Goal: Task Accomplishment & Management: Use online tool/utility

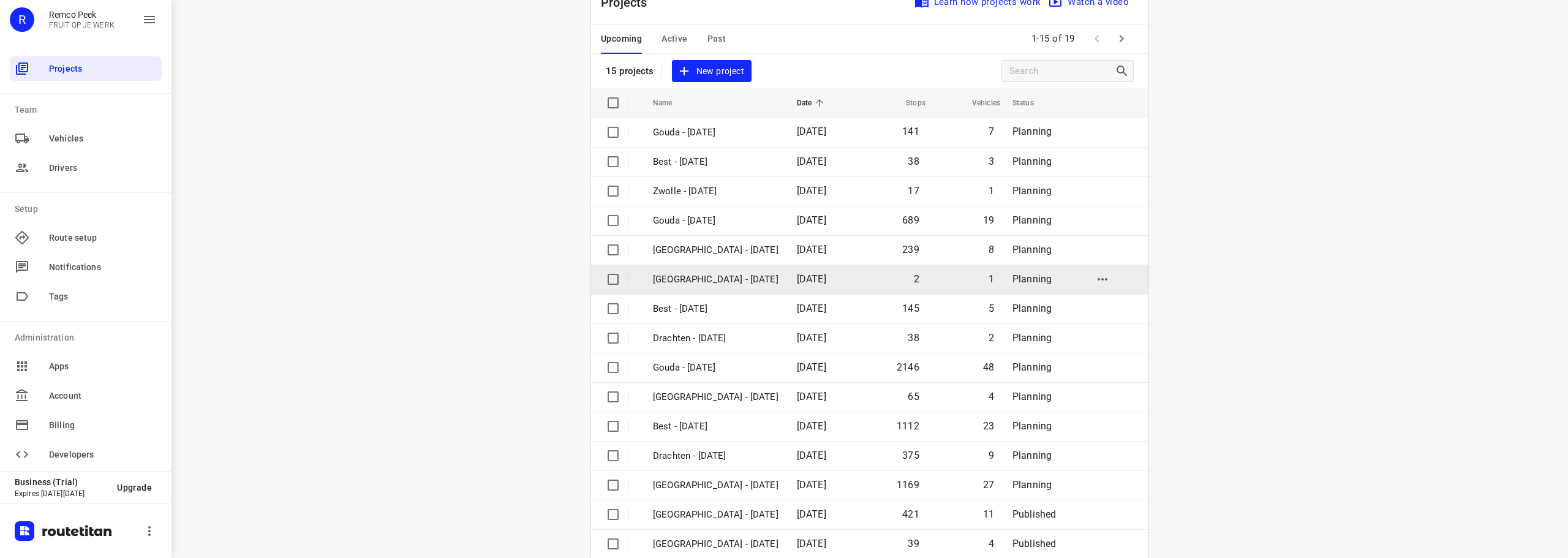
scroll to position [61, 0]
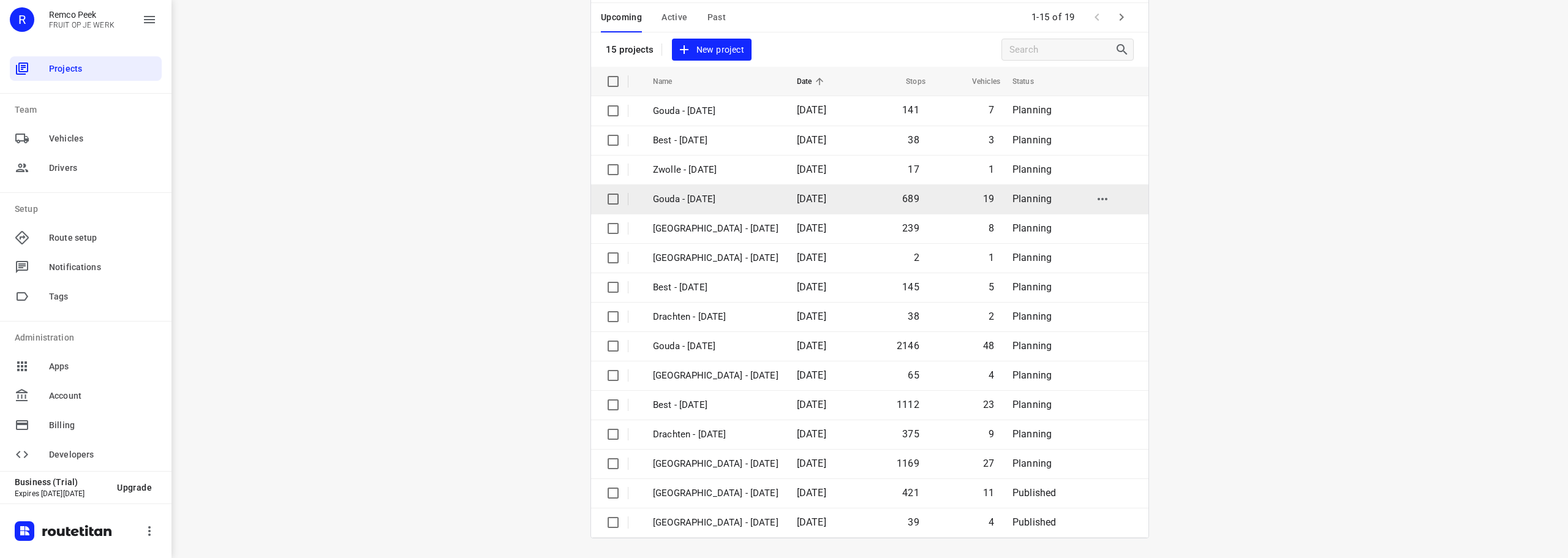
click at [713, 194] on p "Gouda - [DATE]" at bounding box center [716, 199] width 126 height 14
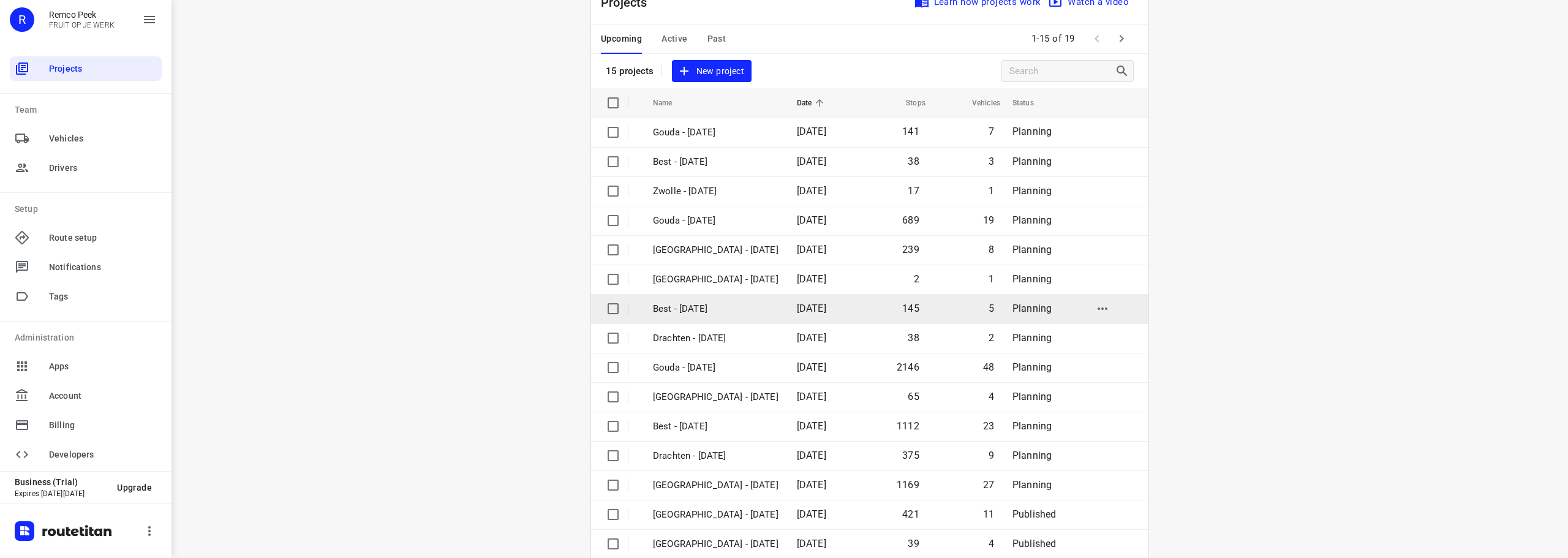
scroll to position [61, 0]
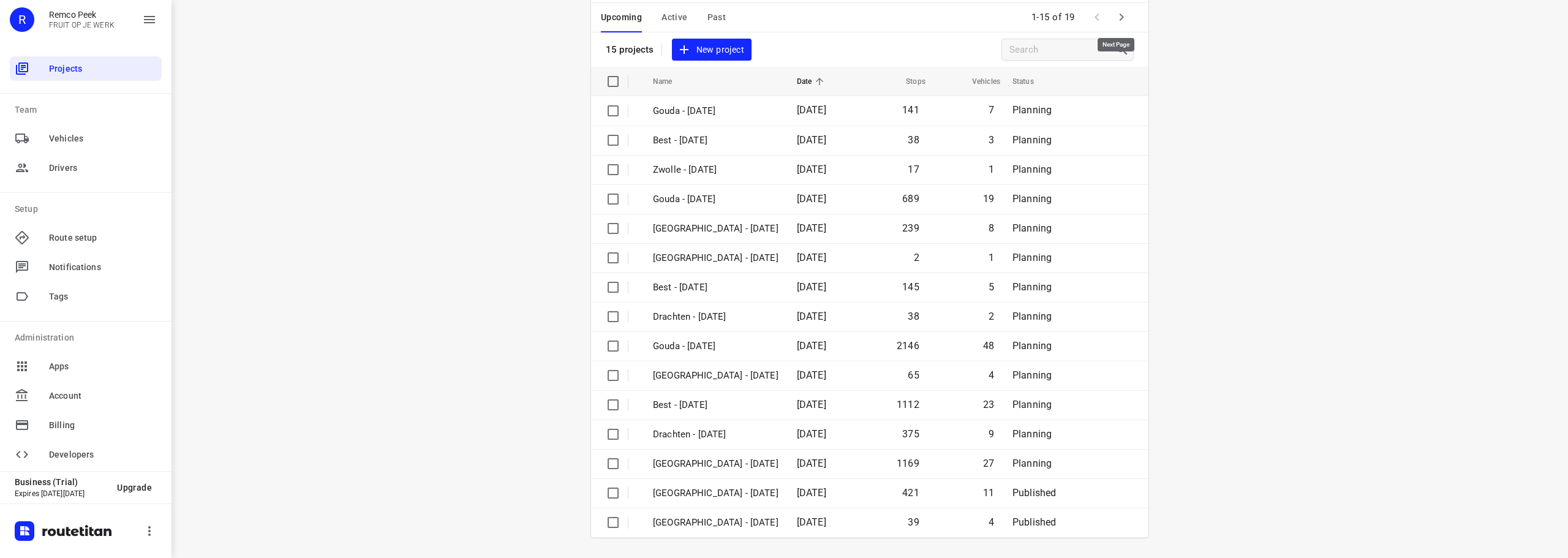
click at [1114, 20] on icon "button" at bounding box center [1122, 17] width 15 height 15
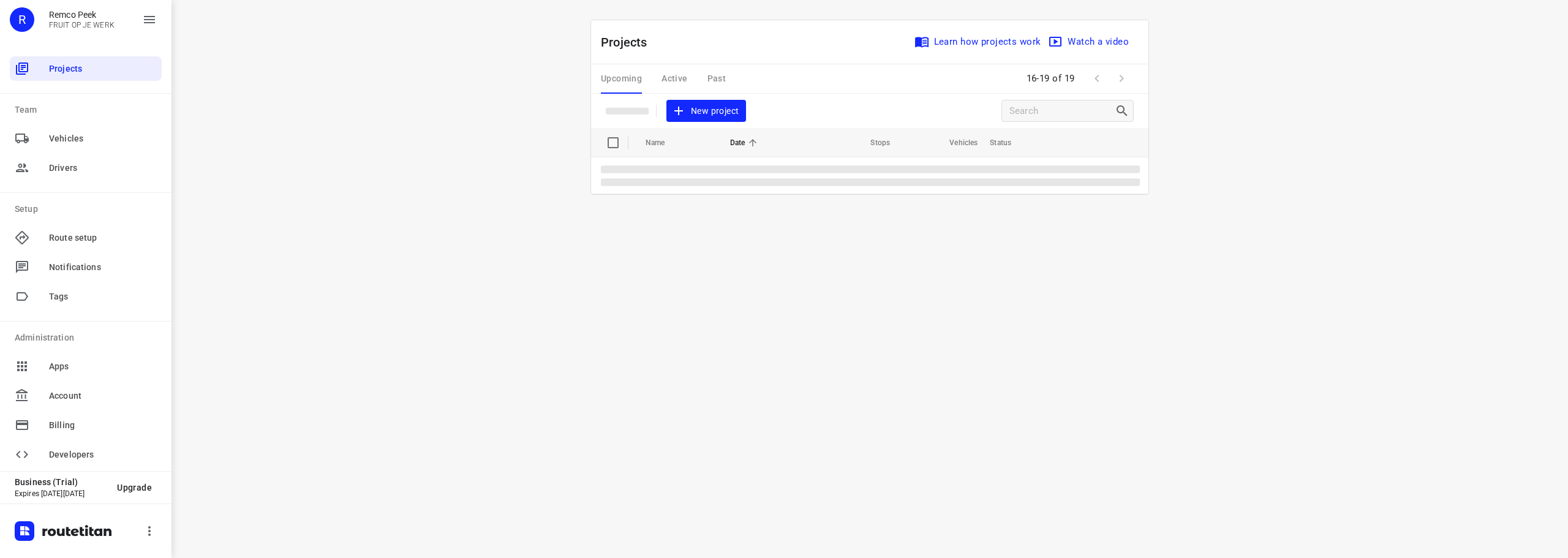
scroll to position [0, 0]
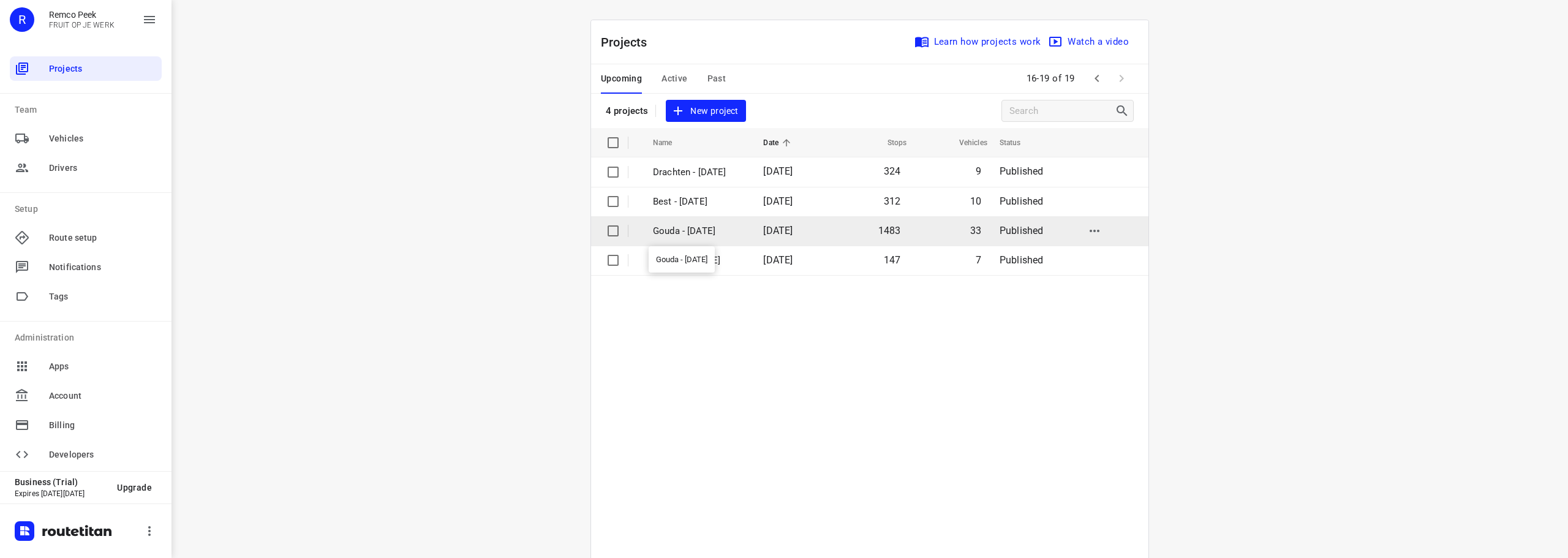
click at [688, 227] on p "Gouda - Tuesday" at bounding box center [699, 231] width 92 height 14
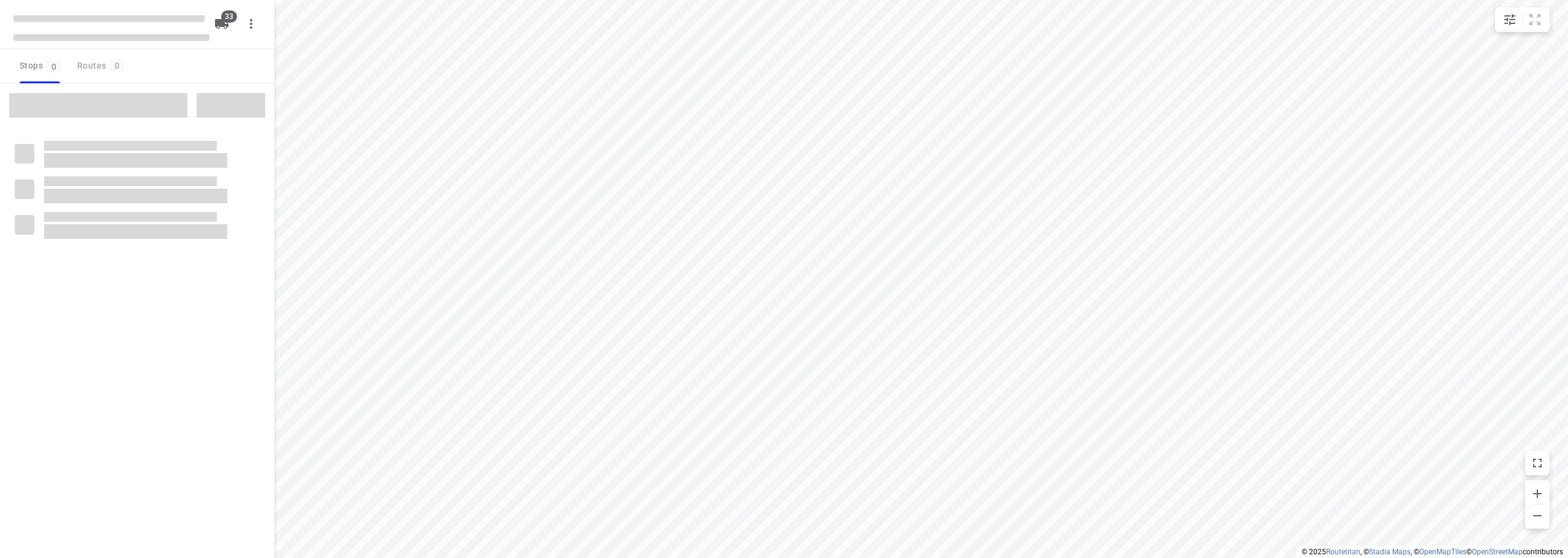
checkbox input "true"
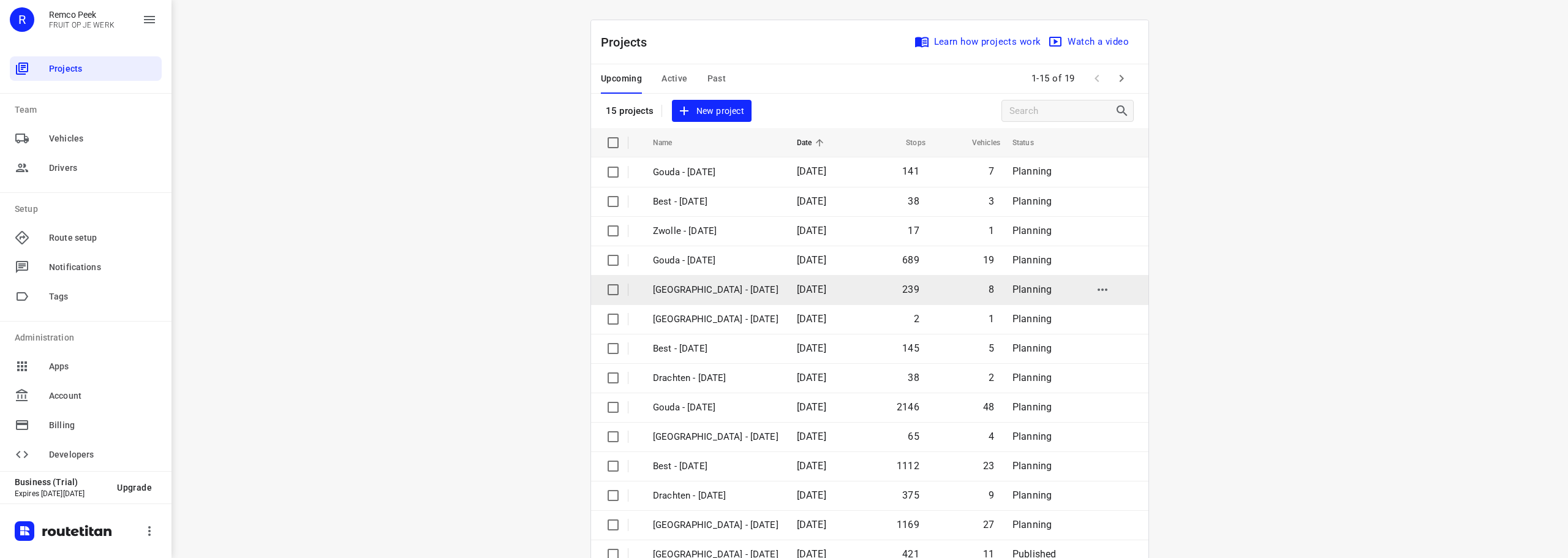
scroll to position [61, 0]
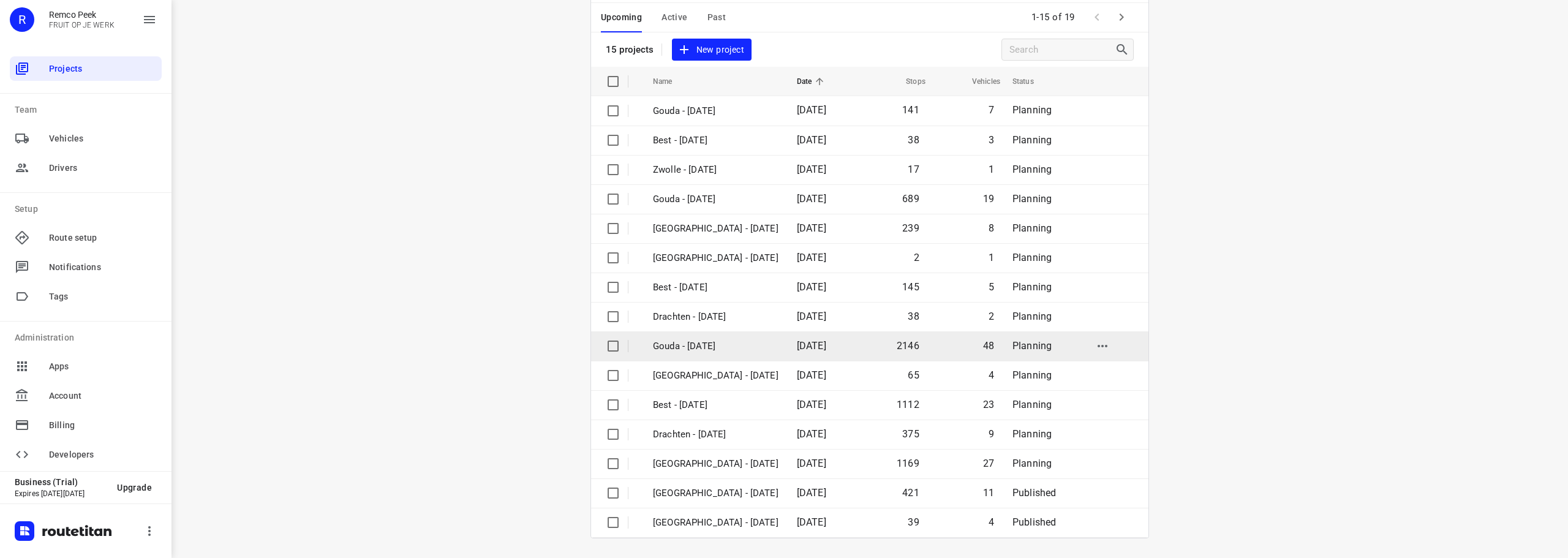
click at [707, 336] on td "Gouda - [DATE]" at bounding box center [714, 346] width 147 height 29
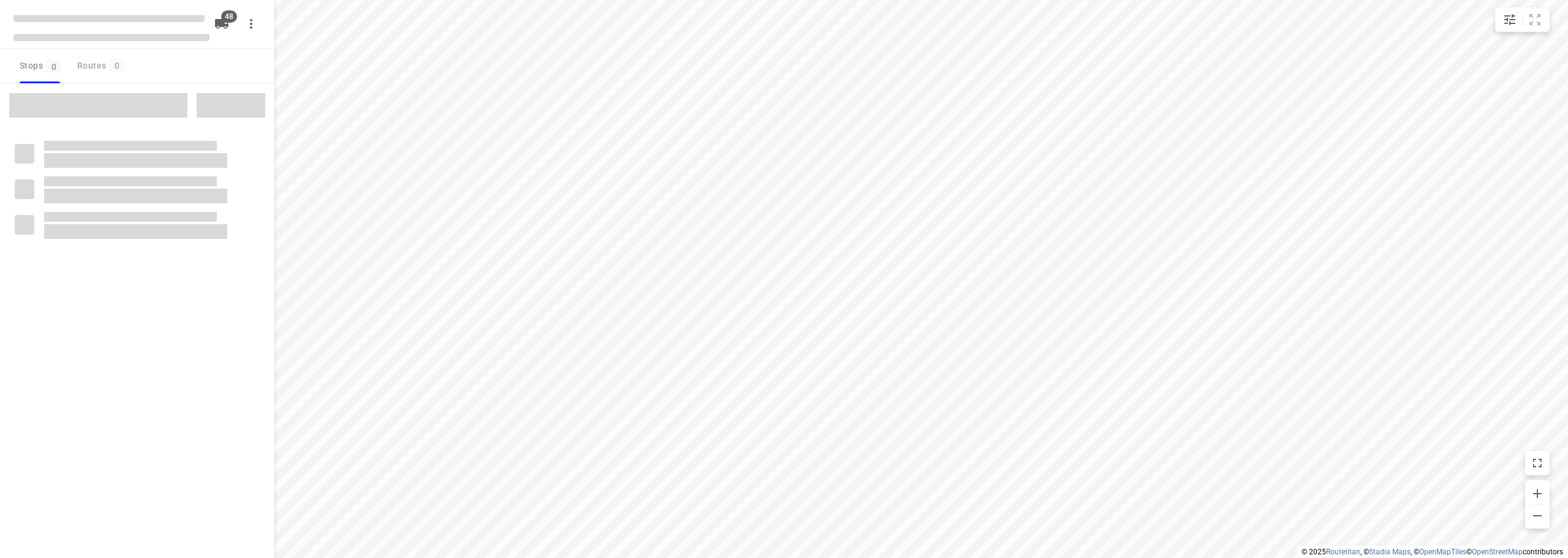
checkbox input "true"
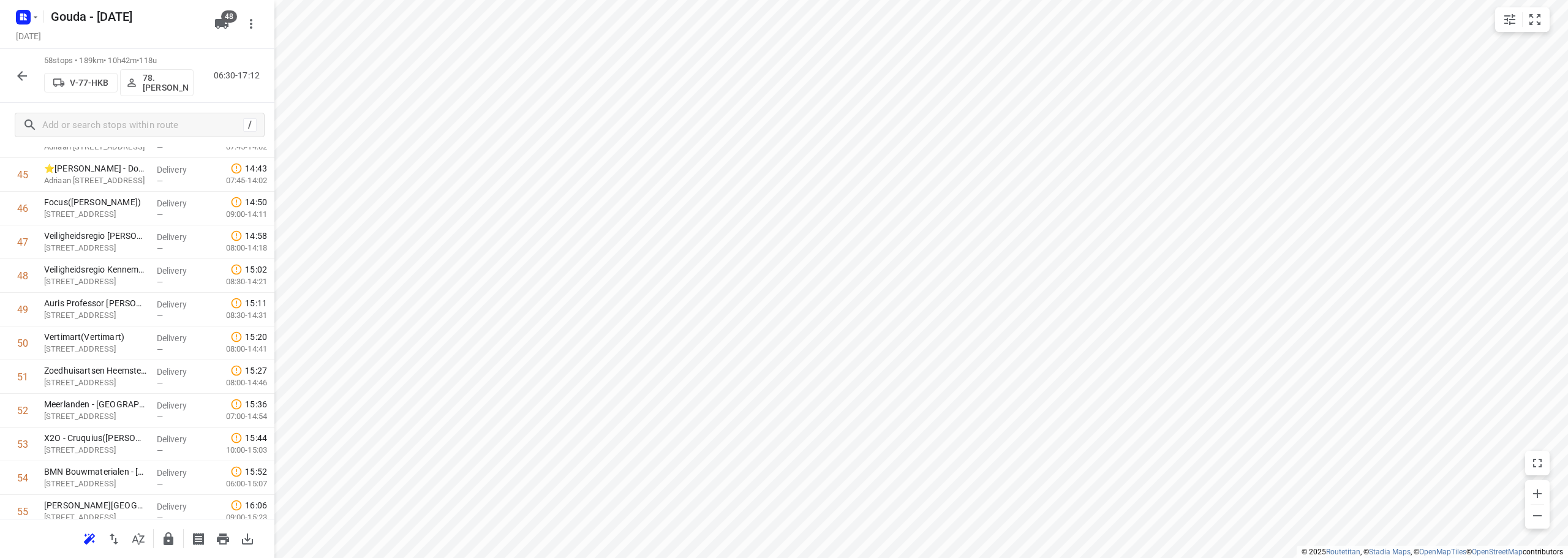
scroll to position [1064, 0]
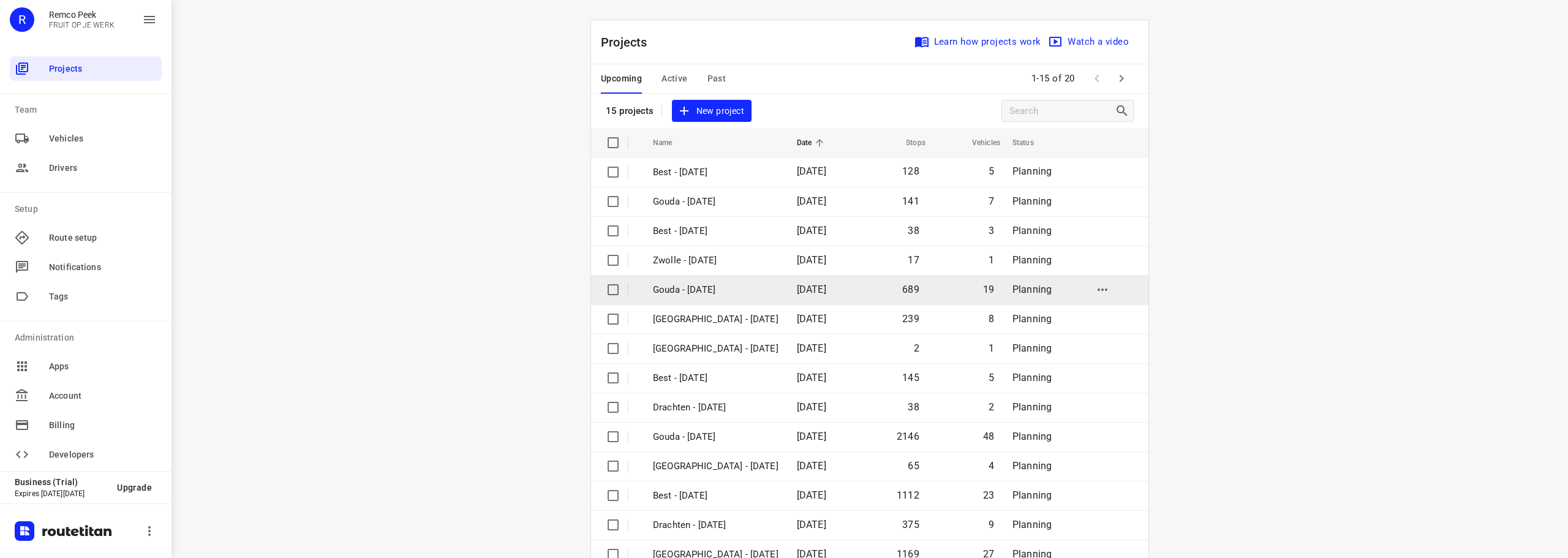
click at [698, 295] on p "Gouda - [DATE]" at bounding box center [716, 289] width 126 height 14
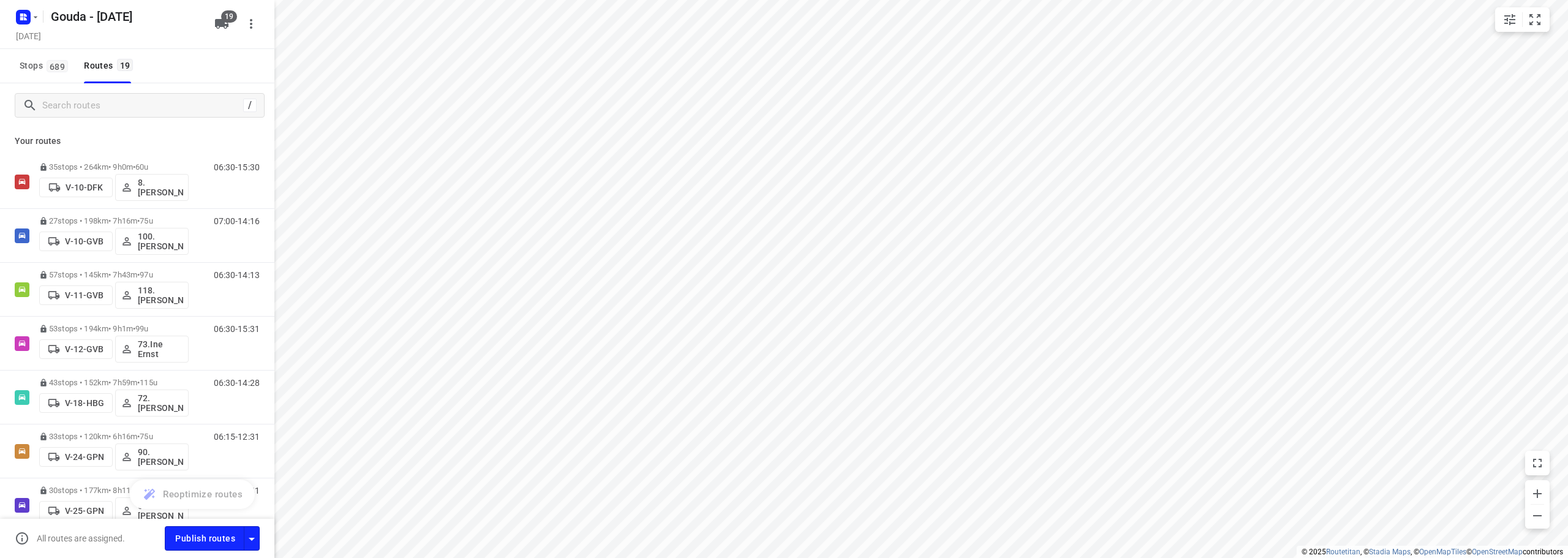
checkbox input "true"
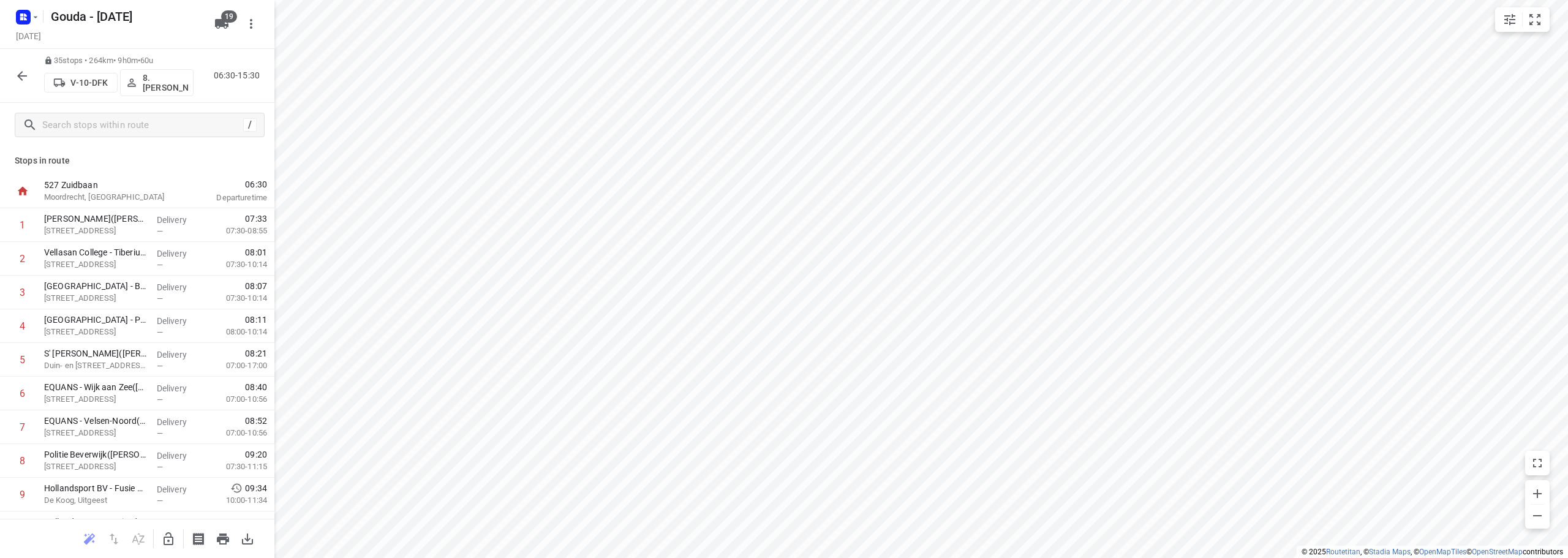
click at [16, 75] on icon "button" at bounding box center [22, 76] width 15 height 15
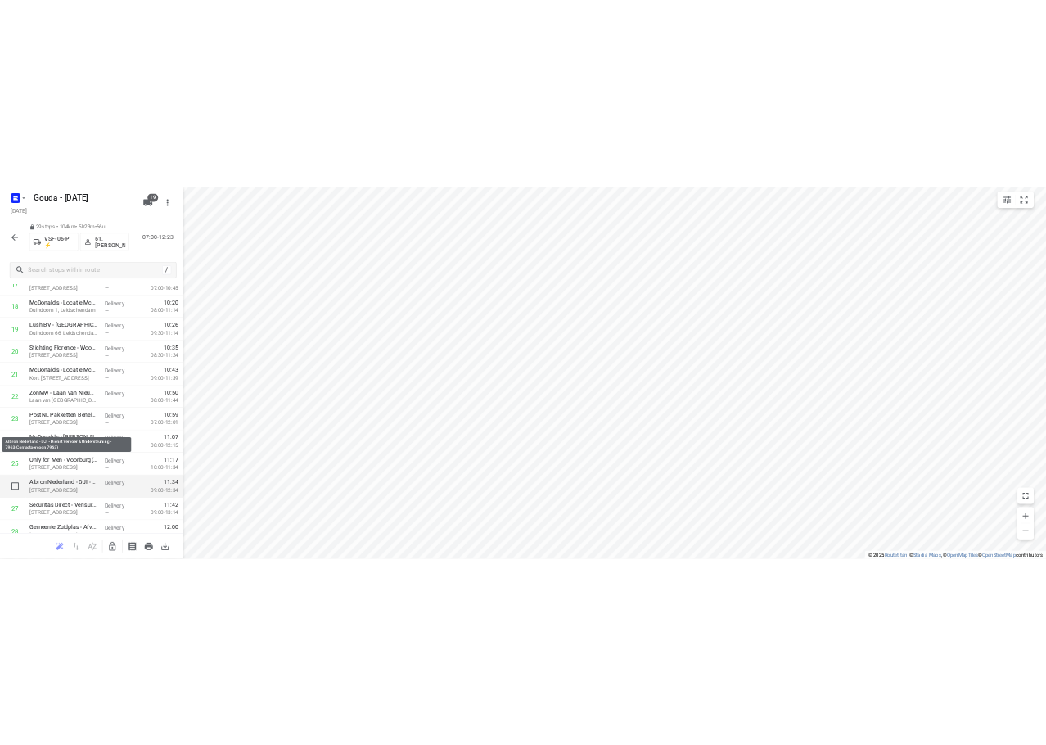
scroll to position [936, 0]
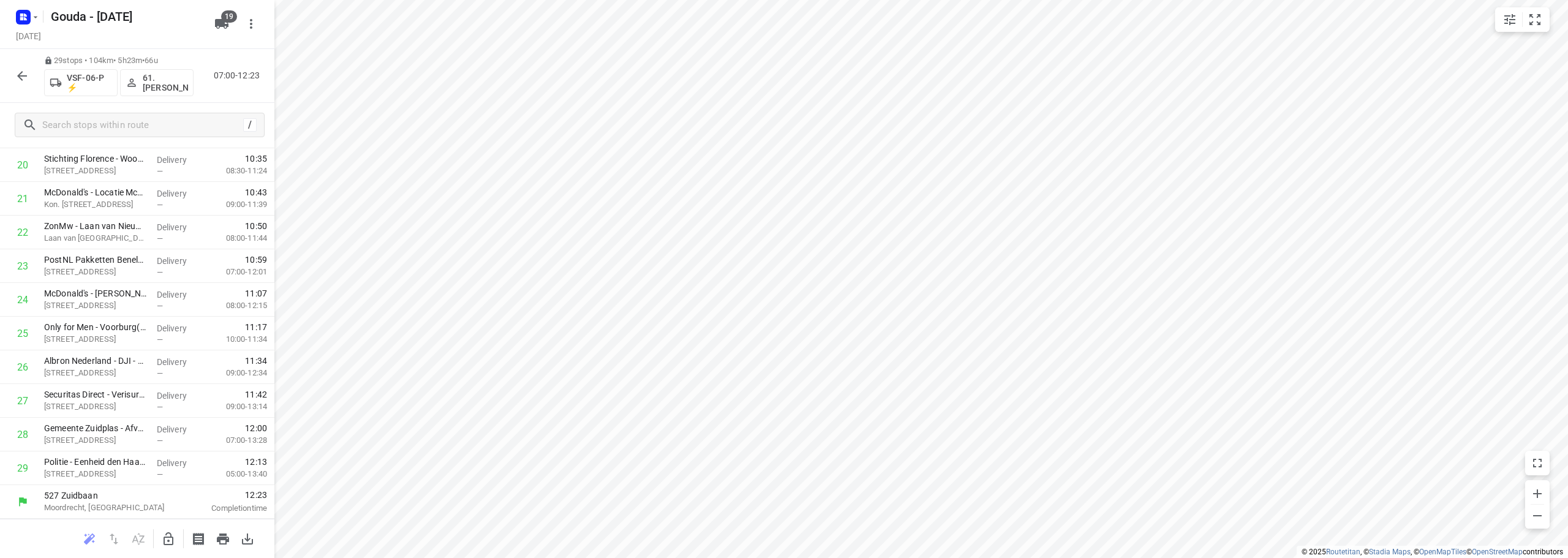
click at [16, 78] on icon "button" at bounding box center [22, 76] width 15 height 15
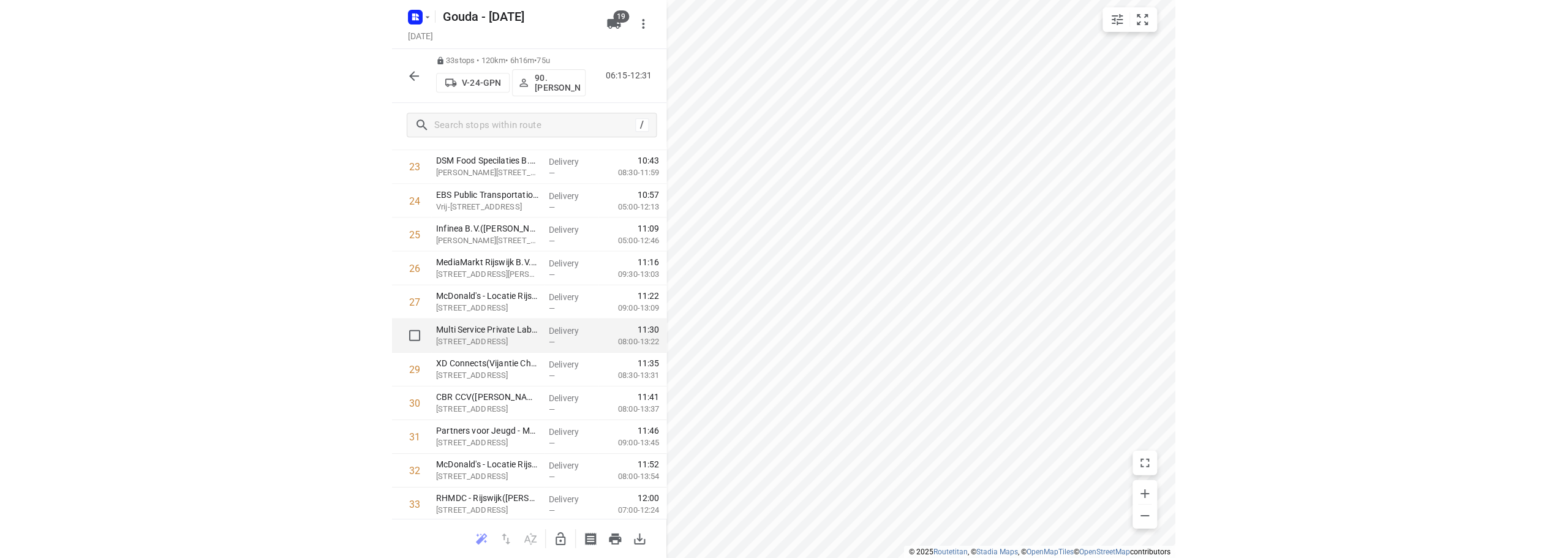
scroll to position [835, 0]
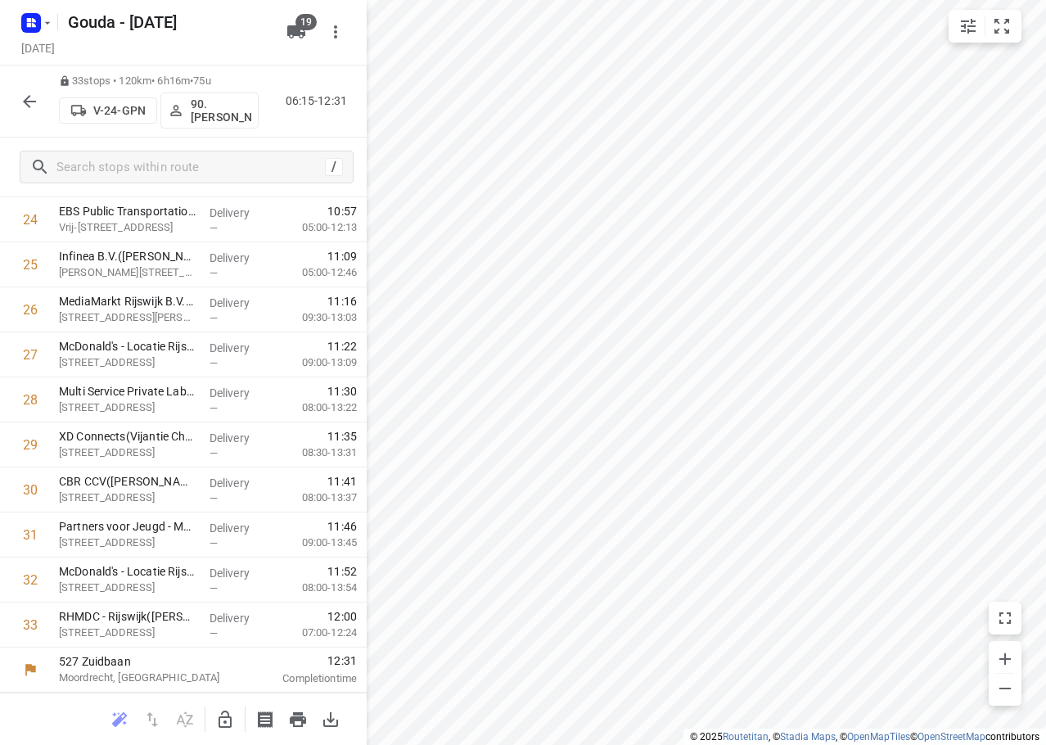
click at [14, 102] on button "button" at bounding box center [29, 101] width 33 height 33
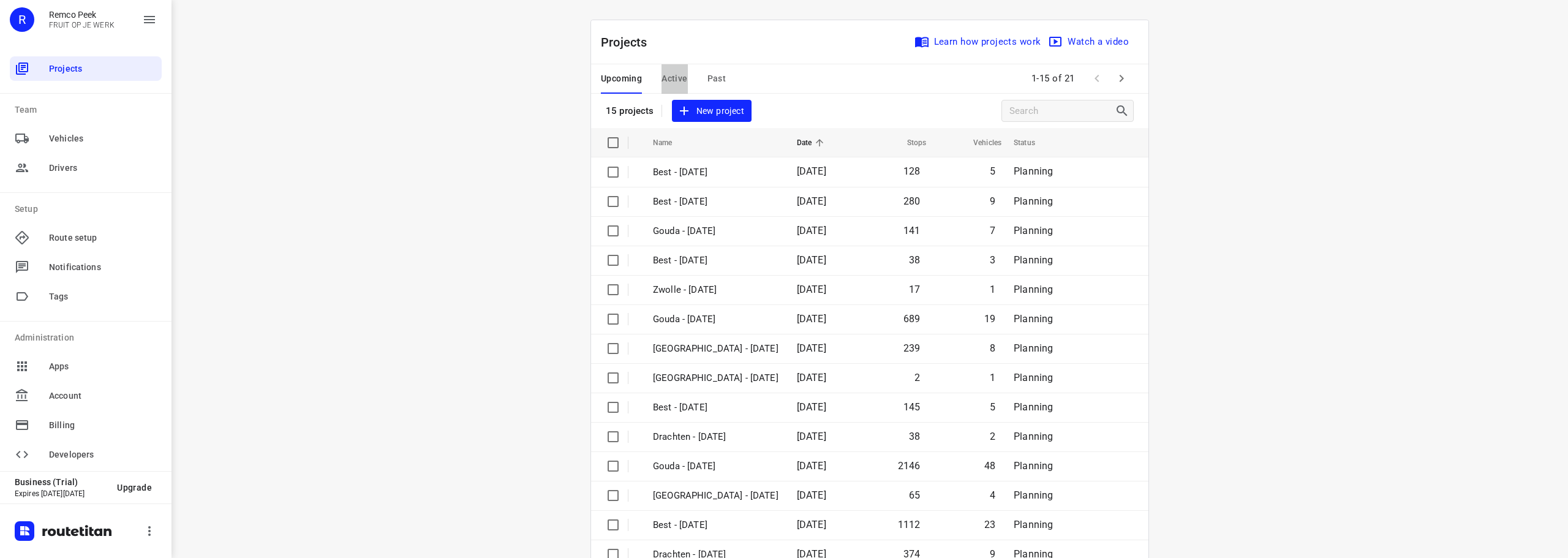
click at [663, 80] on span "Active" at bounding box center [674, 79] width 25 height 15
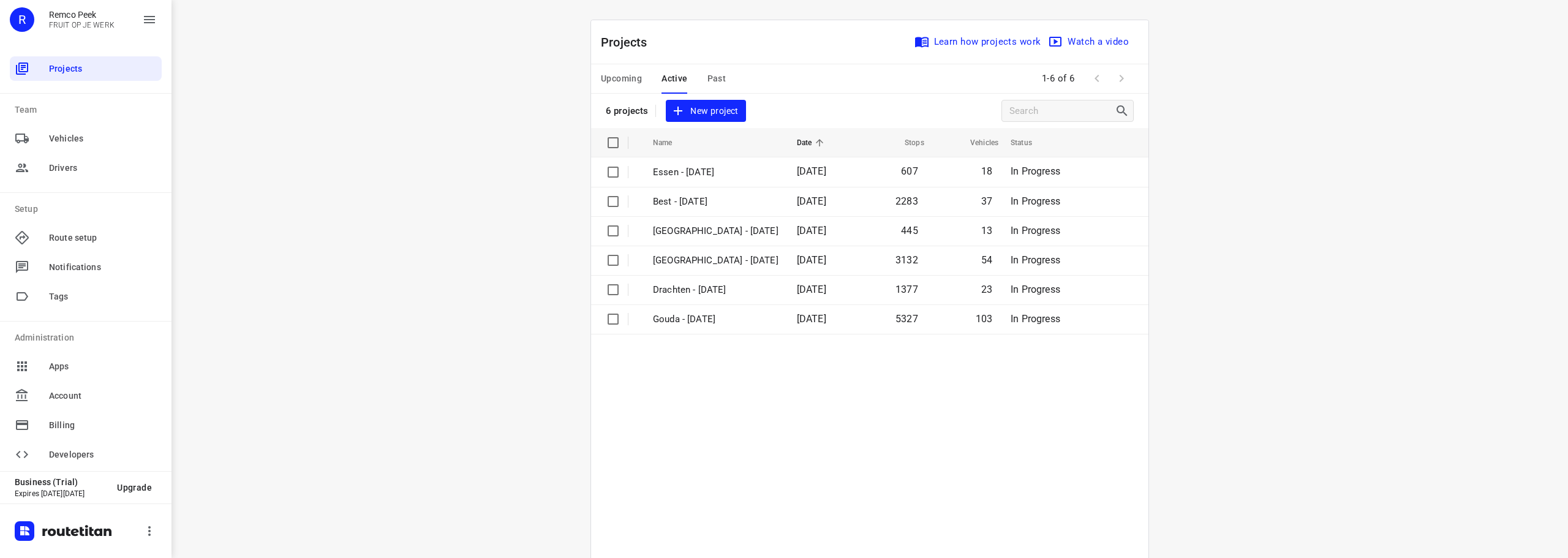
click at [610, 73] on span "Upcoming" at bounding box center [621, 79] width 41 height 15
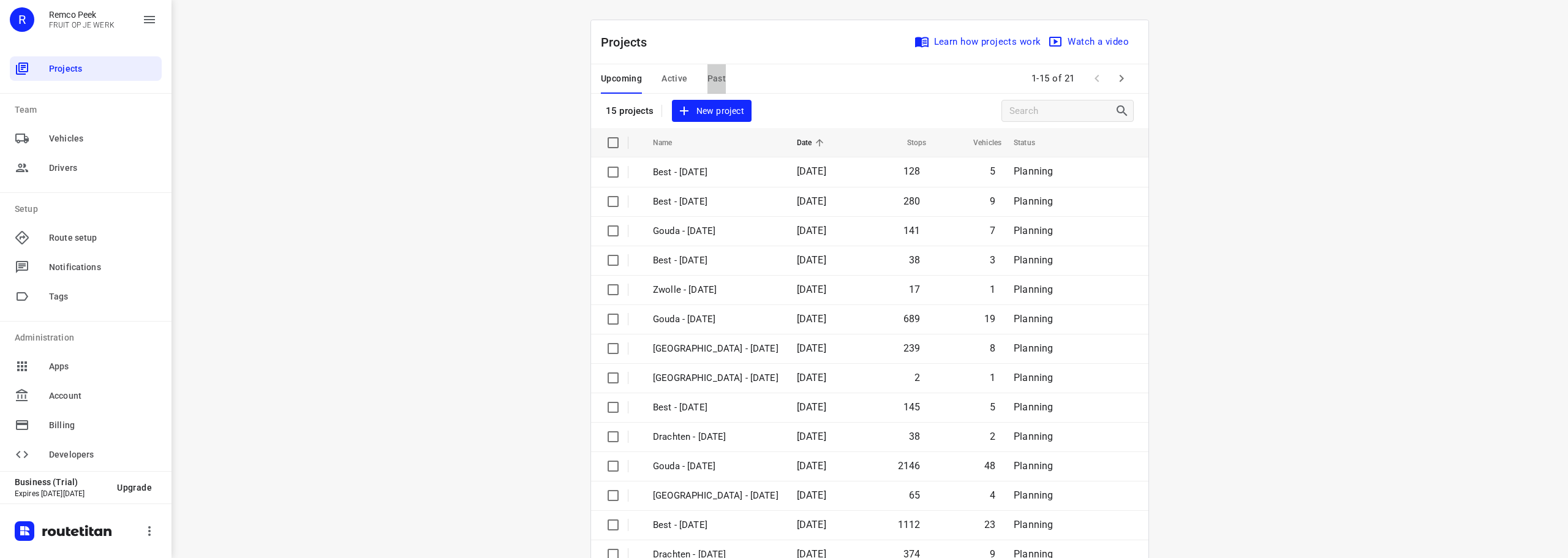
click at [712, 81] on span "Past" at bounding box center [716, 79] width 19 height 15
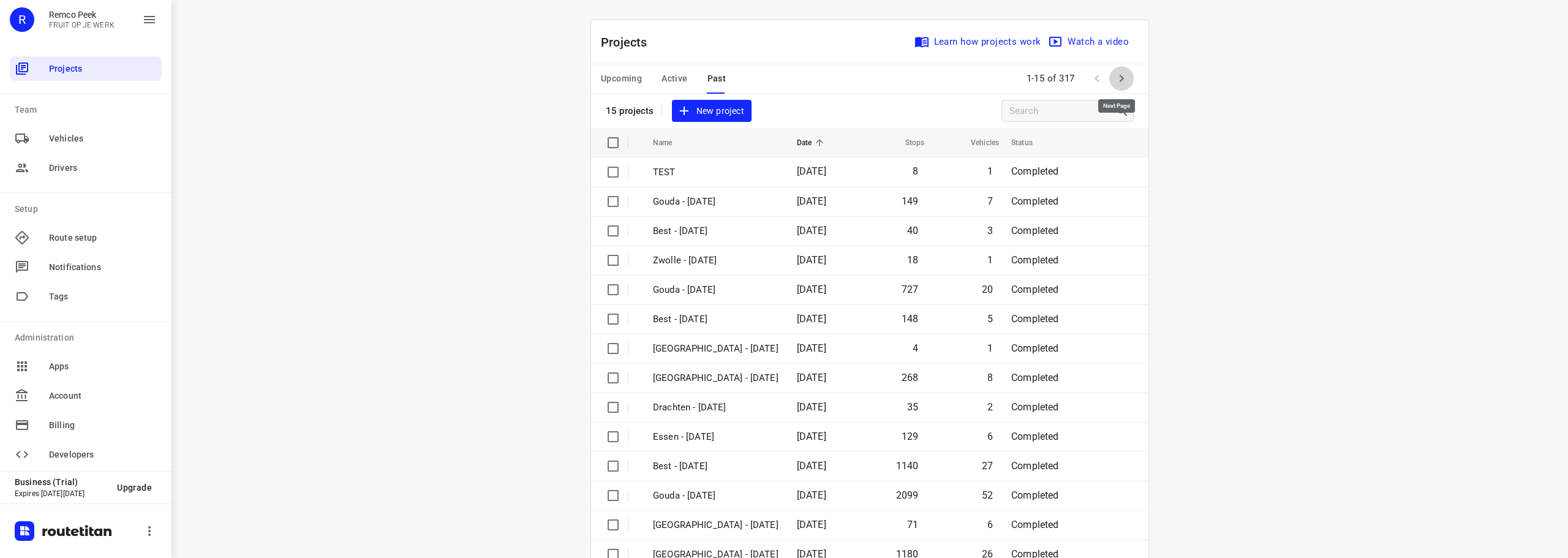
click at [1114, 68] on button "button" at bounding box center [1121, 78] width 25 height 25
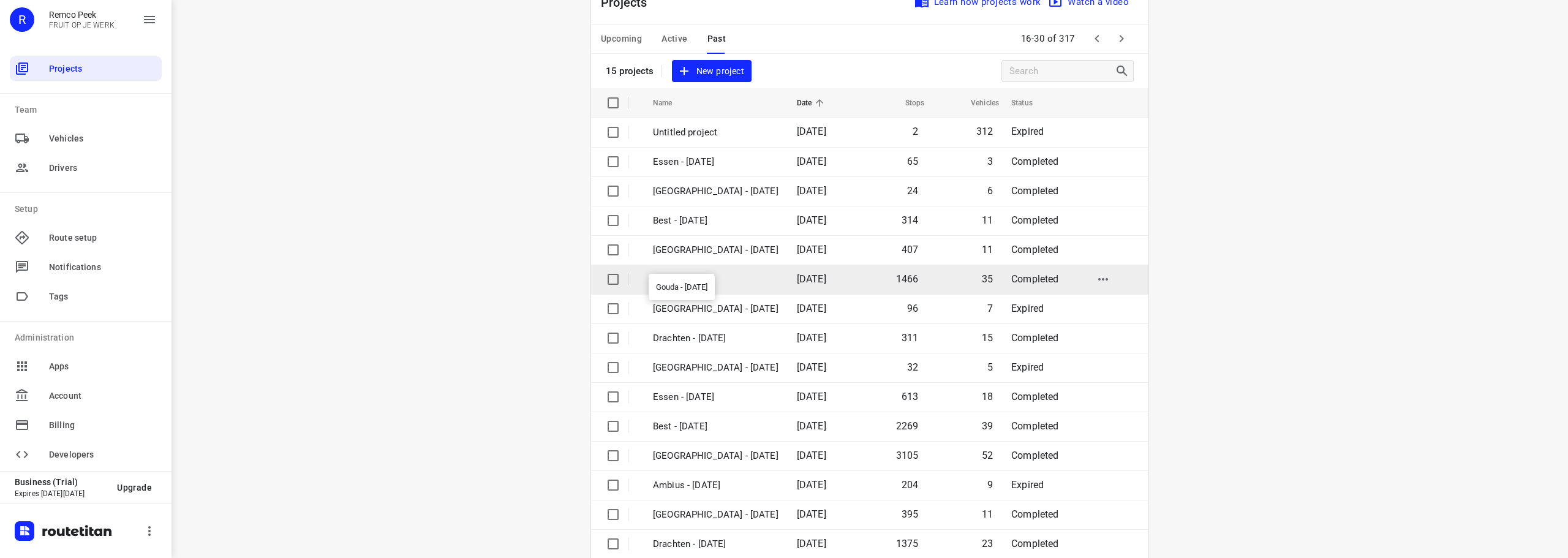
scroll to position [61, 0]
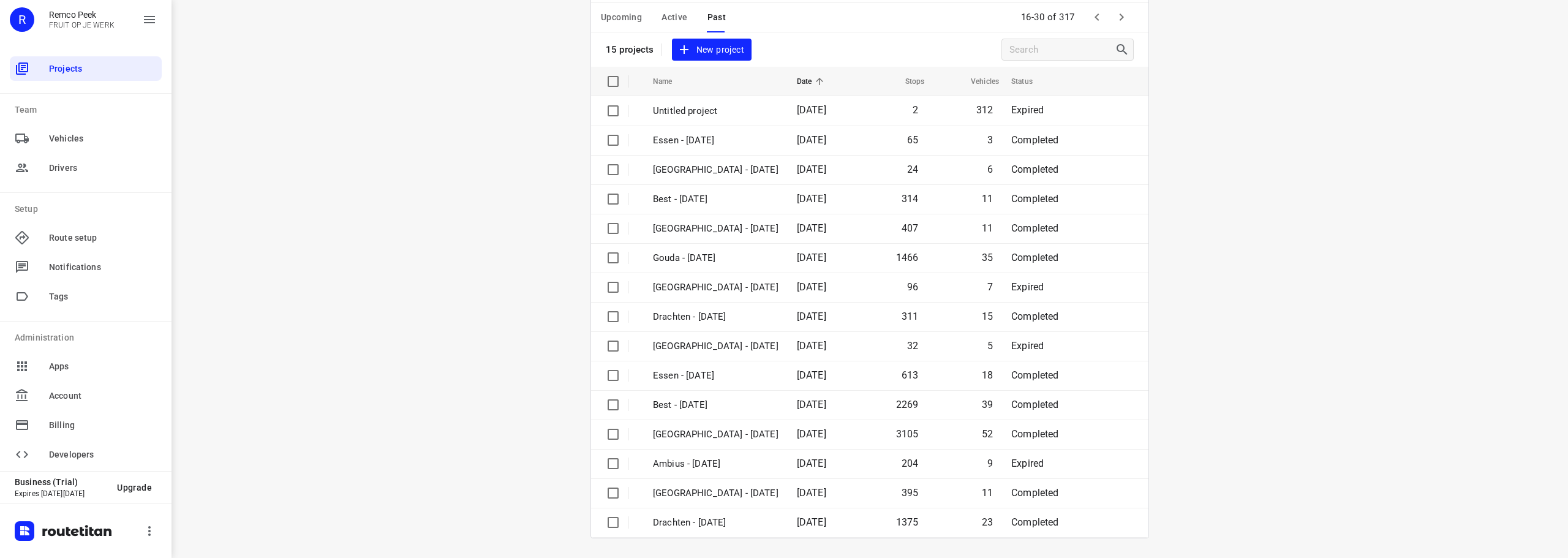
click at [1115, 16] on icon "button" at bounding box center [1122, 17] width 15 height 15
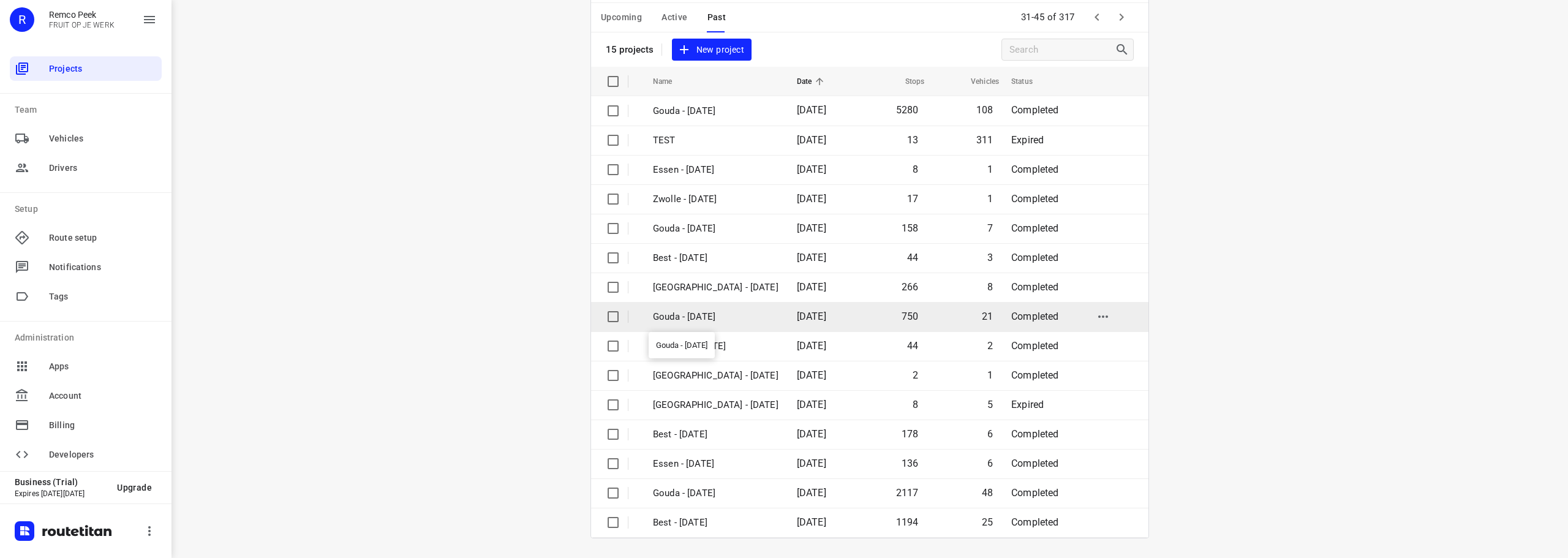
click at [718, 313] on p "Gouda - Thursday" at bounding box center [716, 316] width 126 height 14
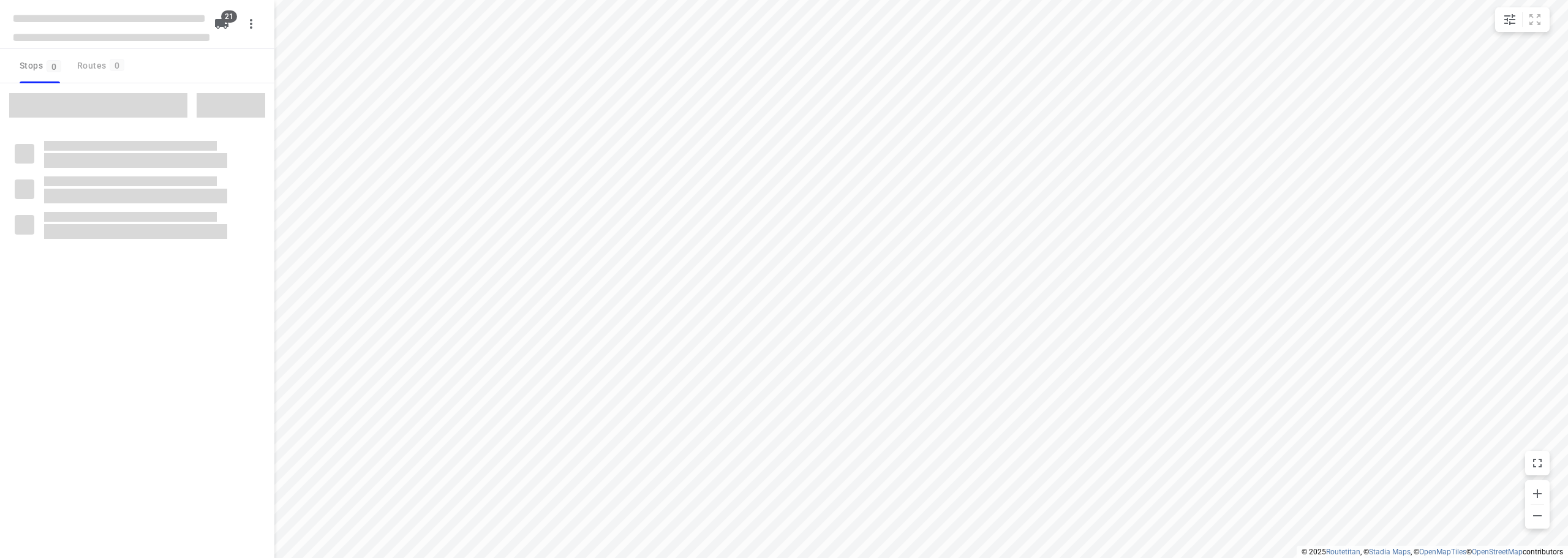
checkbox input "true"
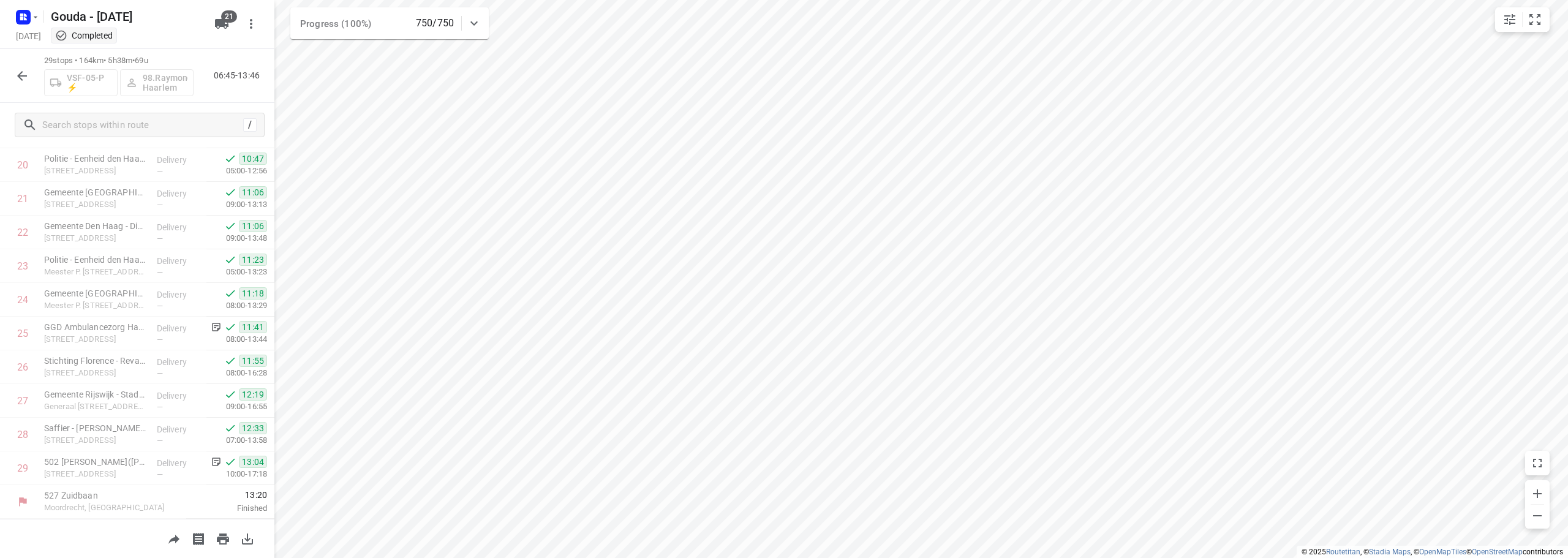
scroll to position [700, 0]
click at [20, 73] on icon "button" at bounding box center [22, 76] width 15 height 15
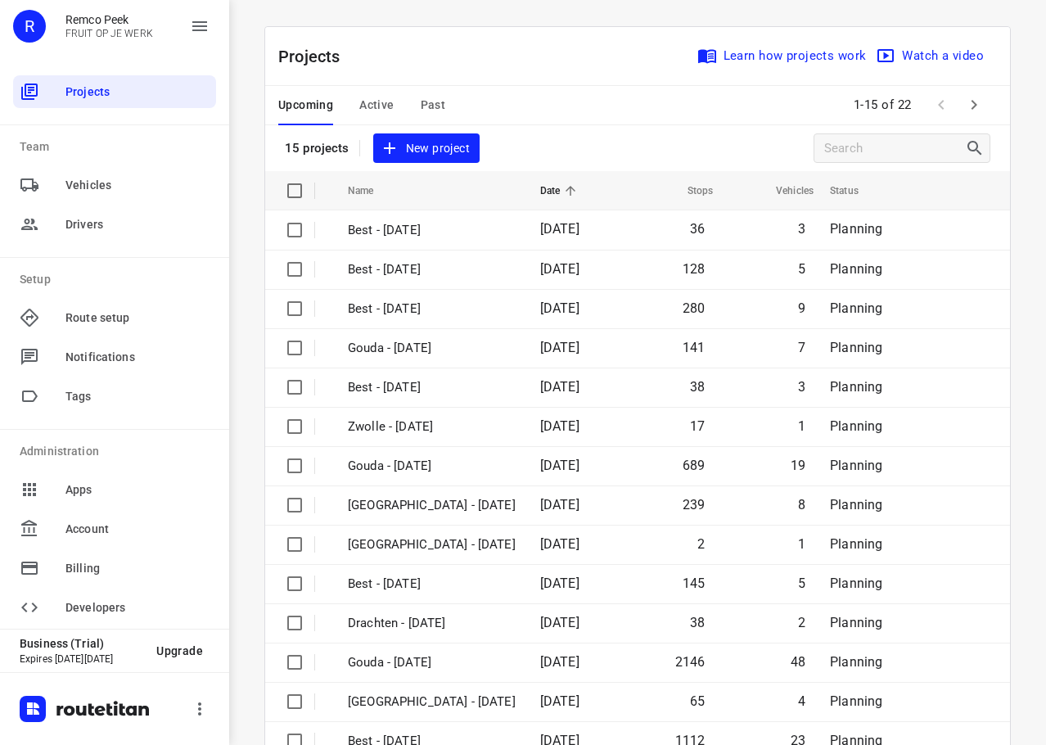
drag, startPoint x: 362, startPoint y: 107, endPoint x: 373, endPoint y: 107, distance: 11.5
click at [373, 107] on span "Active" at bounding box center [376, 105] width 34 height 20
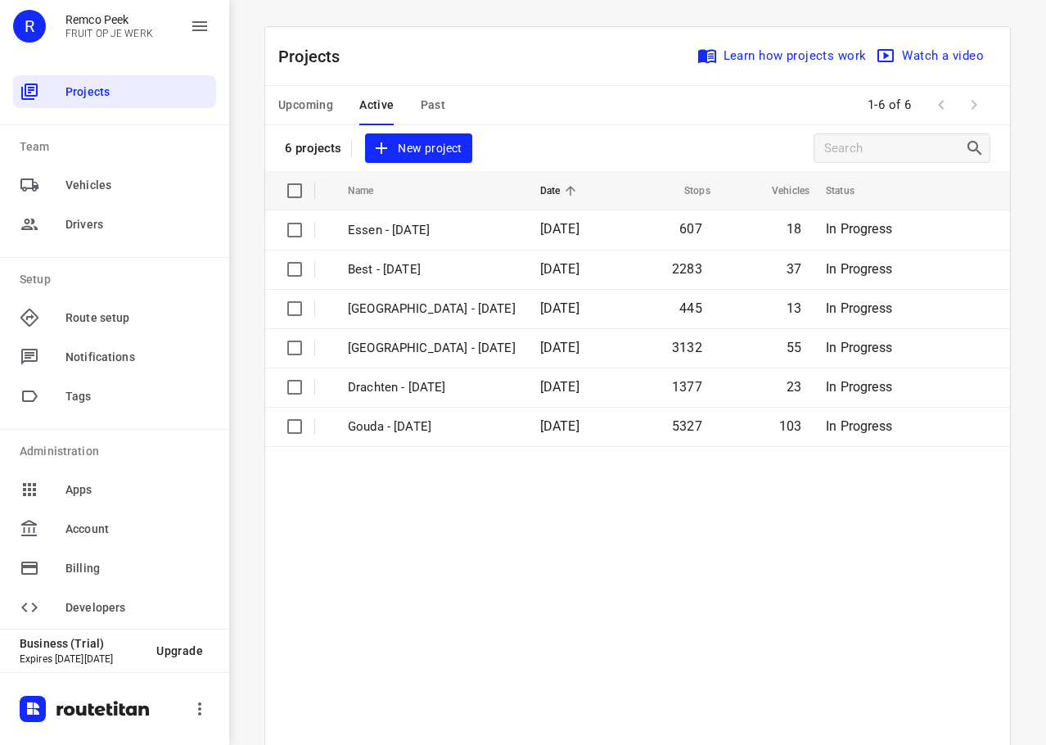
click at [449, 108] on div "Upcoming Active Past" at bounding box center [374, 105] width 193 height 39
click at [427, 106] on span "Past" at bounding box center [433, 105] width 25 height 20
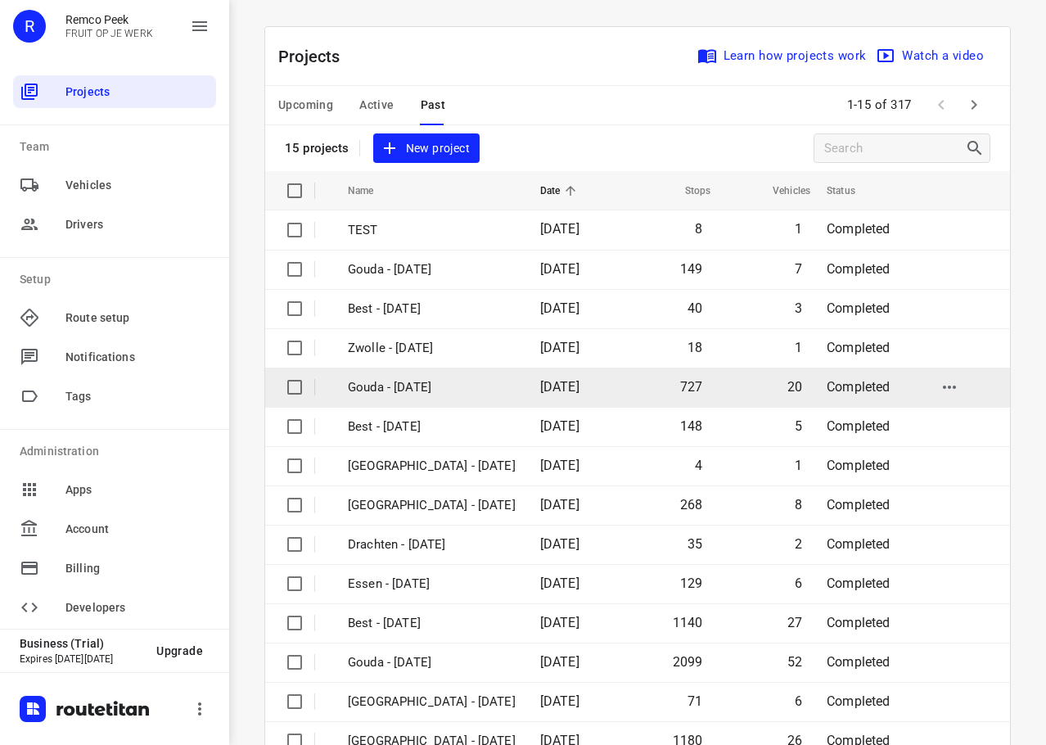
click at [437, 386] on p "Gouda - Thursday" at bounding box center [432, 387] width 168 height 19
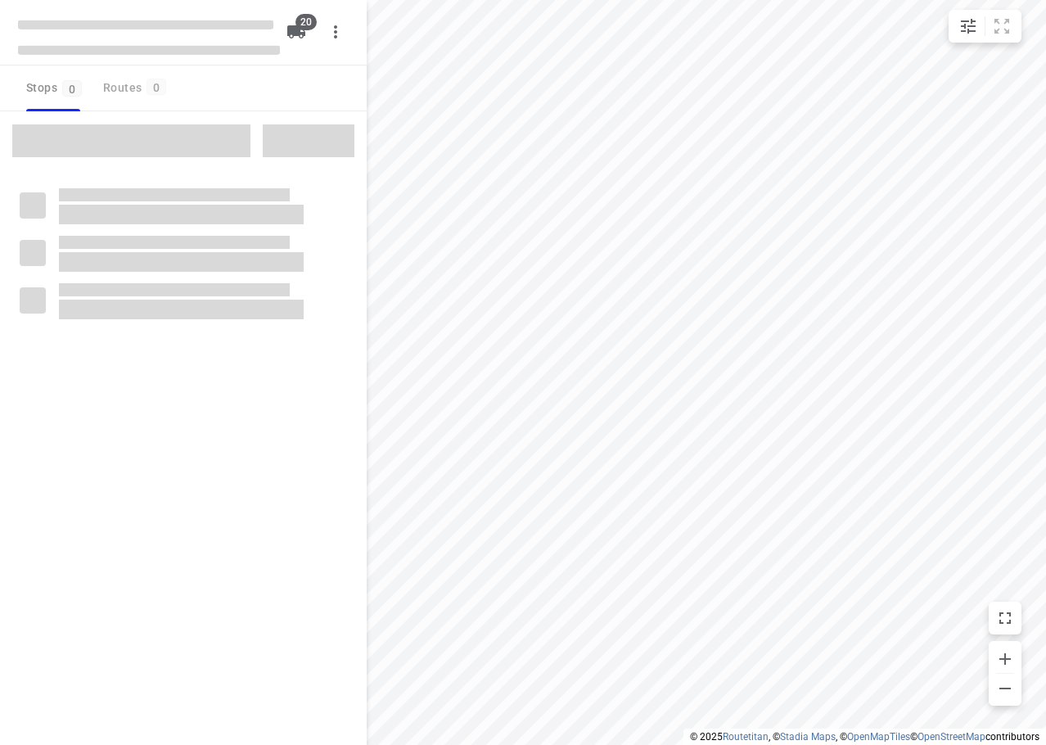
checkbox input "true"
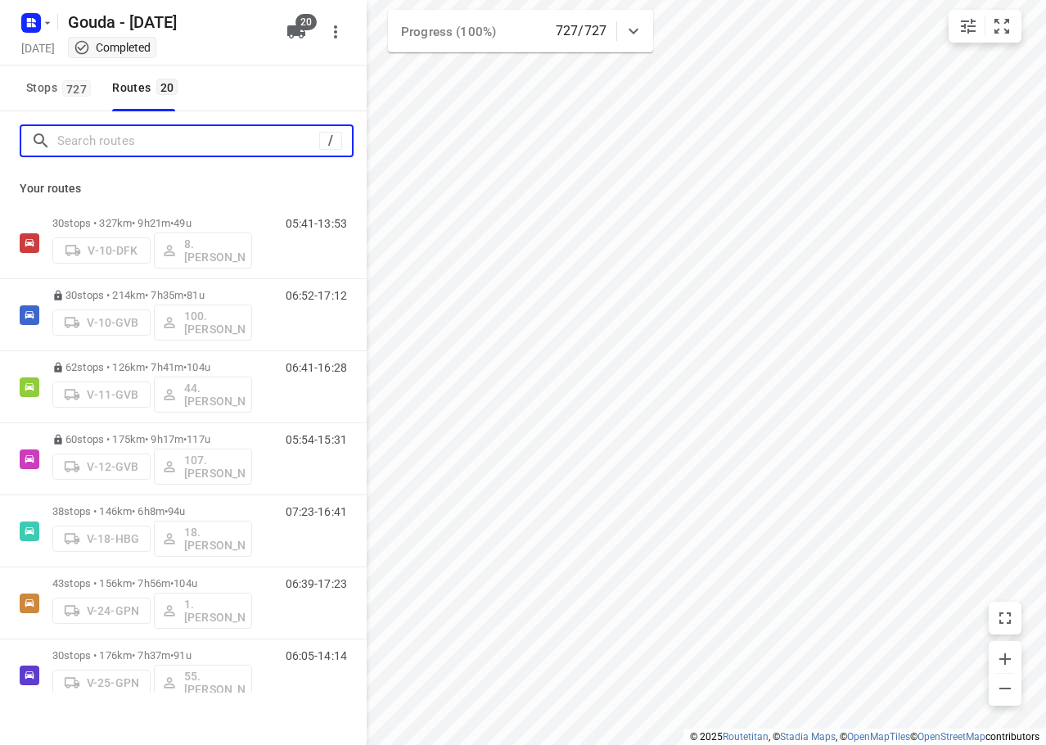
drag, startPoint x: 95, startPoint y: 141, endPoint x: 133, endPoint y: 142, distance: 38.5
click at [99, 142] on input "Search routes" at bounding box center [188, 141] width 262 height 25
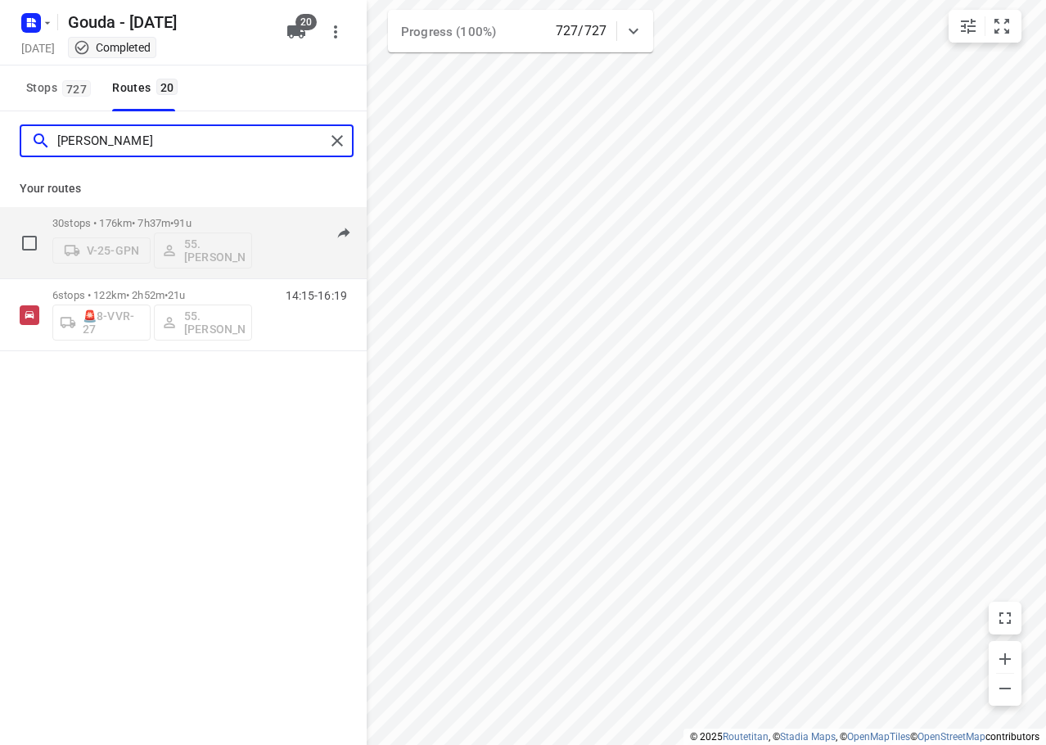
type input "NICO"
click at [205, 219] on p "30 stops • 176km • 7h37m • 91u" at bounding box center [152, 223] width 200 height 12
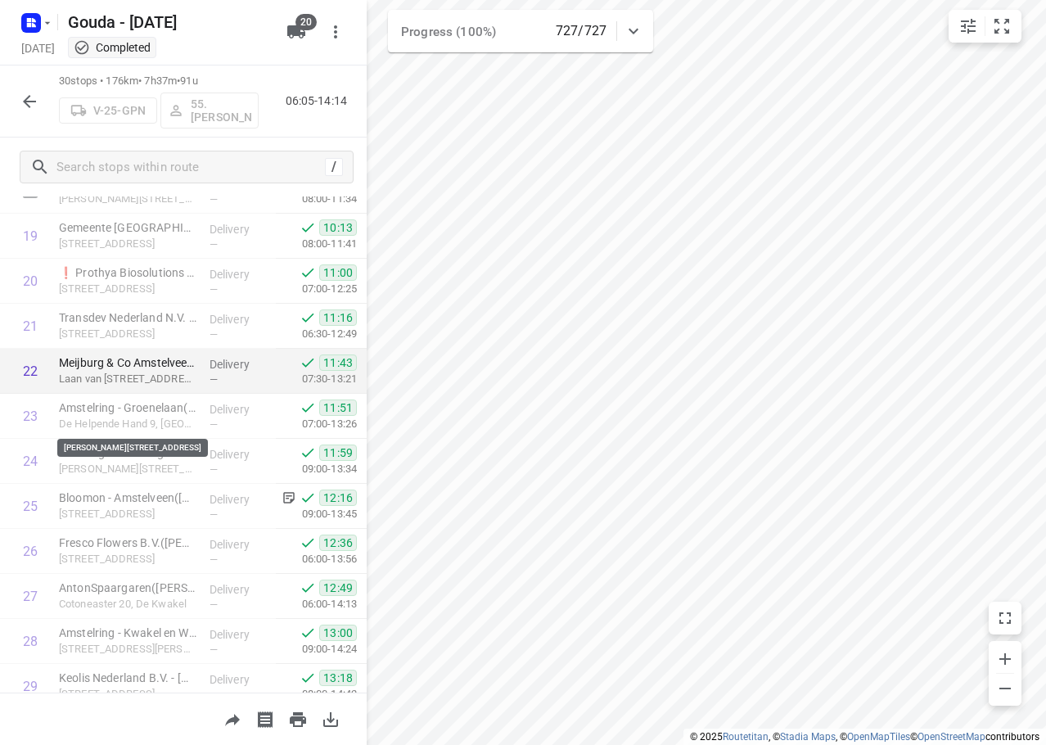
scroll to position [981, 0]
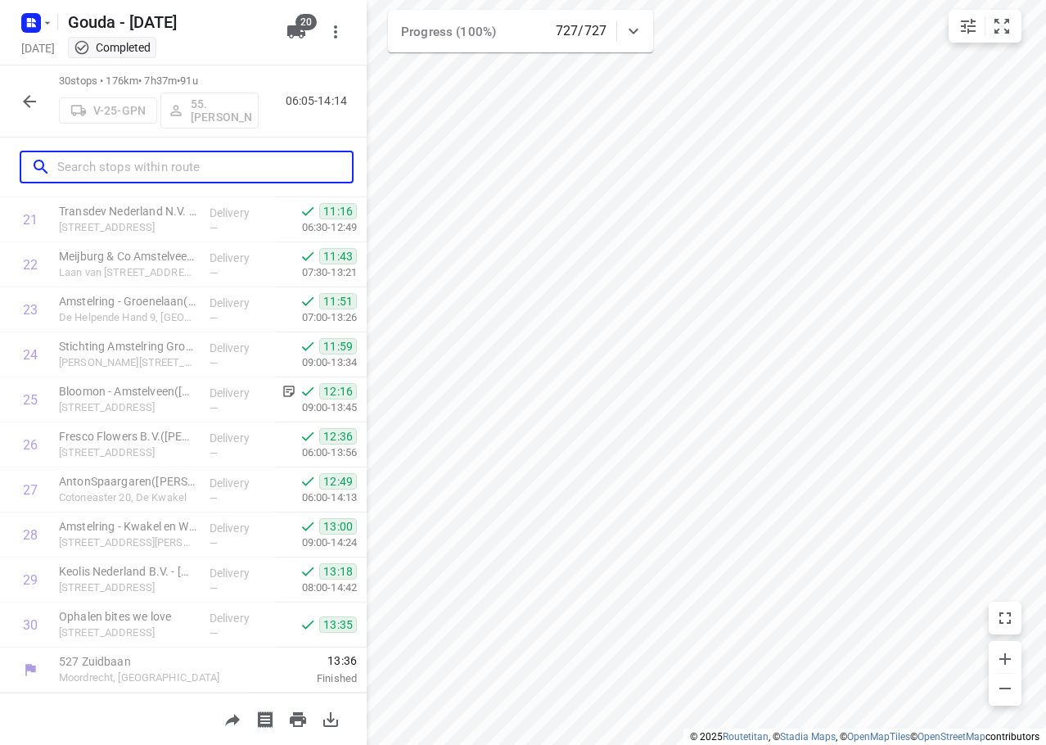
click at [151, 169] on input "text" at bounding box center [204, 167] width 295 height 25
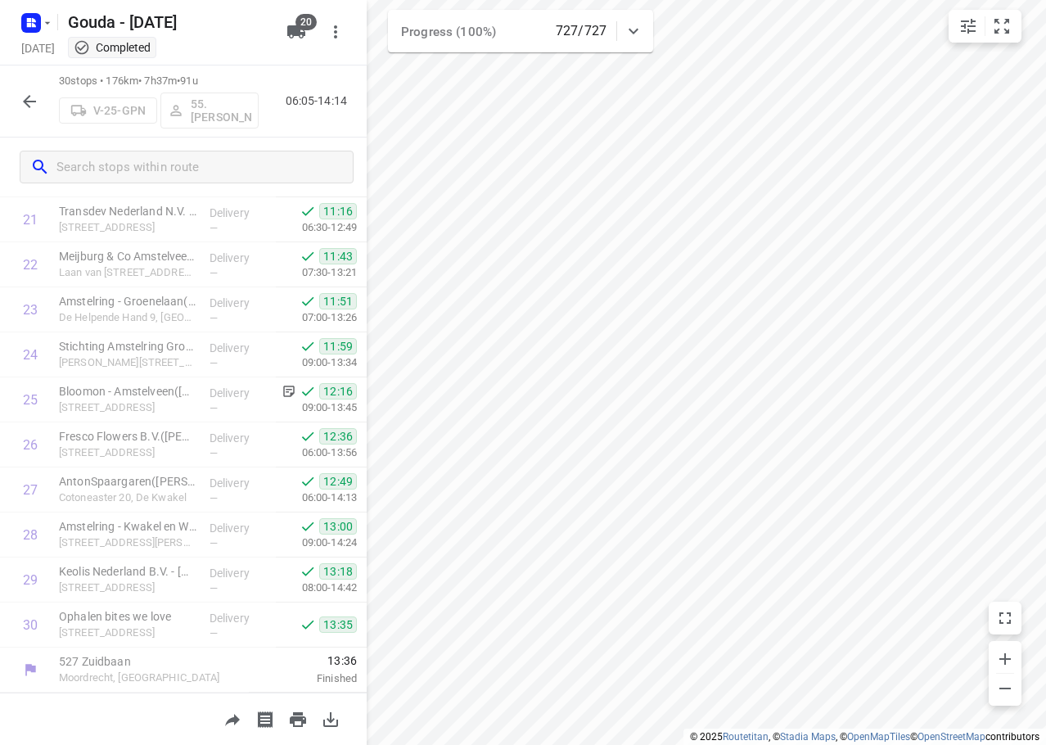
click at [21, 97] on icon "button" at bounding box center [30, 102] width 20 height 20
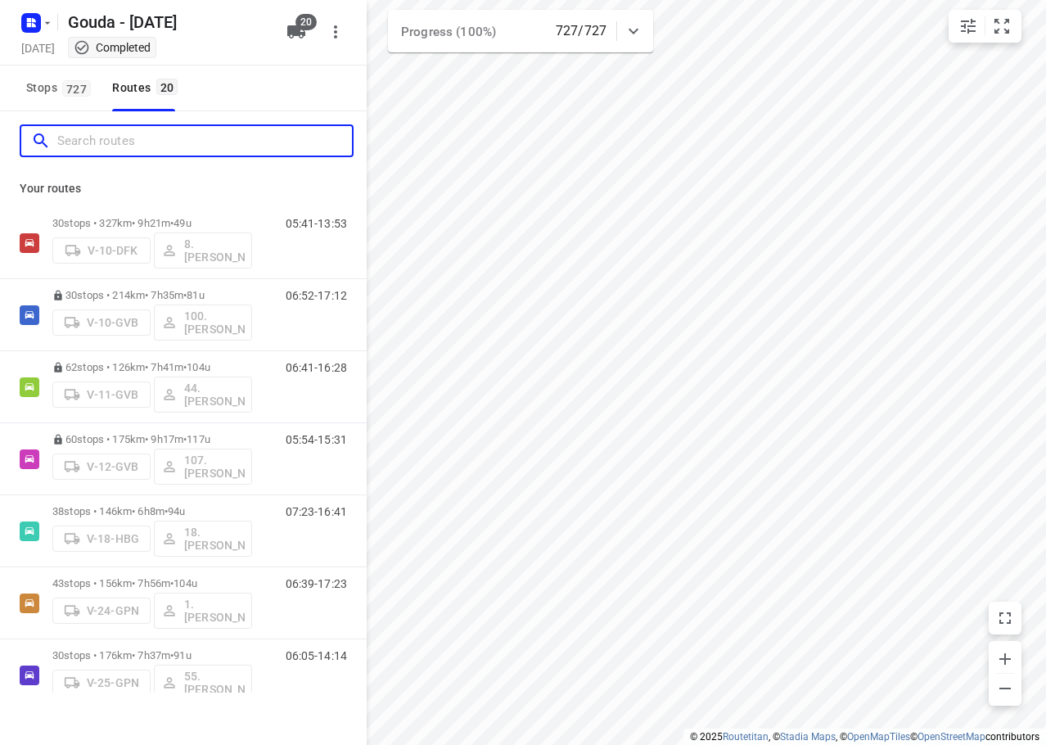
click at [121, 150] on input "Search routes" at bounding box center [204, 141] width 295 height 25
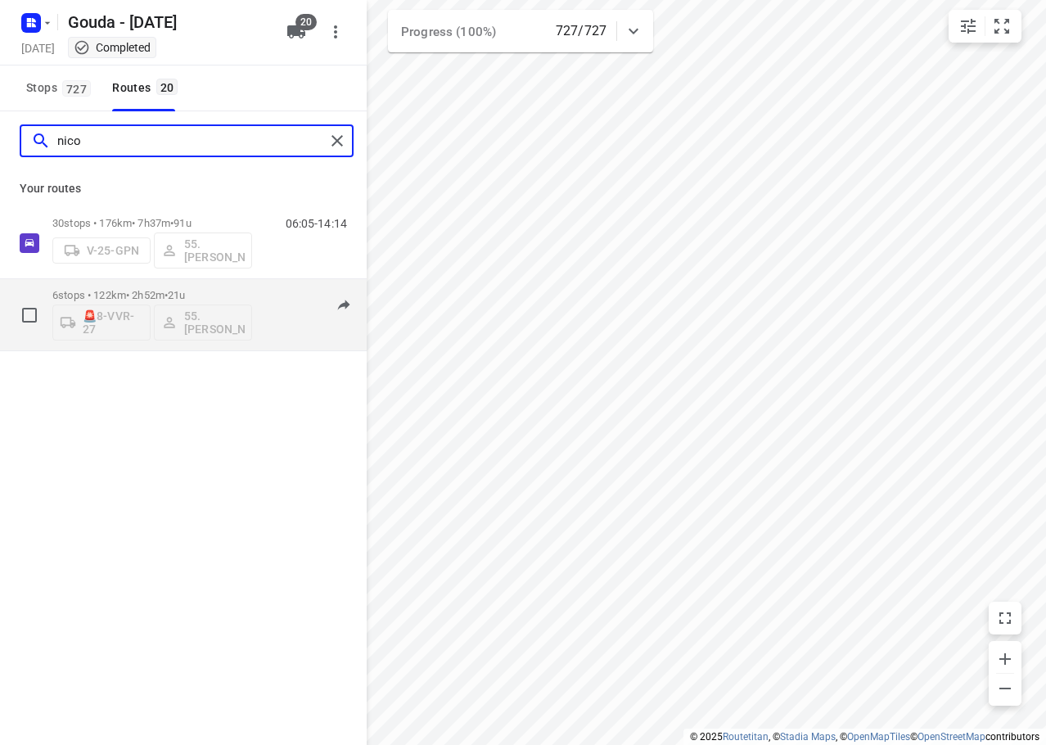
type input "nico"
click at [203, 279] on div "6 stops • 122km • 2h52m • 21u 🚨8-VVR-27 55. Nico de Groot 14:15-16:19" at bounding box center [183, 315] width 367 height 72
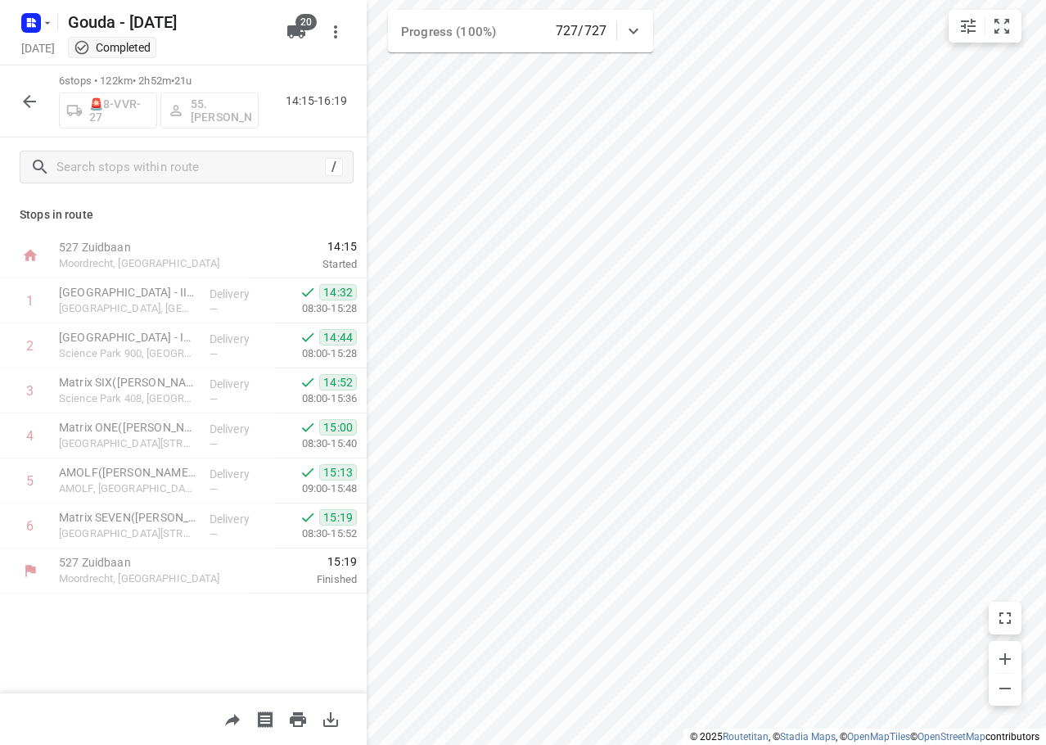
click at [35, 106] on icon "button" at bounding box center [30, 102] width 20 height 20
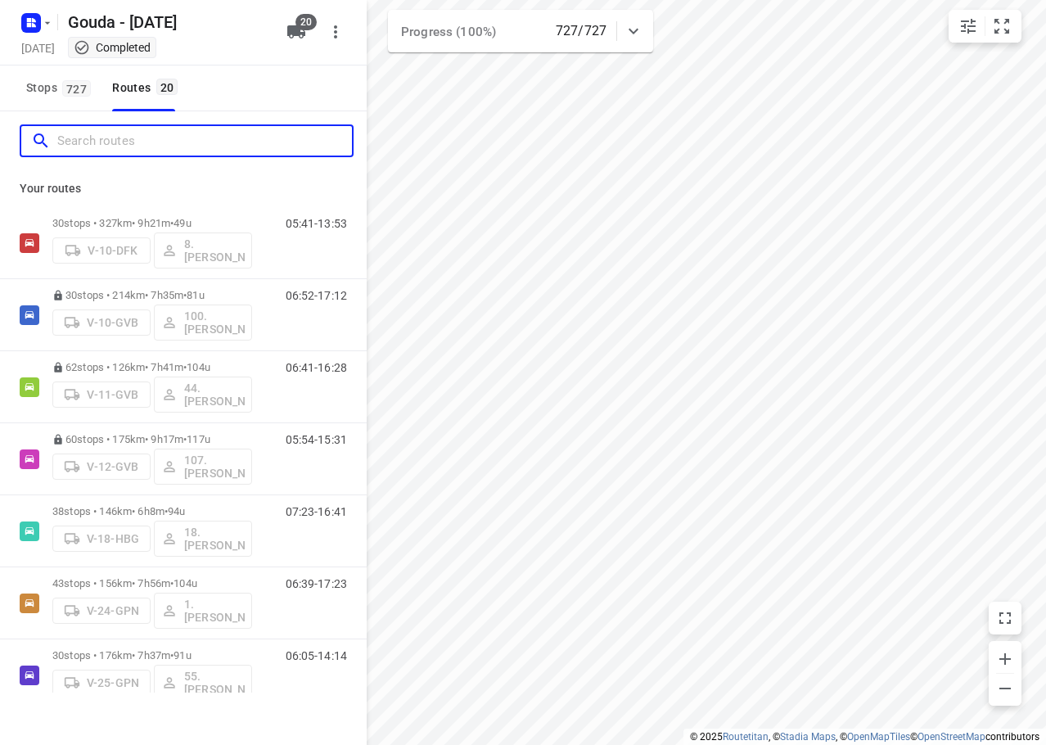
drag, startPoint x: 119, startPoint y: 142, endPoint x: 347, endPoint y: 74, distance: 237.5
click at [121, 142] on input "Search routes" at bounding box center [204, 141] width 295 height 25
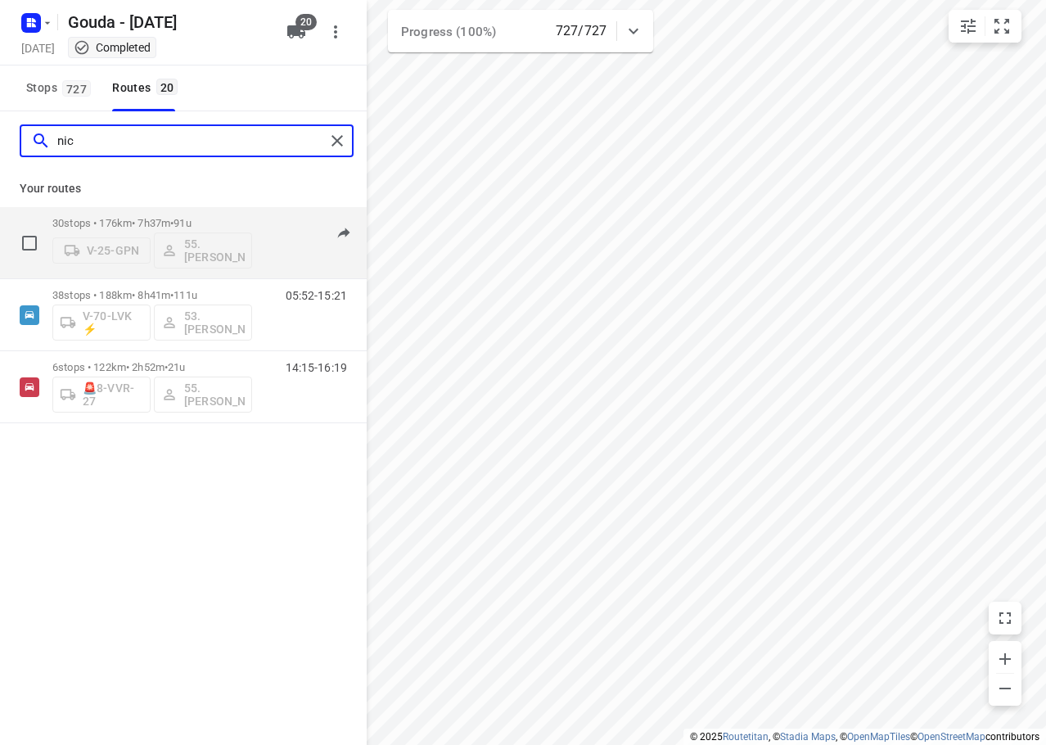
type input "nic"
click at [191, 224] on span "91u" at bounding box center [182, 223] width 17 height 12
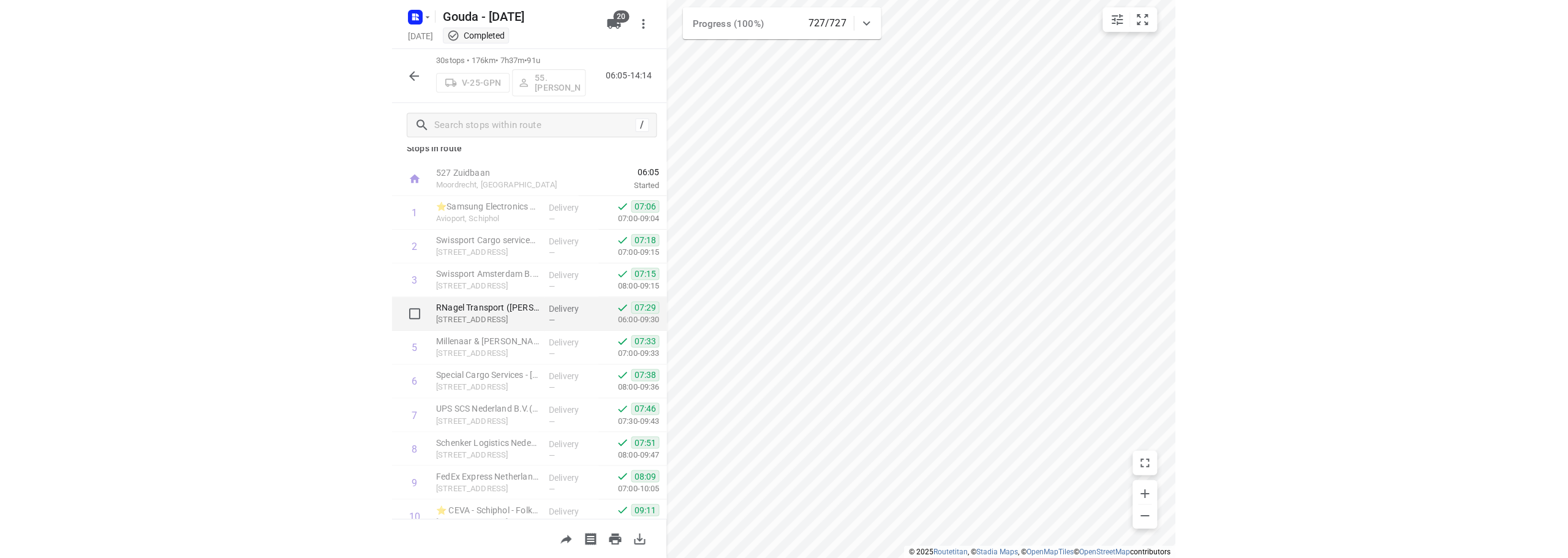
scroll to position [0, 0]
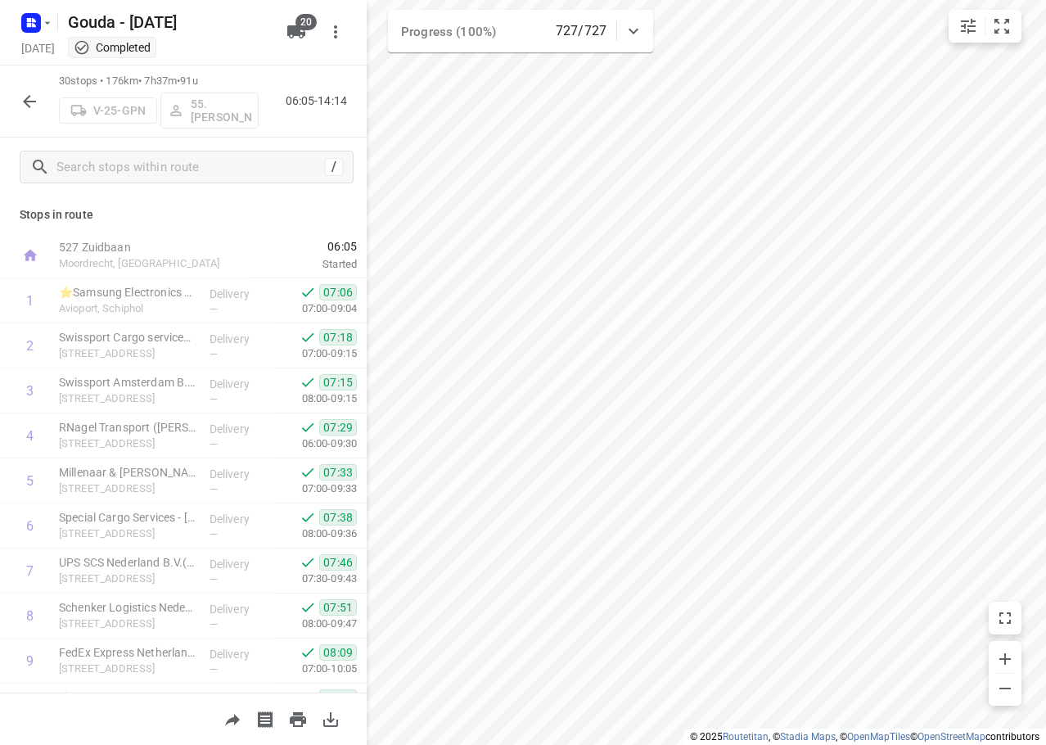
drag, startPoint x: 34, startPoint y: 84, endPoint x: 81, endPoint y: 57, distance: 53.9
click at [34, 83] on div "30 stops • 176km • 7h37m • 91u V-25-GPN 55. Nico de Groot 06:05-14:14" at bounding box center [183, 101] width 367 height 72
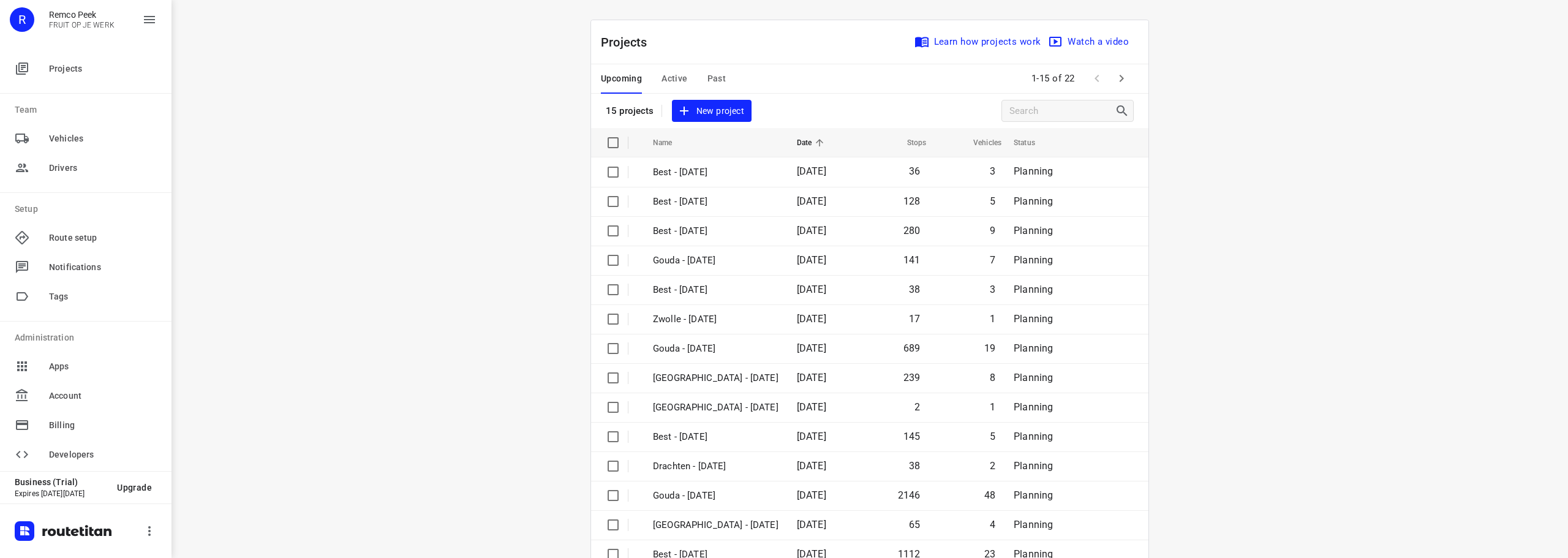
click at [484, 233] on div "i © 2025 Routetitan , © Stadia Maps , © OpenMapTiles © OpenStreetMap contributo…" at bounding box center [870, 279] width 1397 height 558
click at [718, 73] on span "Past" at bounding box center [716, 79] width 19 height 15
click at [782, 79] on icon "button" at bounding box center [1122, 79] width 15 height 15
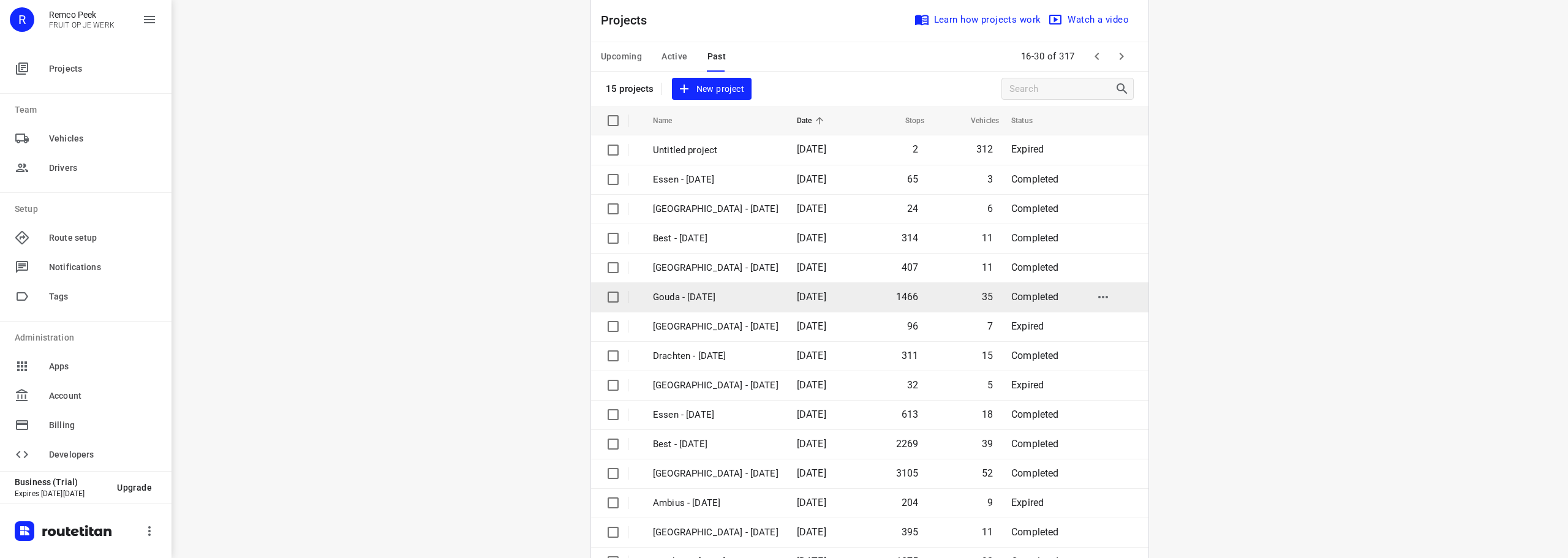
scroll to position [61, 0]
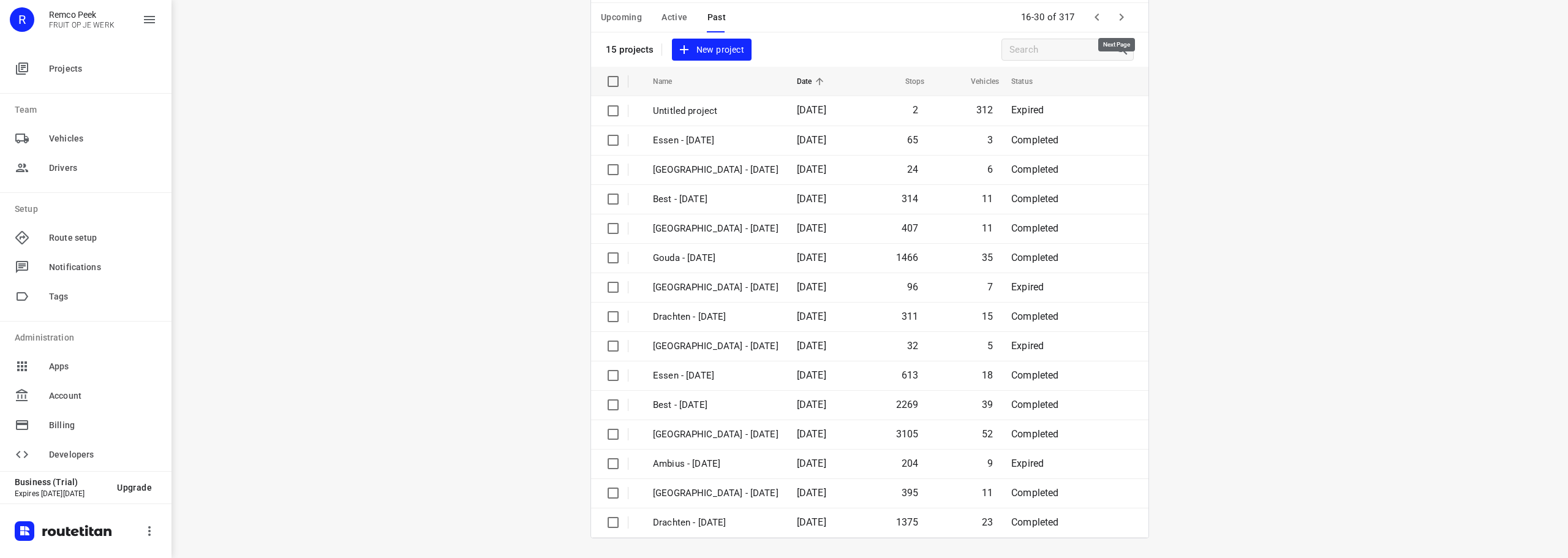
click at [782, 21] on button "button" at bounding box center [1121, 17] width 25 height 25
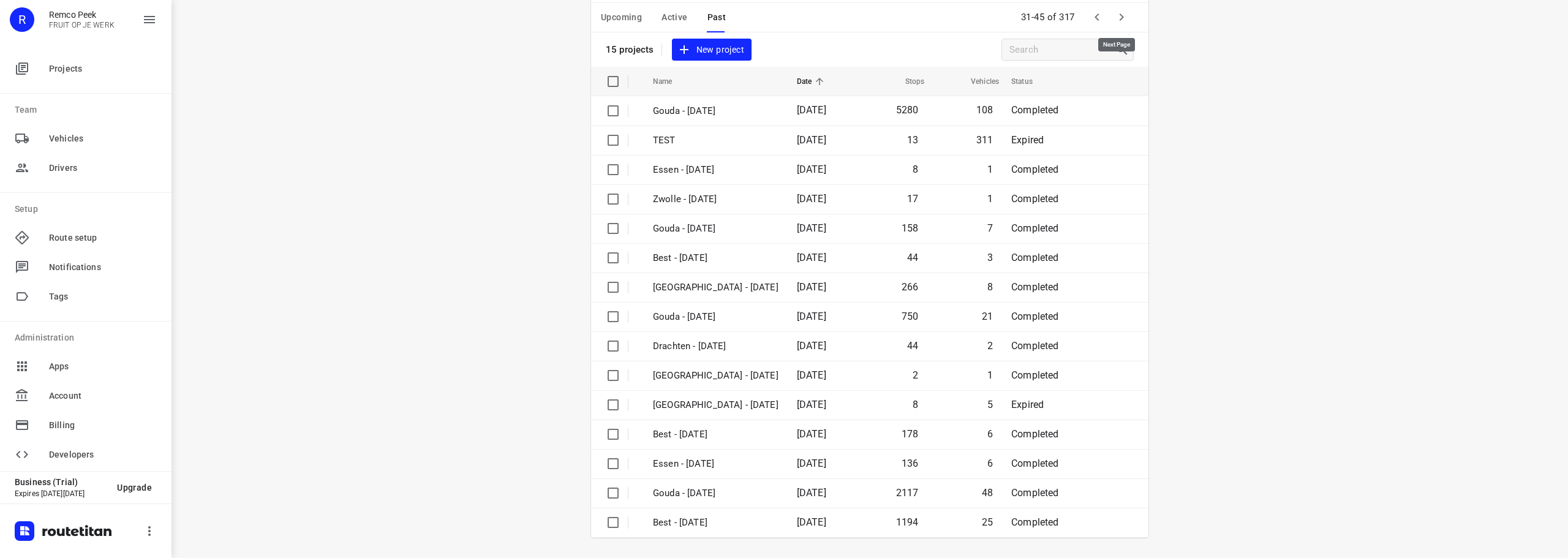
click at [782, 22] on icon "button" at bounding box center [1122, 17] width 15 height 15
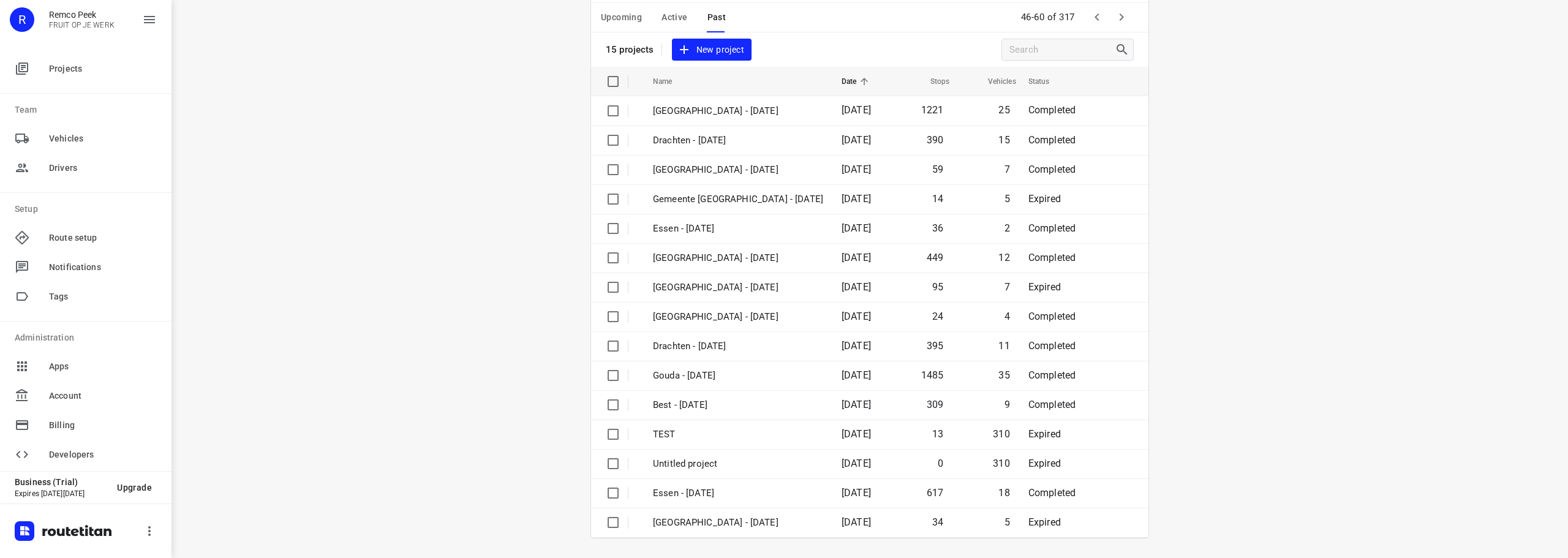
click at [782, 15] on icon "button" at bounding box center [1122, 17] width 15 height 15
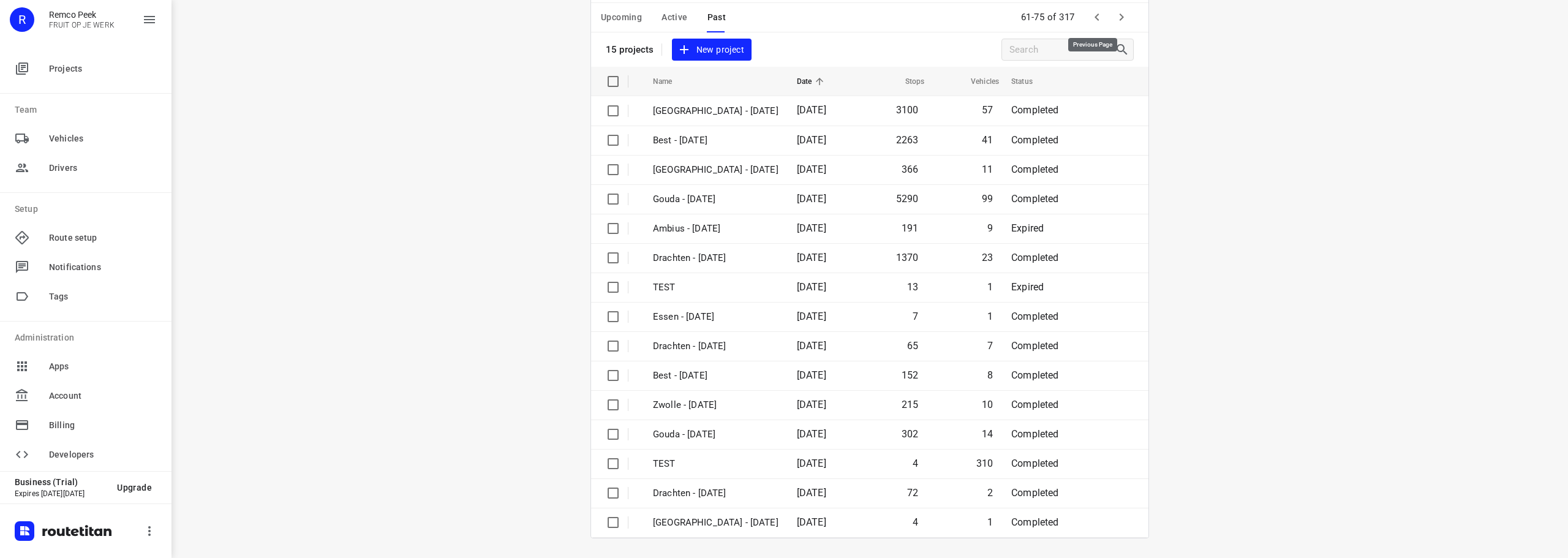
click at [782, 10] on icon "button" at bounding box center [1122, 17] width 15 height 15
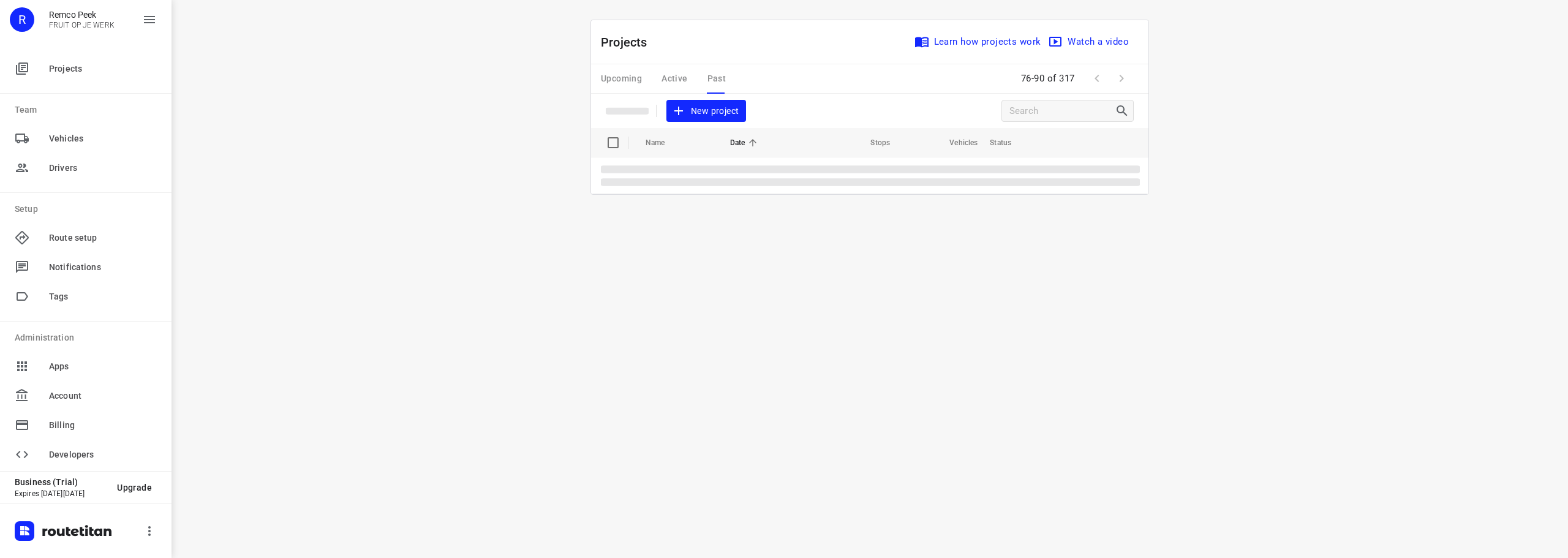
scroll to position [0, 0]
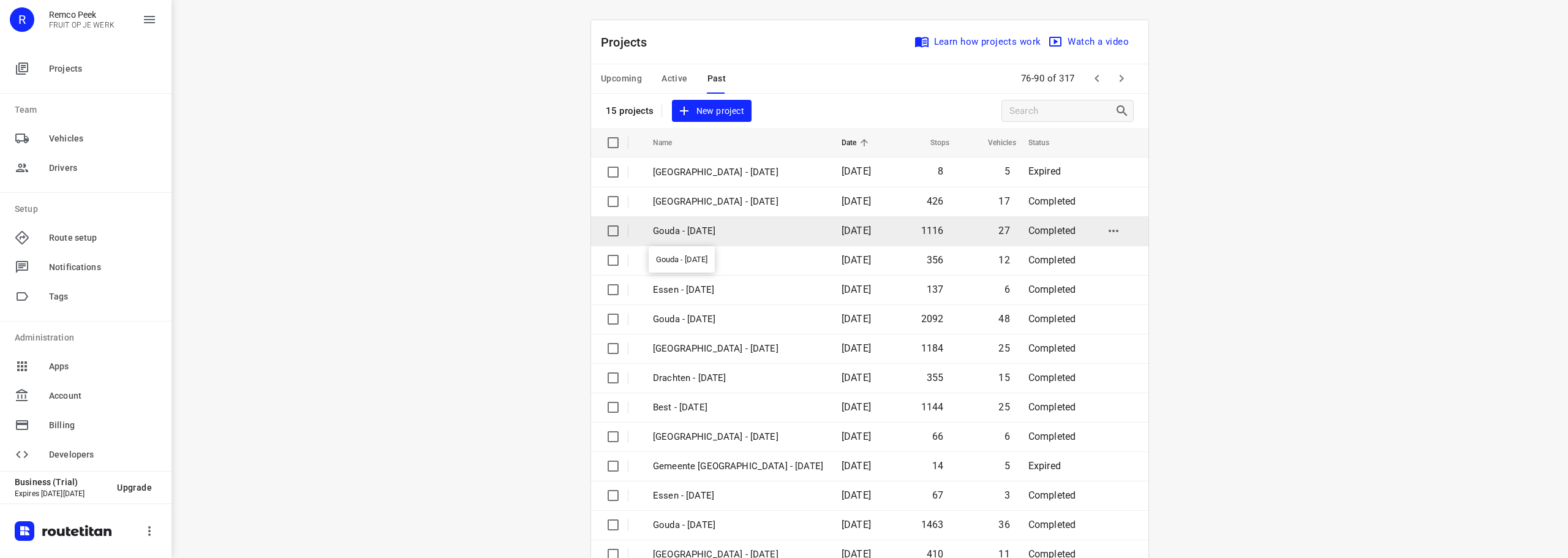
click at [707, 227] on p "Gouda - [DATE]" at bounding box center [739, 231] width 171 height 14
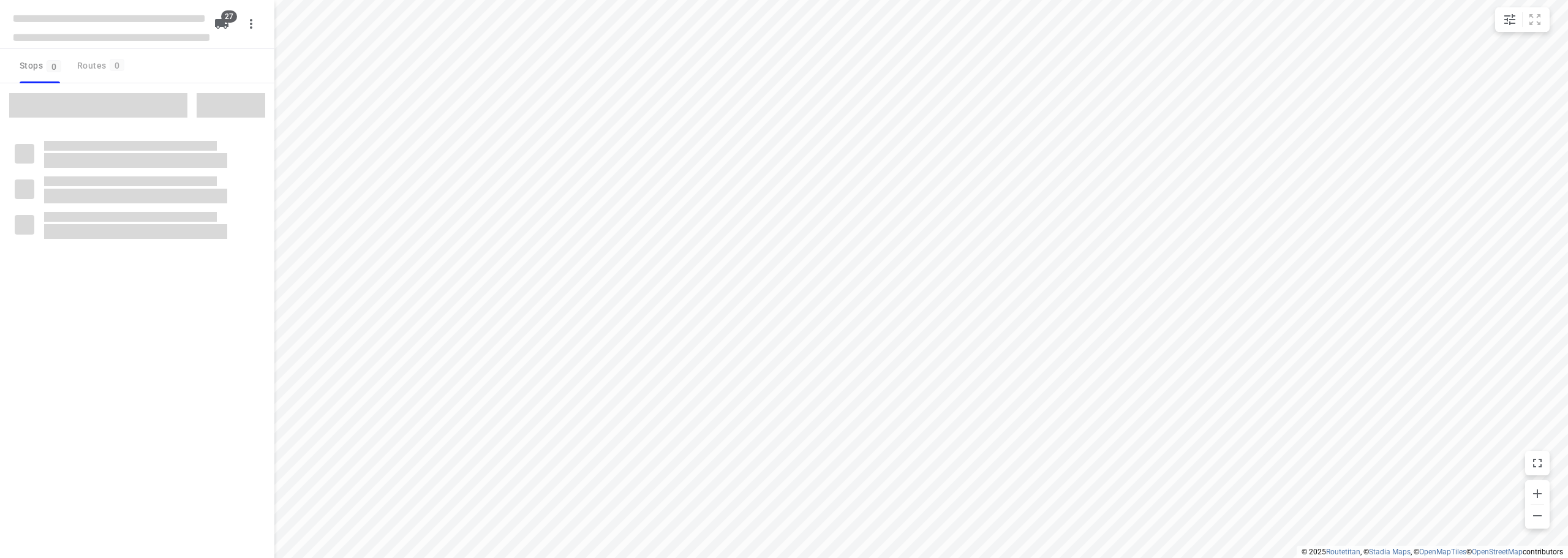
checkbox input "true"
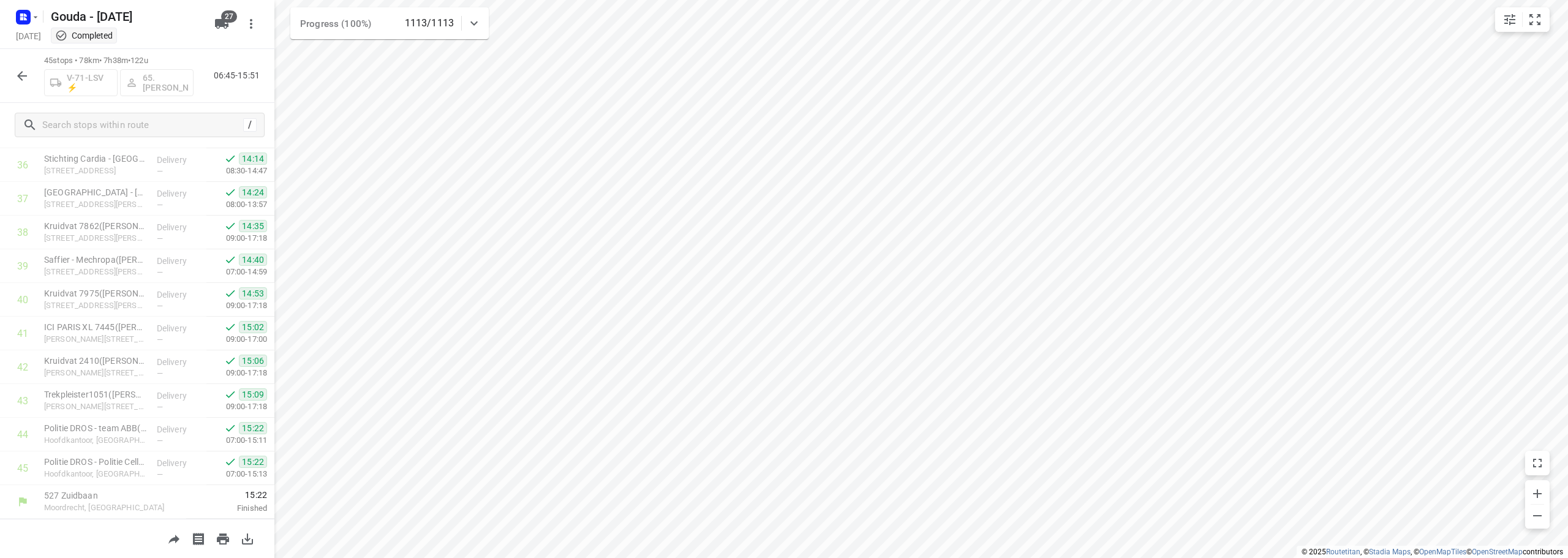
scroll to position [1273, 0]
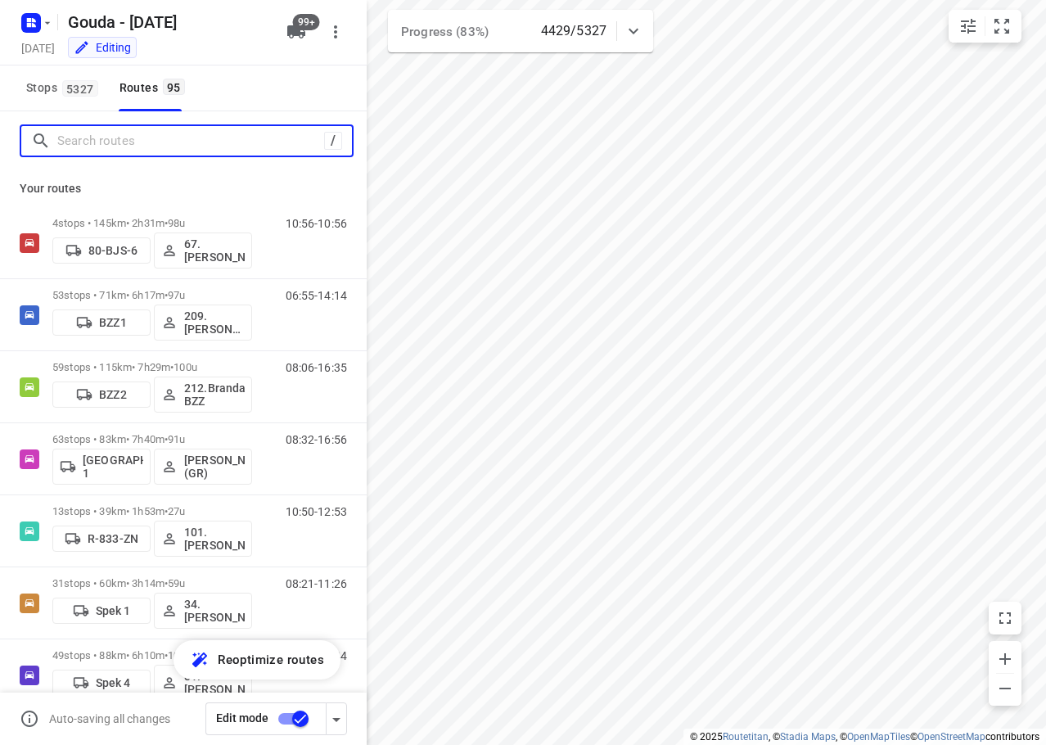
click at [155, 144] on input "Search routes" at bounding box center [190, 141] width 267 height 25
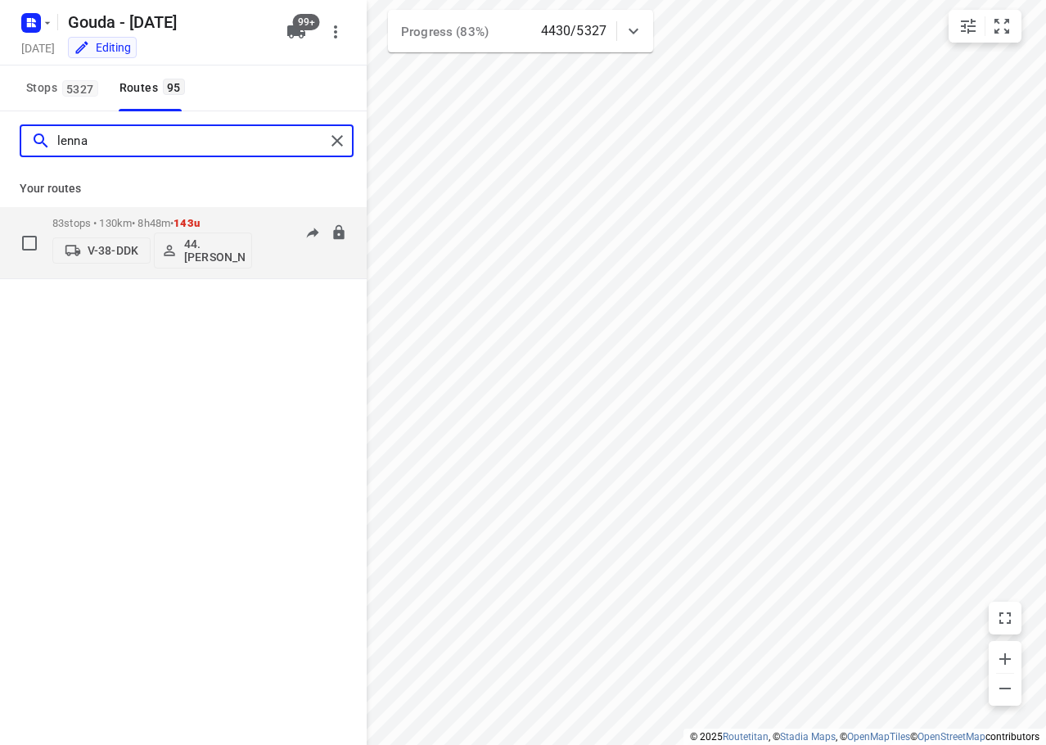
type input "lenna"
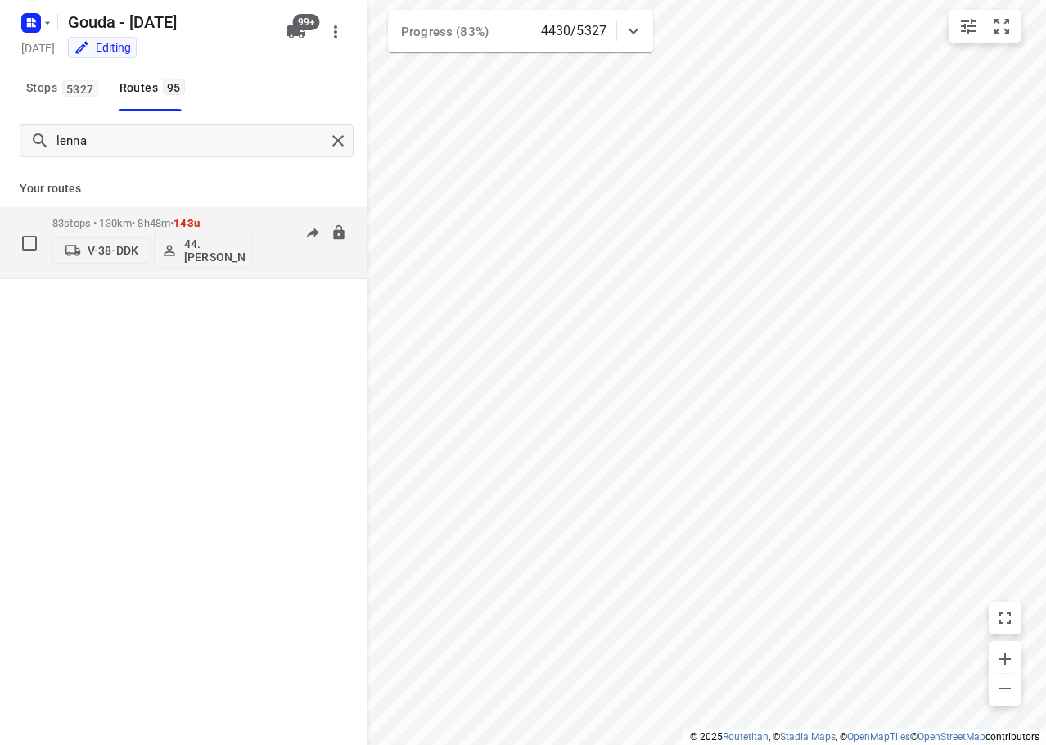
click at [163, 214] on div "83 stops • 130km • 8h48m • 143u V-38-DDK 44. Lennard Horn" at bounding box center [152, 243] width 200 height 68
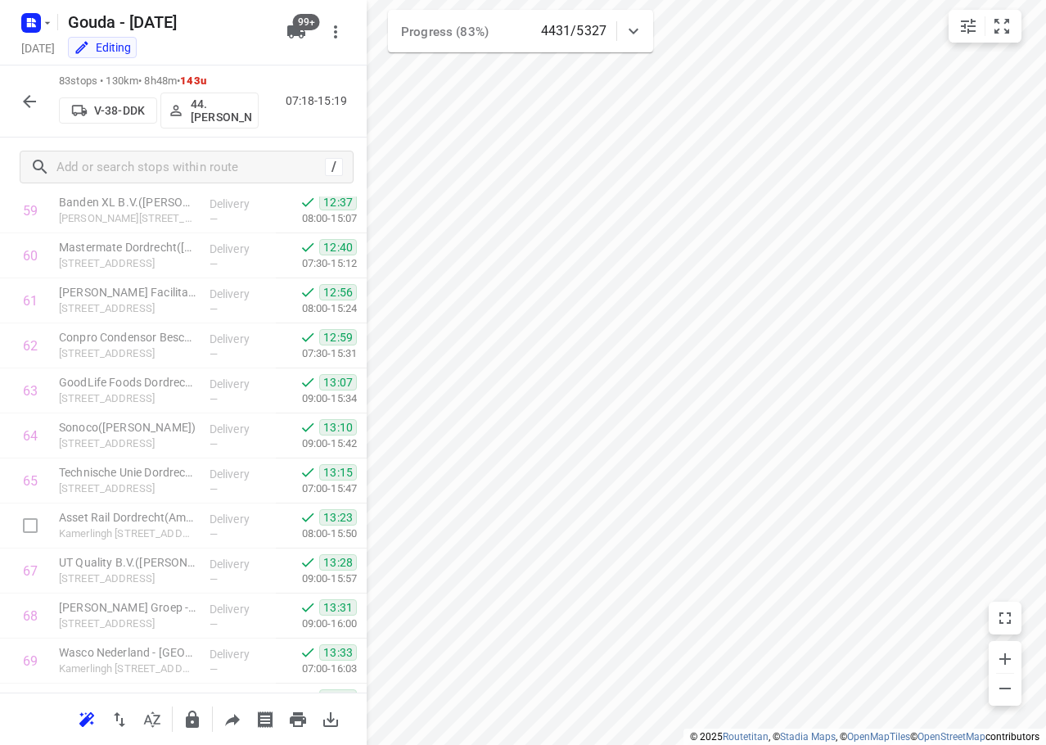
scroll to position [3367, 0]
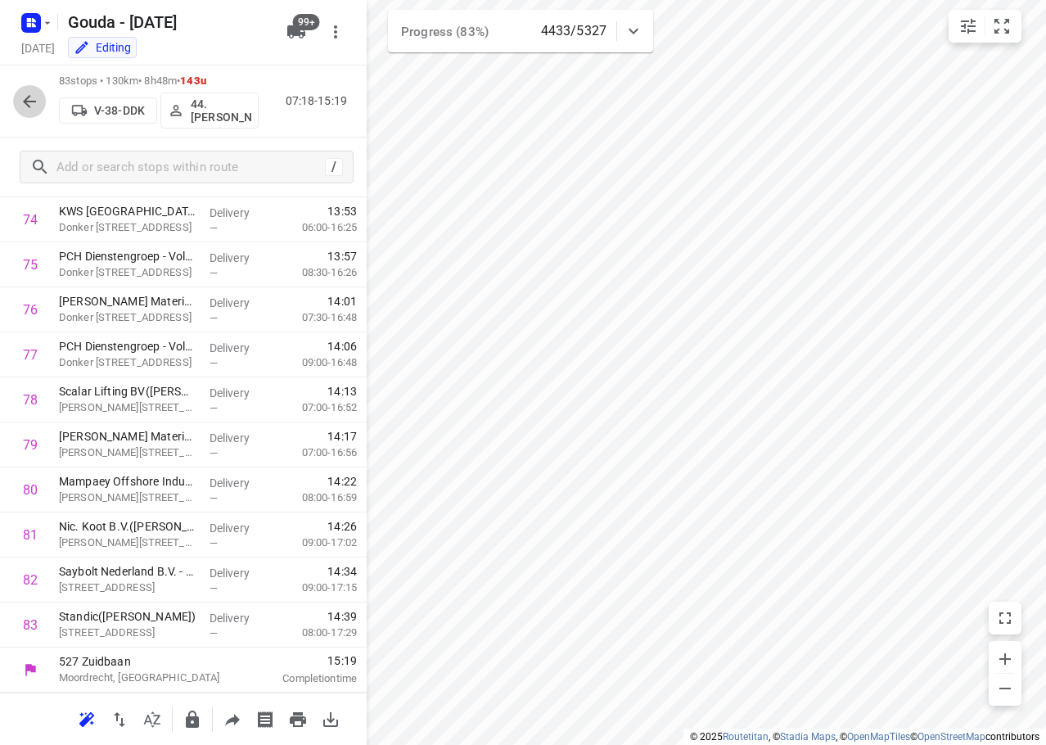
click at [16, 101] on button "button" at bounding box center [29, 101] width 33 height 33
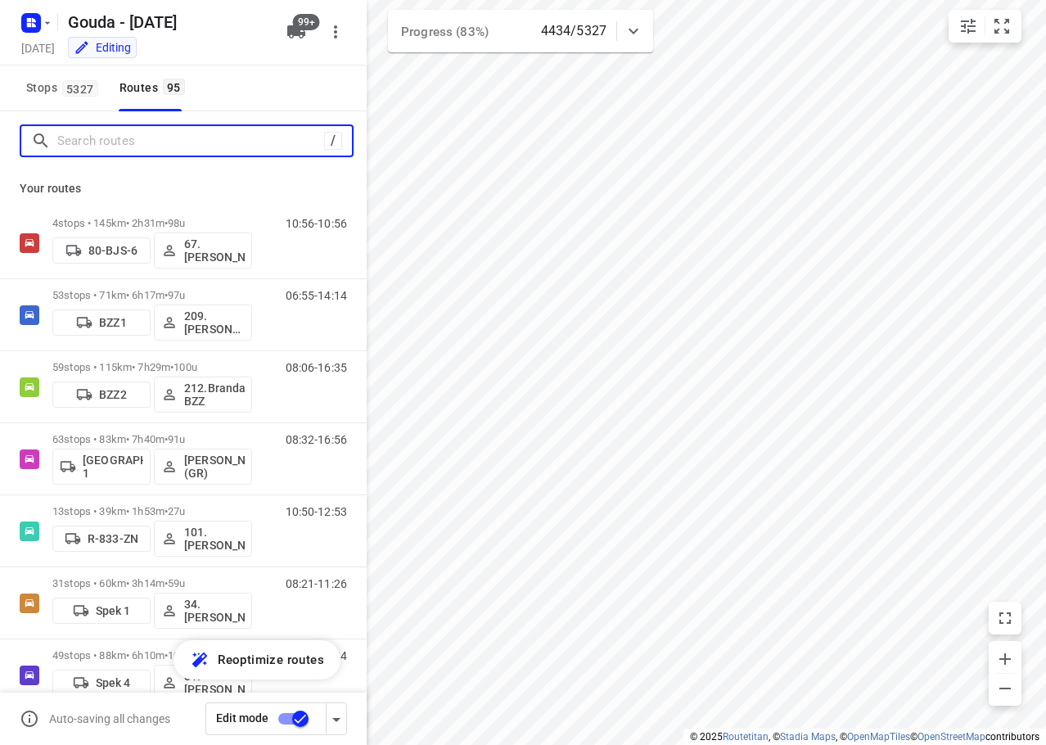
click at [102, 144] on input "Search routes" at bounding box center [190, 141] width 267 height 25
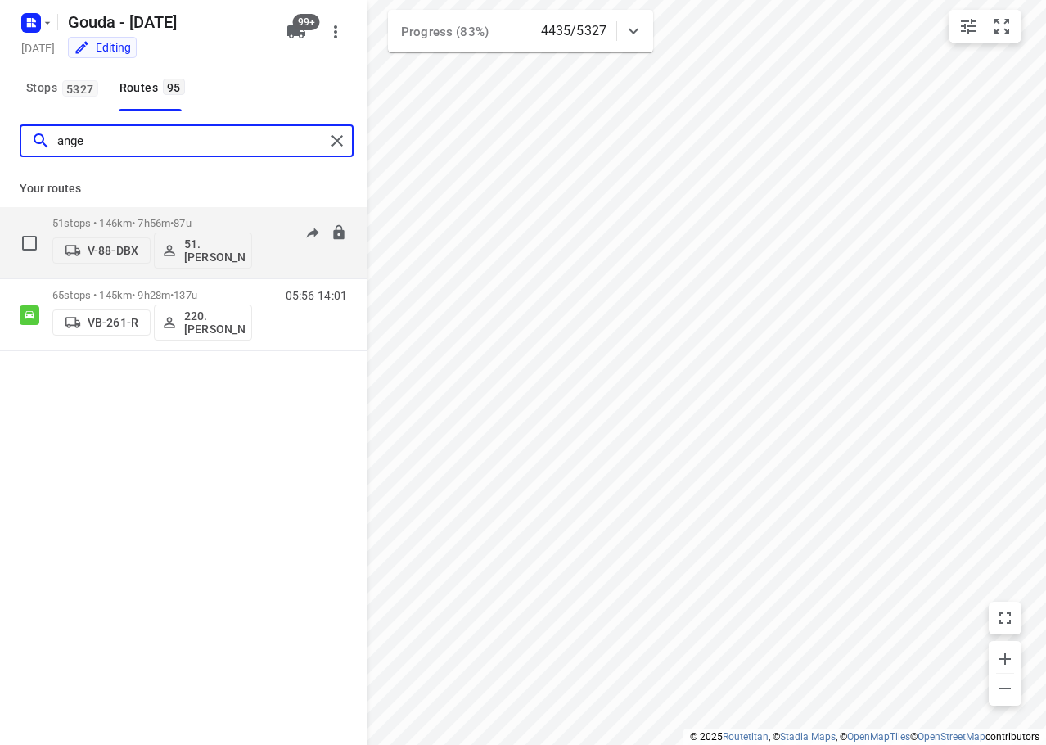
type input "ange"
click at [169, 223] on p "51 stops • 146km • 7h56m • 87u" at bounding box center [152, 223] width 200 height 12
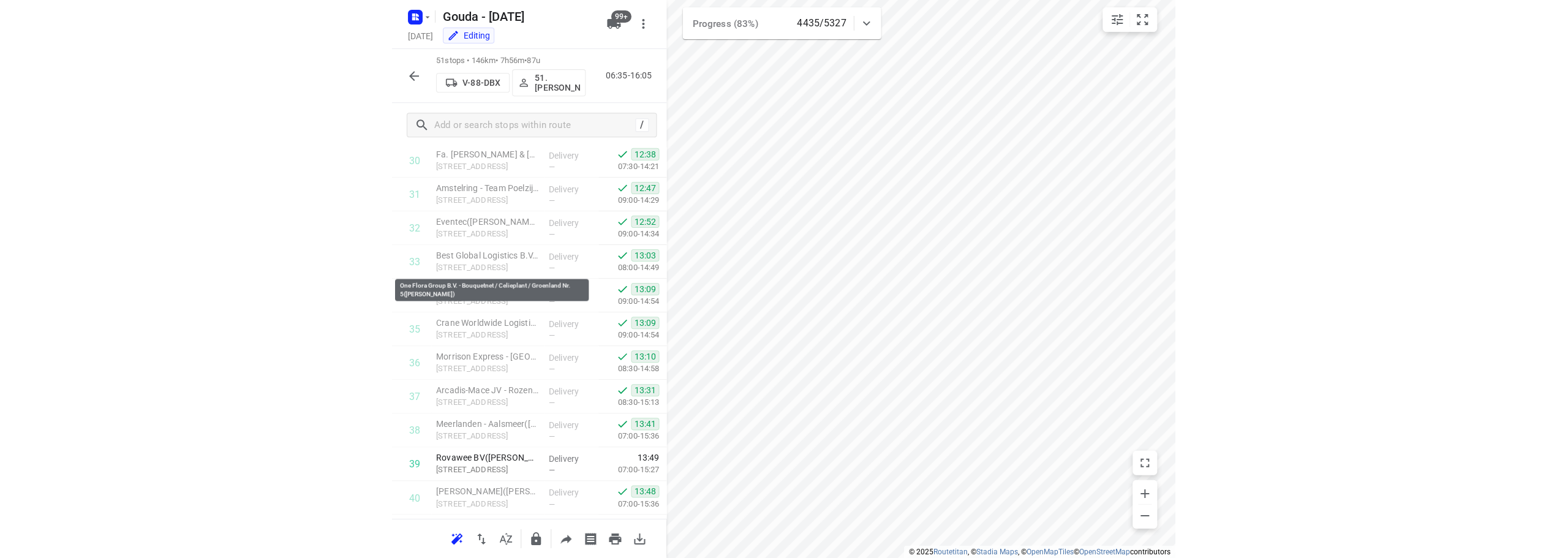
scroll to position [1441, 0]
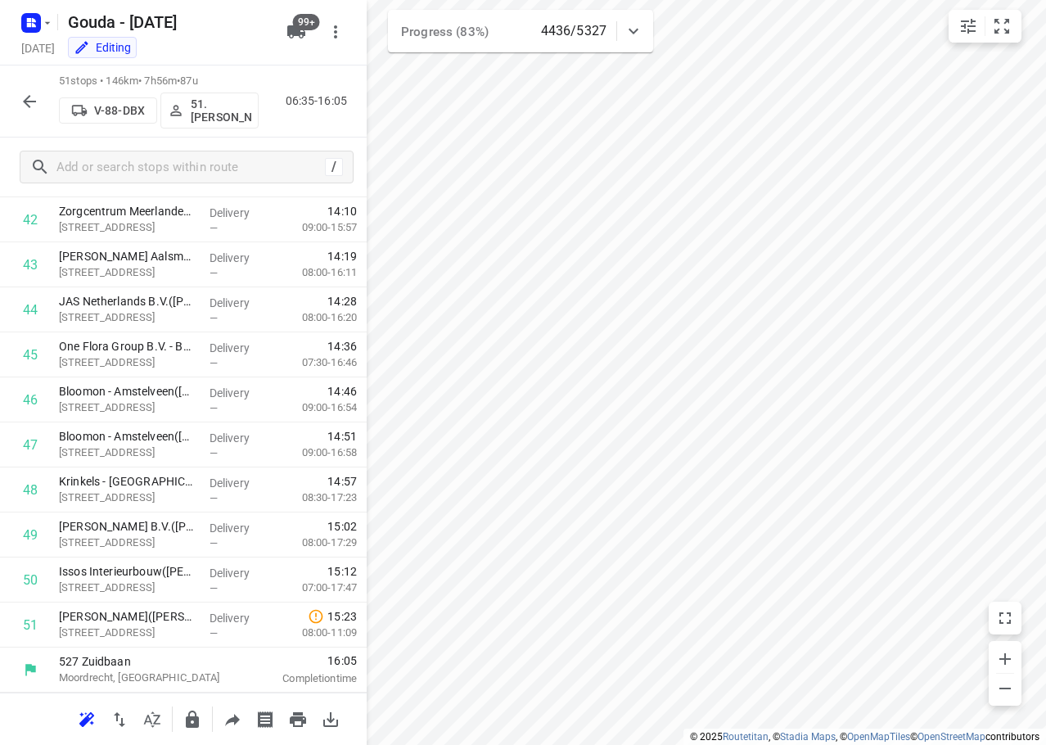
click at [21, 106] on icon "button" at bounding box center [30, 102] width 20 height 20
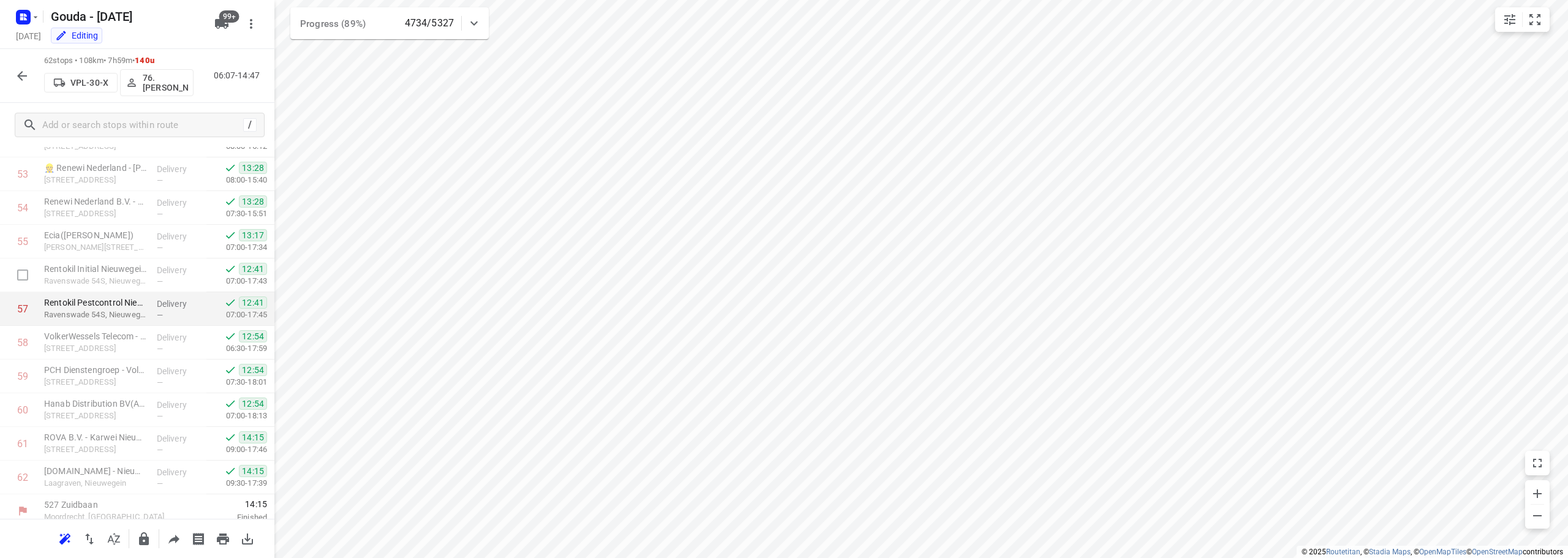
scroll to position [1811, 0]
click at [31, 79] on button "button" at bounding box center [22, 76] width 25 height 25
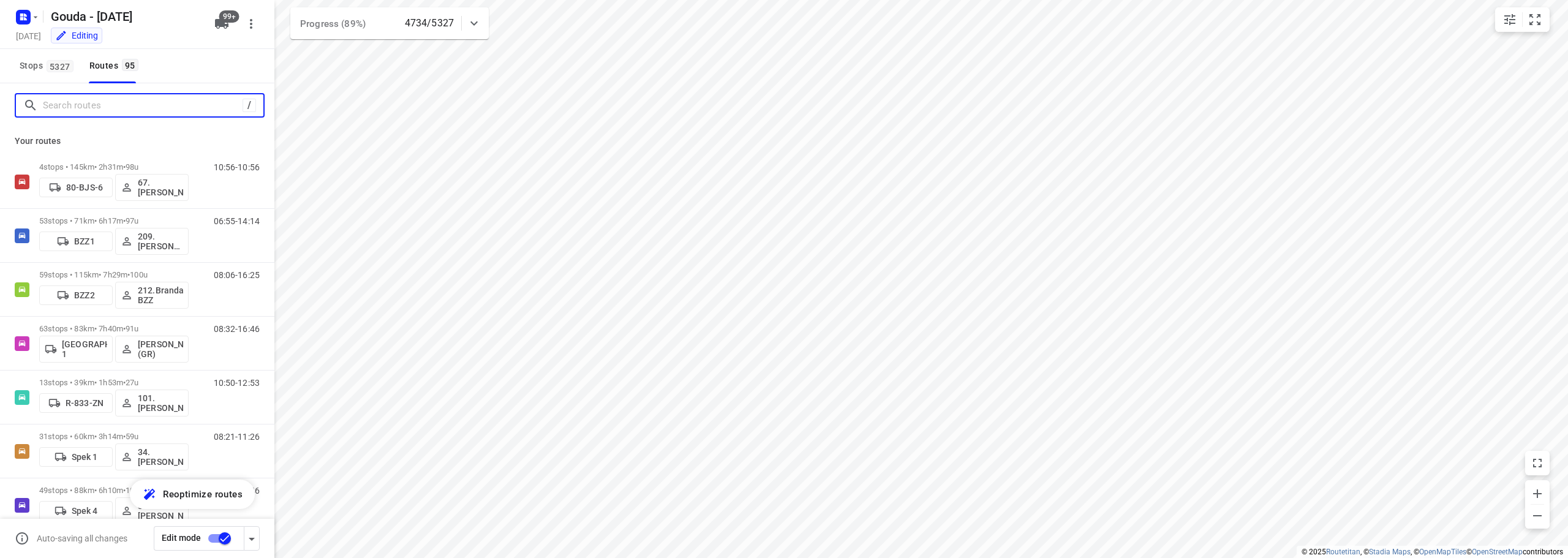
click at [88, 110] on input "Search routes" at bounding box center [142, 105] width 200 height 19
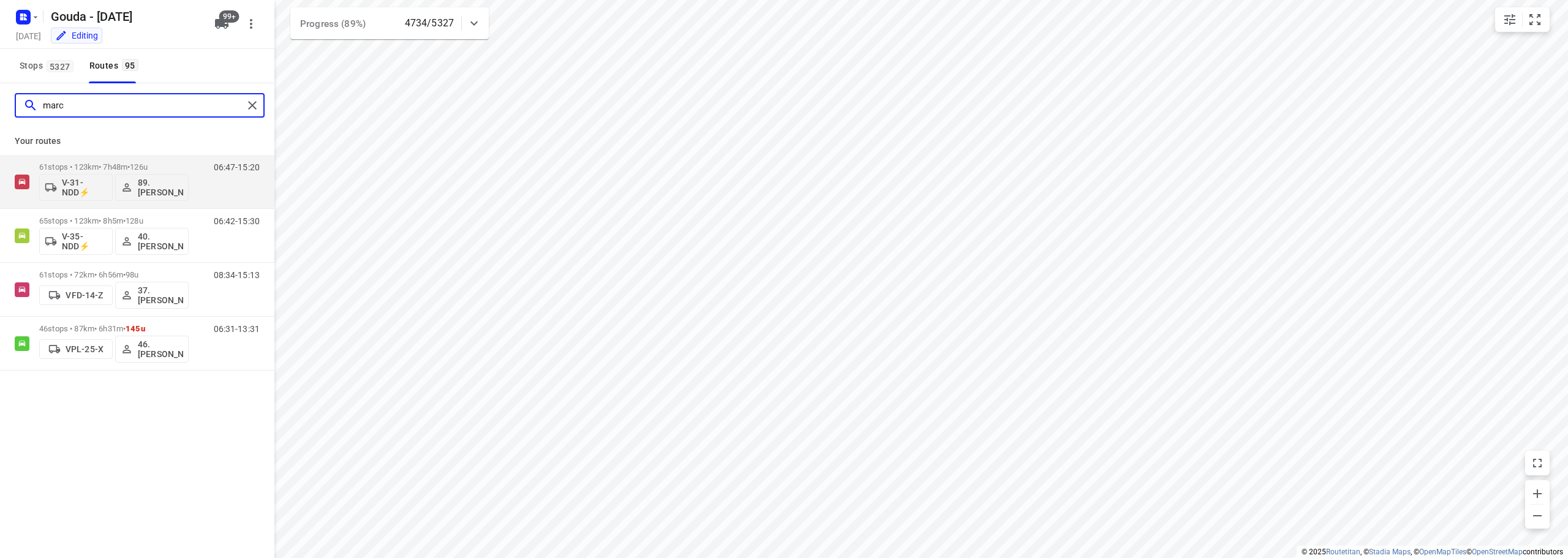
type input "marce"
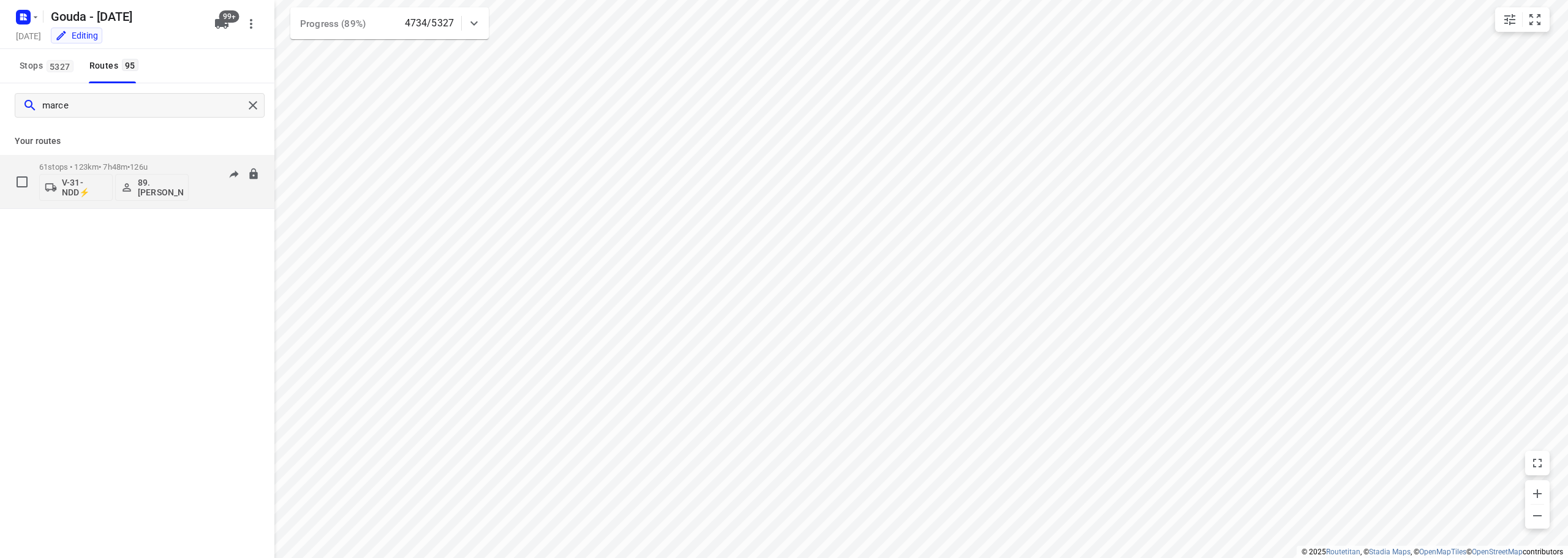
click at [100, 159] on div "61 stops • 123km • 7h48m • 126u V-31-NDD⚡ 89.Marcel Aerts" at bounding box center [114, 182] width 150 height 51
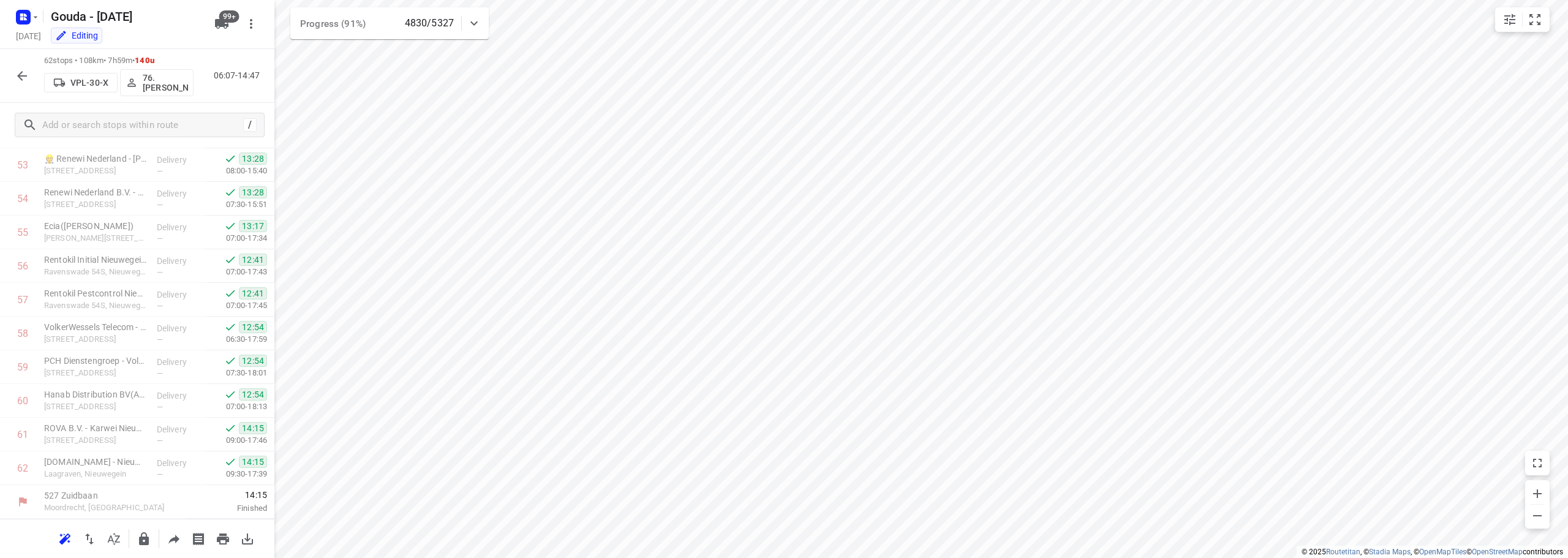
click at [10, 75] on button "button" at bounding box center [22, 76] width 25 height 25
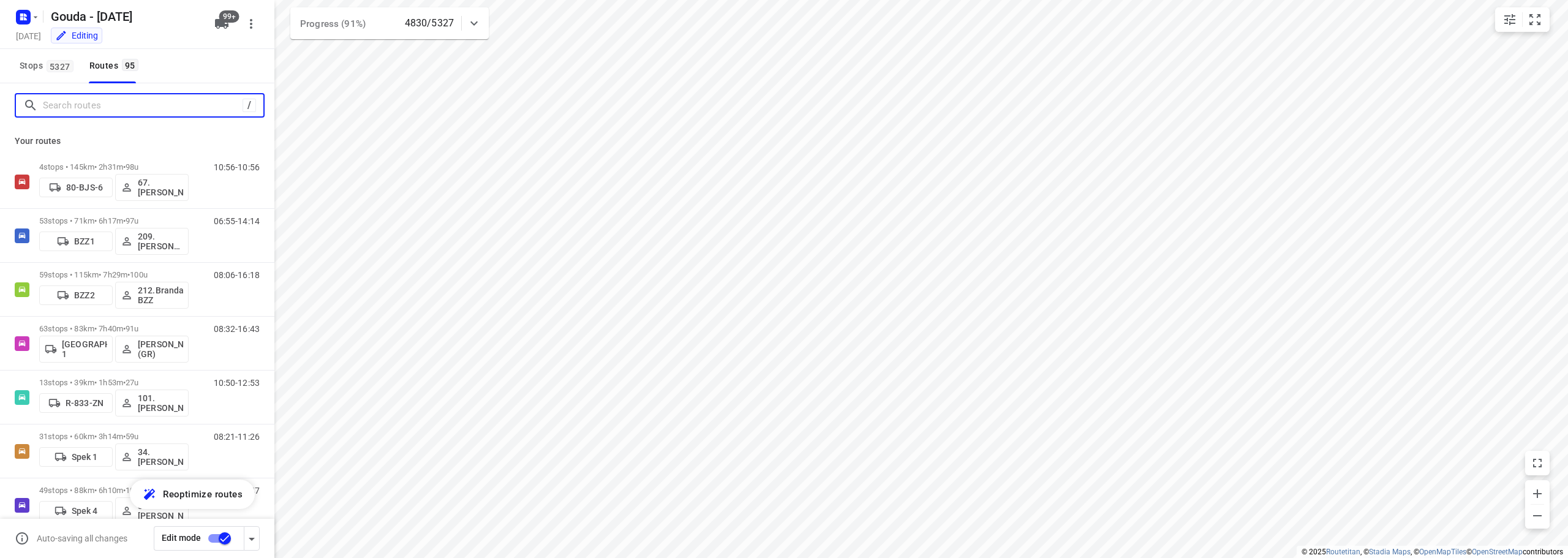
click at [88, 107] on input "Search routes" at bounding box center [142, 105] width 200 height 19
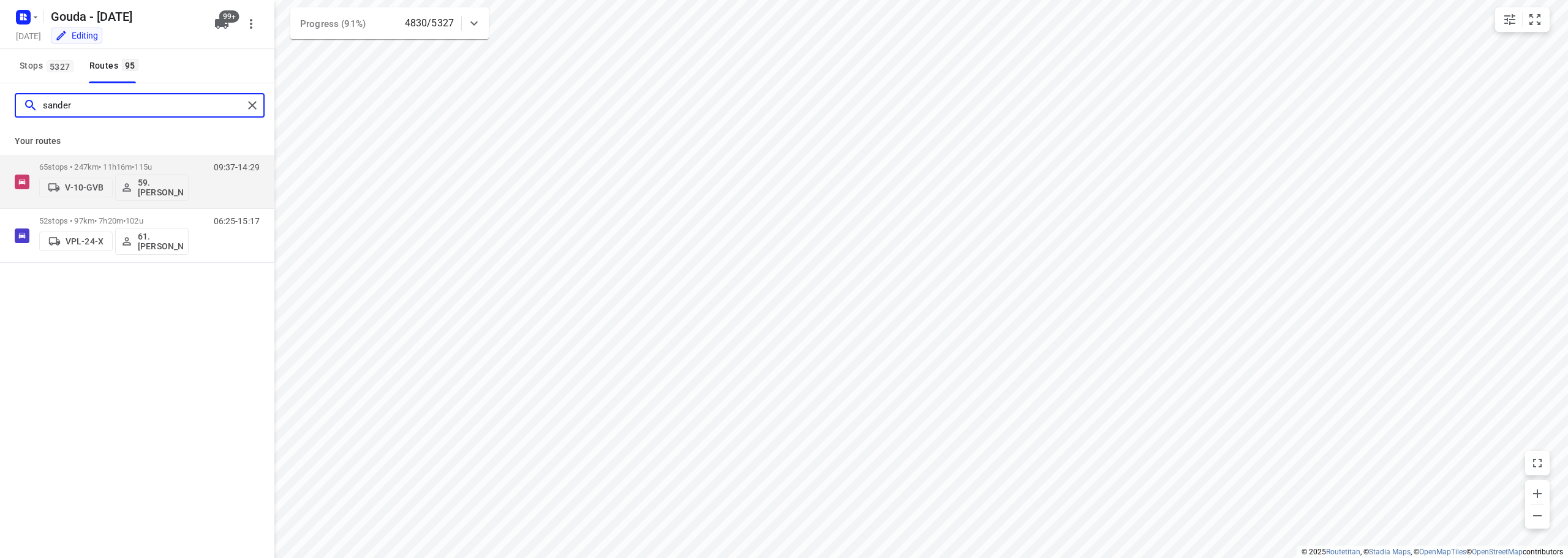
type input "sande"
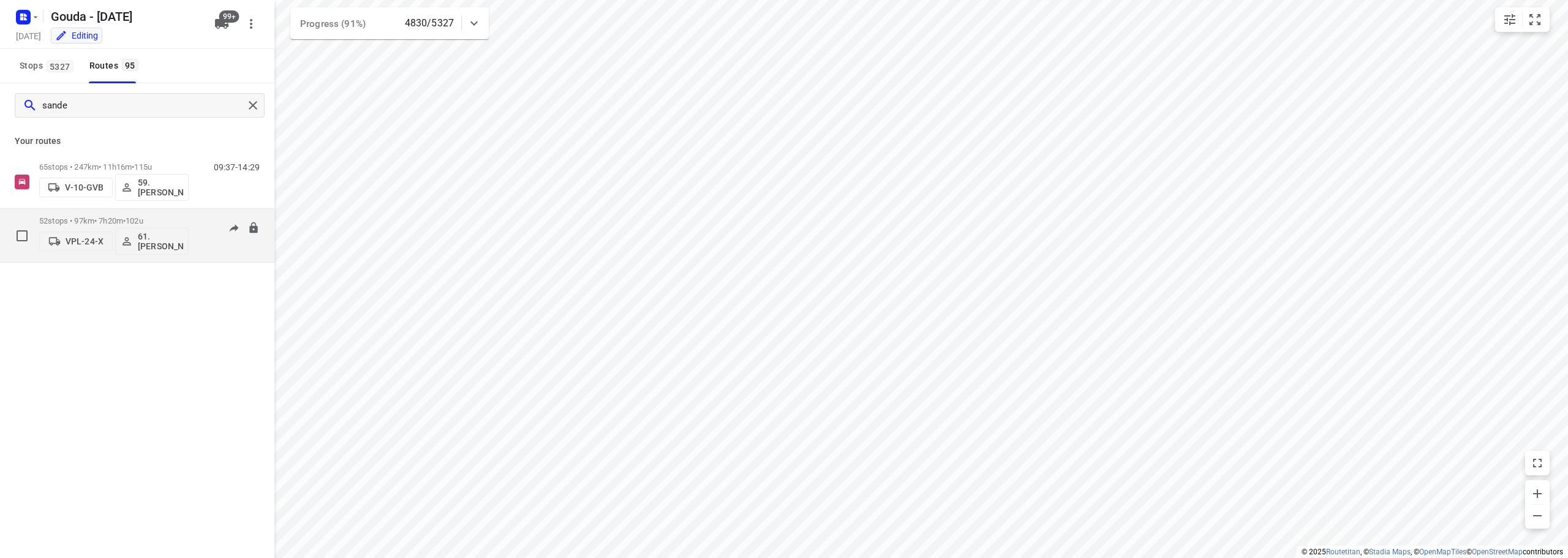
click at [144, 221] on span "102u" at bounding box center [135, 221] width 18 height 9
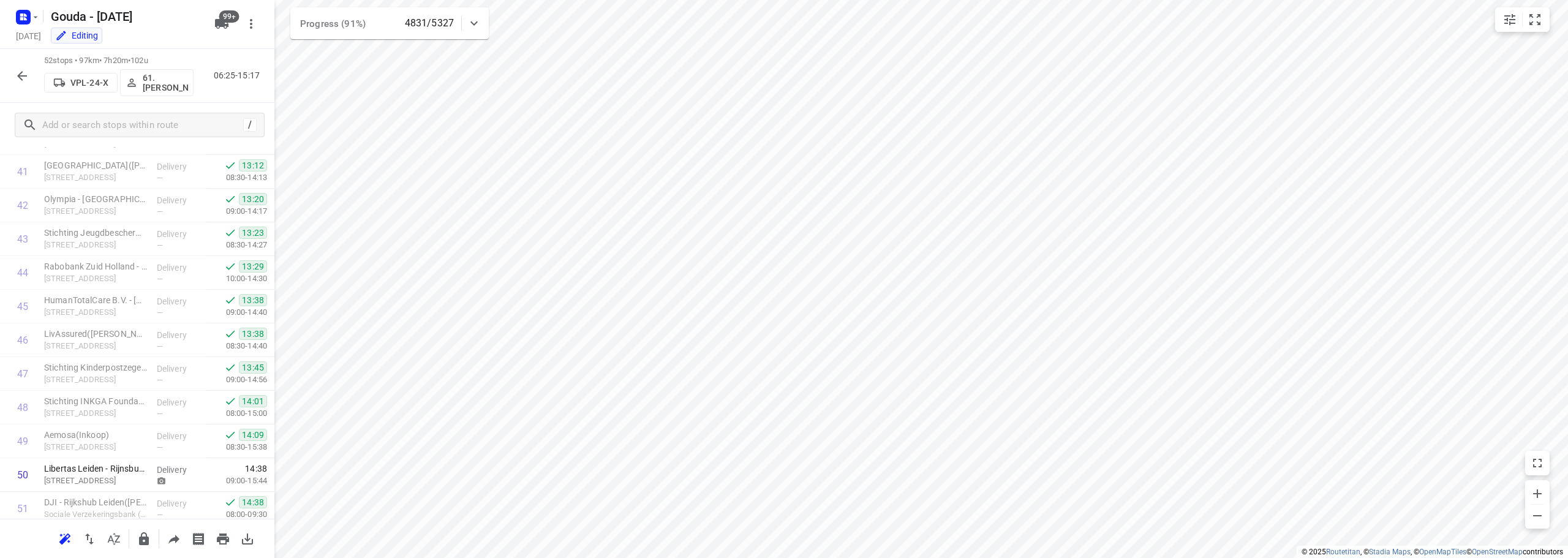
scroll to position [1474, 0]
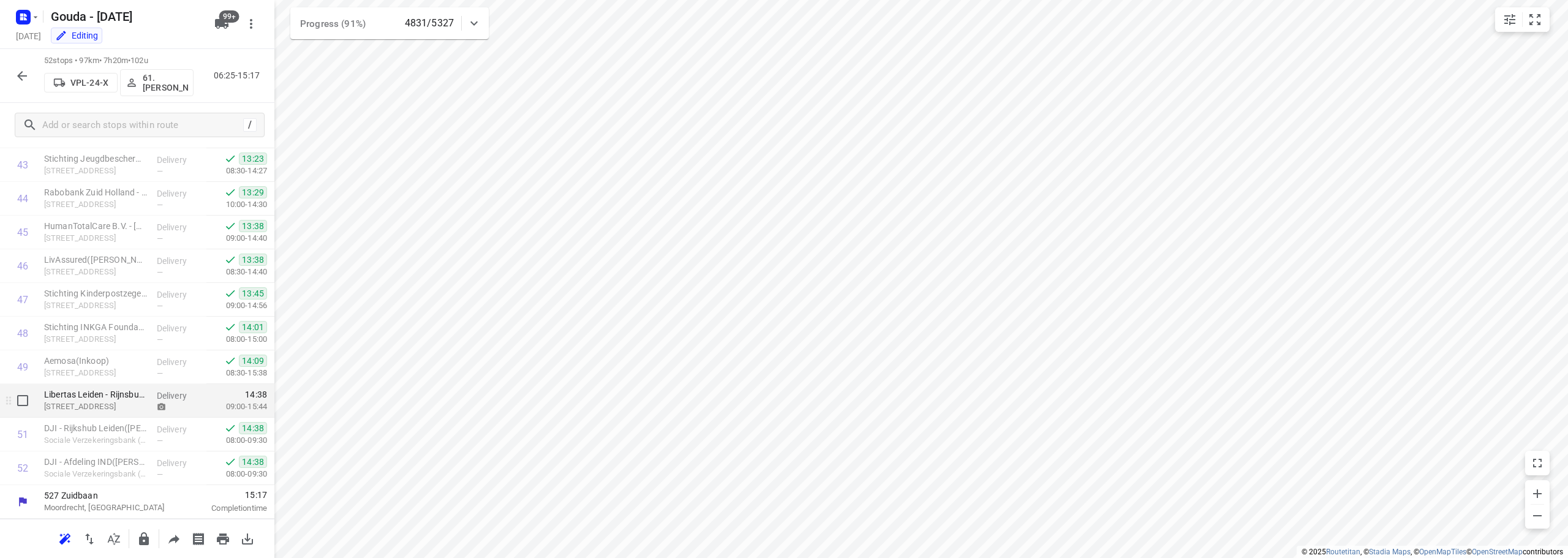
click at [157, 411] on icon at bounding box center [162, 407] width 9 height 9
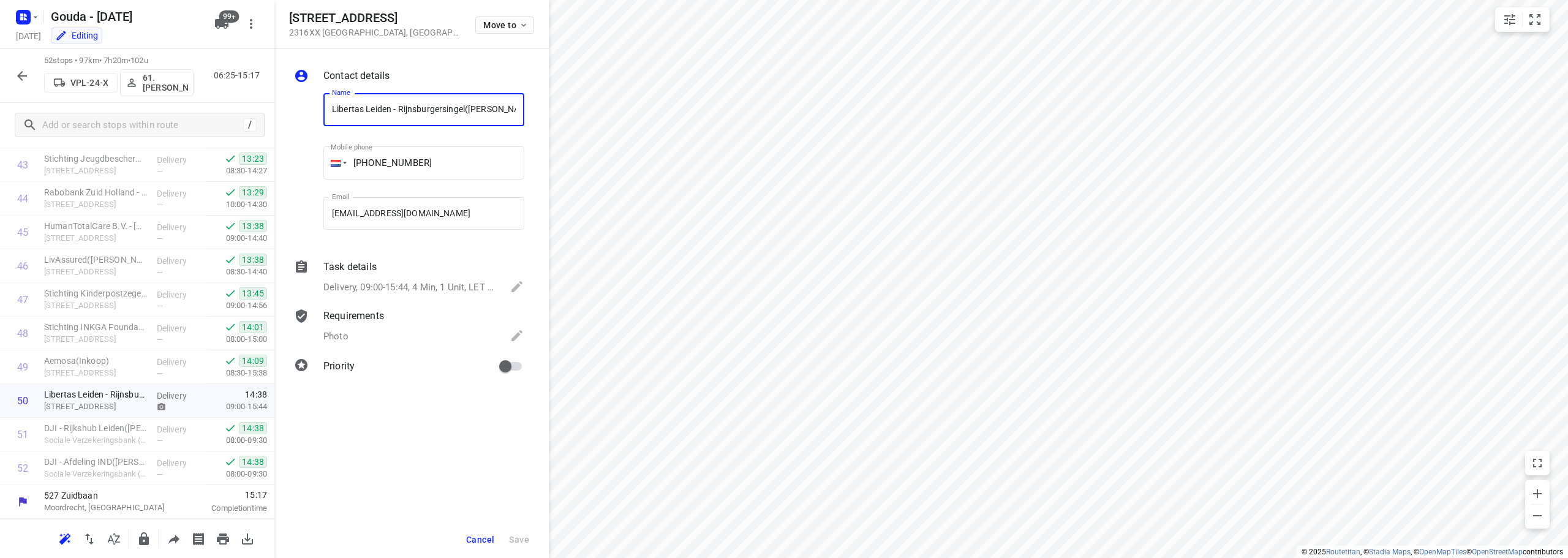
scroll to position [0, 12]
click at [439, 384] on div "i © 2025 Routetitan , © Stadia Maps , © OpenMapTiles © OpenStreetMap contributo…" at bounding box center [784, 279] width 1568 height 558
click at [481, 538] on span "Cancel" at bounding box center [481, 539] width 28 height 10
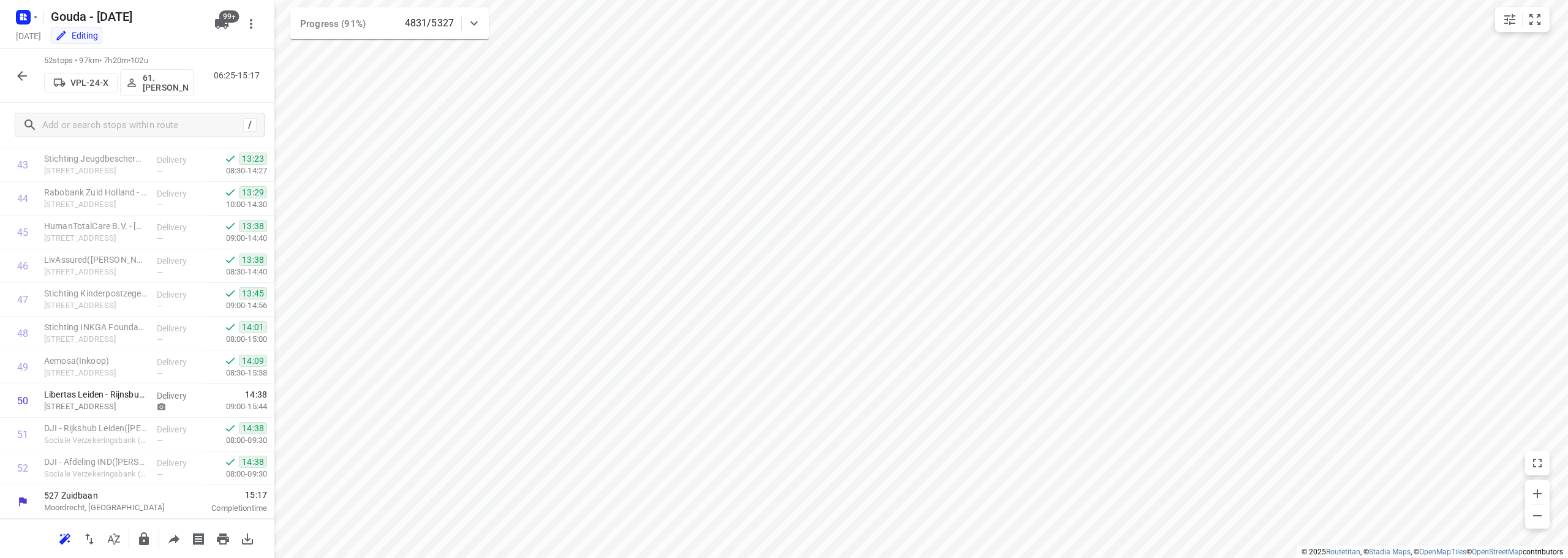
click at [16, 79] on icon "button" at bounding box center [22, 76] width 15 height 15
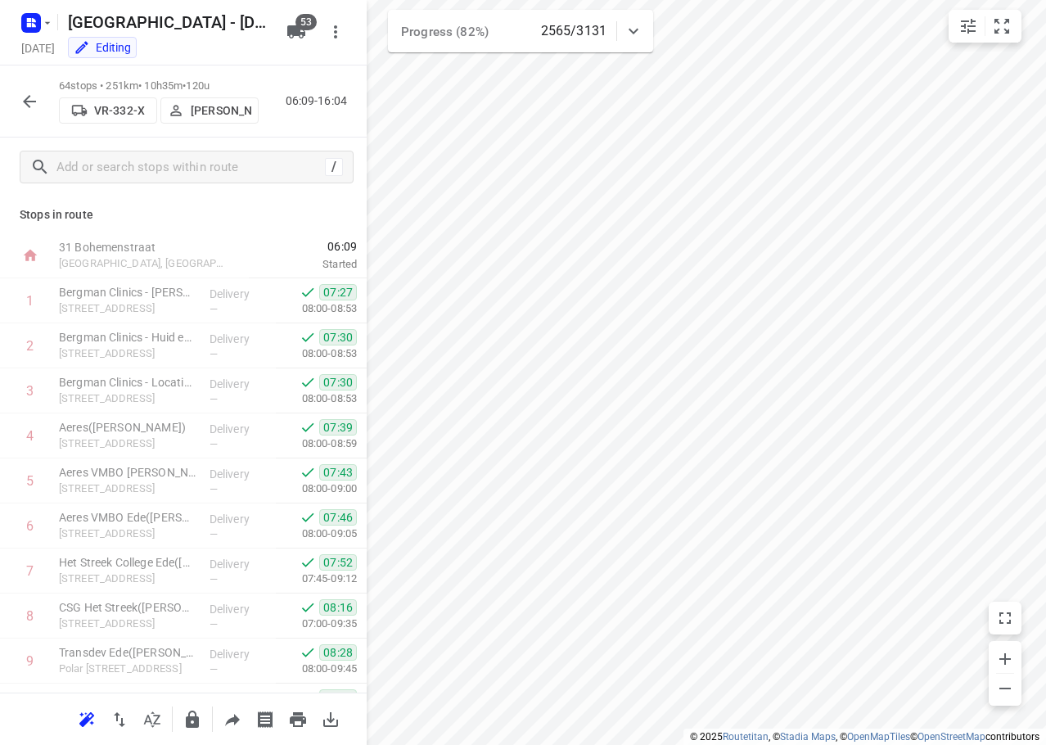
scroll to position [2512, 0]
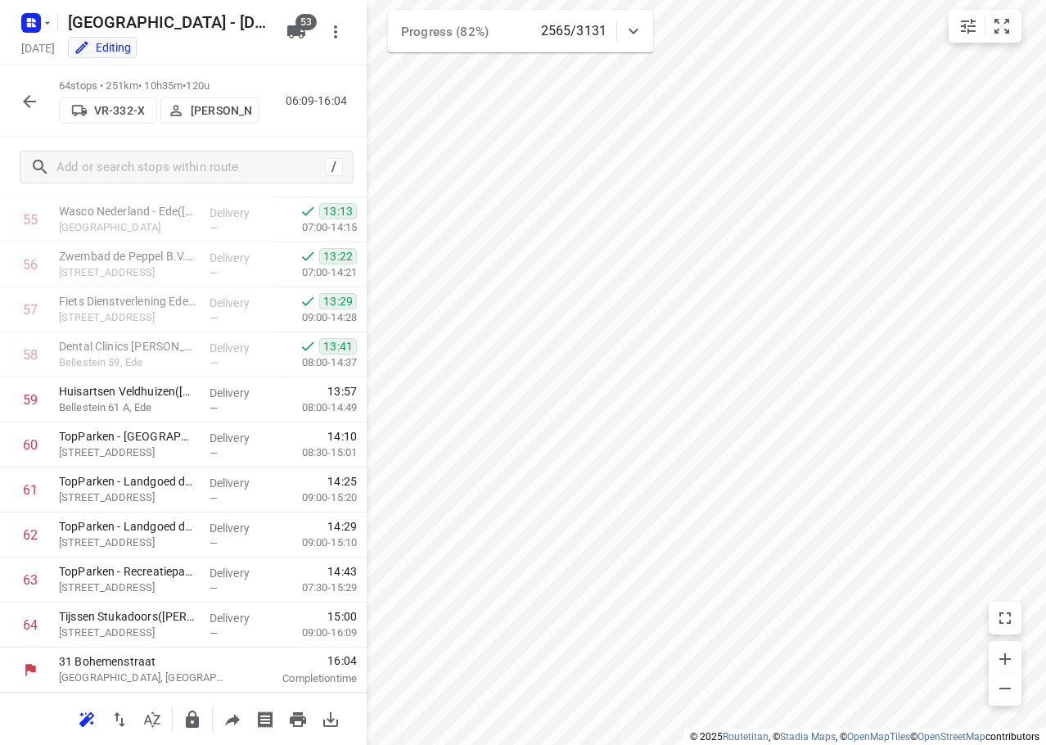
click at [25, 102] on icon "button" at bounding box center [29, 101] width 13 height 13
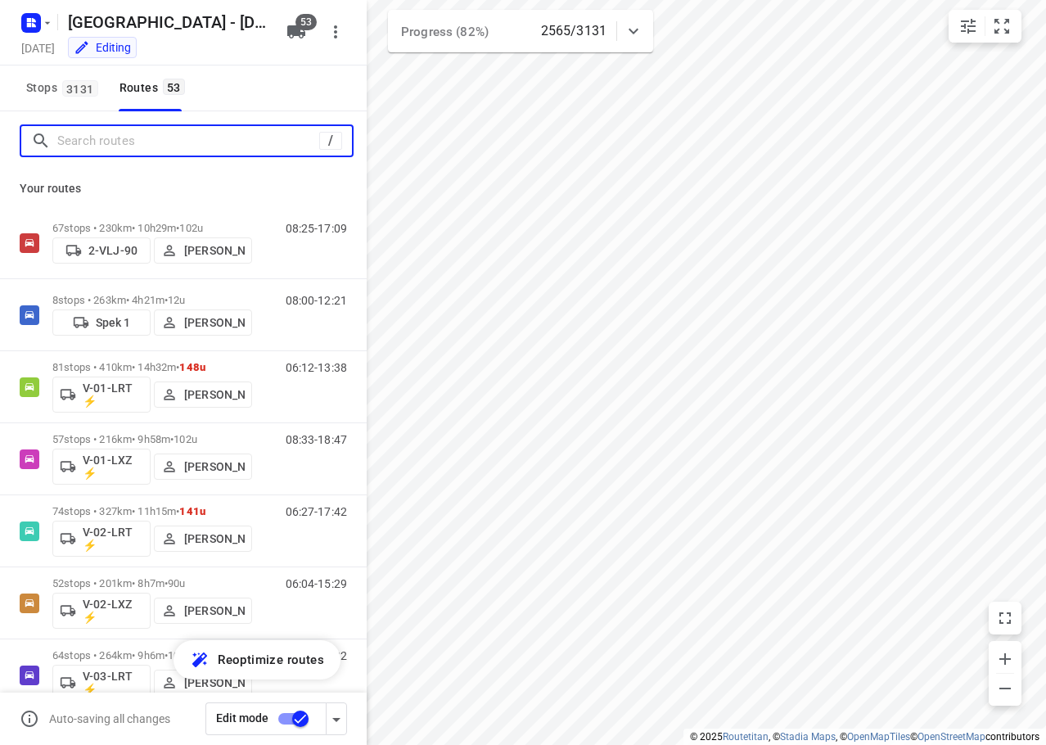
click at [77, 147] on input "Search routes" at bounding box center [188, 141] width 262 height 25
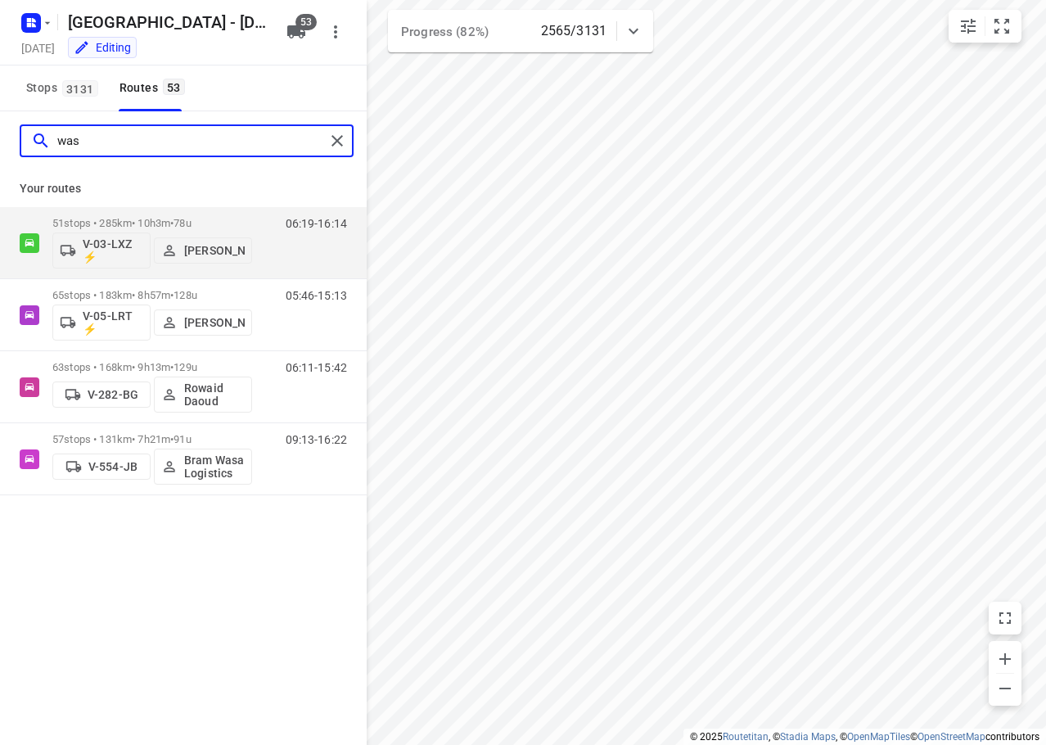
type input "wass"
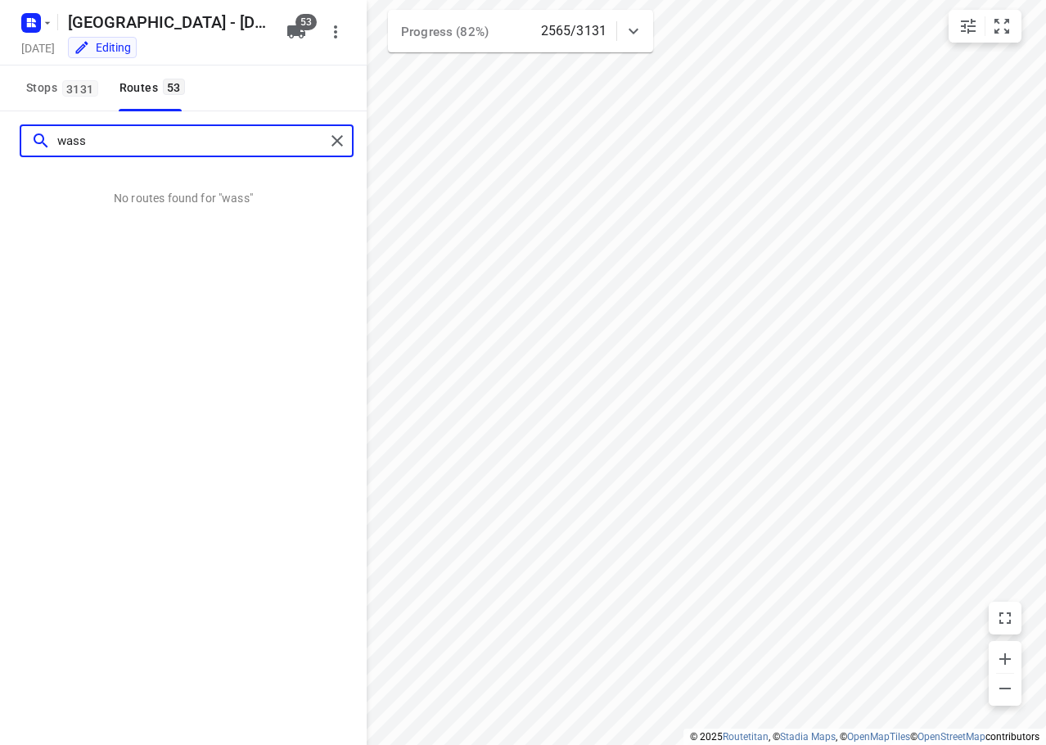
drag, startPoint x: 130, startPoint y: 150, endPoint x: -1, endPoint y: 153, distance: 131.0
click at [0, 153] on html "i © 2025 Routetitan , © Stadia Maps , © OpenMapTiles © OpenStreetMap contributo…" at bounding box center [523, 372] width 1046 height 745
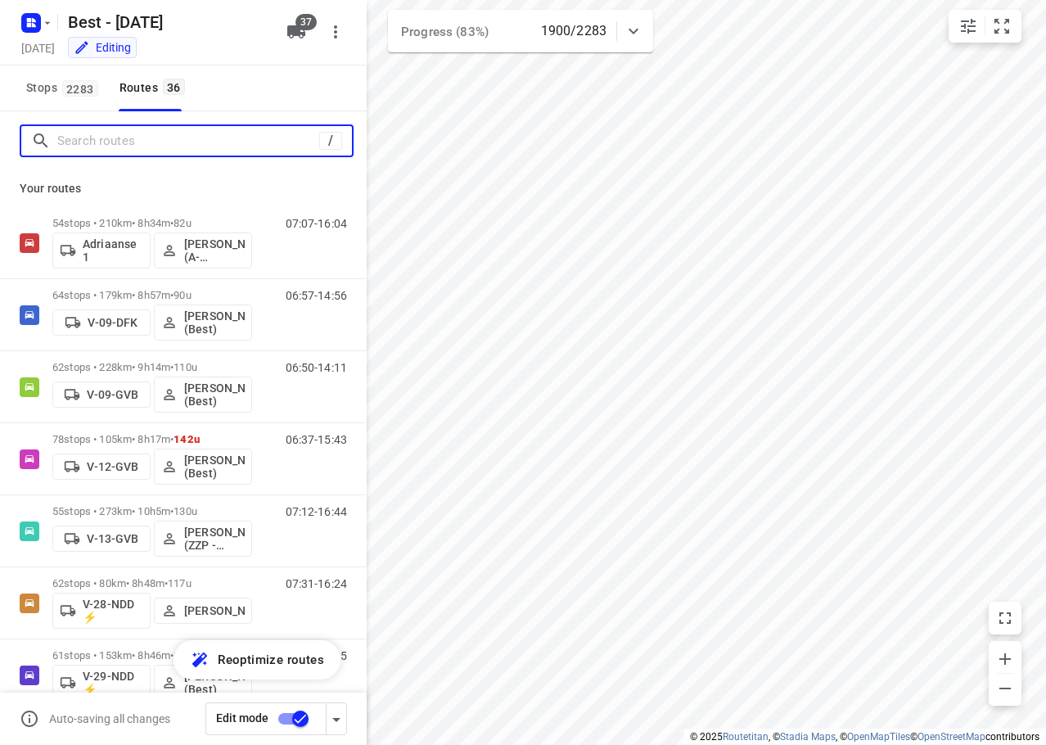
click at [141, 144] on input "Search routes" at bounding box center [188, 141] width 262 height 25
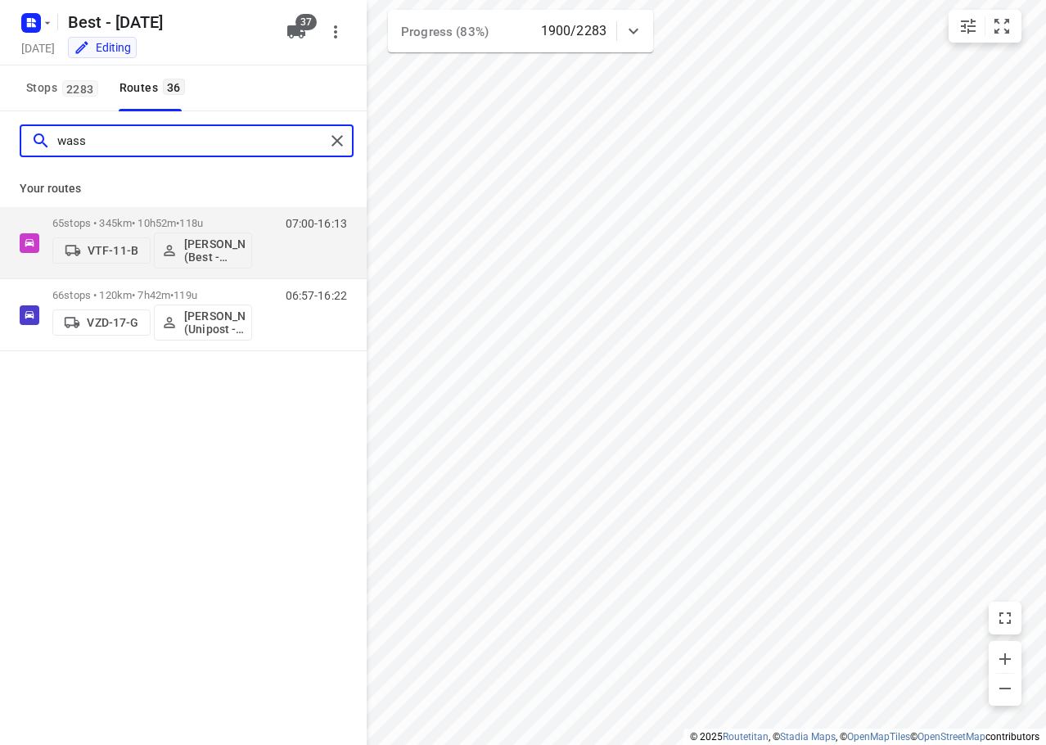
type input "wass"
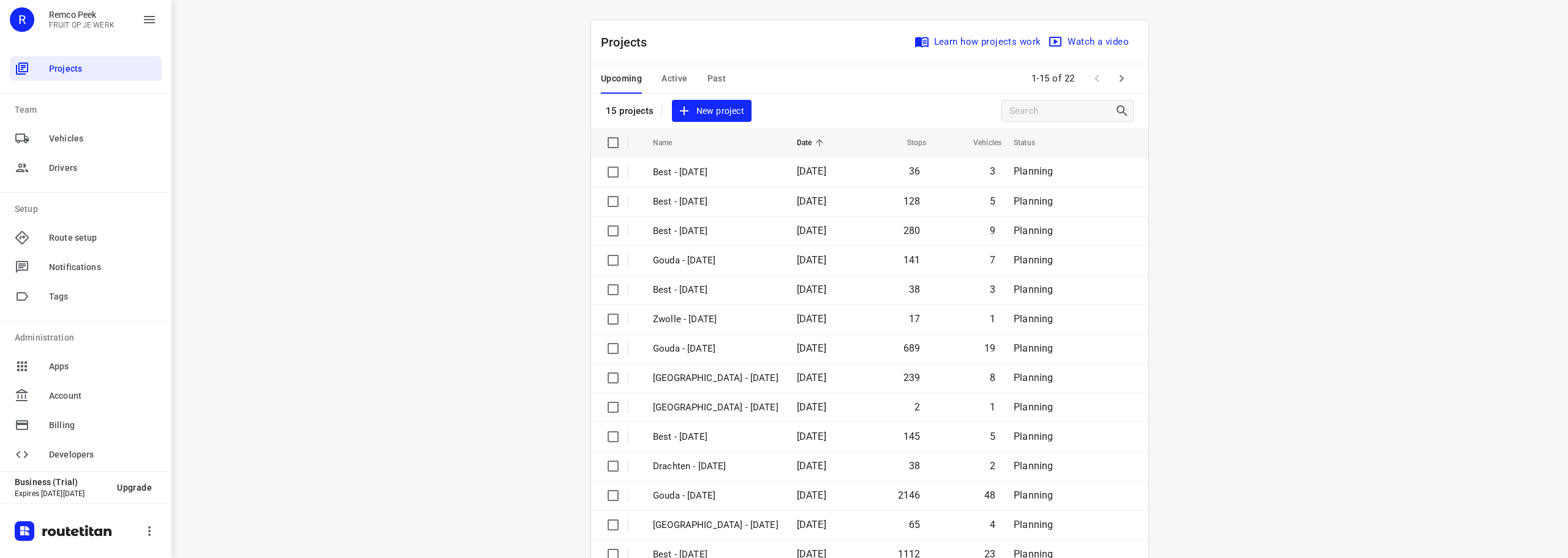
click at [716, 82] on span "Past" at bounding box center [716, 79] width 19 height 15
click at [1120, 76] on icon "button" at bounding box center [1122, 79] width 15 height 15
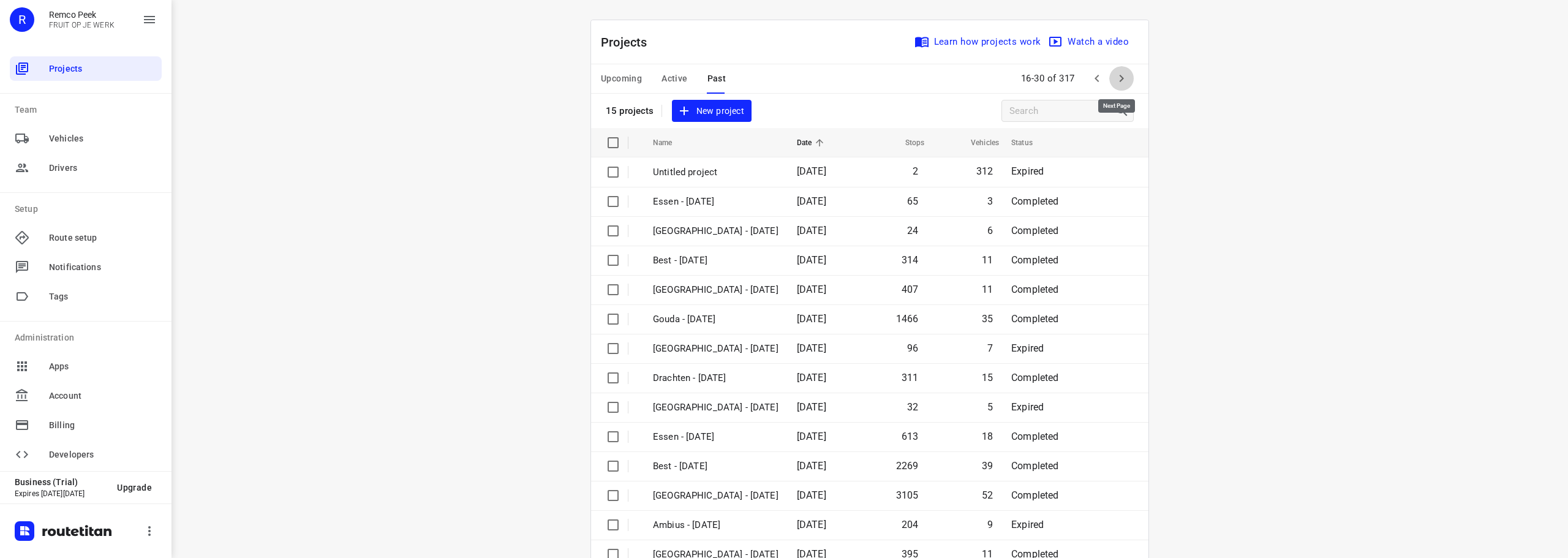
click at [1120, 76] on icon "button" at bounding box center [1122, 79] width 15 height 15
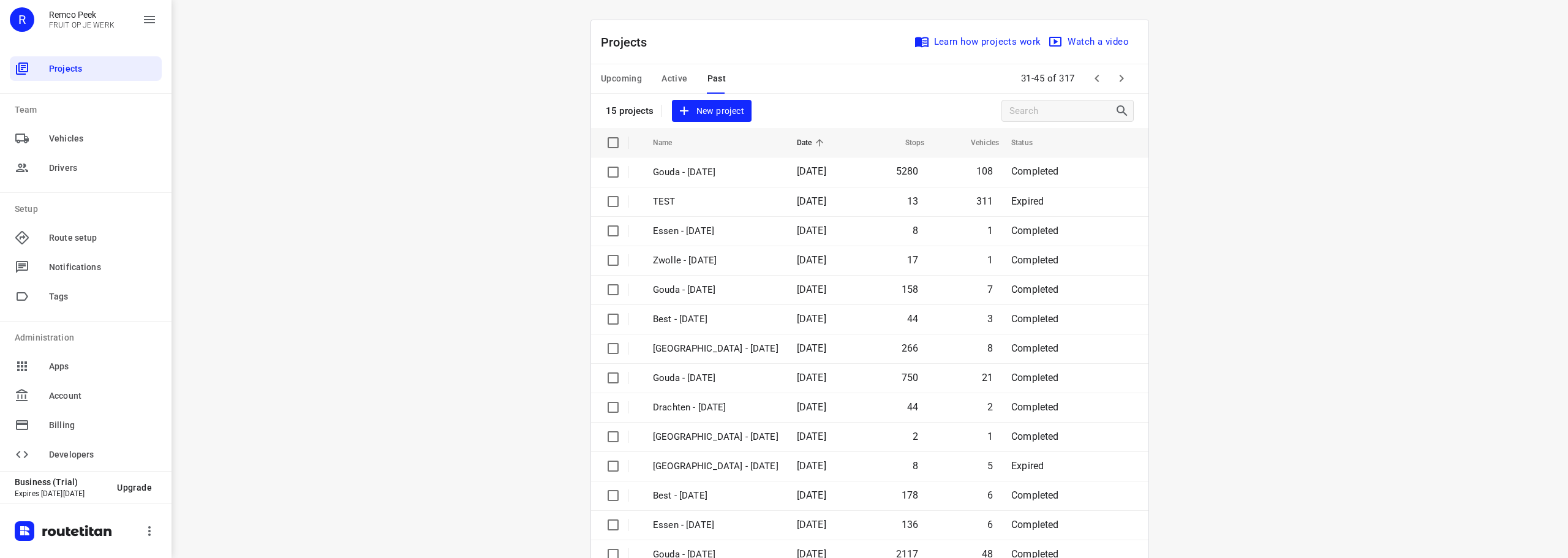
click at [1120, 76] on icon "button" at bounding box center [1122, 79] width 15 height 15
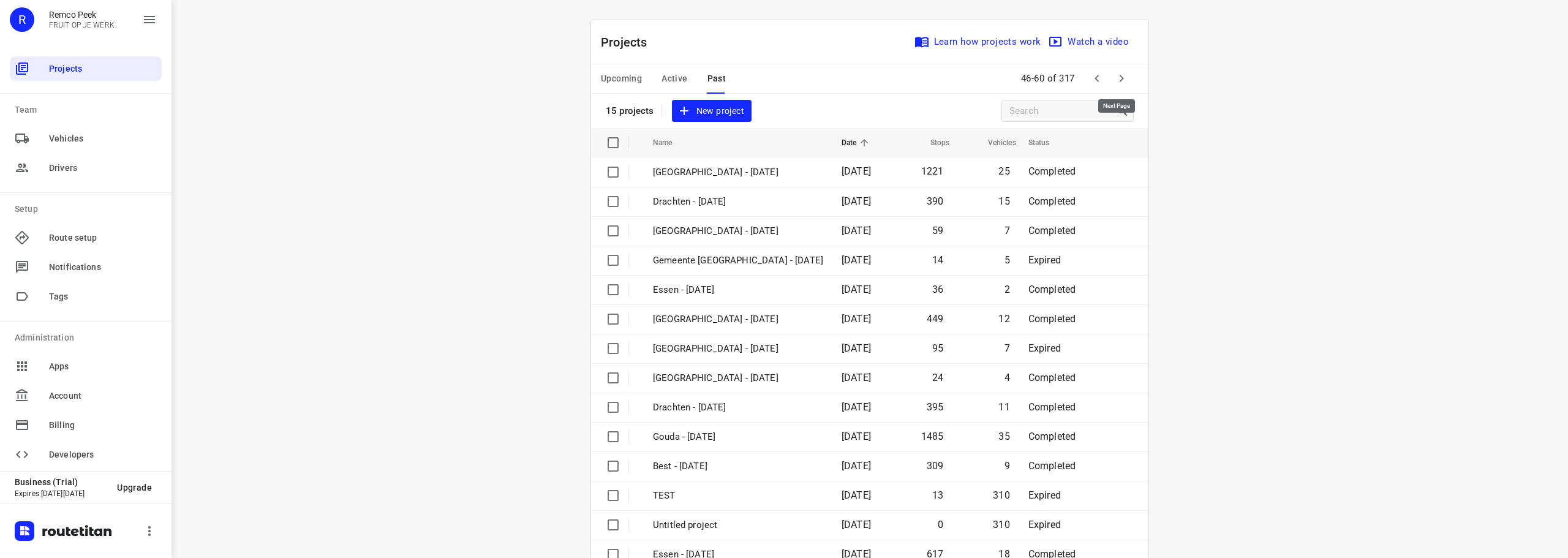
click at [1120, 76] on icon "button" at bounding box center [1122, 79] width 15 height 15
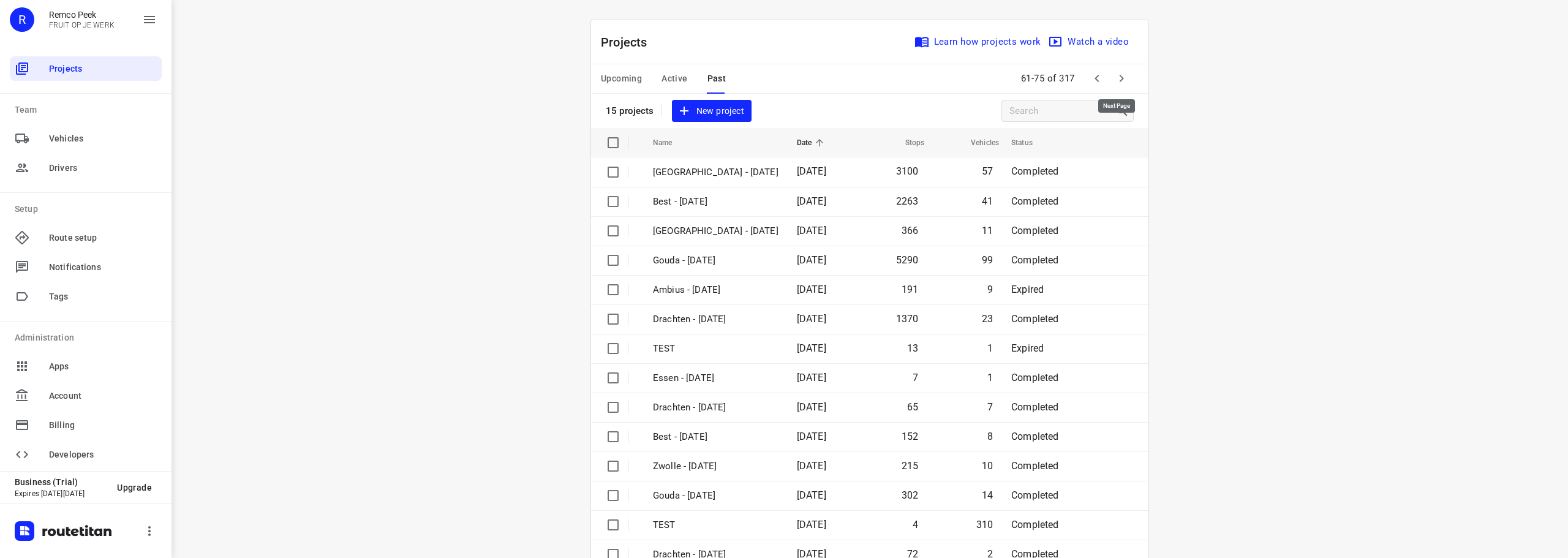
click at [1120, 76] on icon "button" at bounding box center [1122, 79] width 15 height 15
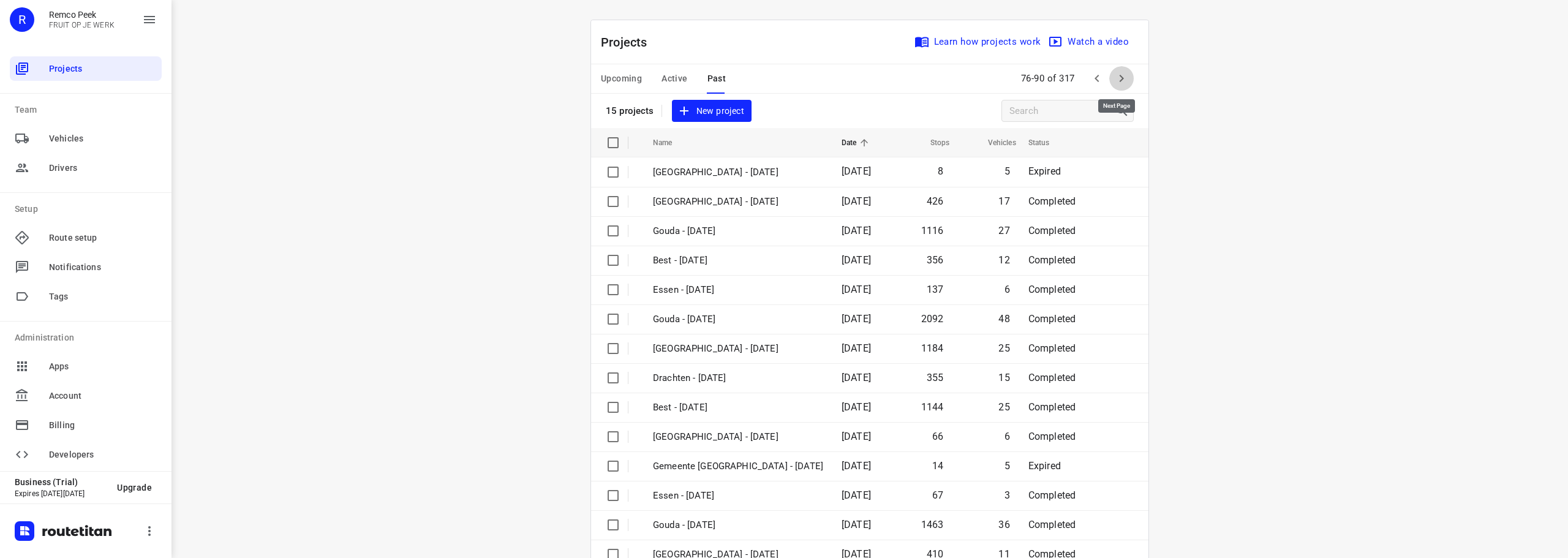
click at [1120, 76] on icon "button" at bounding box center [1122, 79] width 15 height 15
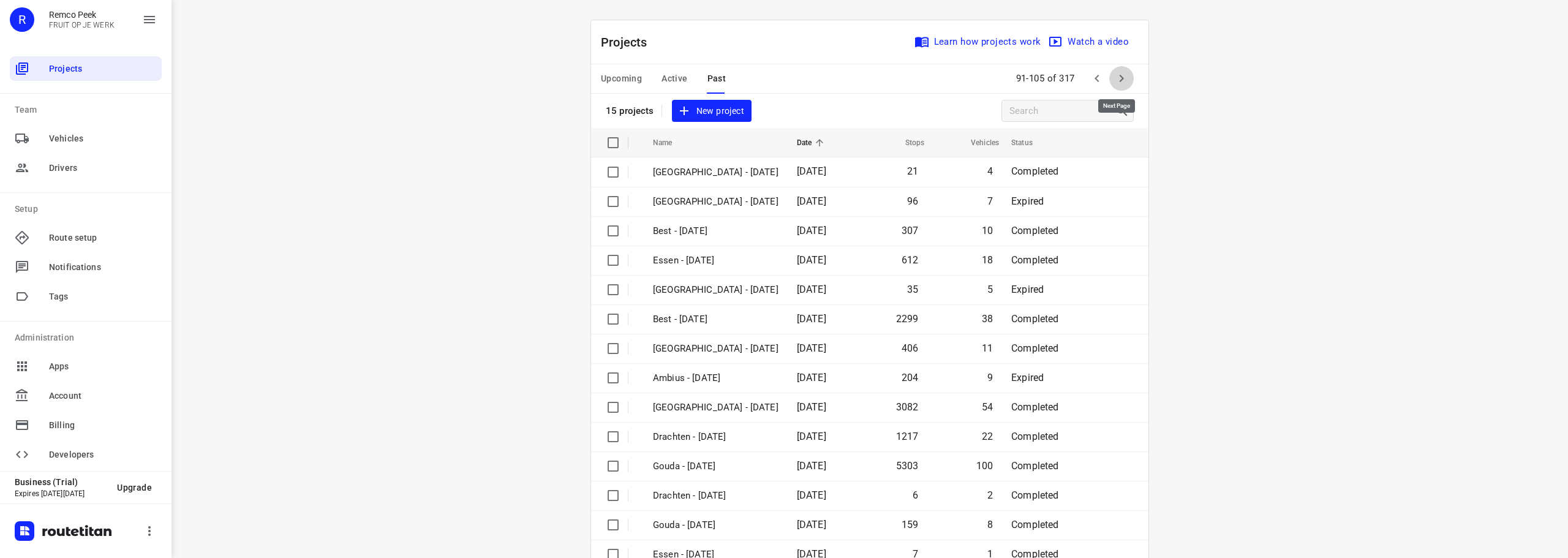
click at [1120, 76] on icon "button" at bounding box center [1122, 79] width 15 height 15
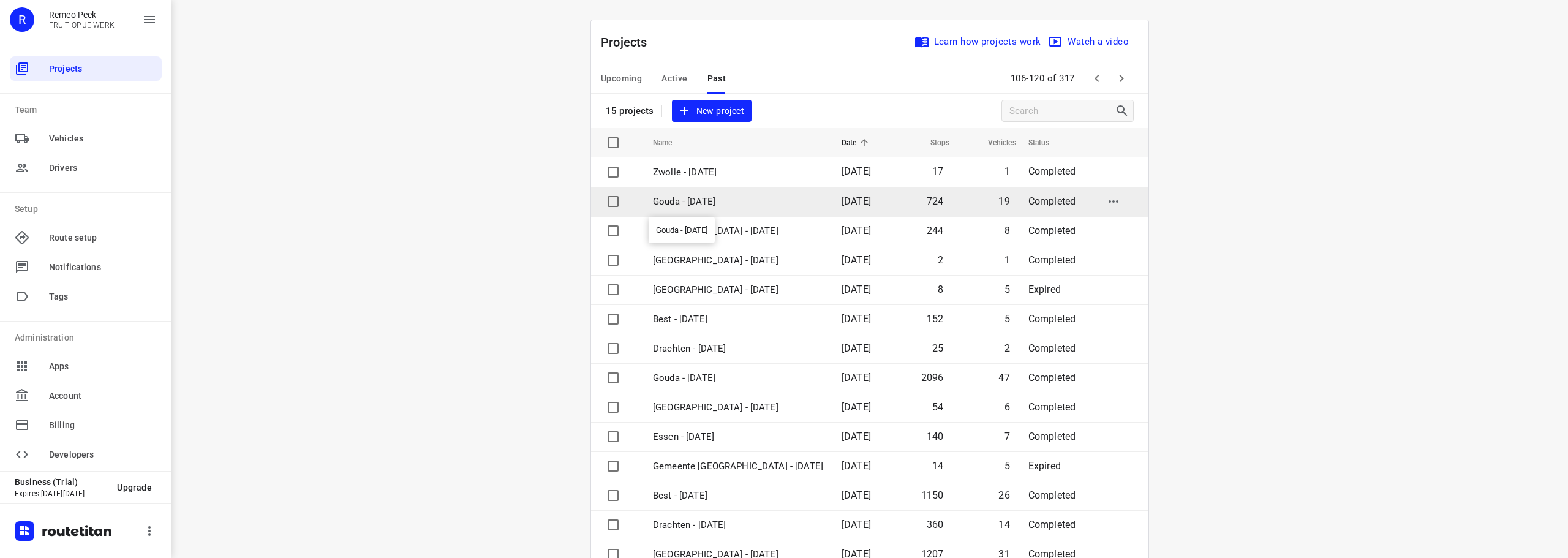
click at [736, 199] on p "Gouda - [DATE]" at bounding box center [739, 201] width 171 height 14
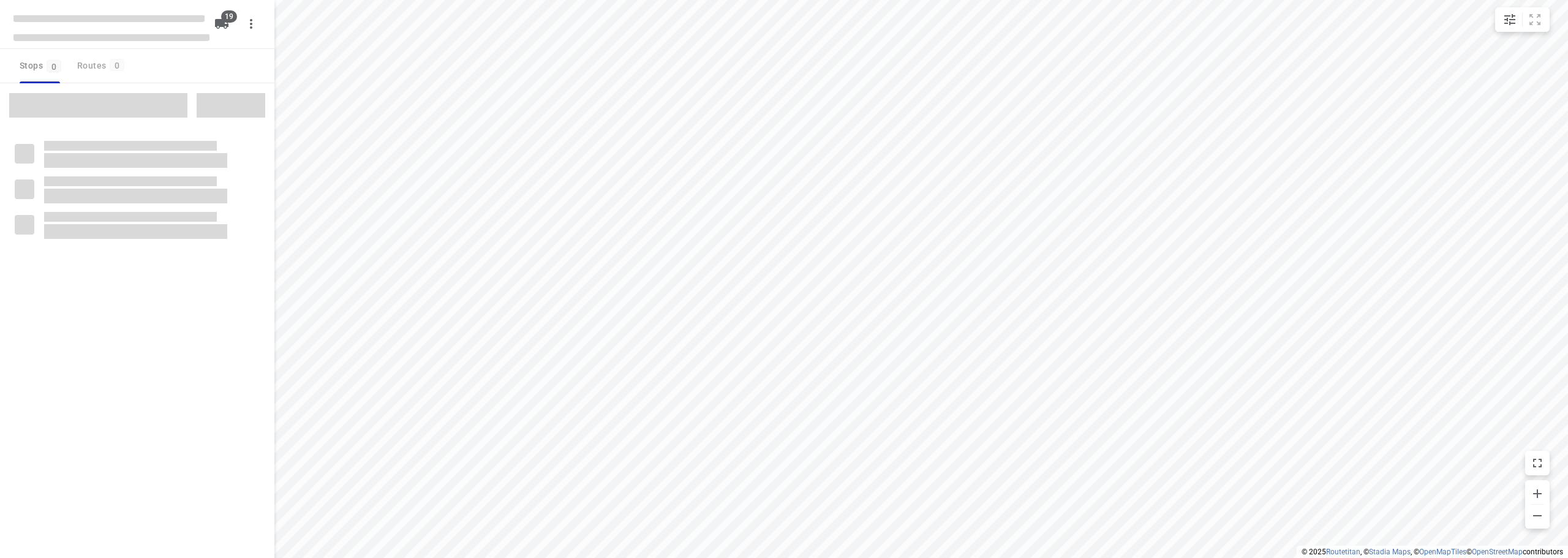
checkbox input "true"
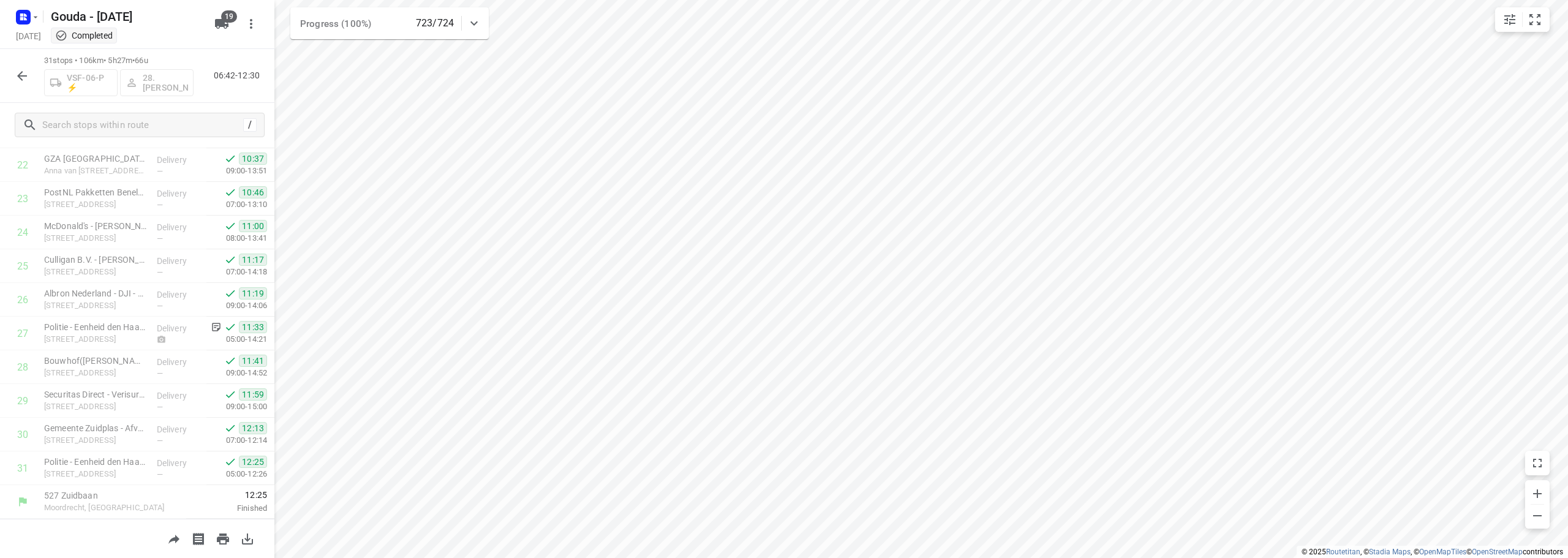
scroll to position [767, 0]
click at [15, 72] on icon "button" at bounding box center [22, 76] width 15 height 15
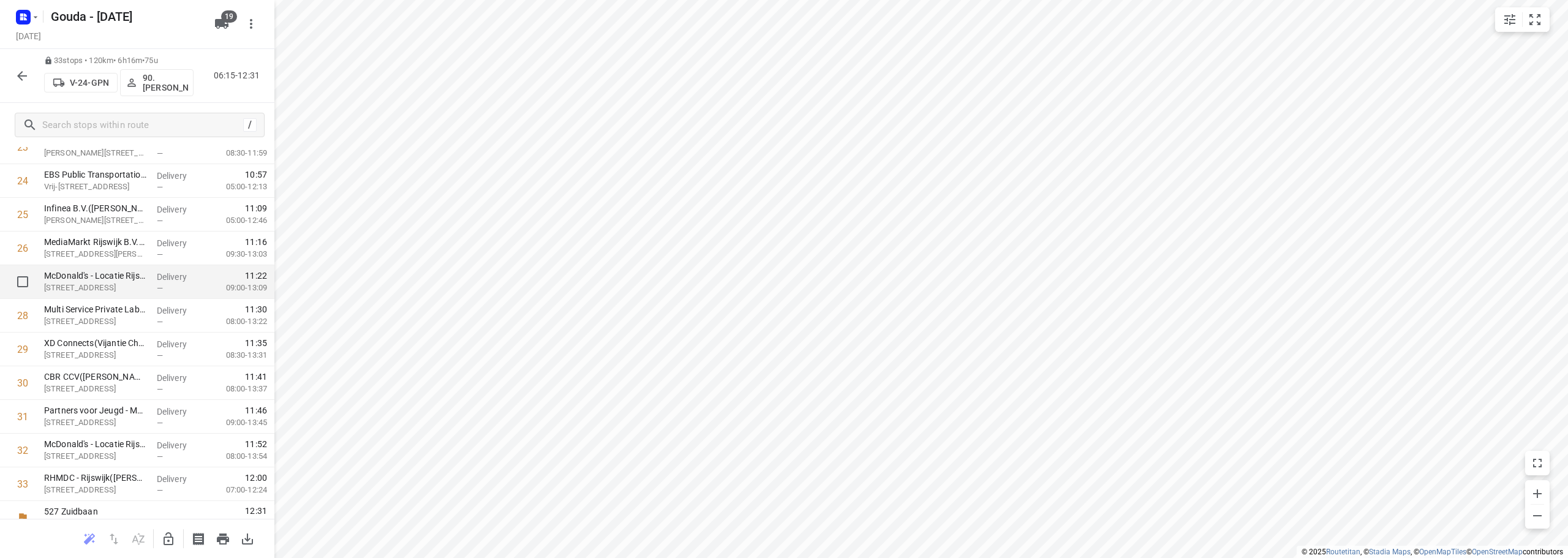
scroll to position [835, 0]
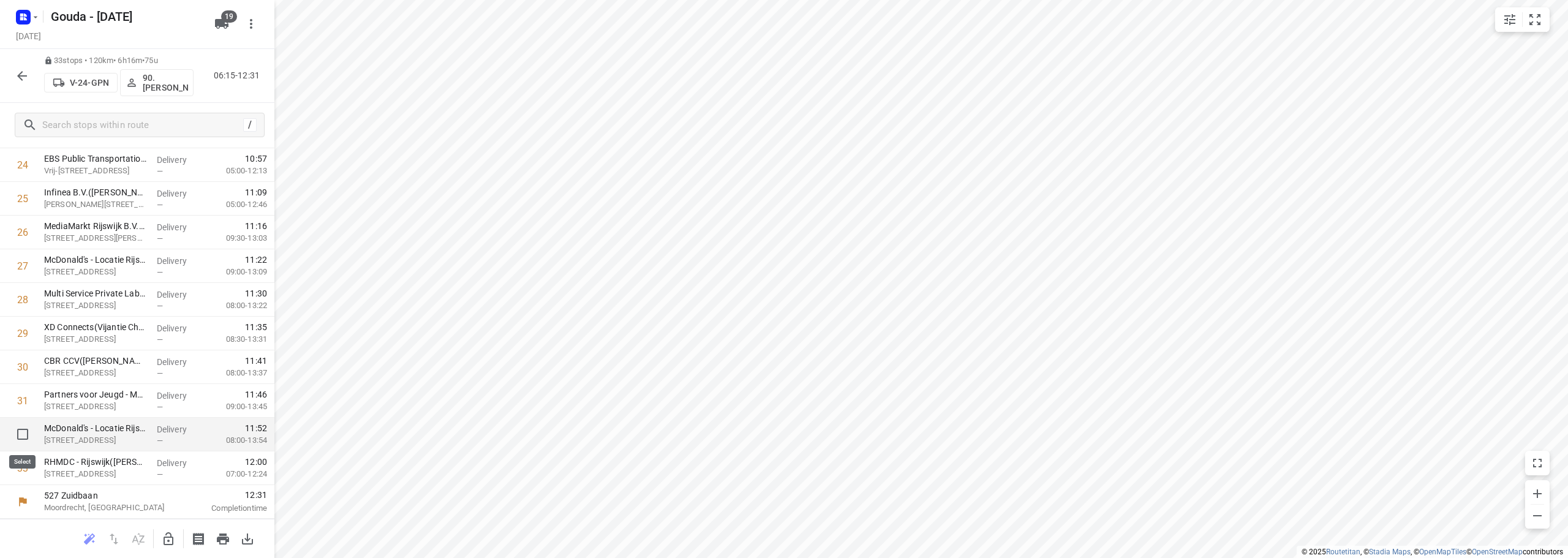
click at [22, 434] on input "checkbox" at bounding box center [22, 434] width 25 height 25
checkbox input "true"
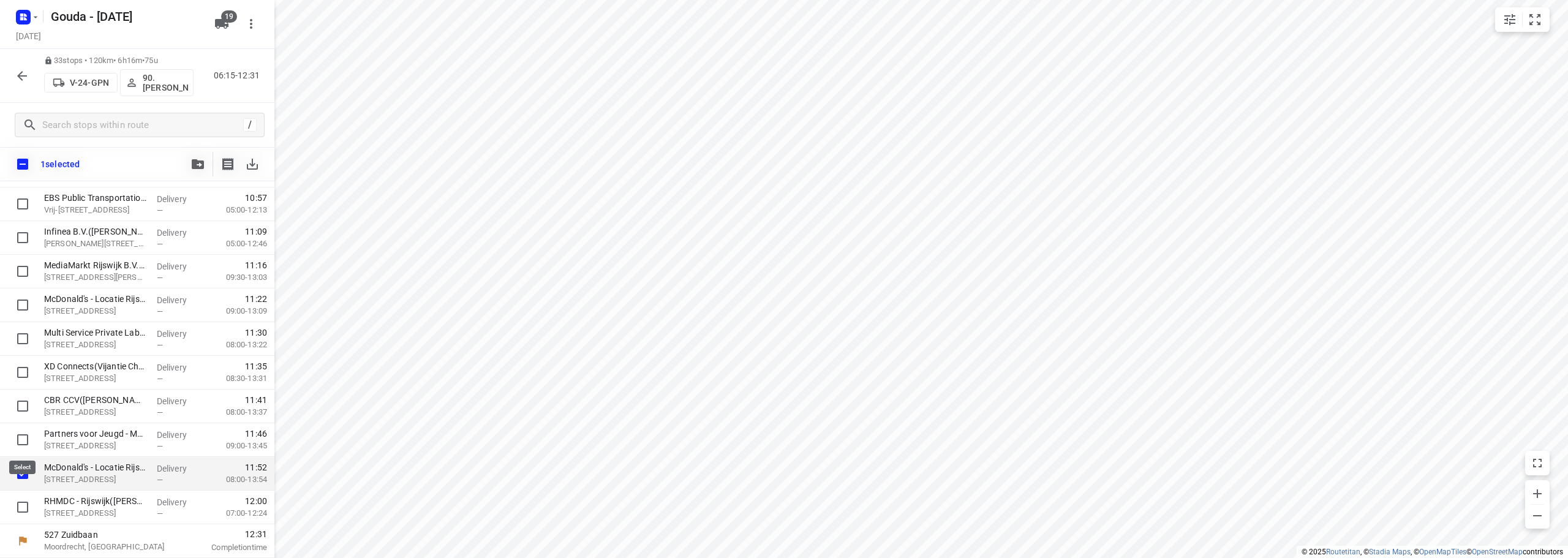
scroll to position [830, 0]
click at [28, 508] on input "checkbox" at bounding box center [22, 506] width 25 height 25
checkbox input "true"
click at [183, 168] on div "2 selected" at bounding box center [137, 164] width 275 height 34
click at [198, 171] on button "button" at bounding box center [198, 164] width 25 height 25
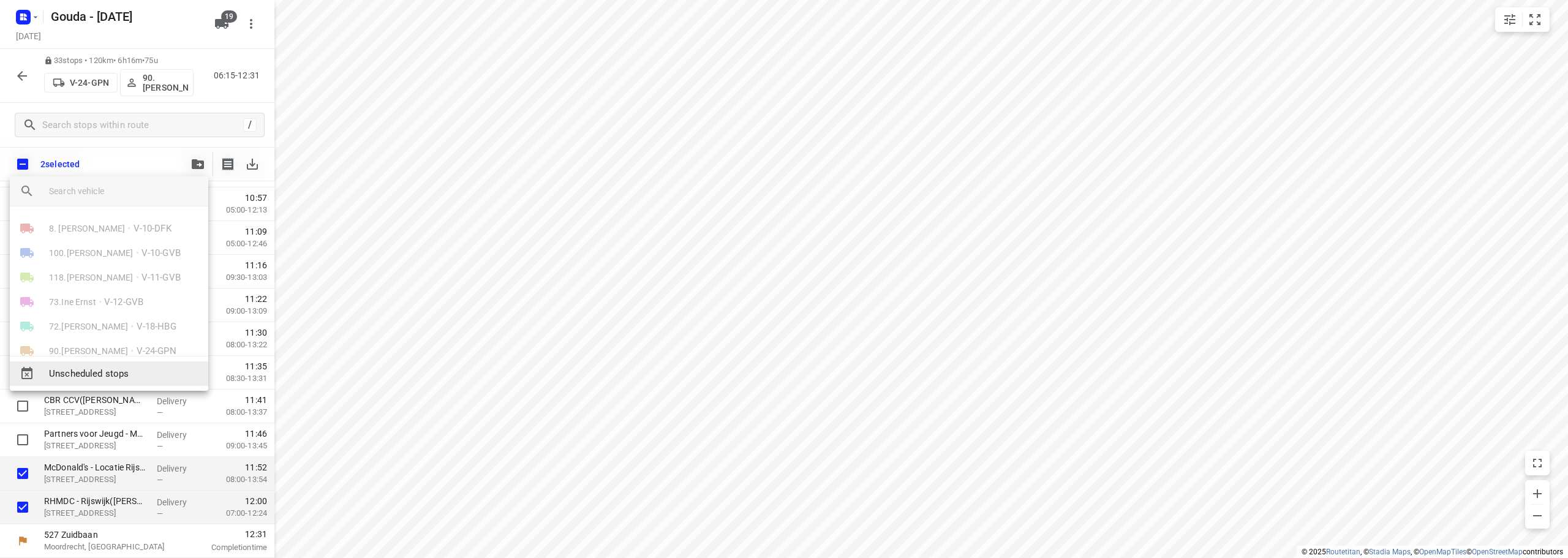
click at [170, 370] on span "Unscheduled stops" at bounding box center [123, 373] width 150 height 14
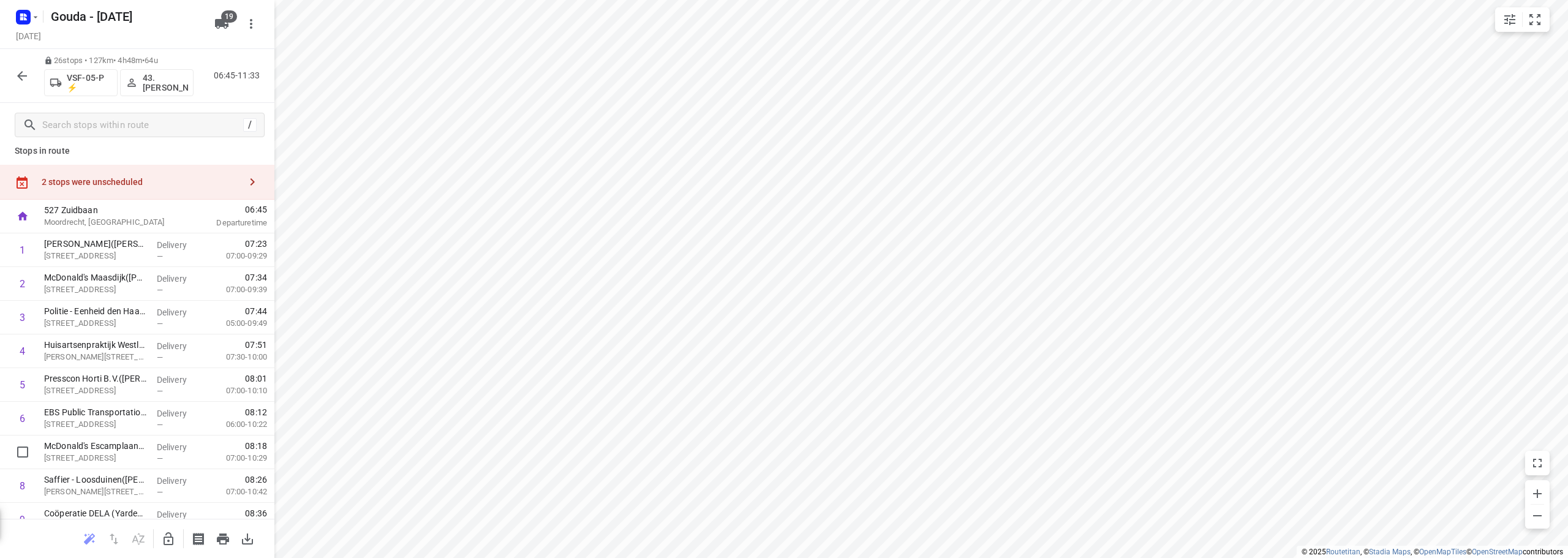
scroll to position [0, 0]
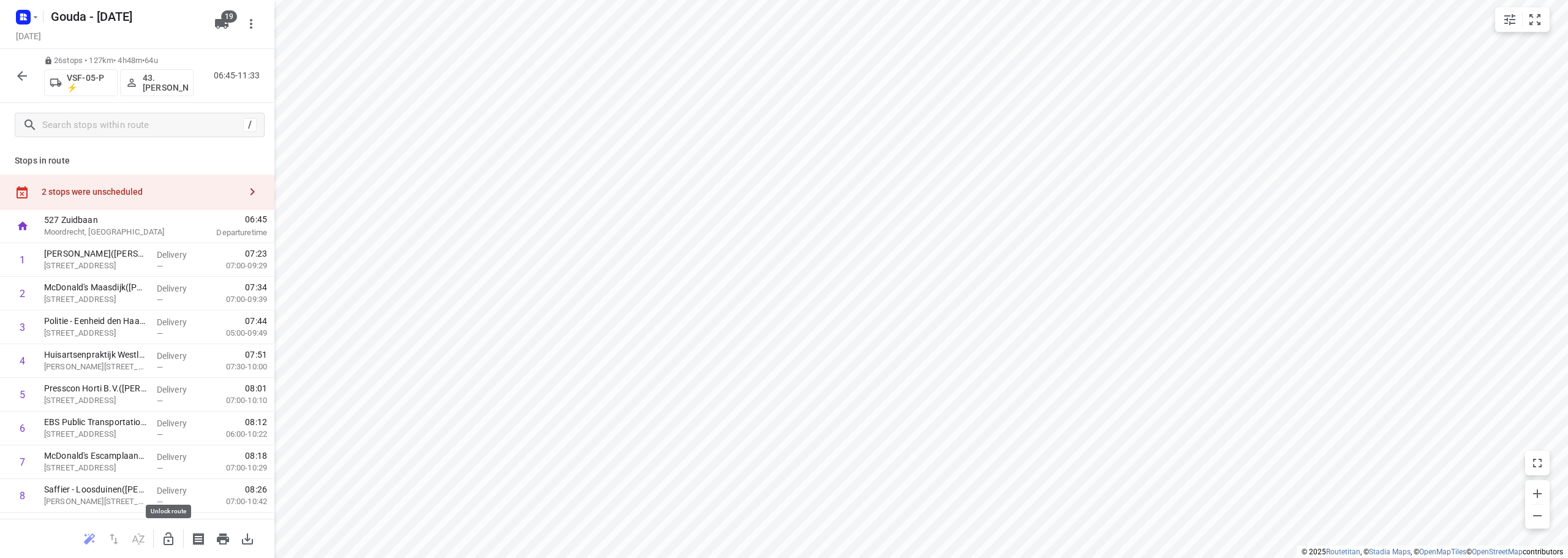
click at [167, 536] on icon "button" at bounding box center [168, 538] width 10 height 13
click at [26, 188] on icon at bounding box center [22, 192] width 11 height 12
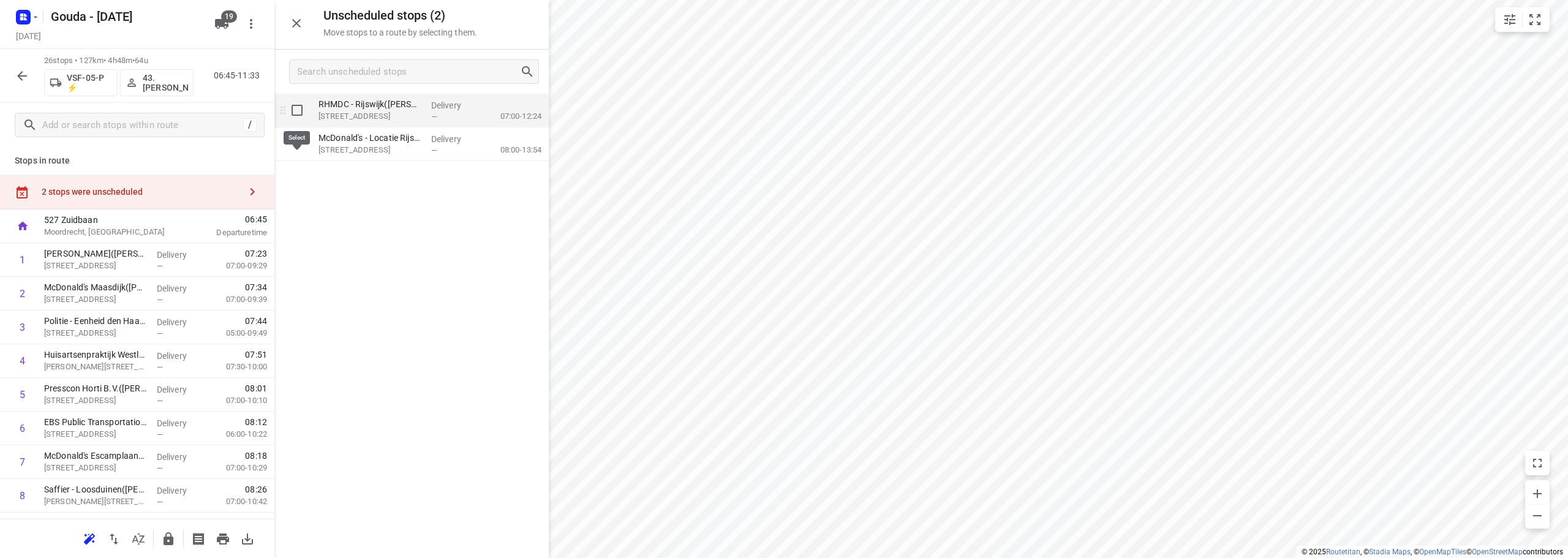
click at [301, 110] on input "grid" at bounding box center [297, 110] width 25 height 25
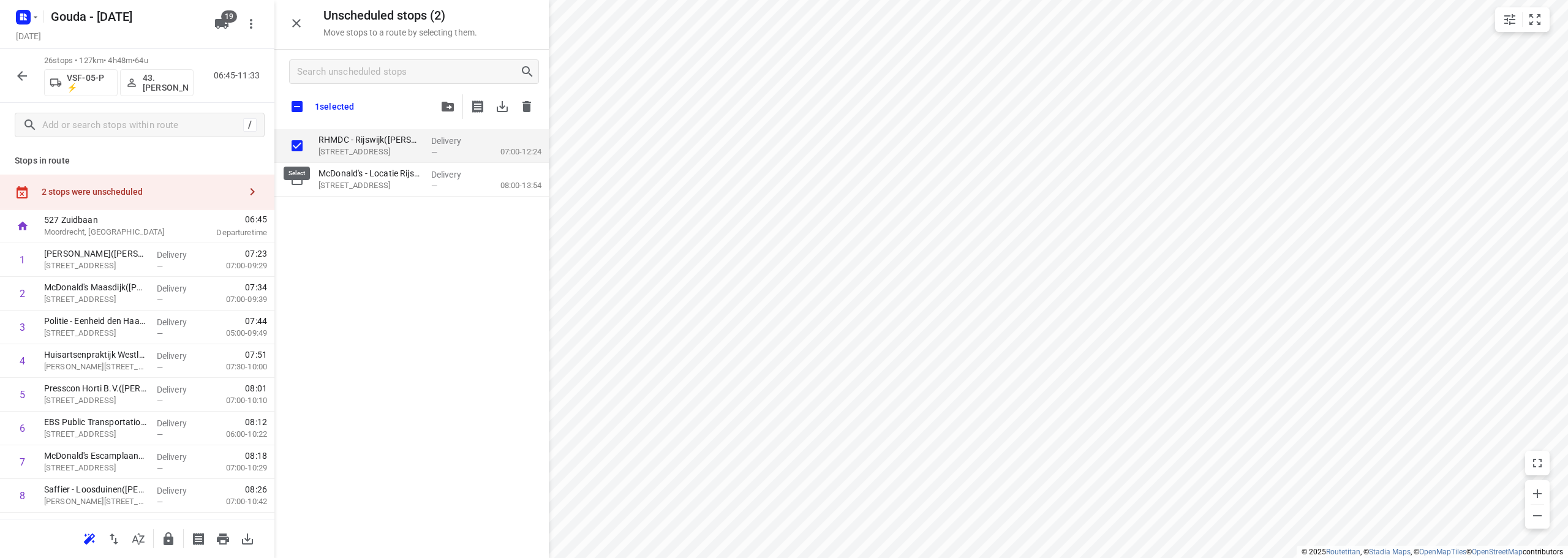
checkbox input "true"
click at [302, 107] on input "checkbox" at bounding box center [297, 106] width 25 height 25
checkbox input "true"
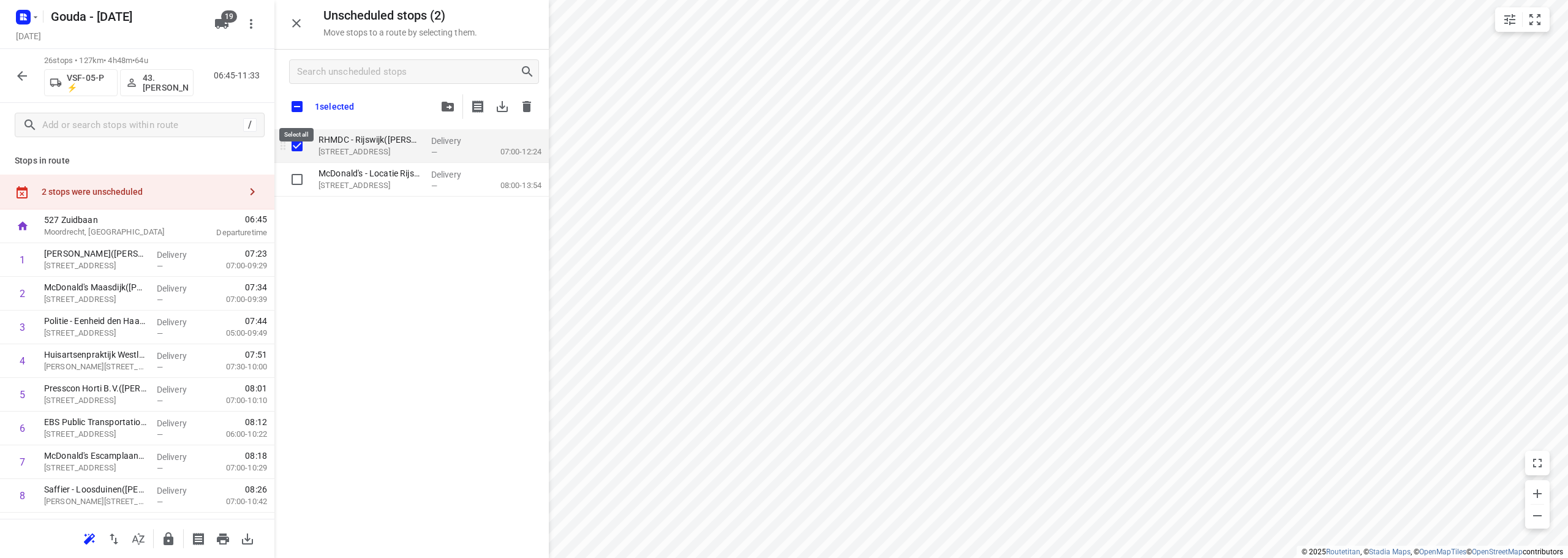
checkbox input "true"
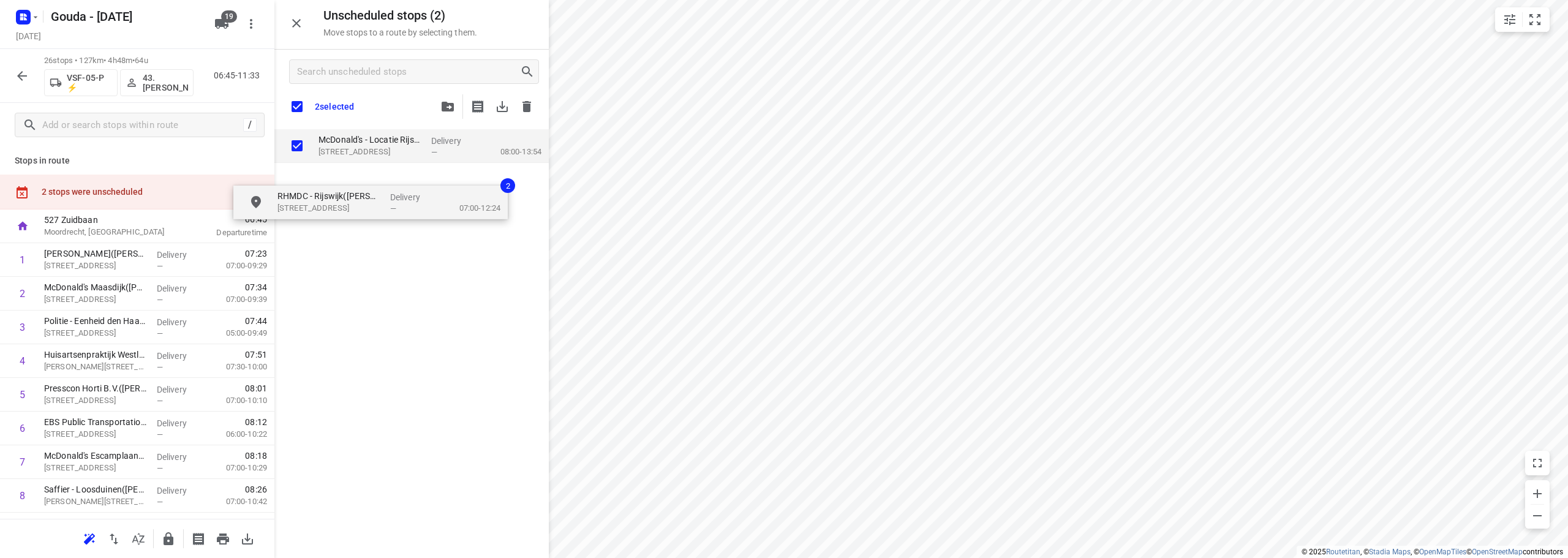
checkbox input "true"
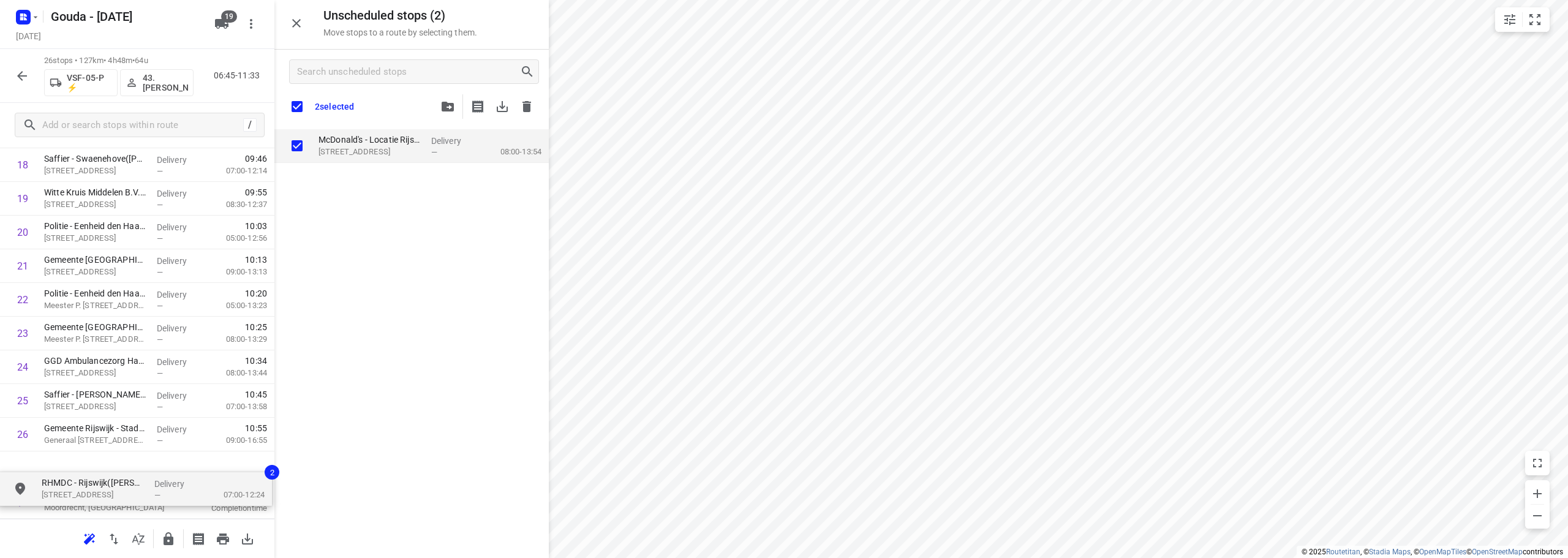
drag, startPoint x: 342, startPoint y: 178, endPoint x: 76, endPoint y: 470, distance: 395.0
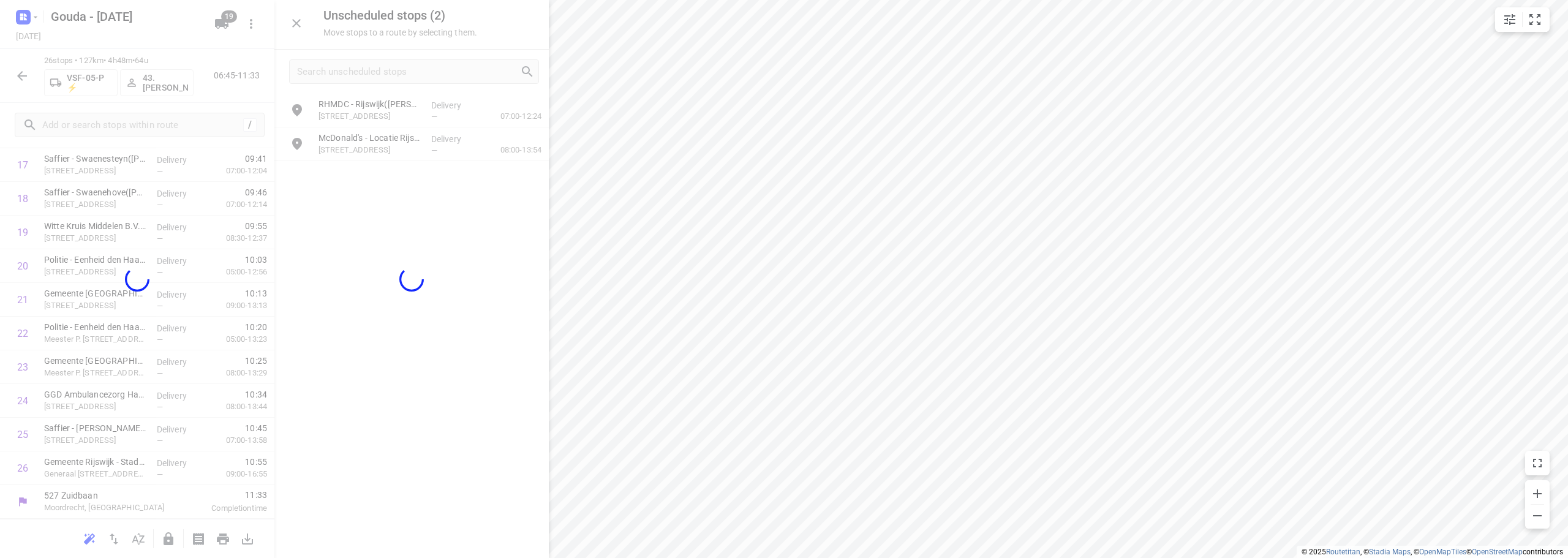
scroll to position [634, 0]
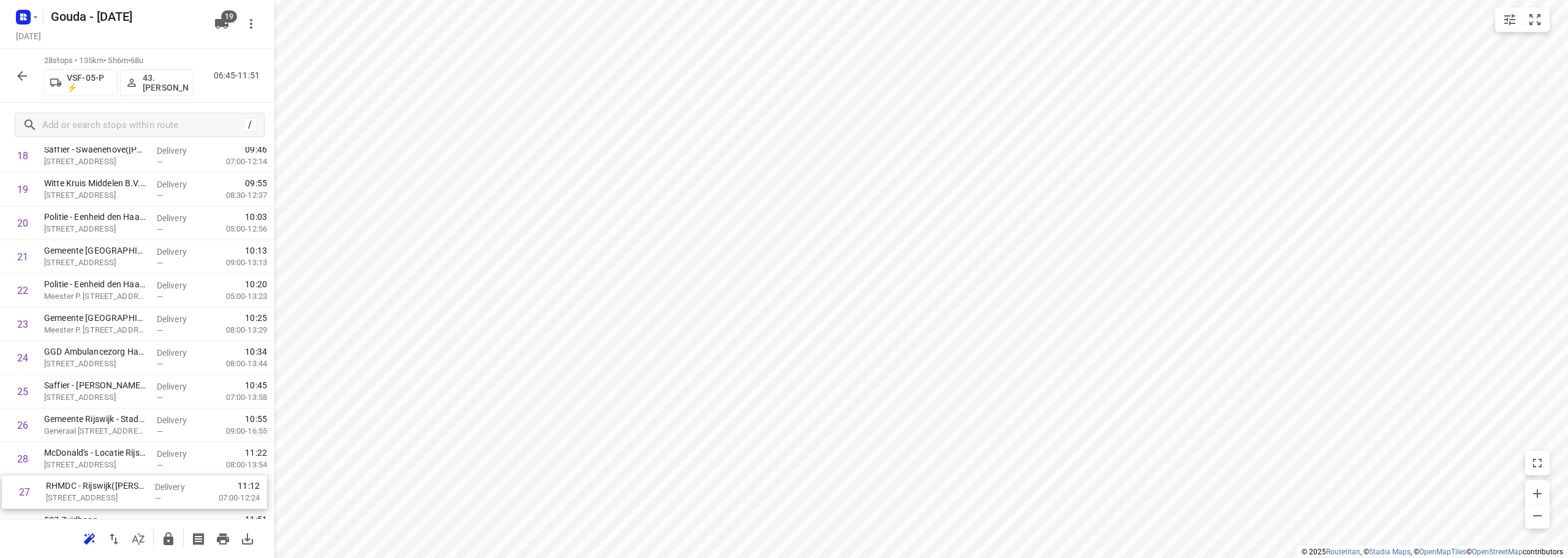
drag, startPoint x: 88, startPoint y: 470, endPoint x: 91, endPoint y: 501, distance: 31.1
click at [91, 501] on div "1 Sjaak van Schie B.V. - Maasdijk - Schenkeldijk(Johan van Capelle) Schenkeldij…" at bounding box center [137, 38] width 275 height 942
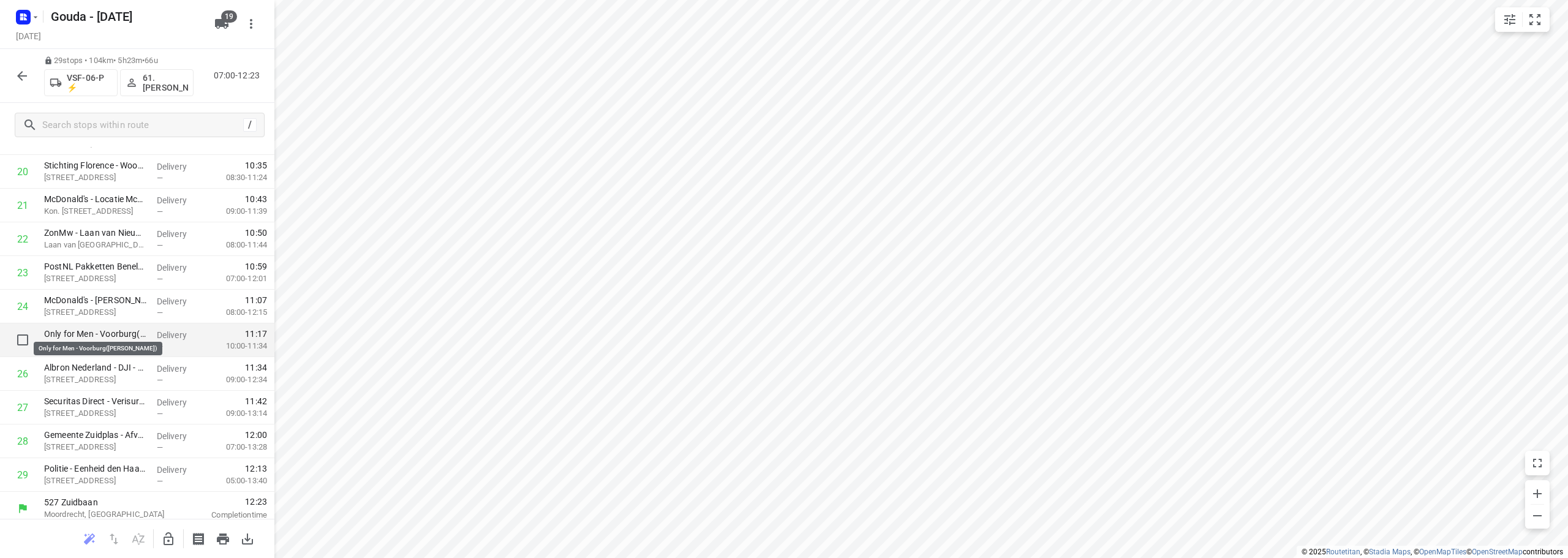
scroll to position [700, 0]
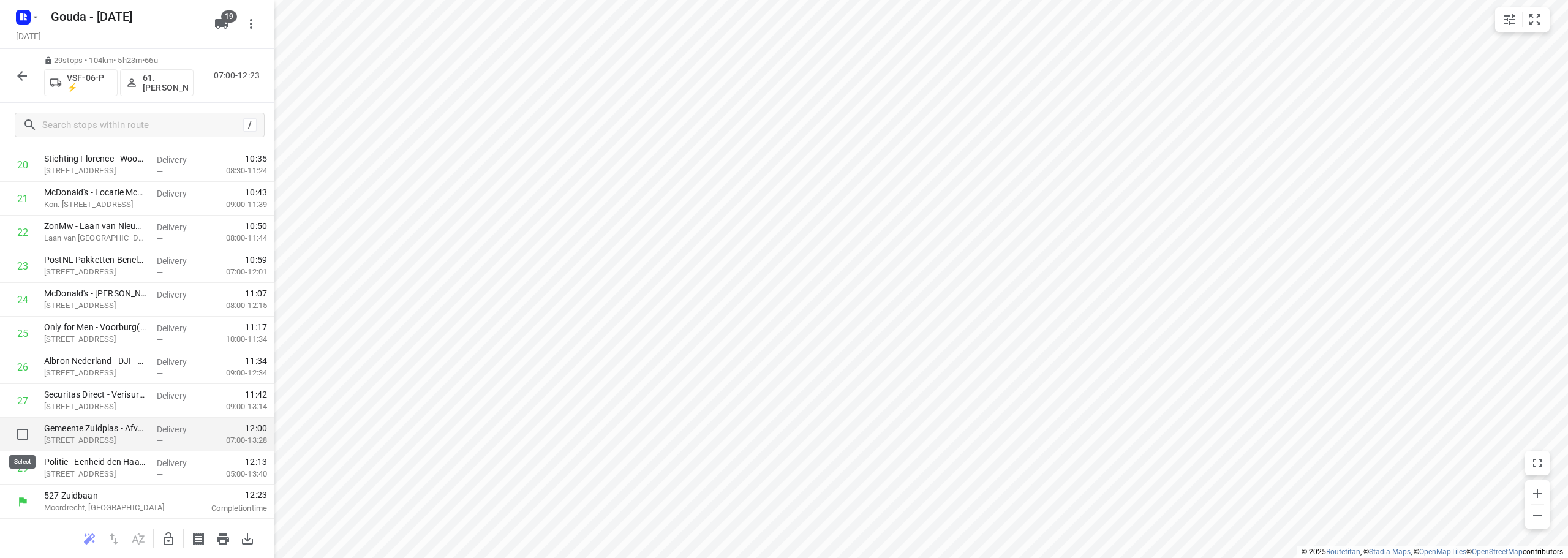
click at [13, 430] on input "checkbox" at bounding box center [22, 434] width 25 height 25
checkbox input "true"
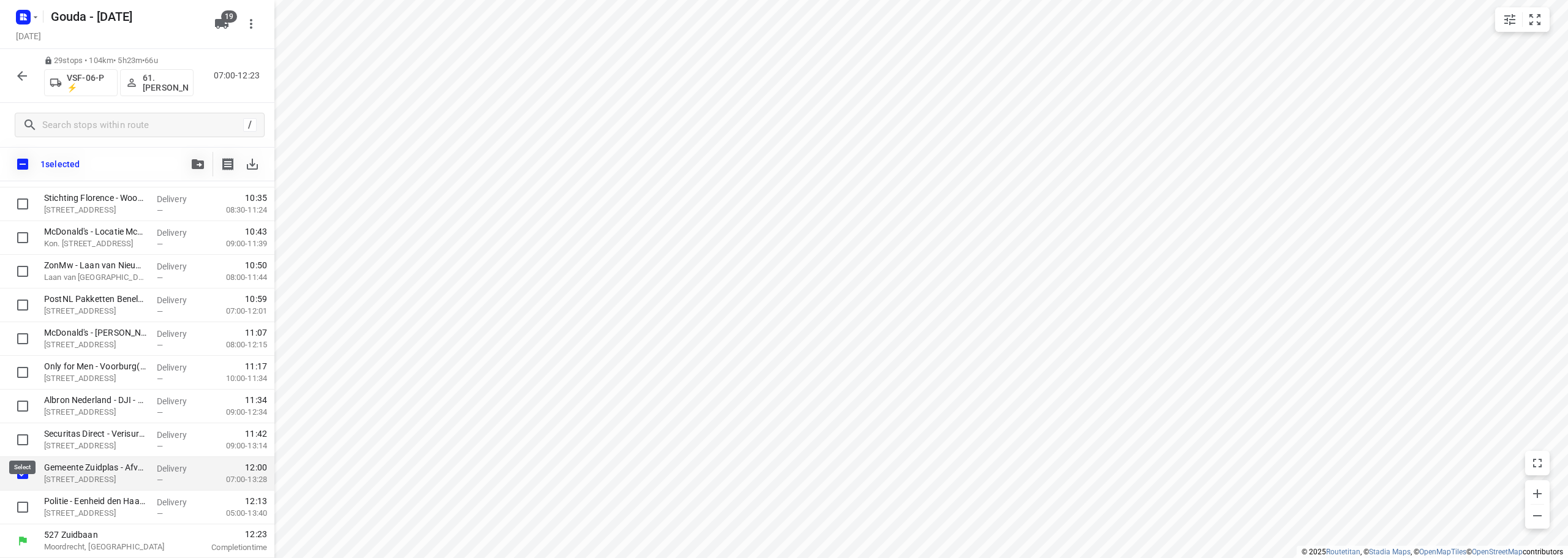
scroll to position [695, 0]
drag, startPoint x: 19, startPoint y: 498, endPoint x: 80, endPoint y: 402, distance: 113.7
click at [19, 499] on input "checkbox" at bounding box center [22, 506] width 25 height 25
checkbox input "true"
click at [185, 164] on div "2 selected" at bounding box center [137, 164] width 275 height 34
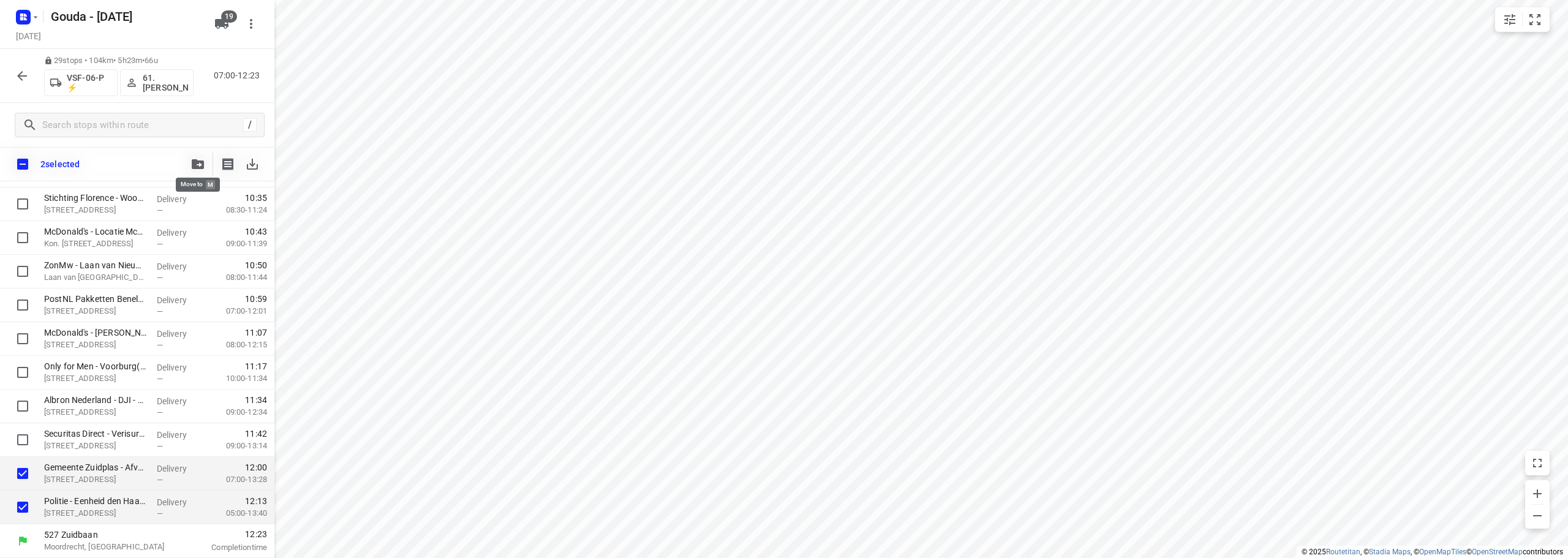
click at [187, 161] on button "button" at bounding box center [198, 164] width 25 height 25
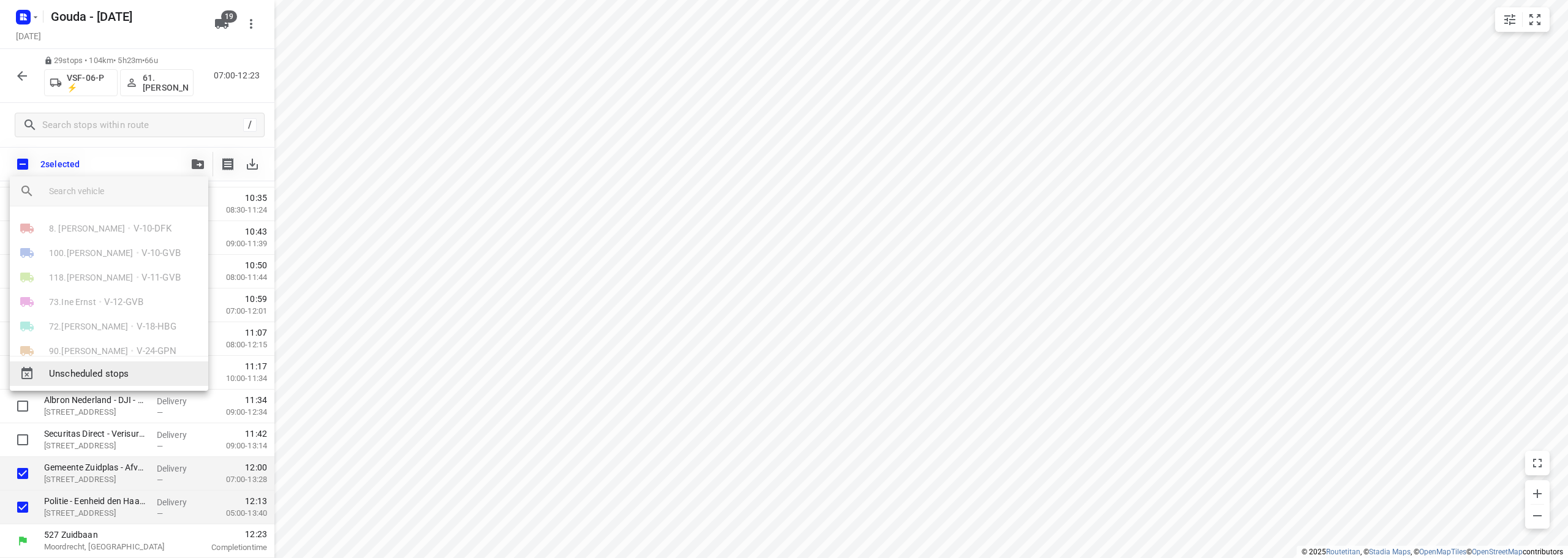
click at [106, 379] on span "Unscheduled stops" at bounding box center [123, 373] width 150 height 14
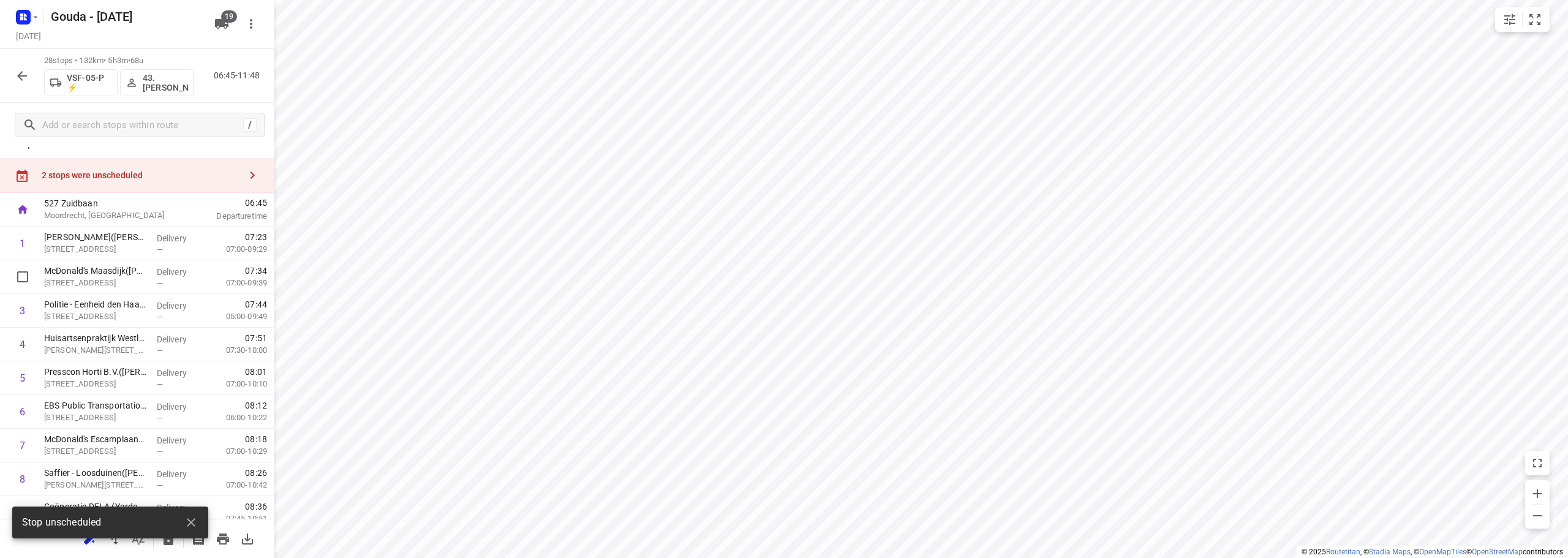
scroll to position [0, 0]
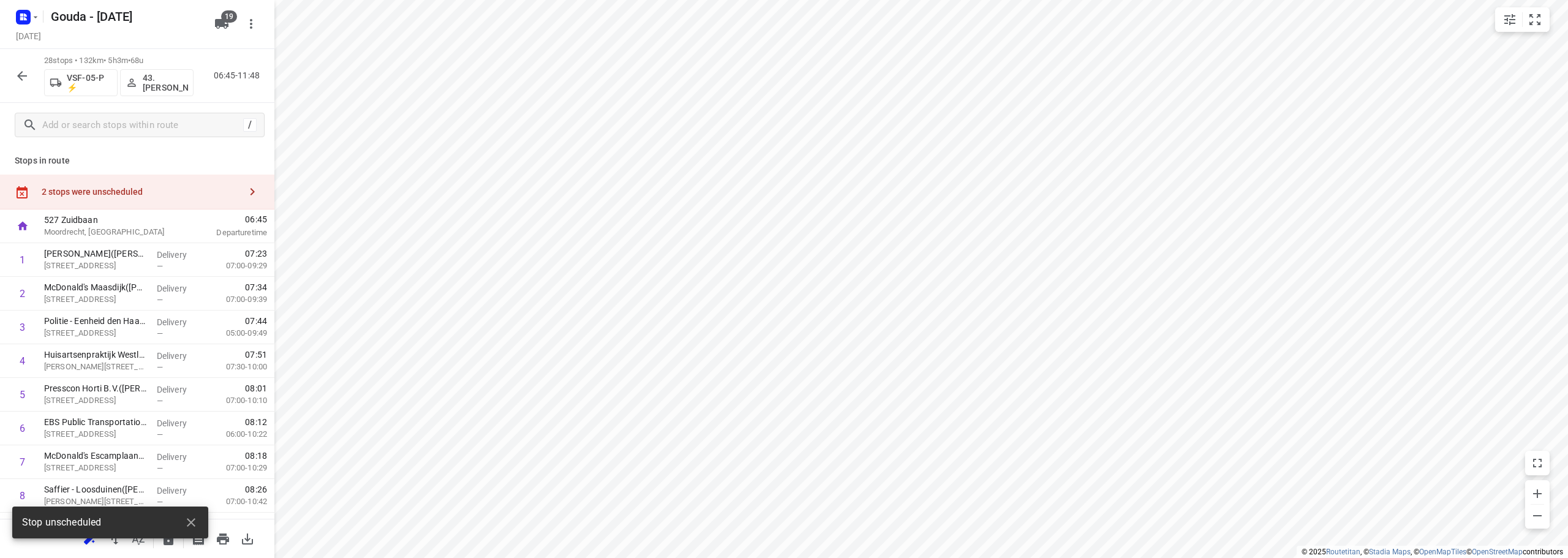
click at [123, 187] on div "2 stops were unscheduled" at bounding box center [141, 191] width 198 height 10
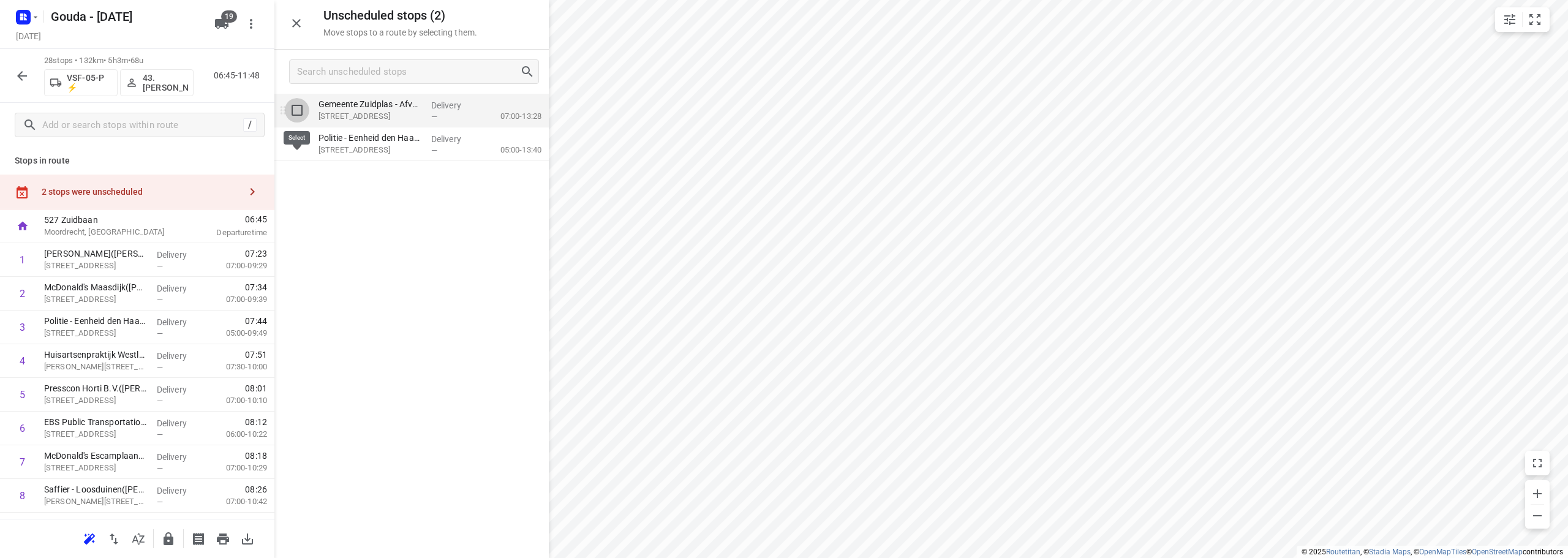
click at [302, 105] on input "grid" at bounding box center [297, 110] width 25 height 25
checkbox input "true"
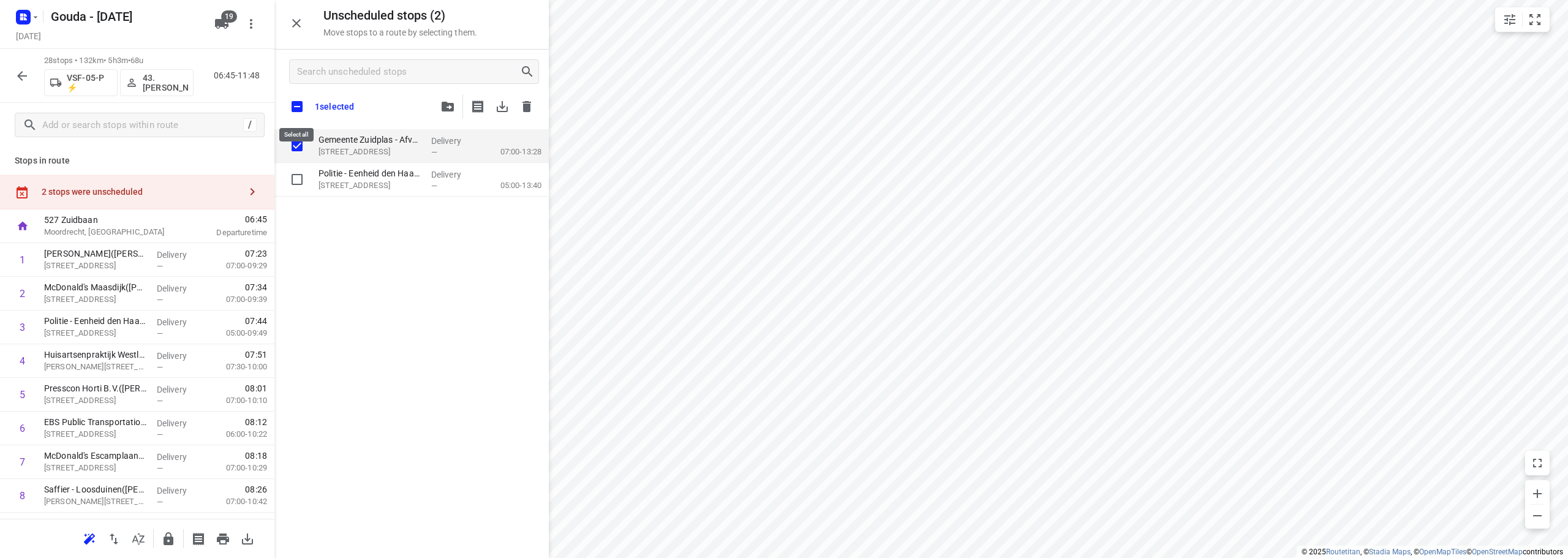
click at [300, 103] on input "checkbox" at bounding box center [297, 106] width 25 height 25
checkbox input "true"
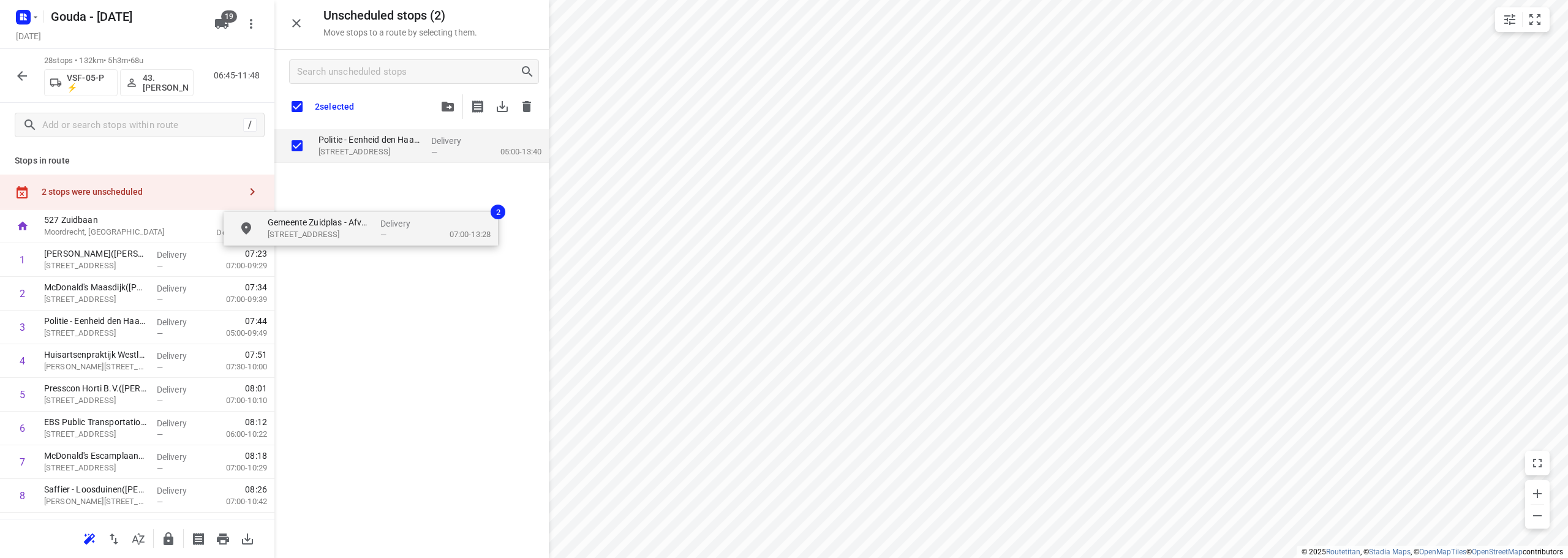
checkbox input "true"
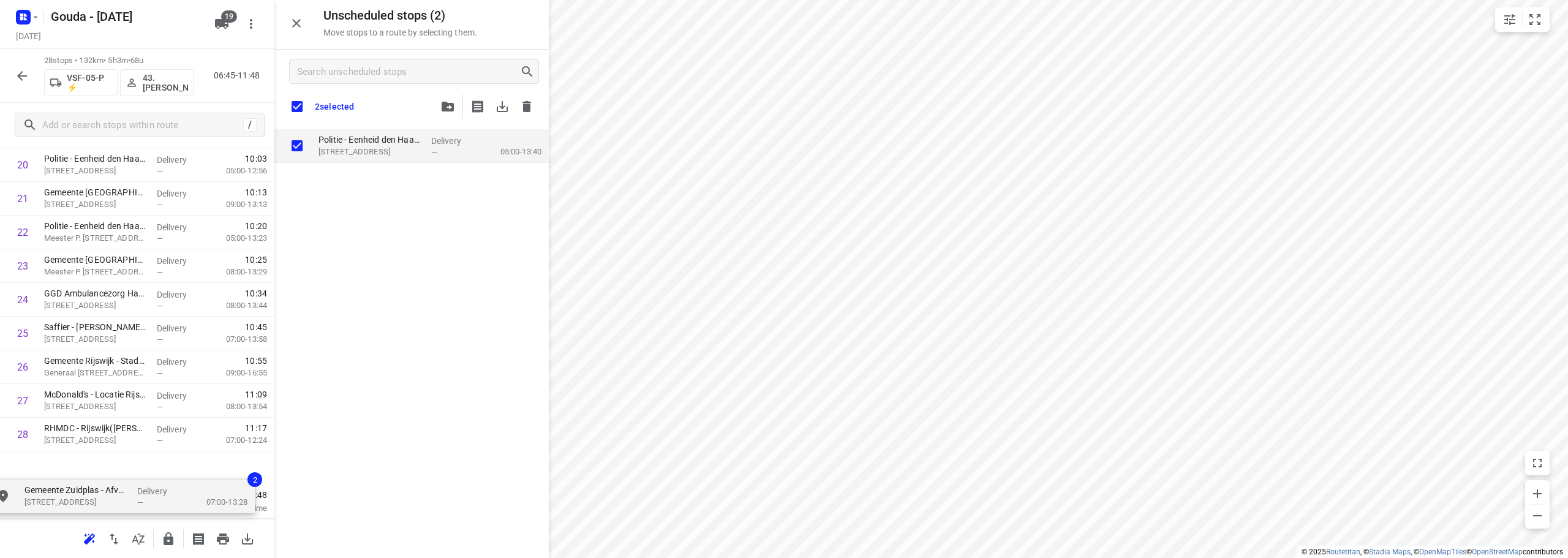
drag, startPoint x: 413, startPoint y: 155, endPoint x: 127, endPoint y: 481, distance: 433.7
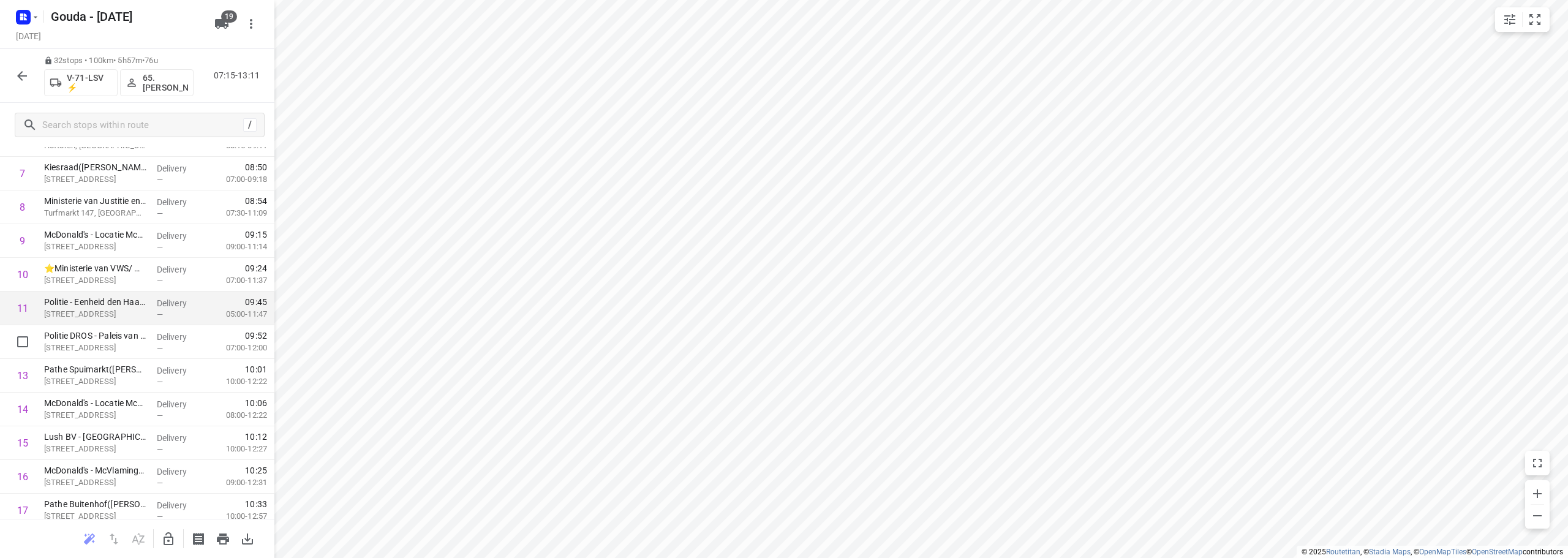
scroll to position [250, 0]
click at [17, 310] on input "checkbox" at bounding box center [22, 311] width 25 height 25
checkbox input "true"
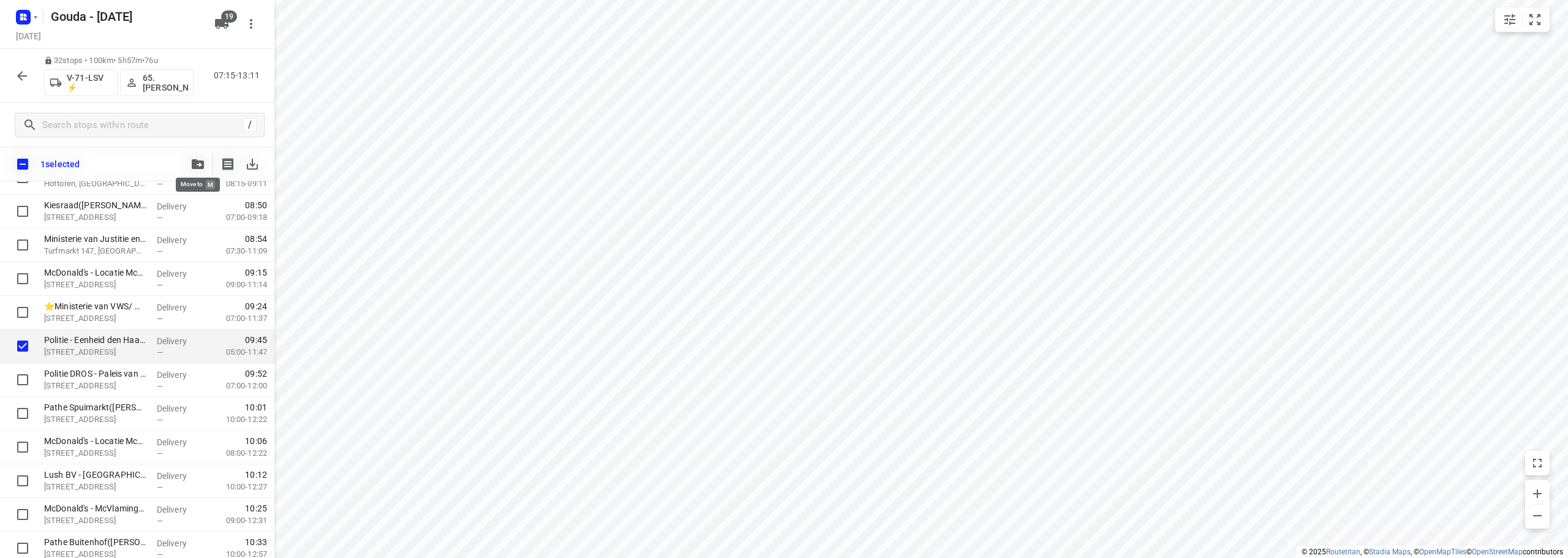
click at [203, 159] on icon "button" at bounding box center [198, 164] width 12 height 10
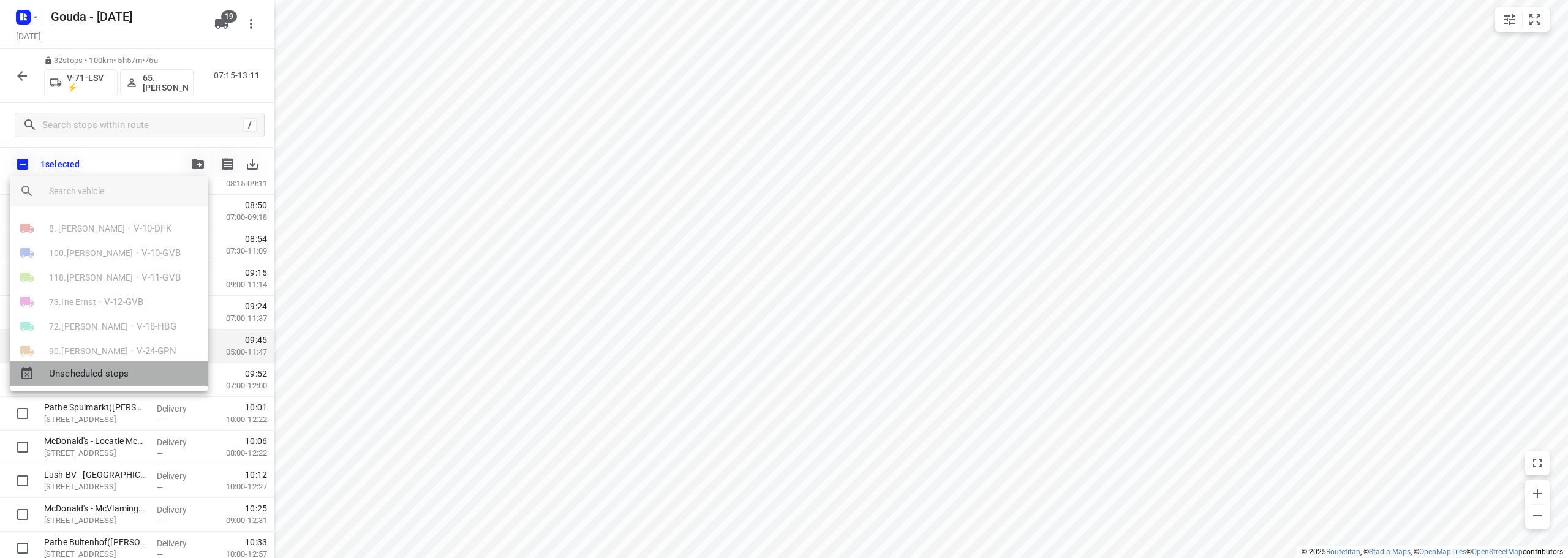
click at [147, 372] on span "Unscheduled stops" at bounding box center [123, 373] width 150 height 14
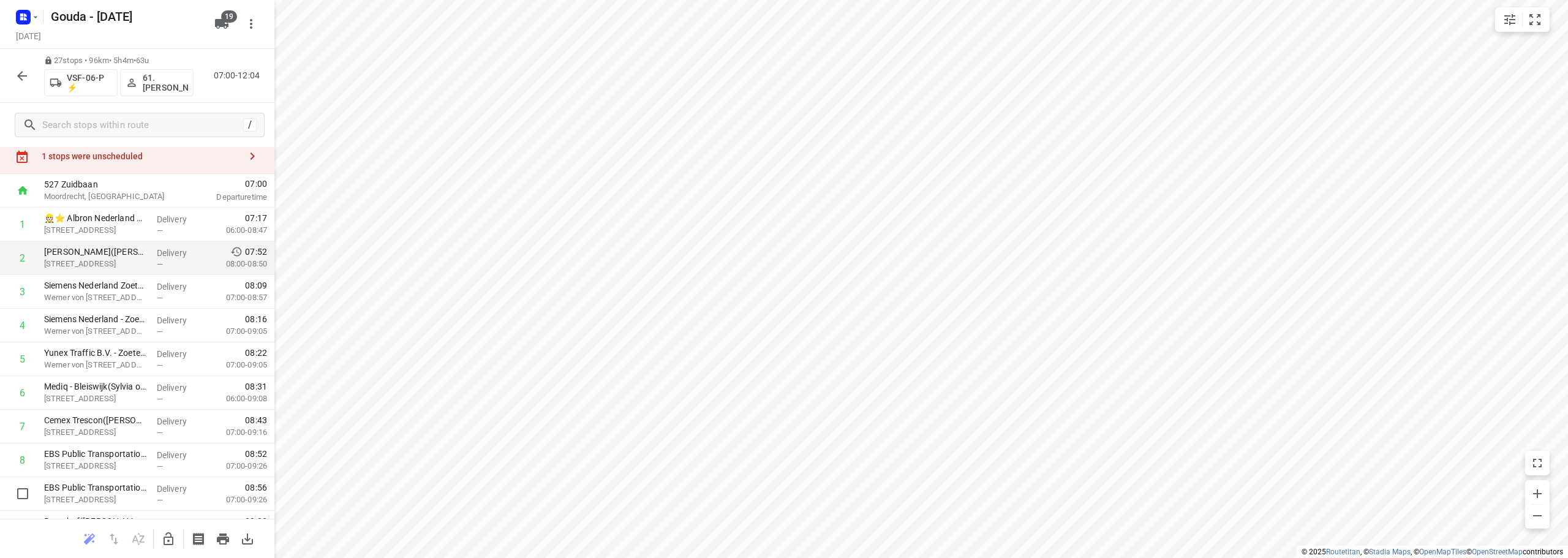
scroll to position [0, 0]
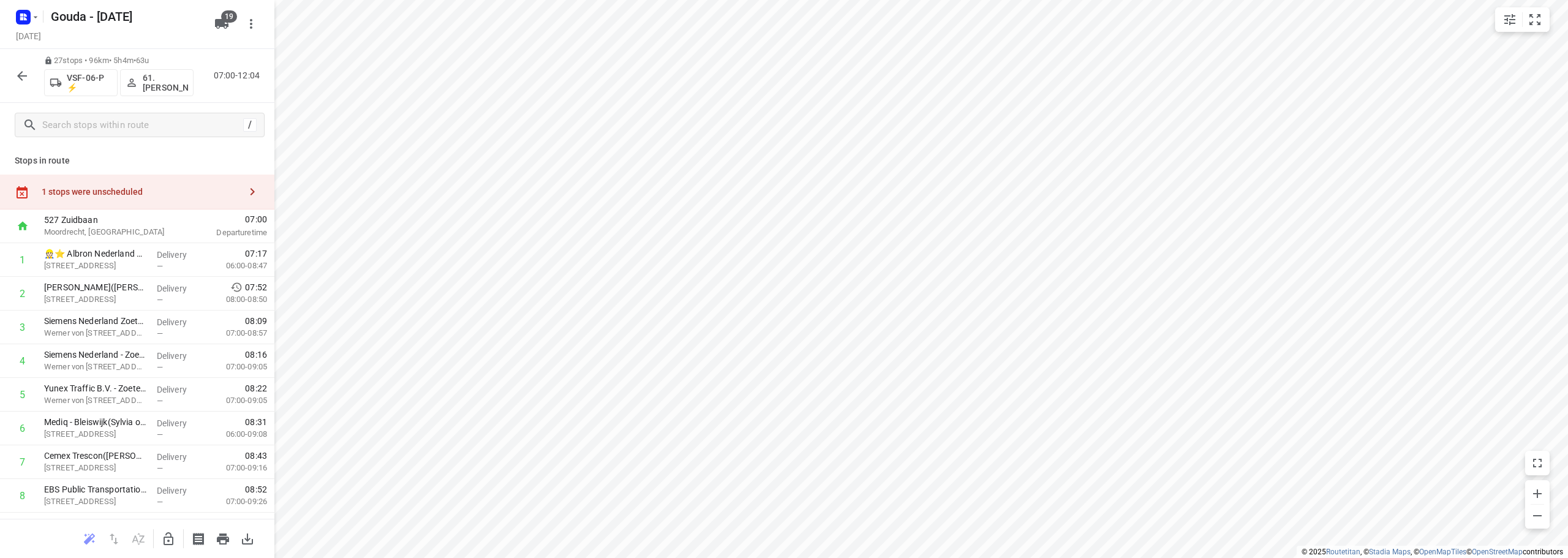
click at [172, 182] on div "1 stops were unscheduled" at bounding box center [137, 191] width 275 height 35
drag, startPoint x: 412, startPoint y: 112, endPoint x: 364, endPoint y: 352, distance: 244.8
click at [168, 536] on icon "button" at bounding box center [168, 539] width 15 height 15
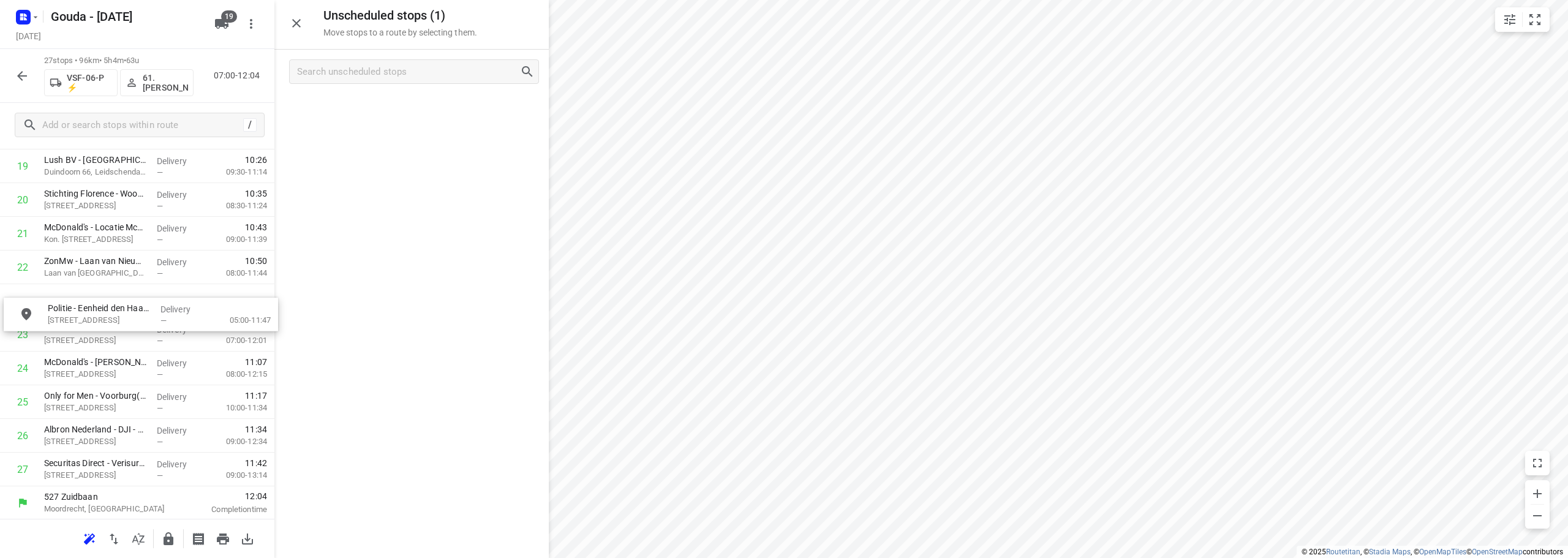
drag, startPoint x: 394, startPoint y: 105, endPoint x: 120, endPoint y: 319, distance: 347.7
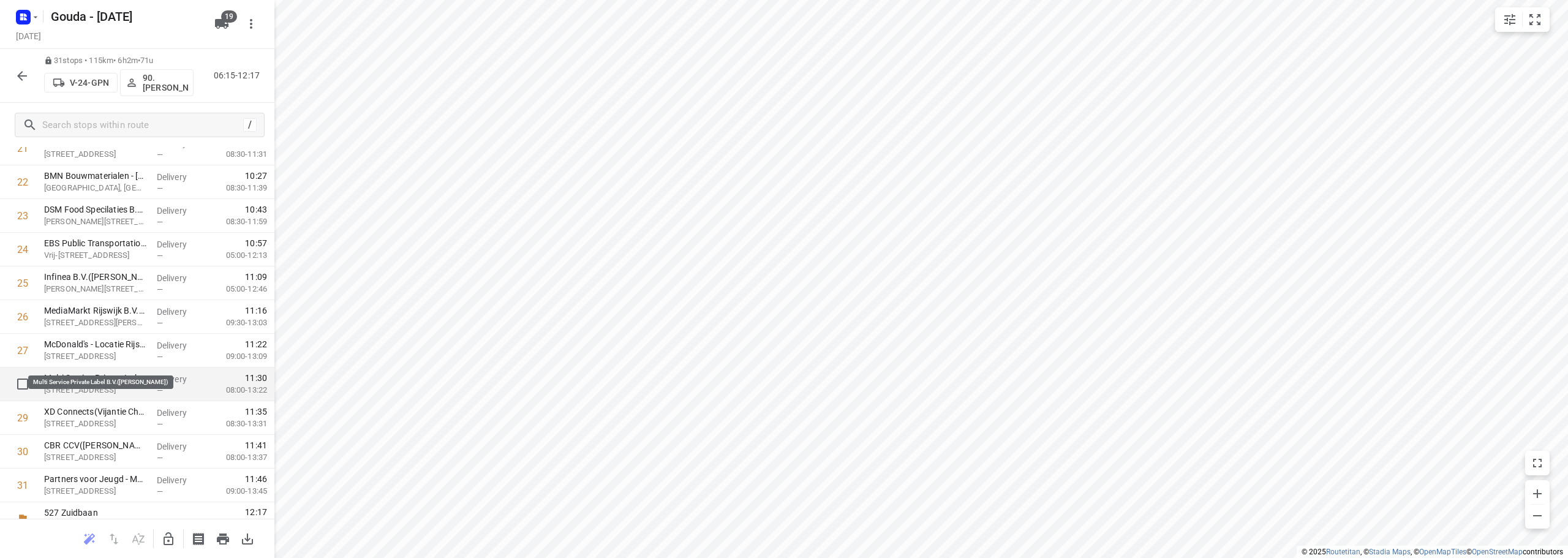
scroll to position [767, 0]
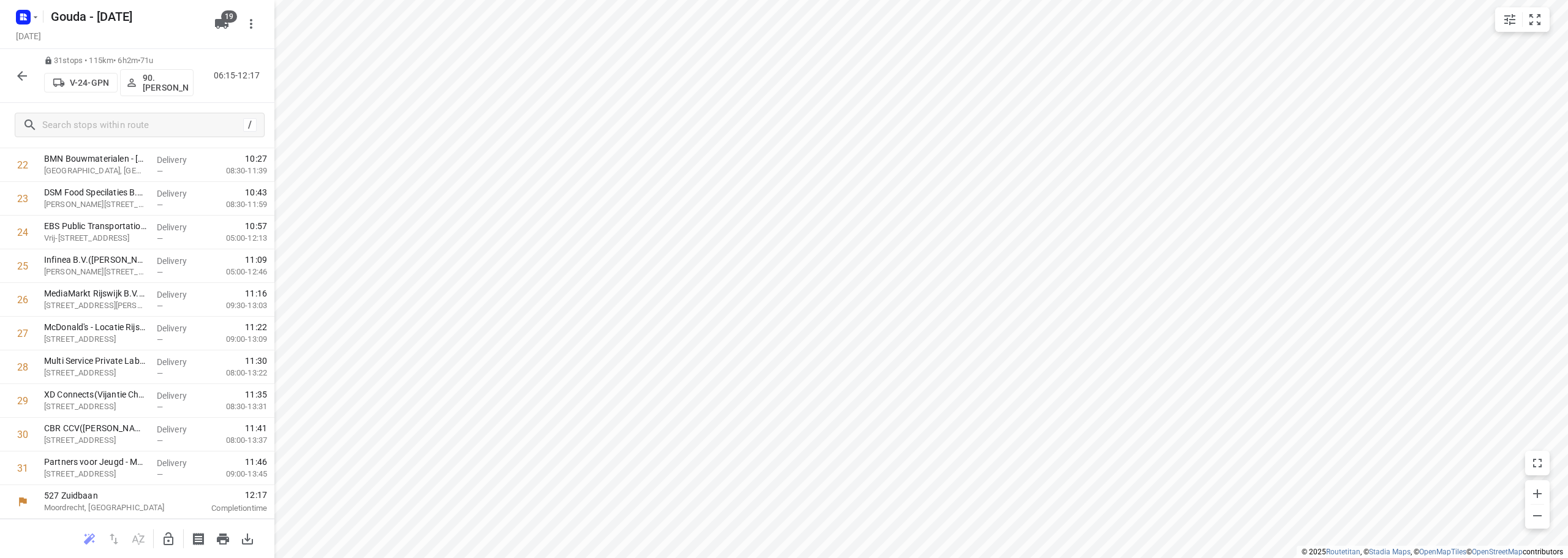
click at [25, 74] on icon "button" at bounding box center [22, 76] width 15 height 15
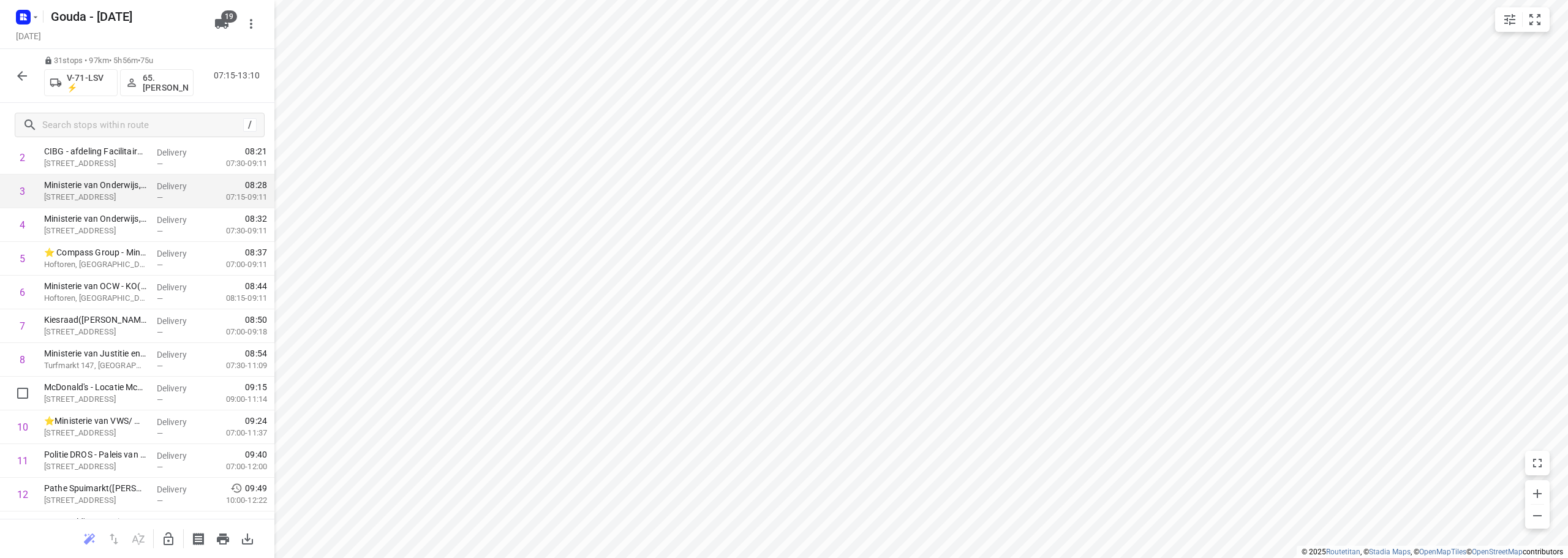
scroll to position [0, 0]
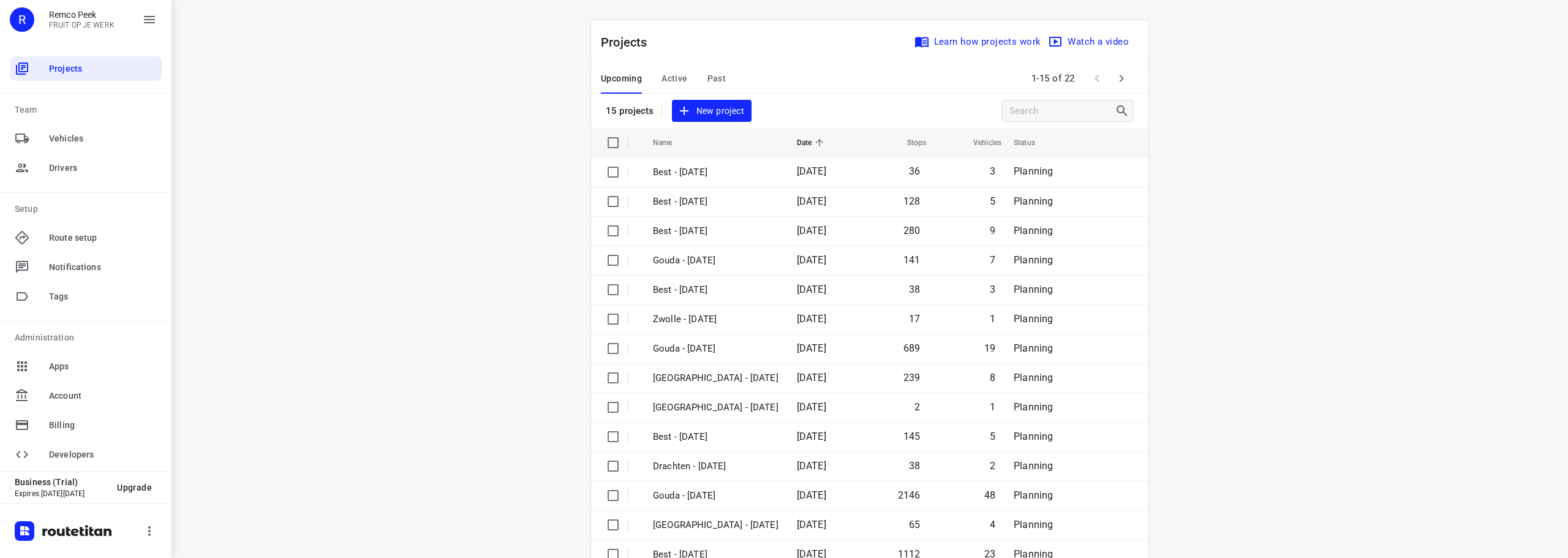
click at [713, 77] on span "Past" at bounding box center [716, 79] width 19 height 15
click at [677, 77] on span "Active" at bounding box center [674, 79] width 25 height 15
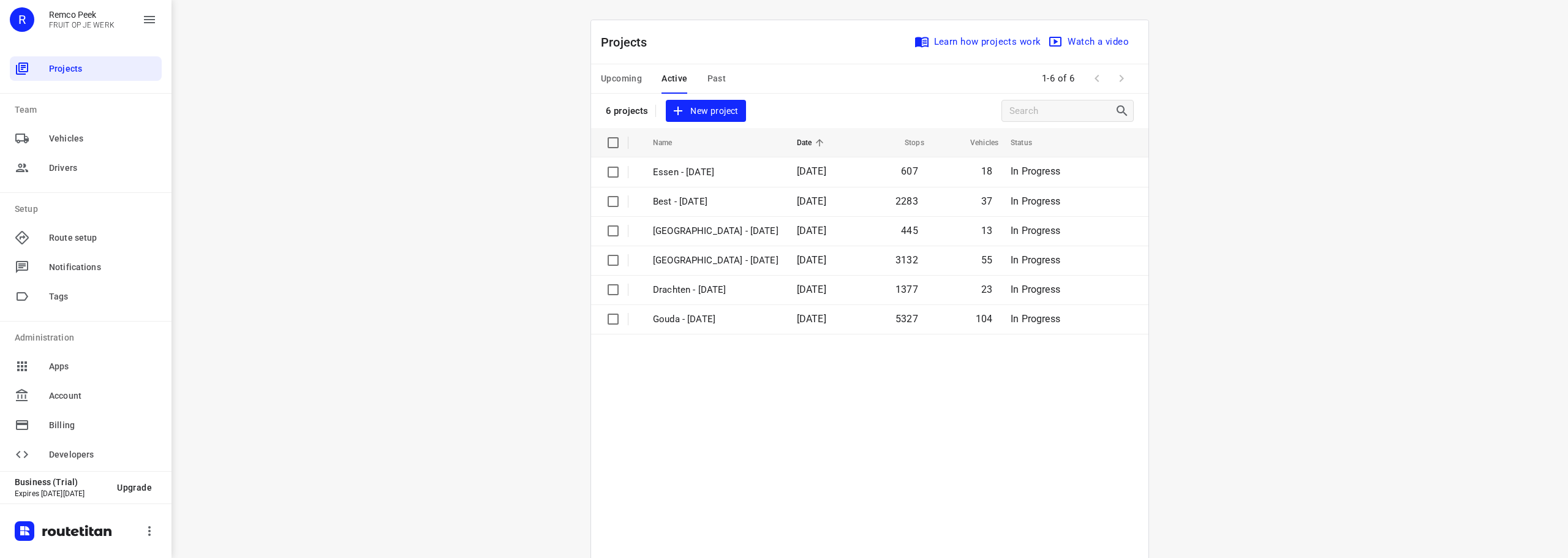
click at [719, 79] on span "Past" at bounding box center [716, 79] width 19 height 15
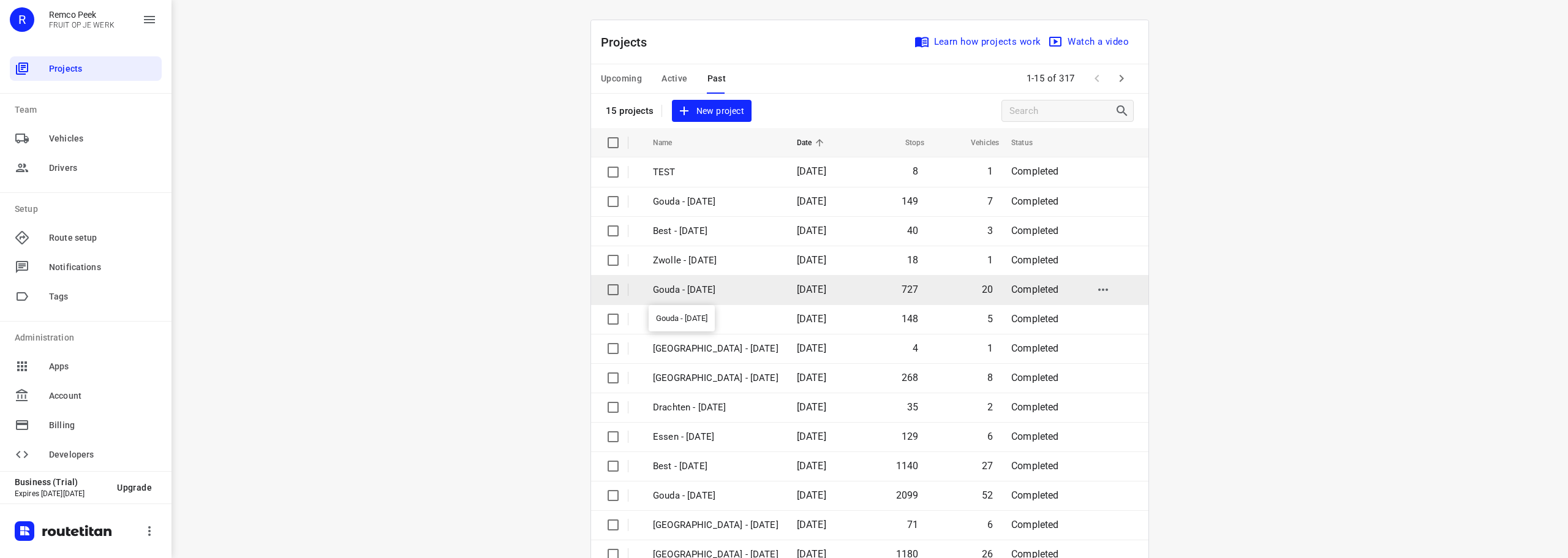
click at [710, 291] on p "Gouda - [DATE]" at bounding box center [716, 289] width 126 height 14
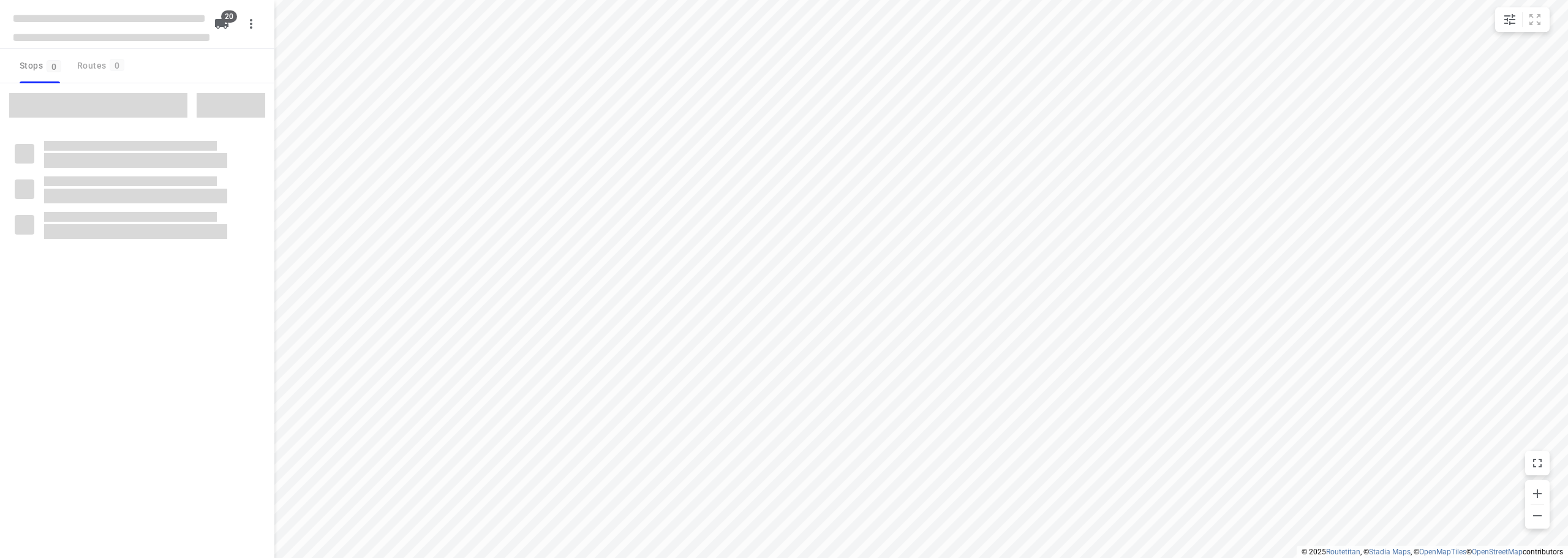
checkbox input "true"
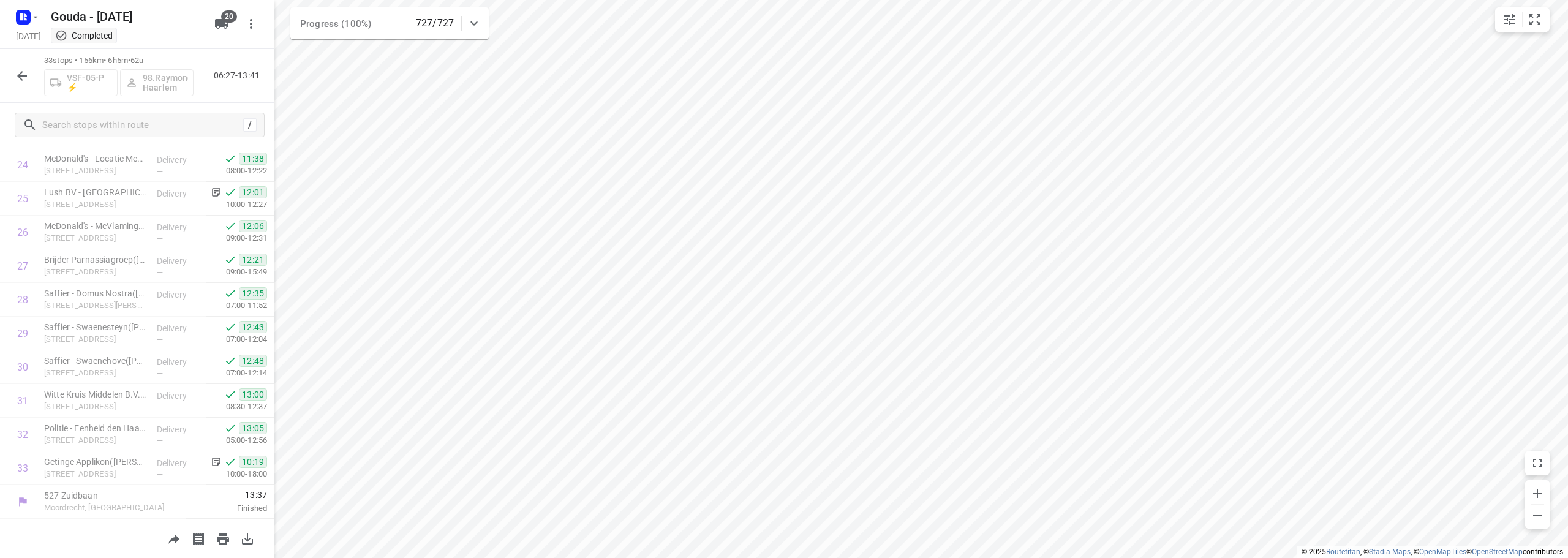
scroll to position [835, 0]
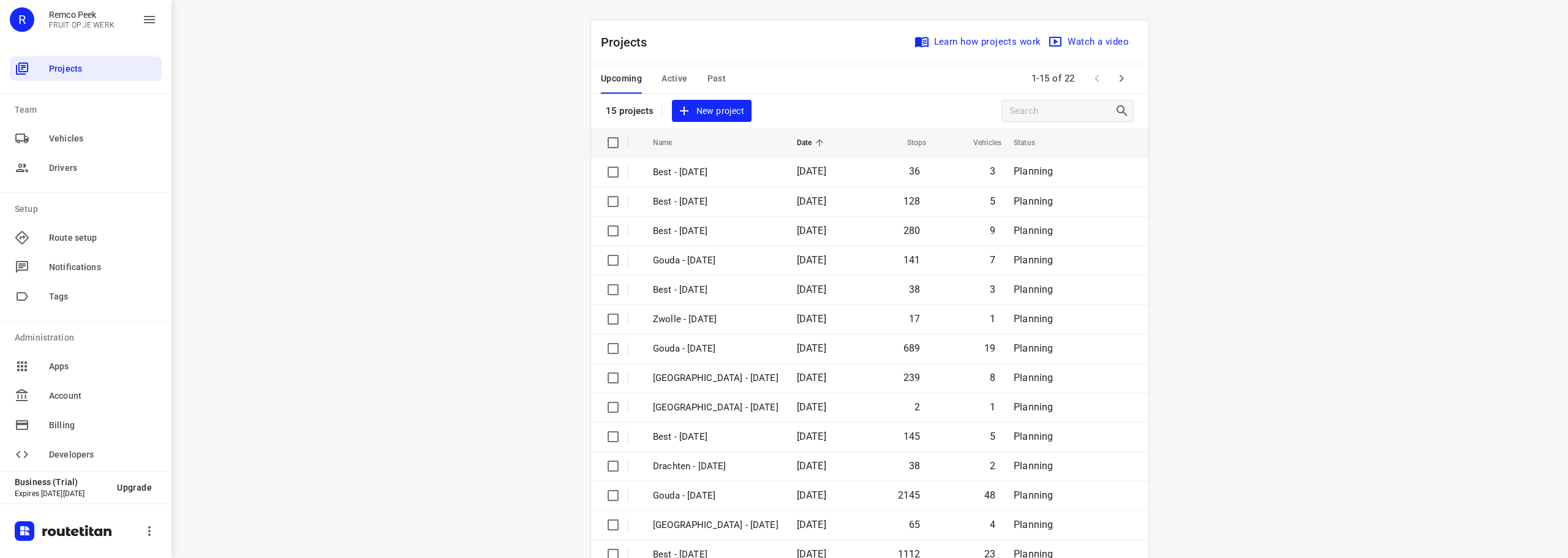
click at [683, 74] on div "Upcoming Active Past" at bounding box center [673, 79] width 144 height 29
click at [353, 313] on div "i © 2025 Routetitan , © Stadia Maps , © OpenMapTiles © OpenStreetMap contributo…" at bounding box center [870, 279] width 1397 height 558
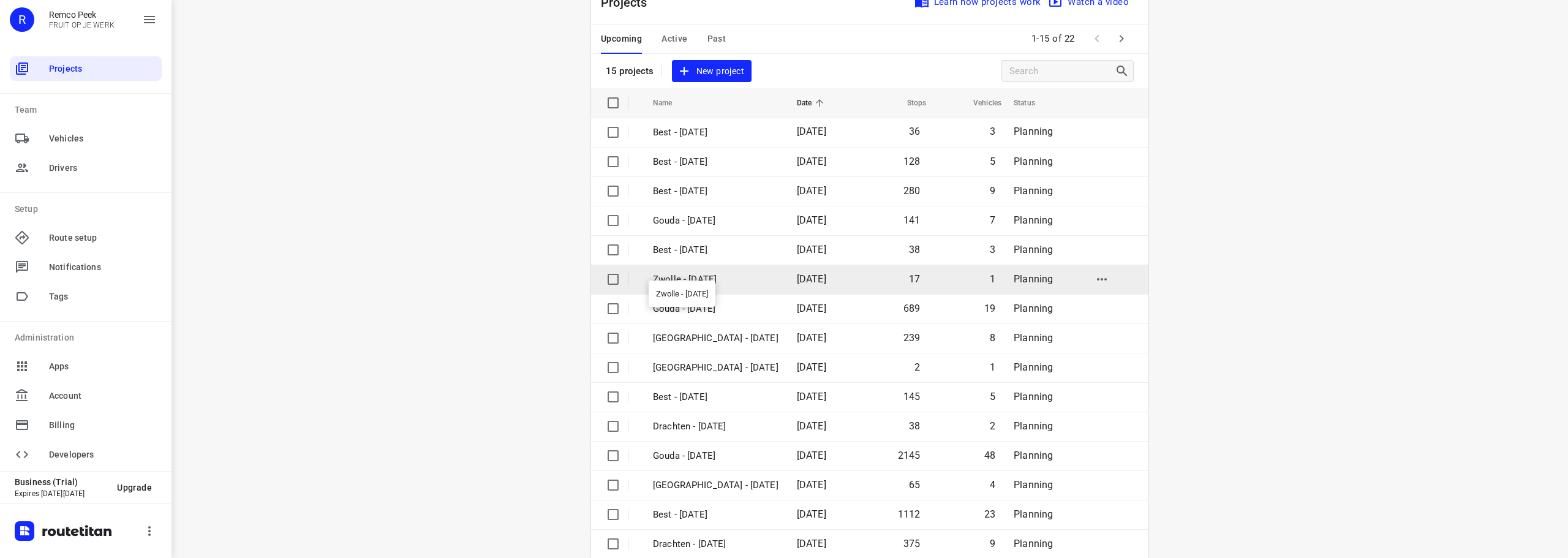
scroll to position [61, 0]
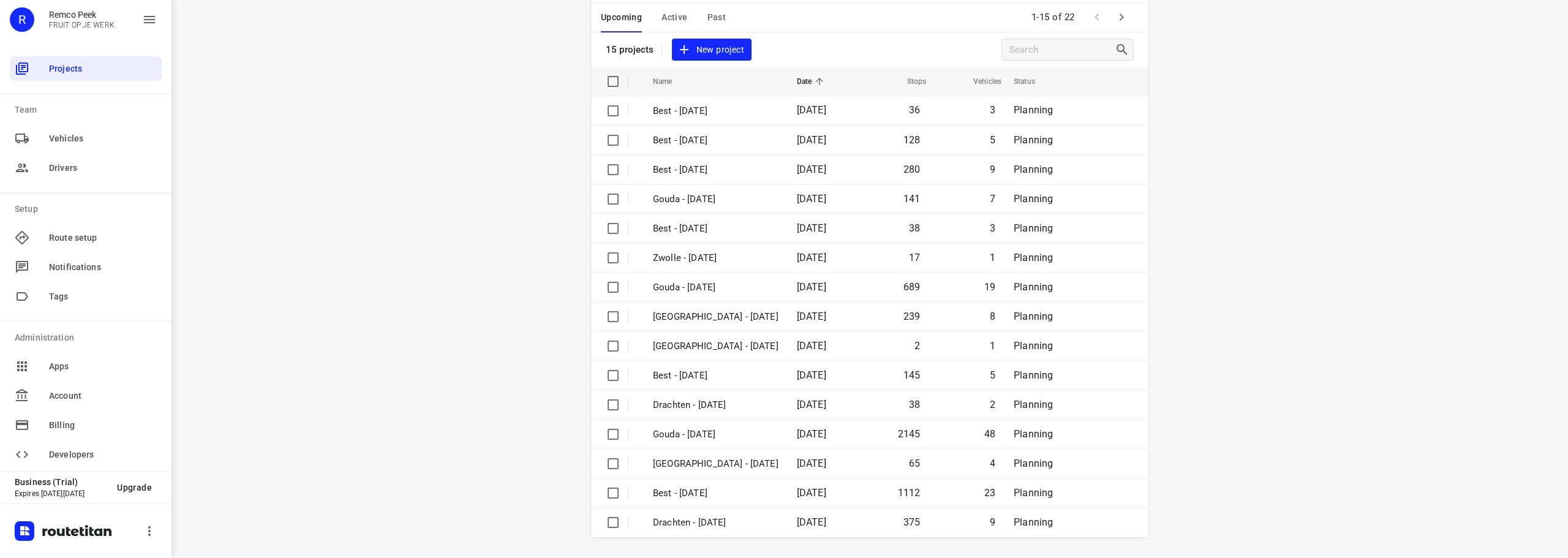
click at [472, 232] on div "i © 2025 Routetitan , © Stadia Maps , © OpenMapTiles © OpenStreetMap contributo…" at bounding box center [870, 279] width 1397 height 558
click at [473, 242] on div "i © 2025 Routetitan , © Stadia Maps , © OpenMapTiles © OpenStreetMap contributo…" at bounding box center [870, 279] width 1397 height 558
click at [1272, 387] on div "i © 2025 Routetitan , © Stadia Maps , © OpenMapTiles © OpenStreetMap contributo…" at bounding box center [870, 279] width 1397 height 558
click at [670, 14] on span "Active" at bounding box center [674, 17] width 25 height 15
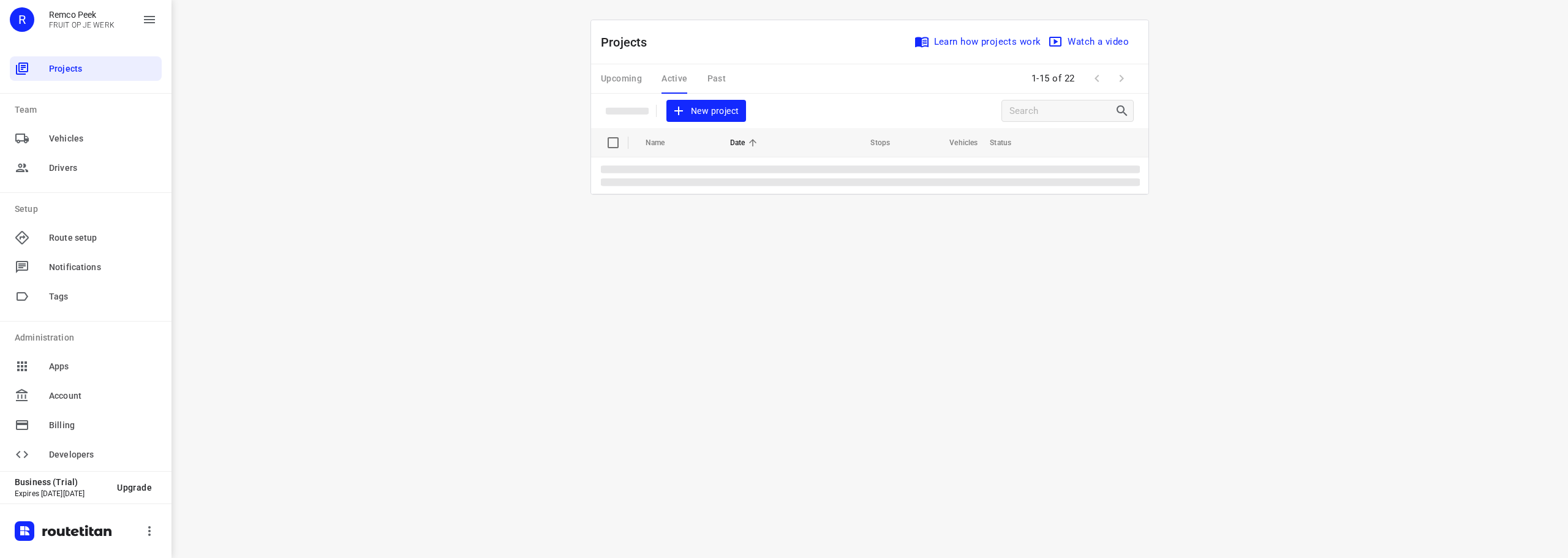
scroll to position [0, 0]
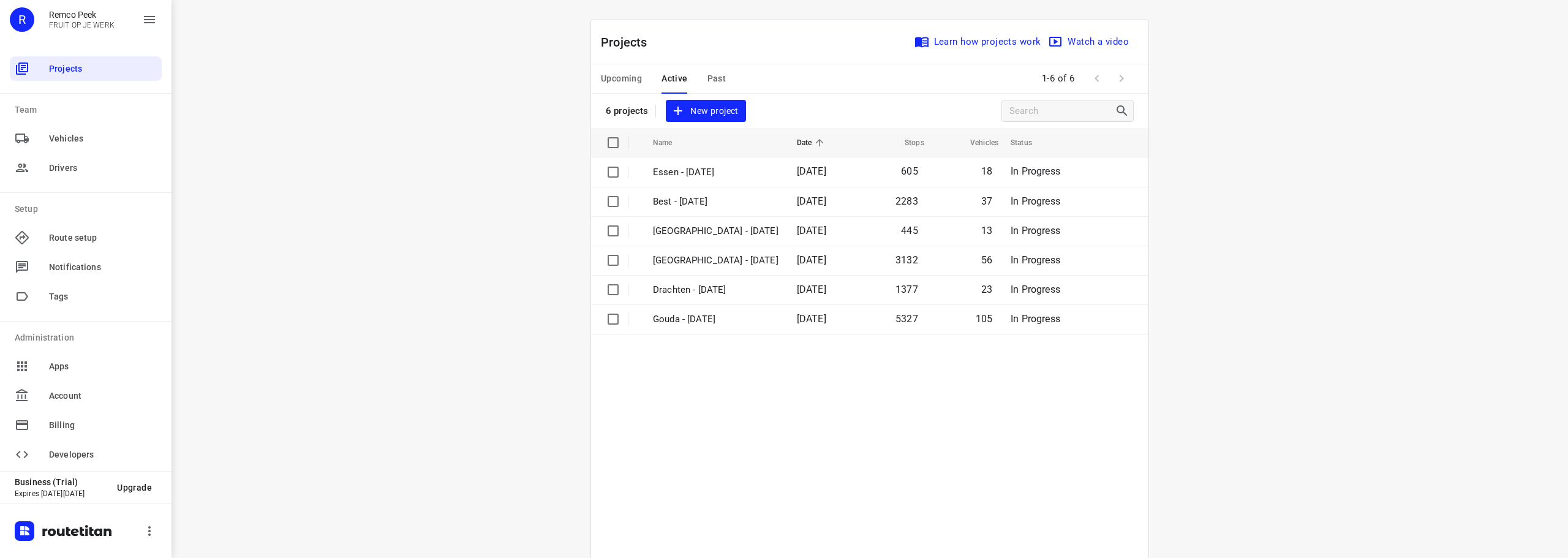
click at [603, 73] on span "Upcoming" at bounding box center [621, 79] width 41 height 15
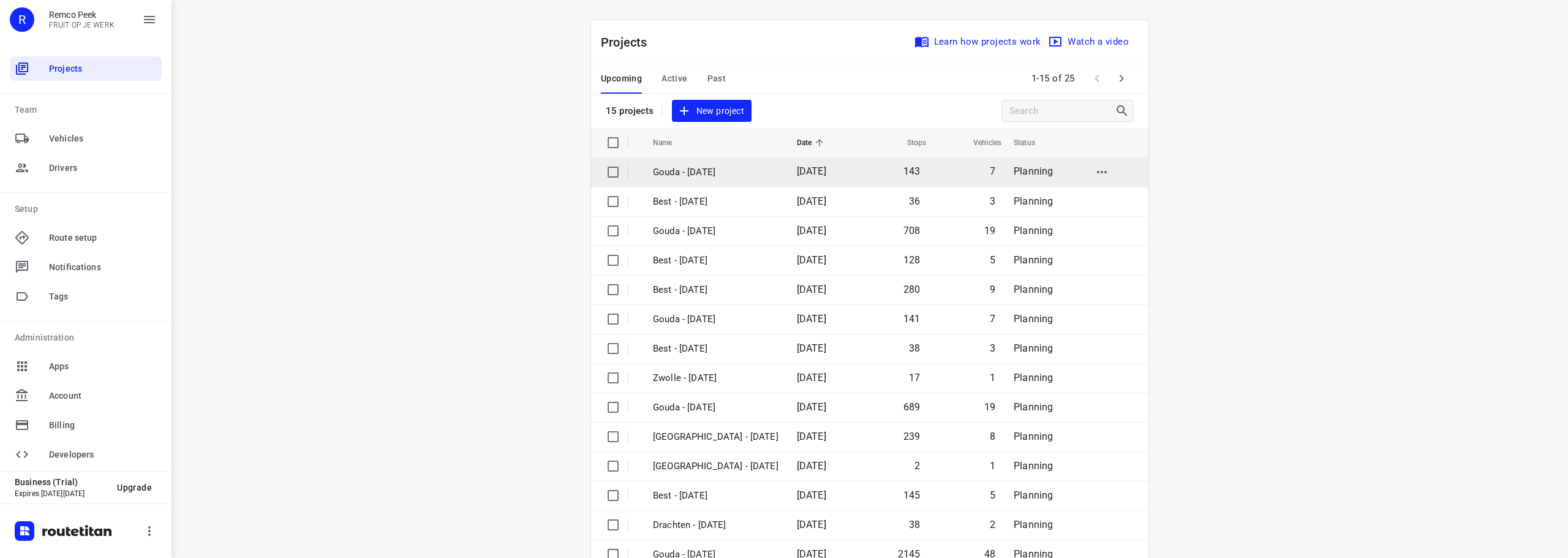
click at [730, 174] on p "Gouda - [DATE]" at bounding box center [716, 172] width 126 height 14
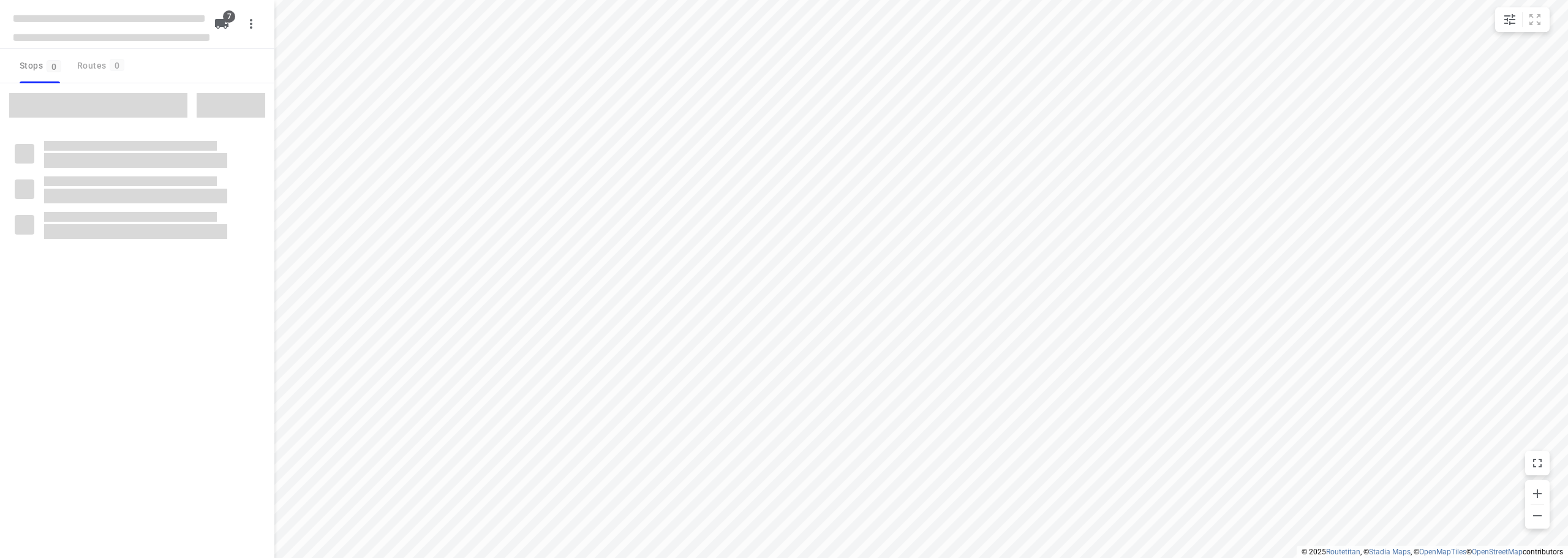
checkbox input "true"
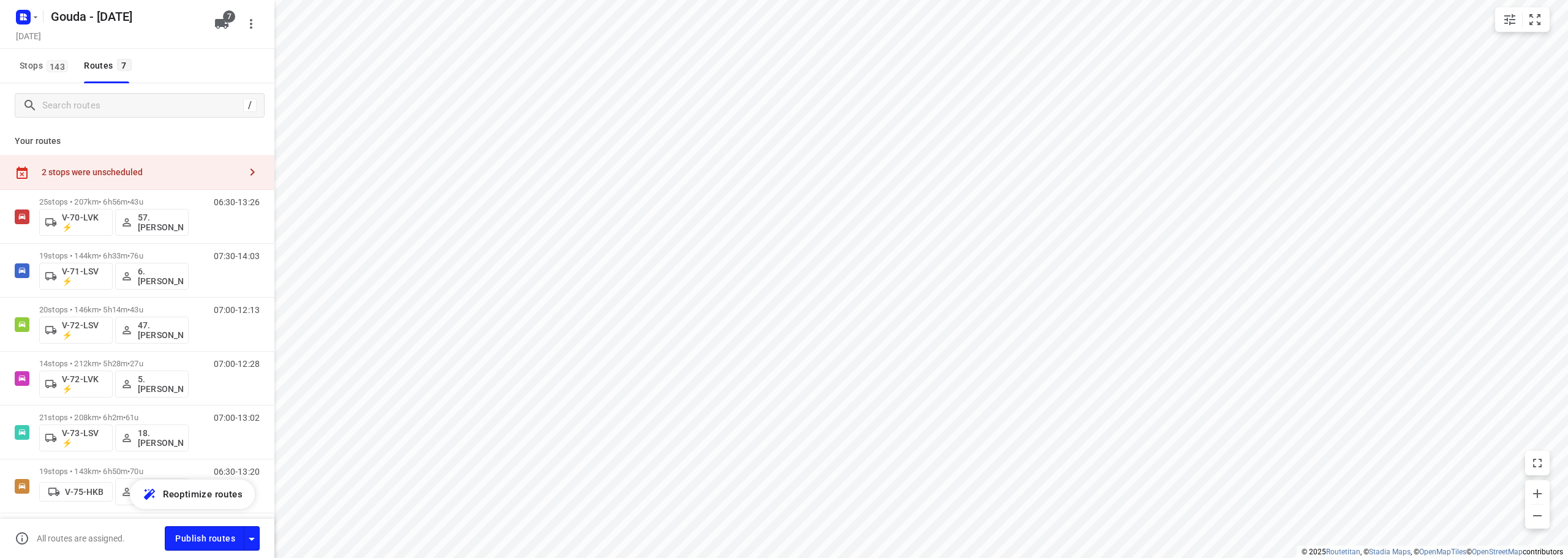
click at [193, 173] on div "2 stops were unscheduled" at bounding box center [141, 171] width 198 height 10
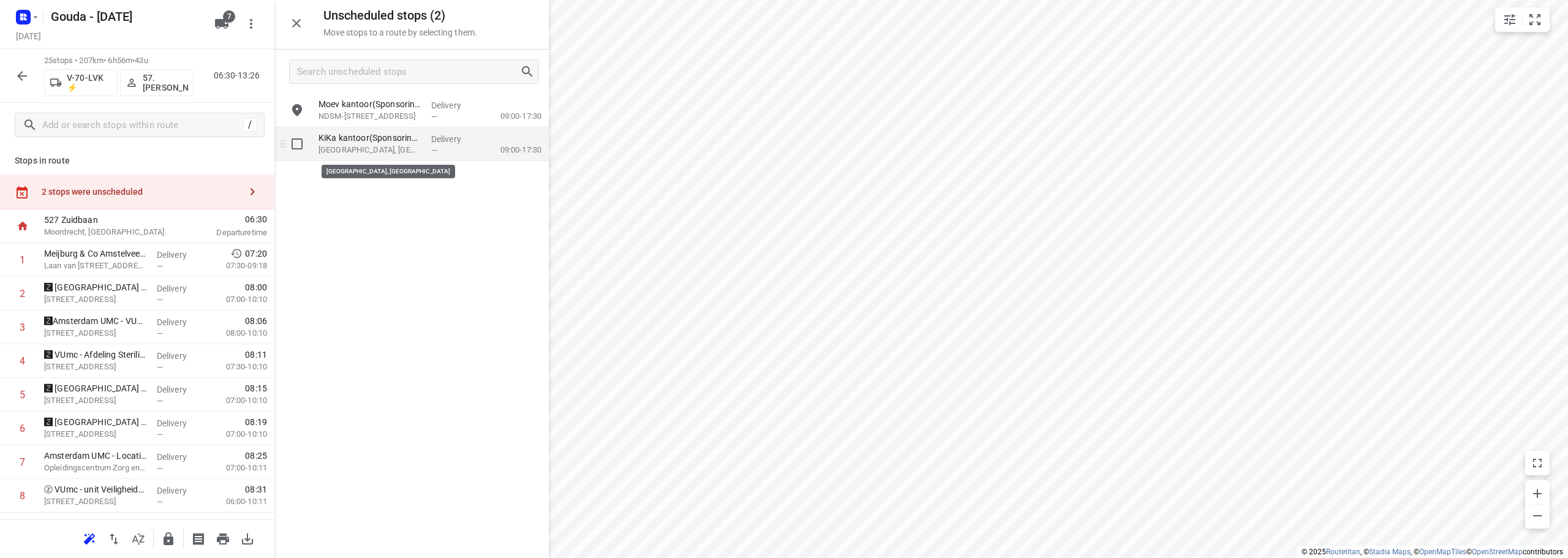
click at [402, 150] on p "Olympisch Stadion, Amsterdam" at bounding box center [370, 150] width 103 height 12
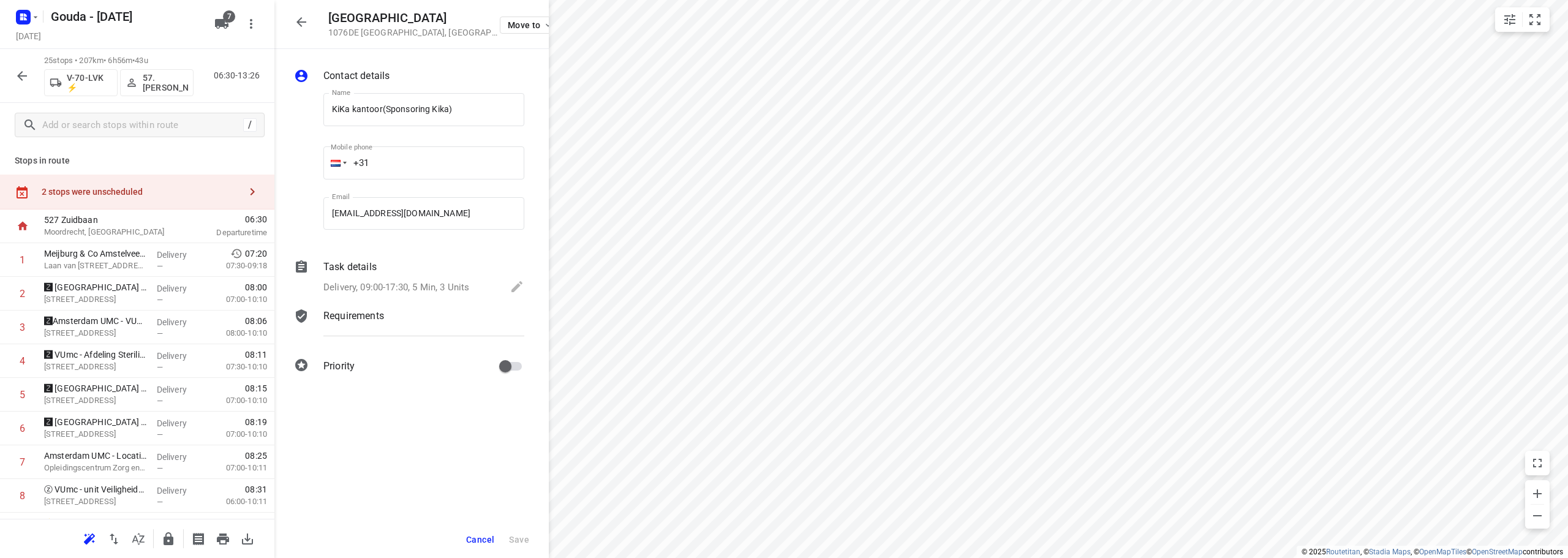
click at [421, 272] on div "Task details" at bounding box center [424, 267] width 201 height 15
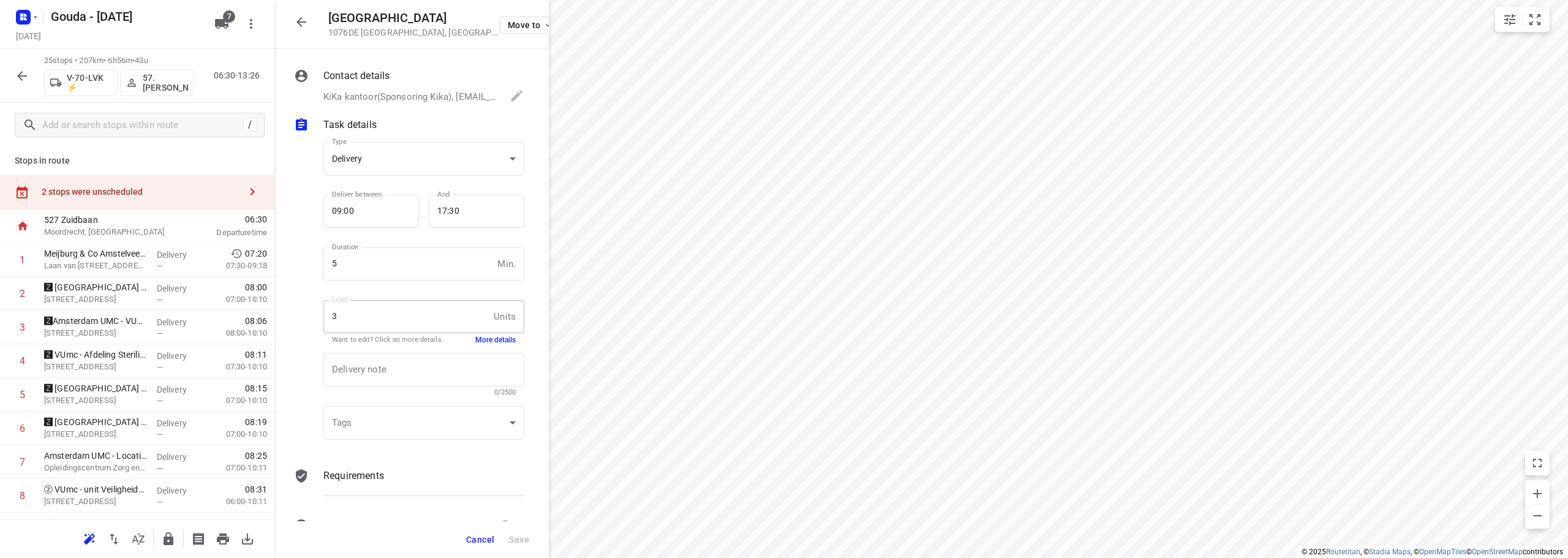
click at [481, 341] on button "More details" at bounding box center [495, 340] width 40 height 10
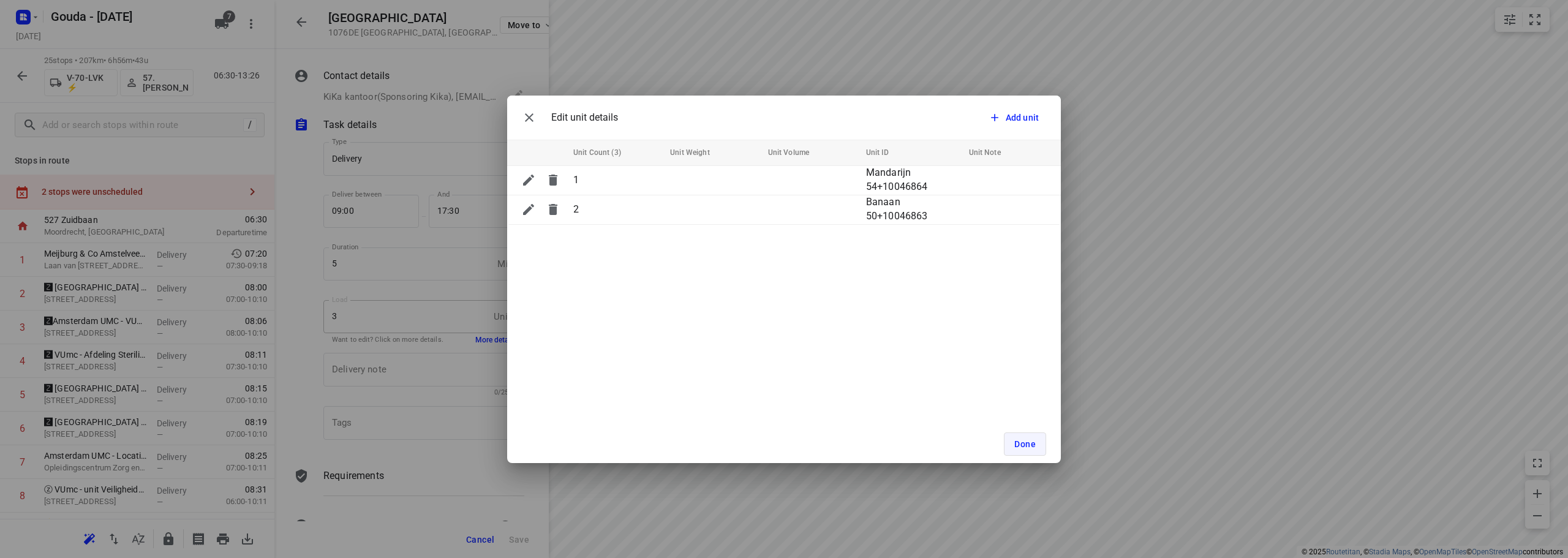
click at [1014, 443] on button "Done" at bounding box center [1025, 444] width 42 height 23
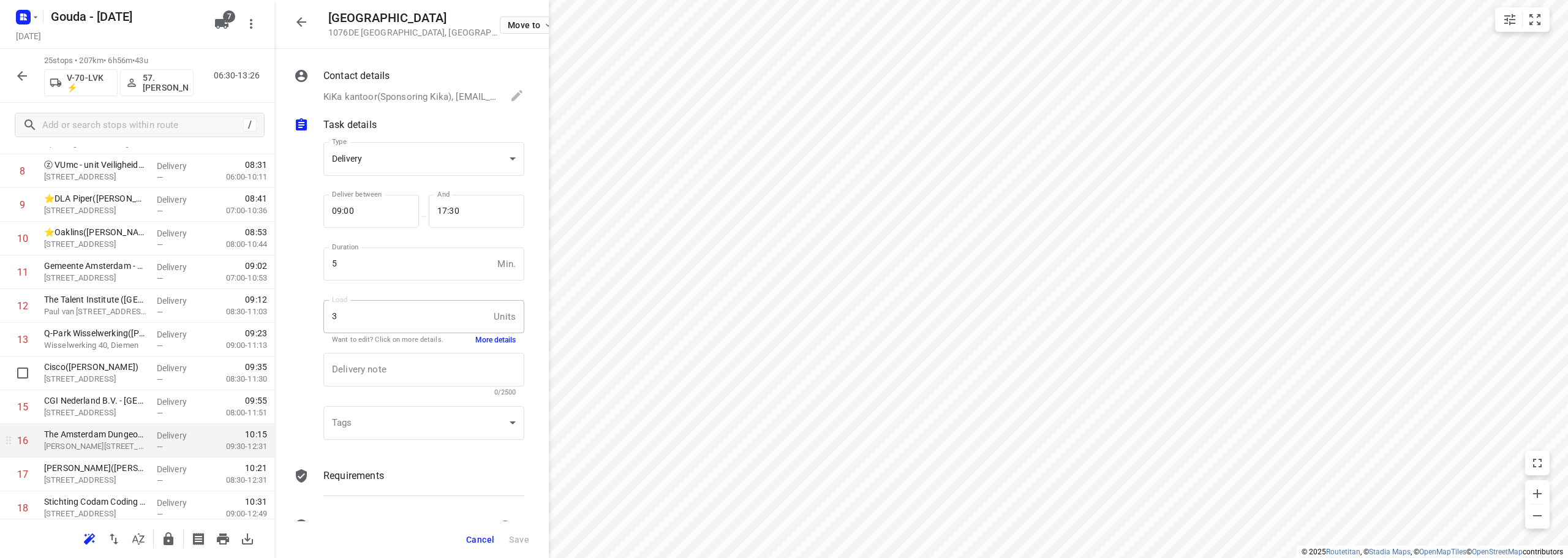
scroll to position [429, 0]
click at [296, 15] on icon "button" at bounding box center [302, 22] width 15 height 15
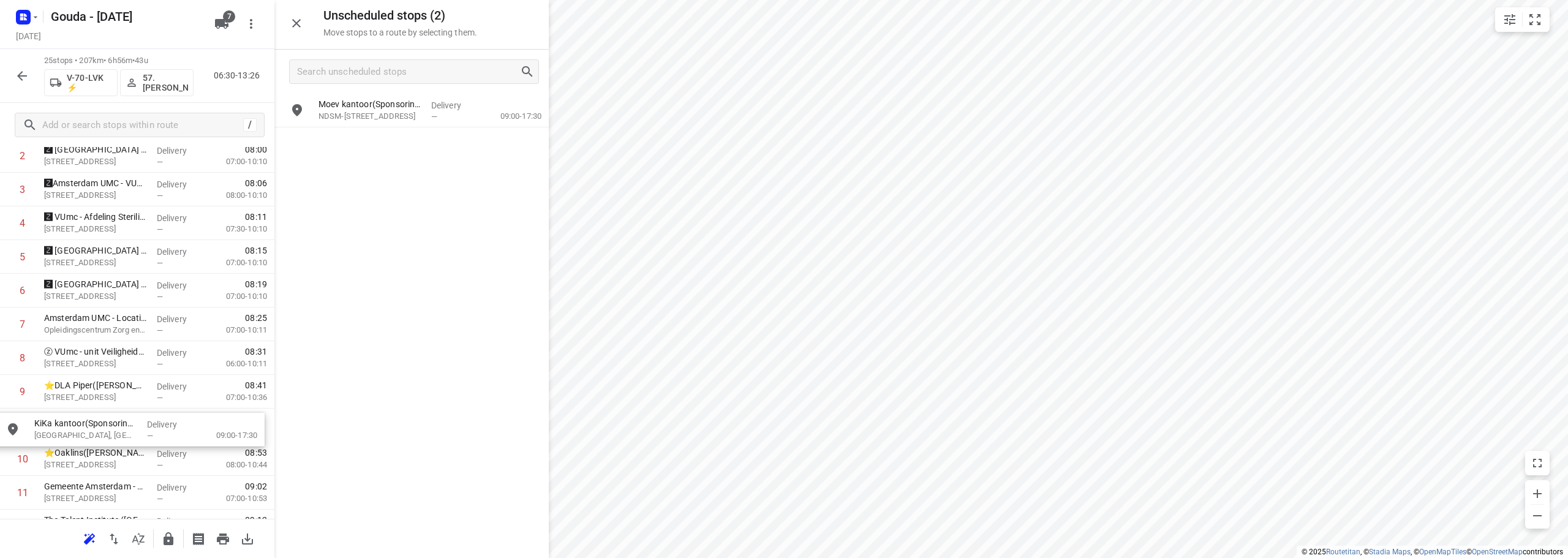
scroll to position [138, 4]
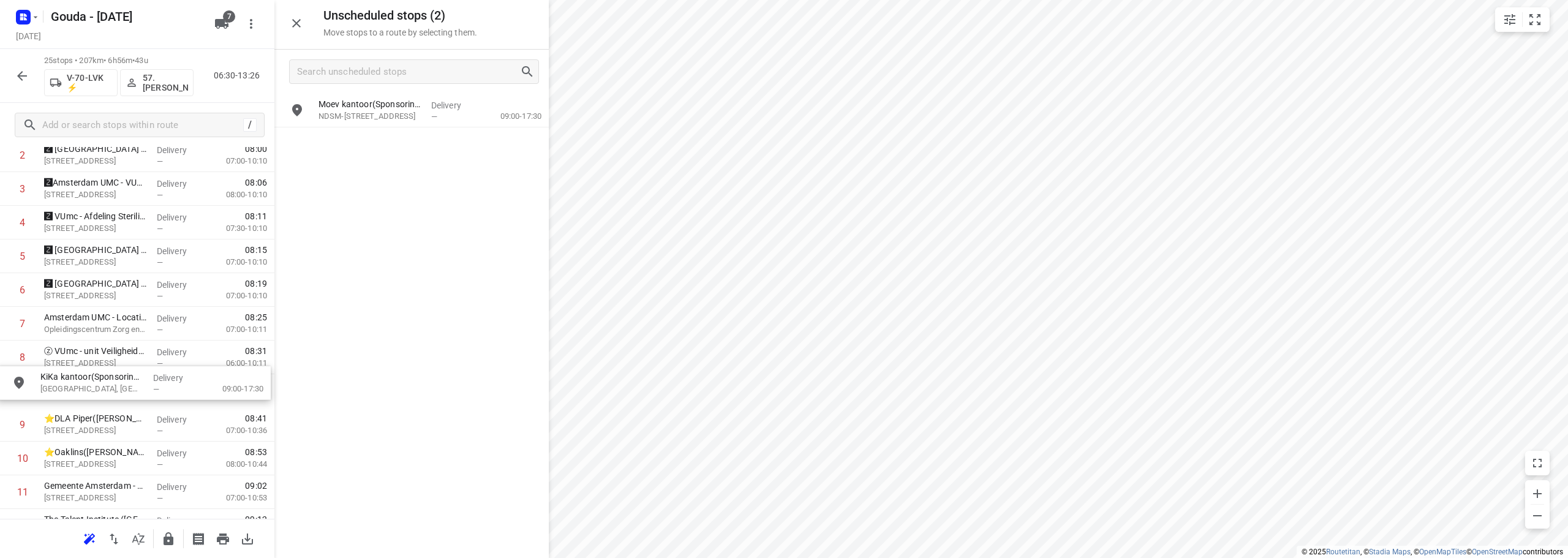
drag, startPoint x: 356, startPoint y: 137, endPoint x: 76, endPoint y: 382, distance: 372.1
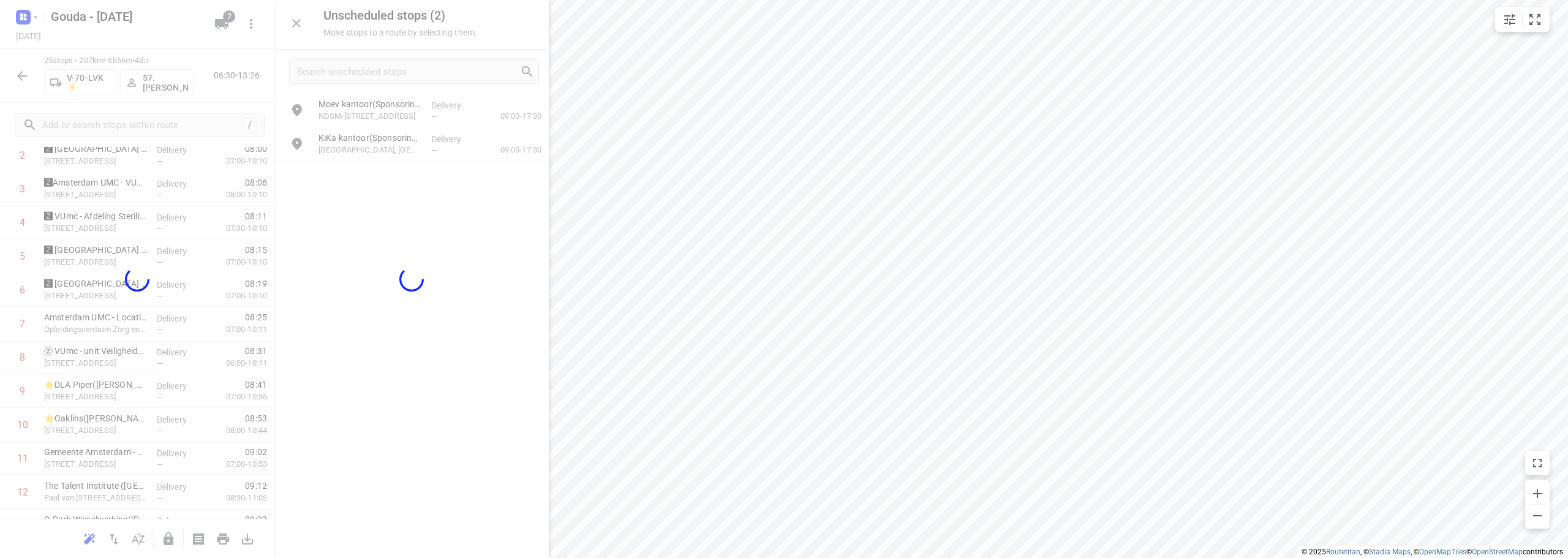
scroll to position [138, 0]
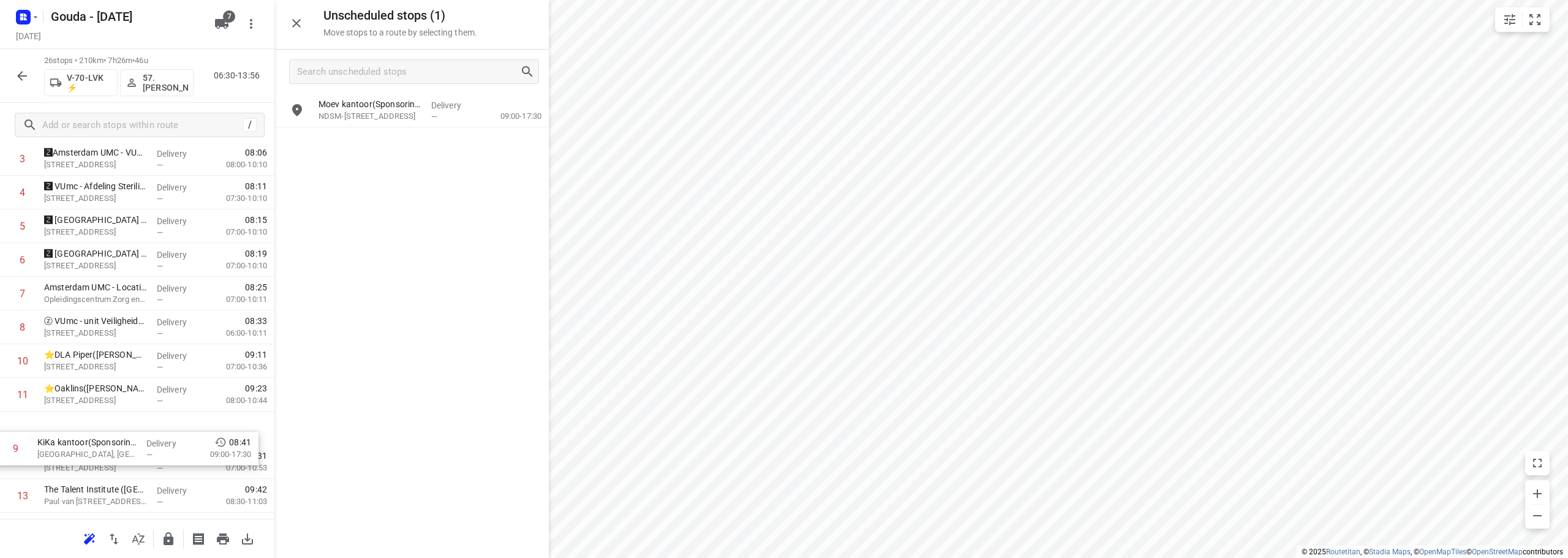
drag, startPoint x: 118, startPoint y: 388, endPoint x: 111, endPoint y: 456, distance: 68.4
click at [111, 456] on div "1 Meijburg & Co Amstelveen(Patricia Pijlman) Laan van Langerhuize 9, Amstelveen…" at bounding box center [137, 512] width 275 height 875
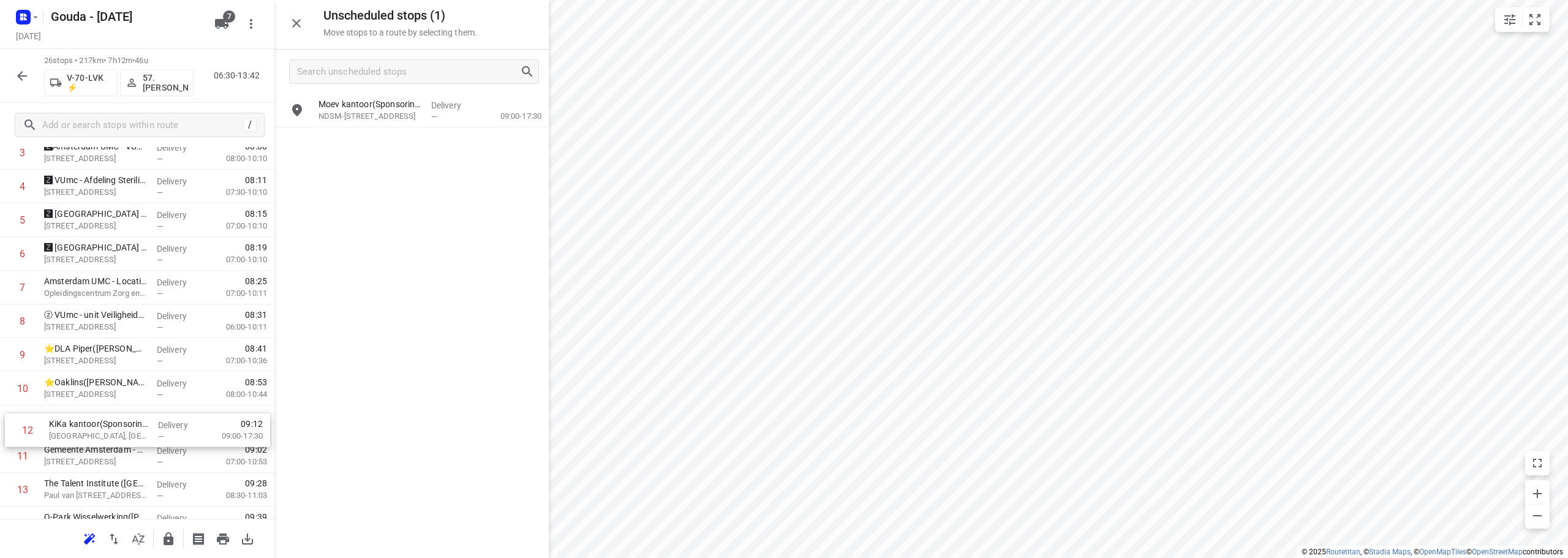
scroll to position [180, 0]
drag, startPoint x: 97, startPoint y: 466, endPoint x: 101, endPoint y: 427, distance: 39.2
click at [101, 427] on div "1 Meijburg & Co Amstelveen(Patricia Pijlman) Laan van Langerhuize 9, Amstelveen…" at bounding box center [137, 501] width 275 height 875
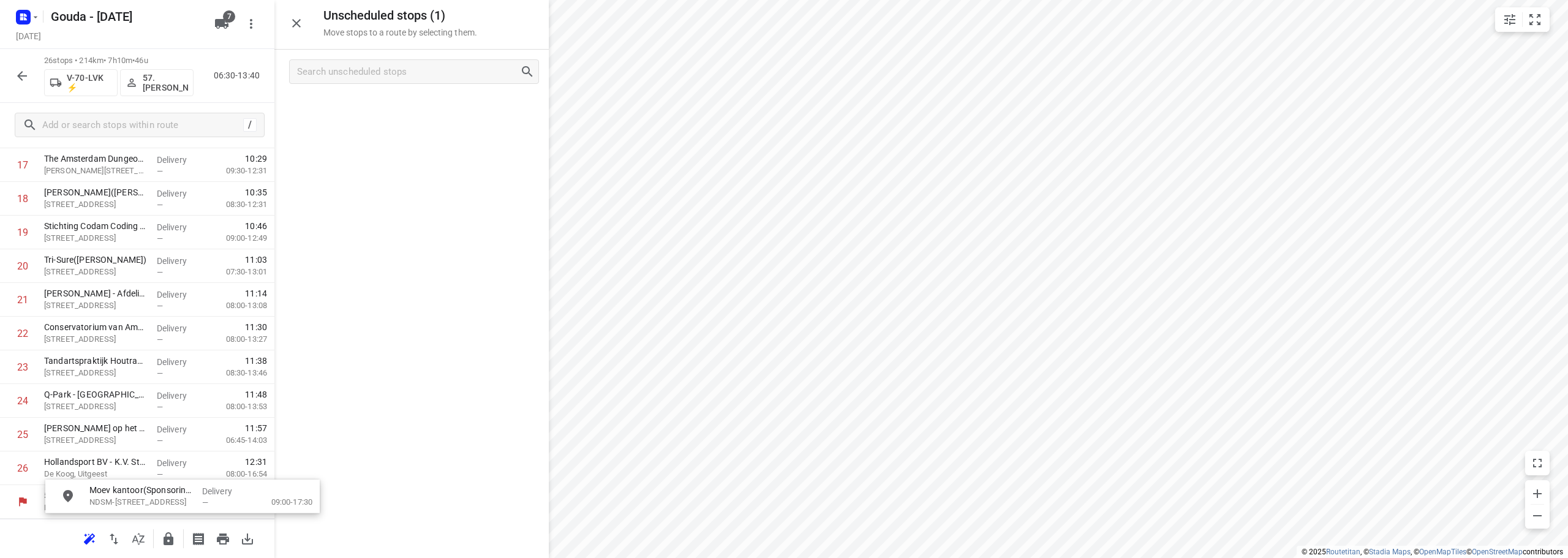
scroll to position [666, 0]
drag, startPoint x: 371, startPoint y: 115, endPoint x: 97, endPoint y: 314, distance: 338.6
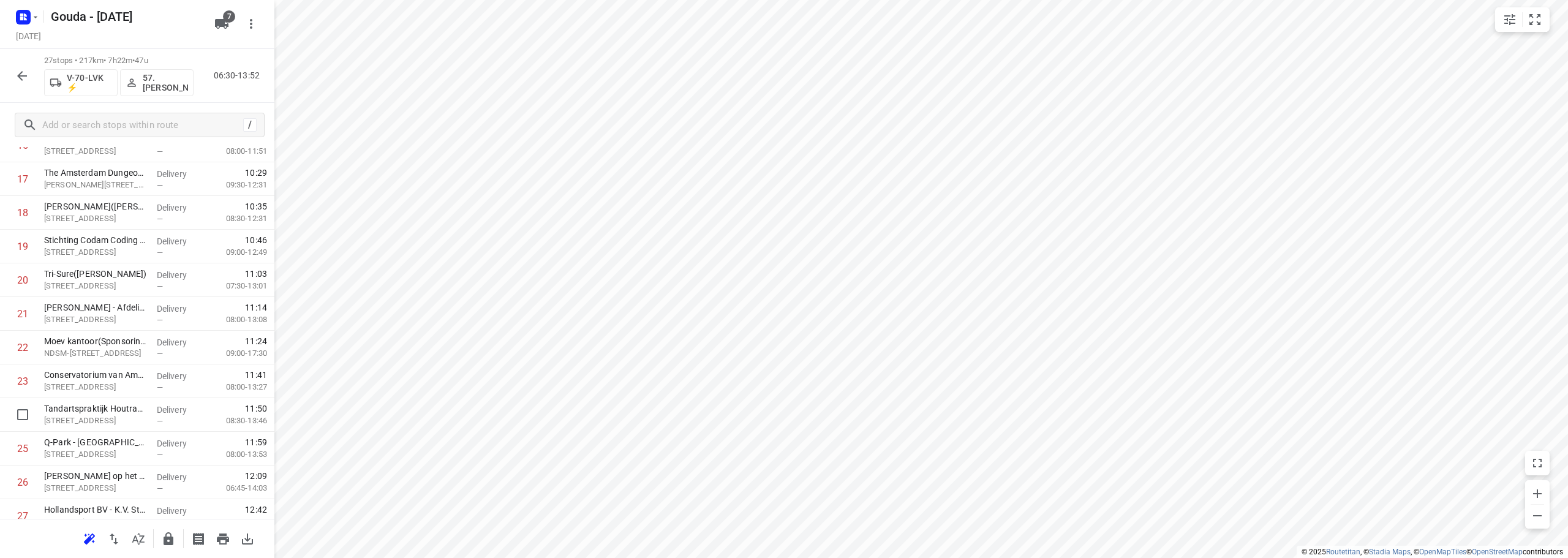
scroll to position [632, 0]
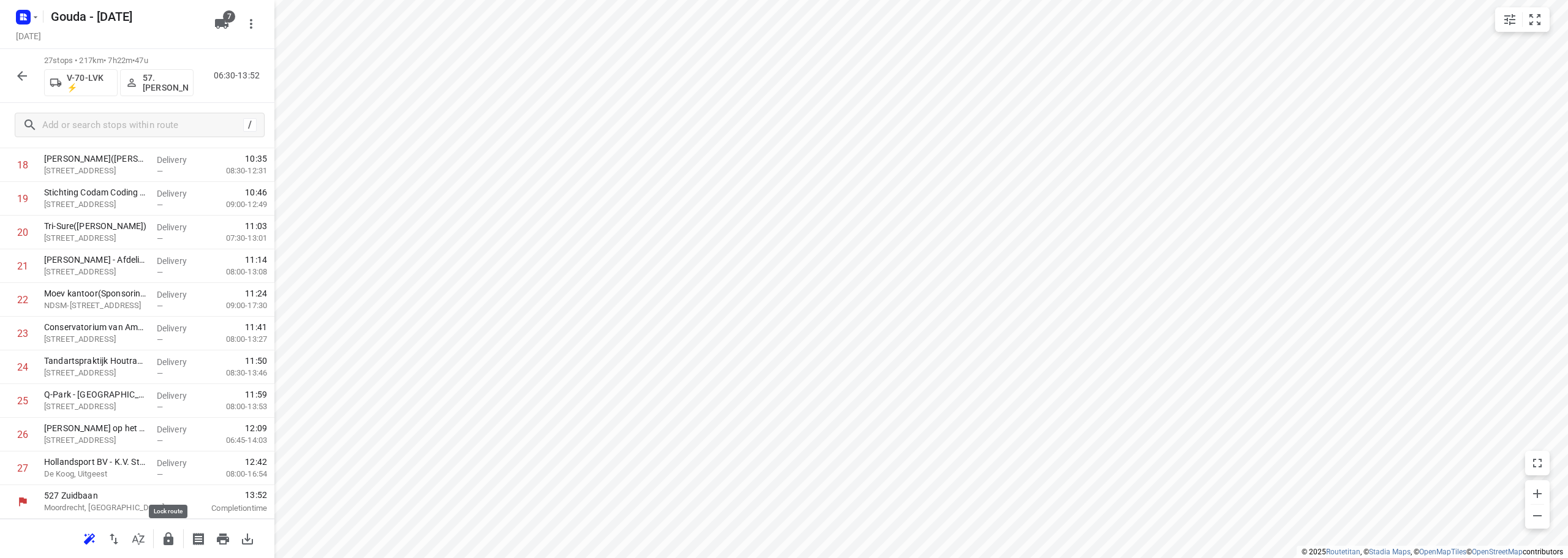
click at [174, 539] on icon "button" at bounding box center [168, 539] width 15 height 15
click at [20, 67] on button "button" at bounding box center [22, 76] width 25 height 25
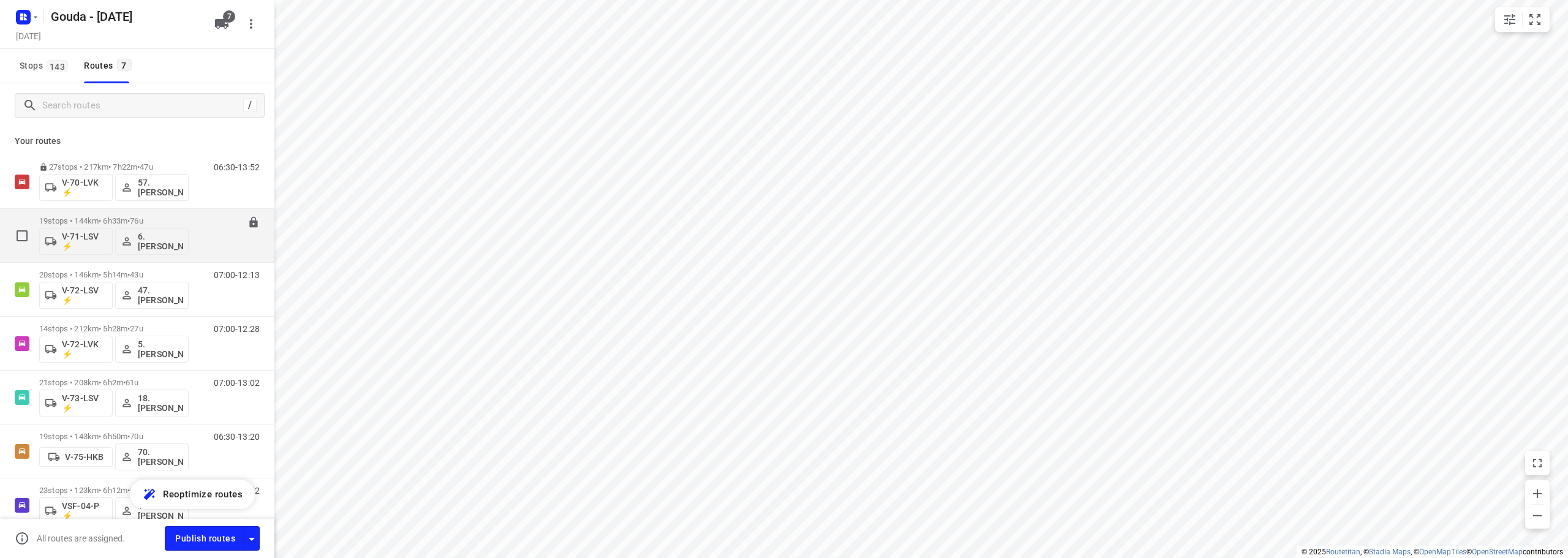
click at [97, 215] on div "19 stops • 144km • 6h33m • 76u V-71-LSV ⚡ 6. Arnold Smit" at bounding box center [114, 236] width 150 height 51
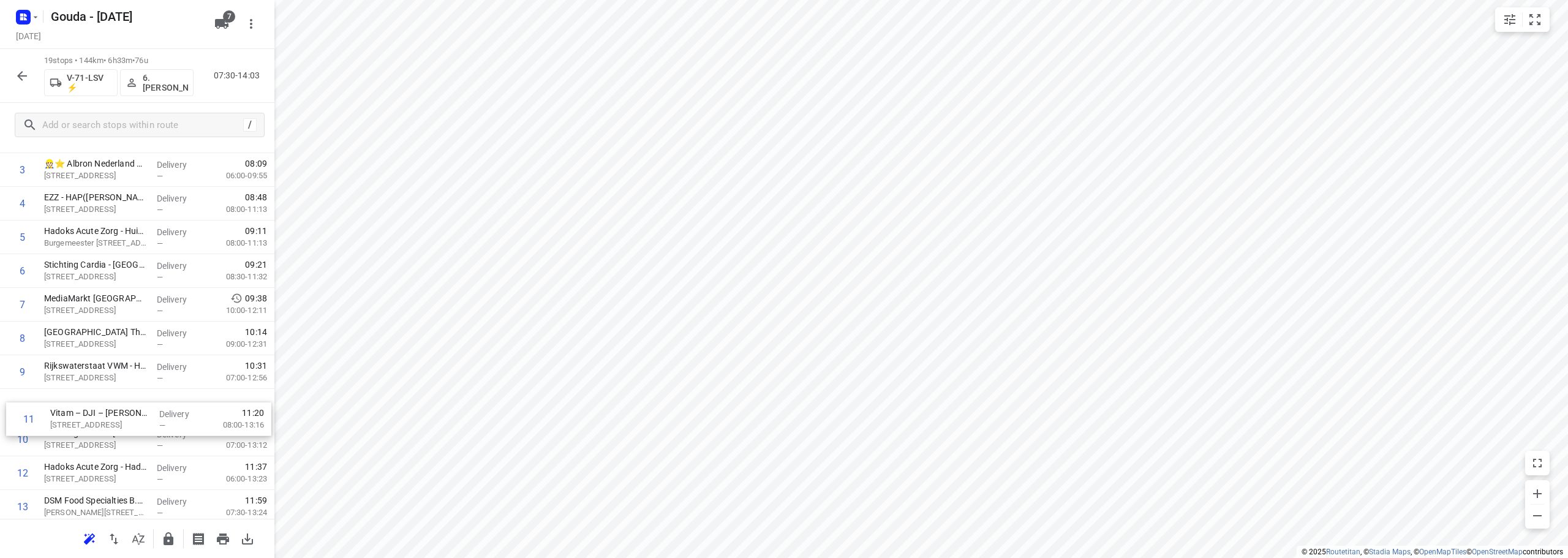
scroll to position [123, 0]
drag, startPoint x: 98, startPoint y: 434, endPoint x: 107, endPoint y: 358, distance: 76.5
click at [107, 358] on div "1 Mediq - Bleiswijk(Sylvia of Leny) Brandpuntlaan-Zuid 14, Bleiswijk Delivery —…" at bounding box center [137, 405] width 275 height 640
drag, startPoint x: 100, startPoint y: 472, endPoint x: 100, endPoint y: 384, distance: 88.0
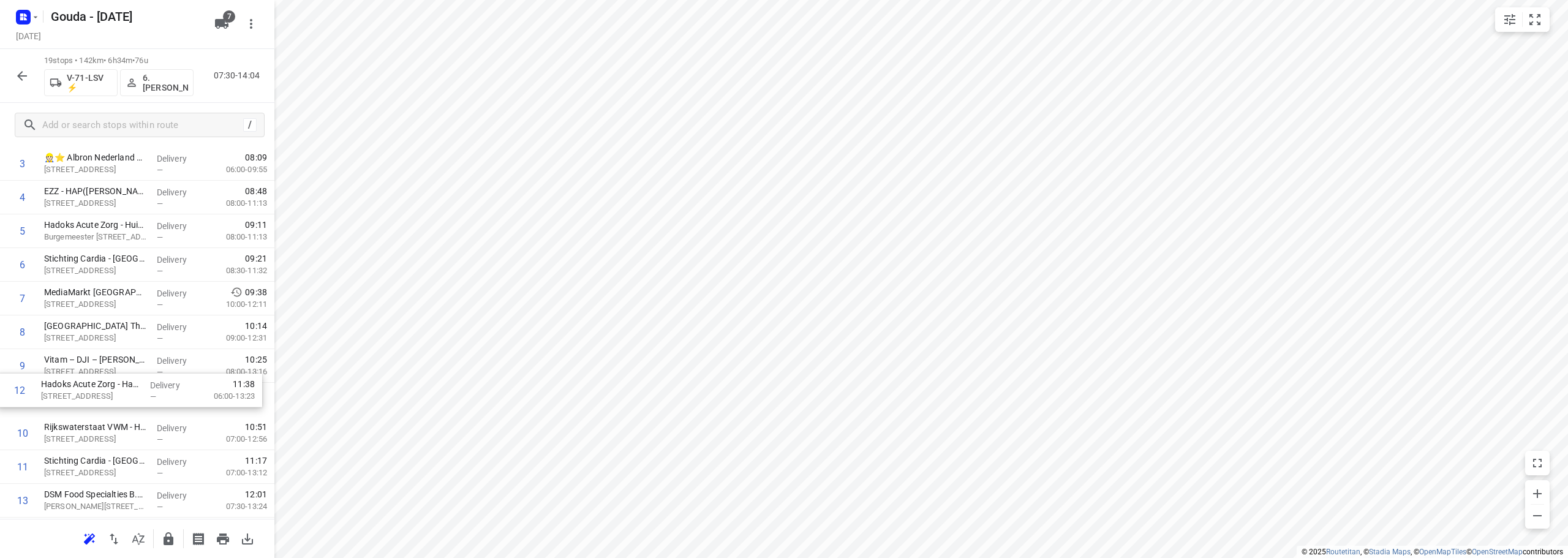
click at [100, 384] on div "1 Mediq - Bleiswijk(Sylvia of Leny) Brandpuntlaan-Zuid 14, Bleiswijk Delivery —…" at bounding box center [137, 399] width 275 height 640
drag, startPoint x: 126, startPoint y: 471, endPoint x: 126, endPoint y: 357, distance: 114.0
click at [126, 357] on div "1 Mediq - Bleiswijk(Sylvia of Leny) Brandpuntlaan-Zuid 14, Bleiswijk Delivery —…" at bounding box center [137, 334] width 275 height 640
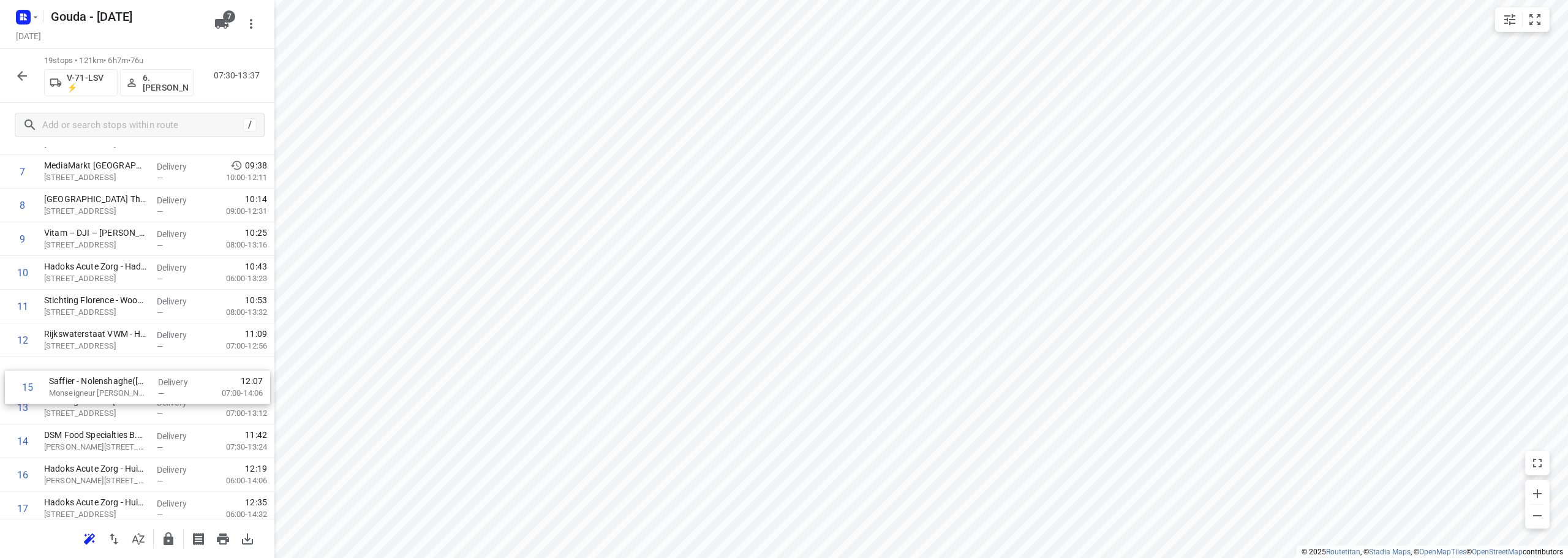
scroll to position [257, 0]
drag, startPoint x: 106, startPoint y: 445, endPoint x: 118, endPoint y: 328, distance: 117.6
click at [118, 328] on div "1 Mediq - Bleiswijk(Sylvia of Leny) Brandpuntlaan-Zuid 14, Bleiswijk Delivery —…" at bounding box center [137, 271] width 275 height 640
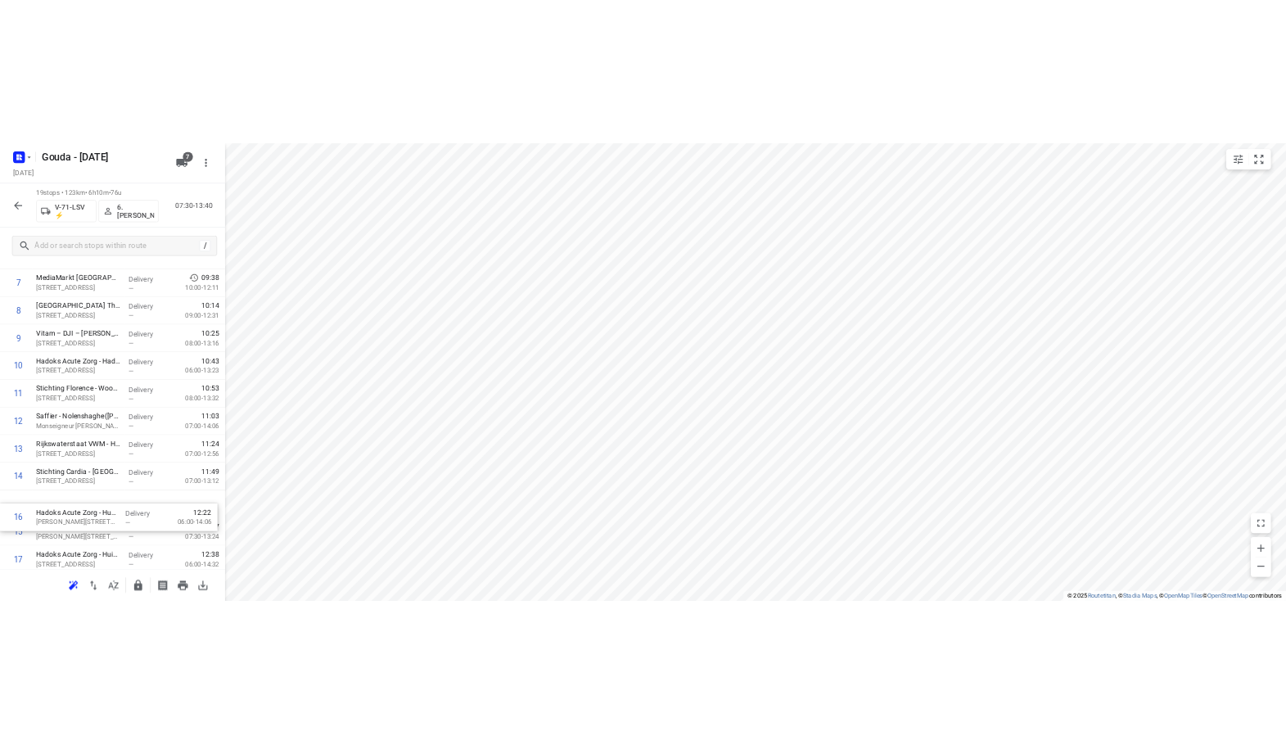
scroll to position [352, 0]
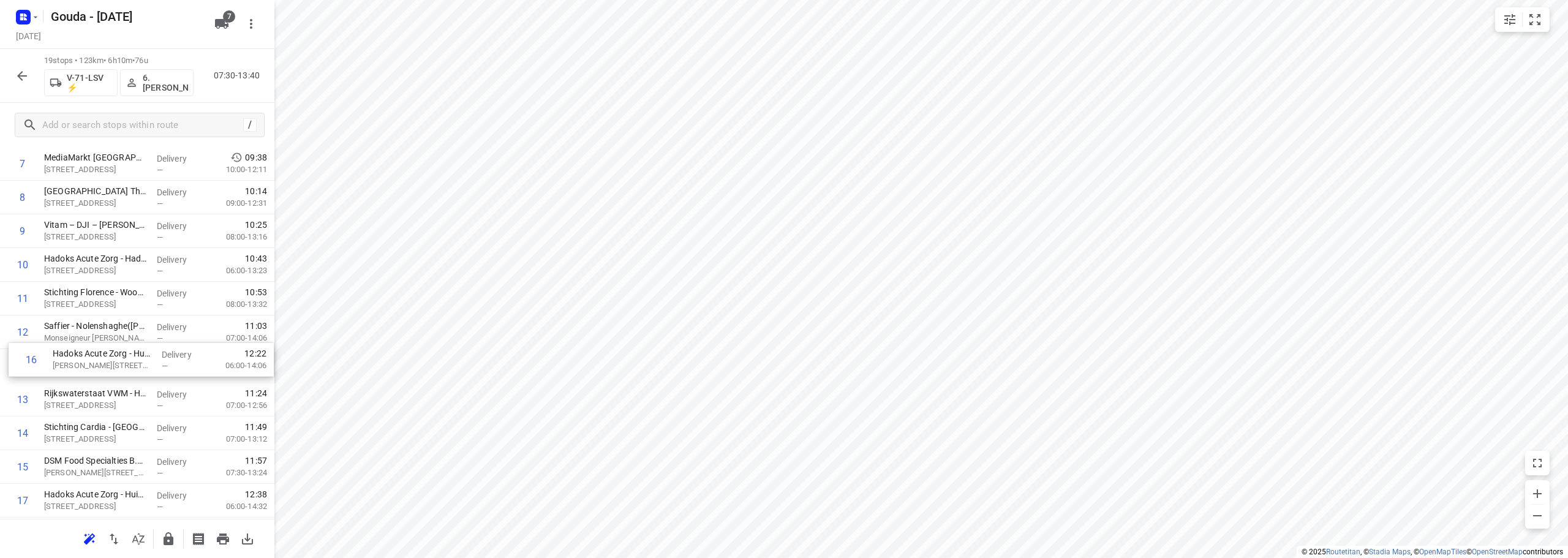
drag, startPoint x: 111, startPoint y: 470, endPoint x: 119, endPoint y: 352, distance: 118.3
click at [119, 352] on div "1 Mediq - Bleiswijk(Sylvia of Leny) Brandpuntlaan-Zuid 14, Bleiswijk Delivery —…" at bounding box center [137, 264] width 275 height 640
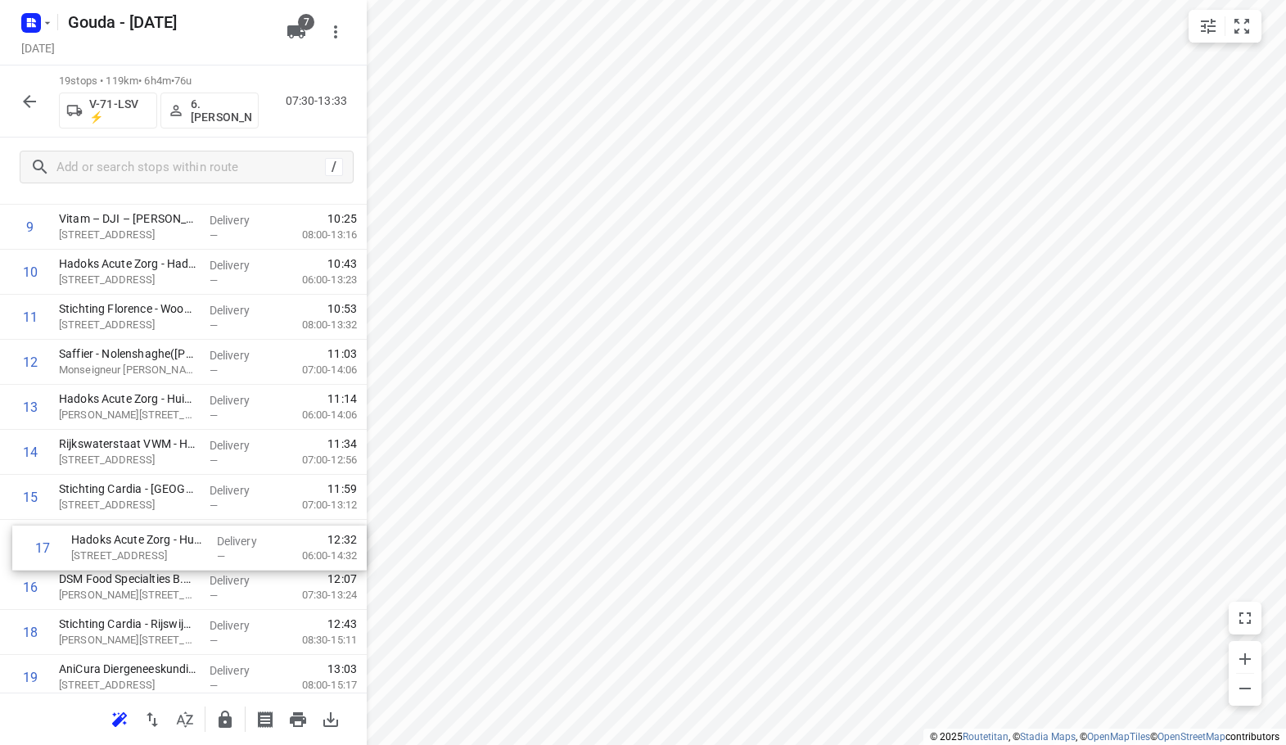
scroll to position [435, 0]
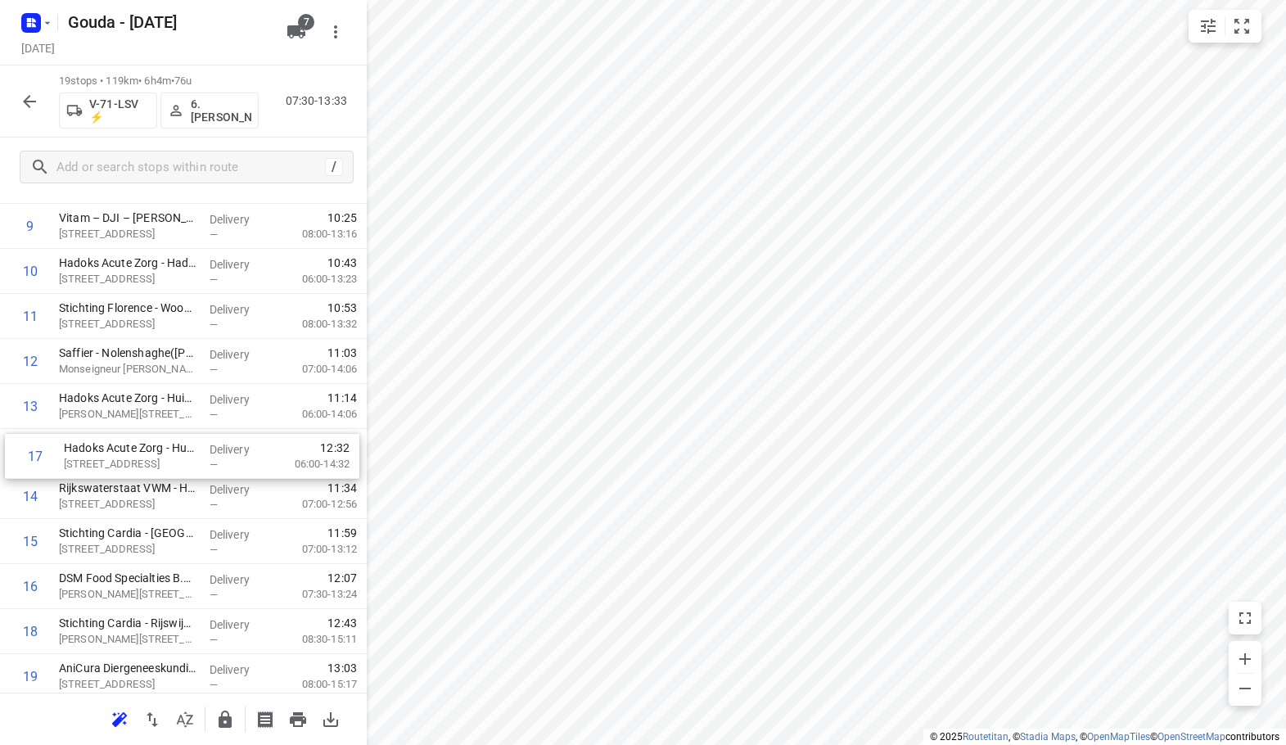
drag, startPoint x: 109, startPoint y: 576, endPoint x: 115, endPoint y: 434, distance: 142.5
click at [115, 434] on div "1 Mediq - Bleiswijk(Sylvia of Leny) Brandpuntlaan-Zuid 14, Bleiswijk Delivery —…" at bounding box center [183, 271] width 367 height 855
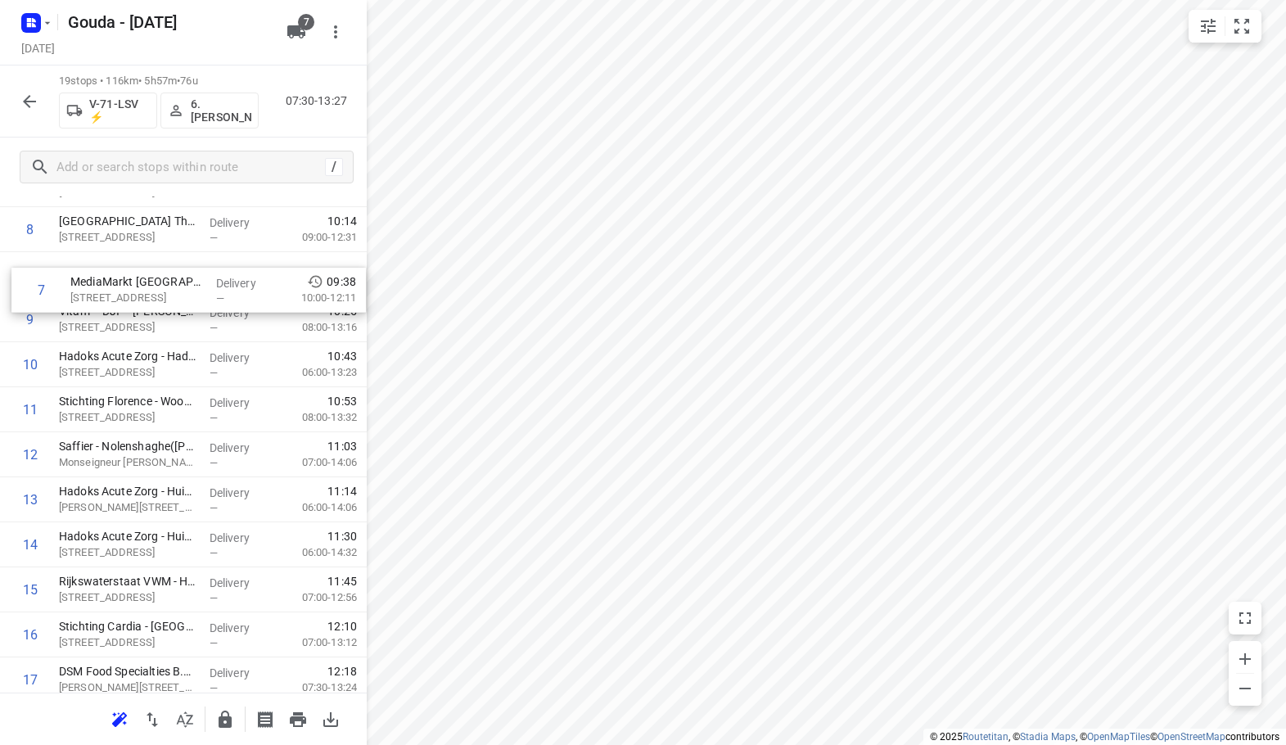
scroll to position [339, 0]
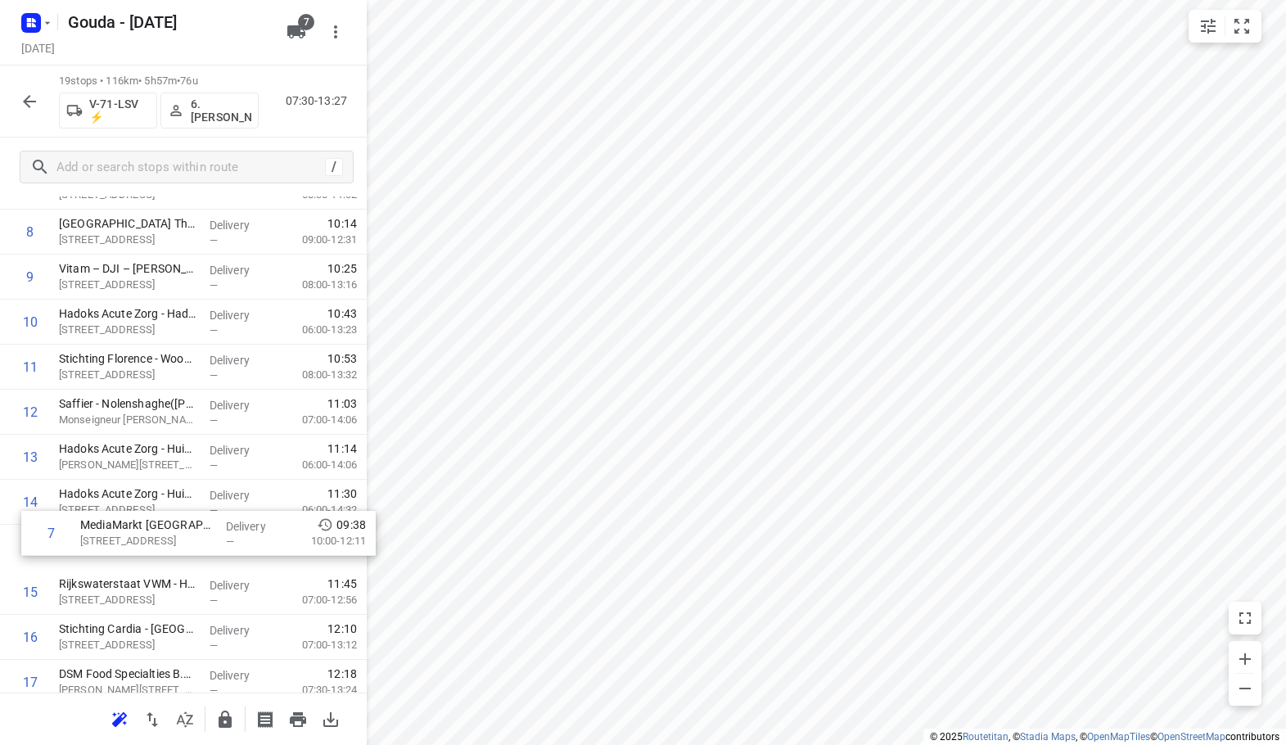
drag, startPoint x: 138, startPoint y: 222, endPoint x: 161, endPoint y: 544, distance: 323.3
click at [161, 544] on div "1 Mediq - Bleiswijk(Sylvia of Leny) Brandpuntlaan-Zuid 14, Bleiswijk Delivery —…" at bounding box center [183, 366] width 367 height 855
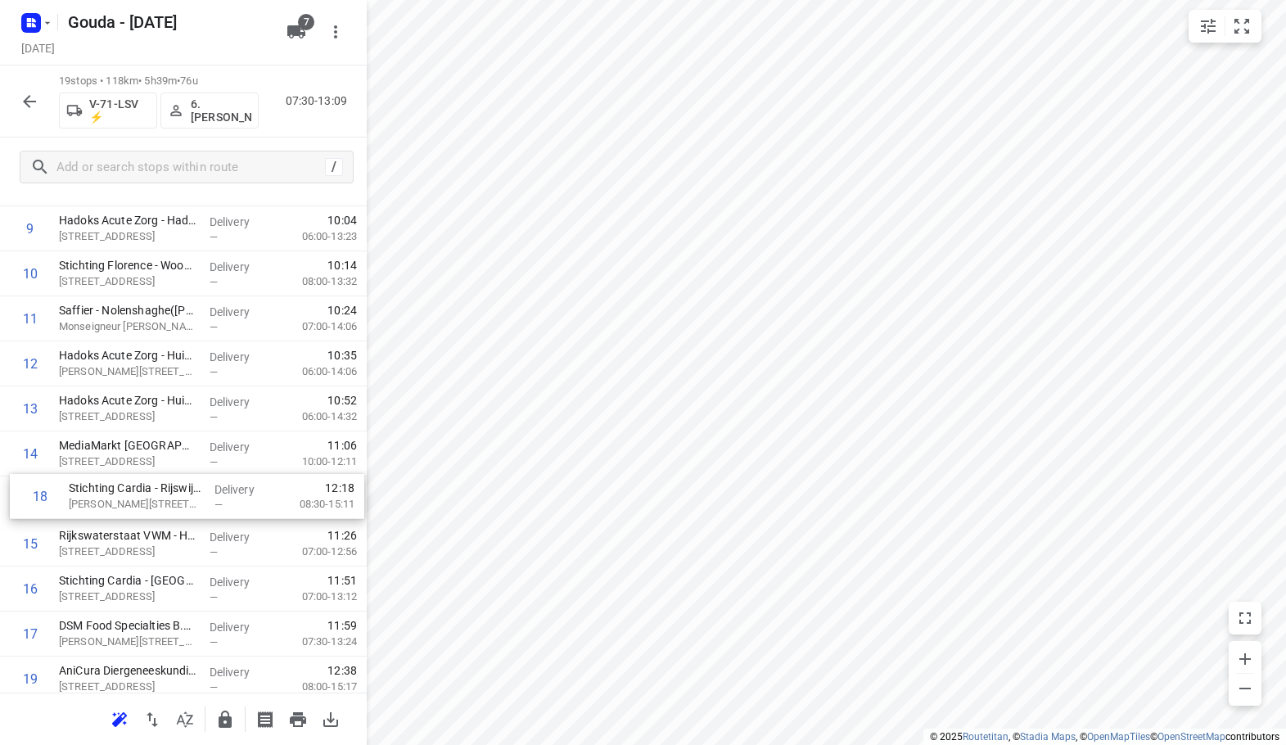
drag, startPoint x: 120, startPoint y: 654, endPoint x: 133, endPoint y: 495, distance: 159.3
click at [133, 495] on div "1 Mediq - Bleiswijk(Sylvia of Leny) Brandpuntlaan-Zuid 14, Bleiswijk Delivery —…" at bounding box center [183, 273] width 367 height 855
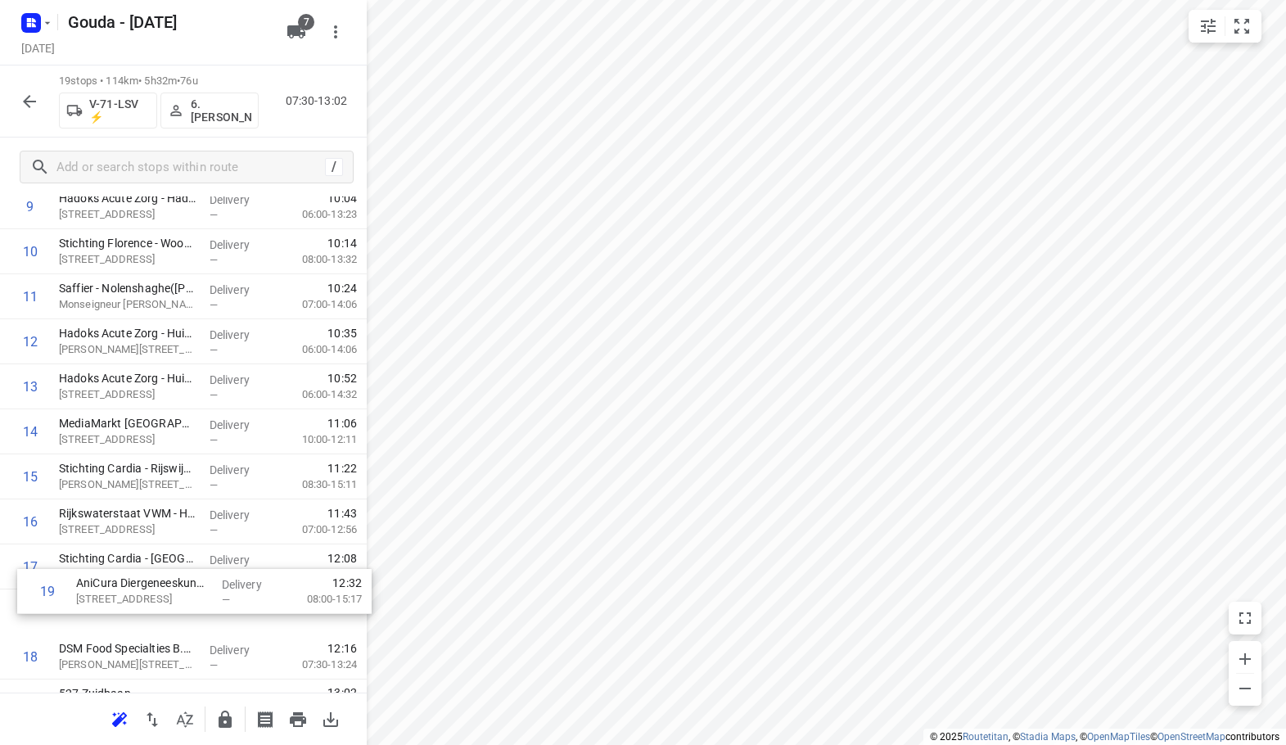
scroll to position [456, 0]
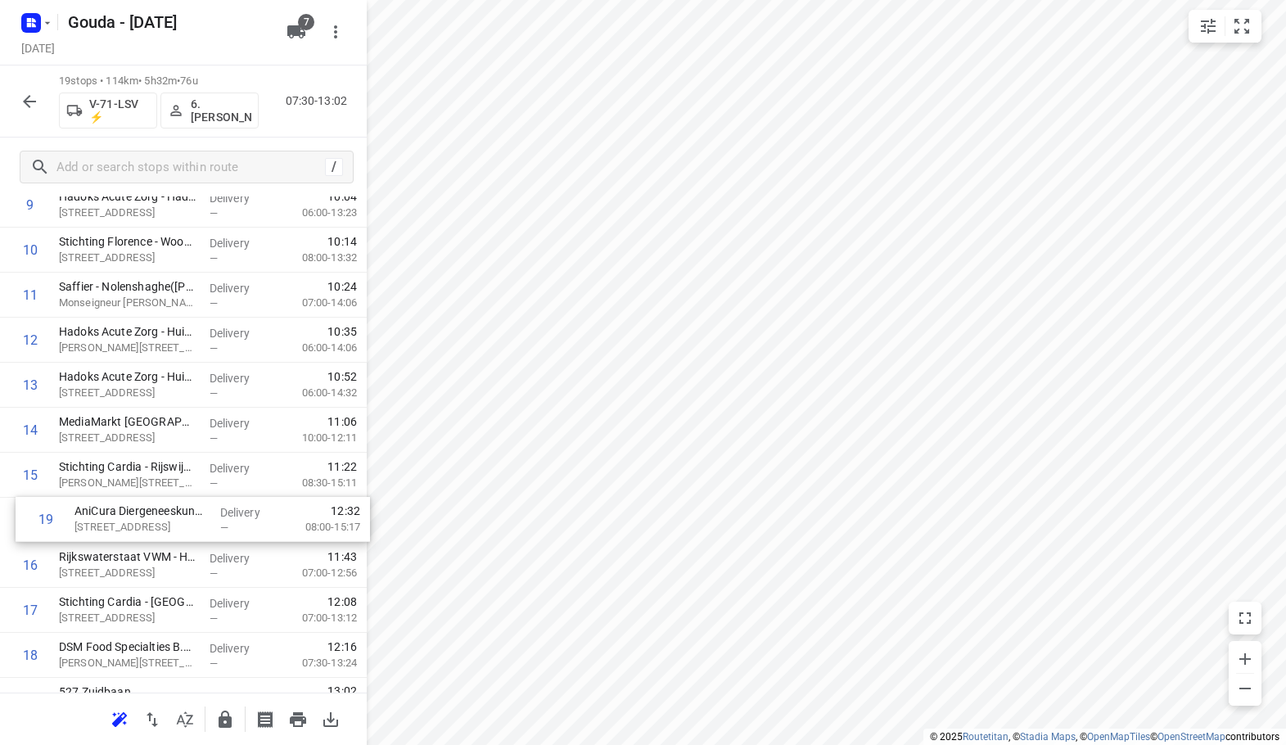
drag, startPoint x: 91, startPoint y: 684, endPoint x: 109, endPoint y: 514, distance: 171.2
click at [109, 514] on div "1 Mediq - Bleiswijk(Sylvia of Leny) Brandpuntlaan-Zuid 14, Bleiswijk Delivery —…" at bounding box center [183, 249] width 367 height 855
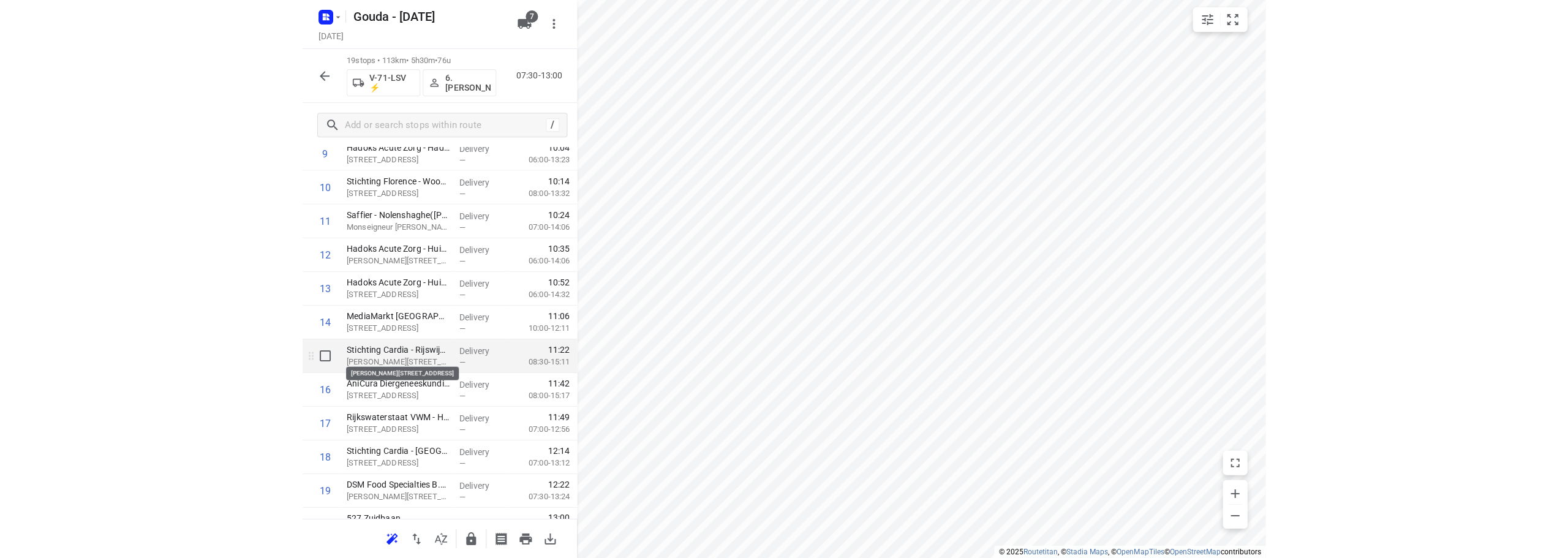
scroll to position [364, 0]
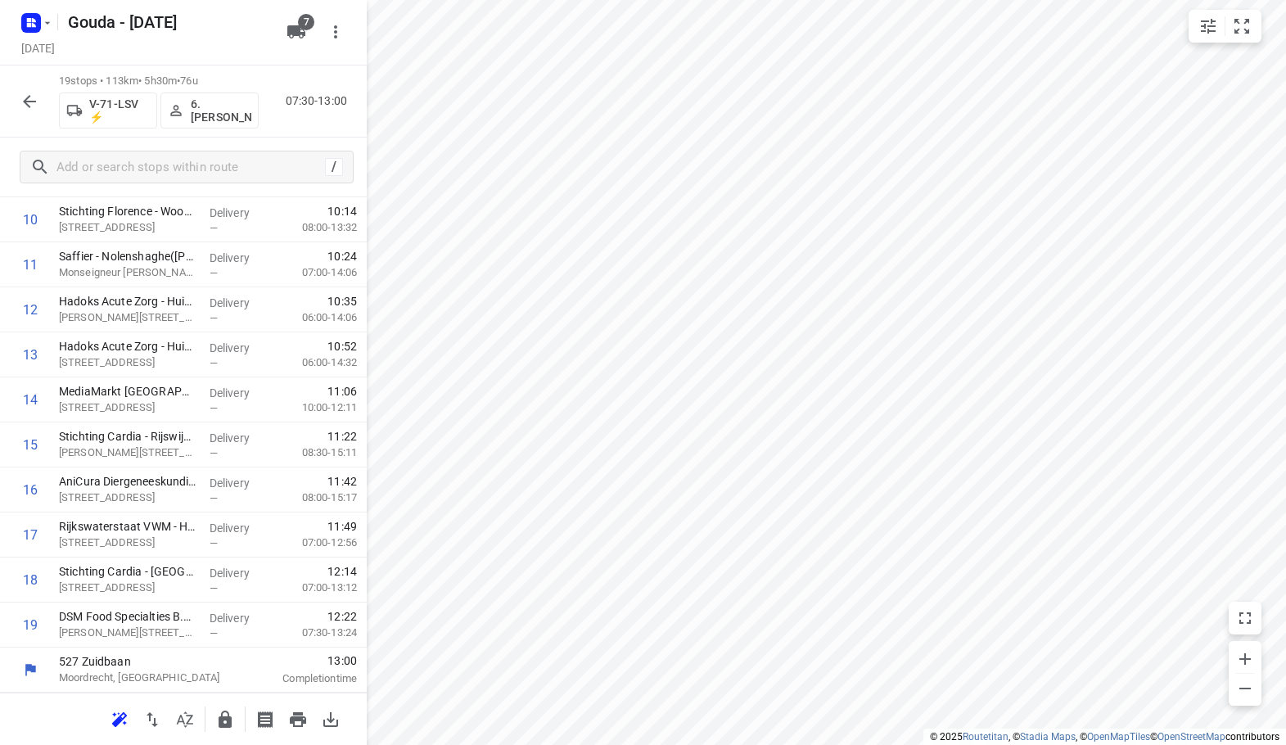
click at [232, 717] on icon "button" at bounding box center [225, 720] width 20 height 20
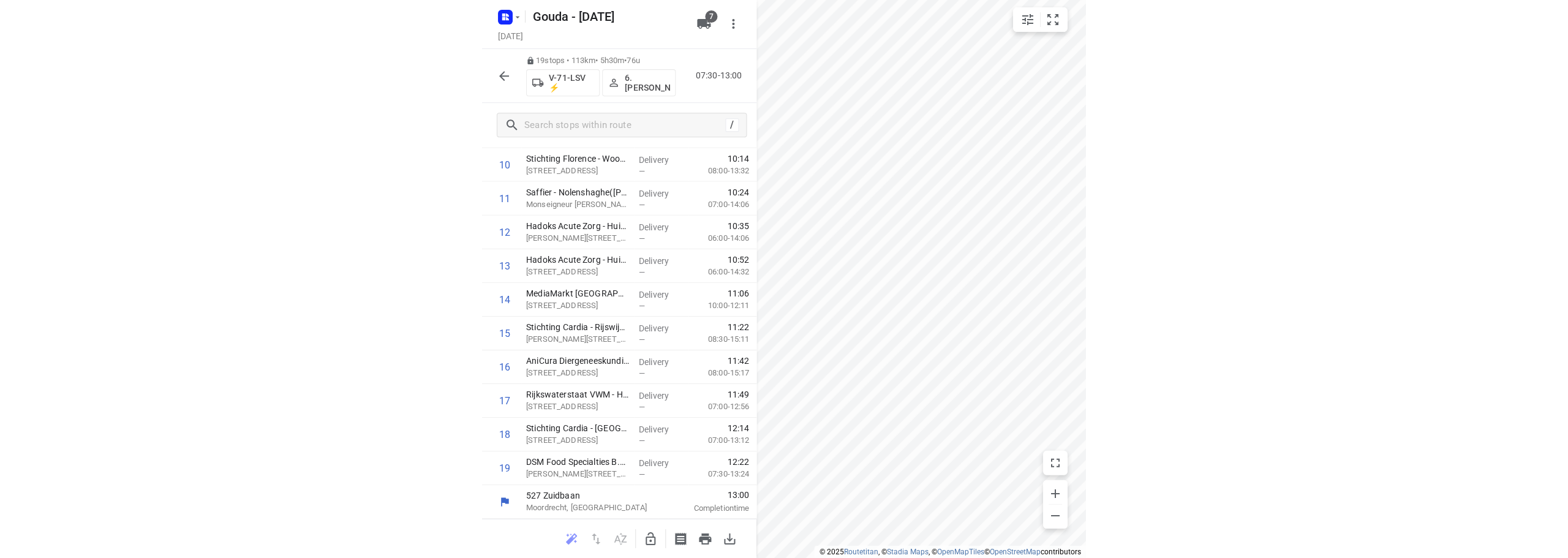
scroll to position [363, 0]
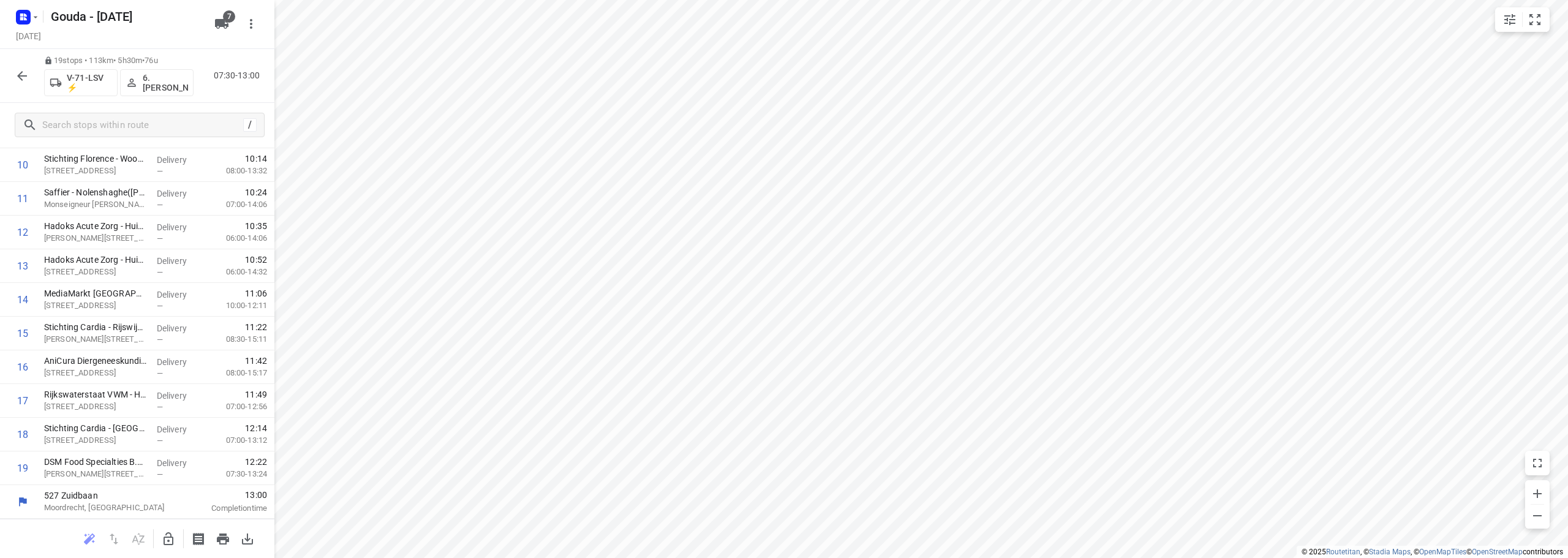
click at [28, 71] on icon "button" at bounding box center [22, 76] width 15 height 15
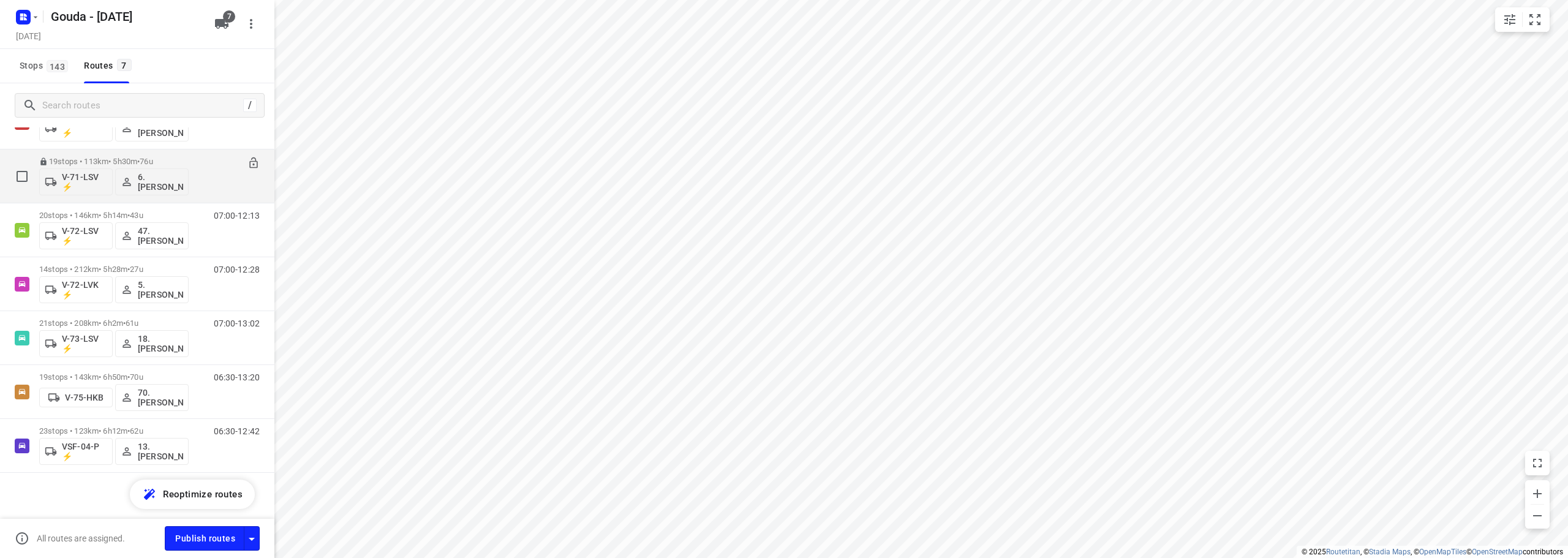
scroll to position [62, 0]
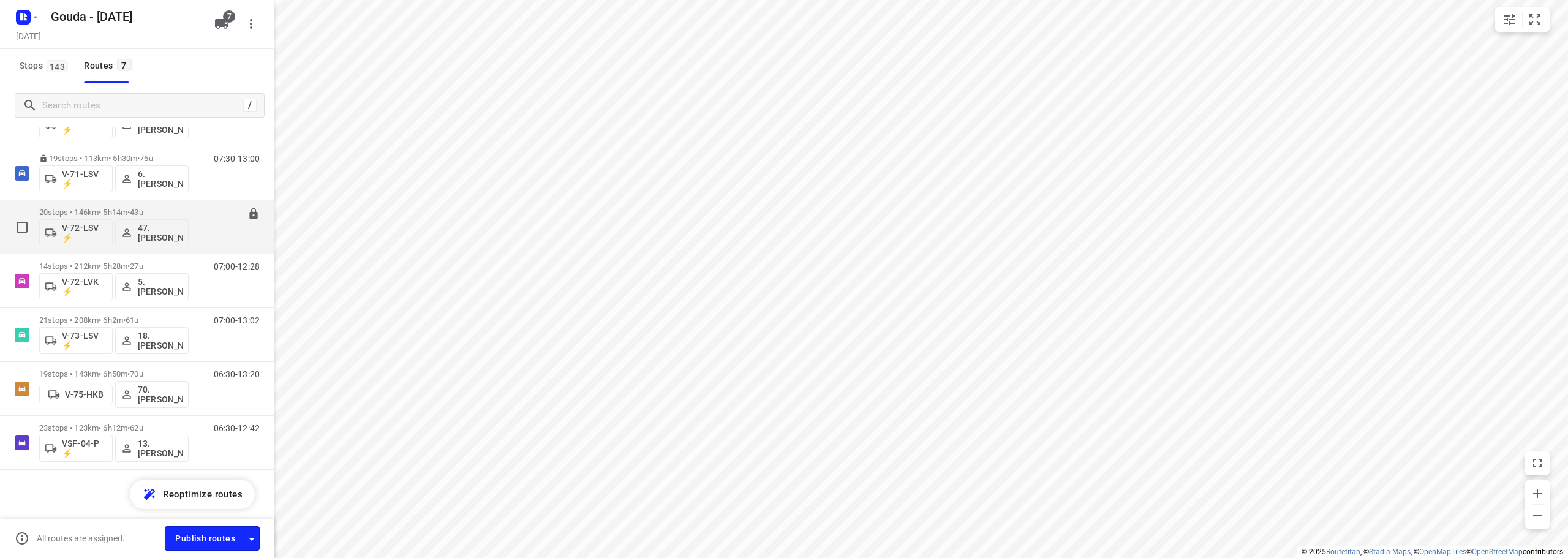
click at [110, 206] on div "20 stops • 146km • 5h14m • 43u V-72-LSV ⚡ 47.Pepijn Versluis" at bounding box center [114, 227] width 150 height 51
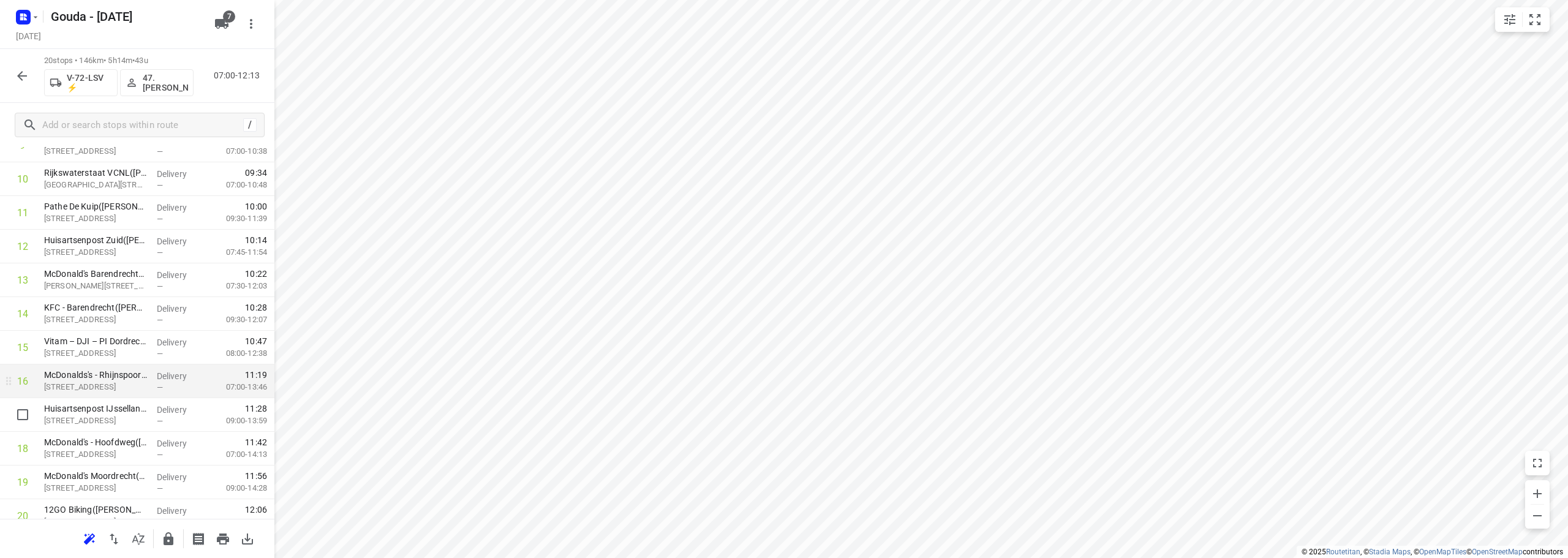
scroll to position [396, 0]
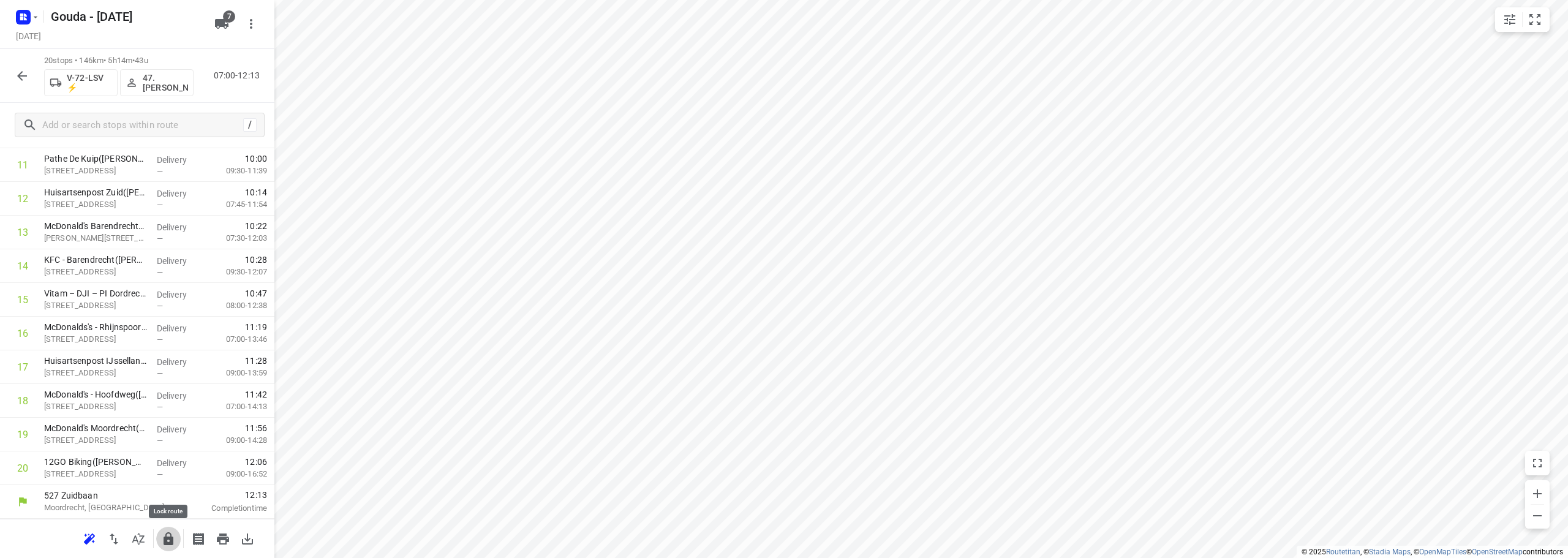
click at [169, 533] on icon "button" at bounding box center [168, 538] width 10 height 13
click at [14, 76] on button "button" at bounding box center [22, 76] width 25 height 25
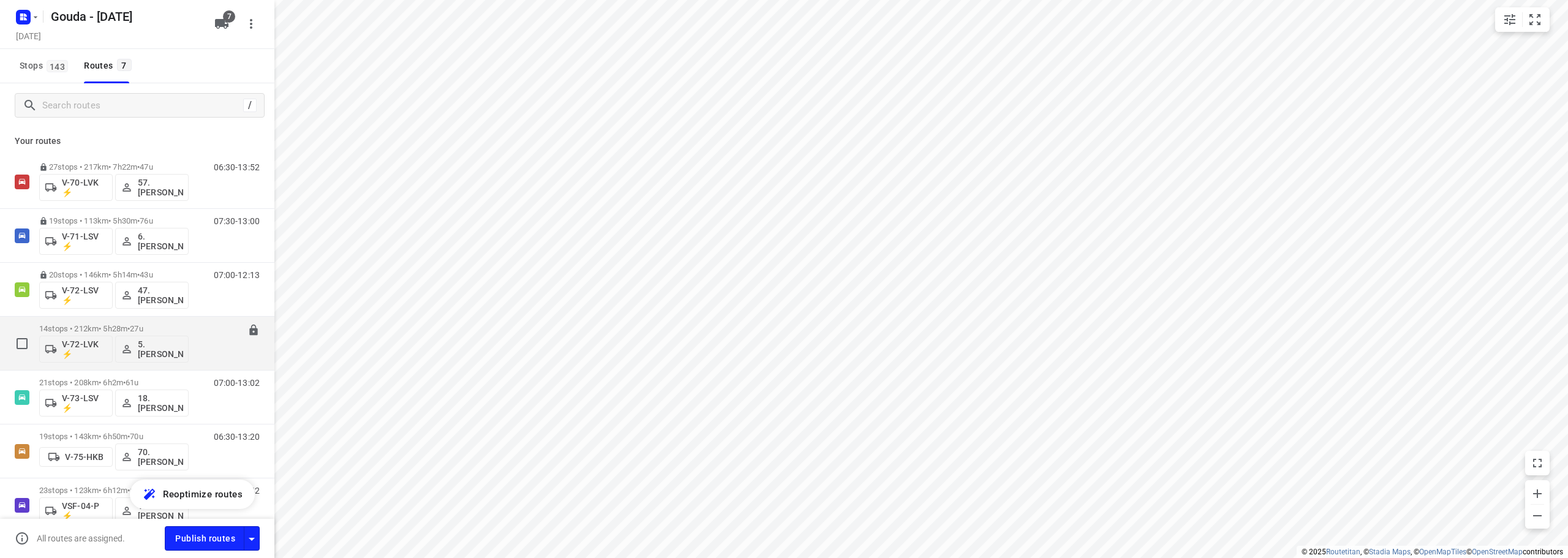
click at [130, 326] on span "•" at bounding box center [128, 328] width 2 height 9
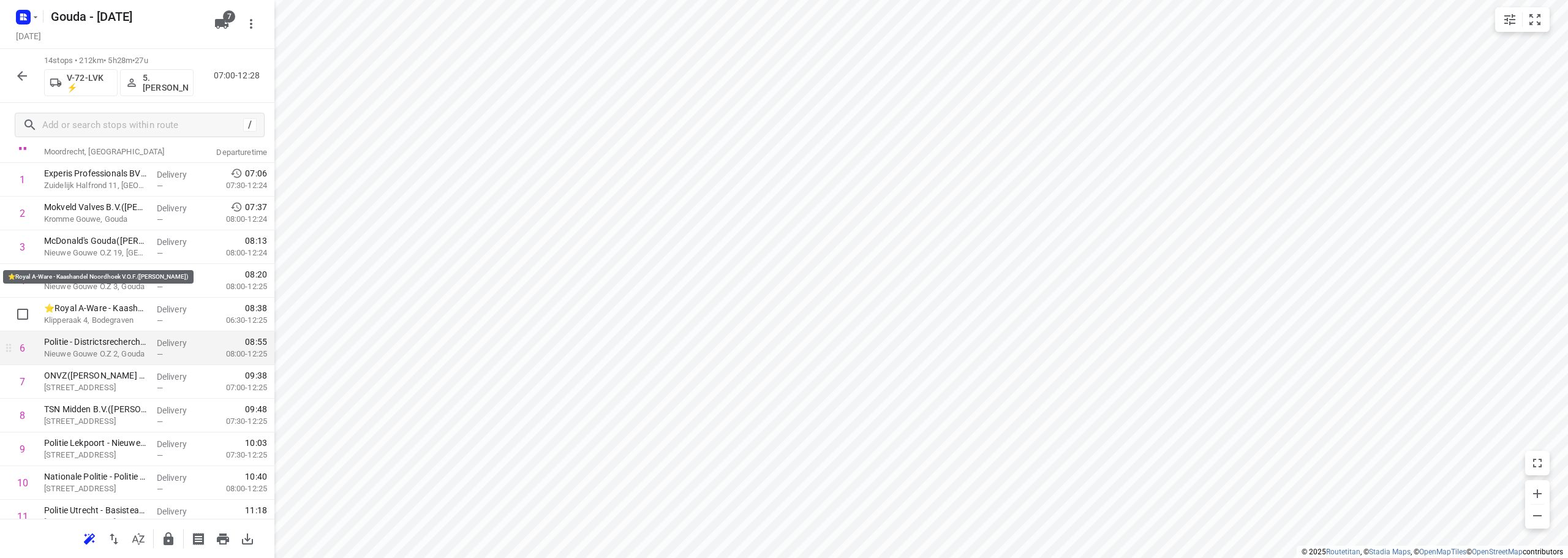
scroll to position [123, 0]
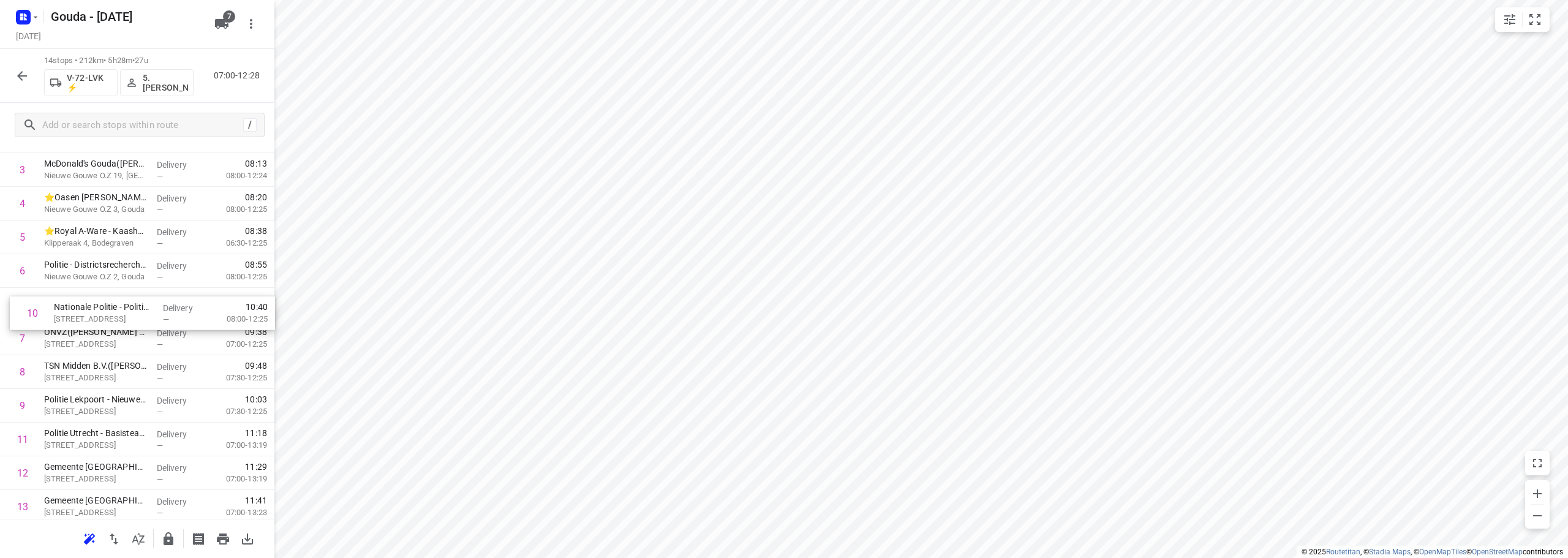
drag, startPoint x: 116, startPoint y: 417, endPoint x: 126, endPoint y: 319, distance: 98.5
click at [126, 319] on div "1 Experis Professionals BV - Gouda(Kimberley Craanen) Zuidelijk Halfrond 11, Go…" at bounding box center [137, 322] width 275 height 471
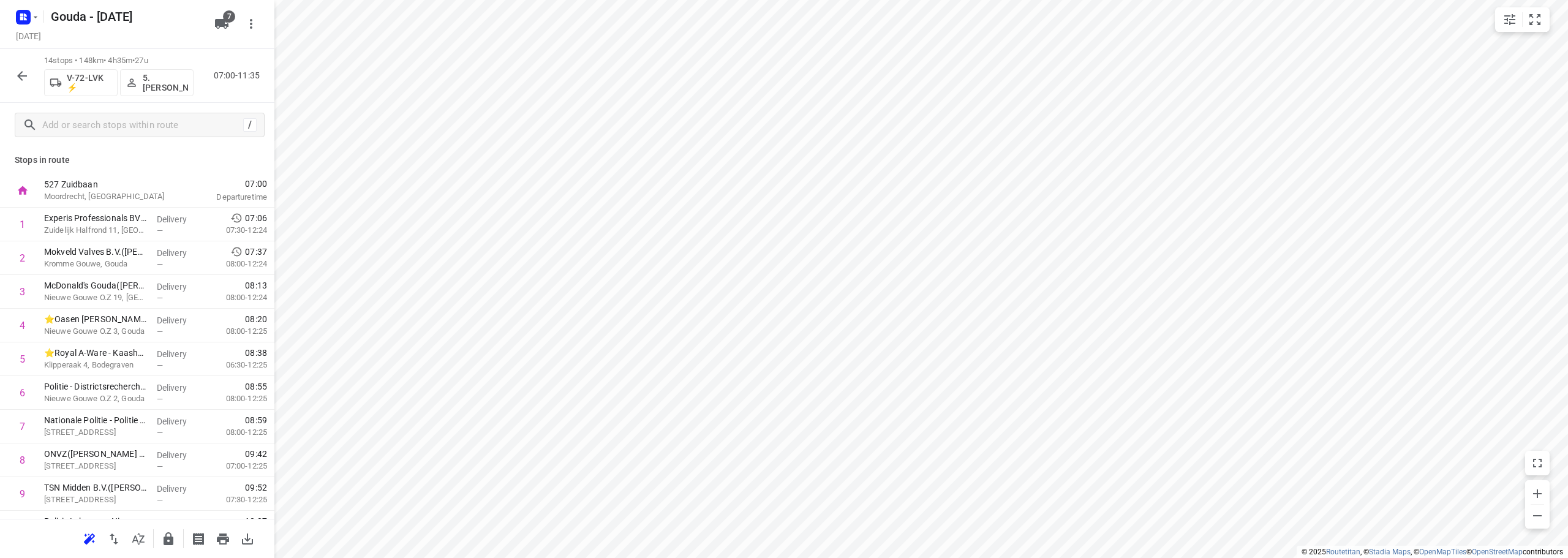
scroll to position [0, 0]
drag, startPoint x: 106, startPoint y: 362, endPoint x: 108, endPoint y: 437, distance: 75.0
click at [108, 437] on div "1 Experis Professionals BV - Gouda(Kimberley Craanen) Zuidelijk Halfrond 11, Go…" at bounding box center [137, 444] width 275 height 471
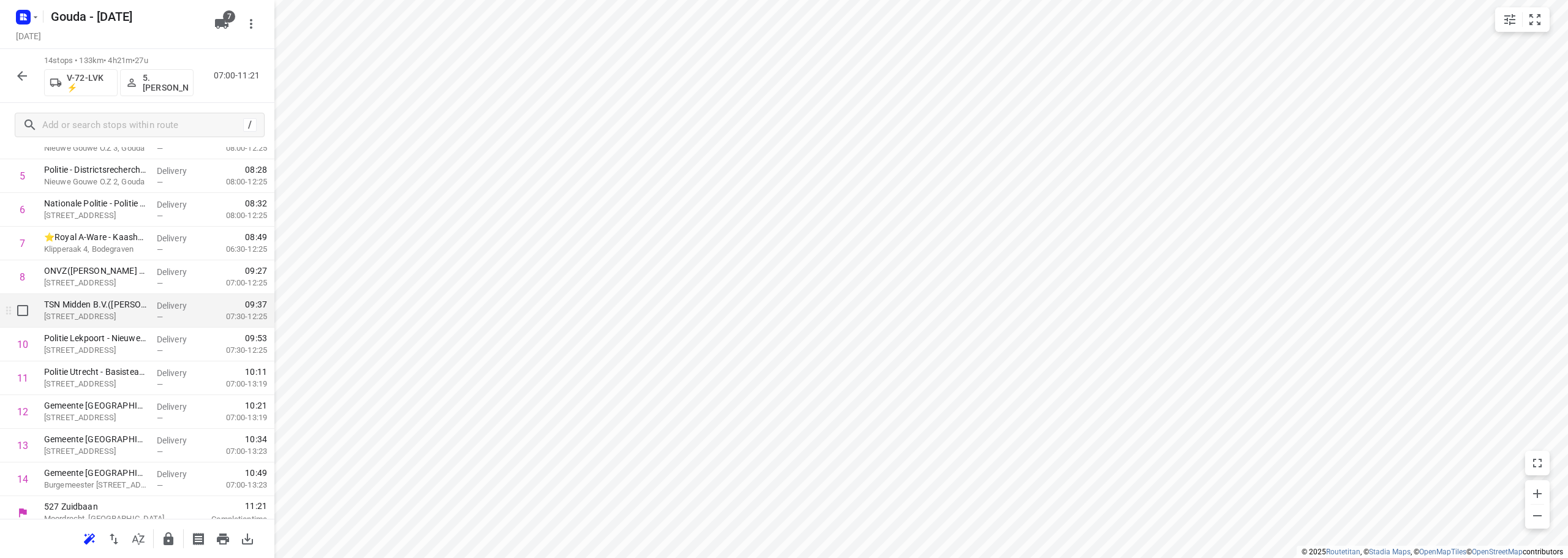
scroll to position [194, 0]
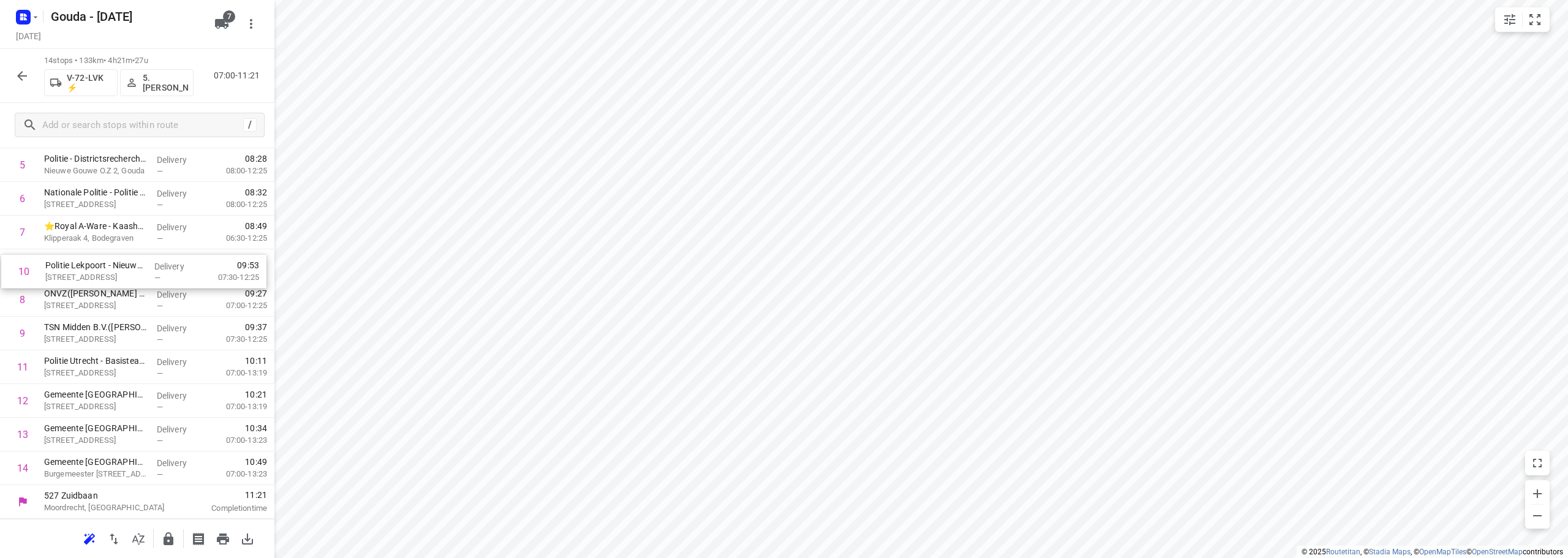
drag, startPoint x: 121, startPoint y: 335, endPoint x: 121, endPoint y: 268, distance: 67.0
click at [121, 268] on div "1 Experis Professionals BV - Gouda(Kimberley Craanen) Zuidelijk Halfrond 11, Go…" at bounding box center [137, 249] width 275 height 471
drag, startPoint x: 100, startPoint y: 336, endPoint x: 105, endPoint y: 285, distance: 51.2
click at [105, 285] on div "1 Experis Professionals BV - Gouda(Kimberley Craanen) Zuidelijk Halfrond 11, Go…" at bounding box center [137, 249] width 275 height 471
click at [174, 542] on icon "button" at bounding box center [168, 539] width 15 height 15
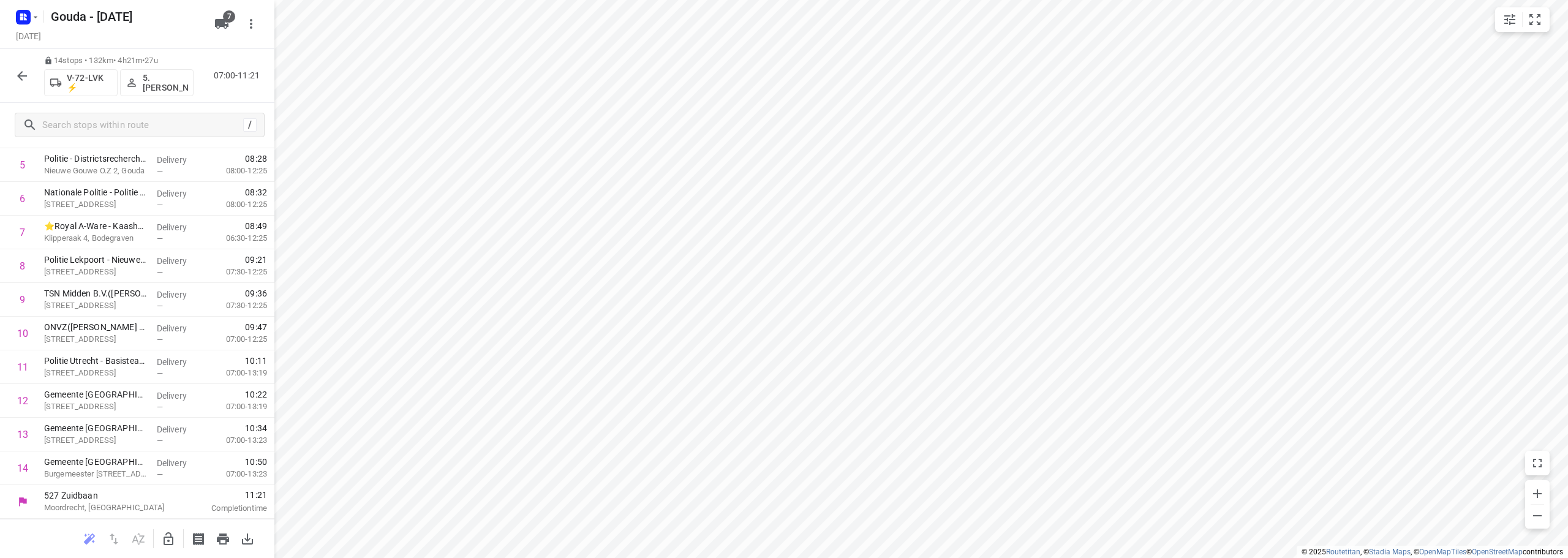
click at [23, 73] on icon "button" at bounding box center [22, 76] width 15 height 15
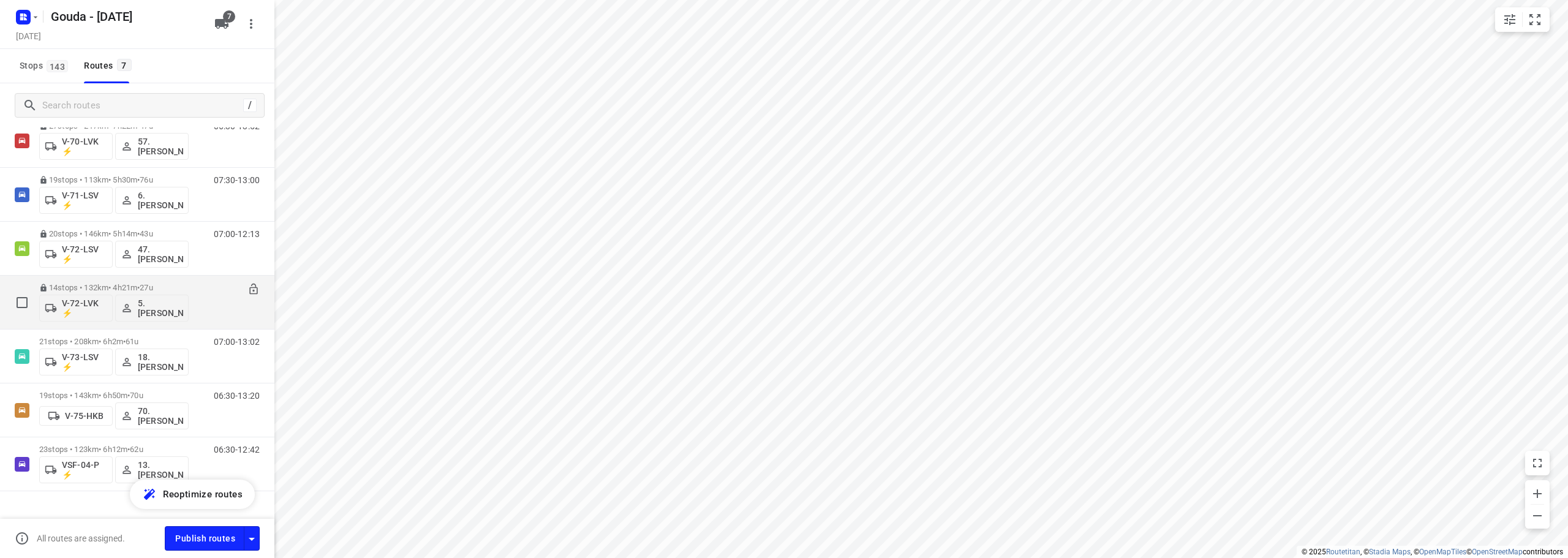
scroll to position [61, 0]
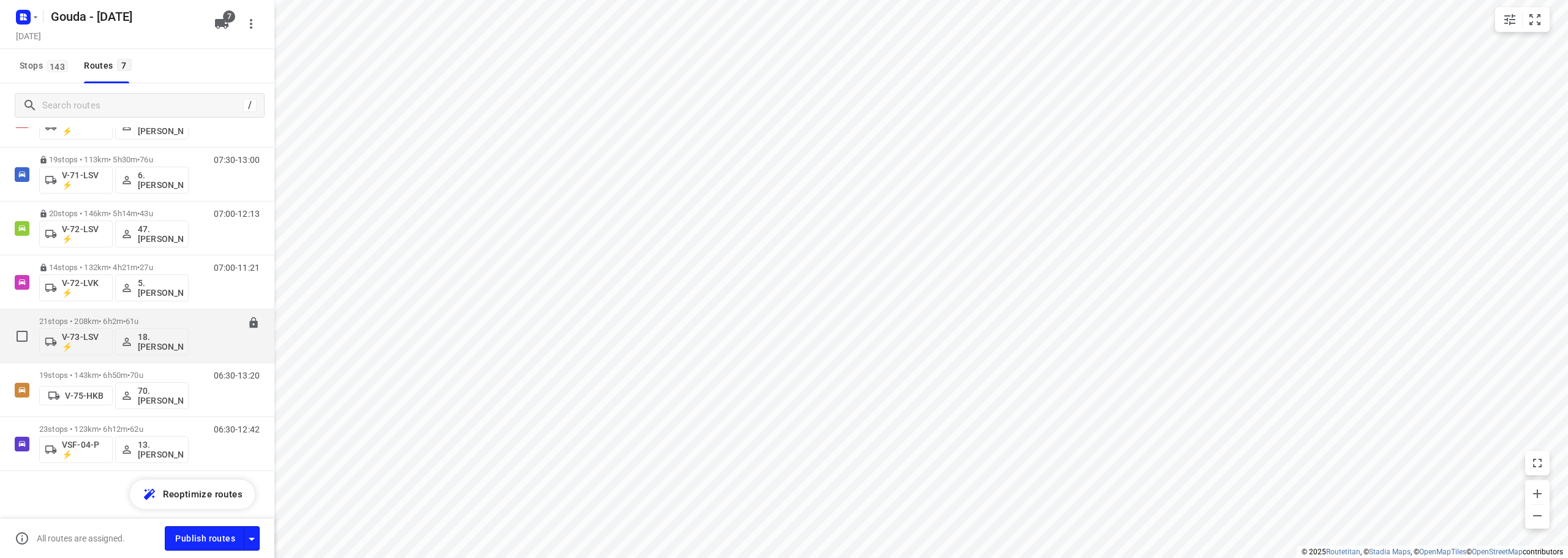
click at [126, 324] on span "•" at bounding box center [124, 321] width 2 height 9
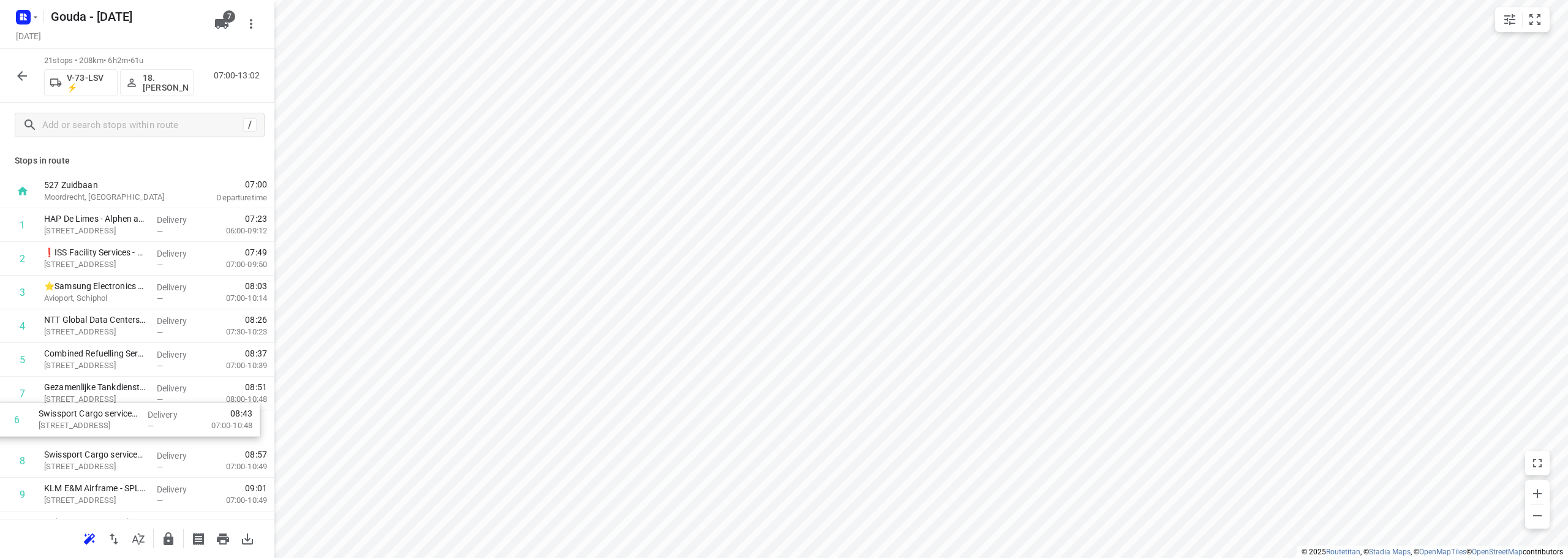
drag, startPoint x: 133, startPoint y: 393, endPoint x: 127, endPoint y: 426, distance: 33.5
click at [127, 426] on div "1 HAP De Limes - Alphen aan den Rijn(Nicole Krab) Meteoorlaan 4, Alphen Aan Den…" at bounding box center [137, 561] width 275 height 707
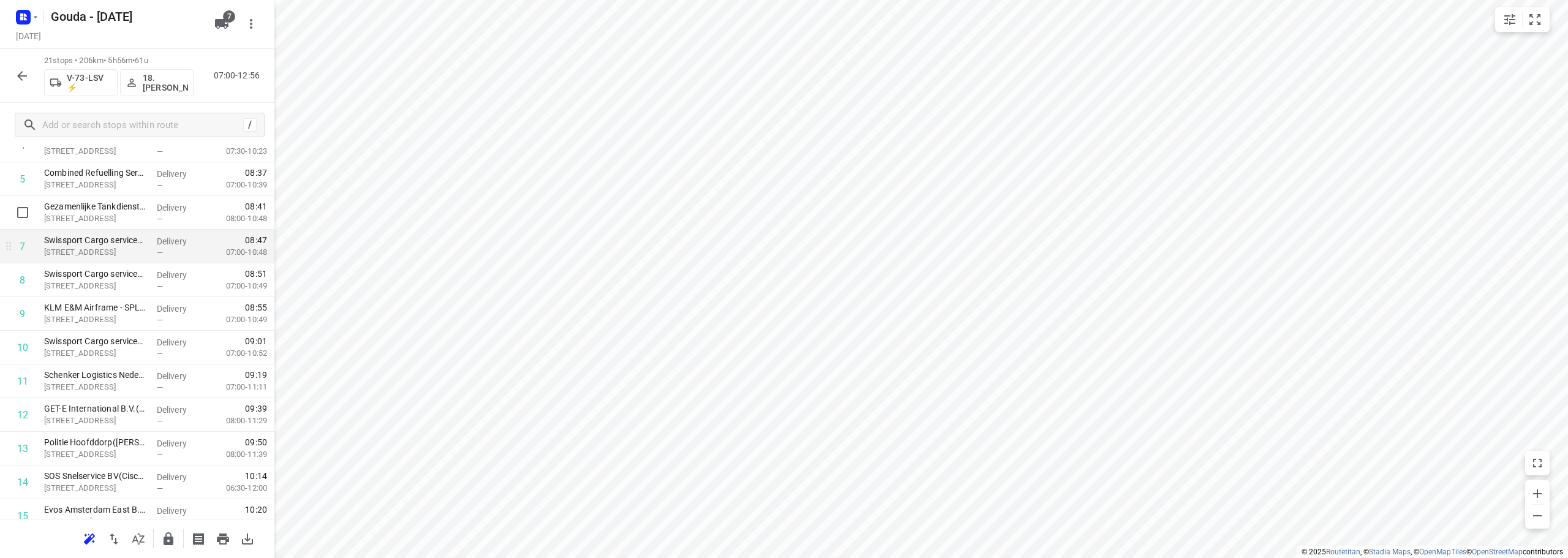
scroll to position [184, 0]
drag, startPoint x: 118, startPoint y: 347, endPoint x: 111, endPoint y: 309, distance: 38.6
click at [111, 309] on div "1 HAP De Limes - Alphen aan den Rijn(Nicole Krab) Meteoorlaan 4, Alphen Aan Den…" at bounding box center [137, 378] width 275 height 707
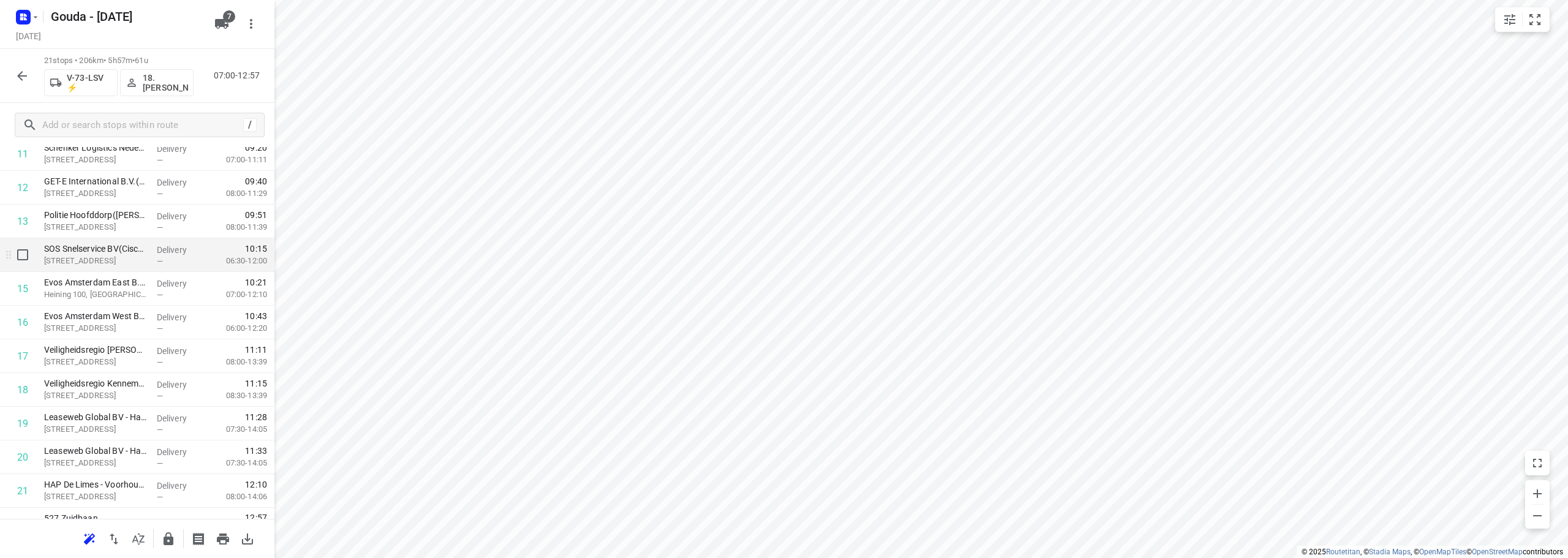
scroll to position [430, 0]
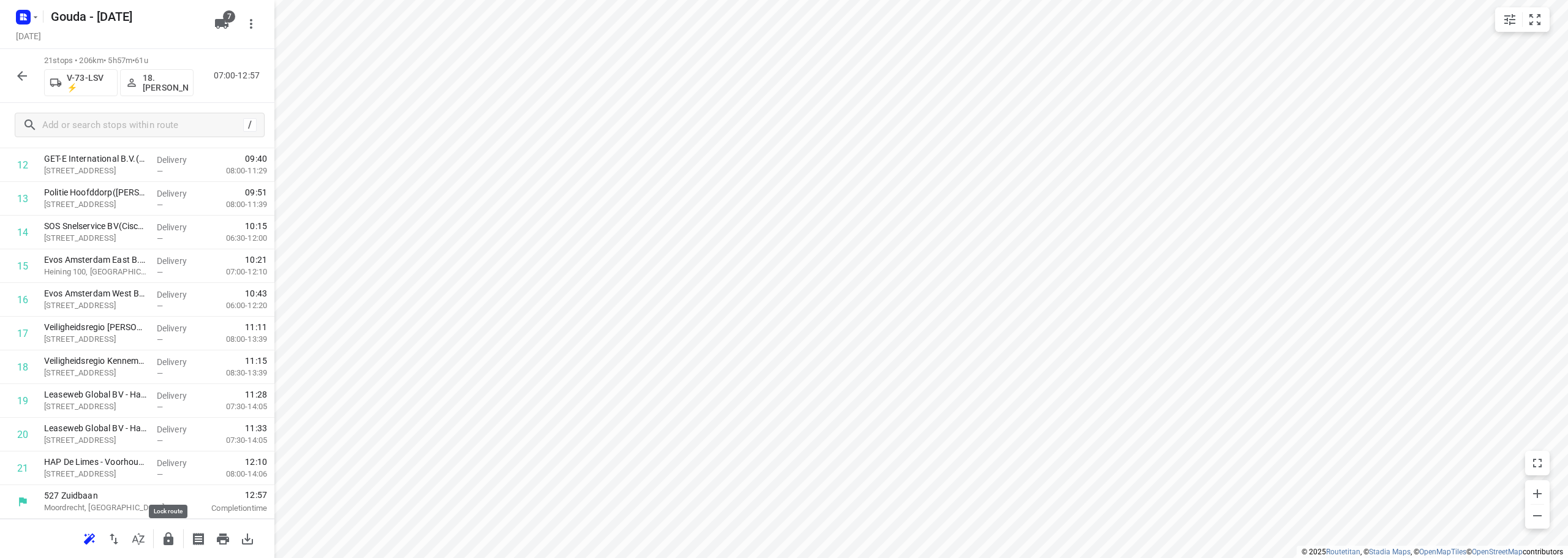
click at [174, 537] on icon "button" at bounding box center [168, 539] width 15 height 15
click at [22, 79] on icon "button" at bounding box center [22, 76] width 10 height 10
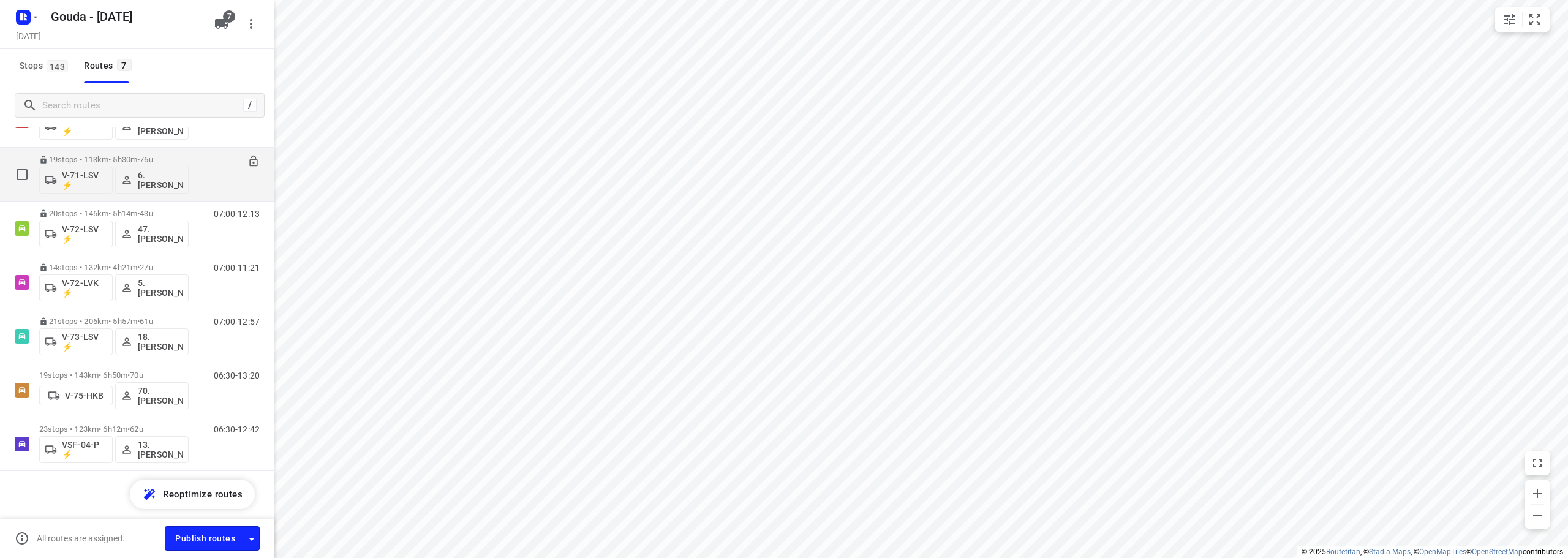
scroll to position [62, 0]
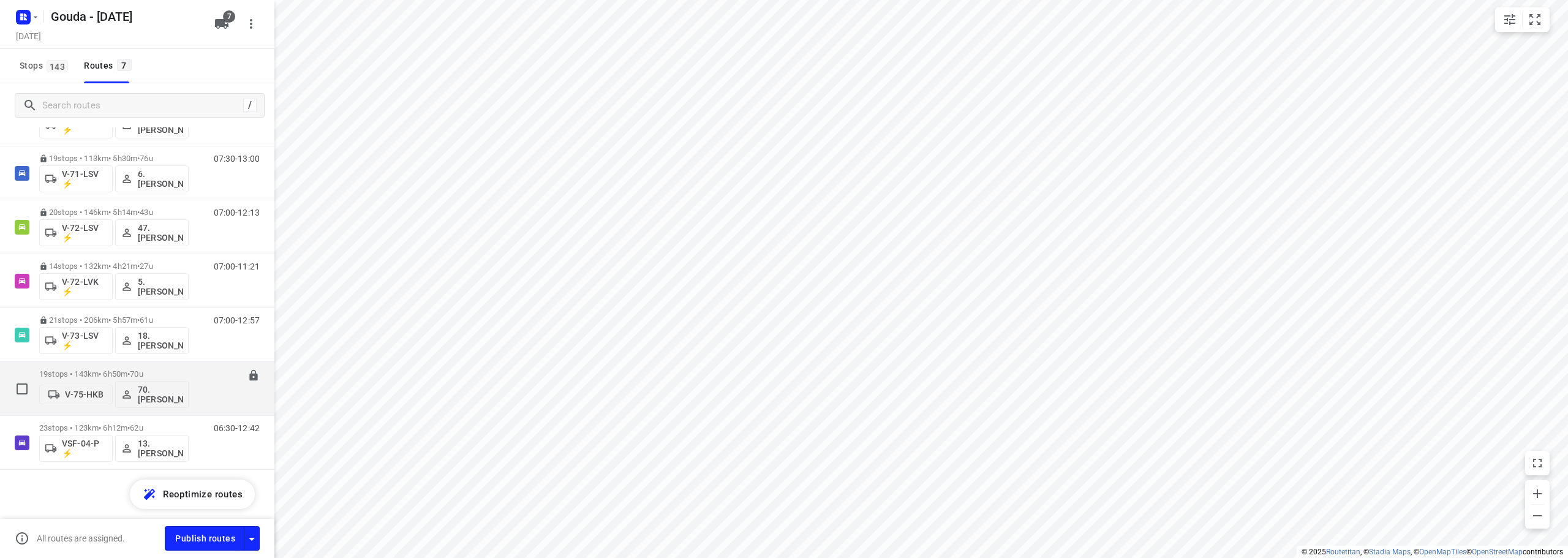
click at [181, 372] on p "19 stops • 143km • 6h50m • 70u" at bounding box center [114, 374] width 150 height 9
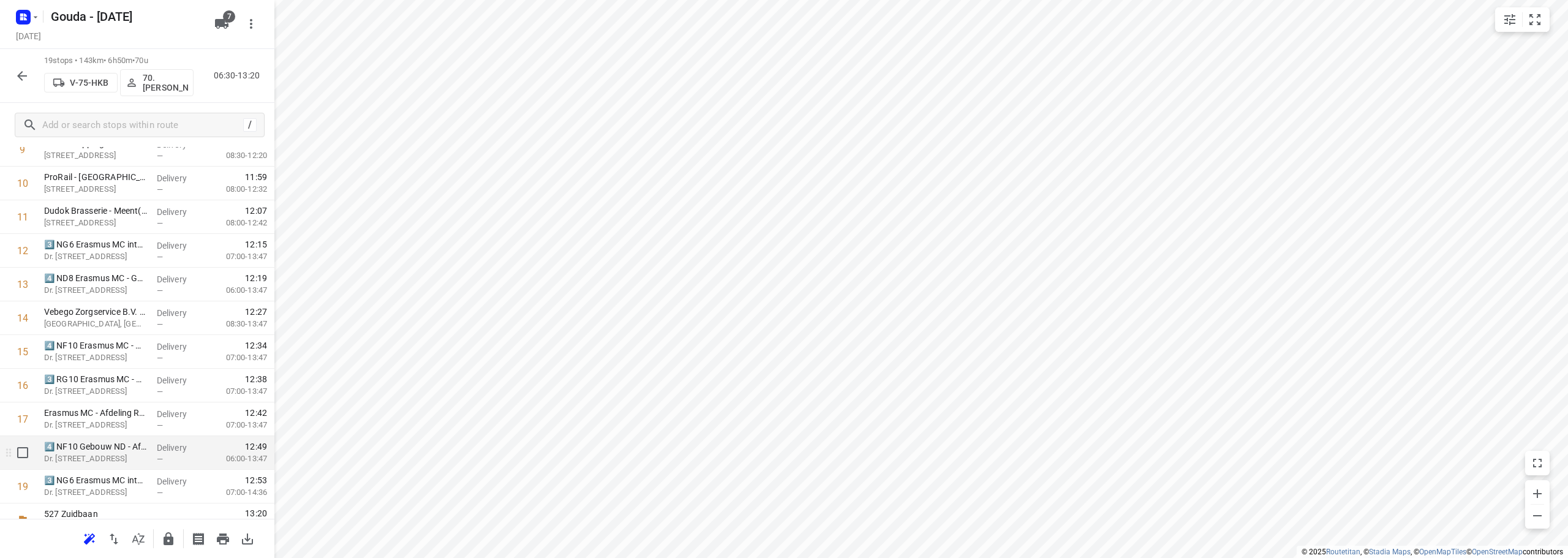
scroll to position [363, 0]
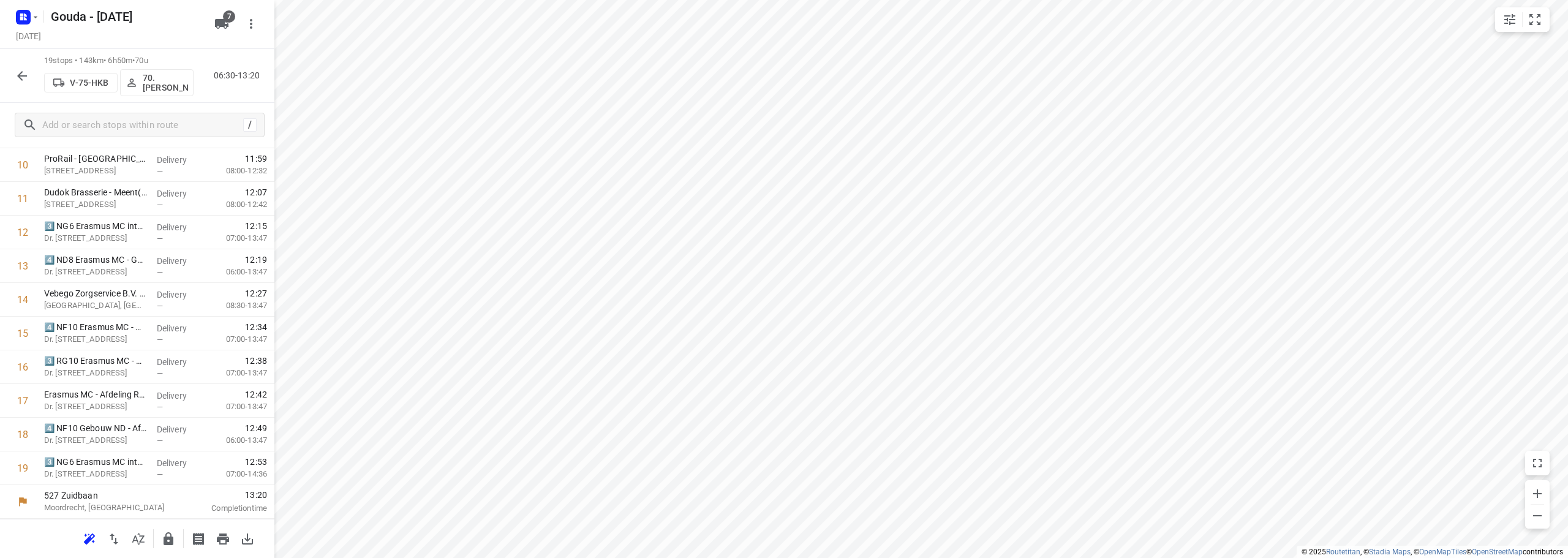
click at [165, 538] on icon "button" at bounding box center [168, 538] width 10 height 13
click at [28, 76] on icon "button" at bounding box center [22, 76] width 15 height 15
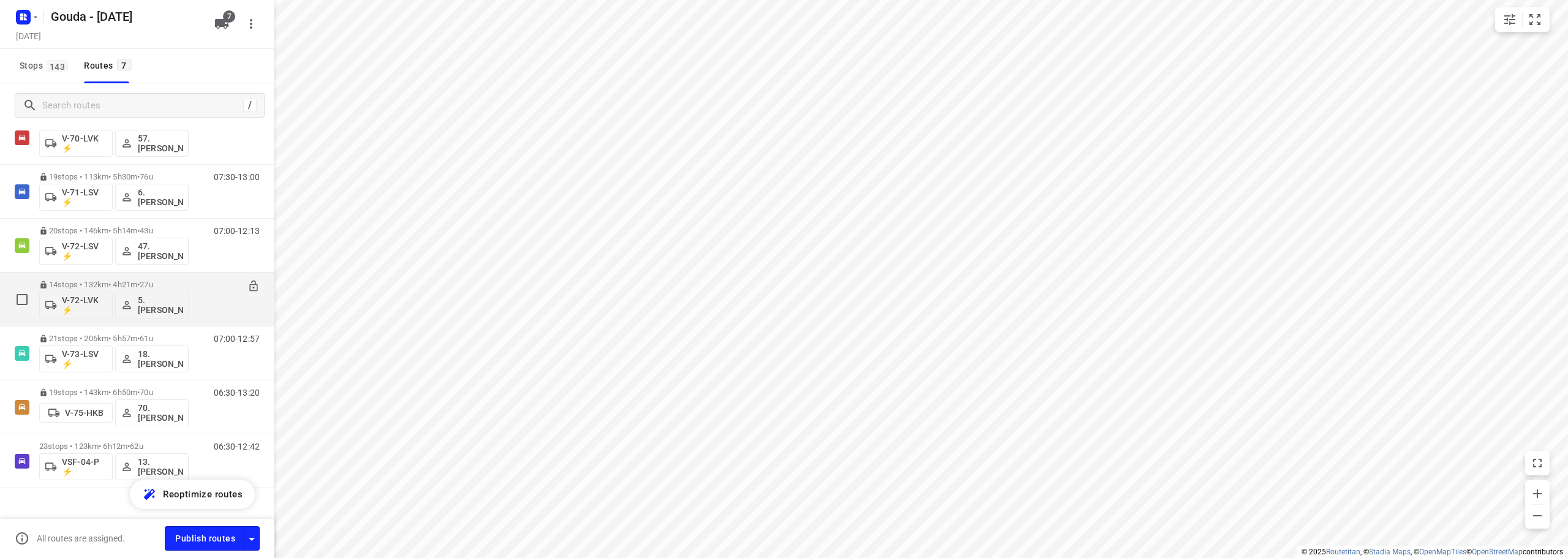
scroll to position [62, 0]
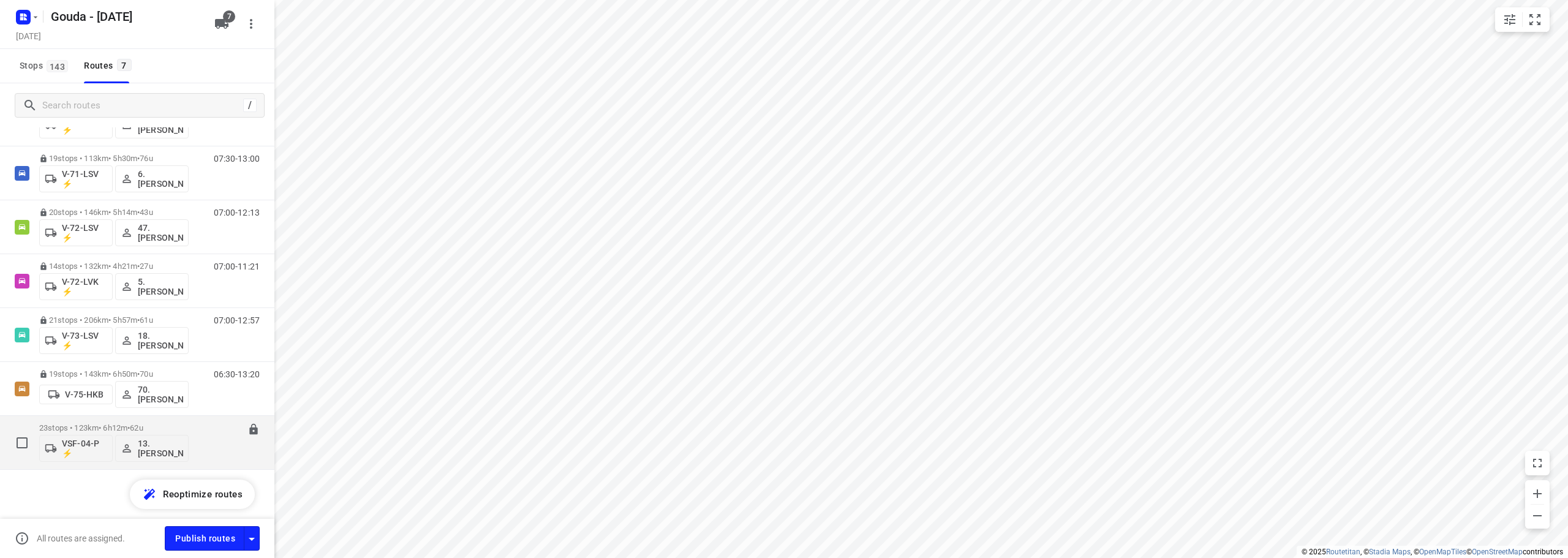
click at [165, 428] on p "23 stops • 123km • 6h12m • 62u" at bounding box center [114, 428] width 150 height 9
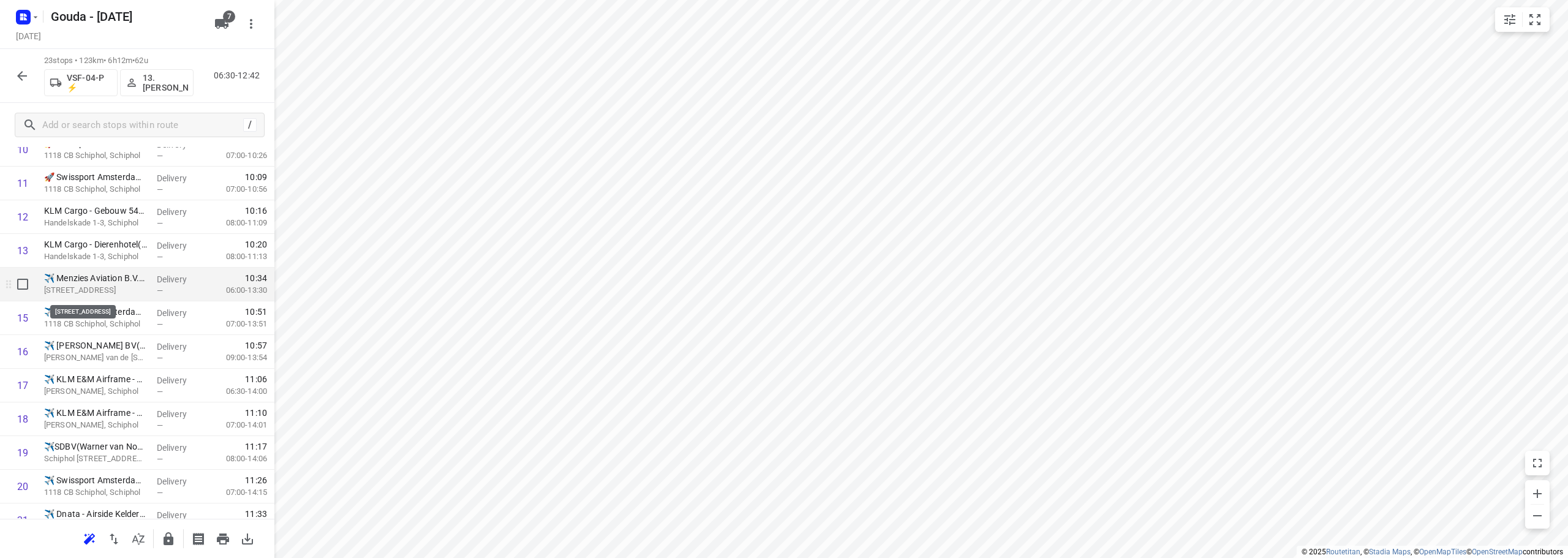
scroll to position [497, 0]
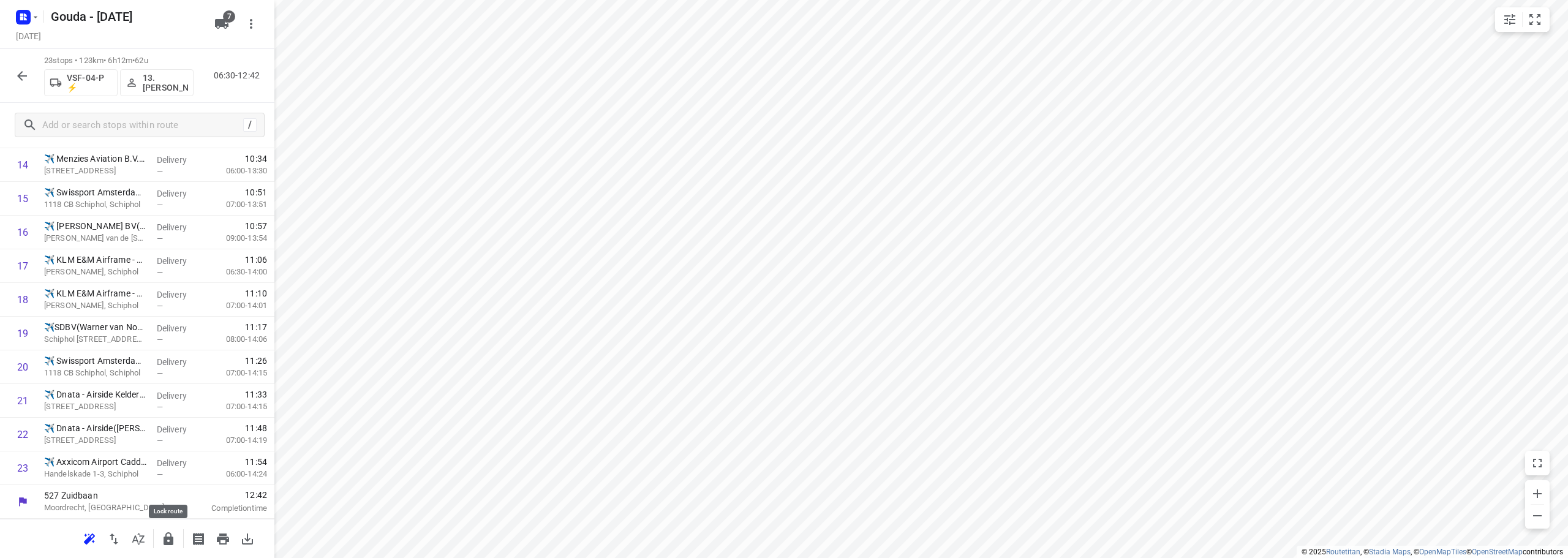
click at [162, 536] on icon "button" at bounding box center [168, 539] width 15 height 15
drag, startPoint x: 21, startPoint y: 69, endPoint x: 139, endPoint y: 40, distance: 121.5
click at [20, 69] on icon "button" at bounding box center [22, 76] width 15 height 15
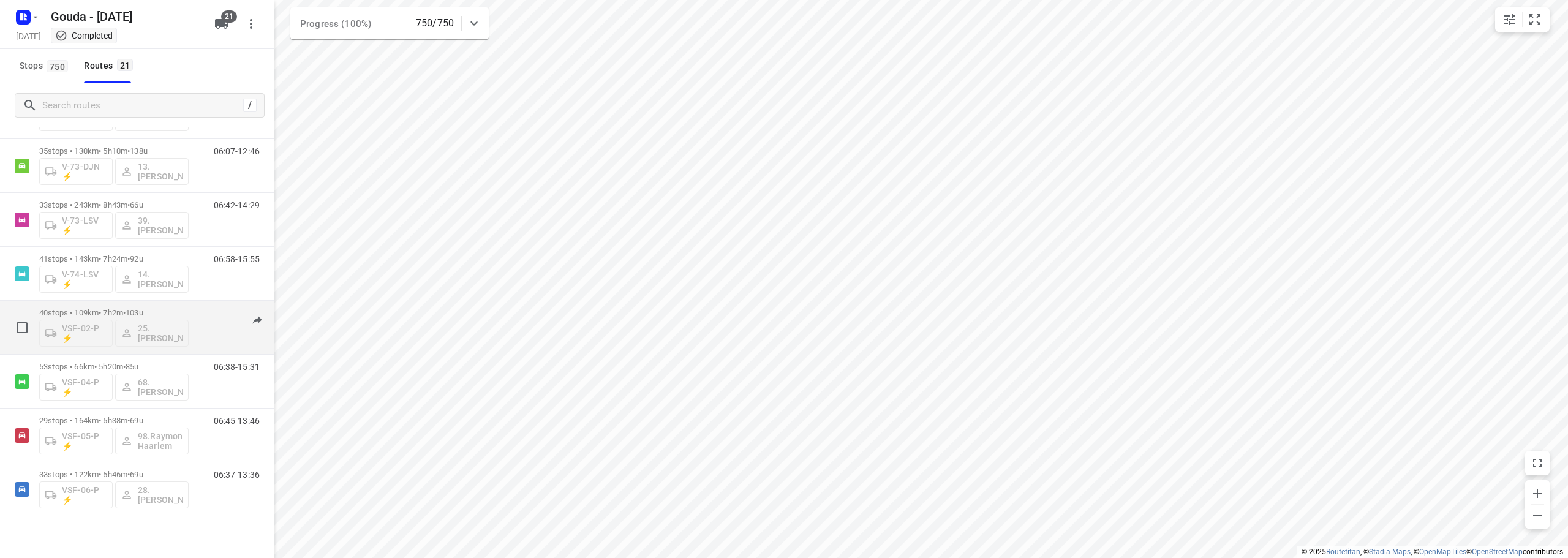
scroll to position [780, 0]
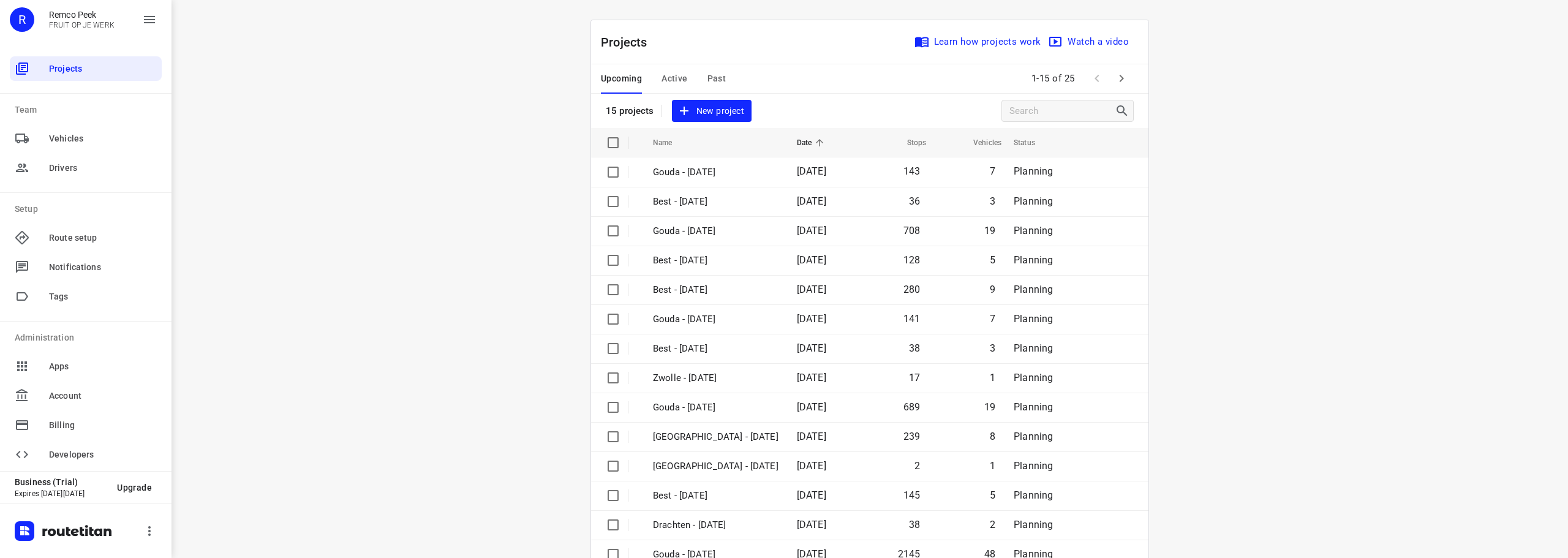
click at [710, 79] on span "Past" at bounding box center [716, 79] width 19 height 15
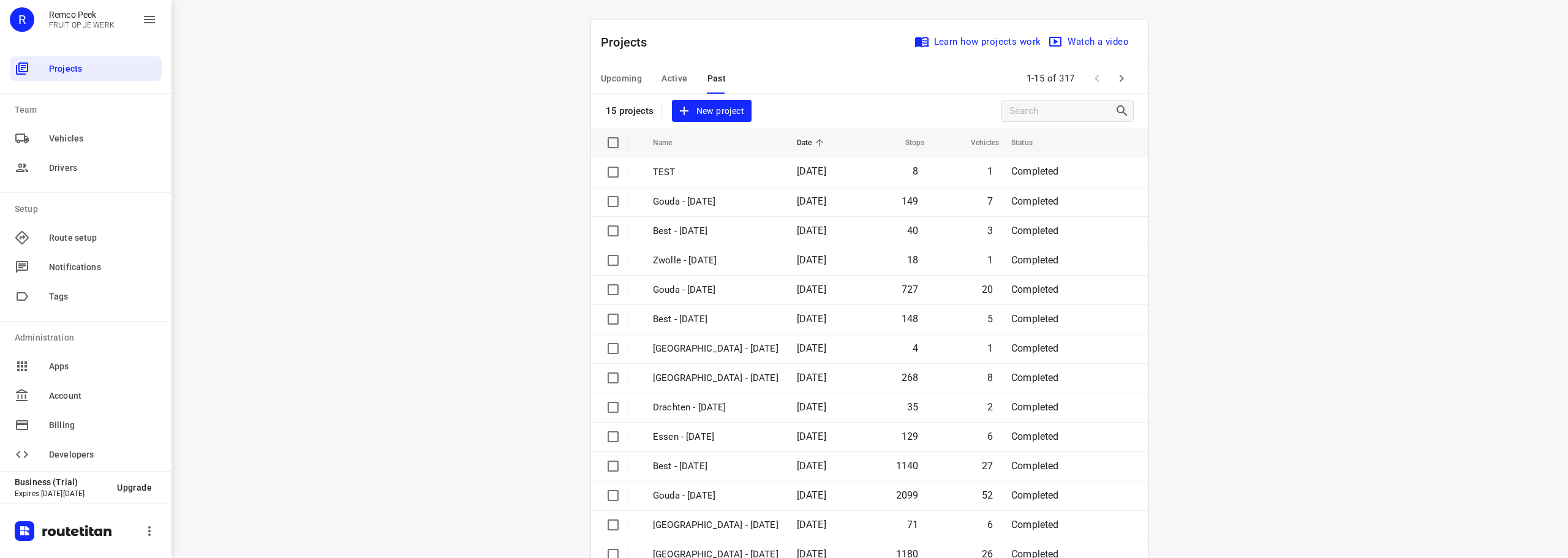
click at [629, 76] on span "Upcoming" at bounding box center [621, 79] width 41 height 15
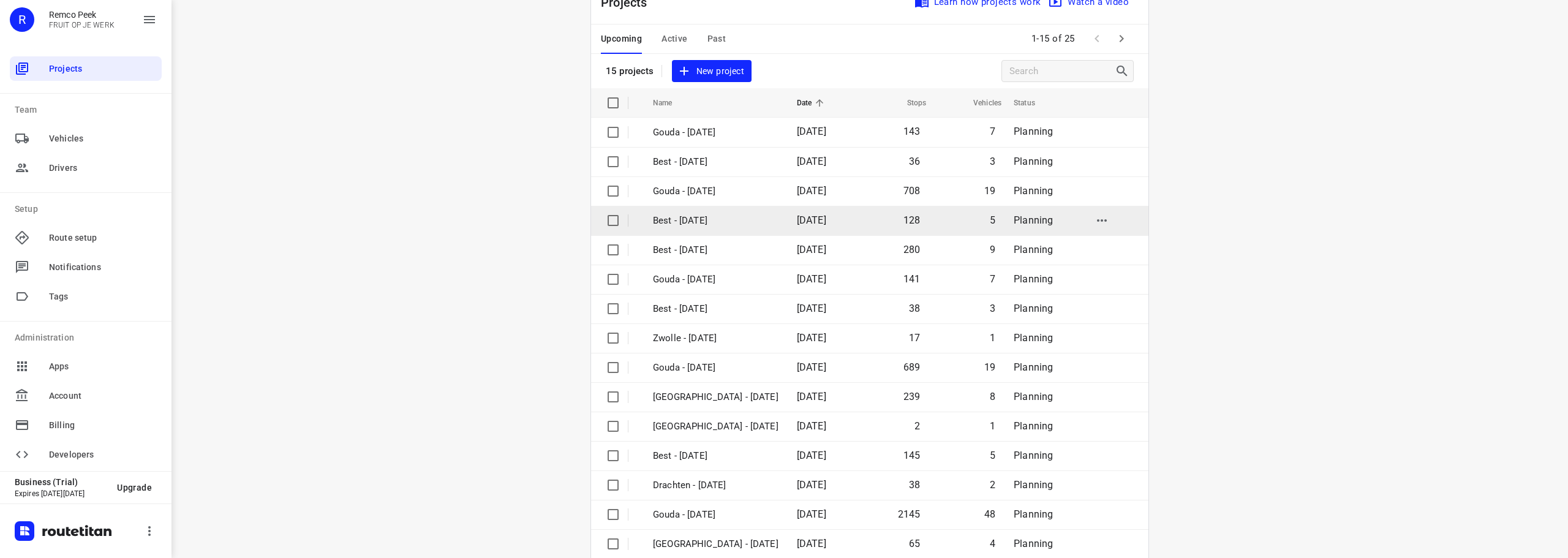
scroll to position [61, 0]
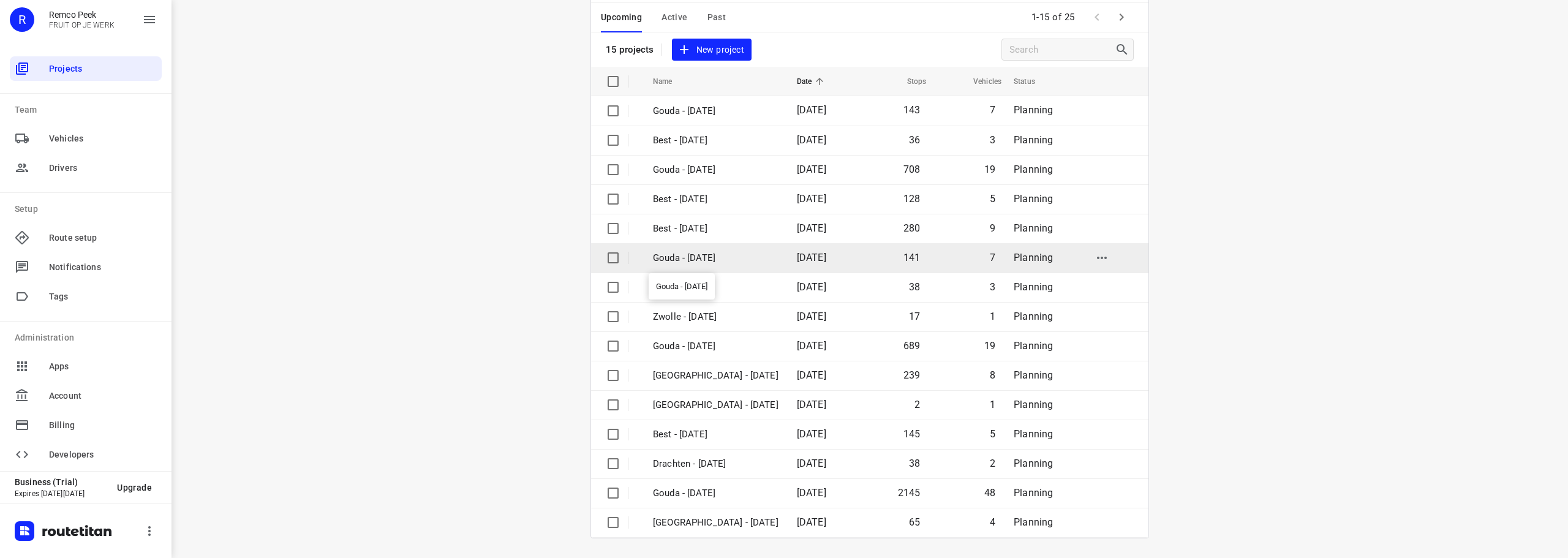
click at [719, 252] on p "Gouda - [DATE]" at bounding box center [716, 258] width 126 height 14
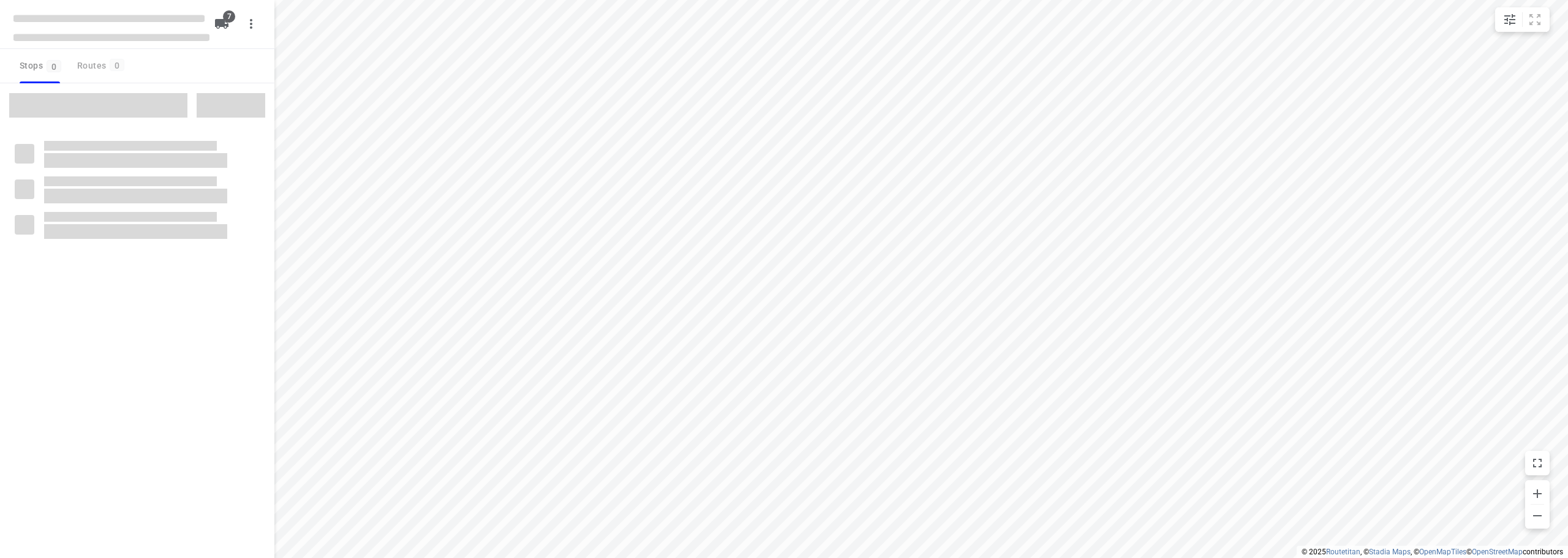
checkbox input "true"
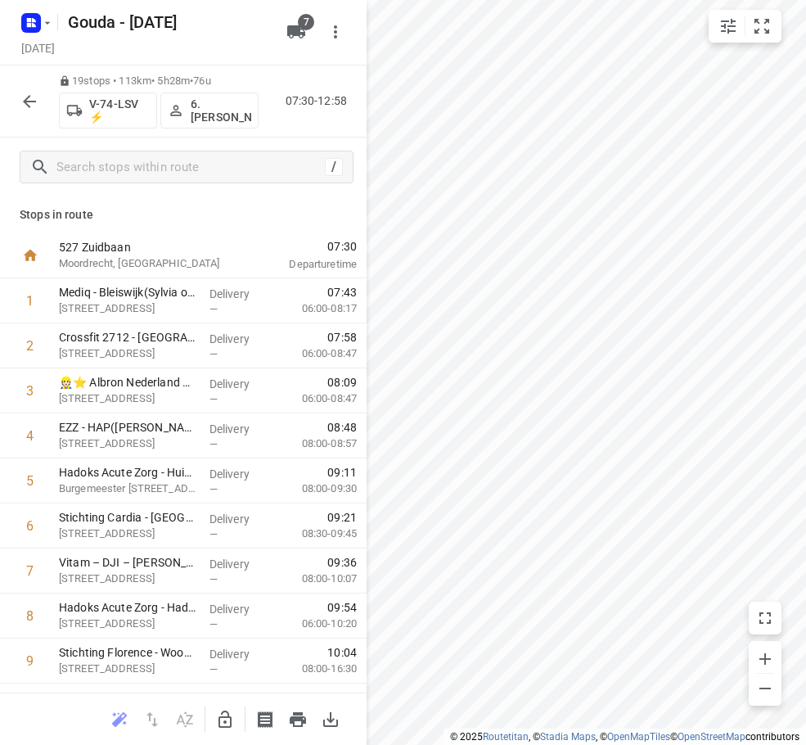
click at [806, 116] on html "i © 2025 Routetitan , © Stadia Maps , © OpenMapTiles © OpenStreetMap contributo…" at bounding box center [403, 372] width 806 height 745
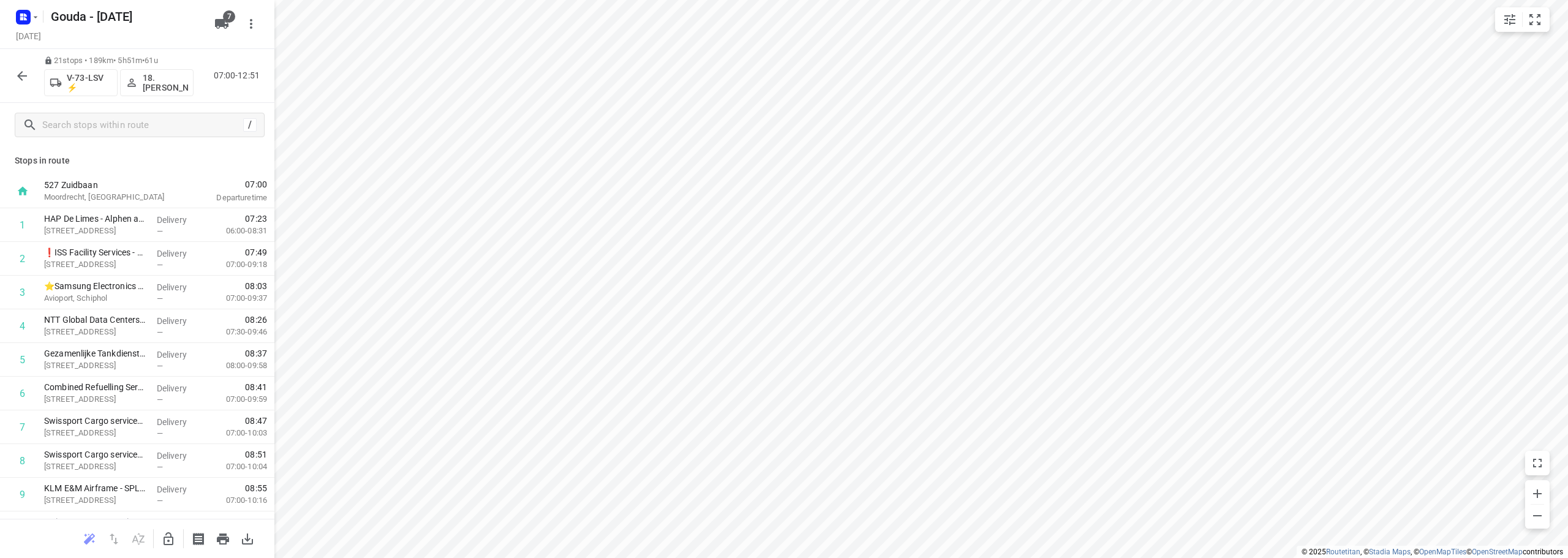
click at [11, 18] on div at bounding box center [25, 17] width 29 height 24
click at [23, 16] on rect "button" at bounding box center [23, 17] width 15 height 15
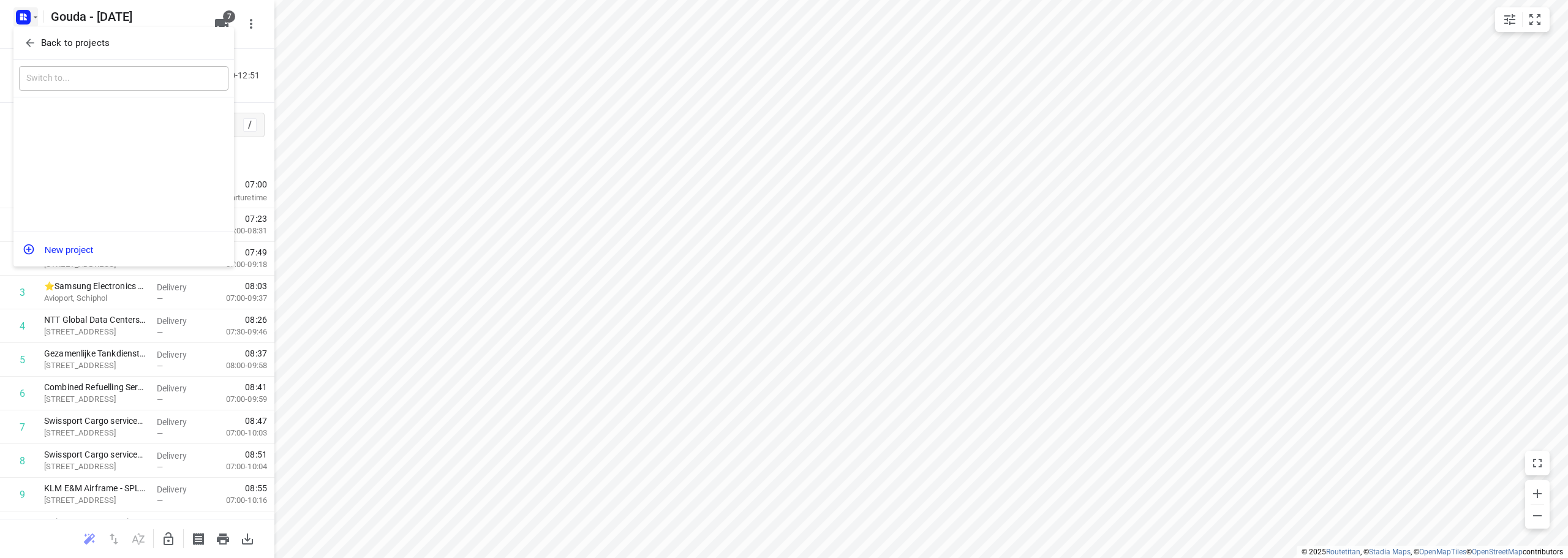
click at [66, 46] on p "Back to projects" at bounding box center [76, 43] width 69 height 14
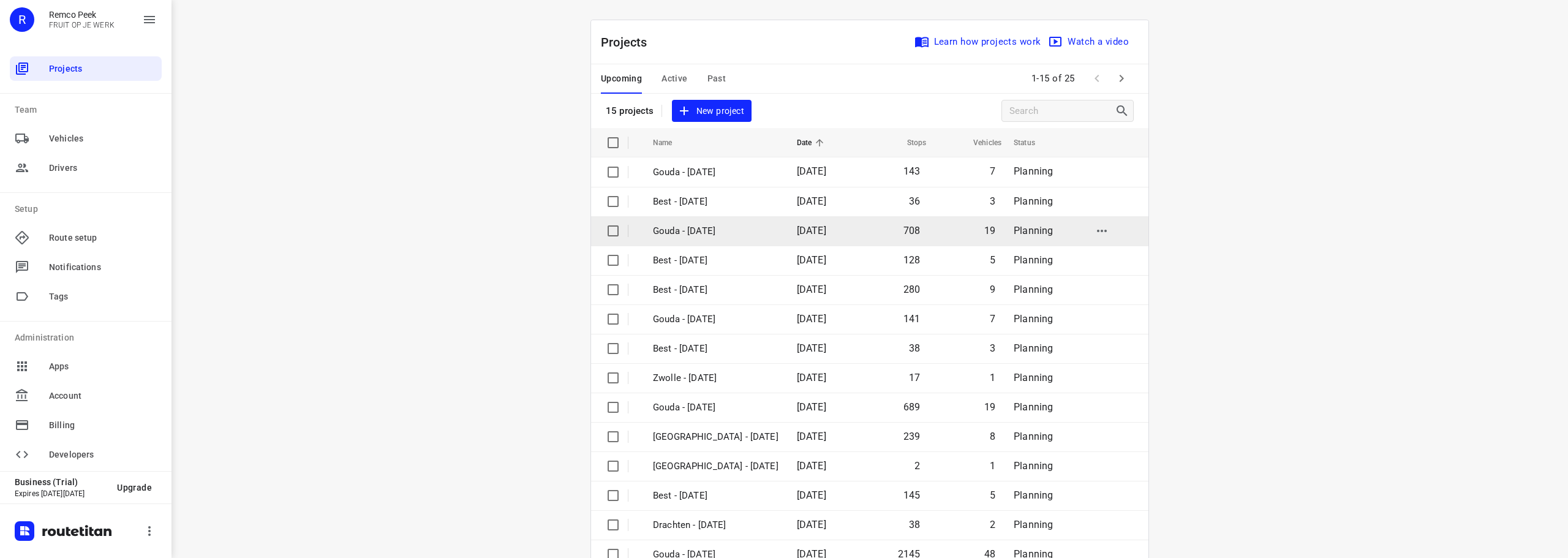
click at [701, 238] on p "Gouda - [DATE]" at bounding box center [716, 231] width 126 height 14
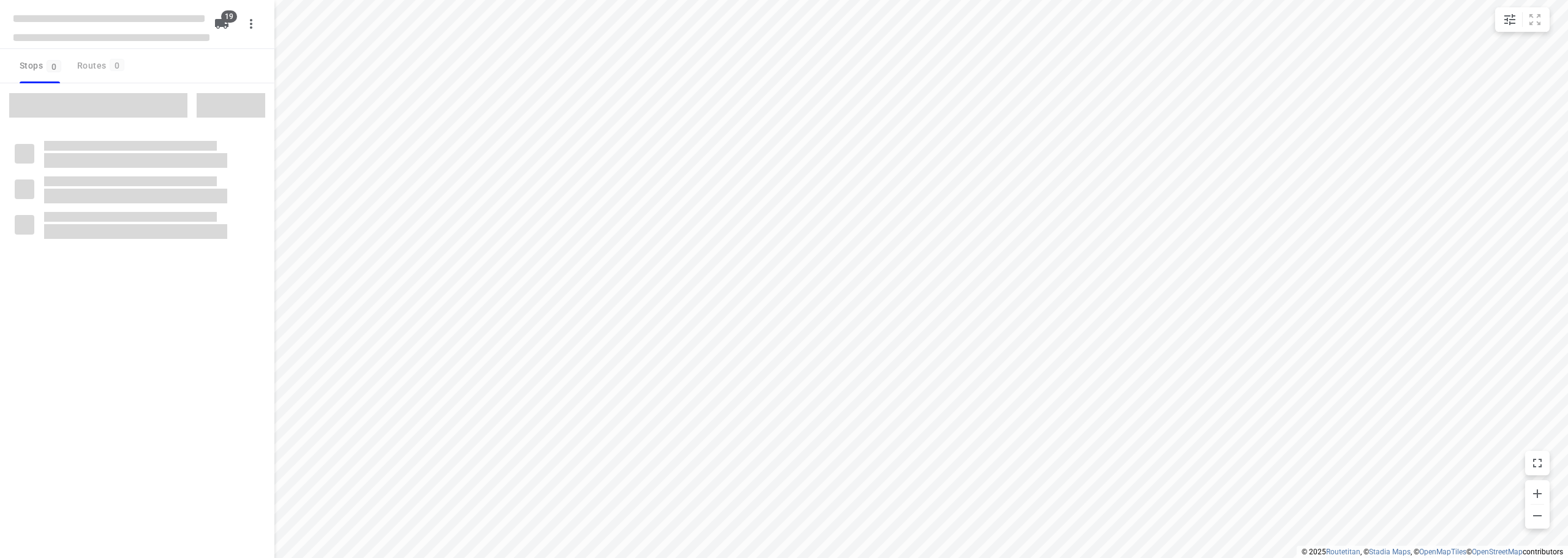
checkbox input "true"
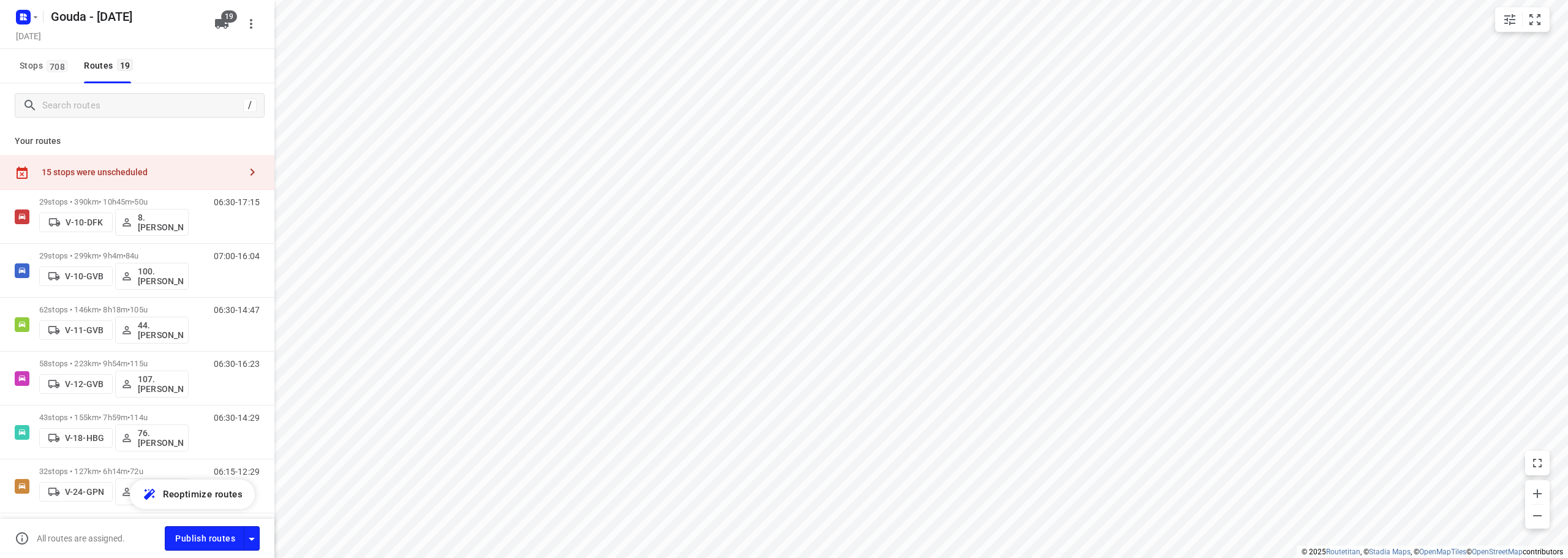
click at [69, 168] on div "15 stops were unscheduled" at bounding box center [141, 171] width 198 height 10
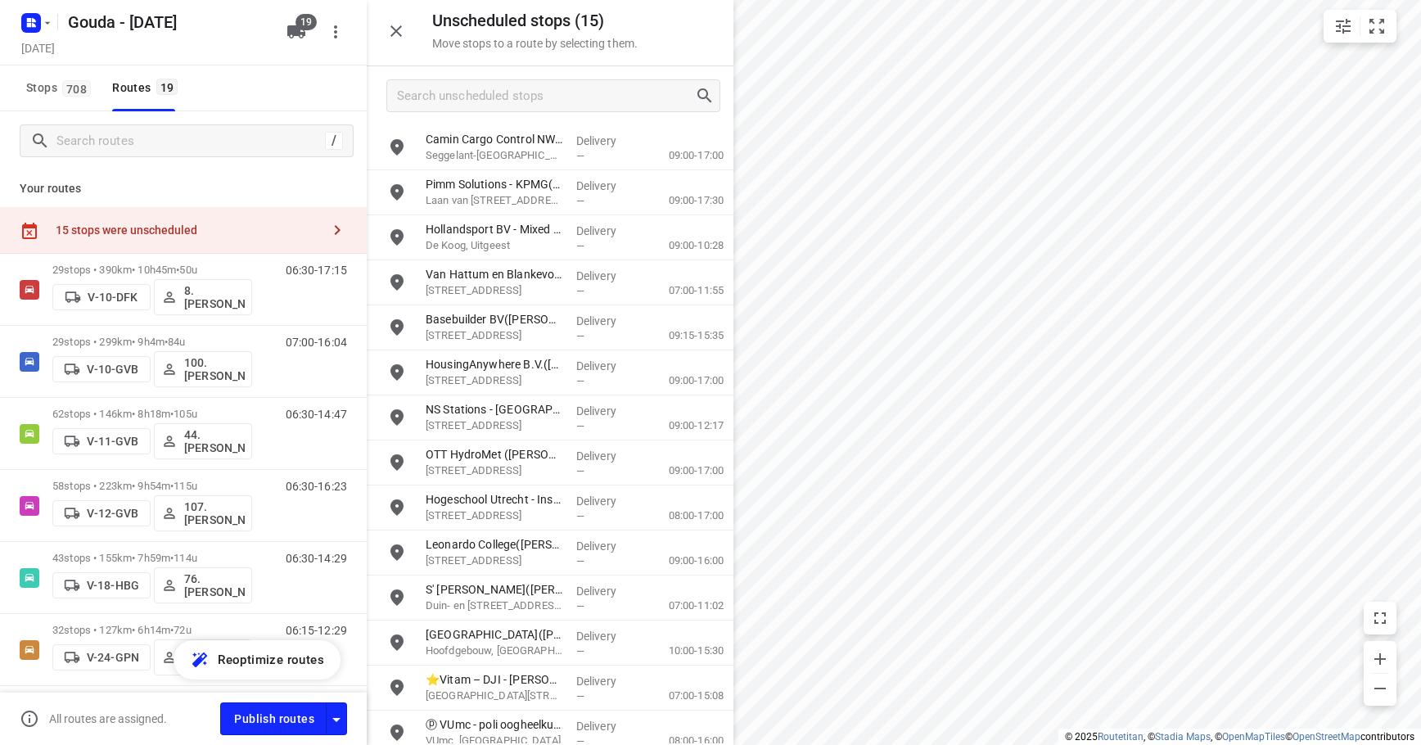
drag, startPoint x: 188, startPoint y: 235, endPoint x: 197, endPoint y: 236, distance: 9.0
click at [188, 235] on div "15 stops were unscheduled" at bounding box center [188, 229] width 265 height 13
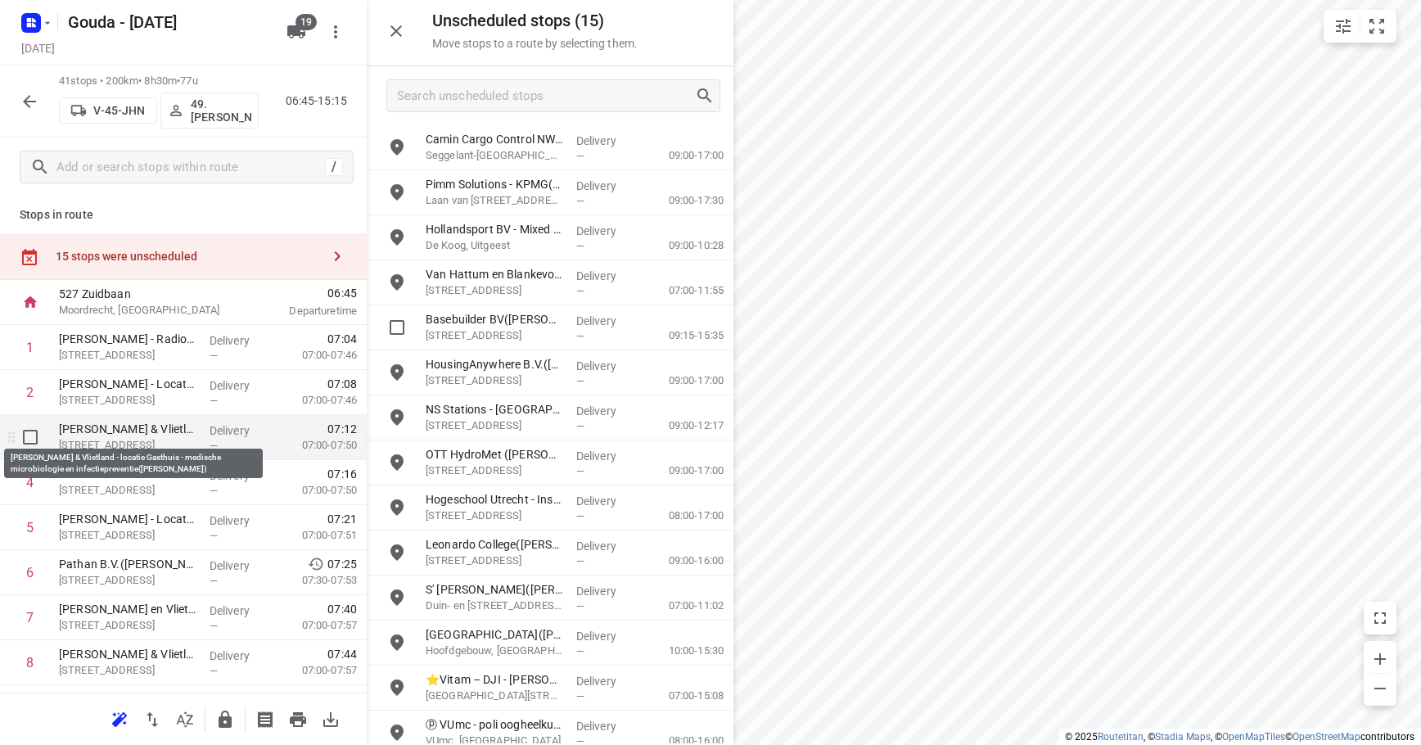
click at [100, 426] on p "[PERSON_NAME] & Vlietland - locatie Gasthuis - medische microbiologie en infect…" at bounding box center [128, 429] width 138 height 16
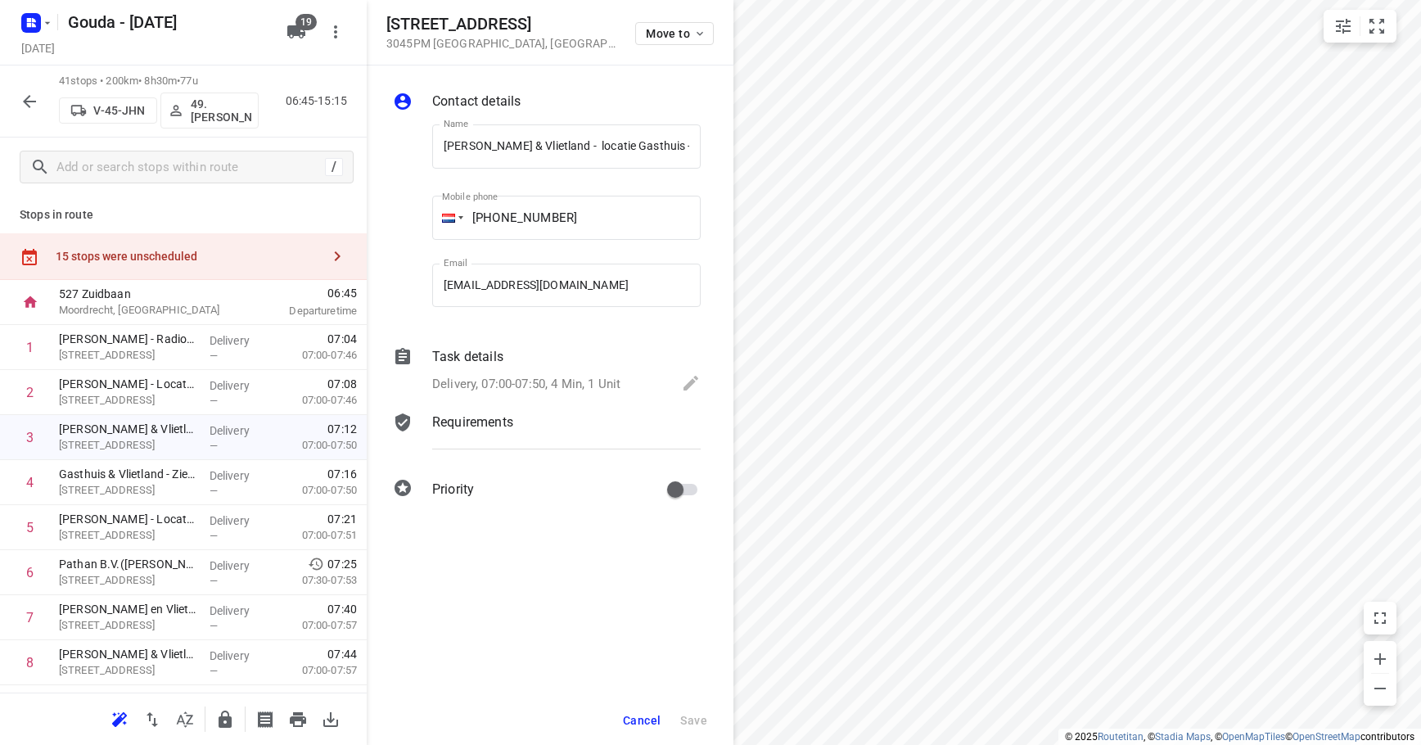
click at [500, 404] on div "Contact details Name [PERSON_NAME] & Vlietland - locatie Gasthuis - medische mi…" at bounding box center [550, 298] width 367 height 466
click at [520, 382] on p "Delivery, 07:00-07:50, 4 Min, 1 Unit" at bounding box center [526, 384] width 188 height 19
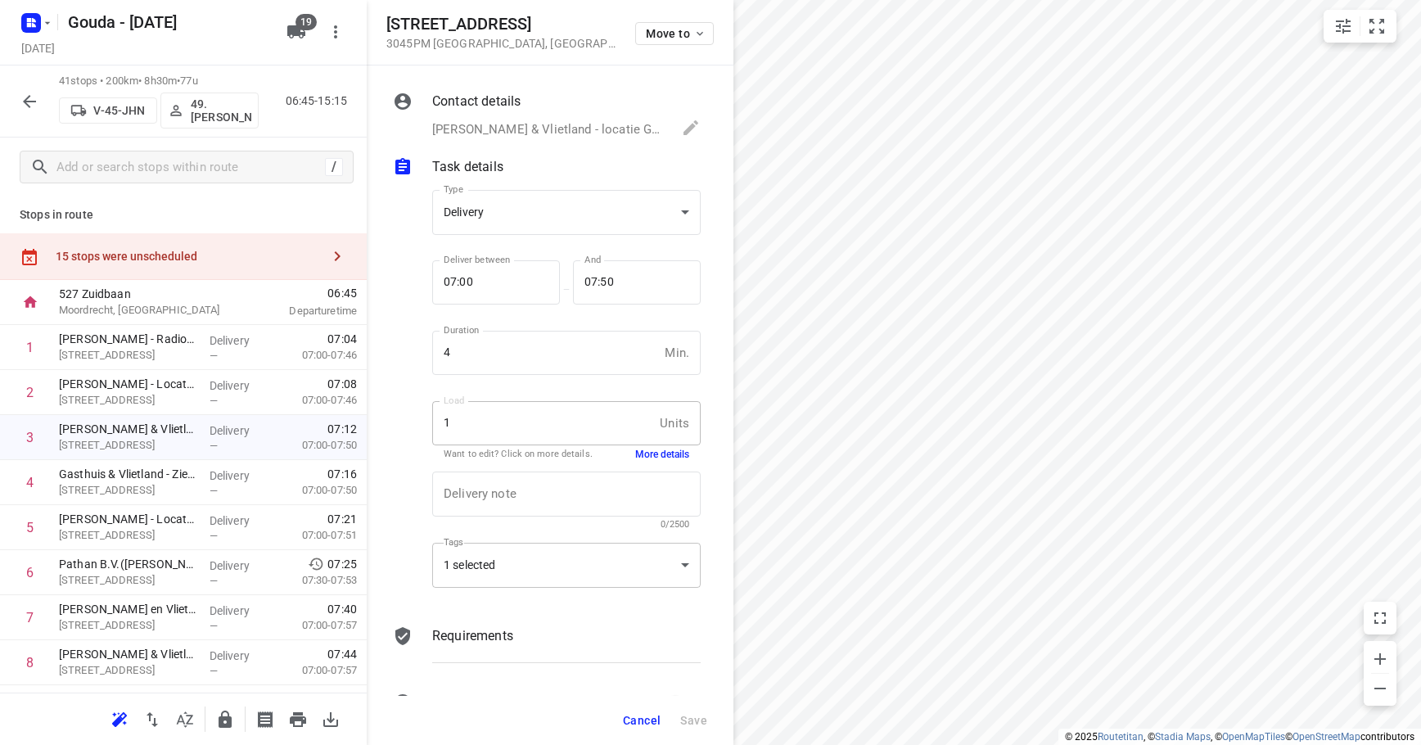
click at [602, 566] on div "1 selected" at bounding box center [566, 565] width 268 height 45
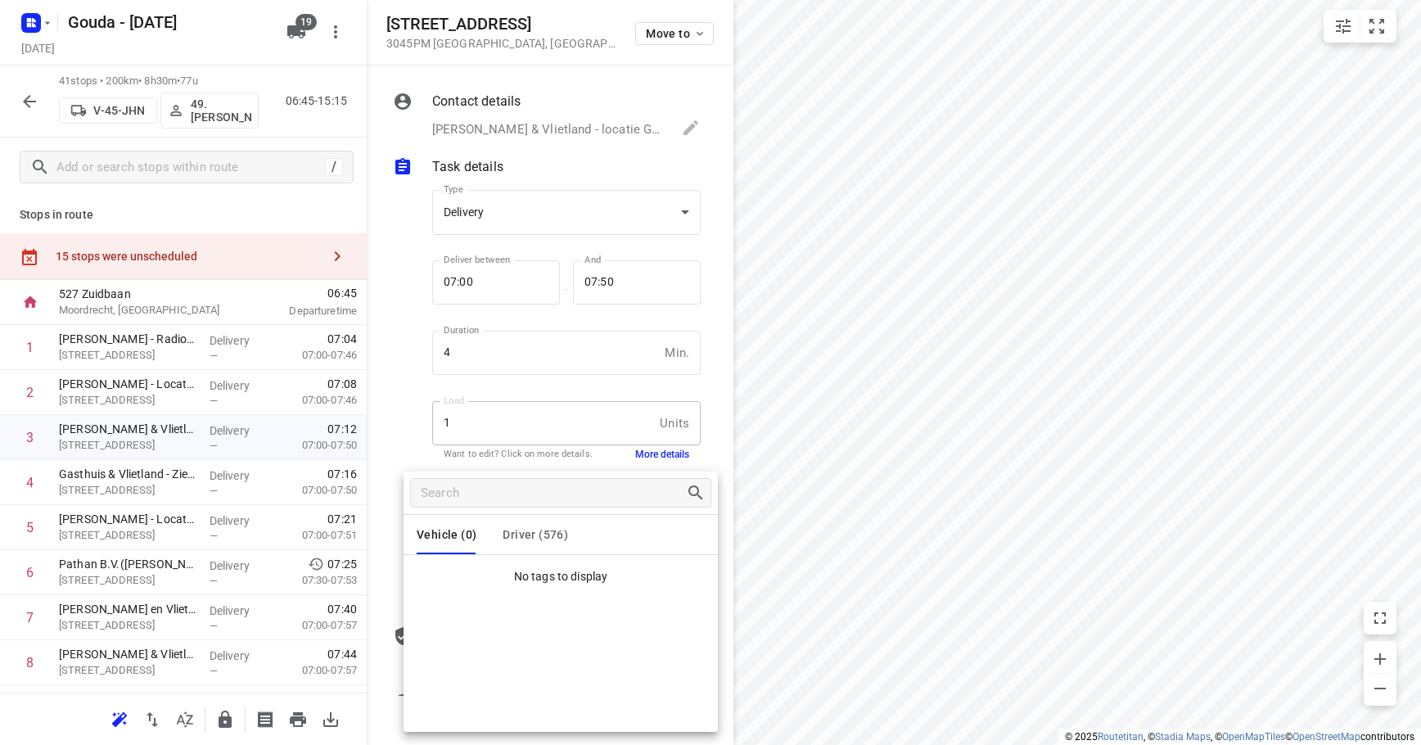
click at [586, 519] on div "Vehicle (0) Driver (576)" at bounding box center [561, 534] width 314 height 39
click at [550, 534] on span "Driver (576)" at bounding box center [535, 534] width 65 height 13
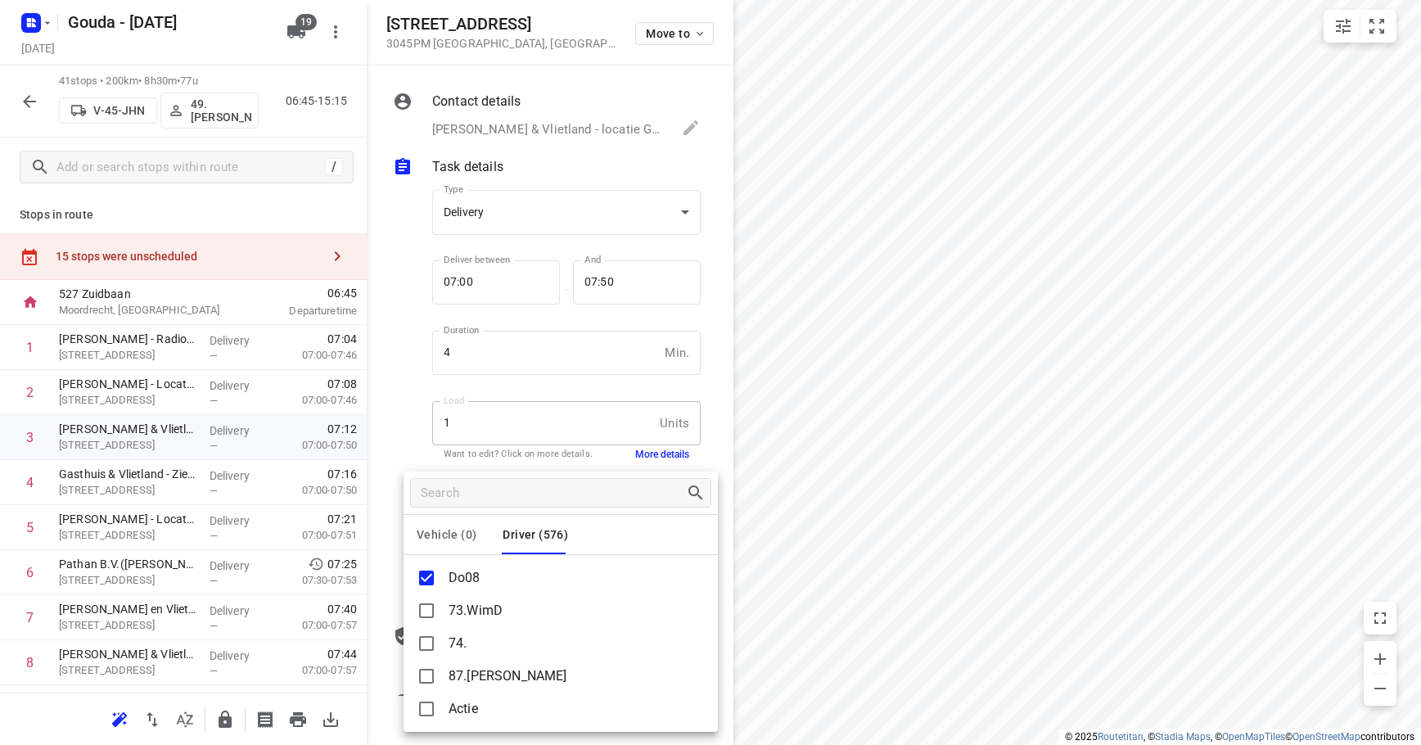
click at [463, 579] on p "Do08" at bounding box center [465, 578] width 32 height 20
copy p "Do08"
click at [414, 327] on div at bounding box center [710, 372] width 1421 height 745
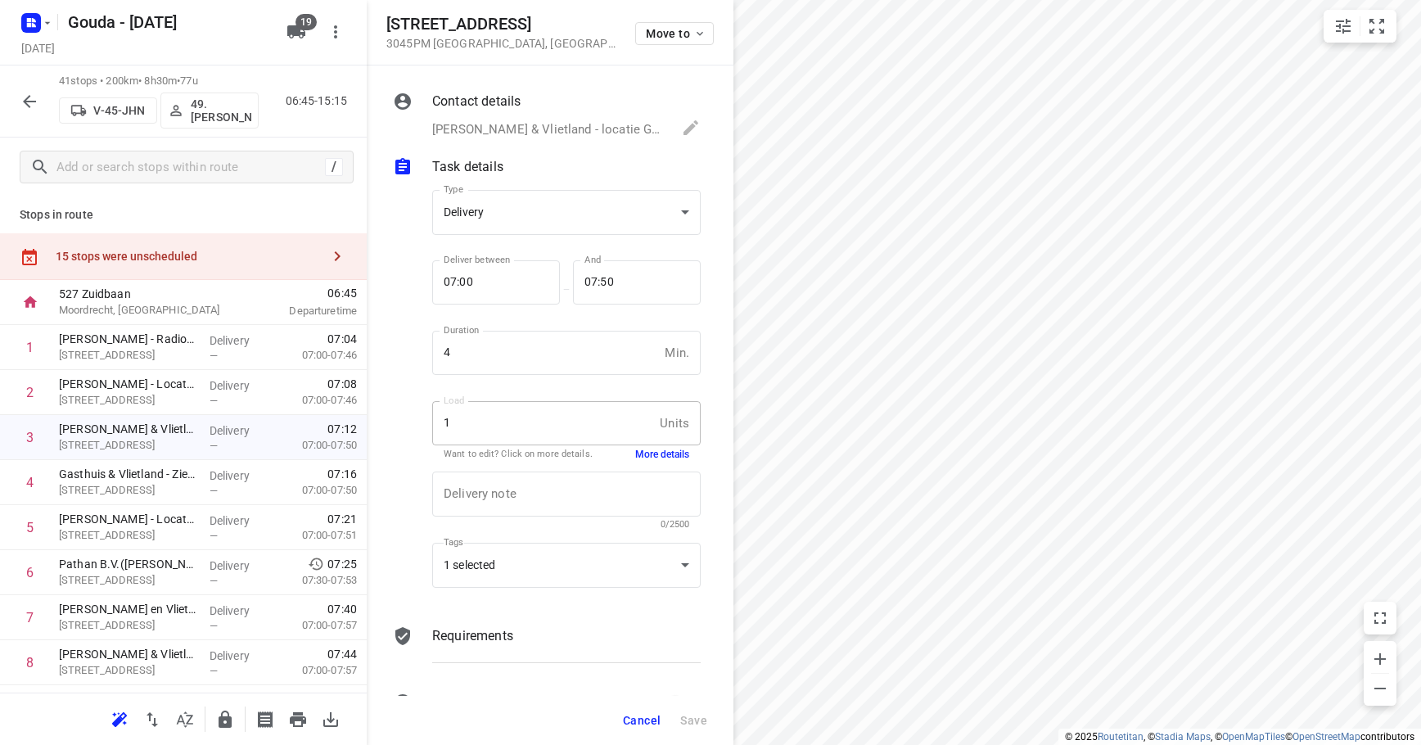
click at [643, 715] on span "Cancel" at bounding box center [642, 720] width 38 height 13
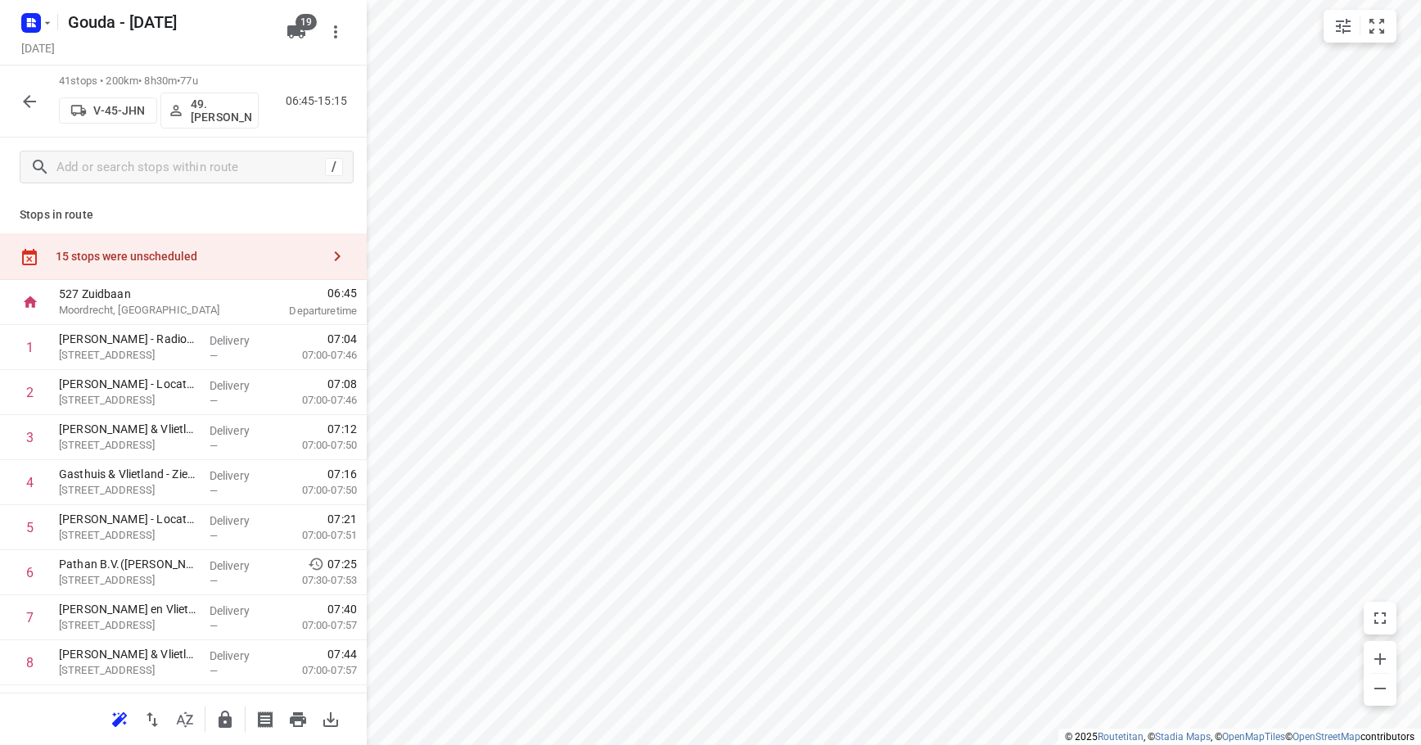
click at [124, 239] on div "15 stops were unscheduled" at bounding box center [183, 256] width 367 height 47
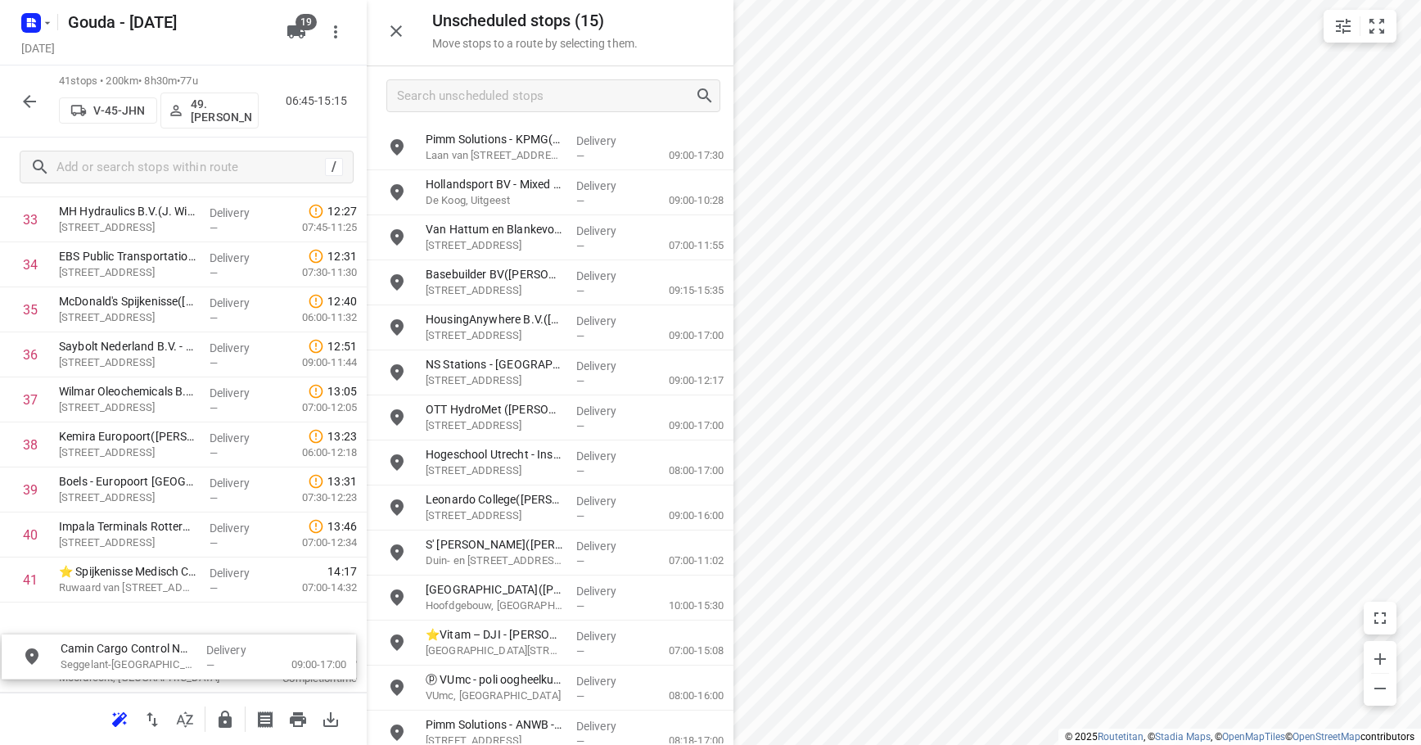
drag, startPoint x: 530, startPoint y: 145, endPoint x: 165, endPoint y: 635, distance: 611.7
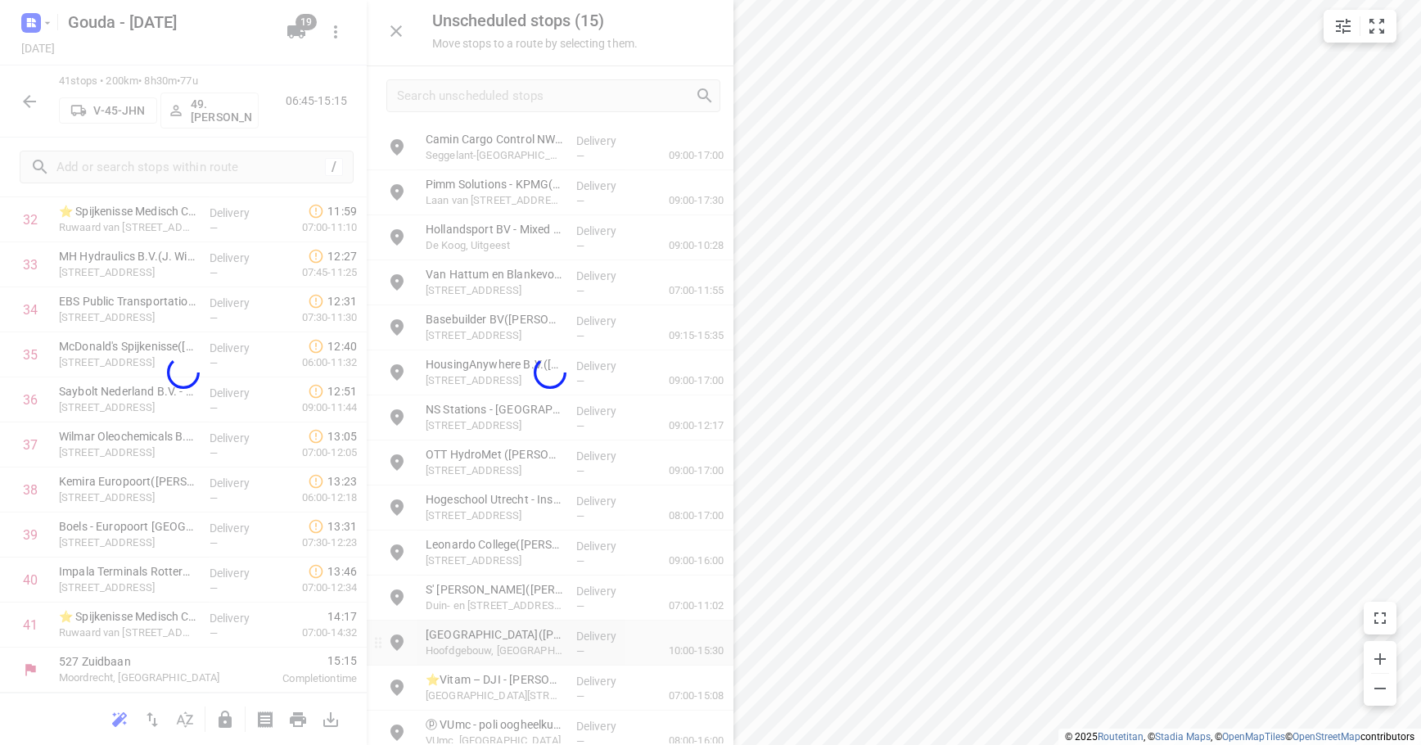
scroll to position [1523, 0]
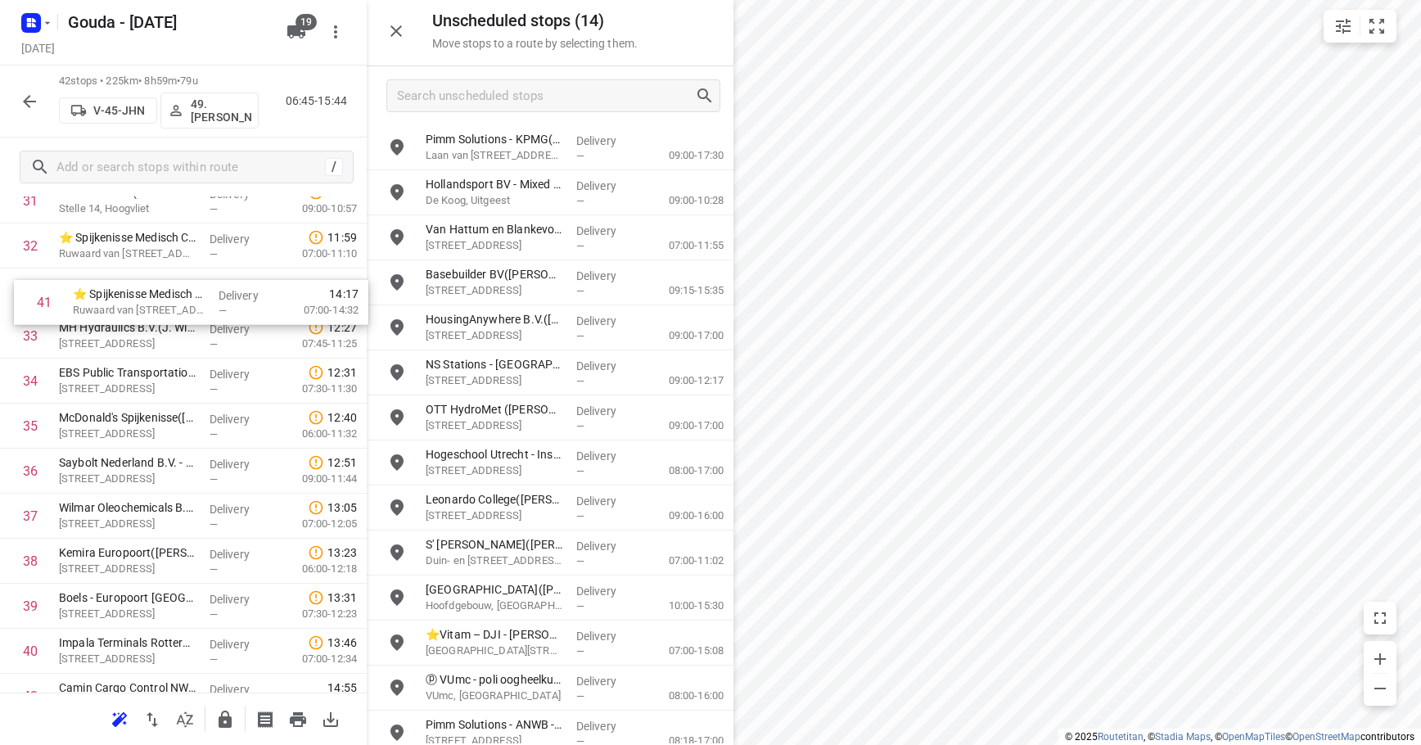
drag, startPoint x: 92, startPoint y: 629, endPoint x: 109, endPoint y: 296, distance: 333.5
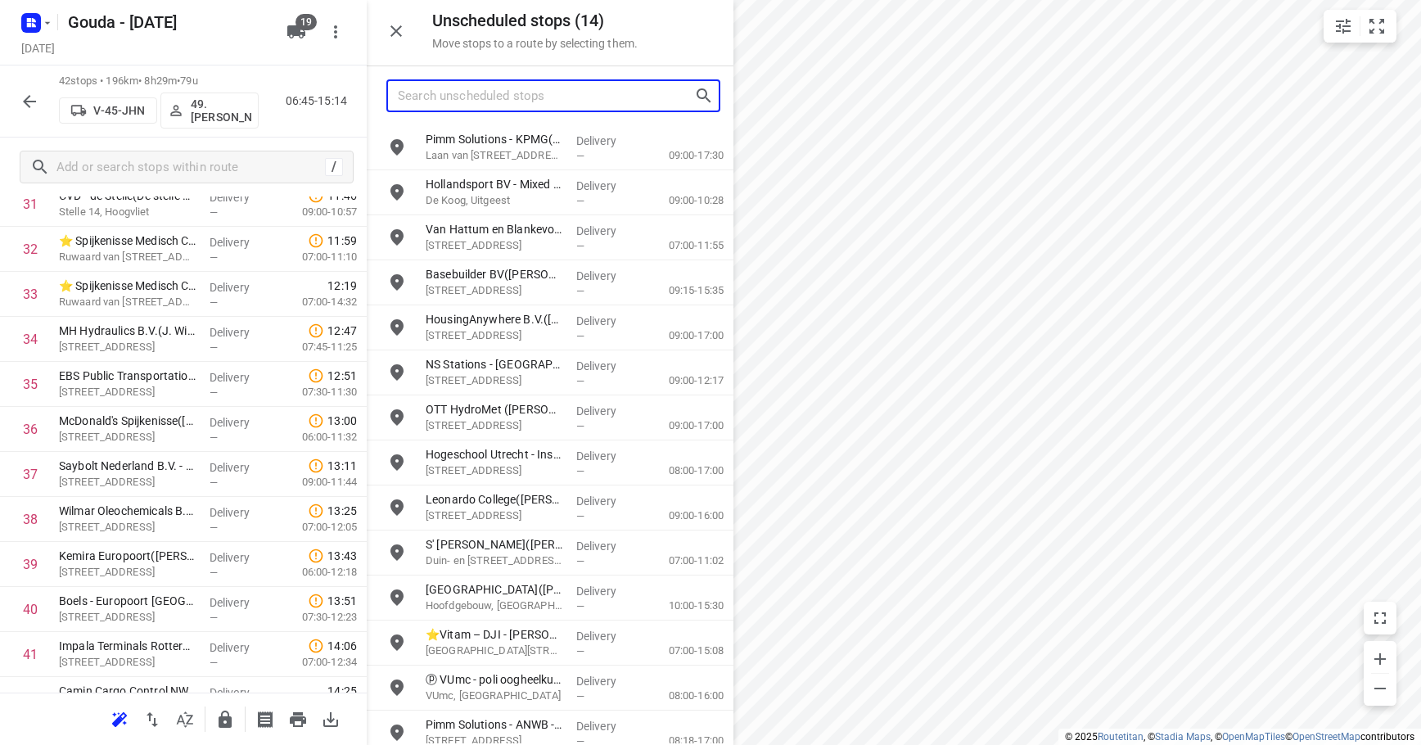
click at [627, 102] on input "Search unscheduled stops" at bounding box center [546, 95] width 296 height 25
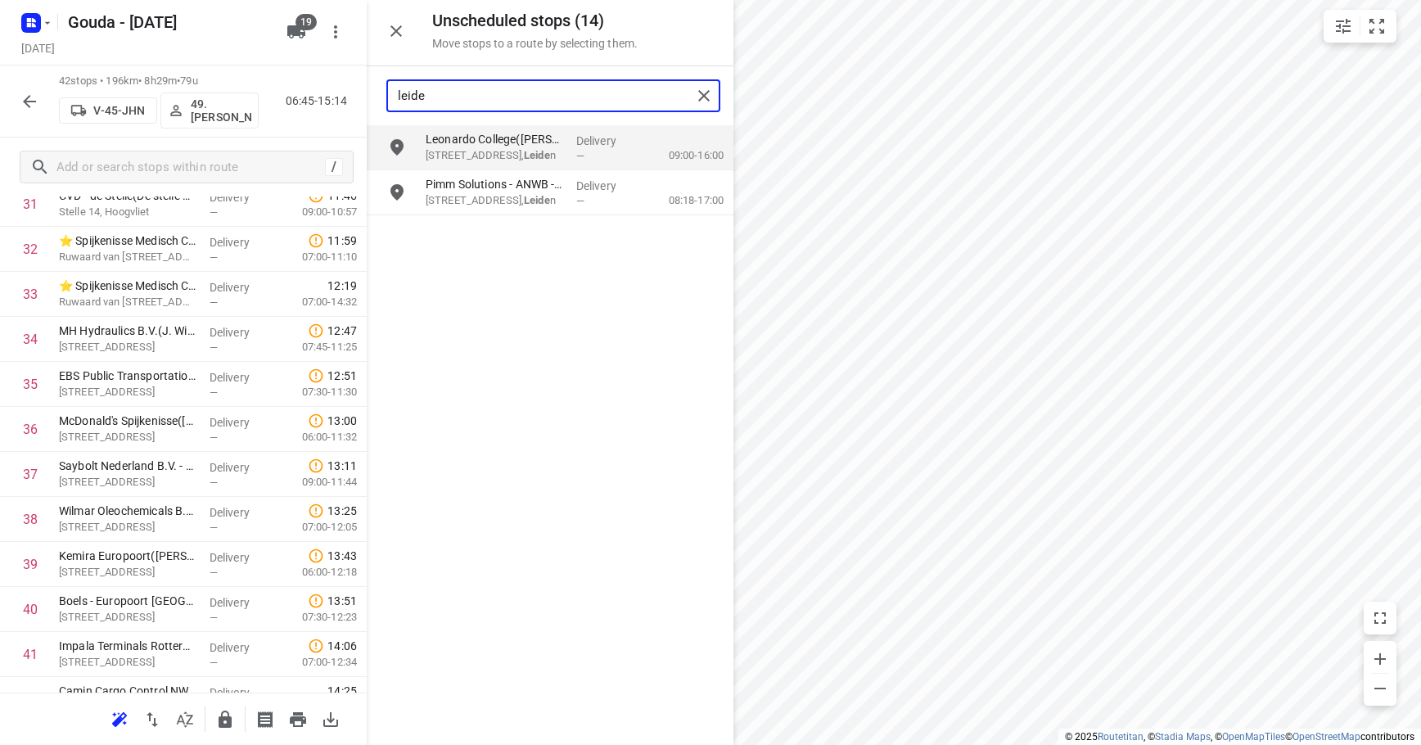
type input "leiden"
click at [169, 318] on div "MH Hydraulics B.V.(J. Witte) Puntweg 9, Spijkenisse" at bounding box center [127, 339] width 151 height 45
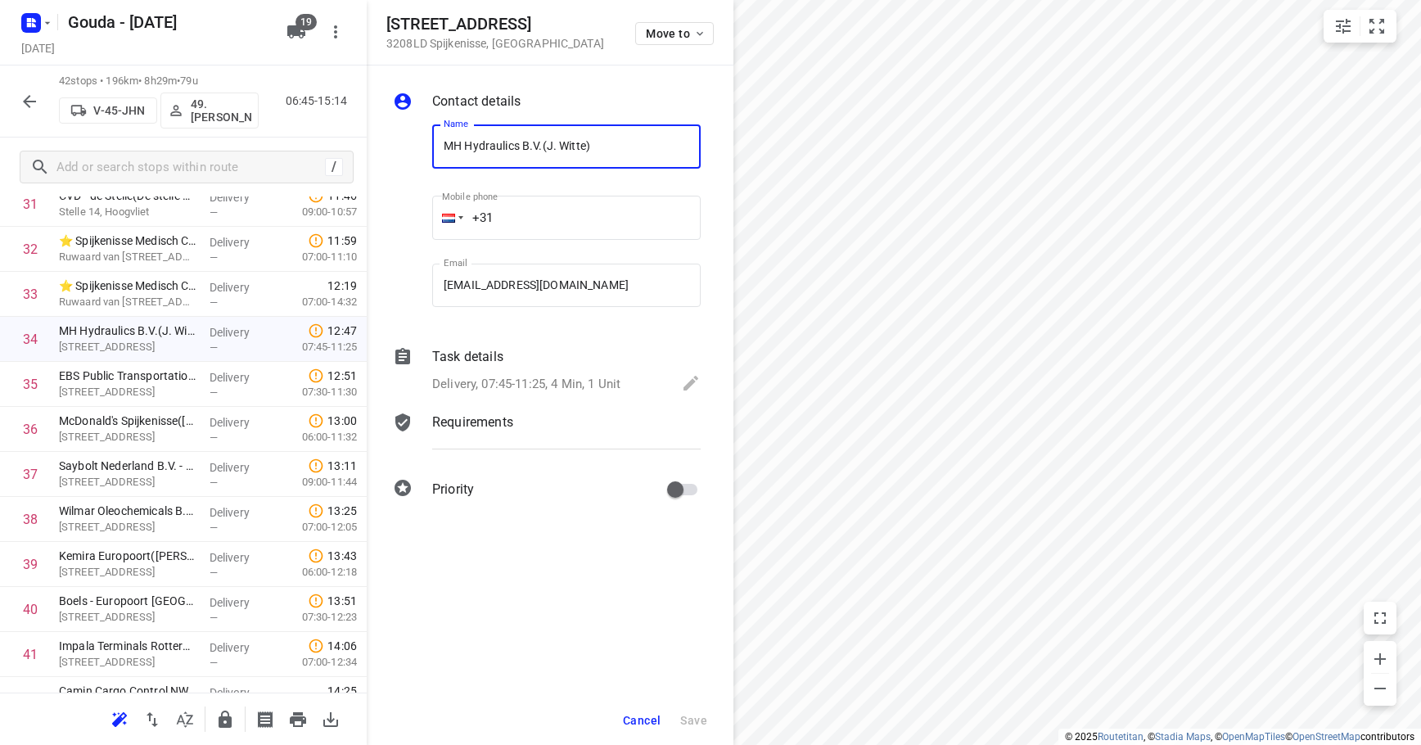
click at [621, 368] on div "Task details Delivery, 07:45-11:25, 4 Min, 1 Unit" at bounding box center [566, 372] width 275 height 56
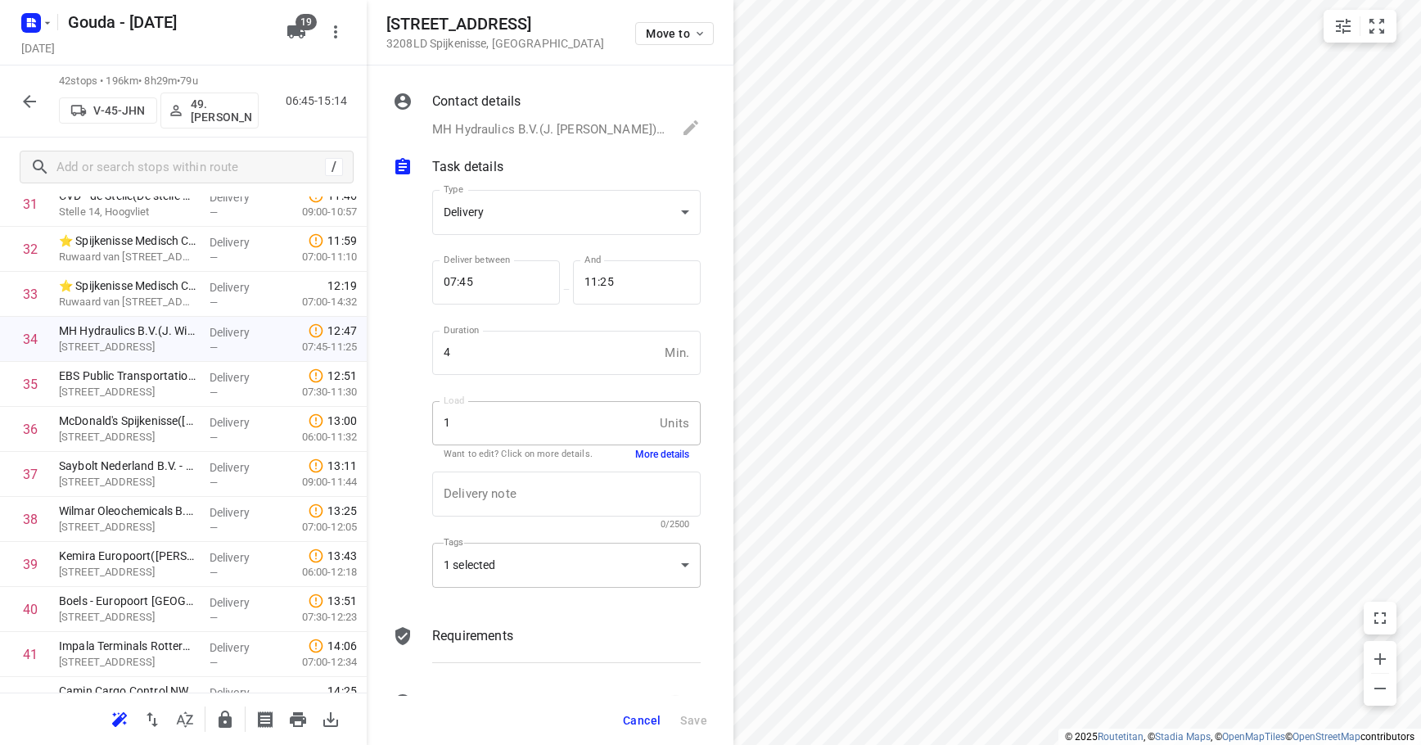
click at [570, 557] on div "1 selected" at bounding box center [566, 565] width 268 height 45
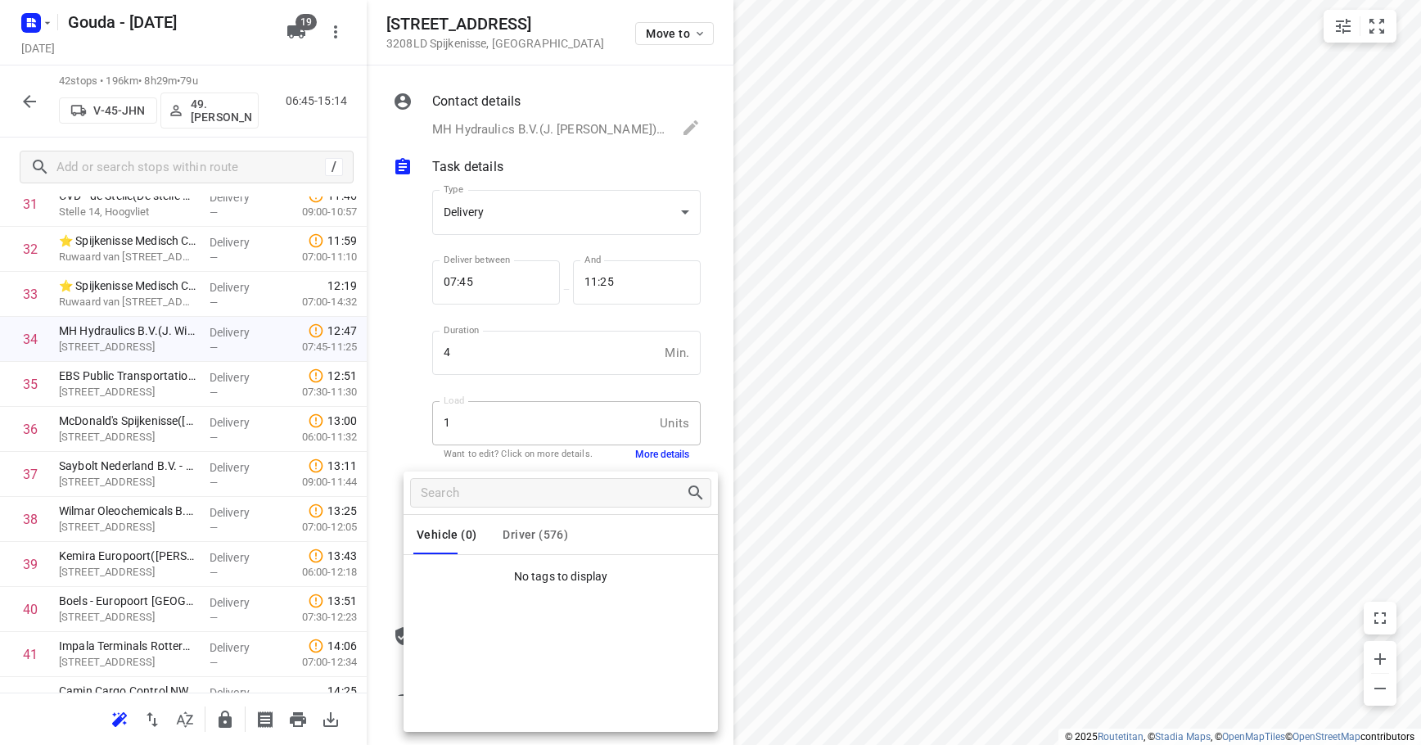
click at [549, 514] on div "Vehicle (0) Driver (576) No tags to display" at bounding box center [561, 601] width 314 height 260
click at [522, 548] on button "Driver (576)" at bounding box center [535, 534] width 65 height 39
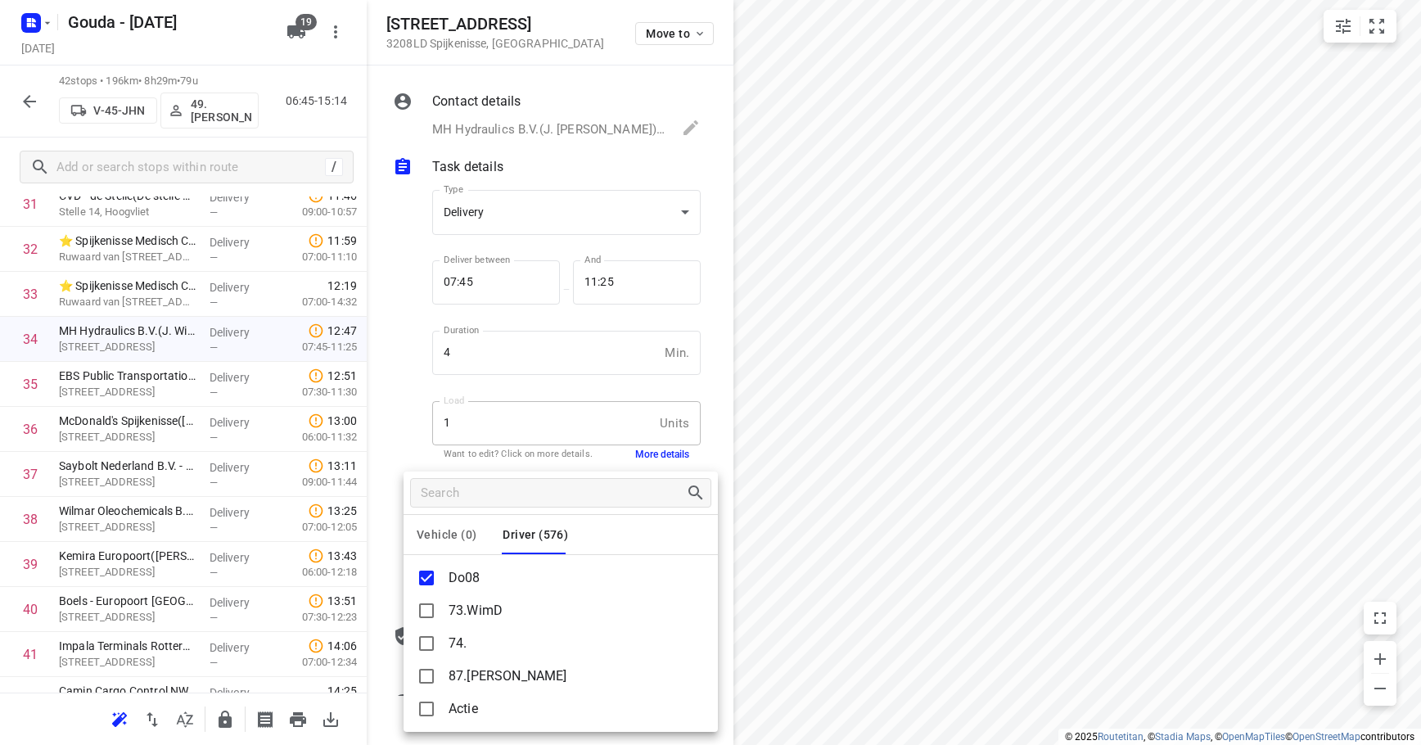
click at [462, 579] on p "Do08" at bounding box center [465, 578] width 32 height 20
drag, startPoint x: 1071, startPoint y: 375, endPoint x: 999, endPoint y: 484, distance: 130.1
click at [999, 484] on div at bounding box center [710, 372] width 1421 height 745
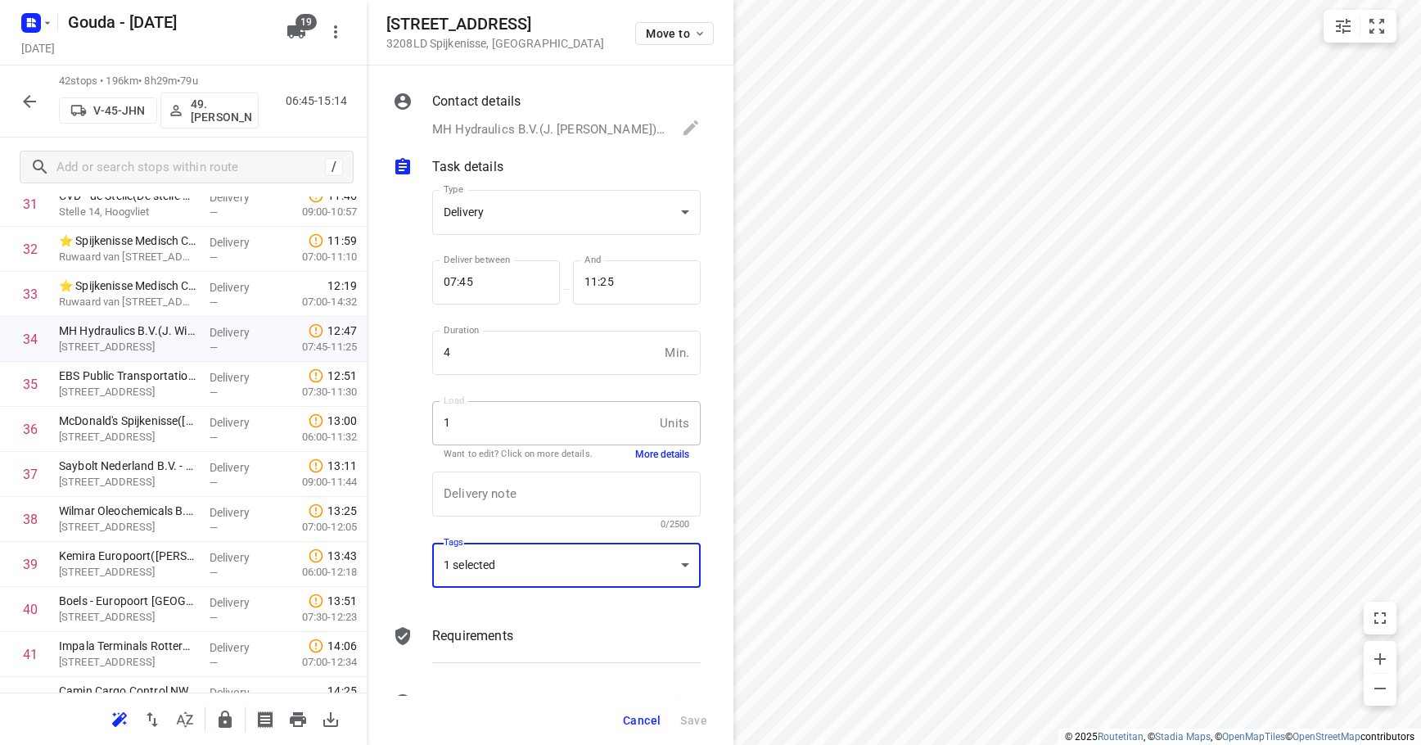
click at [646, 716] on span "Cancel" at bounding box center [642, 720] width 38 height 13
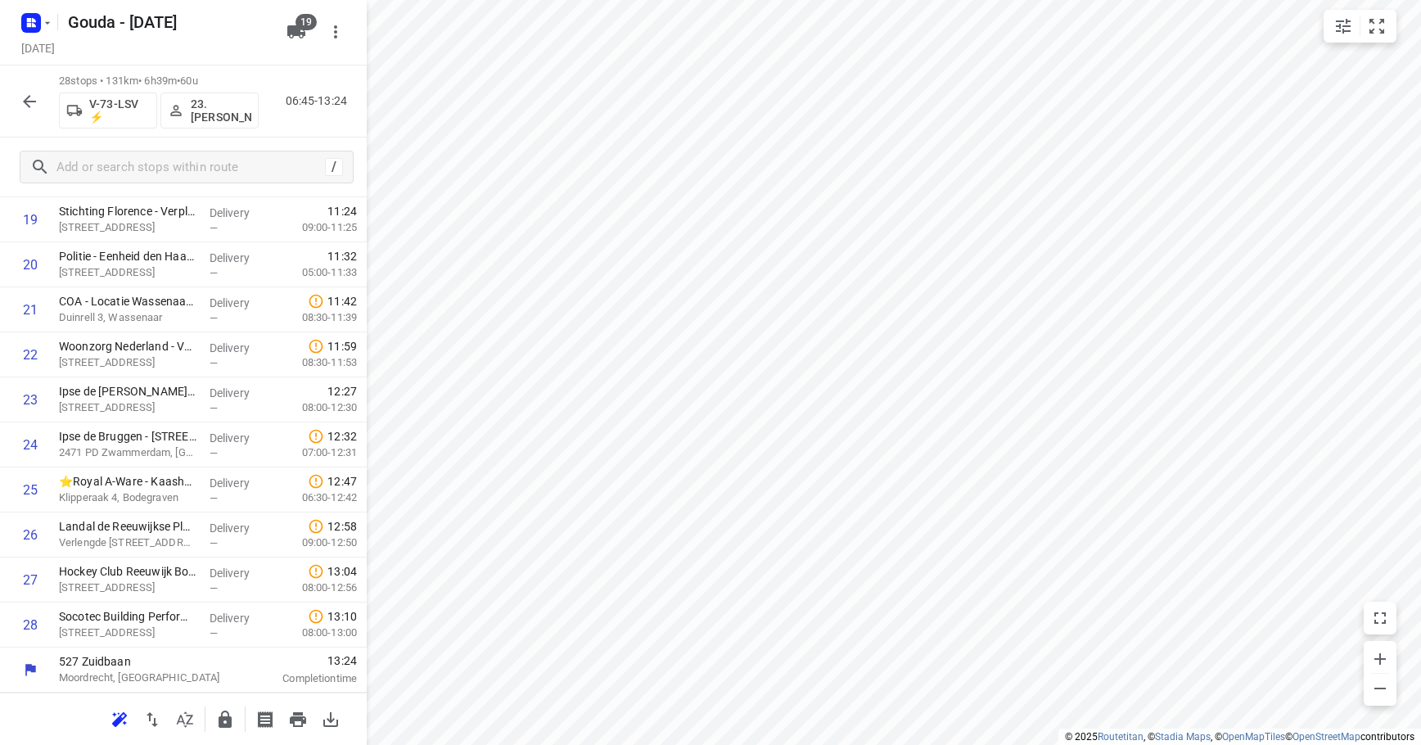
scroll to position [938, 0]
click at [235, 468] on div "Delivery —" at bounding box center [240, 489] width 74 height 45
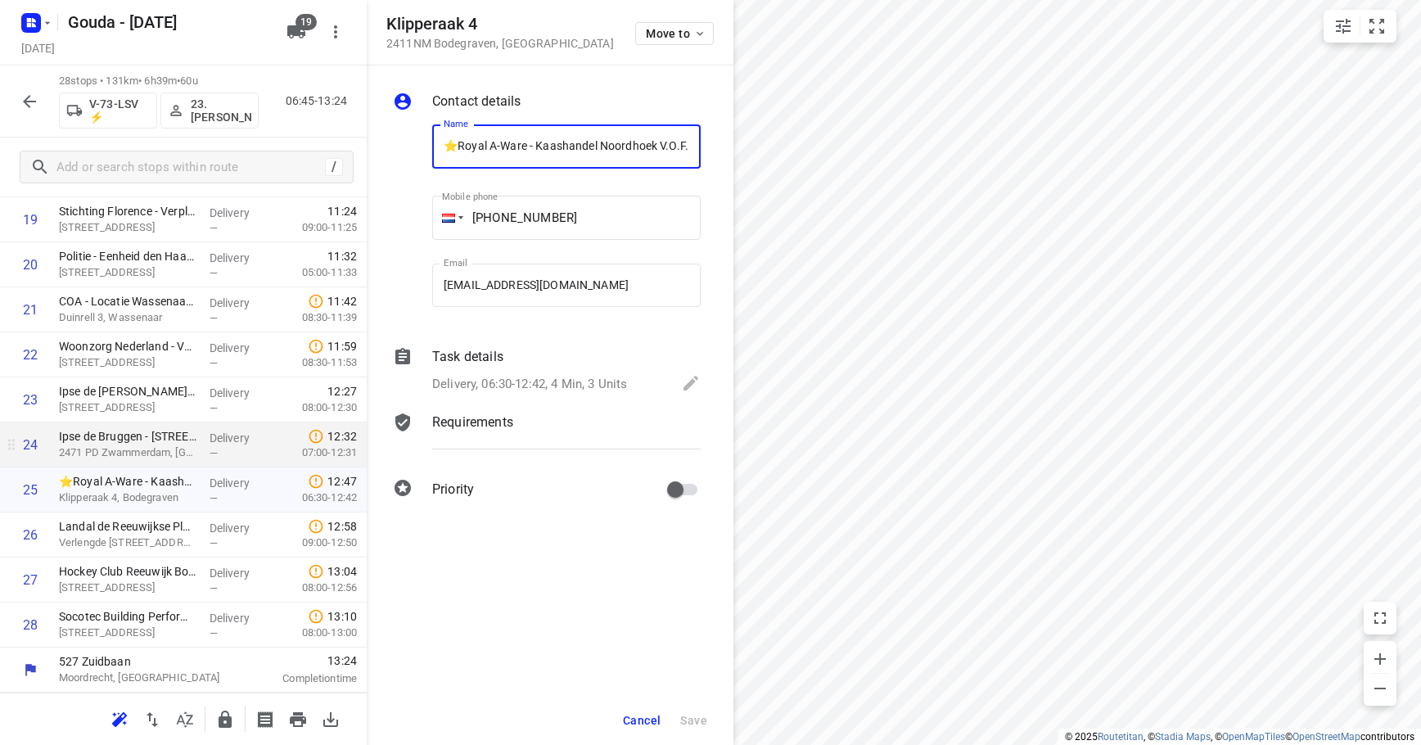
scroll to position [0, 88]
click at [514, 376] on p "Delivery, 06:30-12:42, 4 Min, 3 Units" at bounding box center [529, 384] width 195 height 19
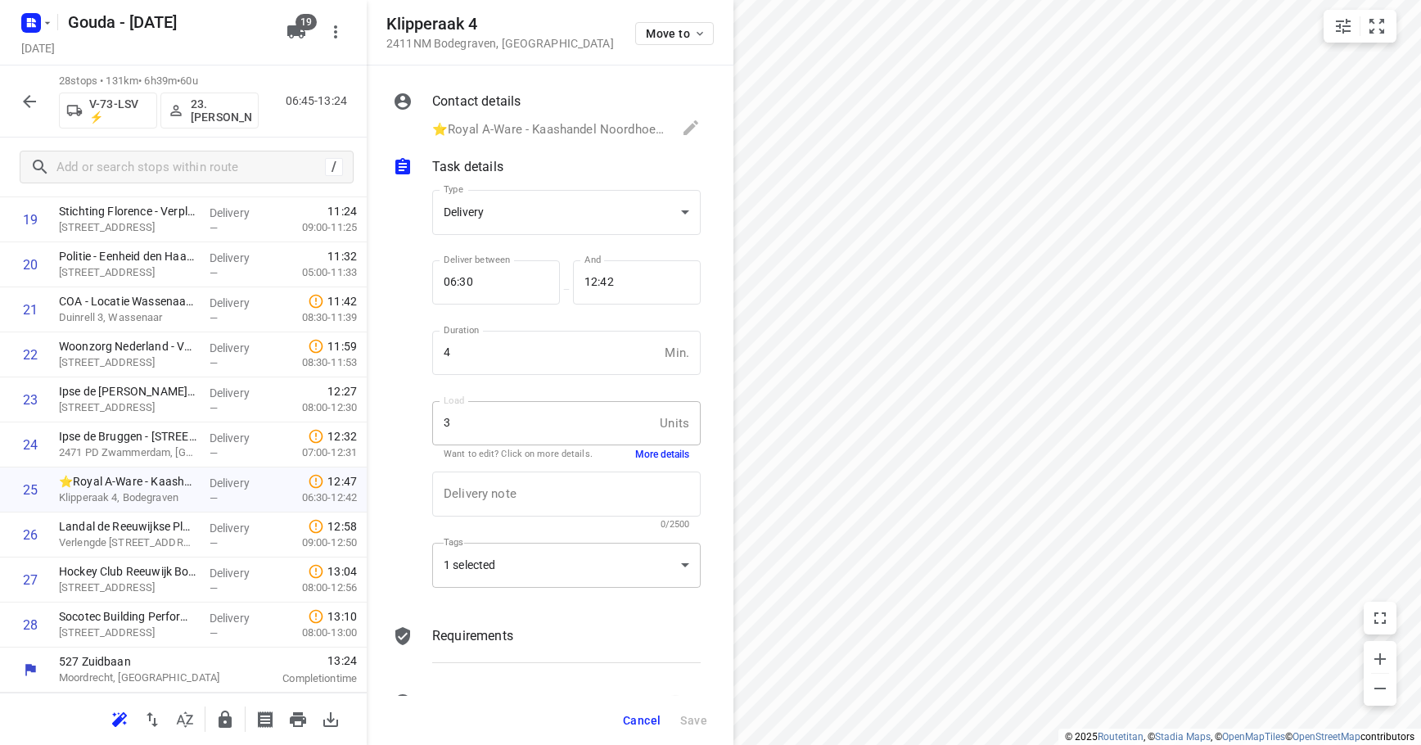
click at [537, 567] on div "1 selected" at bounding box center [566, 565] width 268 height 45
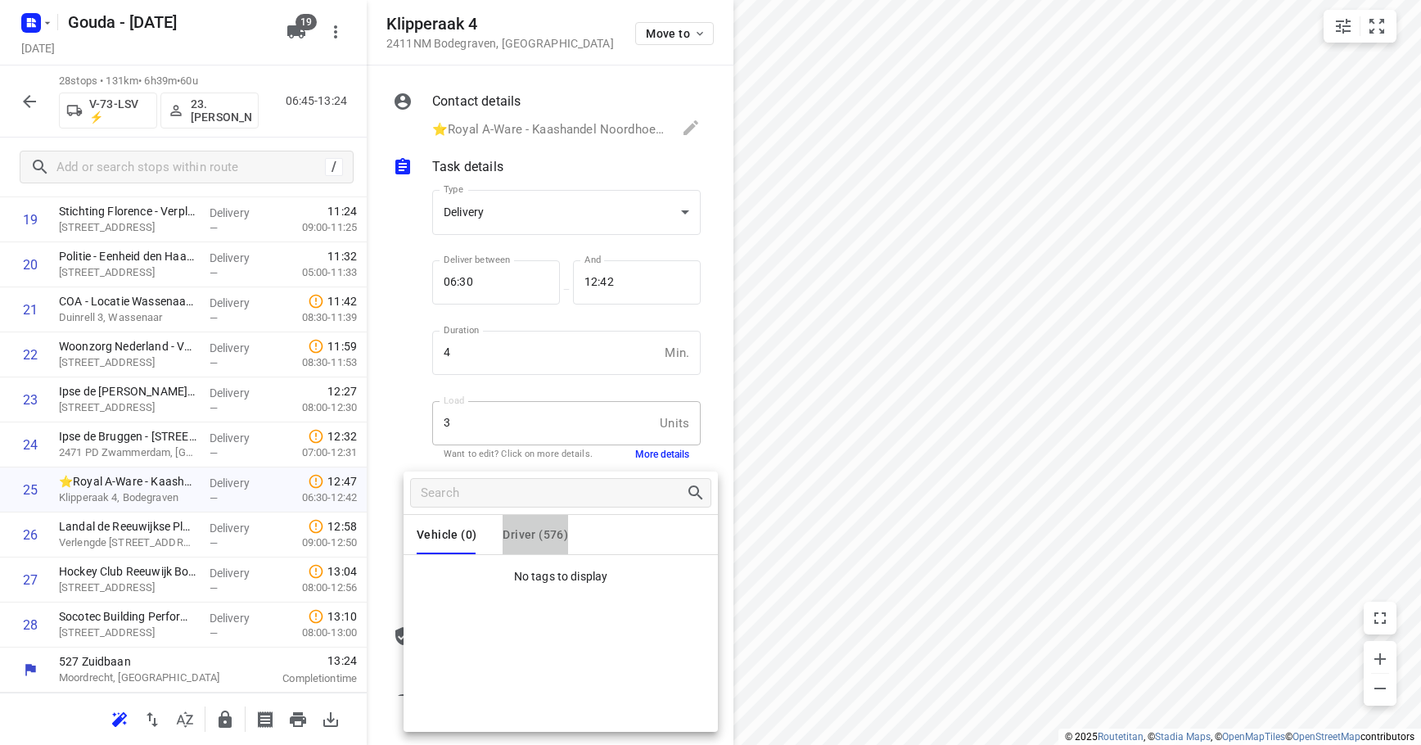
click at [537, 516] on button "Driver (576)" at bounding box center [535, 534] width 65 height 39
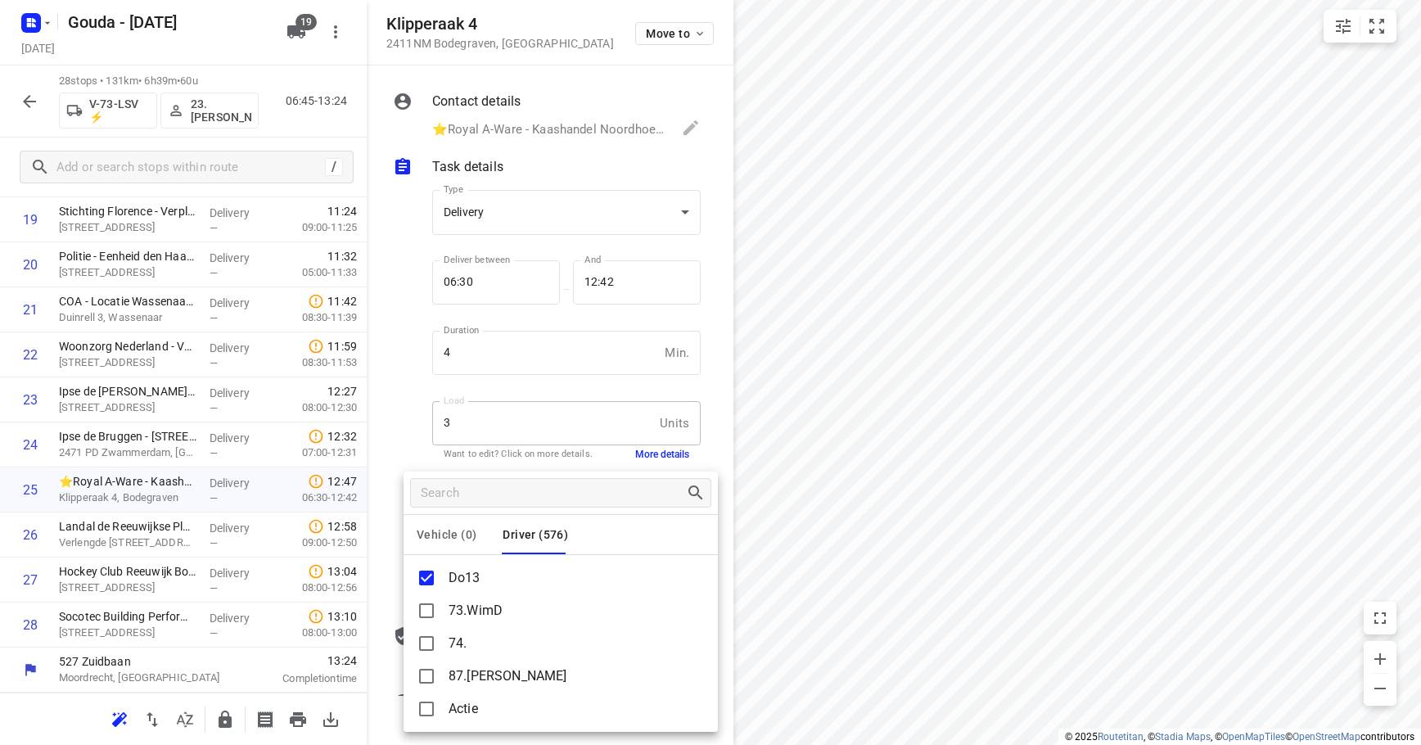
click at [462, 578] on p "Do13" at bounding box center [465, 578] width 32 height 20
copy p "Do13"
drag, startPoint x: 413, startPoint y: 399, endPoint x: 37, endPoint y: 115, distance: 471.5
click at [413, 399] on div at bounding box center [710, 372] width 1421 height 745
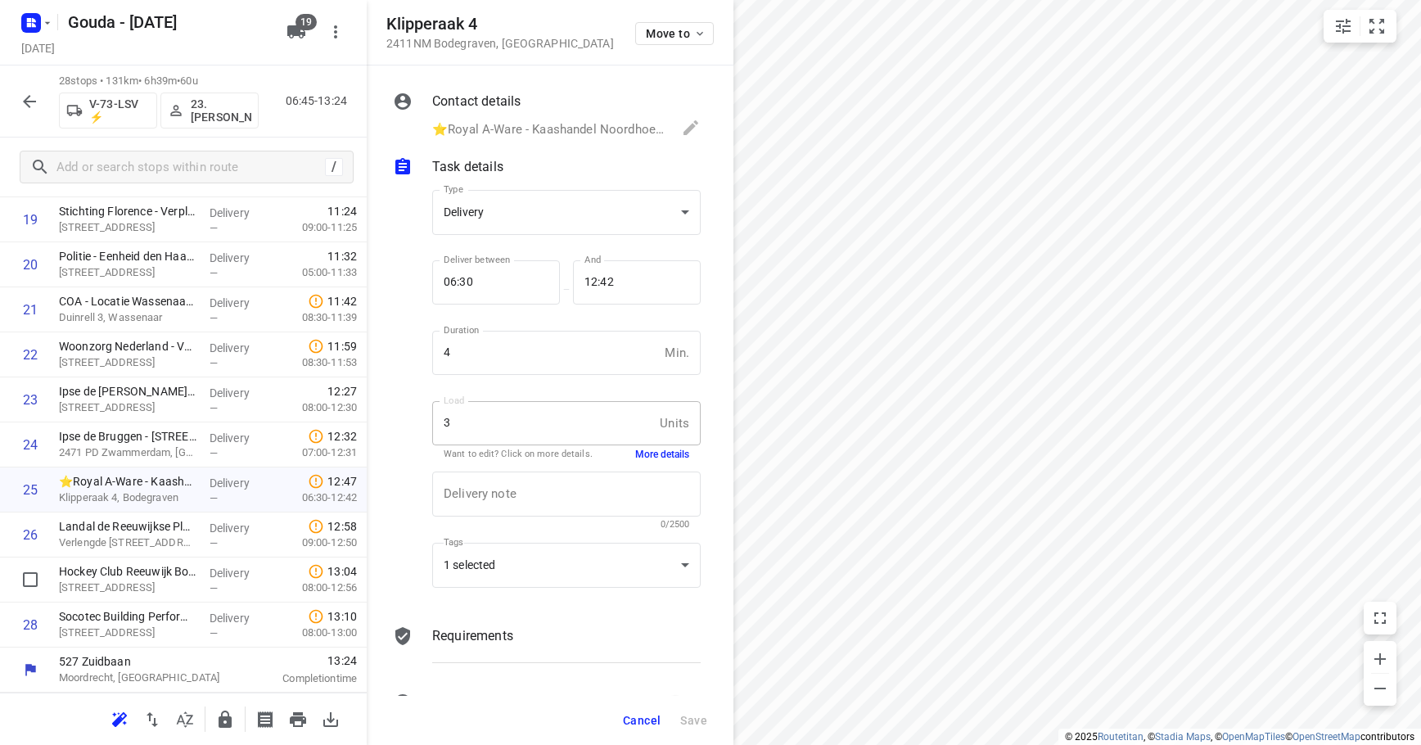
click at [640, 717] on span "Cancel" at bounding box center [642, 720] width 38 height 13
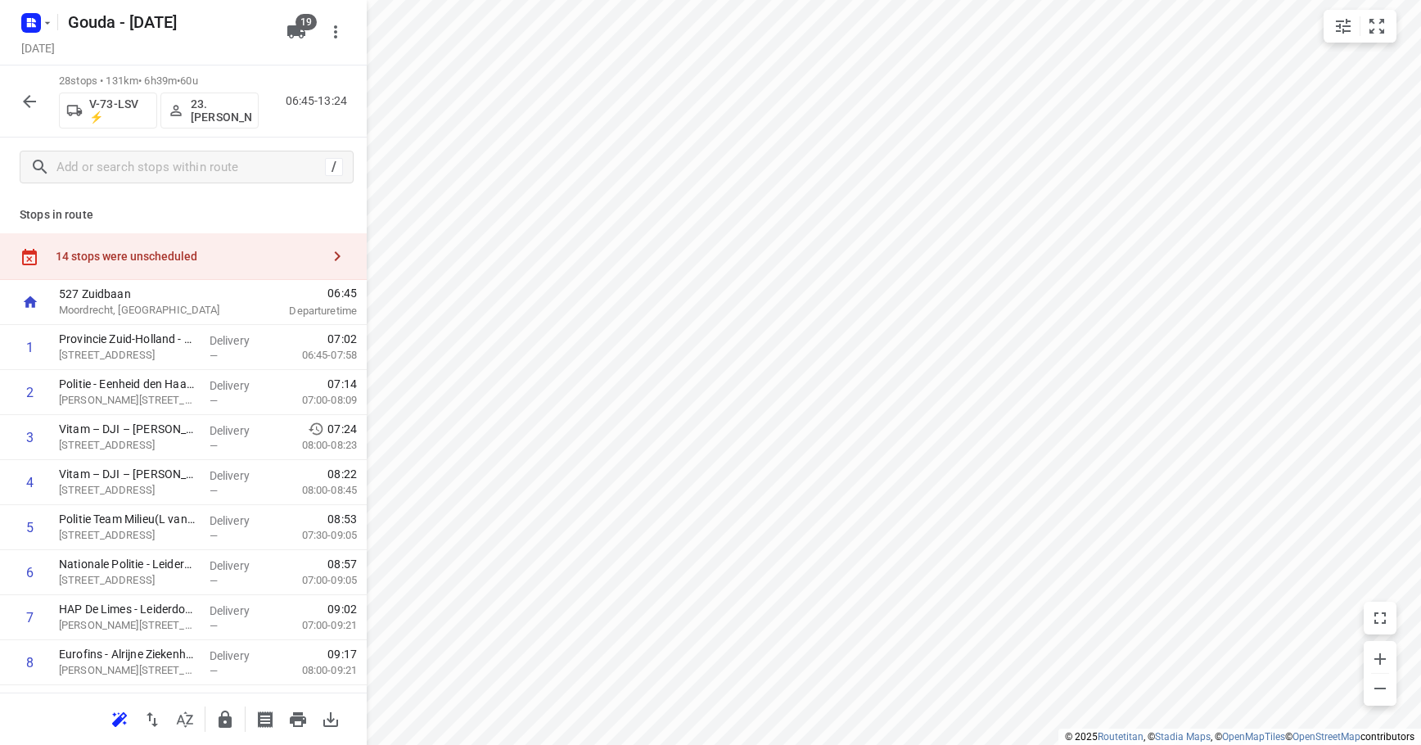
click at [174, 266] on div "14 stops were unscheduled" at bounding box center [183, 256] width 367 height 47
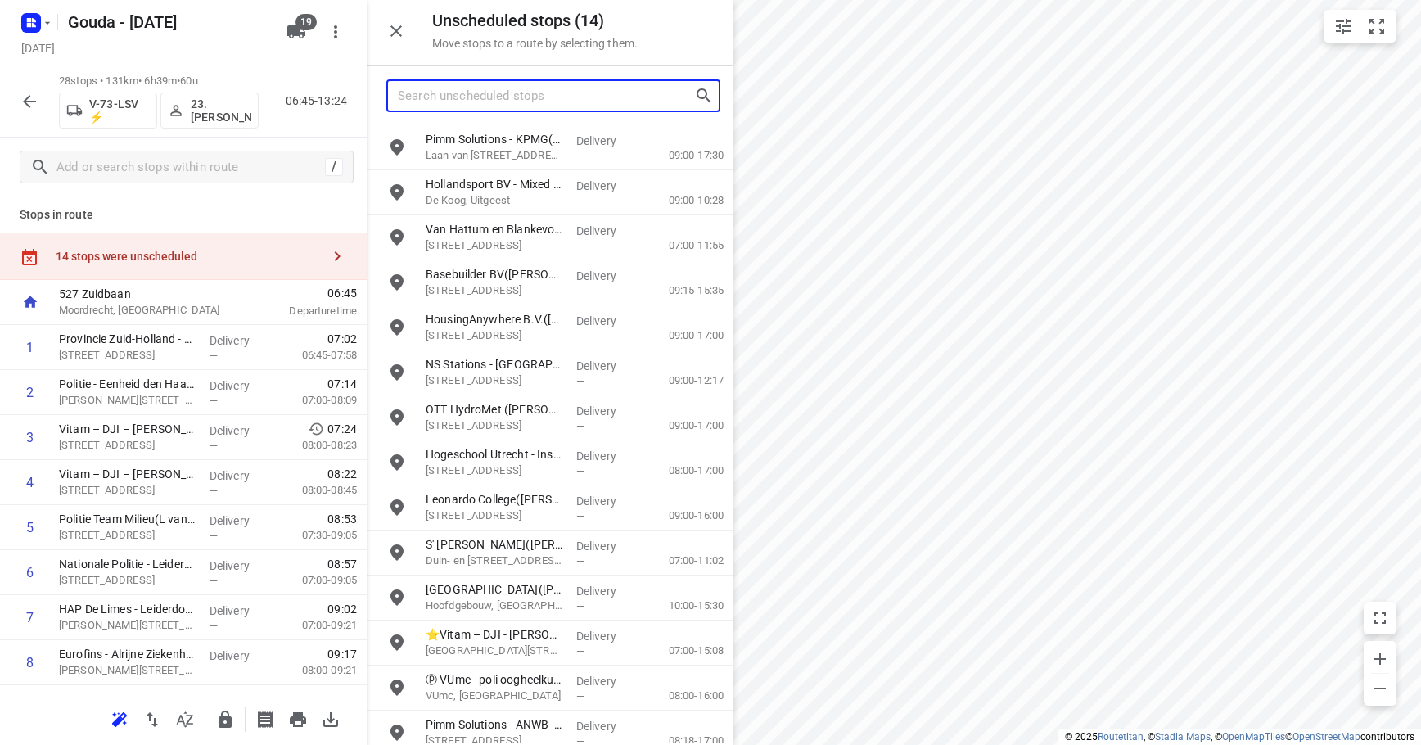
click at [510, 102] on input "Search unscheduled stops" at bounding box center [546, 95] width 296 height 25
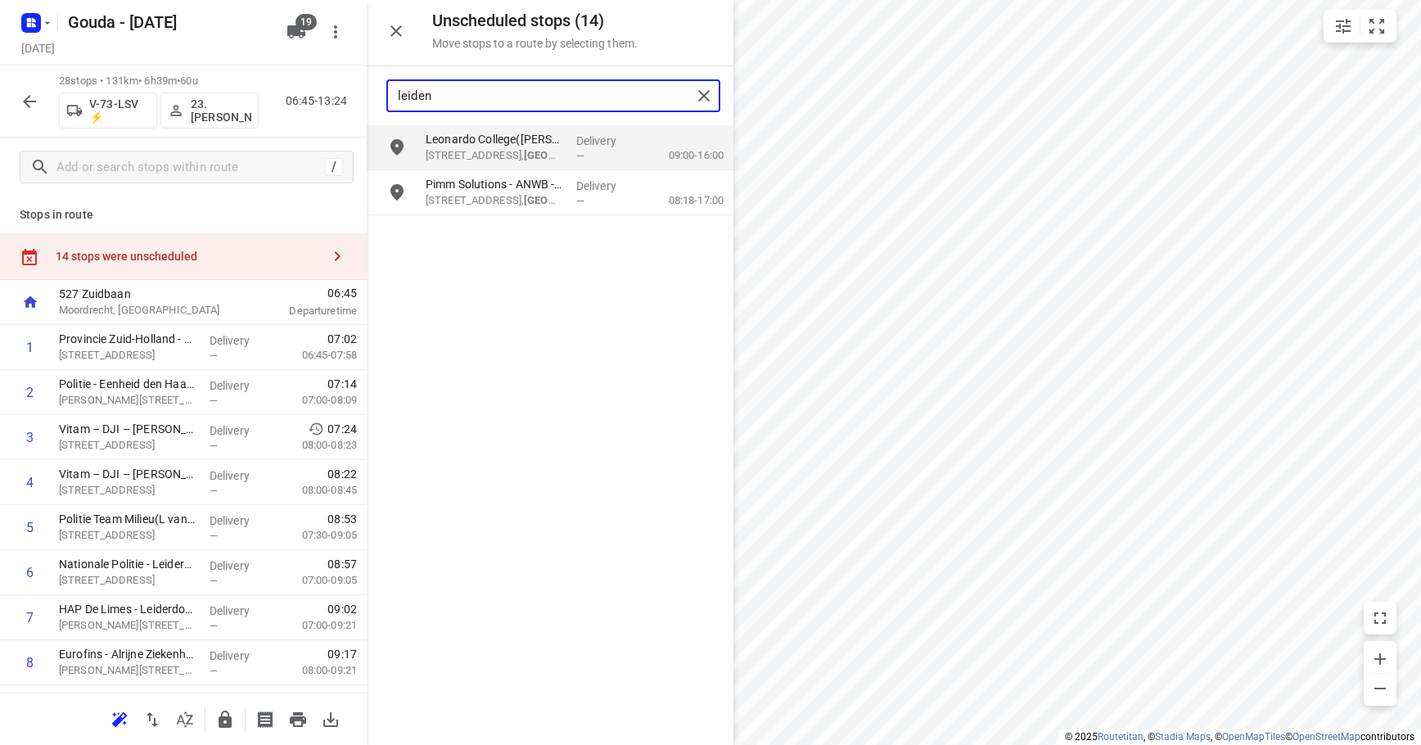
type input "leiden"
click at [204, 496] on div "Delivery —" at bounding box center [240, 482] width 74 height 45
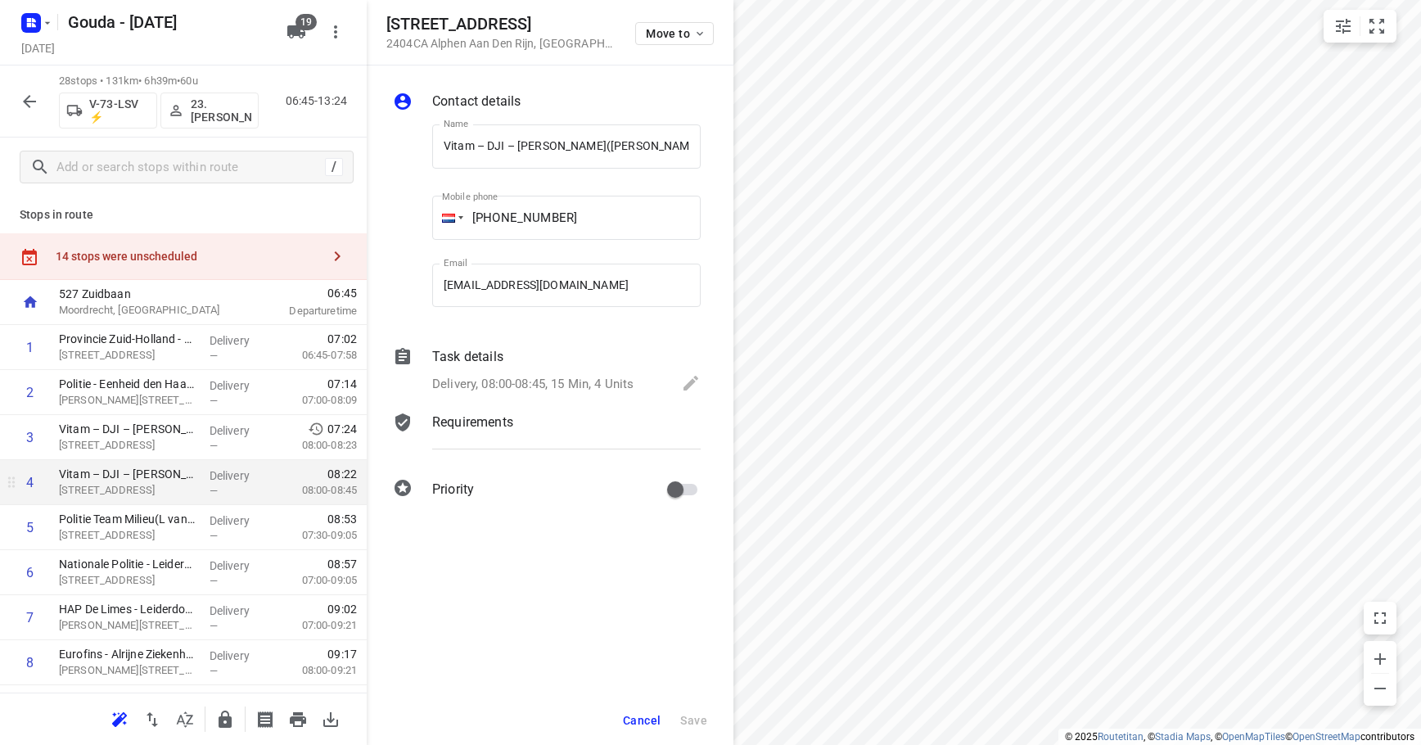
scroll to position [0, 63]
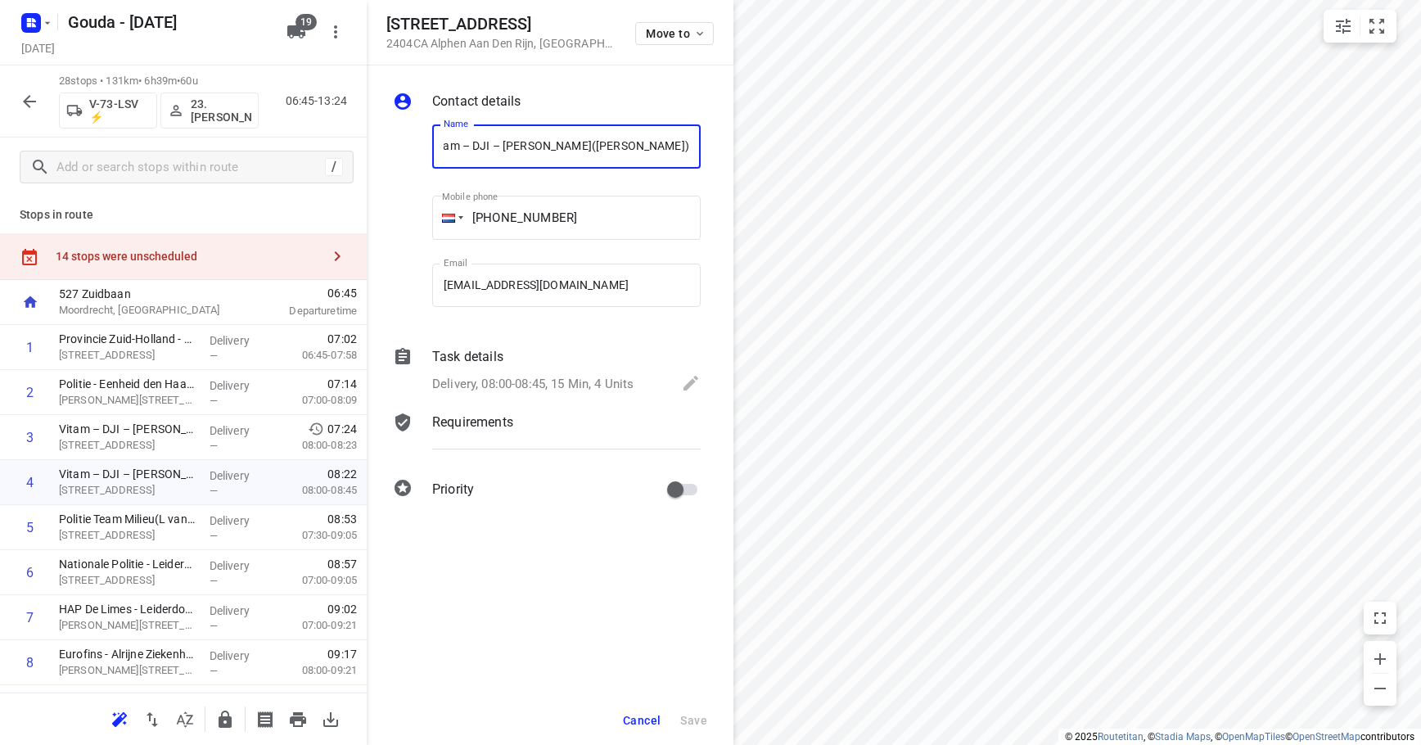
click at [634, 377] on p "Delivery, 08:00-08:45, 15 Min, 4 Units" at bounding box center [532, 384] width 201 height 19
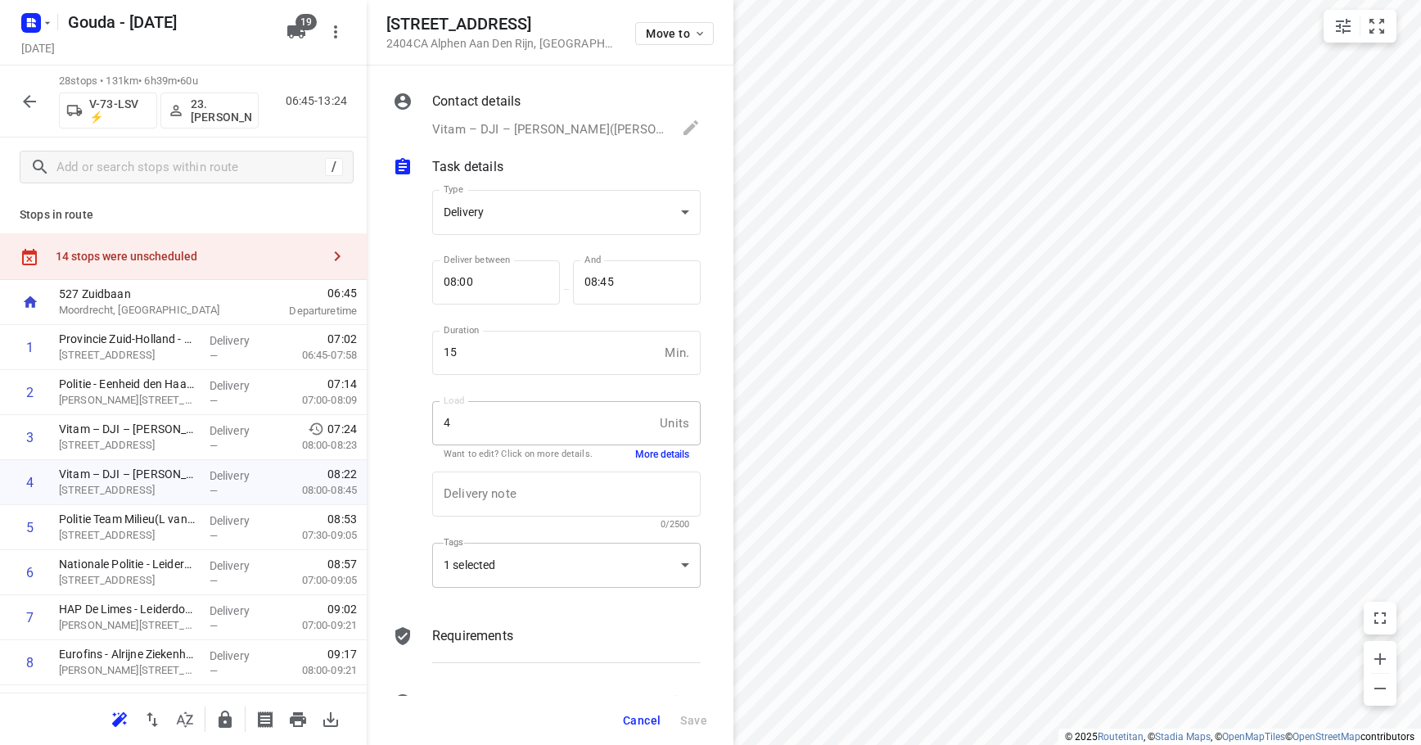
click at [575, 562] on div "1 selected" at bounding box center [566, 565] width 268 height 45
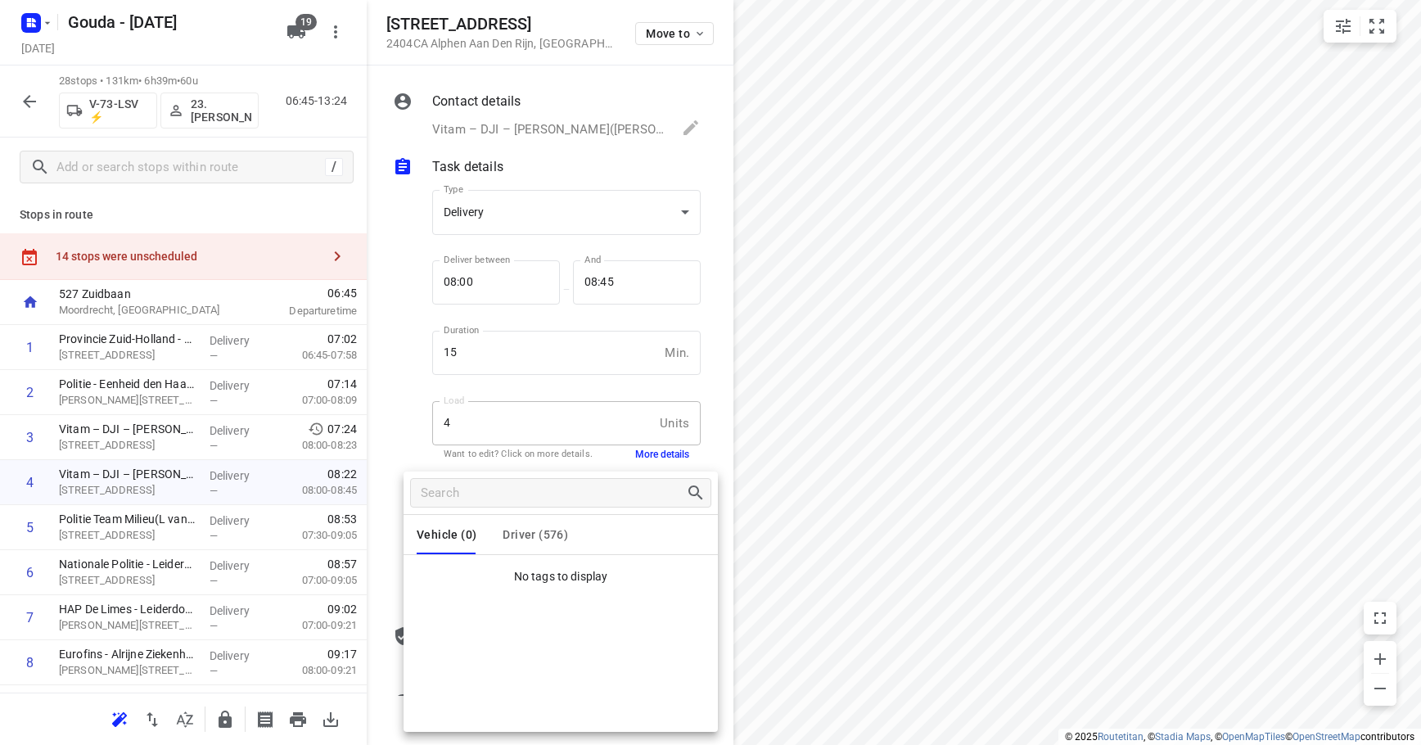
click at [555, 508] on div at bounding box center [561, 492] width 314 height 43
click at [541, 537] on span "Driver (576)" at bounding box center [535, 534] width 65 height 13
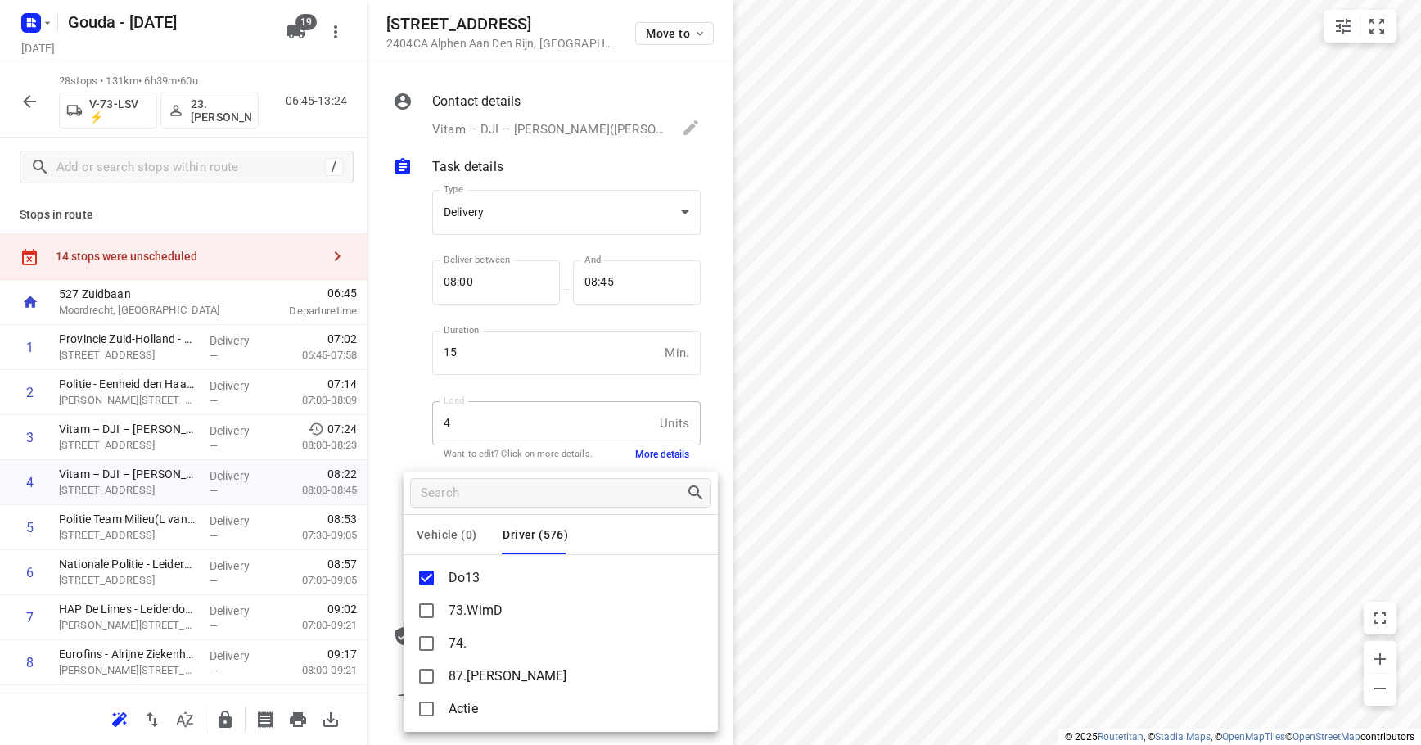
click at [465, 570] on p "Do13" at bounding box center [465, 578] width 32 height 20
copy ul "Do13"
click at [410, 385] on div at bounding box center [710, 372] width 1421 height 745
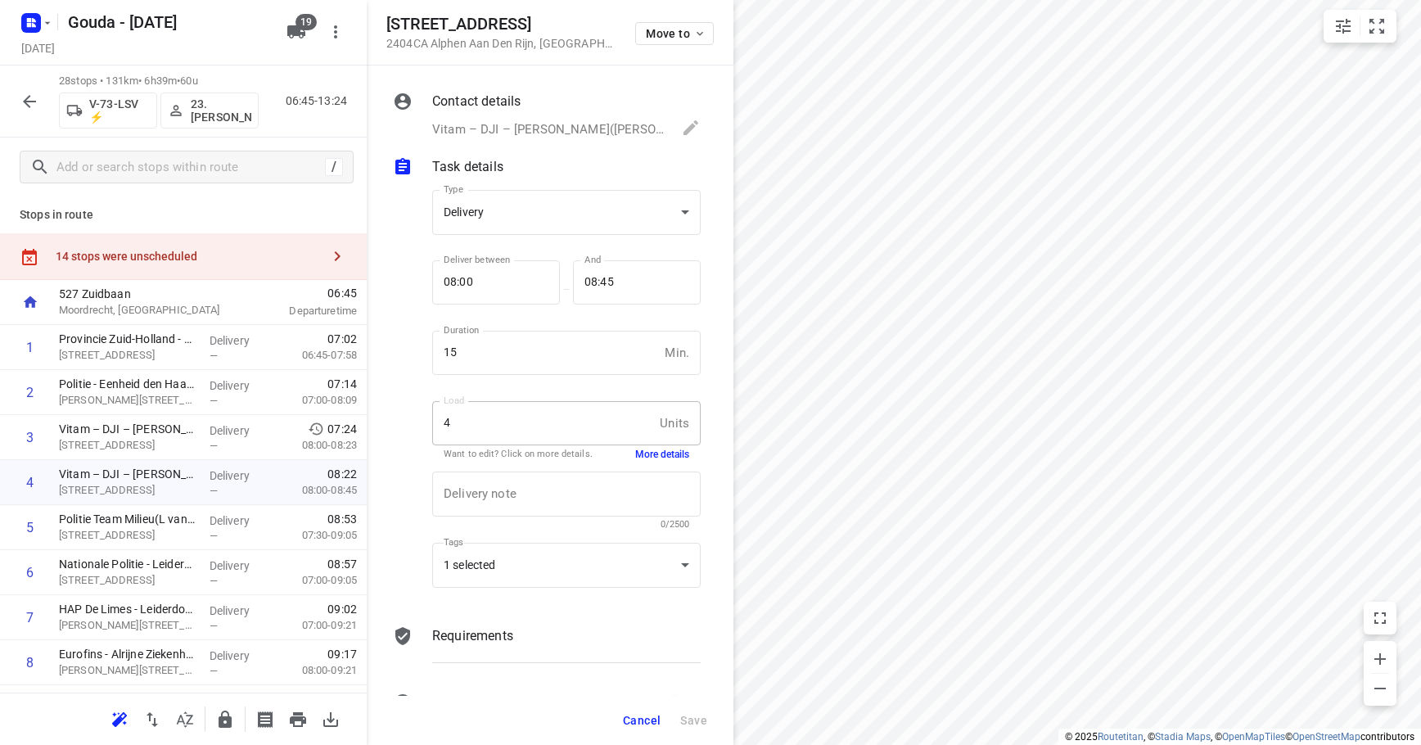
click at [627, 716] on span "Cancel" at bounding box center [642, 720] width 38 height 13
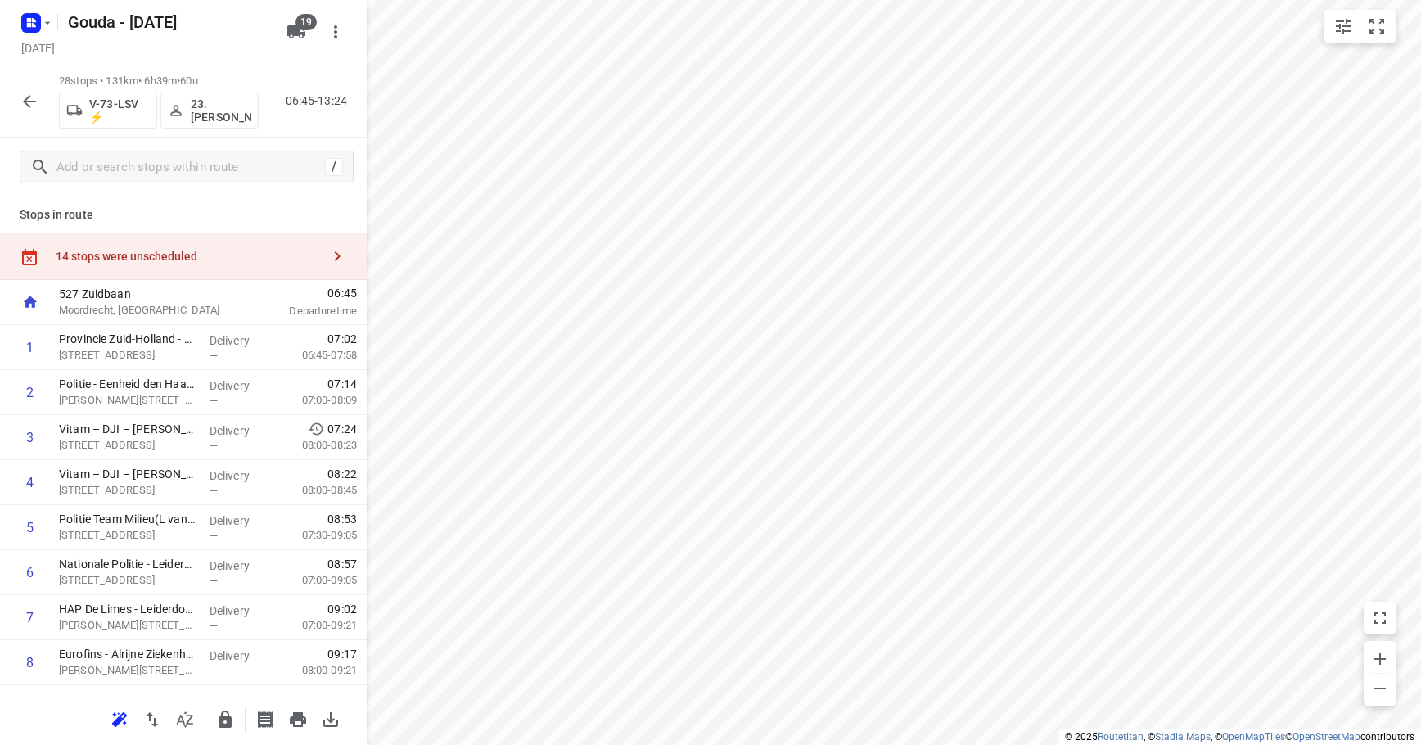
click at [237, 258] on div "14 stops were unscheduled" at bounding box center [188, 256] width 265 height 13
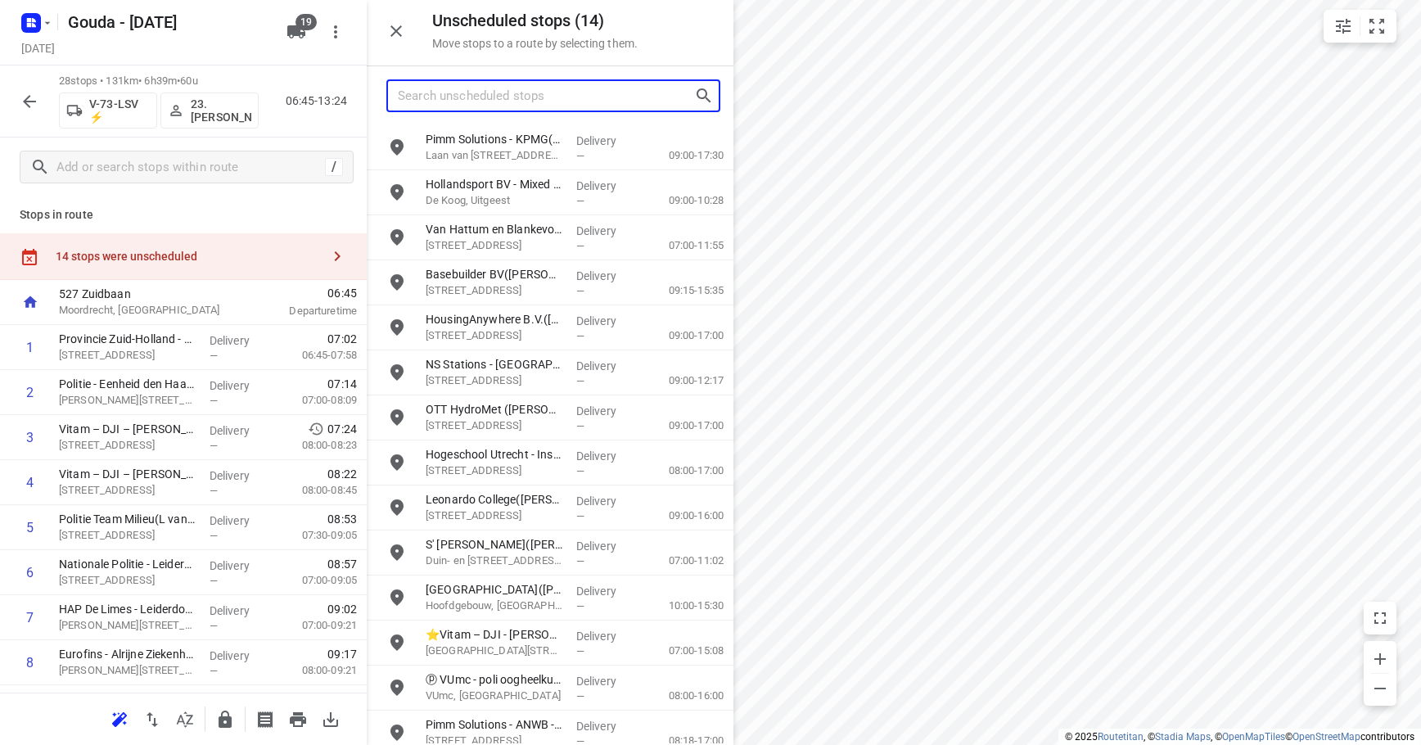
click at [459, 90] on input "Search unscheduled stops" at bounding box center [546, 95] width 296 height 25
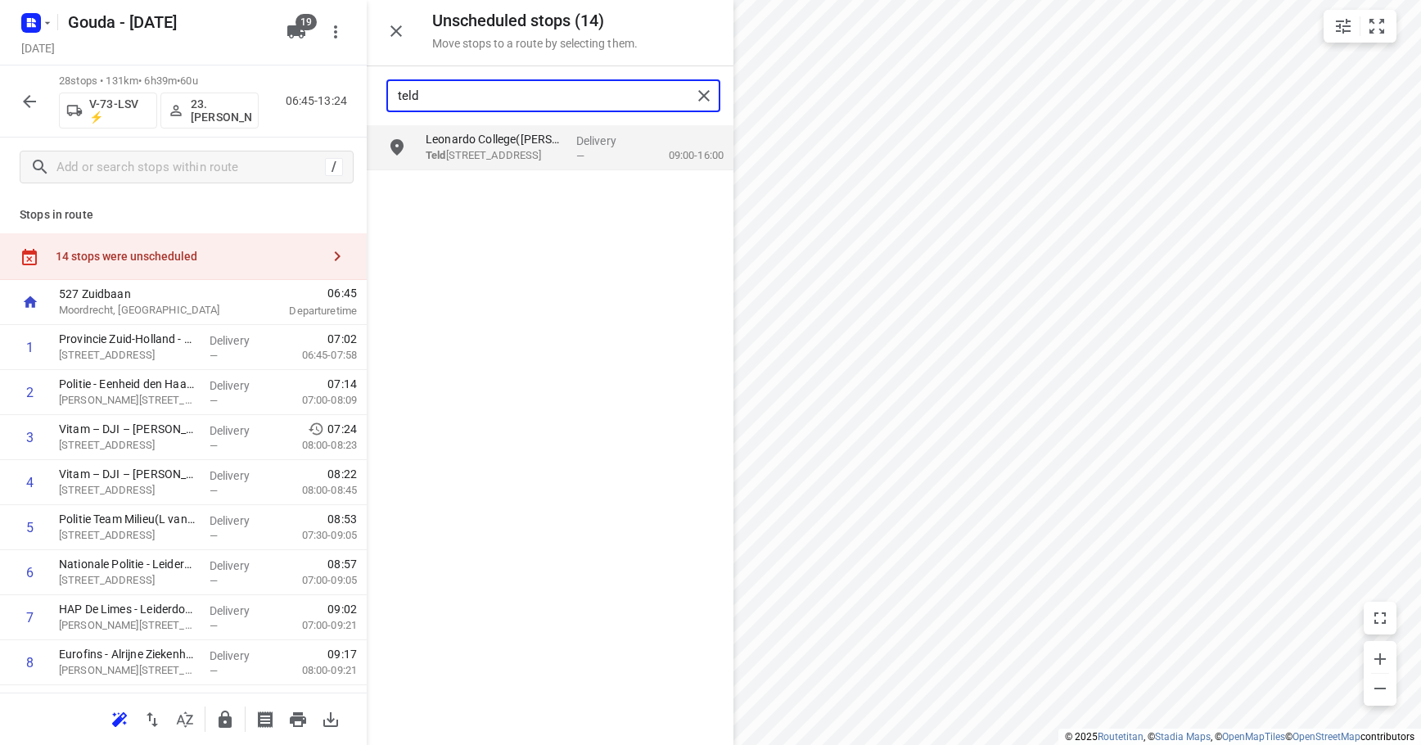
type input "teld"
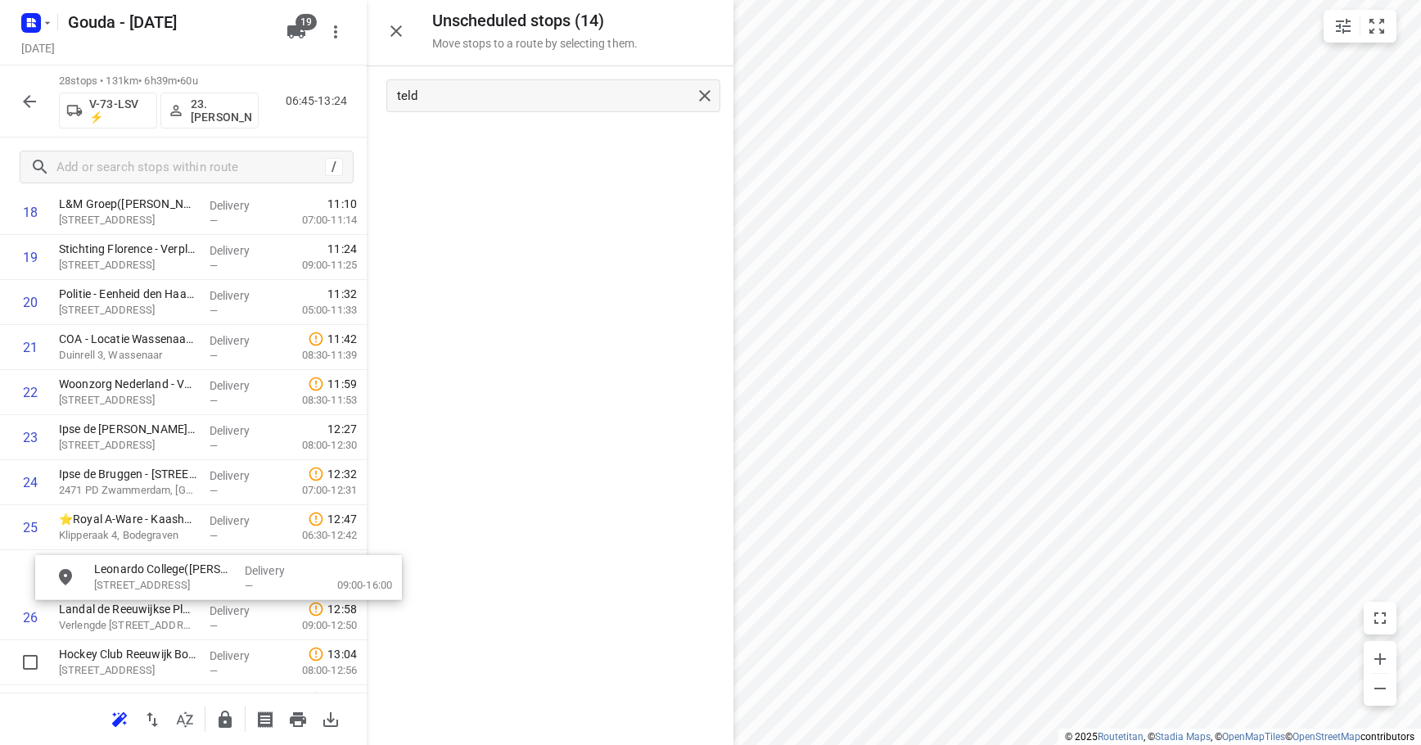
scroll to position [904, 0]
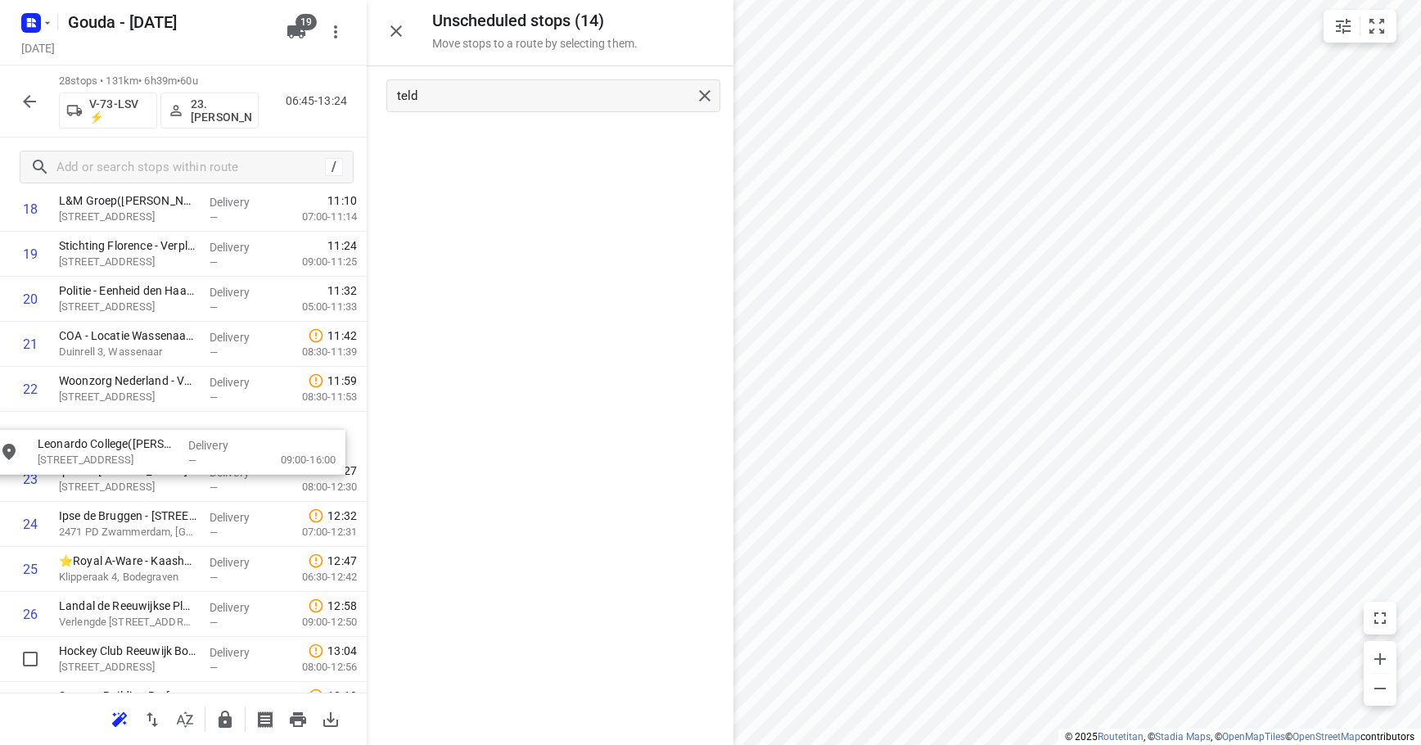
drag, startPoint x: 552, startPoint y: 149, endPoint x: 157, endPoint y: 449, distance: 495.8
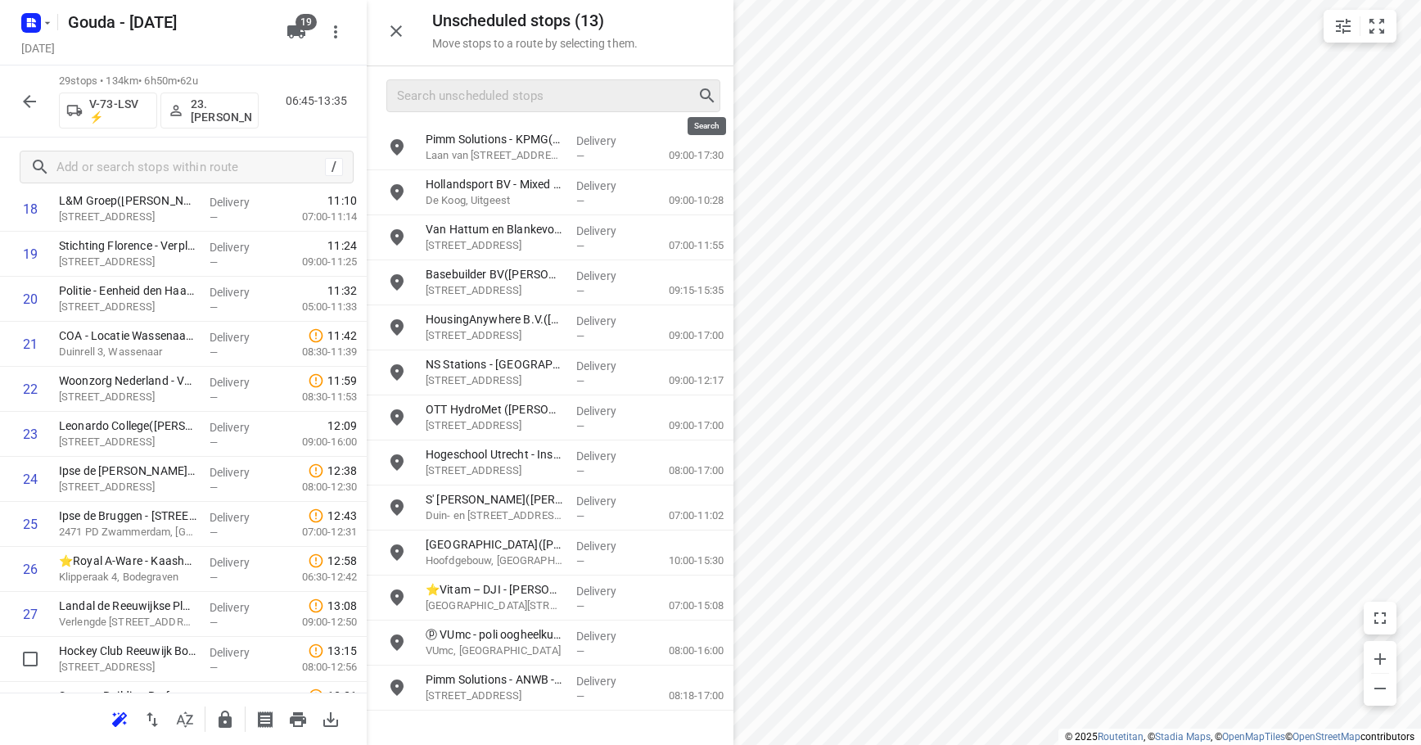
drag, startPoint x: 706, startPoint y: 92, endPoint x: 712, endPoint y: 101, distance: 11.8
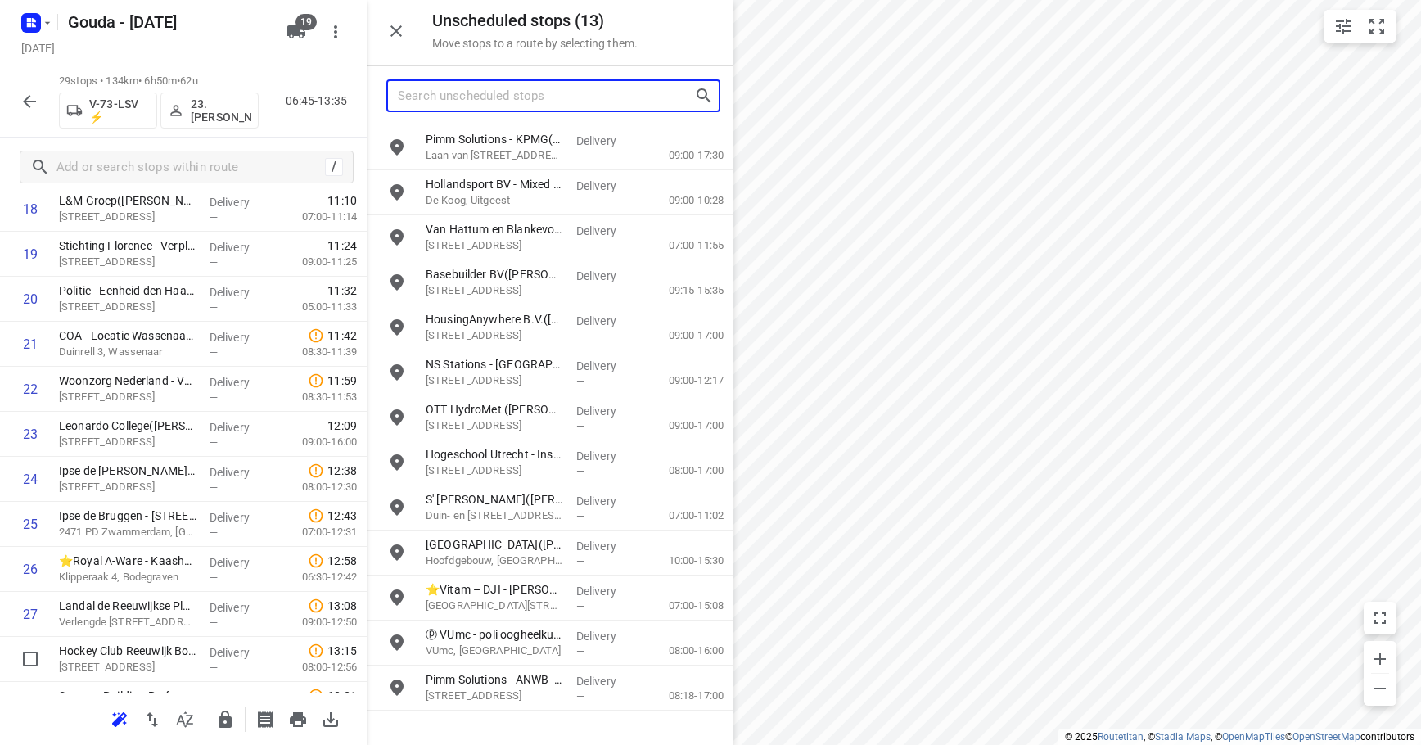
click at [530, 101] on input "Search unscheduled stops" at bounding box center [546, 95] width 296 height 25
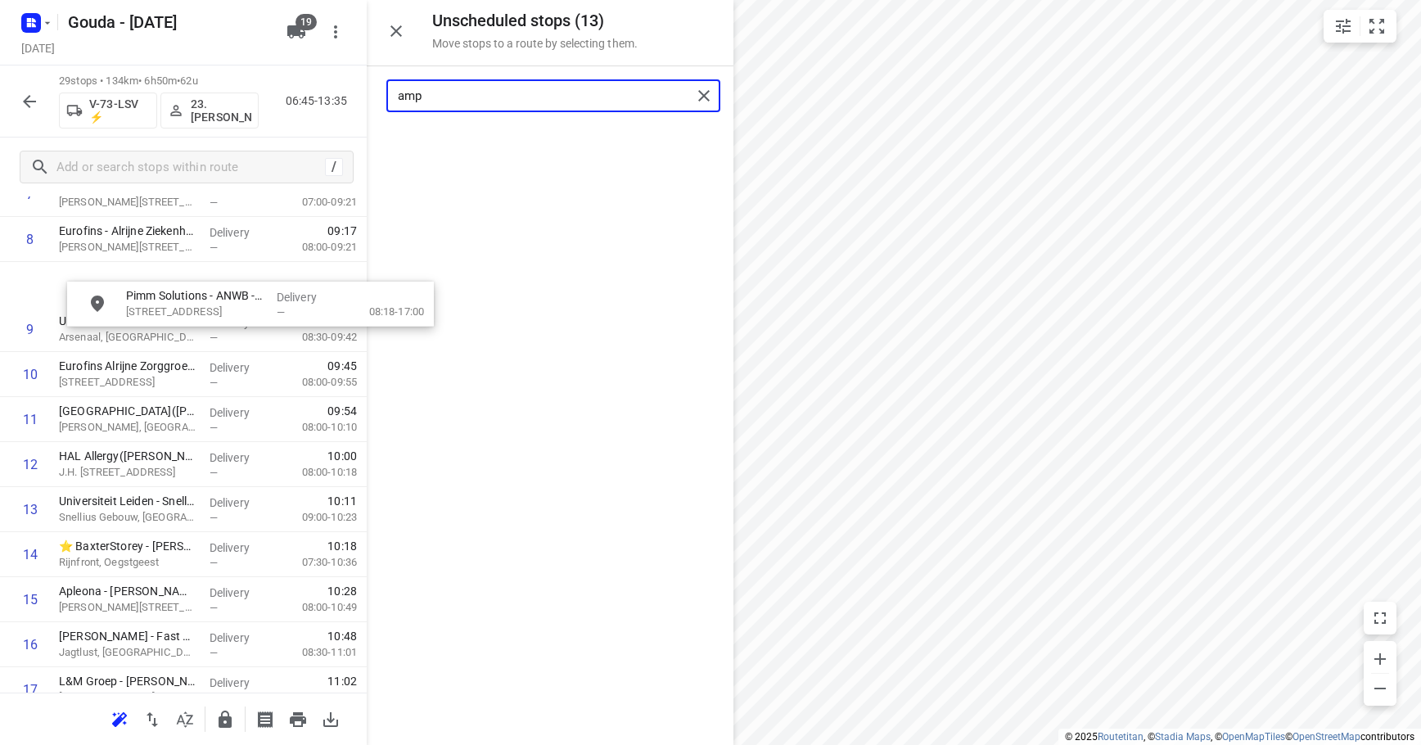
scroll to position [396, 0]
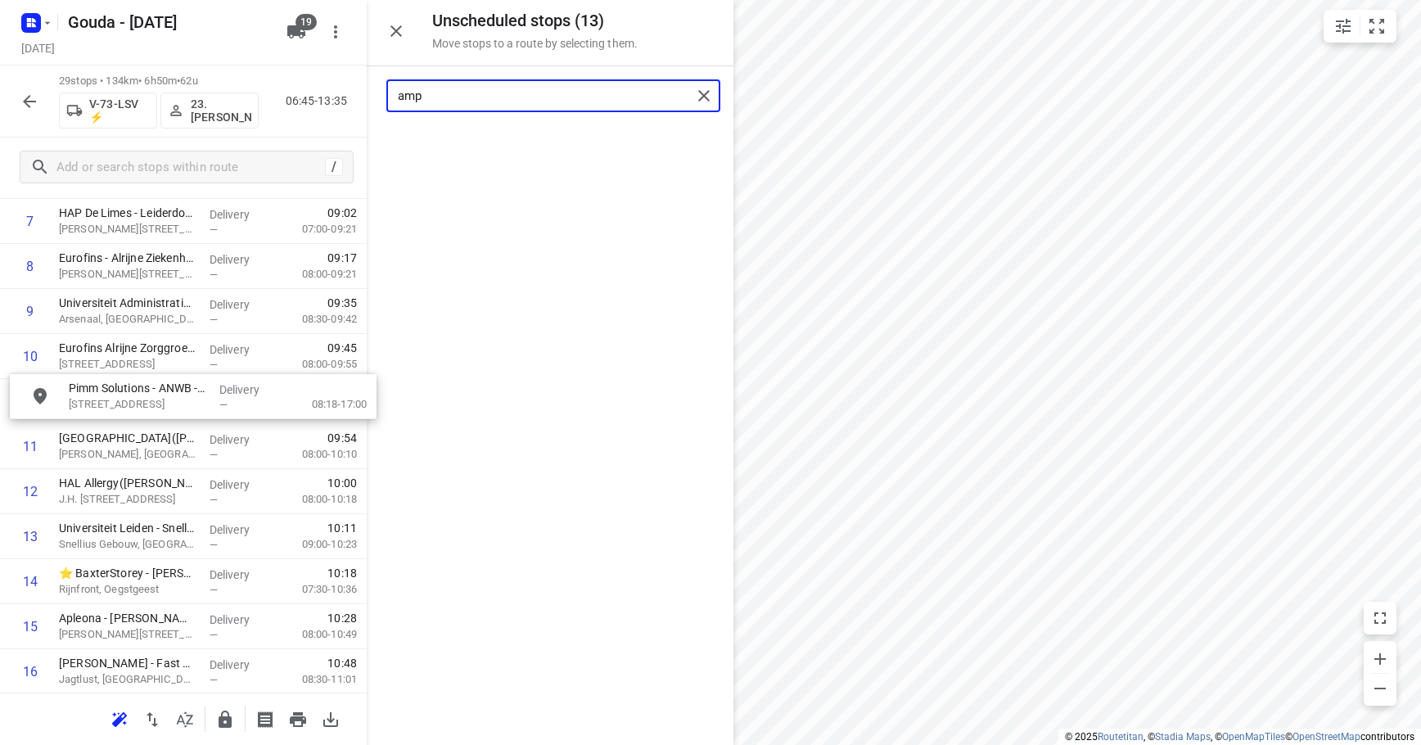
drag, startPoint x: 521, startPoint y: 144, endPoint x: 163, endPoint y: 401, distance: 440.4
type input "amp"
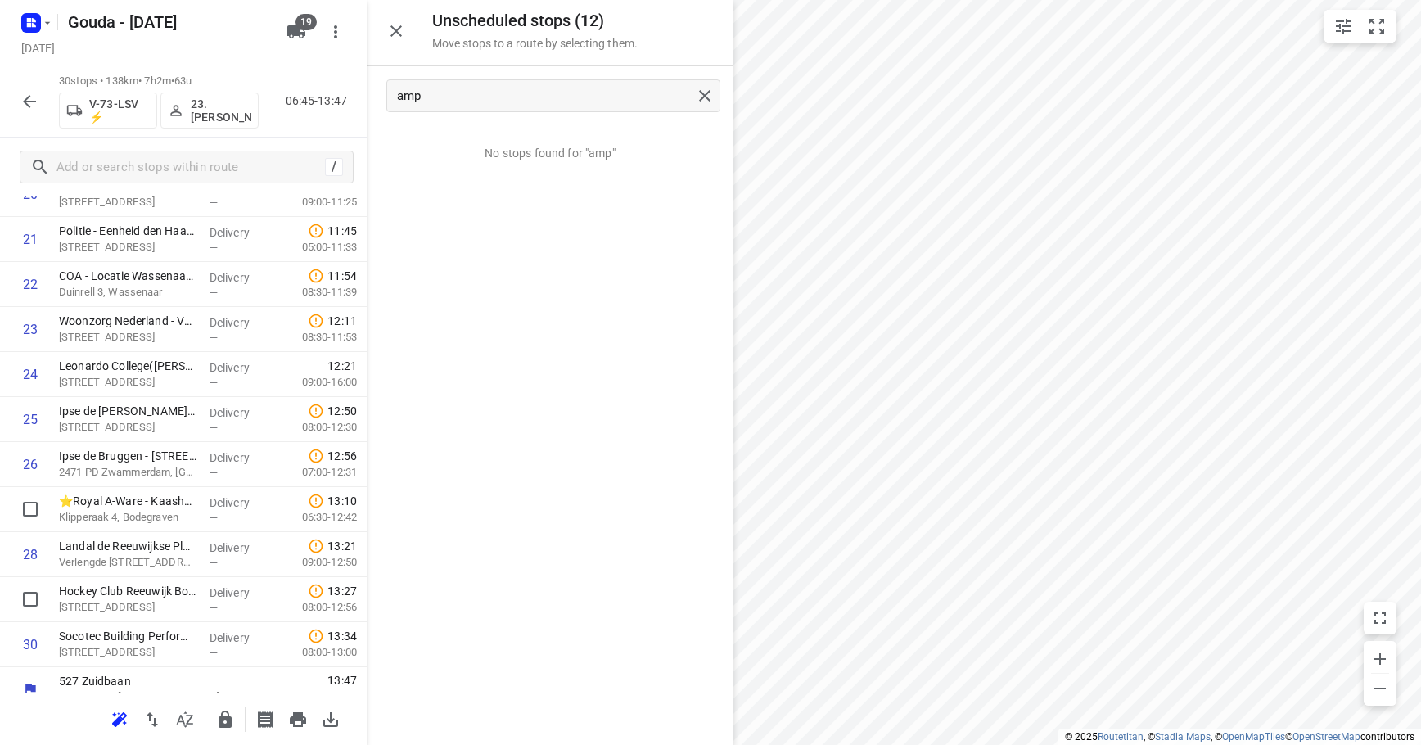
scroll to position [1028, 0]
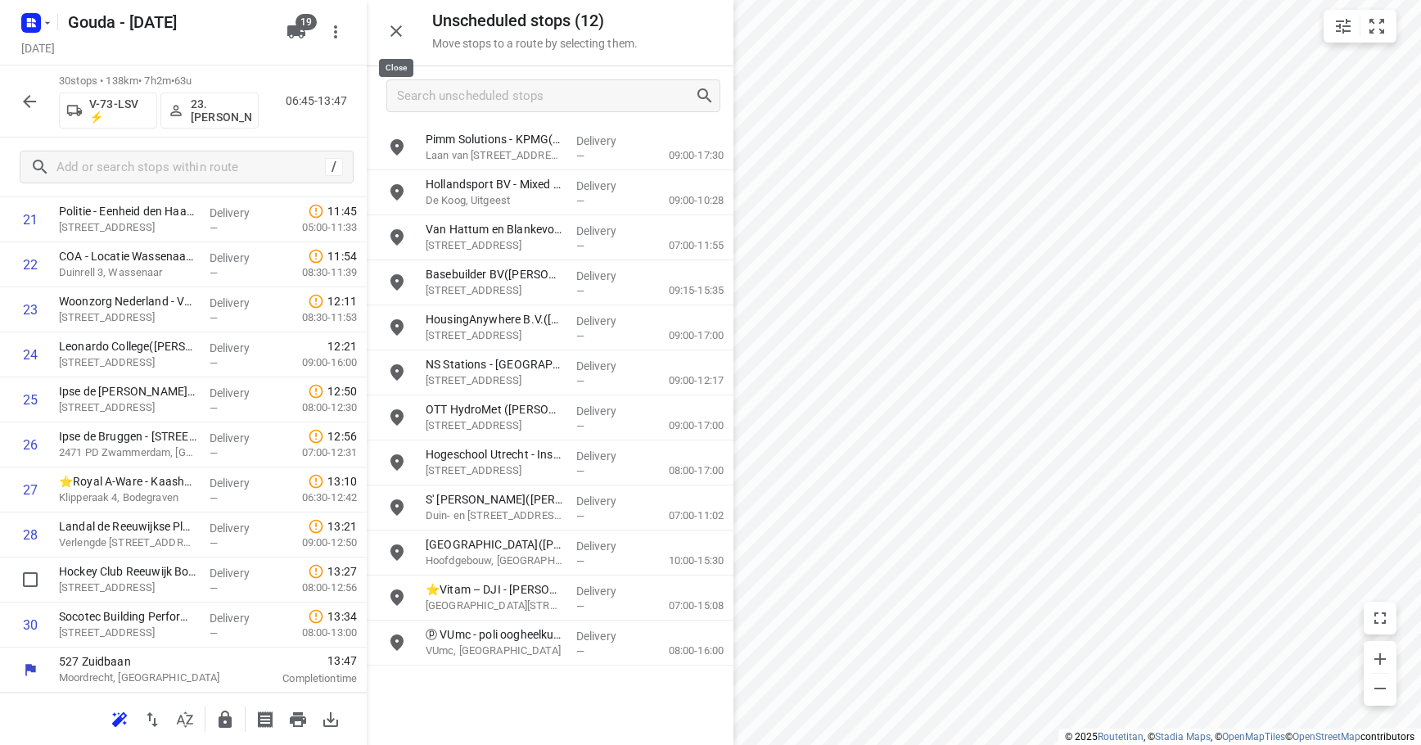
click at [403, 29] on icon "button" at bounding box center [396, 31] width 20 height 20
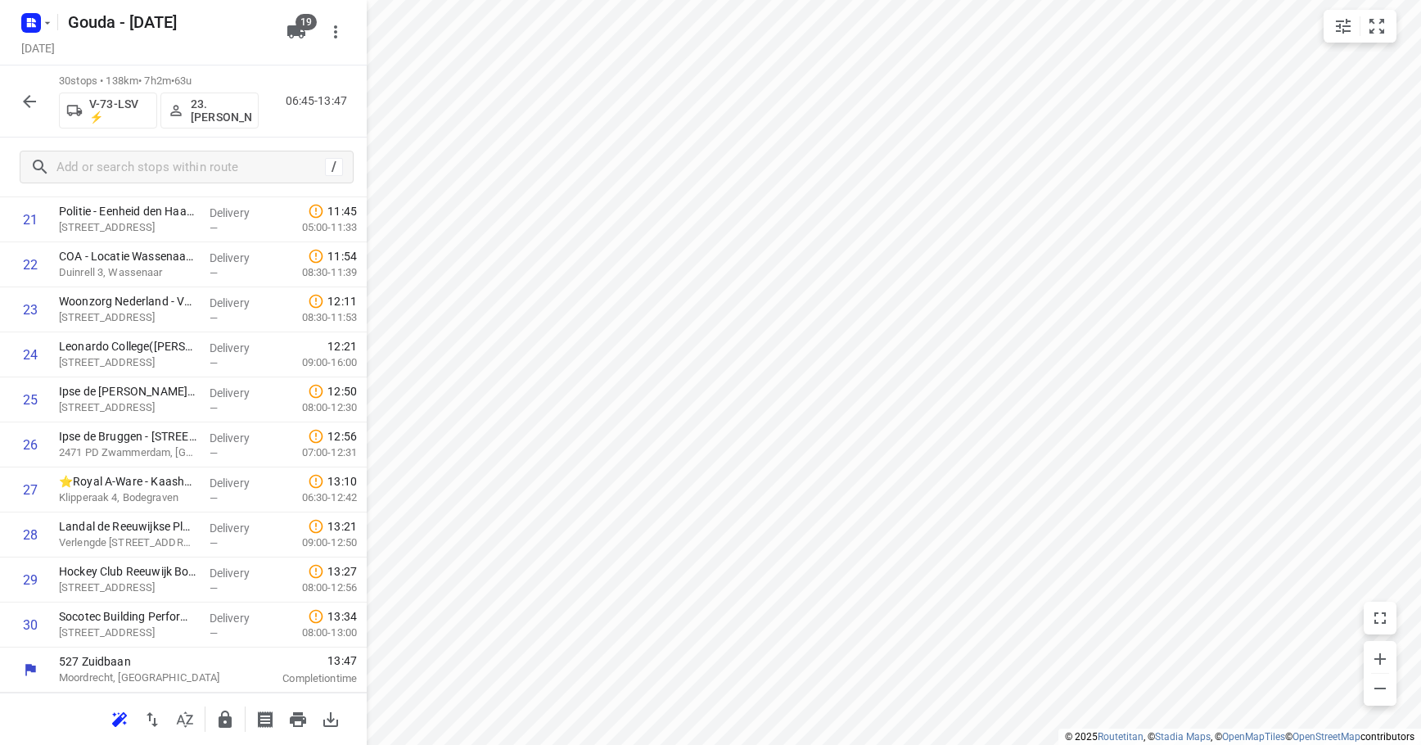
click at [38, 110] on icon "button" at bounding box center [30, 102] width 20 height 20
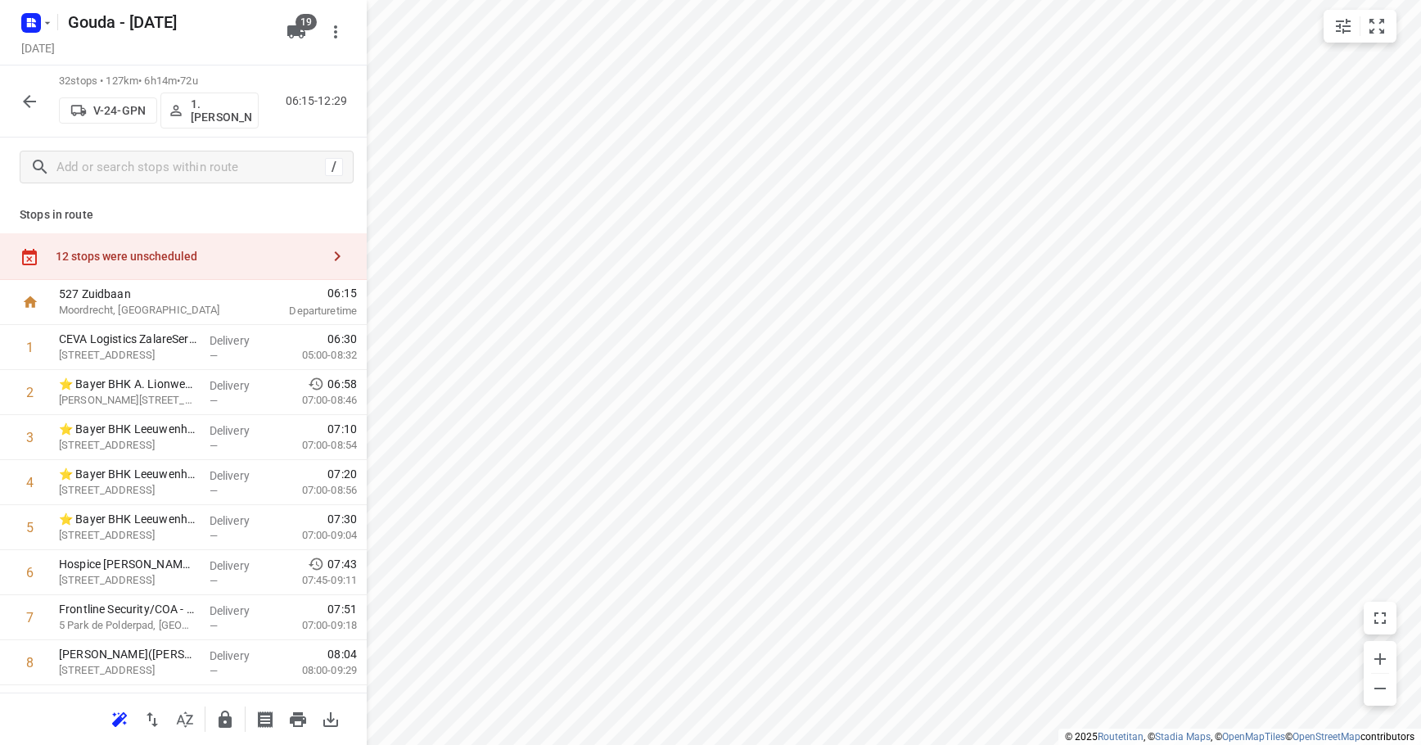
click at [154, 246] on div "12 stops were unscheduled" at bounding box center [183, 256] width 367 height 47
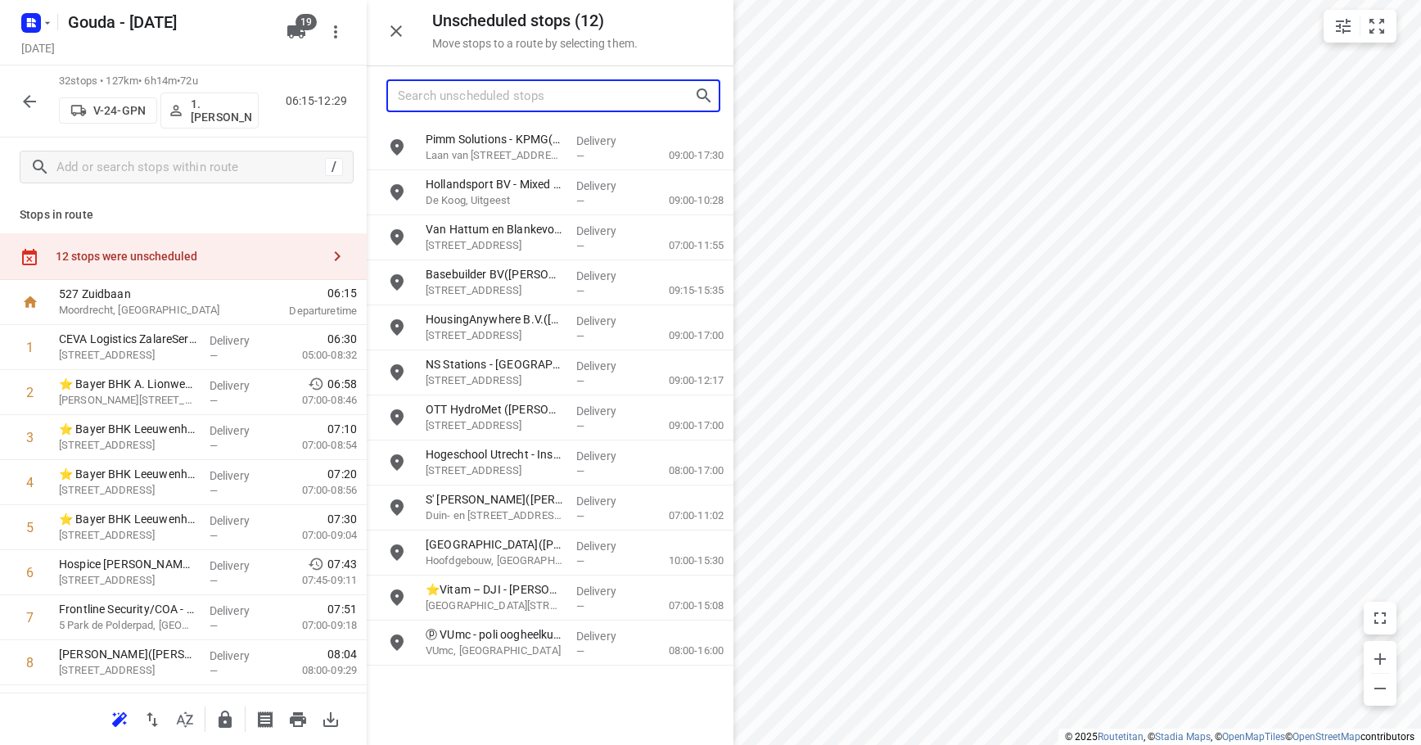
click at [555, 105] on input "Search unscheduled stops" at bounding box center [546, 95] width 296 height 25
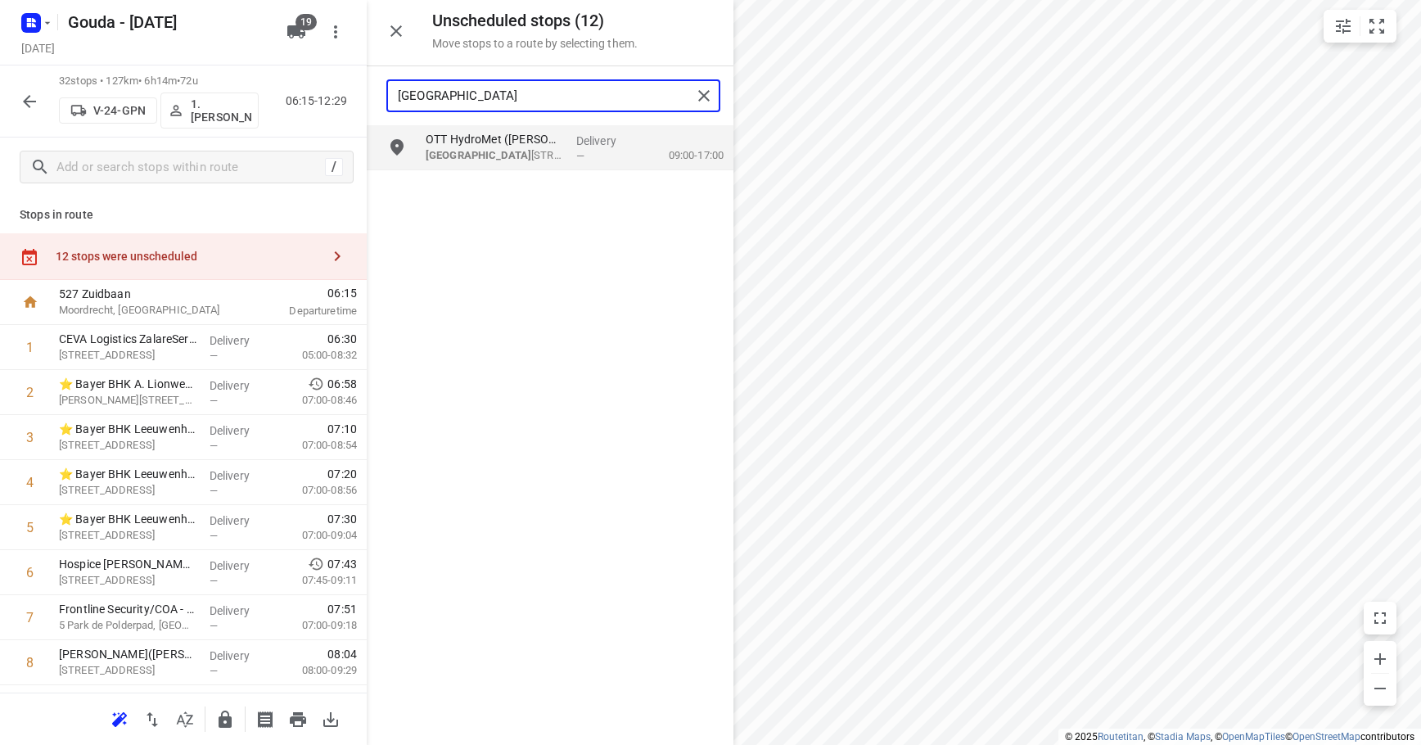
type input "delft"
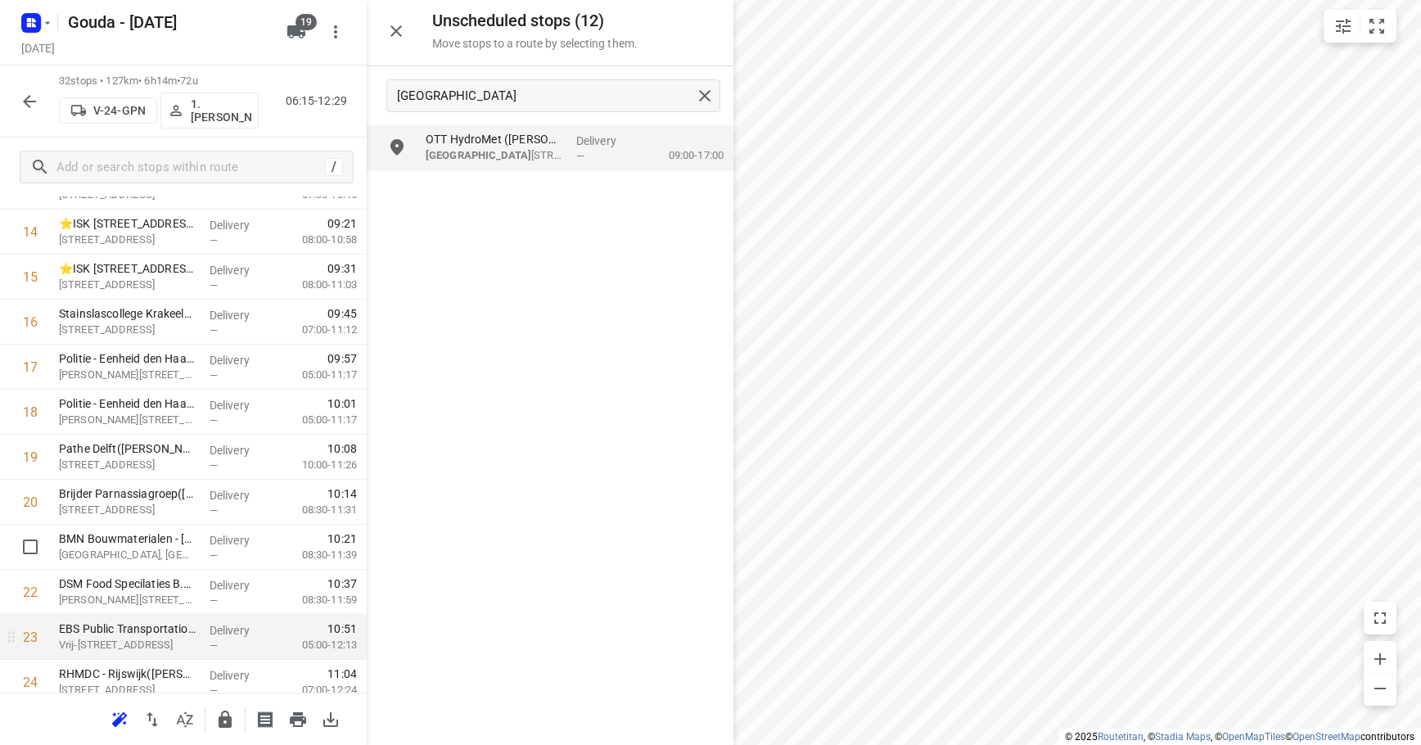
scroll to position [791, 0]
drag, startPoint x: 173, startPoint y: 527, endPoint x: 686, endPoint y: 542, distance: 513.4
click at [183, 525] on div "1 CEVA Logistics ZalareServices B.V. - Bleiswijk(Patrick Sloos) Klappolder 130,…" at bounding box center [183, 254] width 367 height 1441
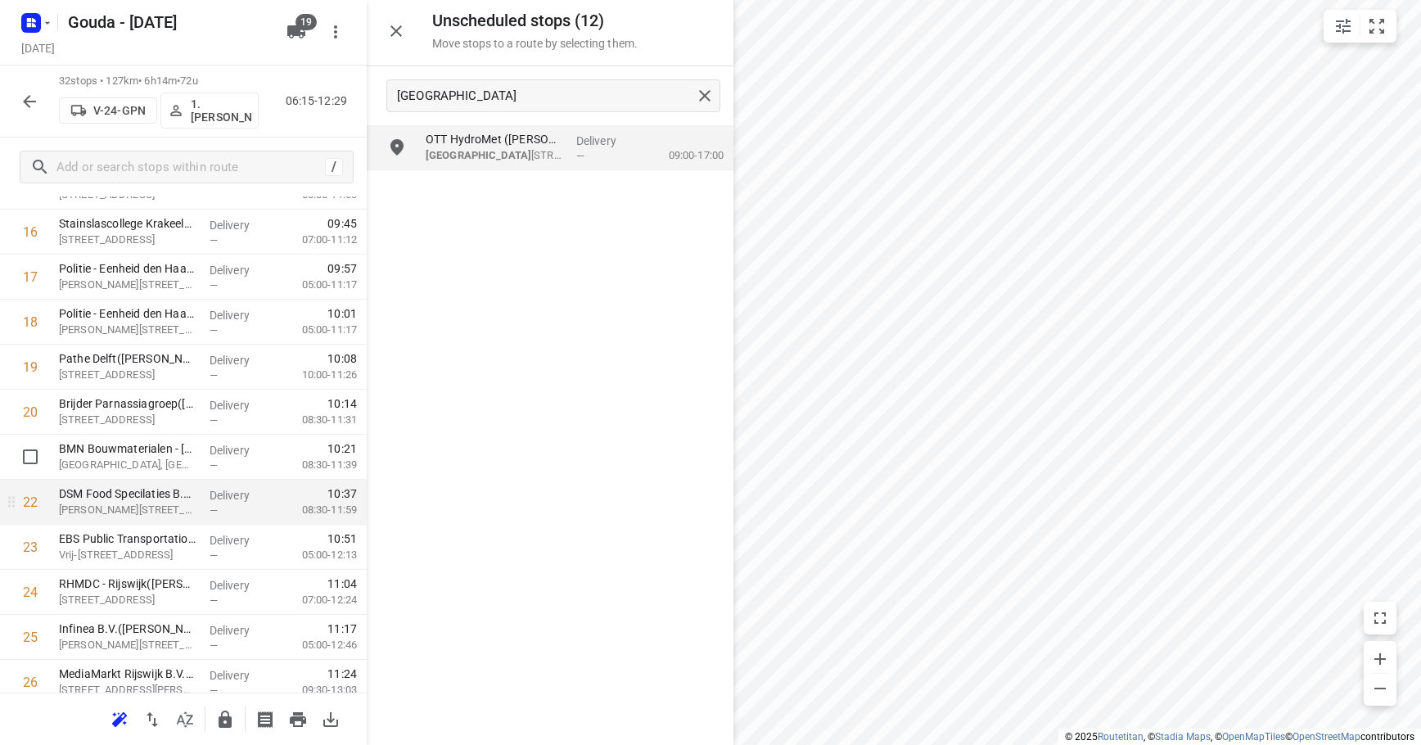
click at [185, 480] on div "DSM Food Specilaties B.V. - Technische Dienst(Rene Kerklaan) Alexander Flemingl…" at bounding box center [127, 502] width 151 height 45
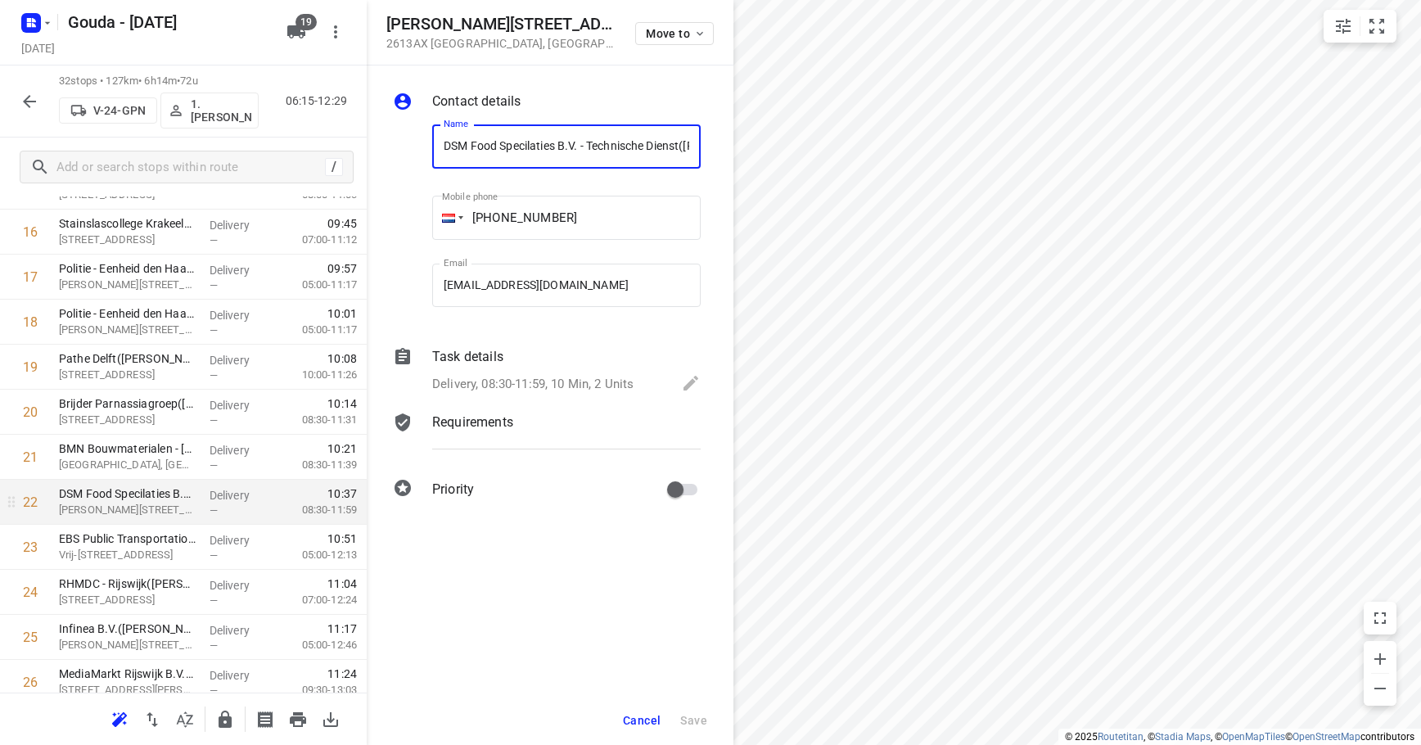
scroll to position [0, 78]
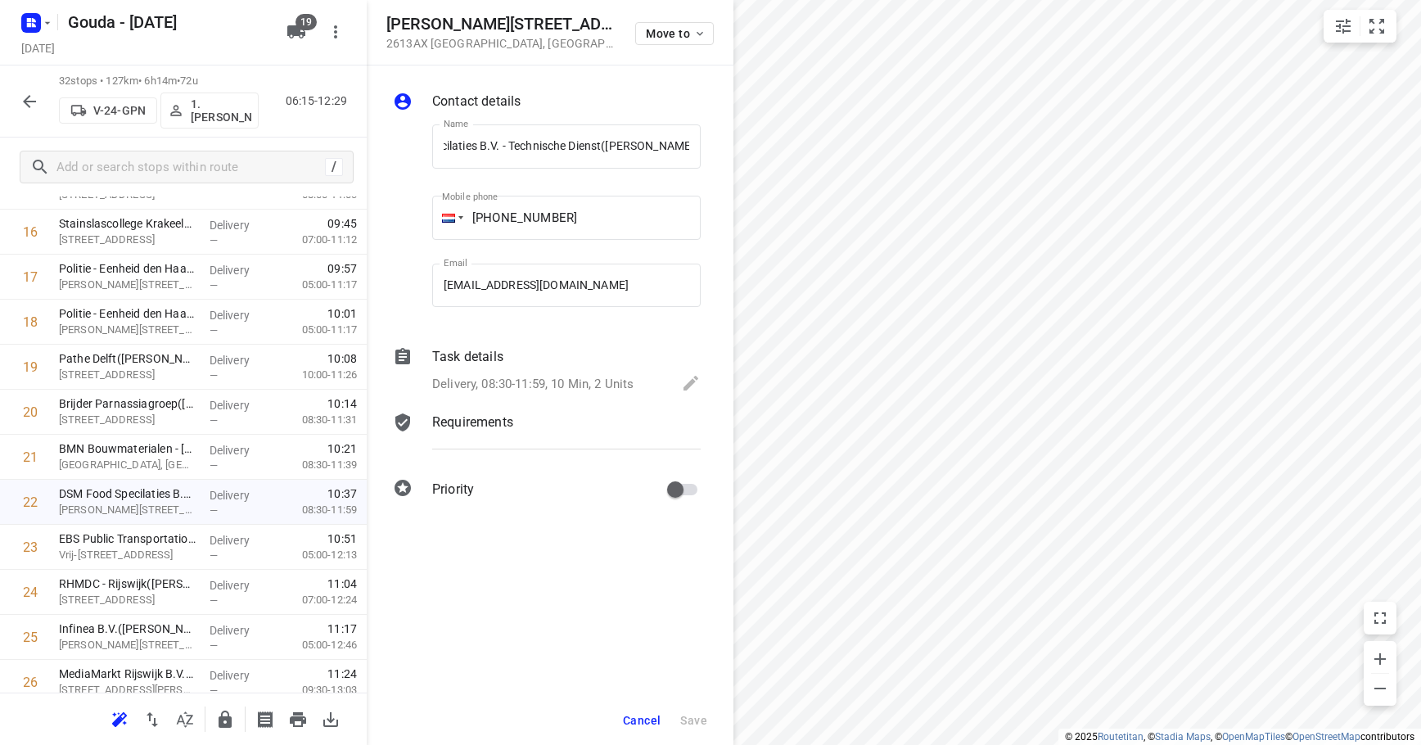
click at [570, 386] on p "Delivery, 08:30-11:59, 10 Min, 2 Units" at bounding box center [532, 384] width 201 height 19
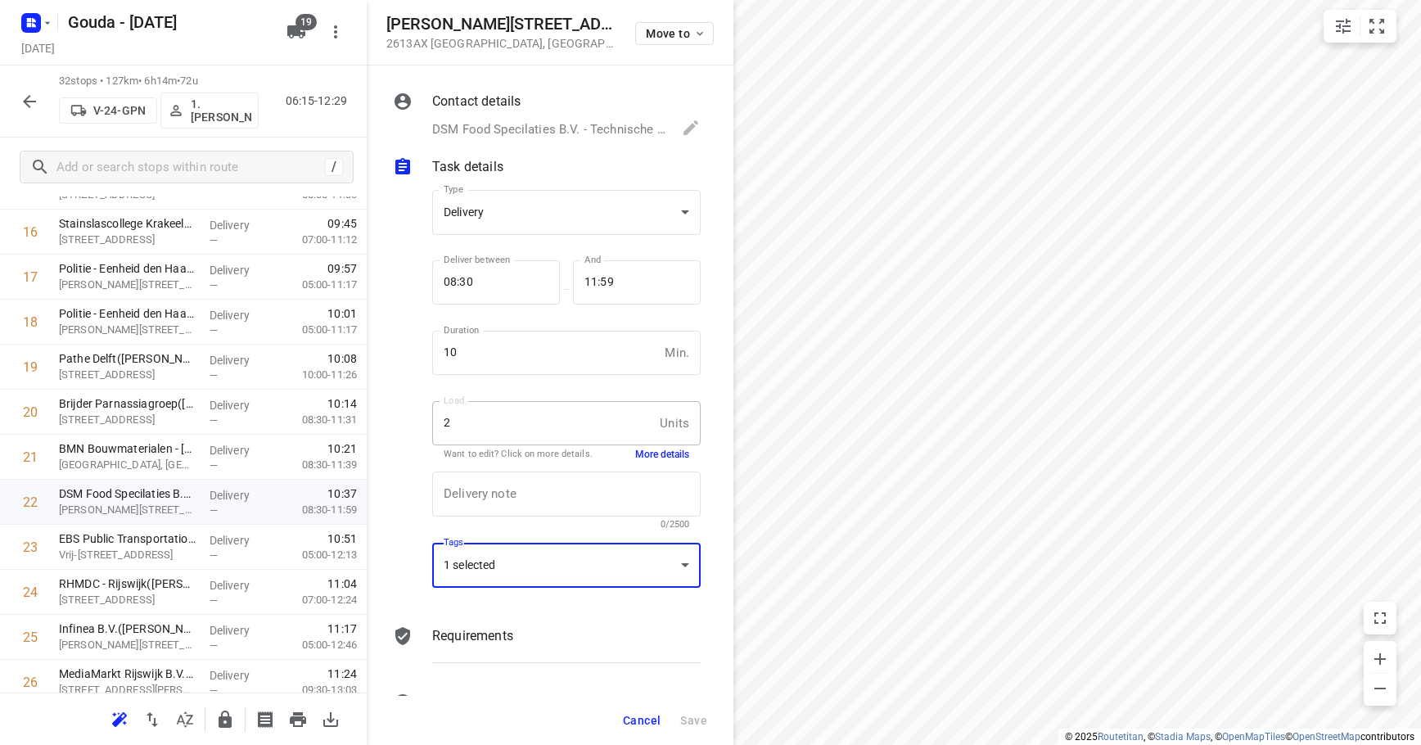
click at [541, 551] on div "1 selected" at bounding box center [566, 565] width 268 height 45
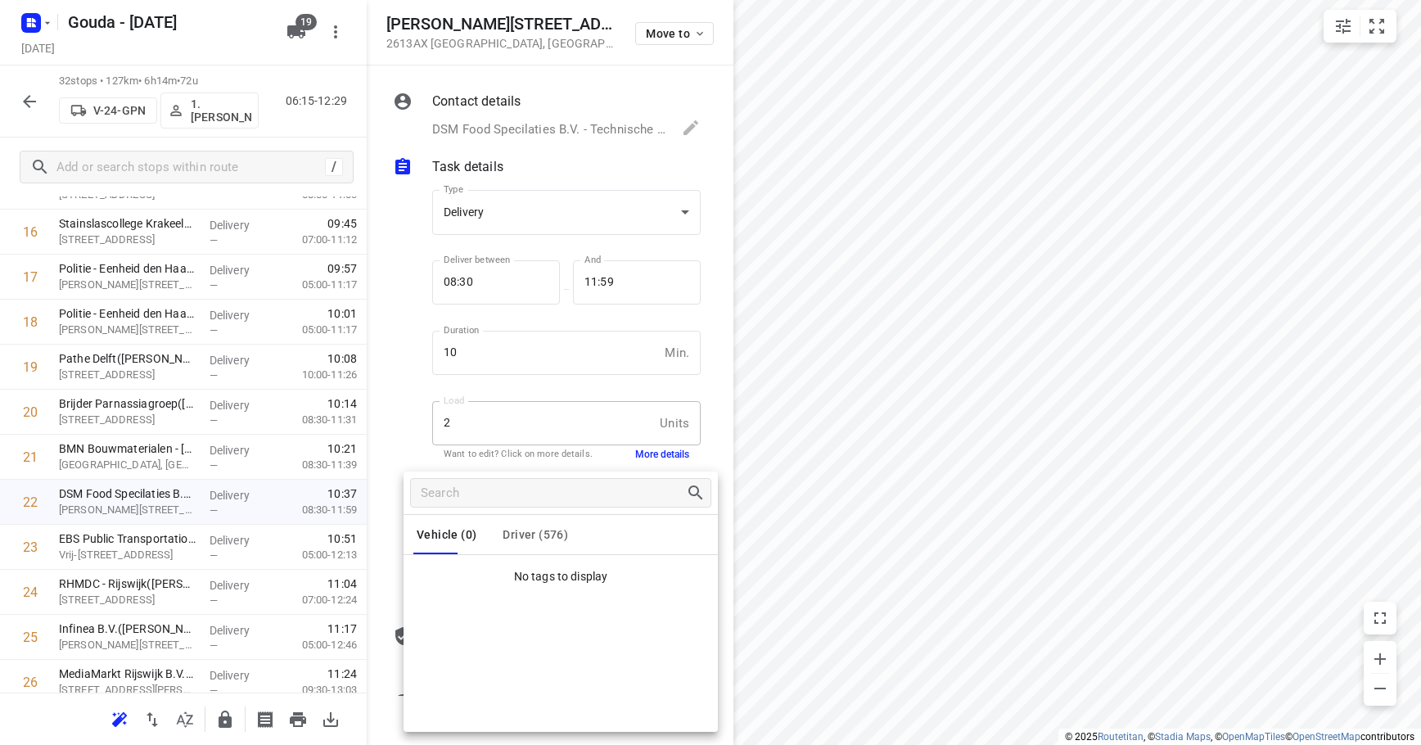
click at [537, 515] on button "Driver (576)" at bounding box center [535, 534] width 65 height 39
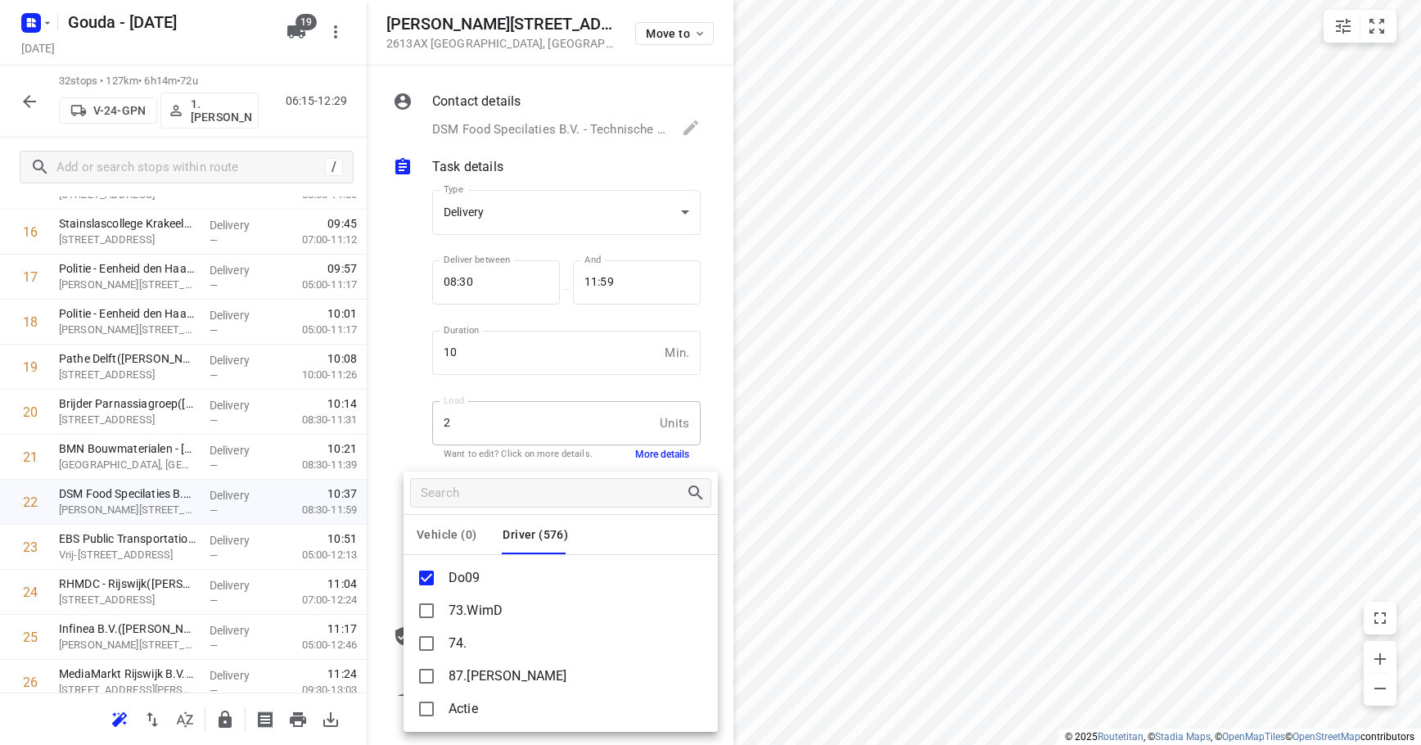
click at [539, 543] on button "Driver (576)" at bounding box center [535, 534] width 65 height 39
click at [456, 575] on p "Do09" at bounding box center [465, 578] width 32 height 20
copy p "Do09"
drag, startPoint x: 399, startPoint y: 389, endPoint x: 229, endPoint y: 237, distance: 228.4
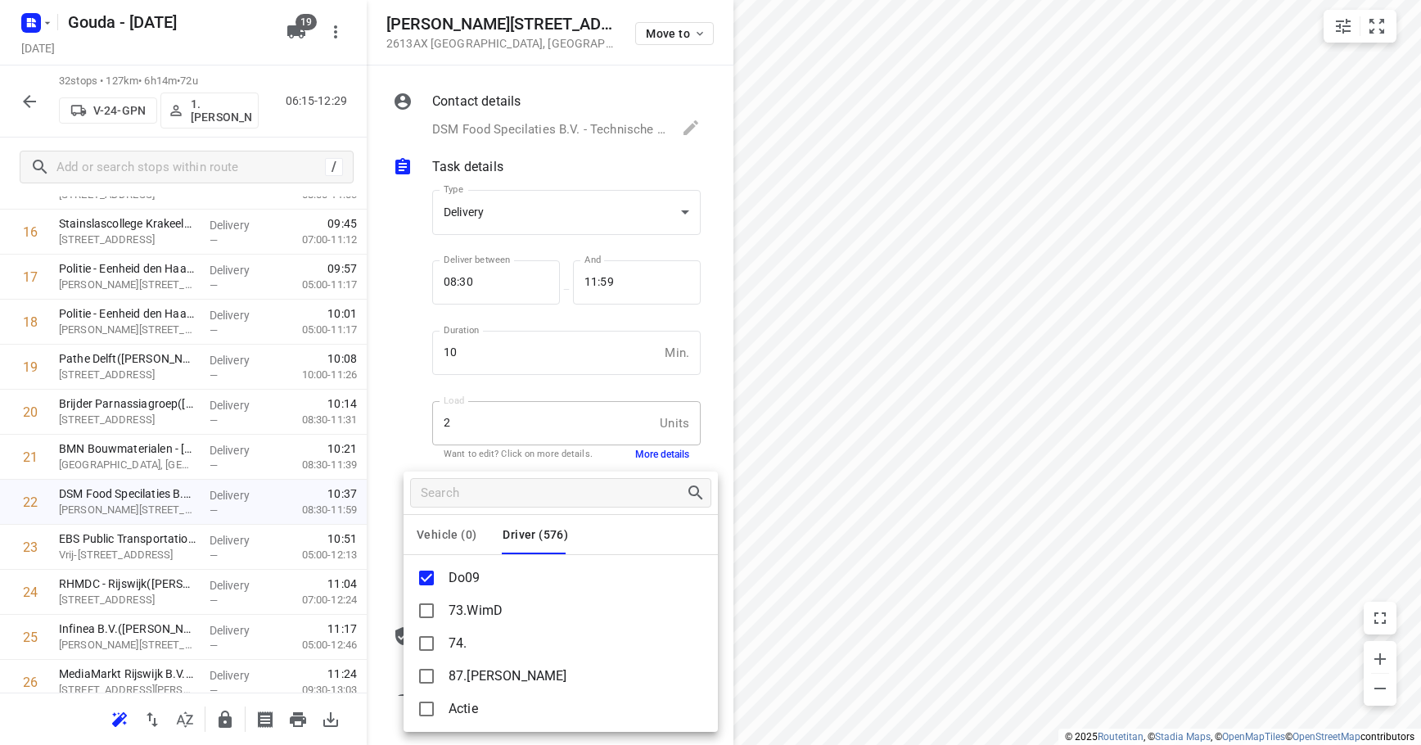
click at [399, 389] on div at bounding box center [710, 372] width 1421 height 745
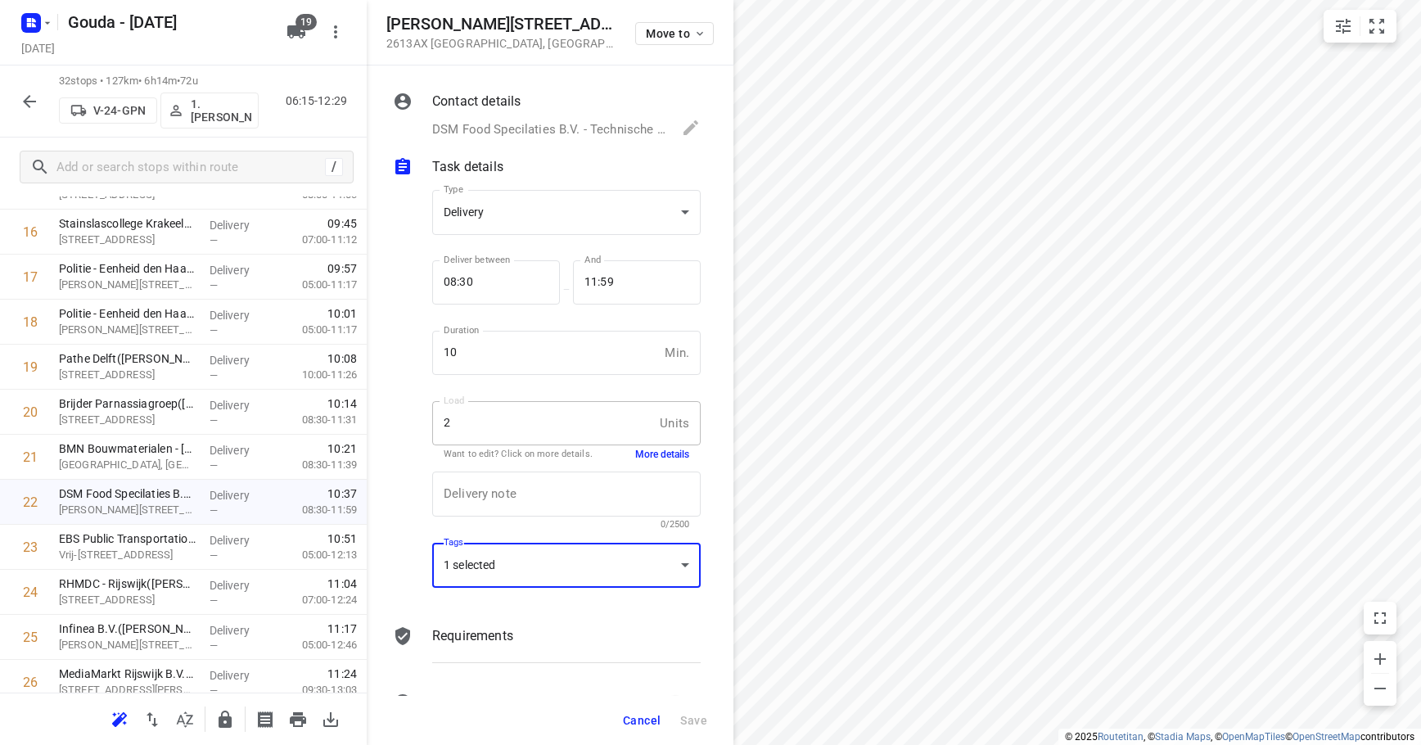
click at [625, 722] on span "Cancel" at bounding box center [642, 720] width 38 height 13
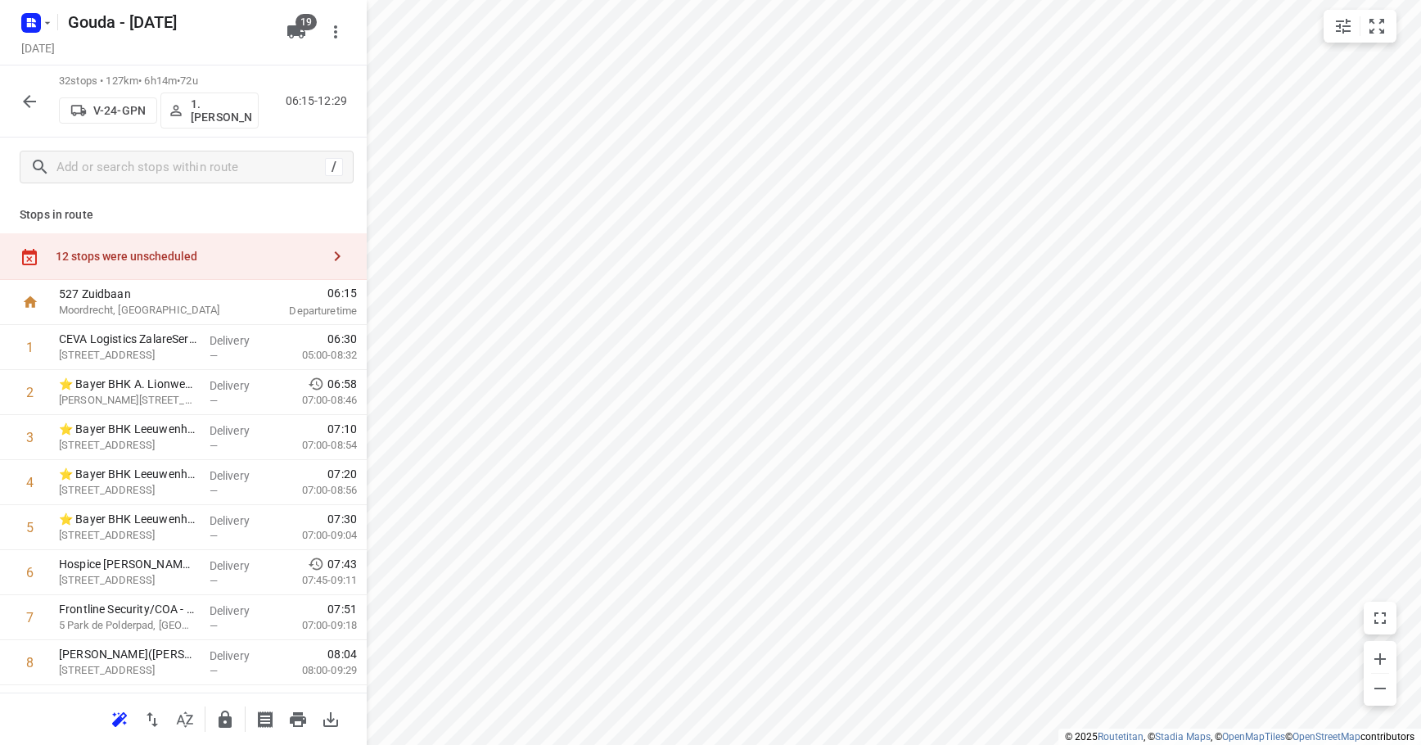
click at [192, 254] on div "12 stops were unscheduled" at bounding box center [188, 256] width 265 height 13
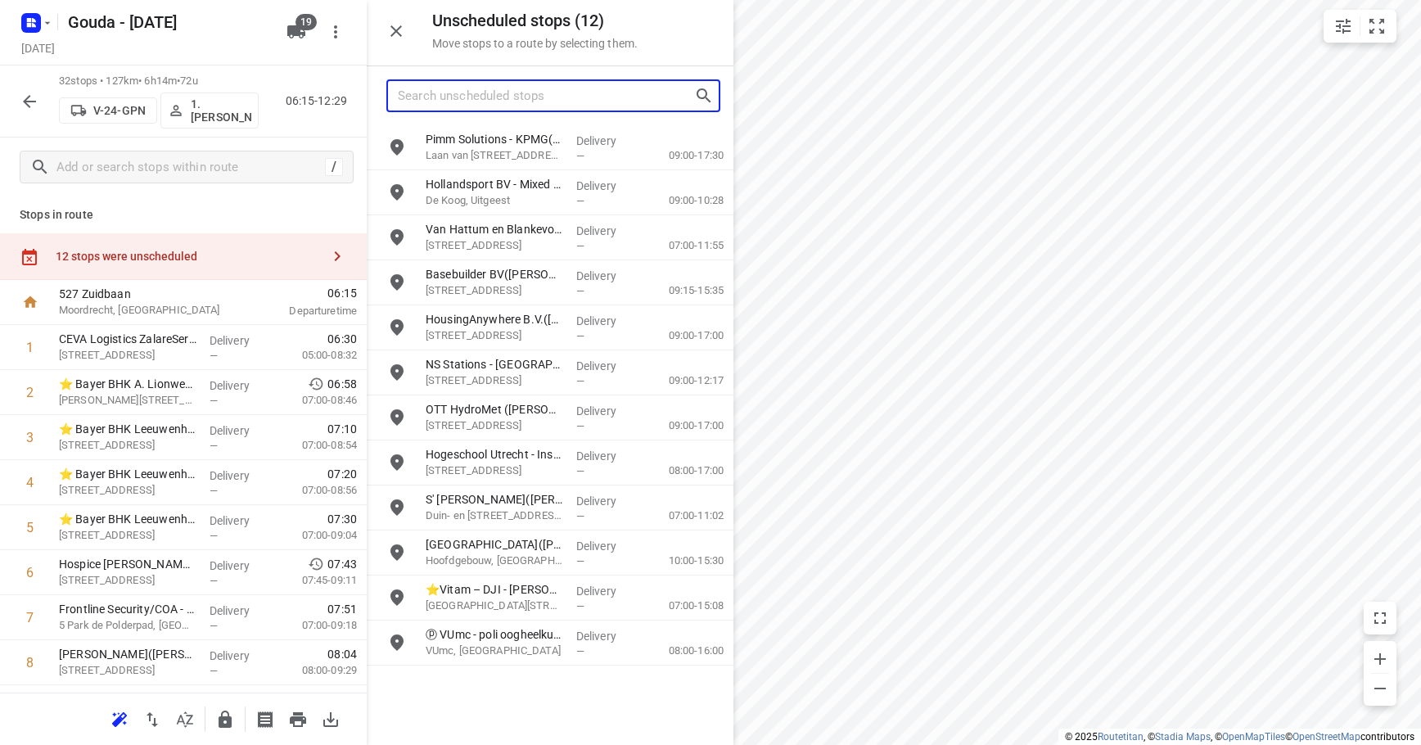
click at [497, 95] on input "Search unscheduled stops" at bounding box center [546, 95] width 296 height 25
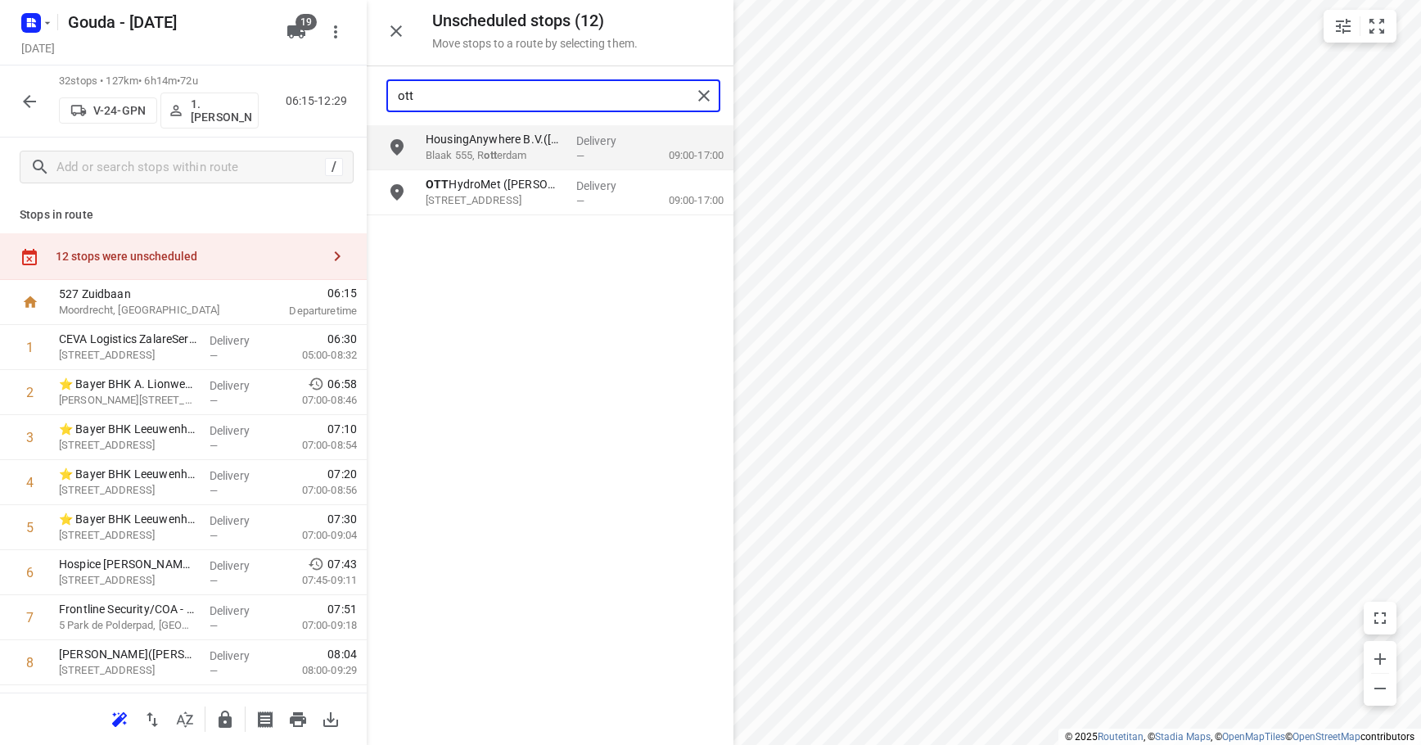
type input "ott"
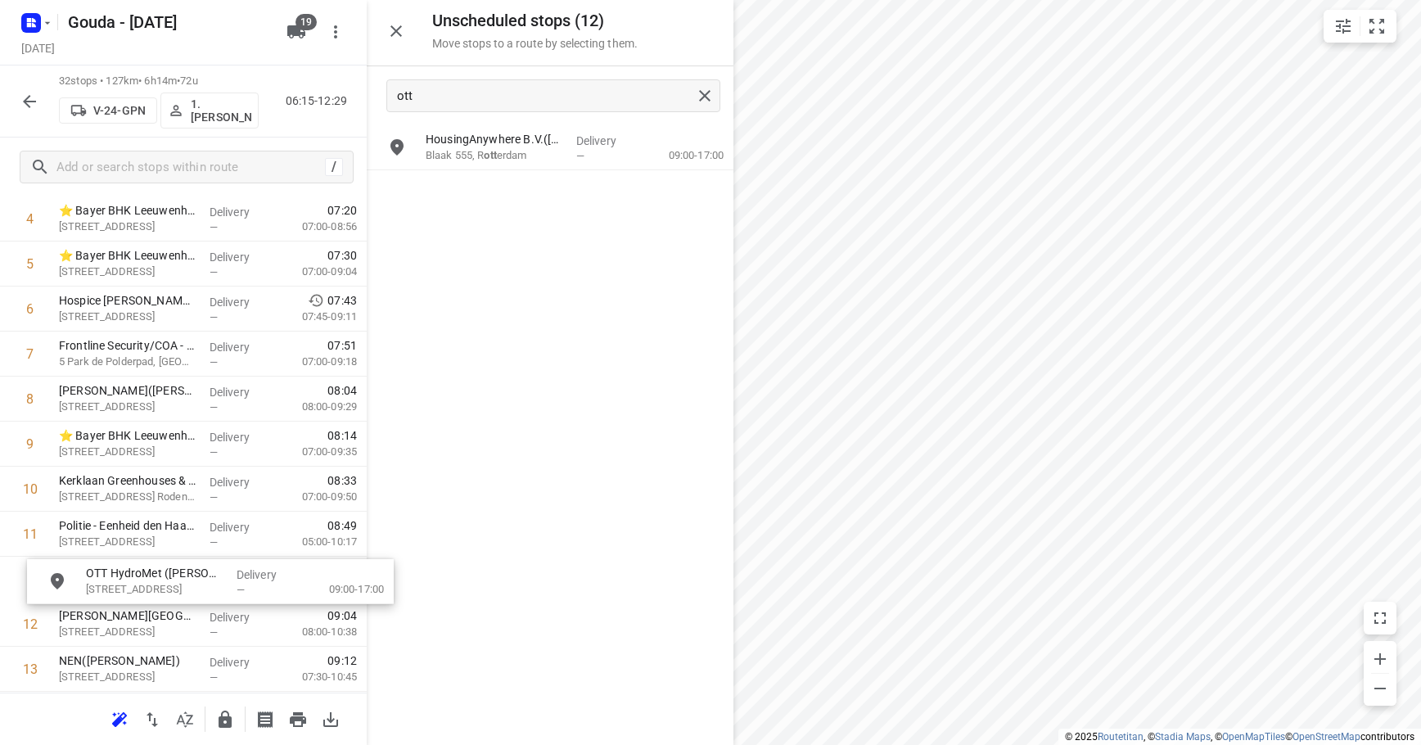
scroll to position [266, 0]
drag, startPoint x: 522, startPoint y: 192, endPoint x: 163, endPoint y: 570, distance: 522.2
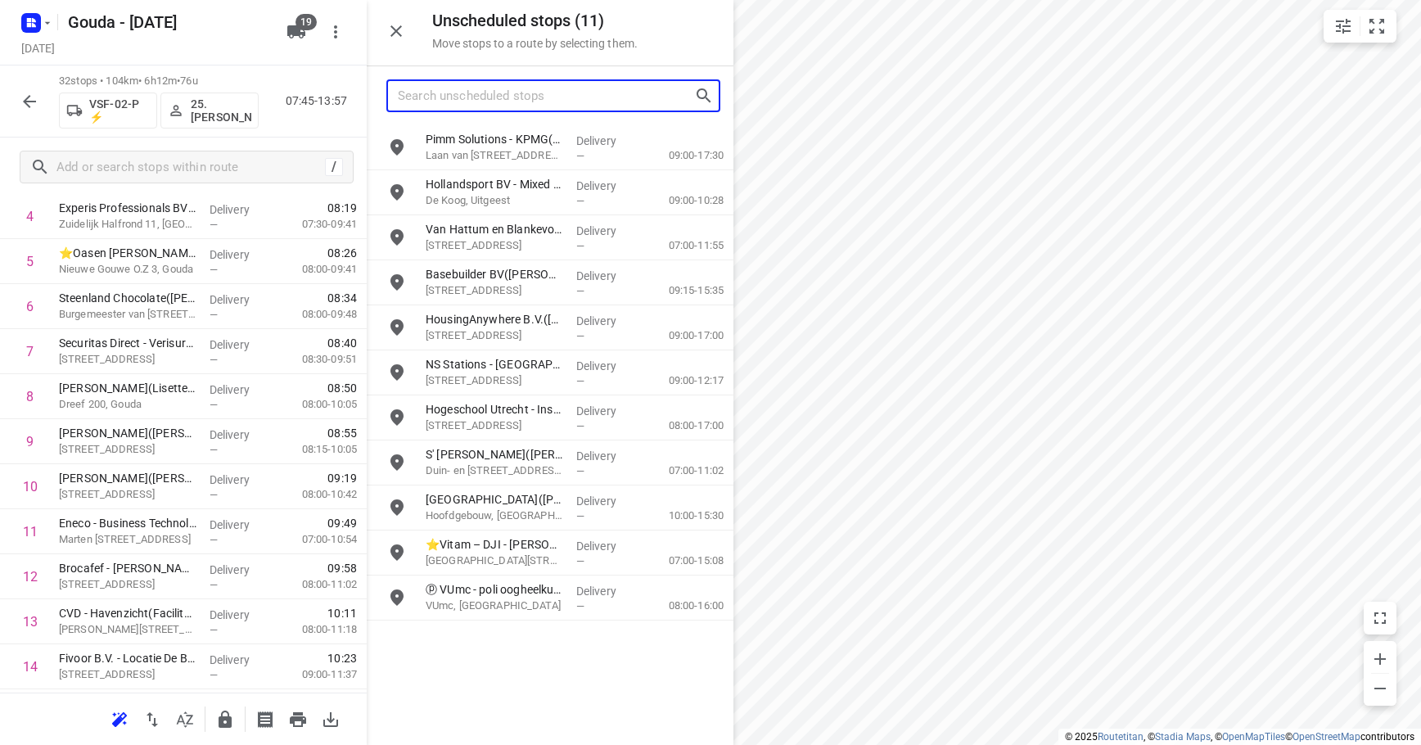
click at [527, 102] on input "Search unscheduled stops" at bounding box center [546, 95] width 296 height 25
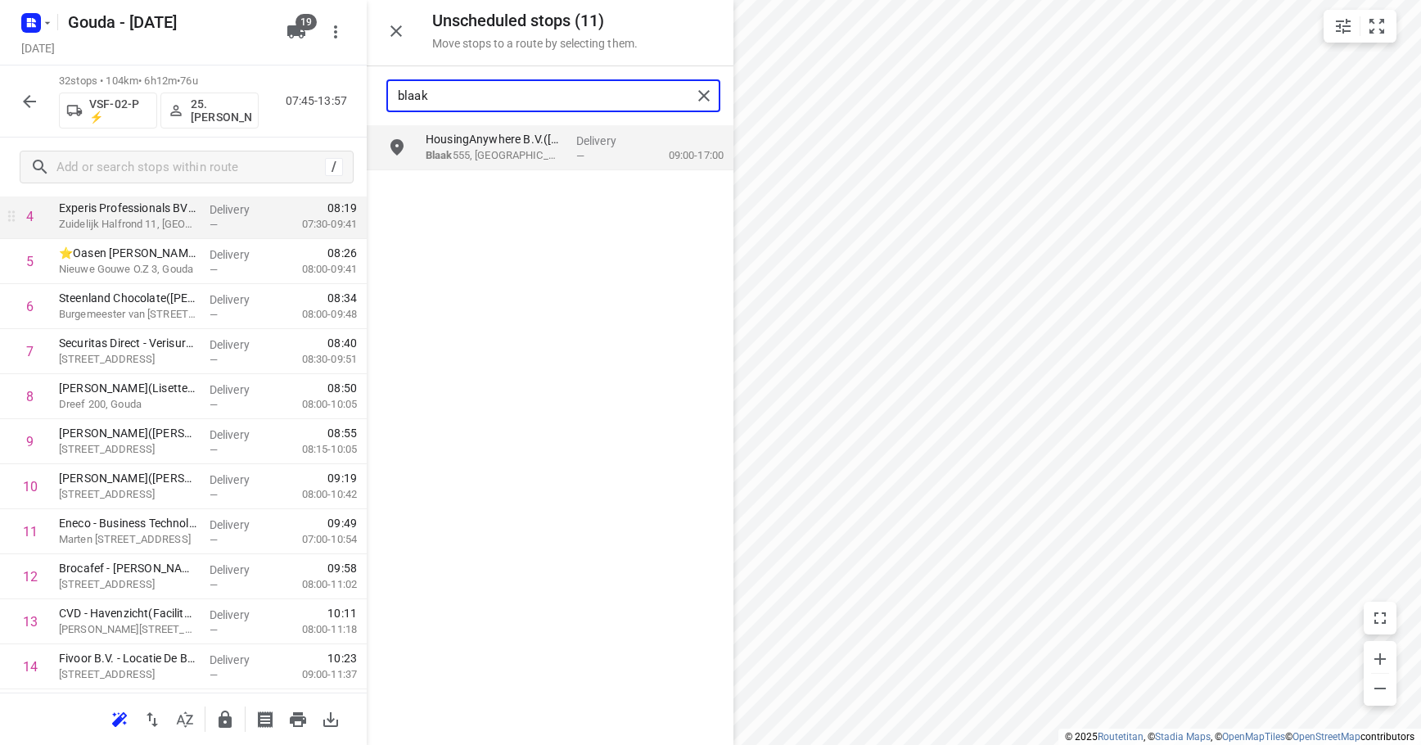
type input "blaak"
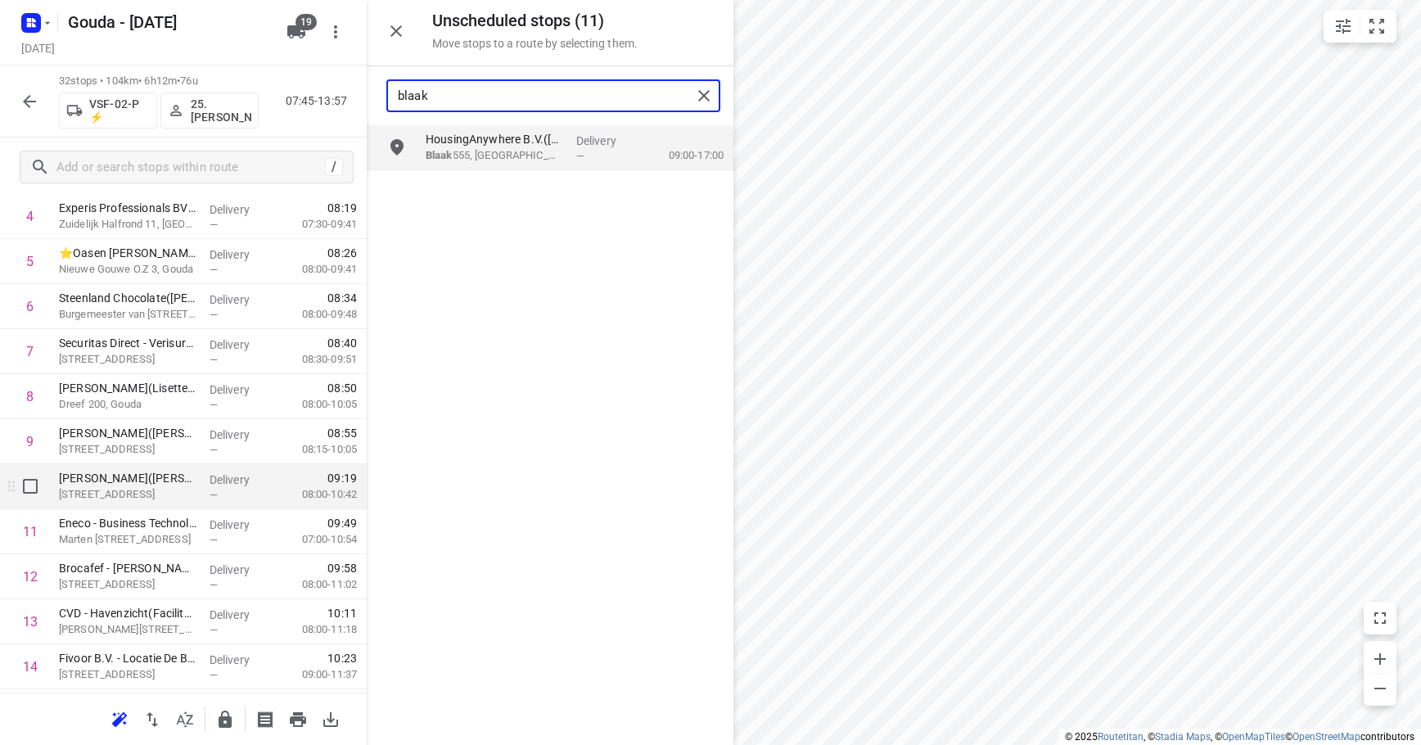
click at [212, 507] on div "Delivery —" at bounding box center [240, 486] width 74 height 45
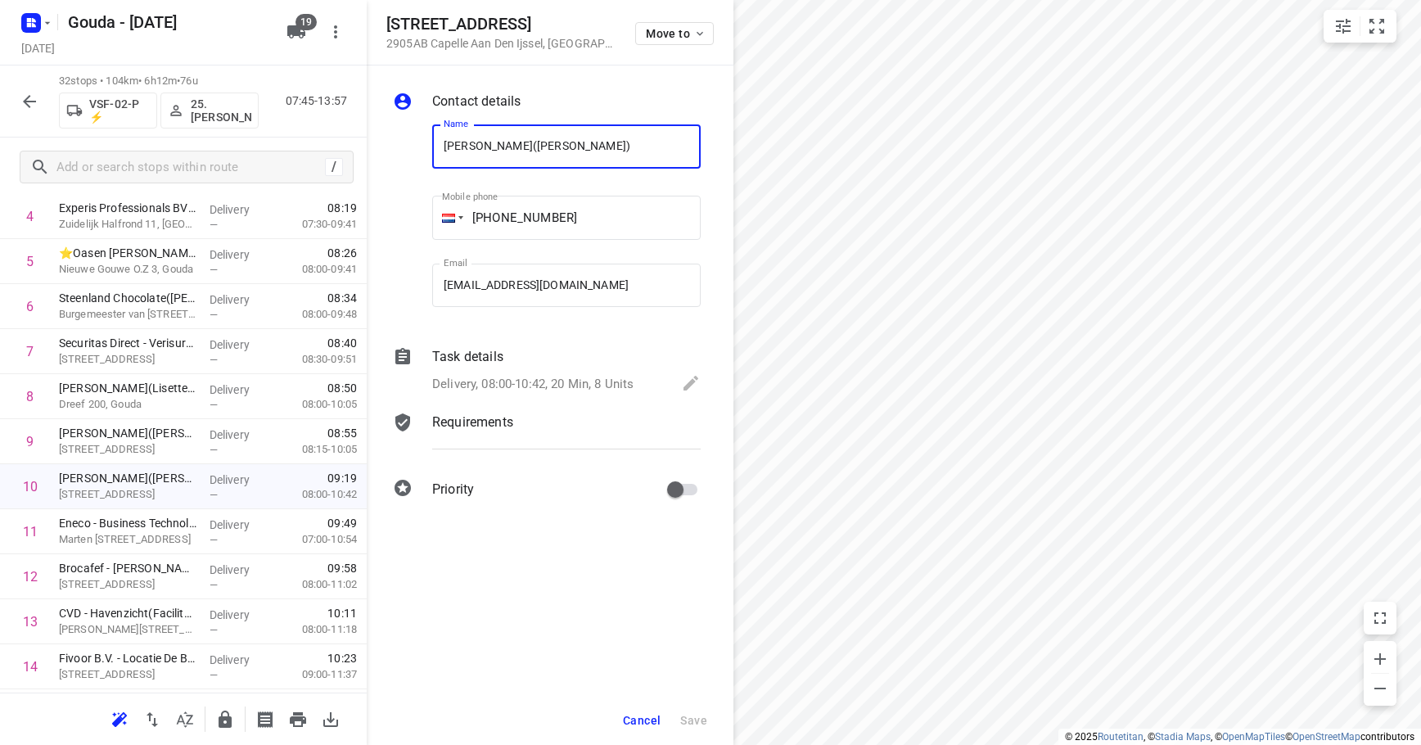
click at [526, 380] on p "Delivery, 08:00-10:42, 20 Min, 8 Units" at bounding box center [532, 384] width 201 height 19
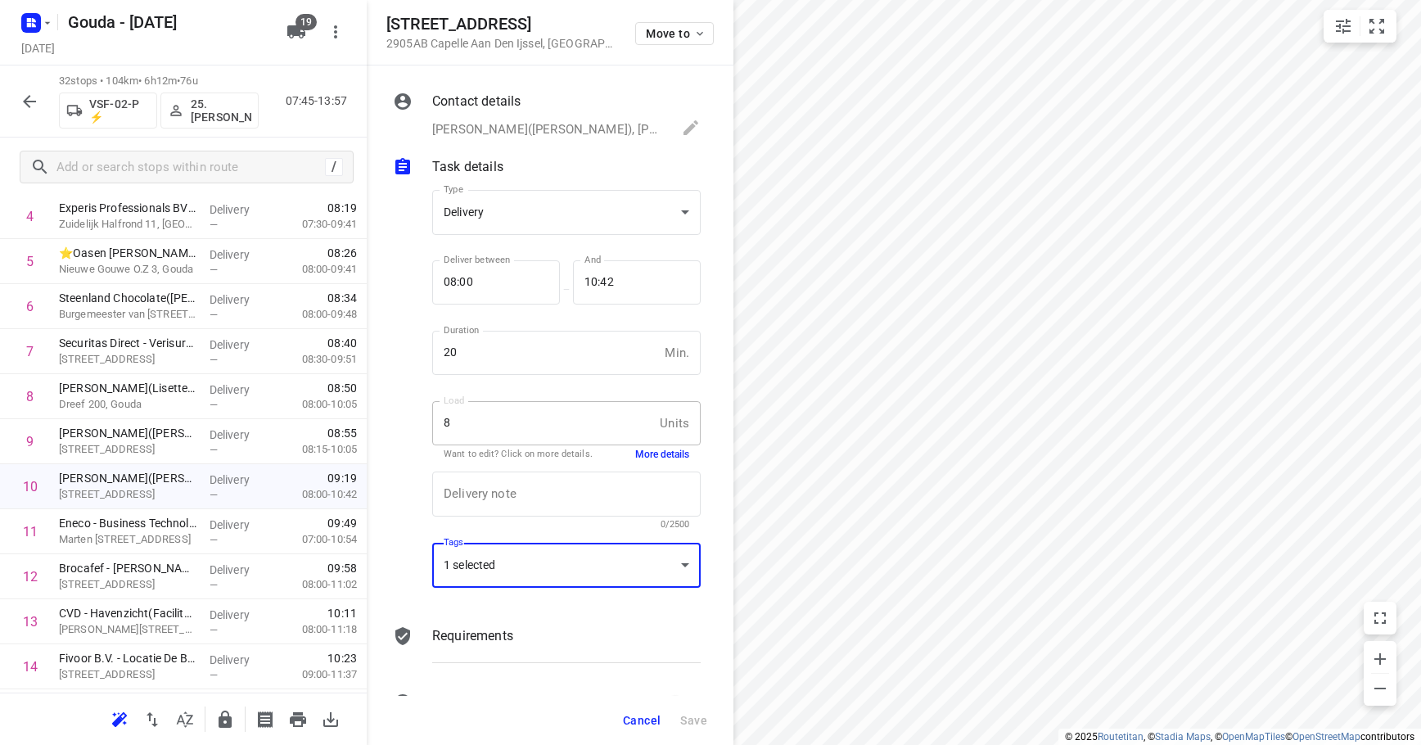
click at [538, 559] on div "1 selected" at bounding box center [566, 565] width 268 height 45
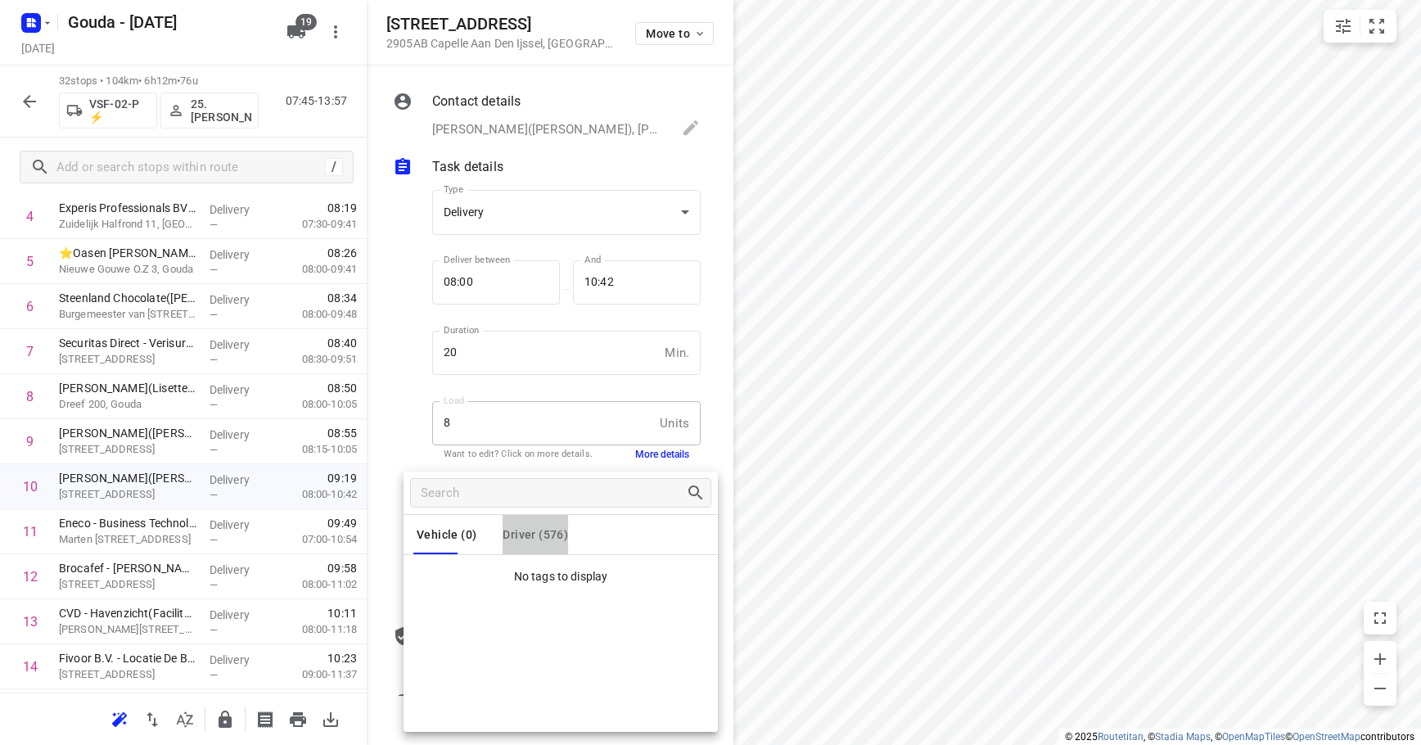
click at [526, 530] on span "Driver (576)" at bounding box center [535, 534] width 65 height 13
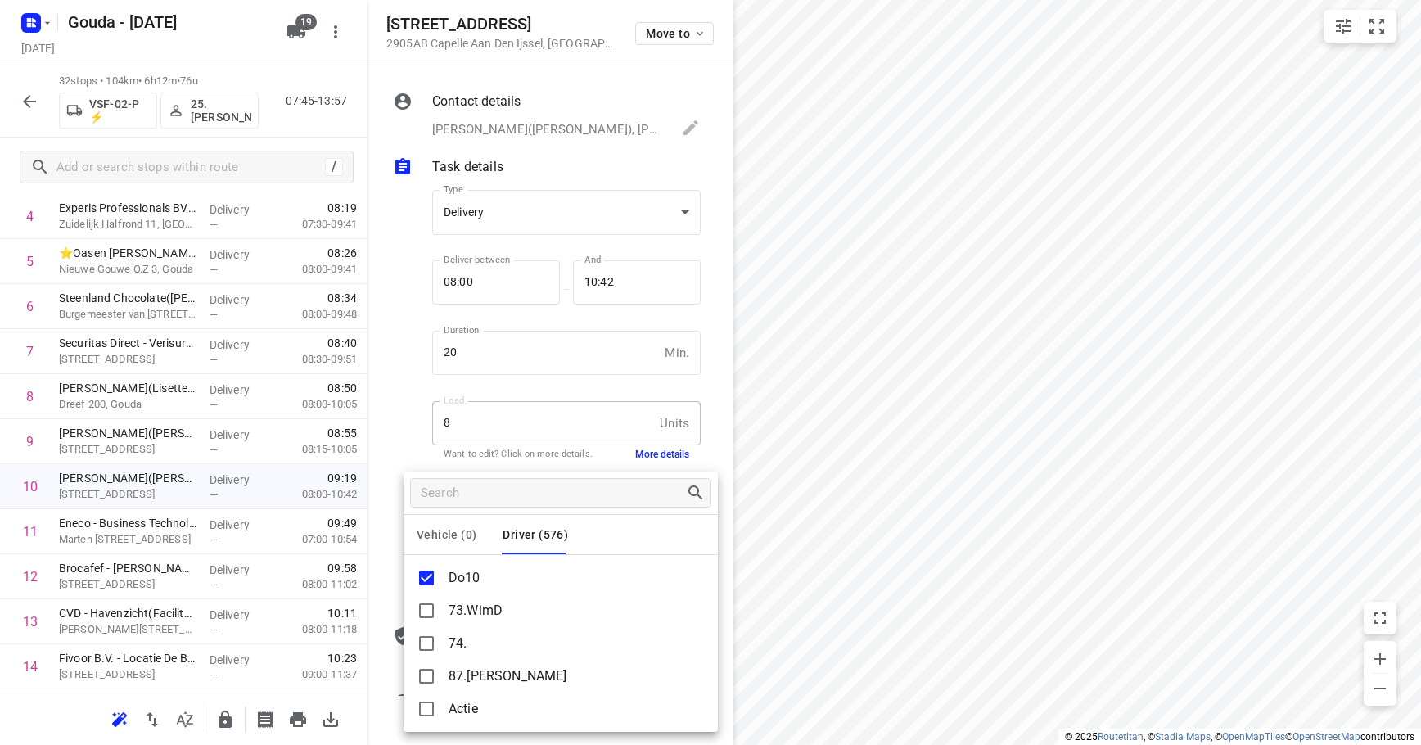
click at [475, 573] on p "Do10" at bounding box center [465, 578] width 32 height 20
copy p "Do10"
click at [429, 386] on div at bounding box center [710, 372] width 1421 height 745
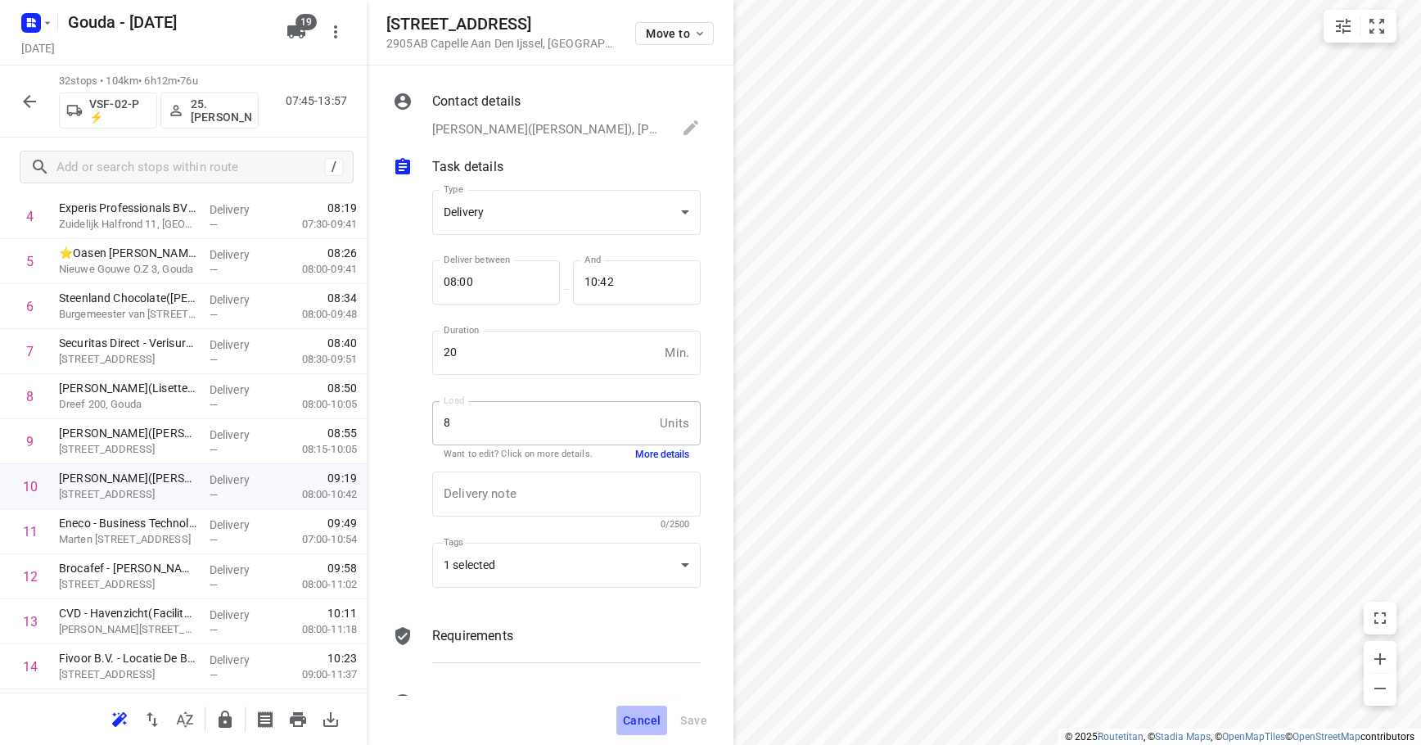
click at [620, 719] on button "Cancel" at bounding box center [641, 720] width 51 height 29
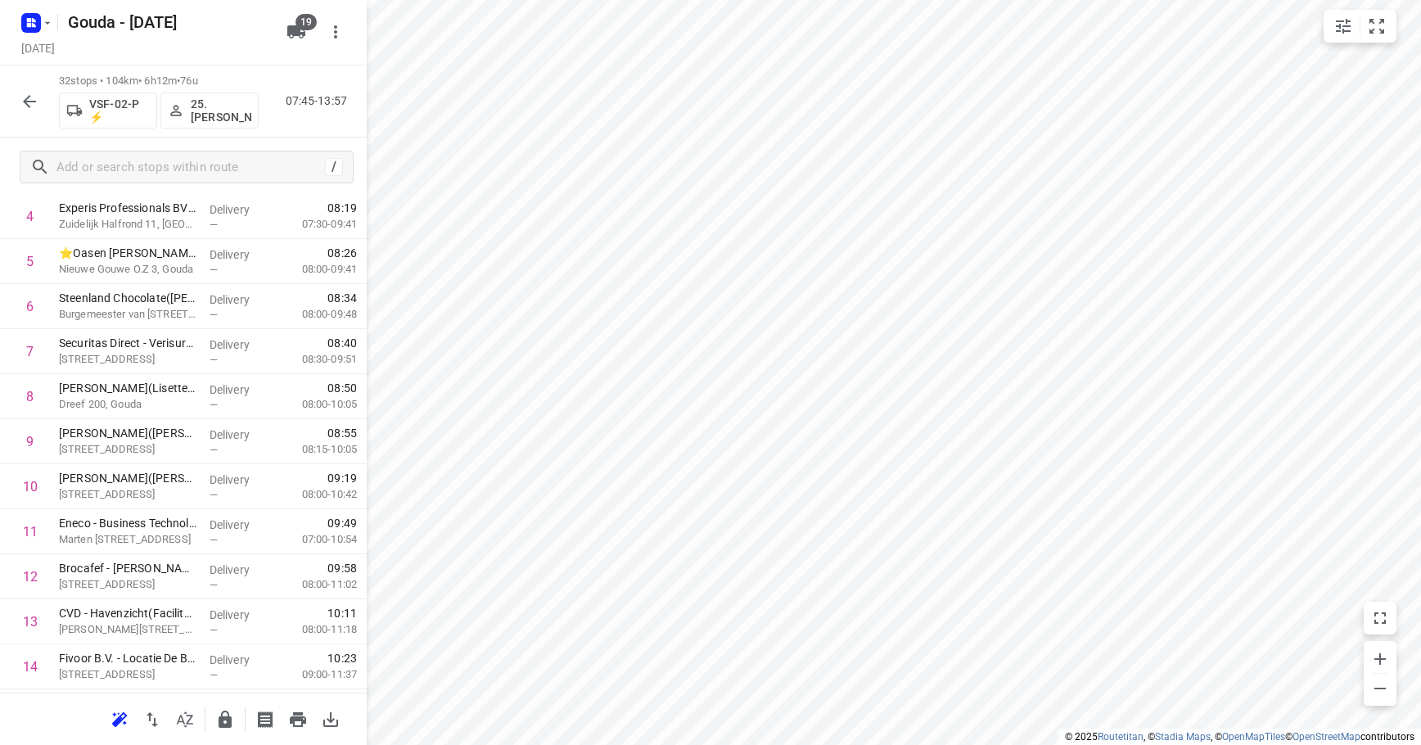
scroll to position [0, 0]
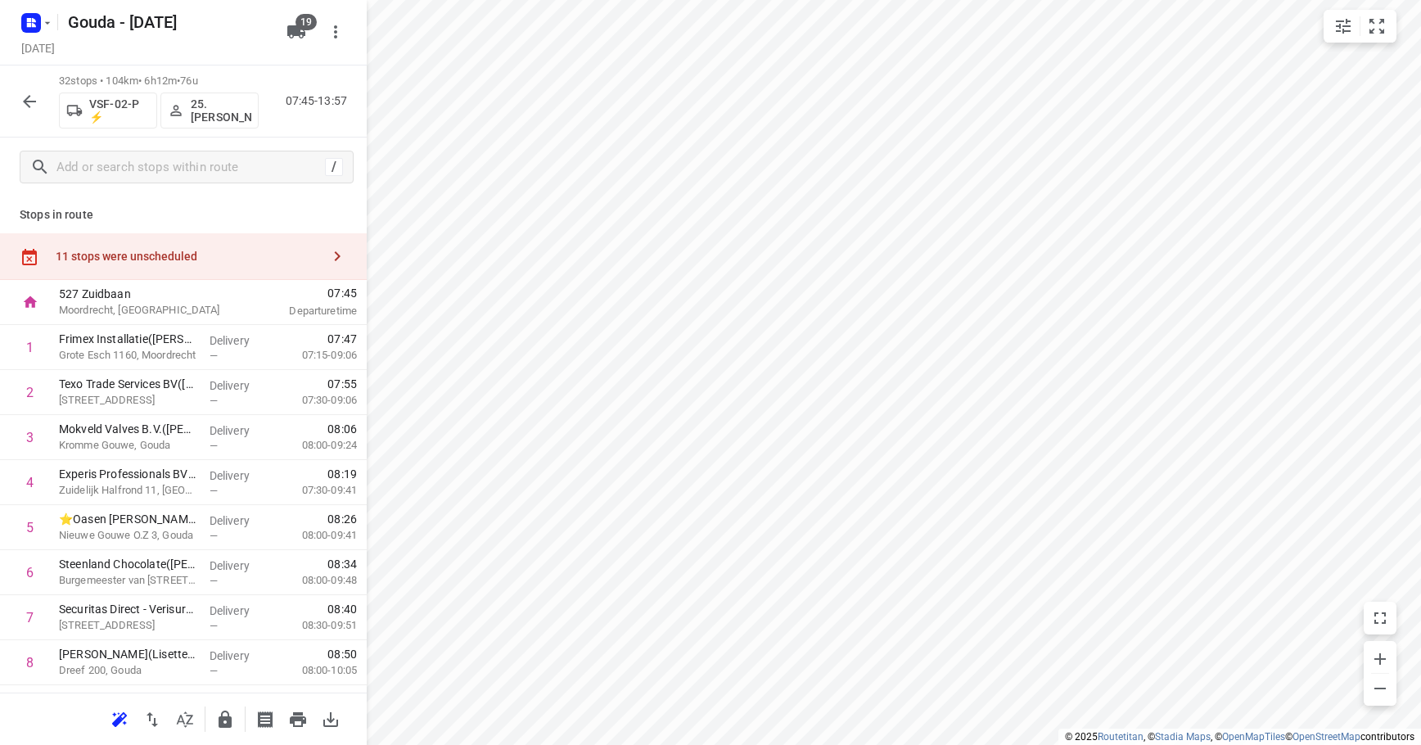
click at [147, 261] on div "11 stops were unscheduled" at bounding box center [188, 256] width 265 height 13
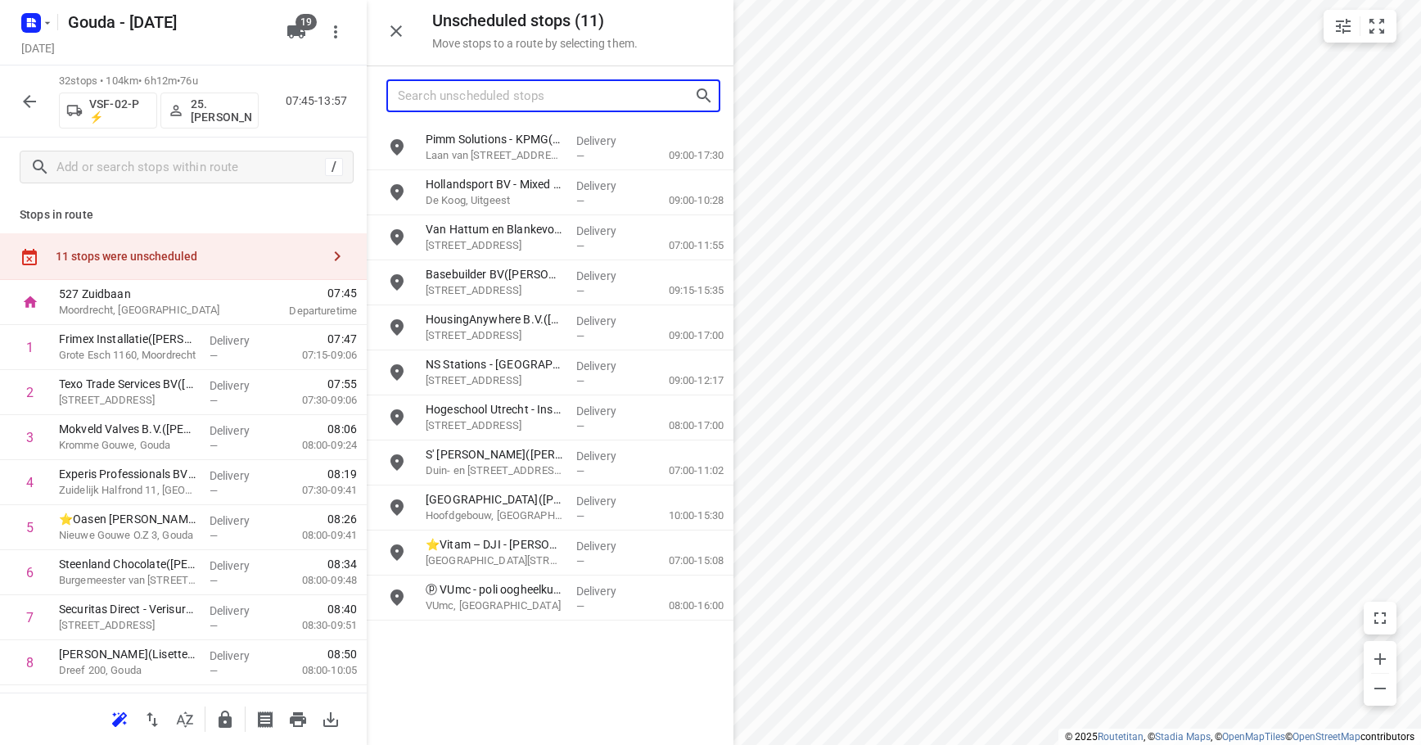
click at [570, 87] on input "Search unscheduled stops" at bounding box center [546, 95] width 296 height 25
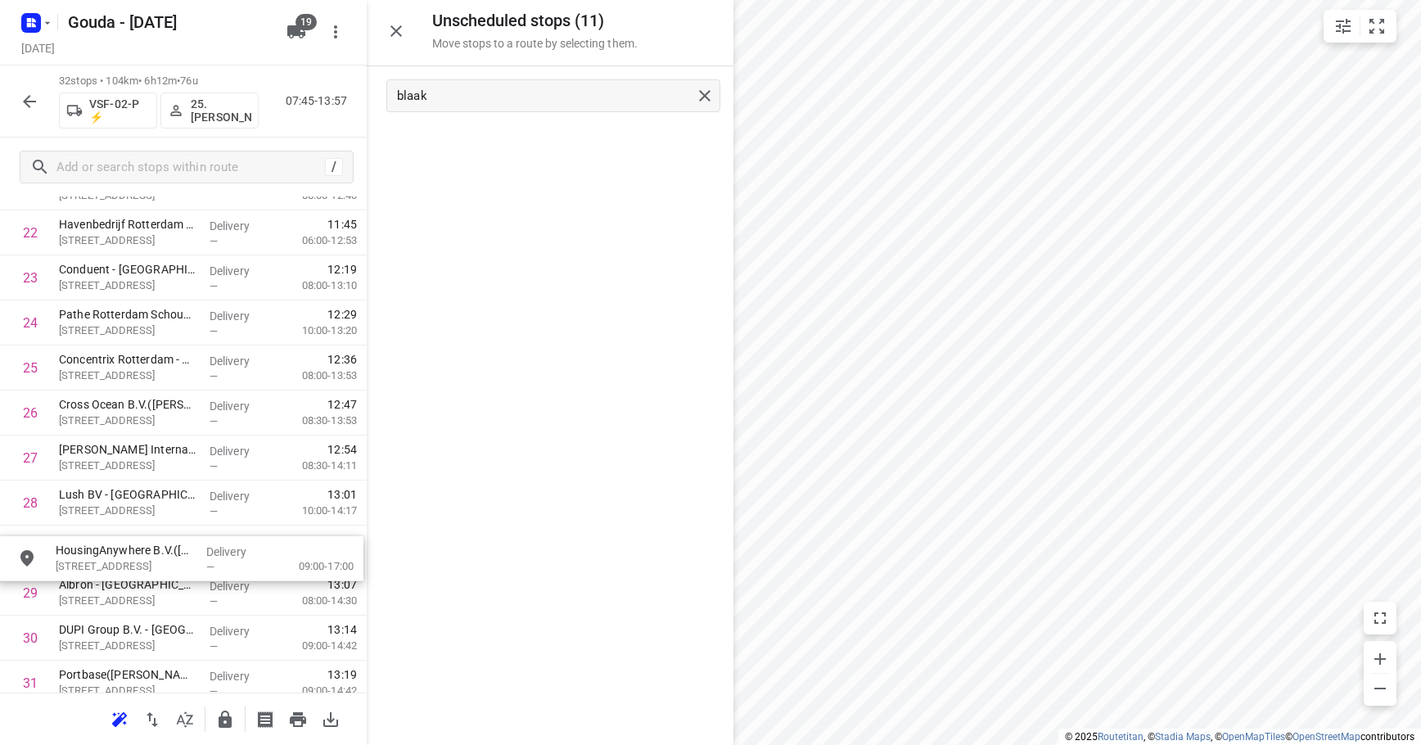
scroll to position [1060, 0]
drag, startPoint x: 526, startPoint y: 169, endPoint x: 174, endPoint y: 558, distance: 525.0
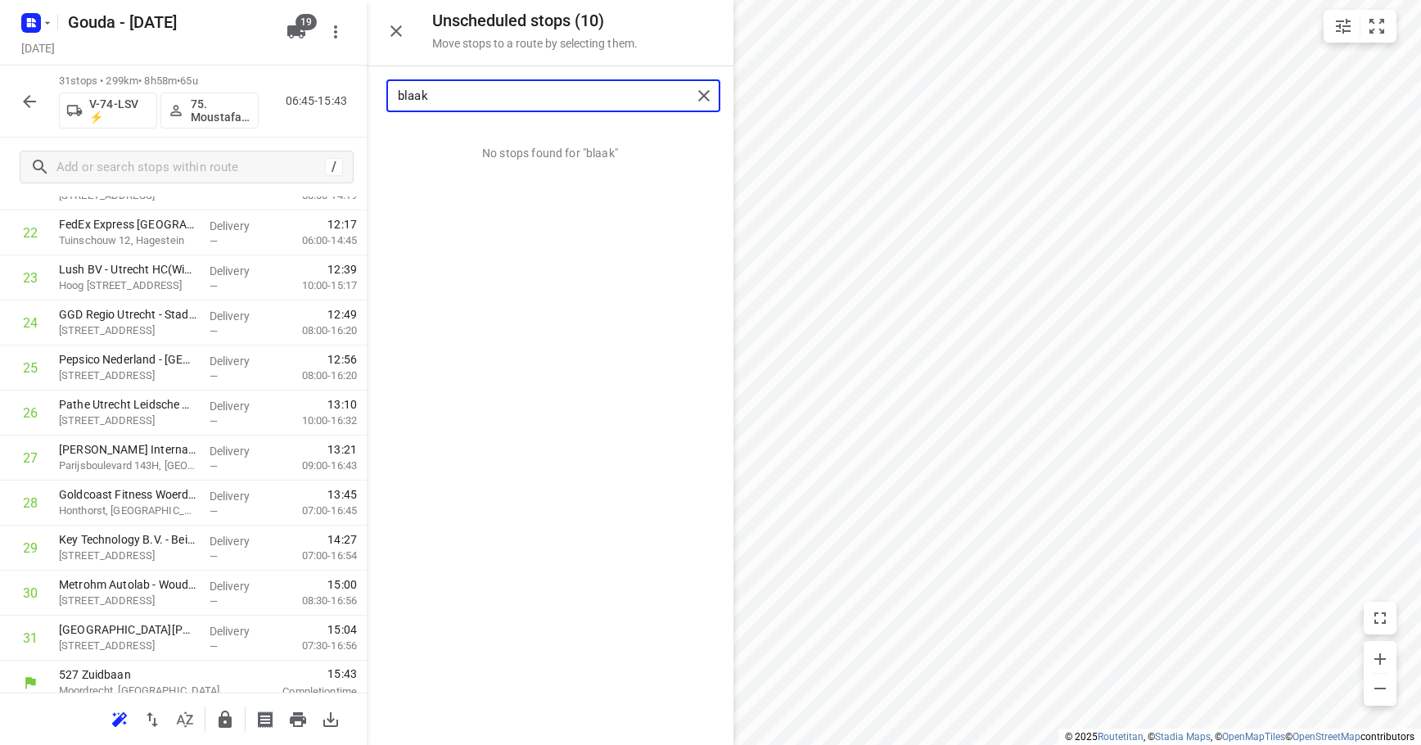
drag, startPoint x: 575, startPoint y: 101, endPoint x: -404, endPoint y: 111, distance: 979.0
click at [0, 111] on html "i © 2025 Routetitan , © Stadia Maps , © OpenMapTiles © OpenStreetMap contributo…" at bounding box center [710, 372] width 1421 height 745
type input "parijs"
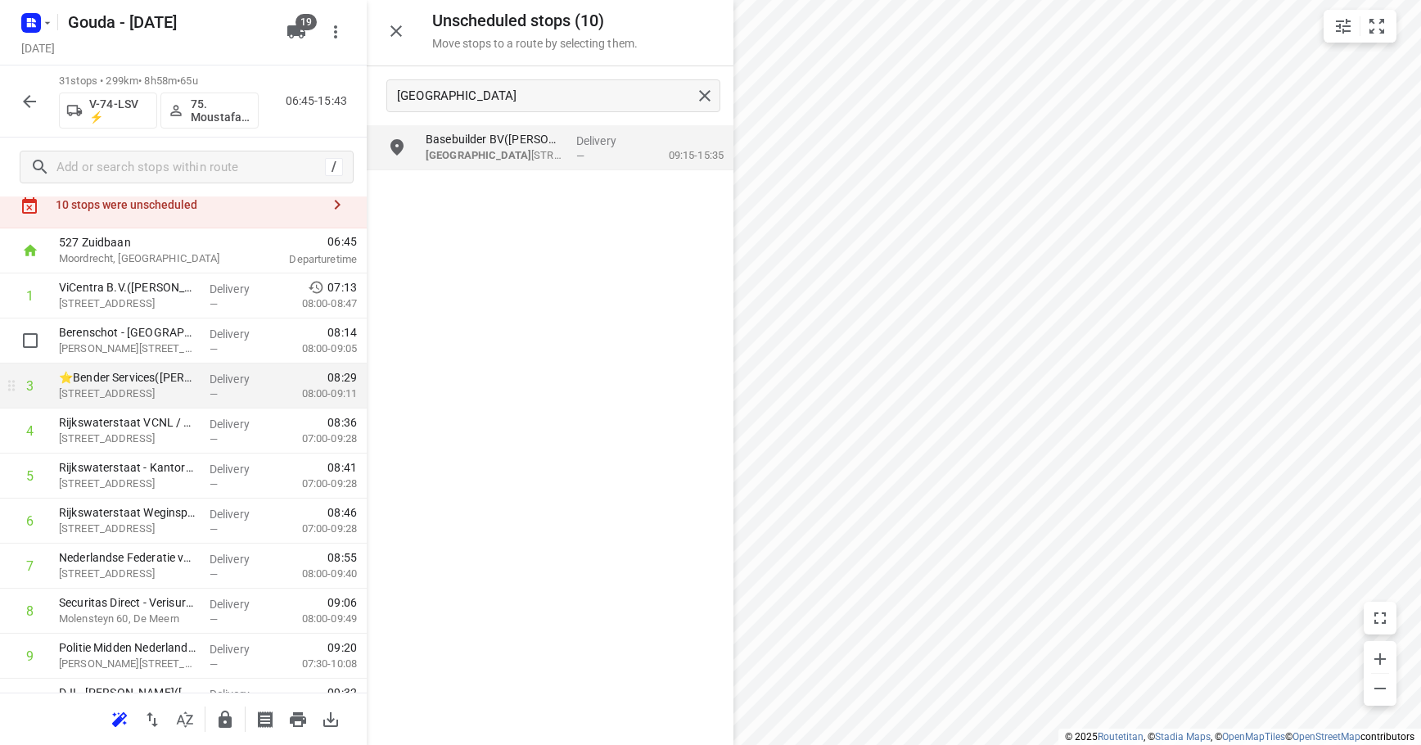
scroll to position [0, 0]
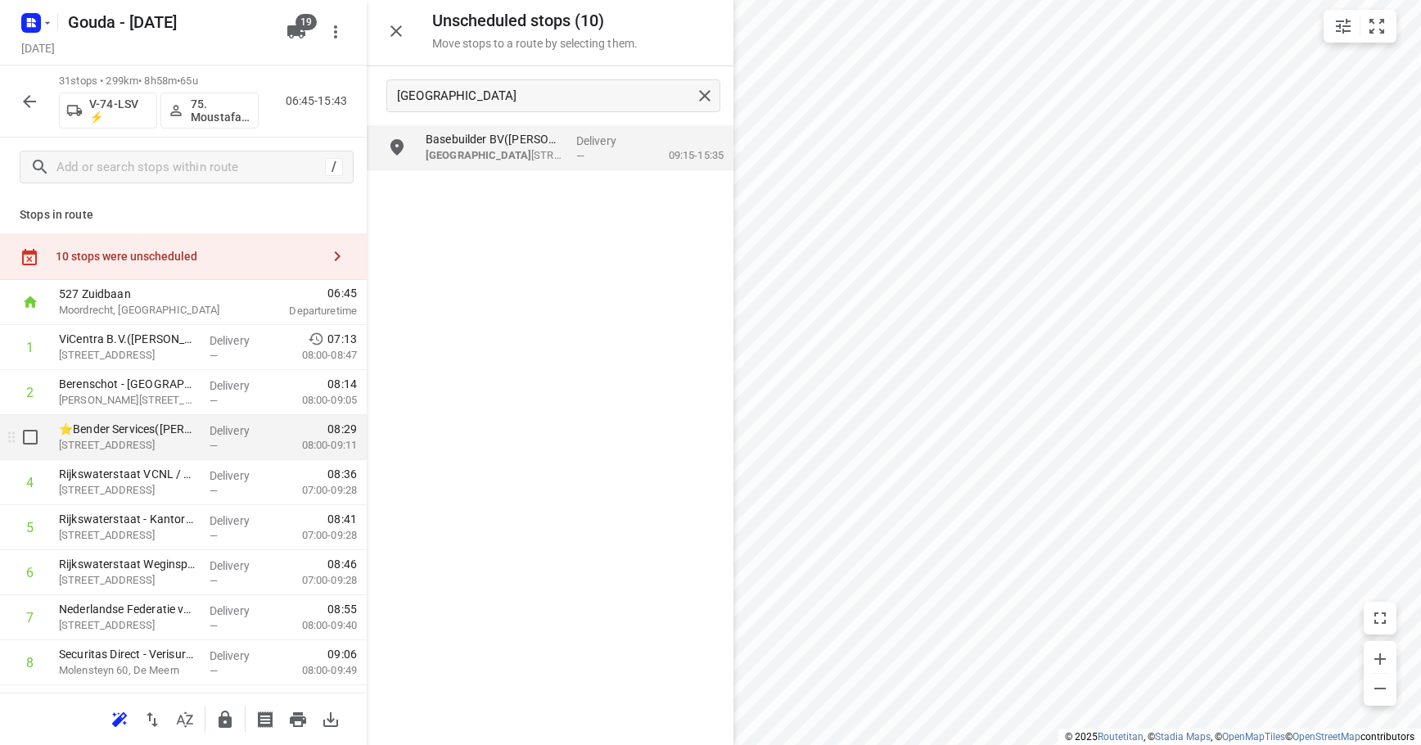
click at [210, 449] on span "—" at bounding box center [214, 446] width 8 height 12
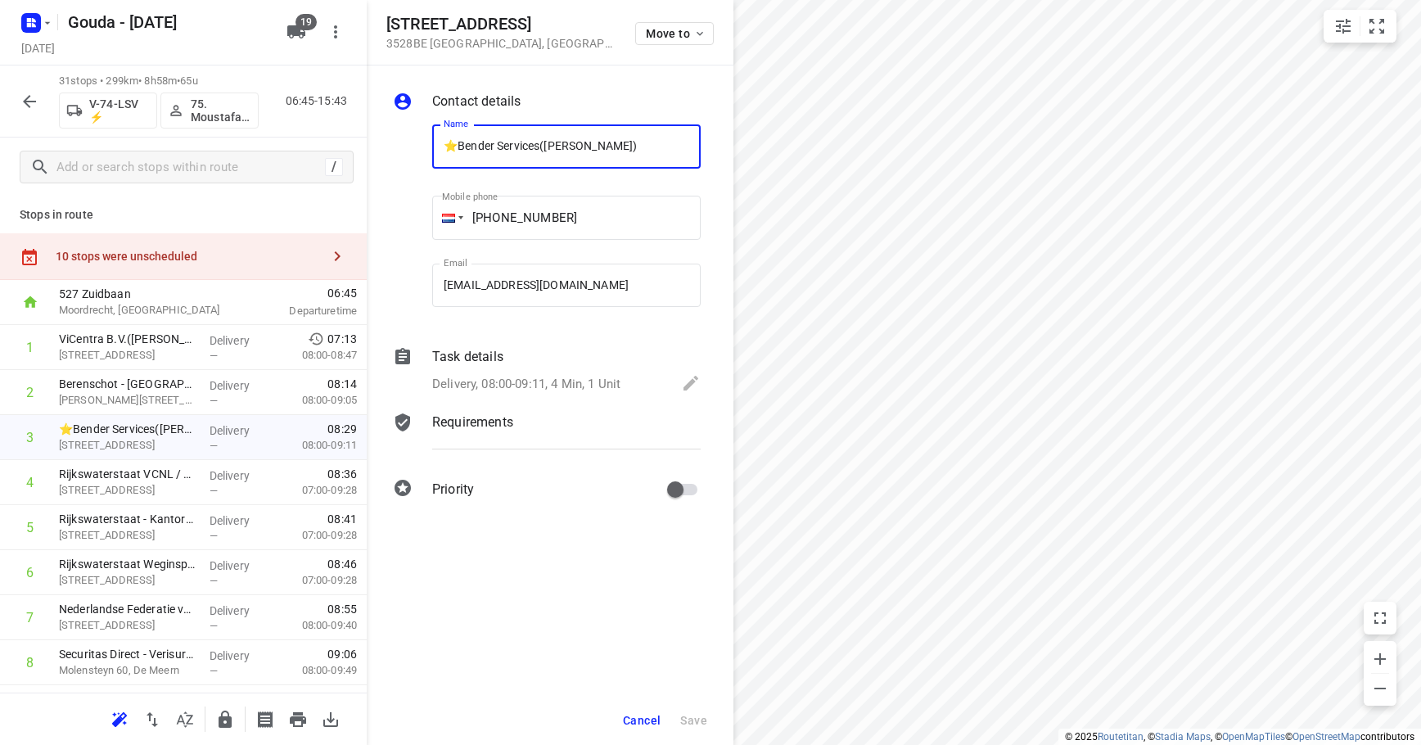
click at [563, 368] on div "Task details Delivery, 08:00-09:11, 4 Min, 1 Unit" at bounding box center [566, 372] width 275 height 56
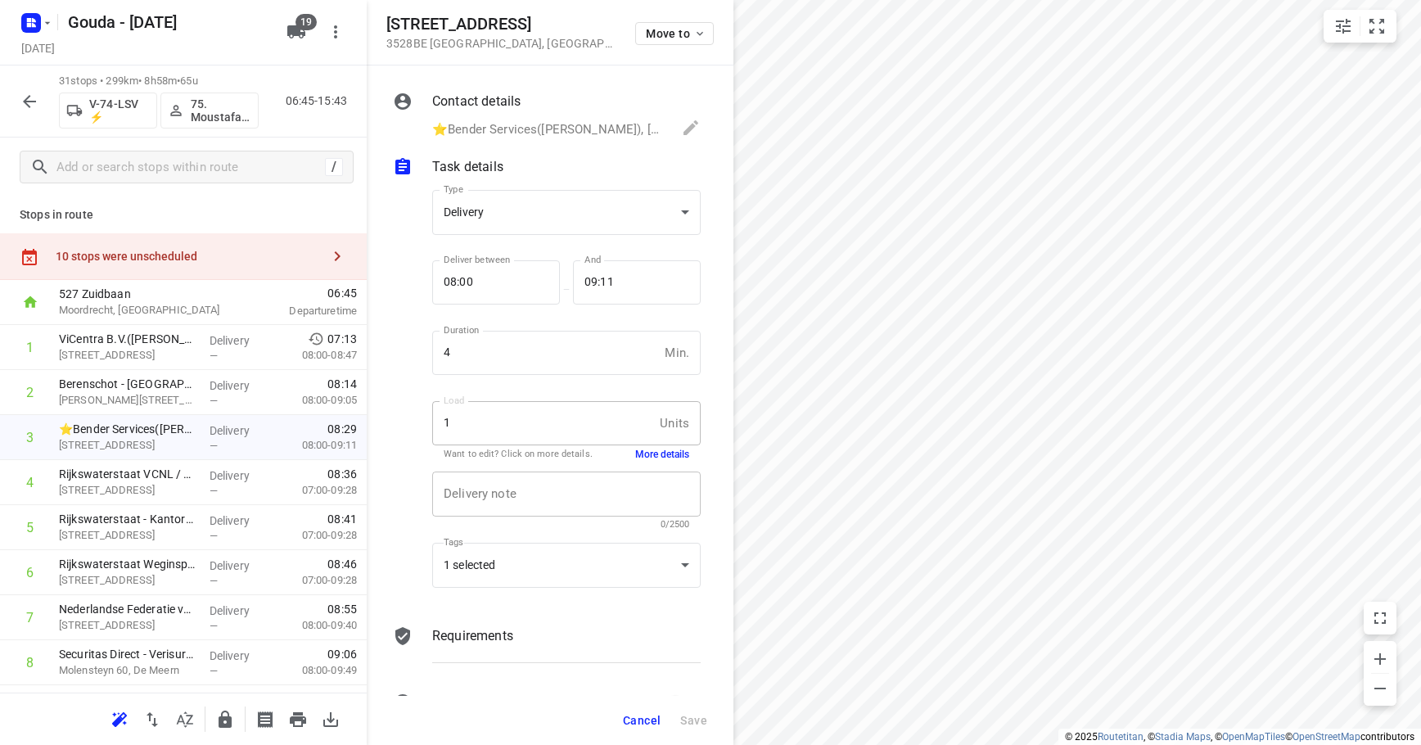
click at [565, 515] on div "x Delivery note" at bounding box center [566, 493] width 268 height 45
click at [549, 559] on div "1 selected" at bounding box center [566, 565] width 268 height 45
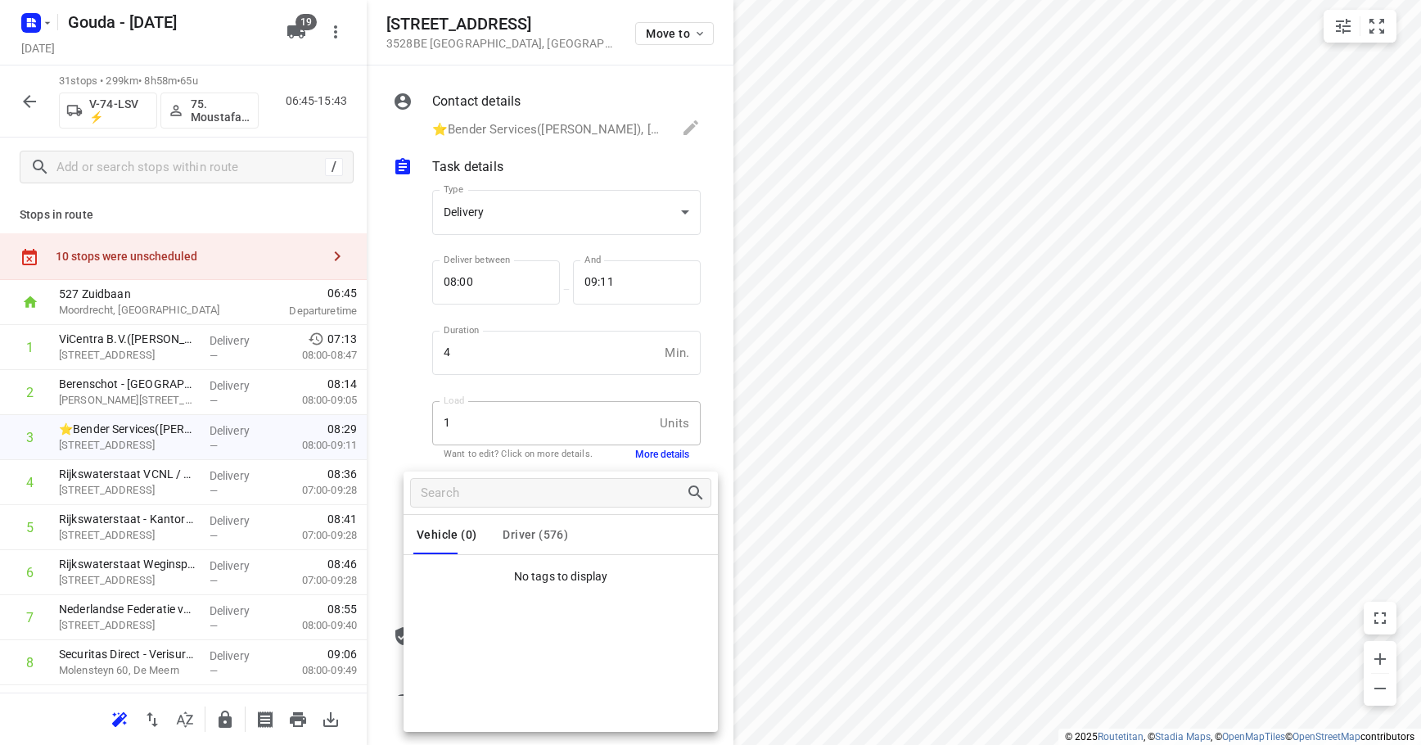
click at [546, 524] on button "Driver (576)" at bounding box center [535, 534] width 65 height 39
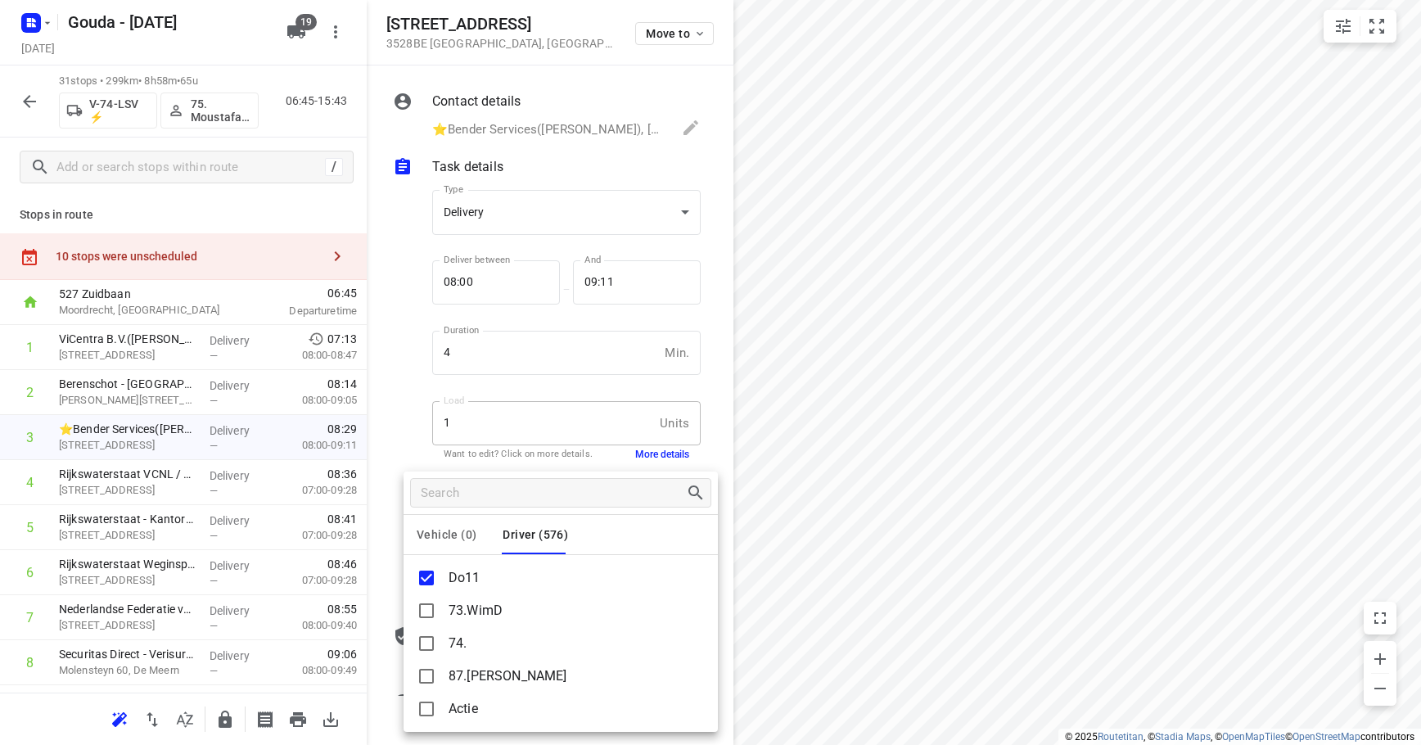
click at [471, 582] on p "Do11" at bounding box center [465, 578] width 32 height 20
copy p "Do11"
drag, startPoint x: 719, startPoint y: 364, endPoint x: 746, endPoint y: 405, distance: 49.0
click at [719, 364] on div at bounding box center [710, 372] width 1421 height 745
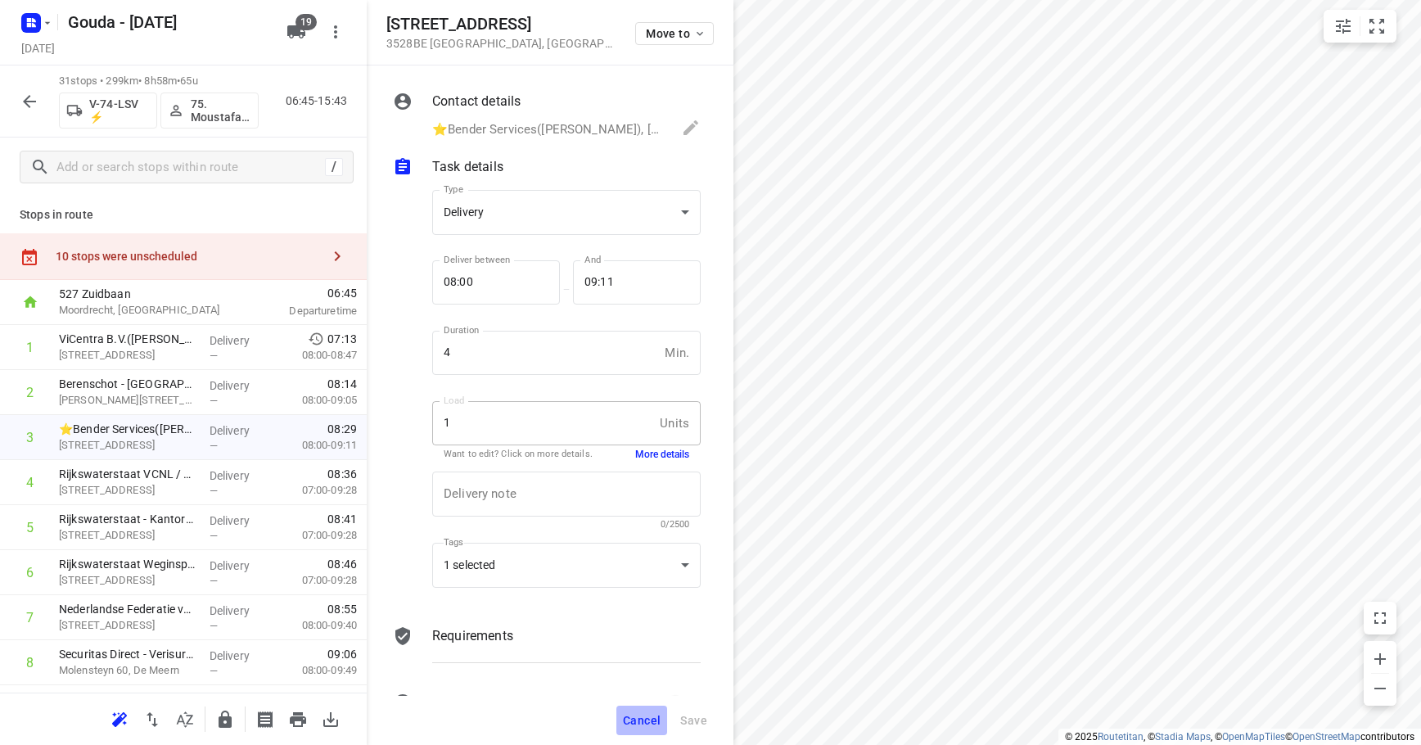
click at [652, 724] on span "Cancel" at bounding box center [642, 720] width 38 height 13
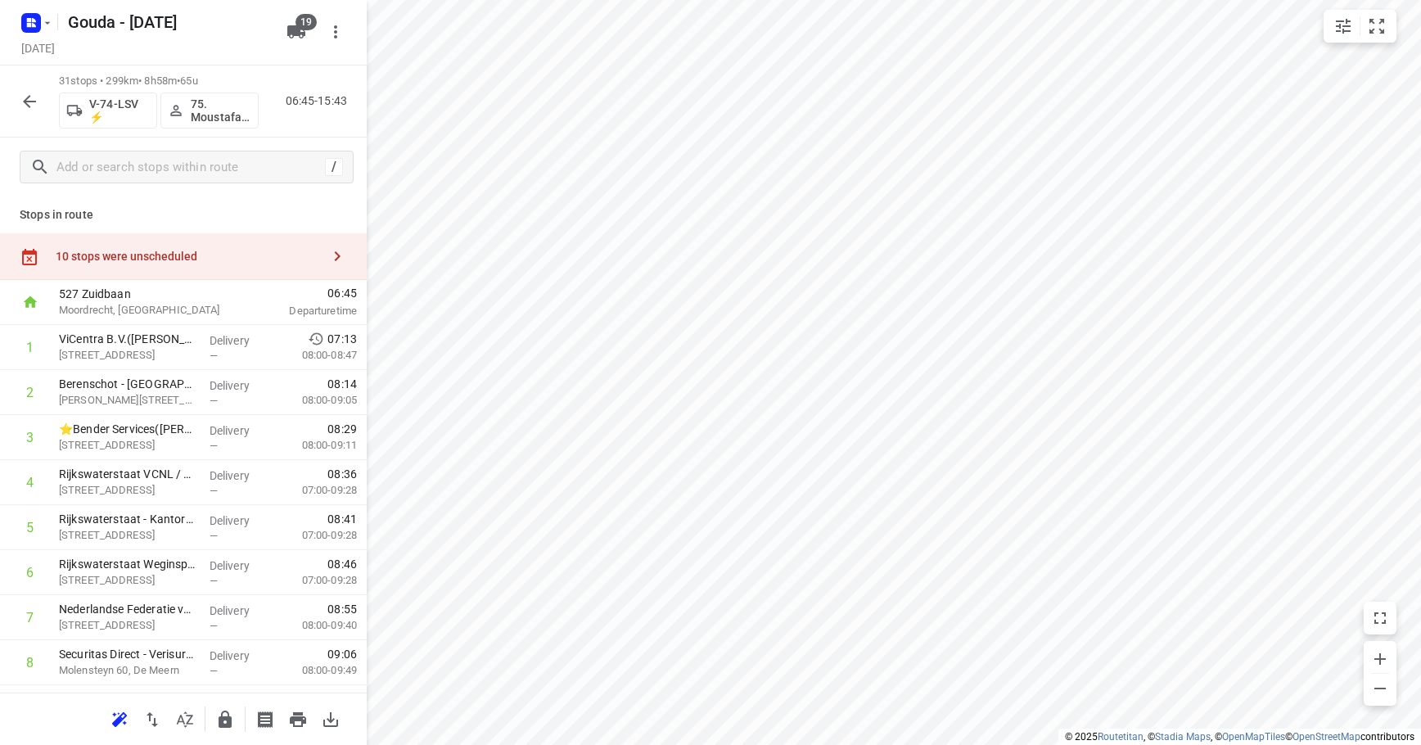
click at [205, 258] on div "10 stops were unscheduled" at bounding box center [188, 256] width 265 height 13
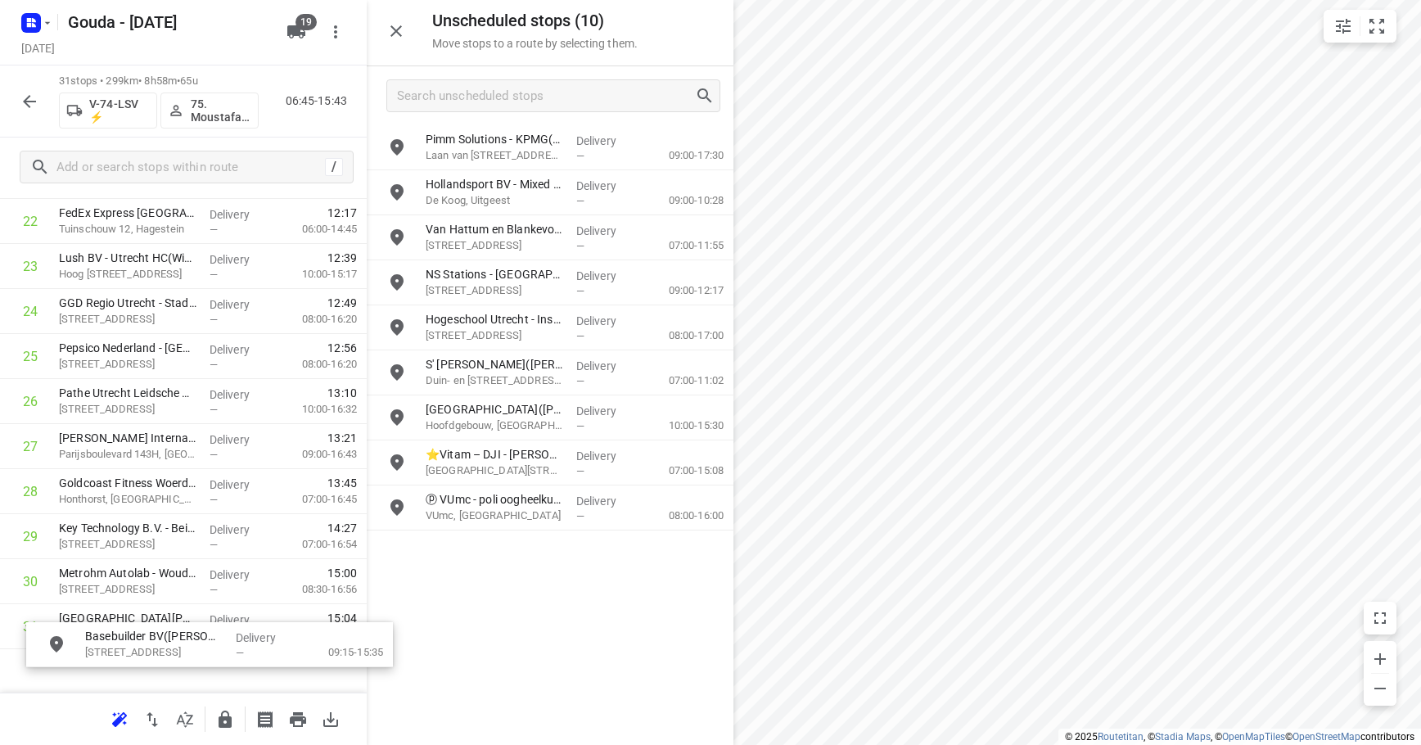
scroll to position [1127, 0]
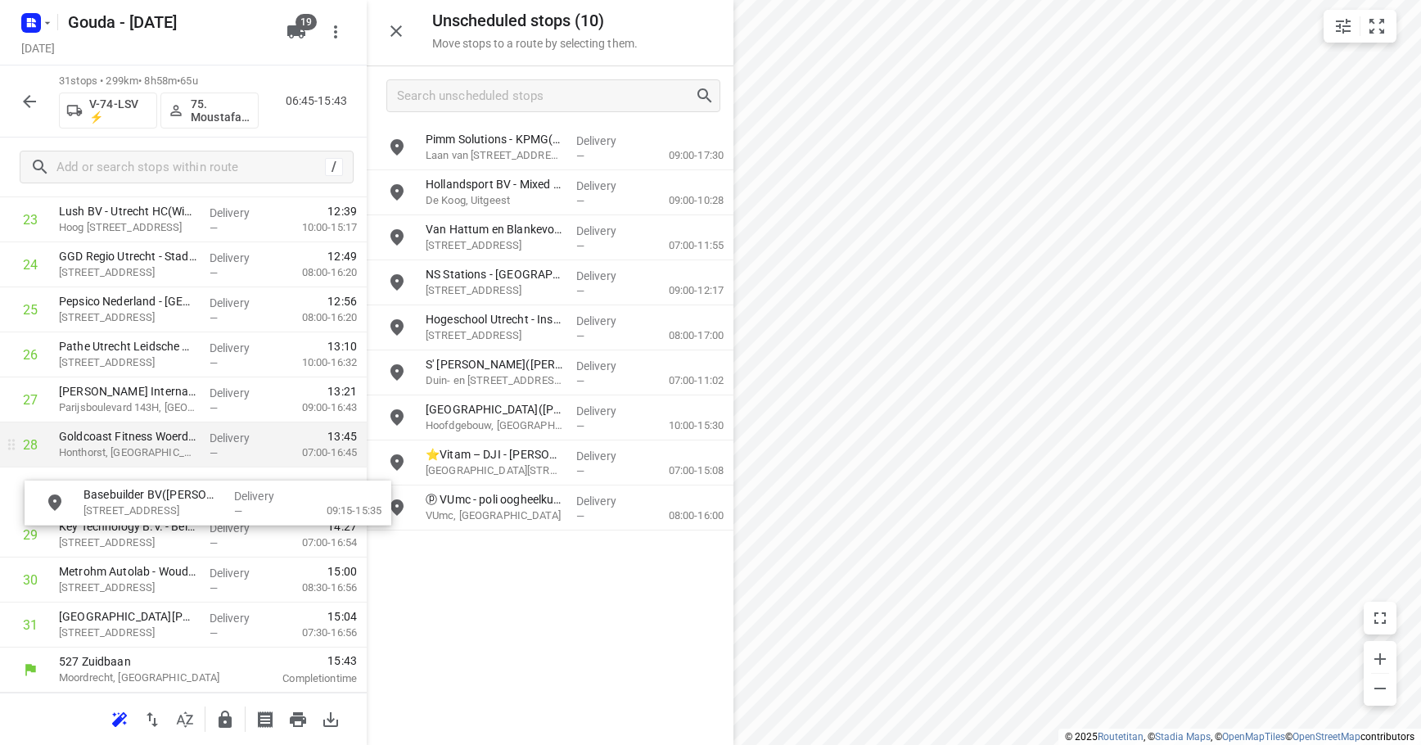
drag, startPoint x: 543, startPoint y: 268, endPoint x: 192, endPoint y: 453, distance: 397.3
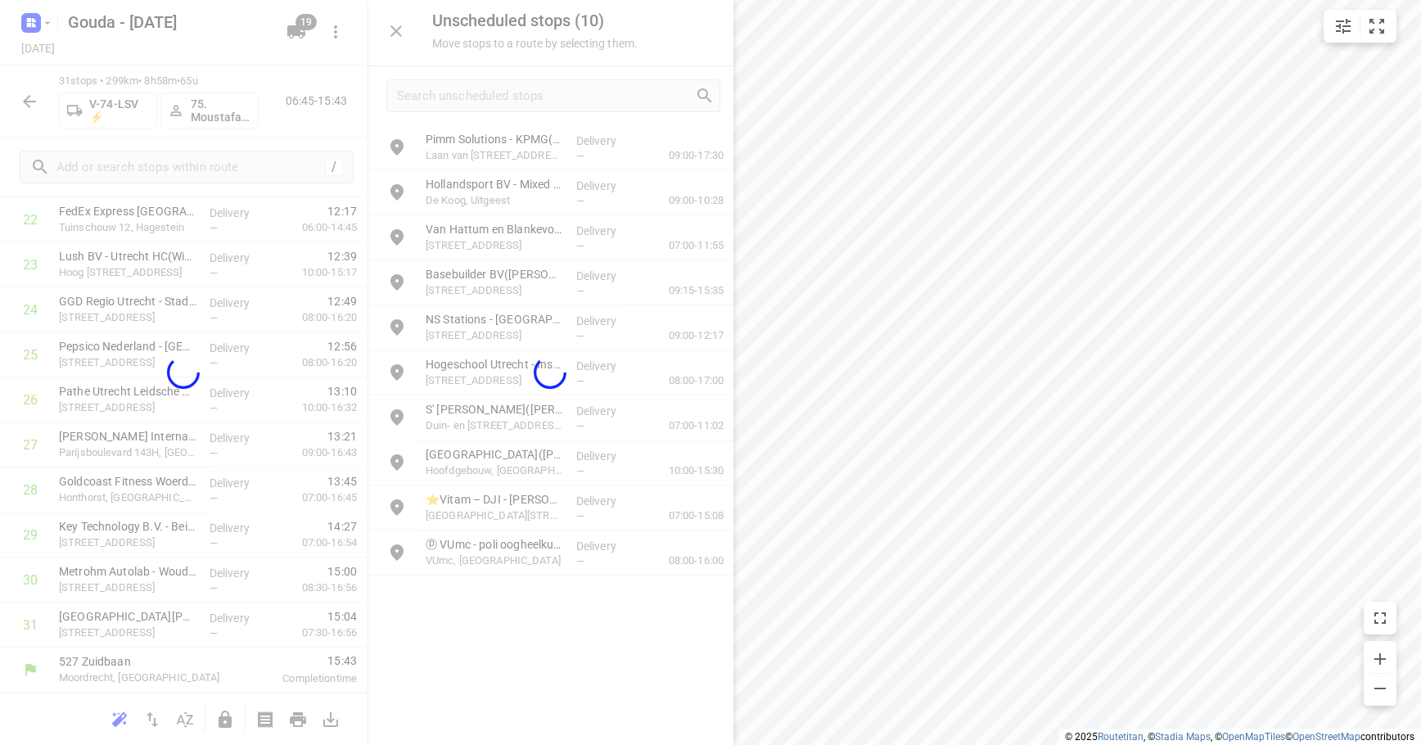
scroll to position [1073, 0]
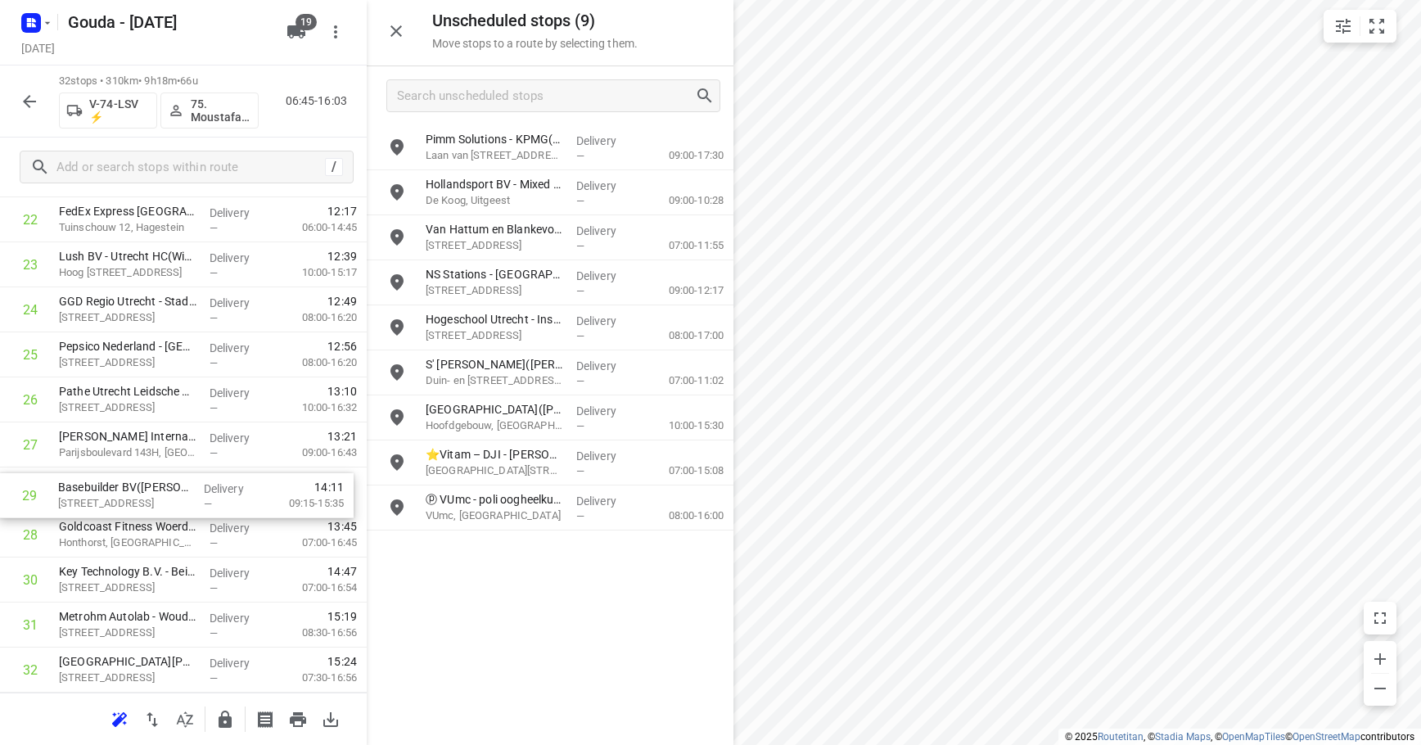
drag, startPoint x: 129, startPoint y: 548, endPoint x: 125, endPoint y: 494, distance: 54.1
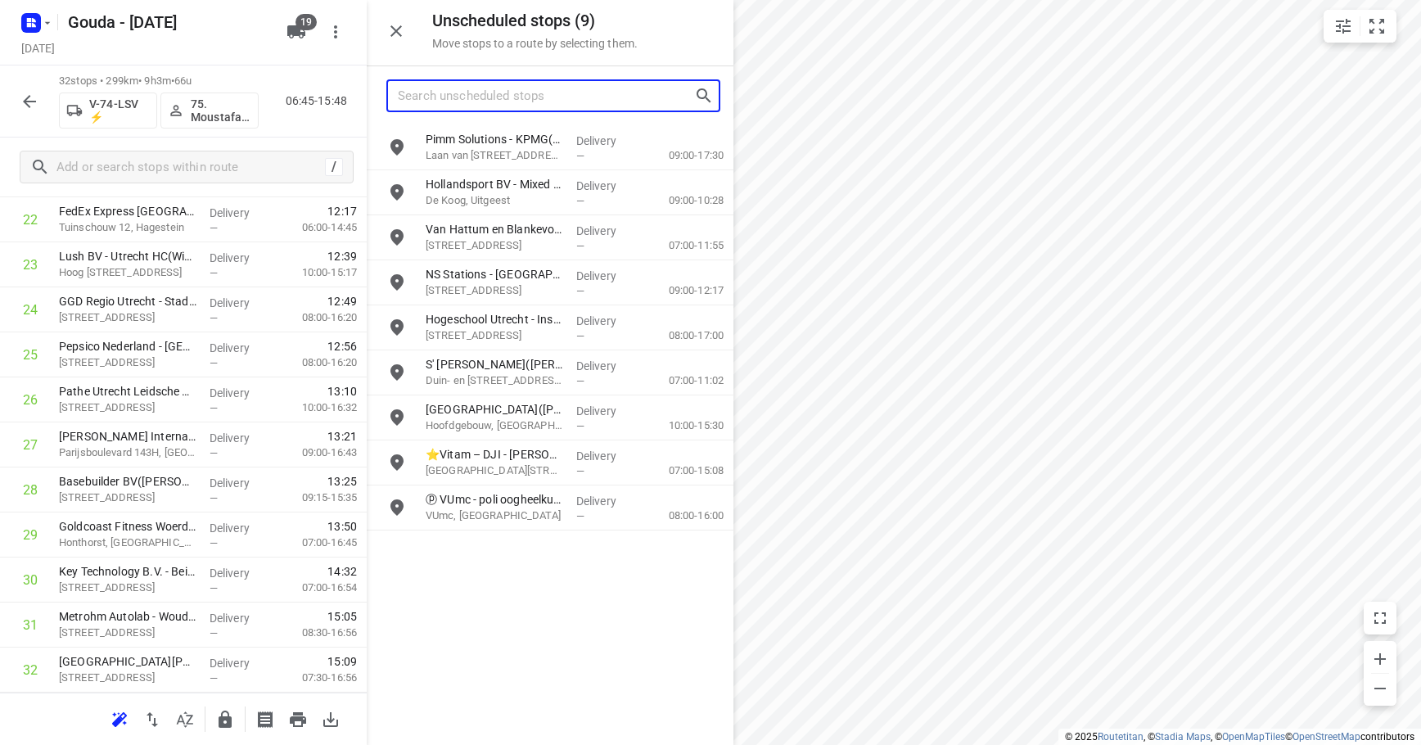
click at [470, 90] on input "Search unscheduled stops" at bounding box center [546, 95] width 296 height 25
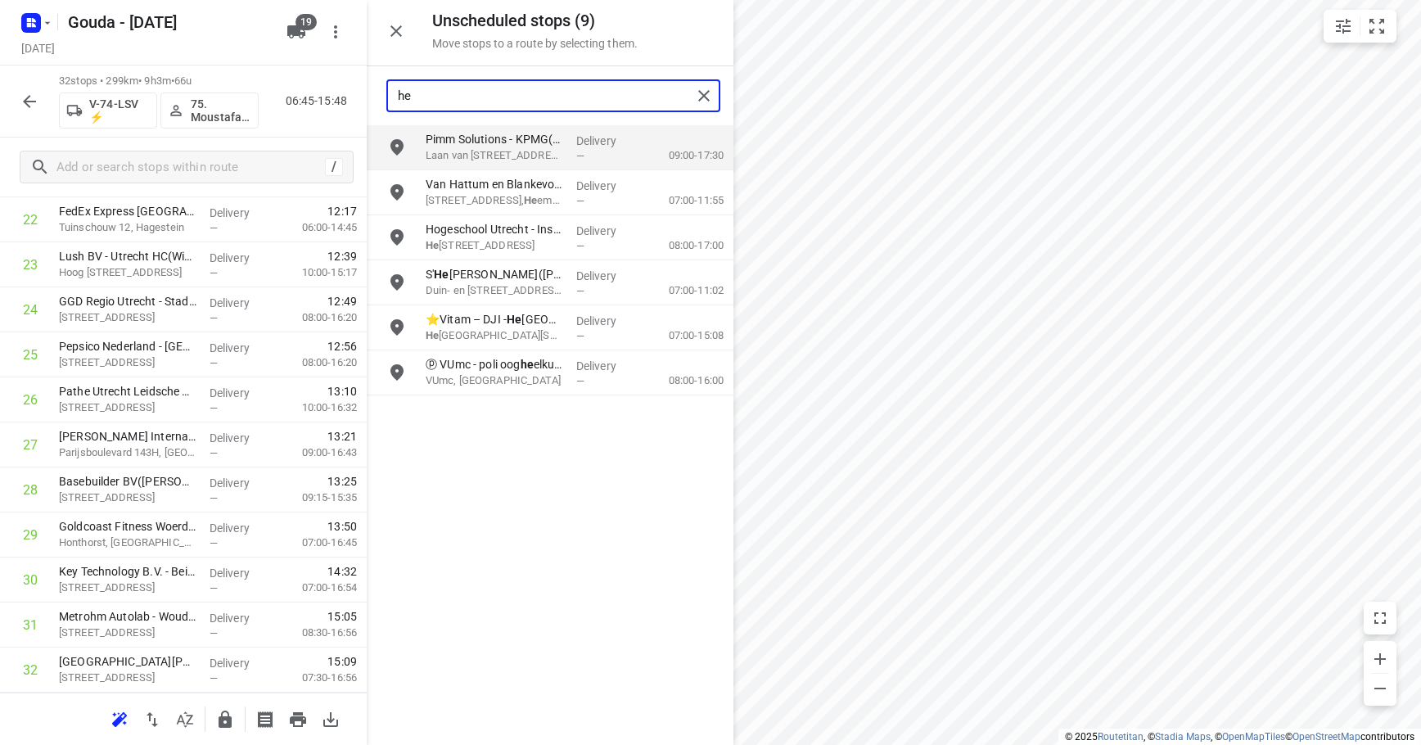
type input "h"
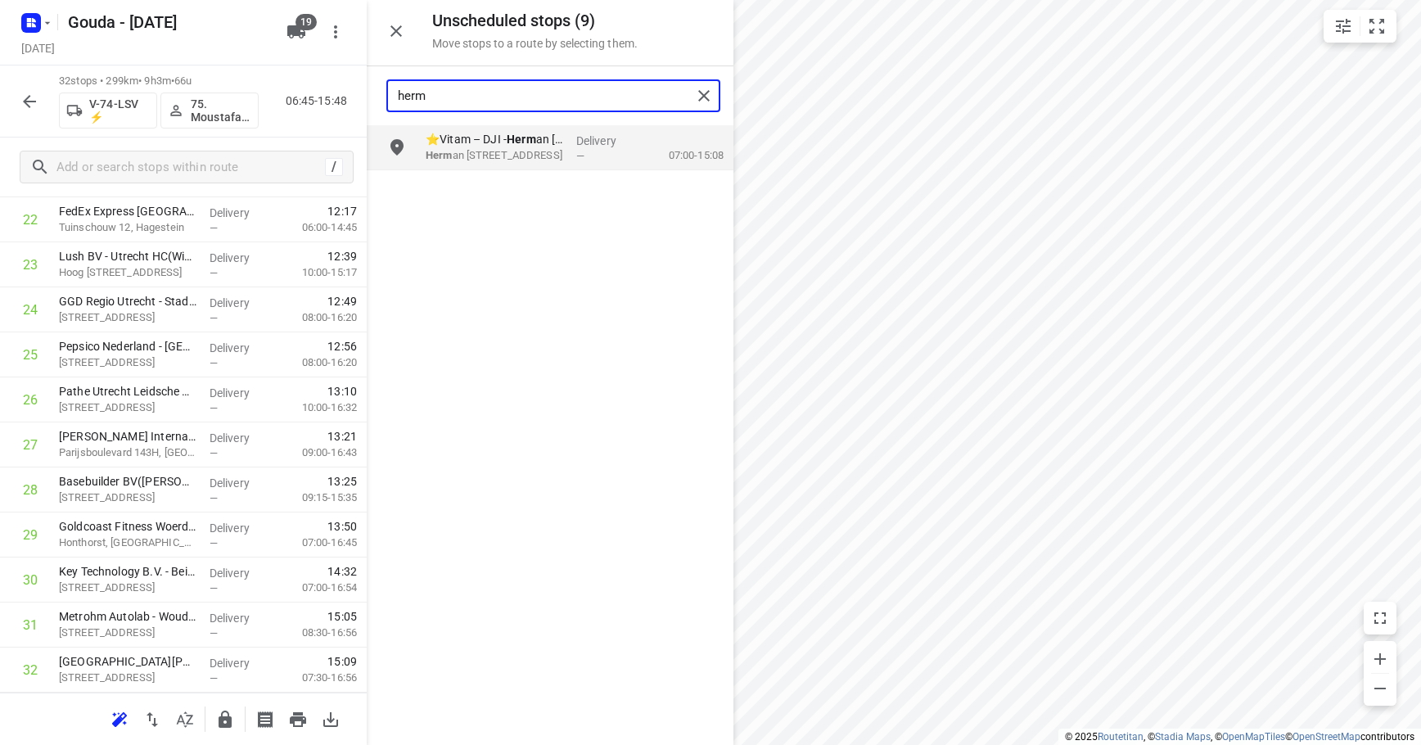
type input "herm"
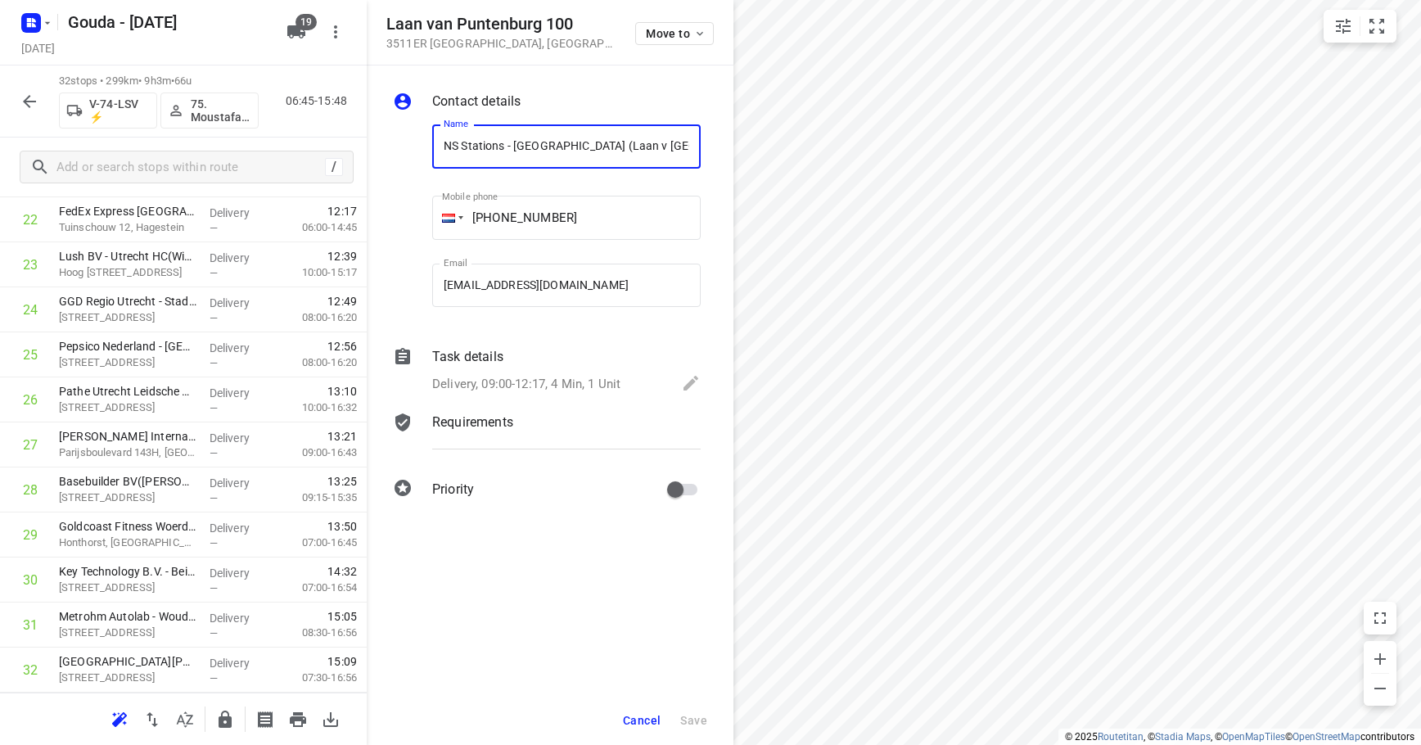
scroll to position [0, 58]
click at [458, 149] on input "NS Stations - Utrecht (Laan v Puttenburg)(Elise Bleijerveld)" at bounding box center [566, 146] width 268 height 44
click at [432, 147] on div "Name NS Stations - Utrecht (Laan v Puttenburg)(Elise Bleijerveld) Name" at bounding box center [567, 149] width 282 height 83
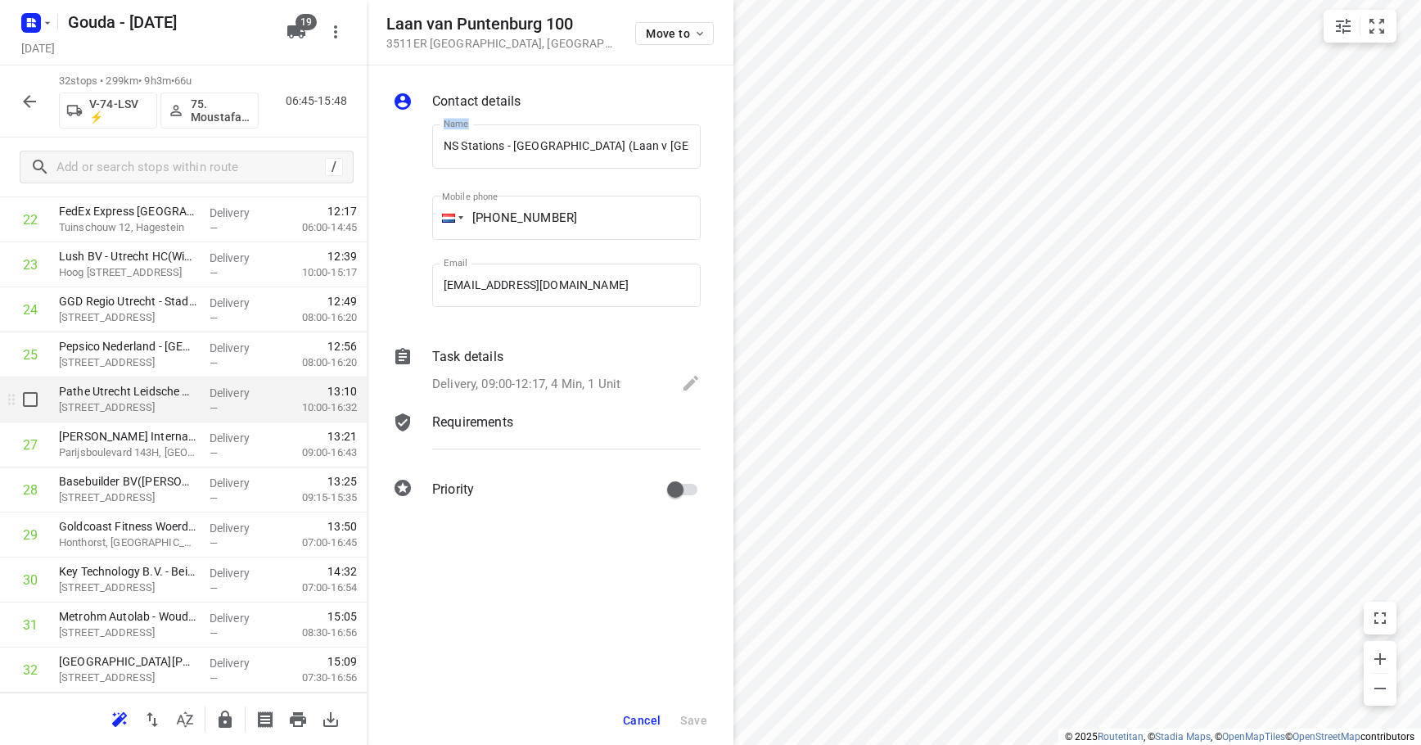
click at [135, 417] on div "Pathe Utrecht Leidsche Rijn(Dennis Tulleken) Berlijnplein 100, Utrecht" at bounding box center [127, 399] width 151 height 45
drag, startPoint x: 654, startPoint y: 716, endPoint x: 716, endPoint y: 681, distance: 71.5
click at [654, 716] on span "Cancel" at bounding box center [642, 720] width 38 height 13
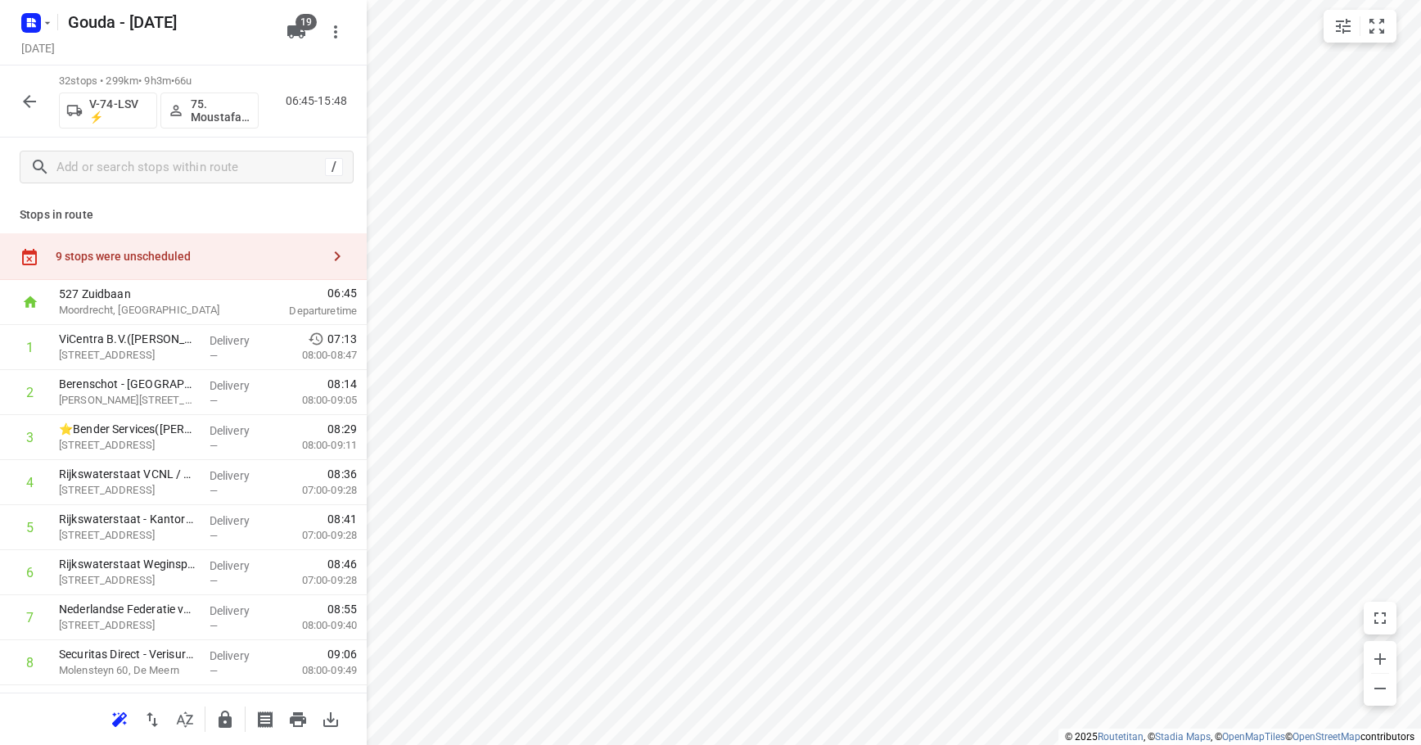
click at [139, 246] on div "9 stops were unscheduled" at bounding box center [183, 256] width 367 height 47
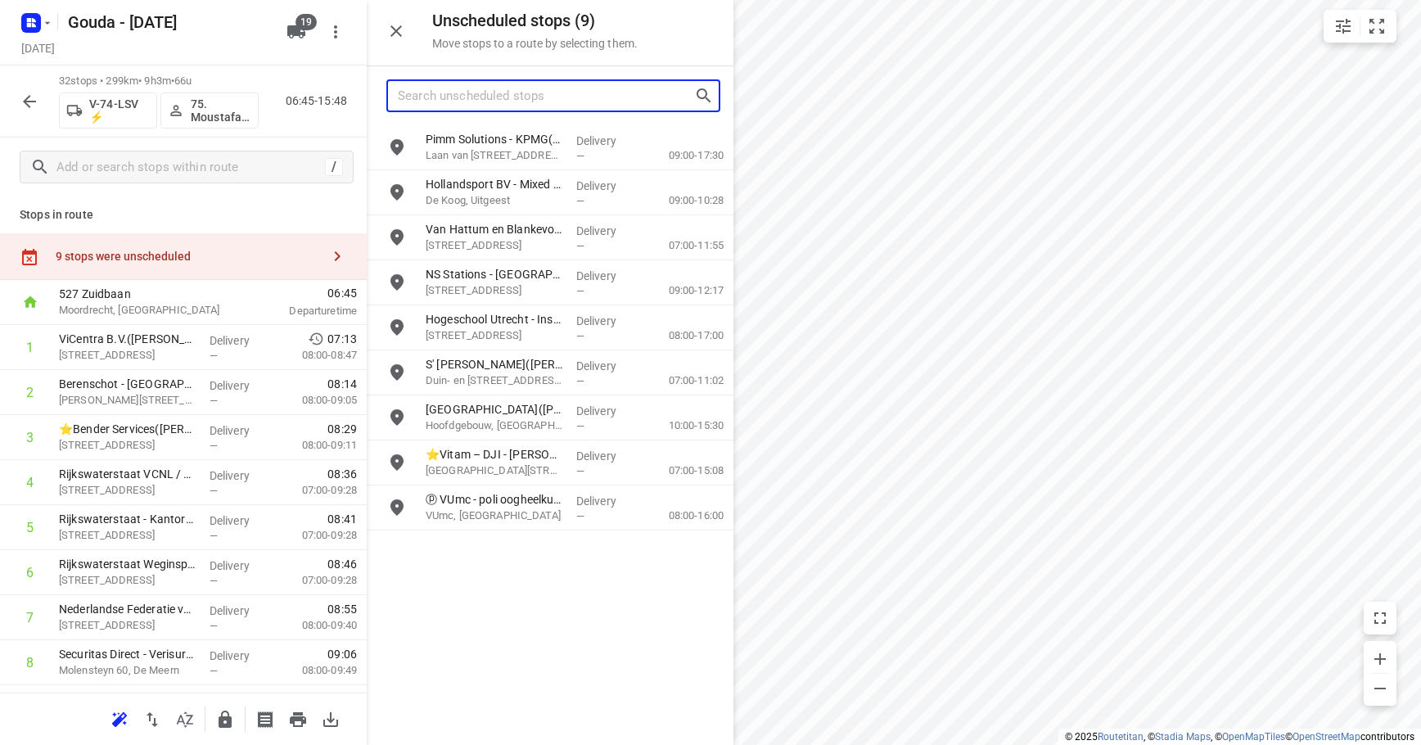
click at [469, 100] on input "Search unscheduled stops" at bounding box center [546, 95] width 296 height 25
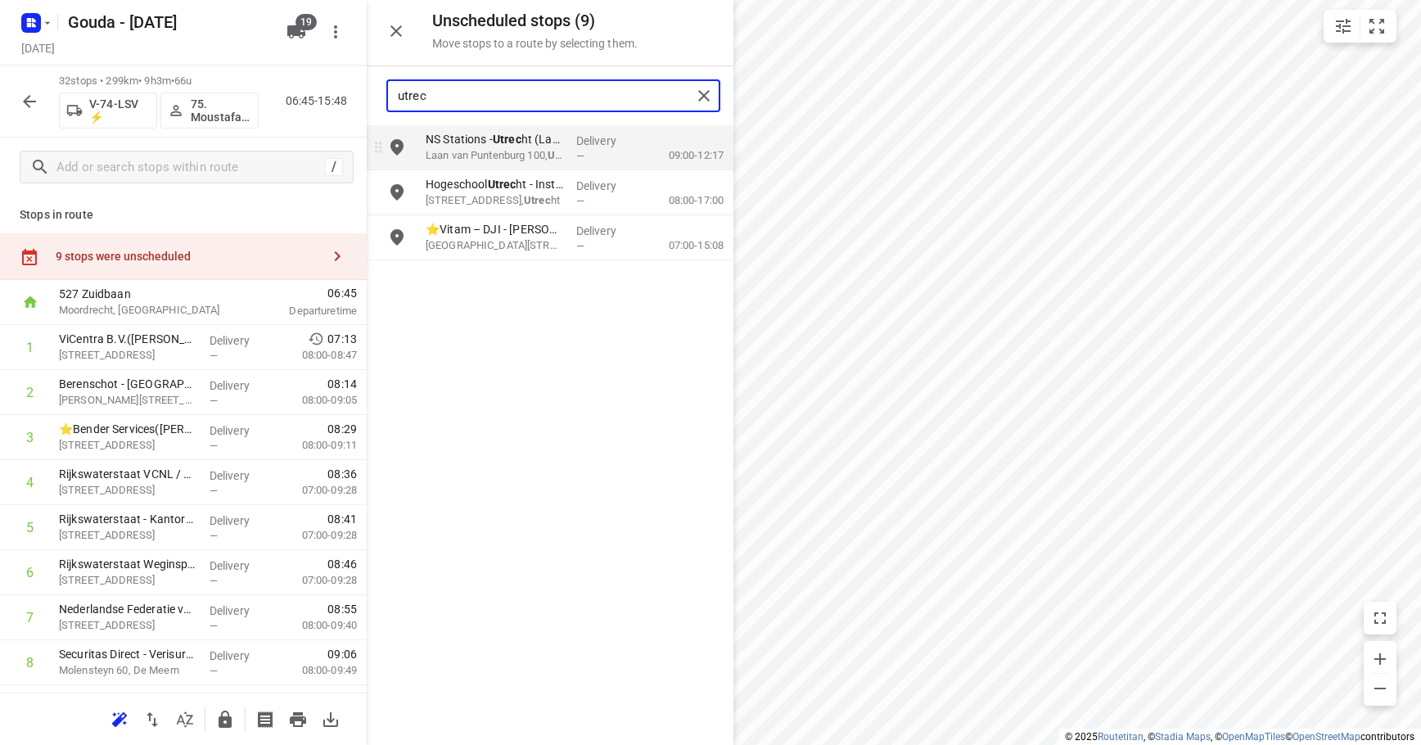
type input "utrec"
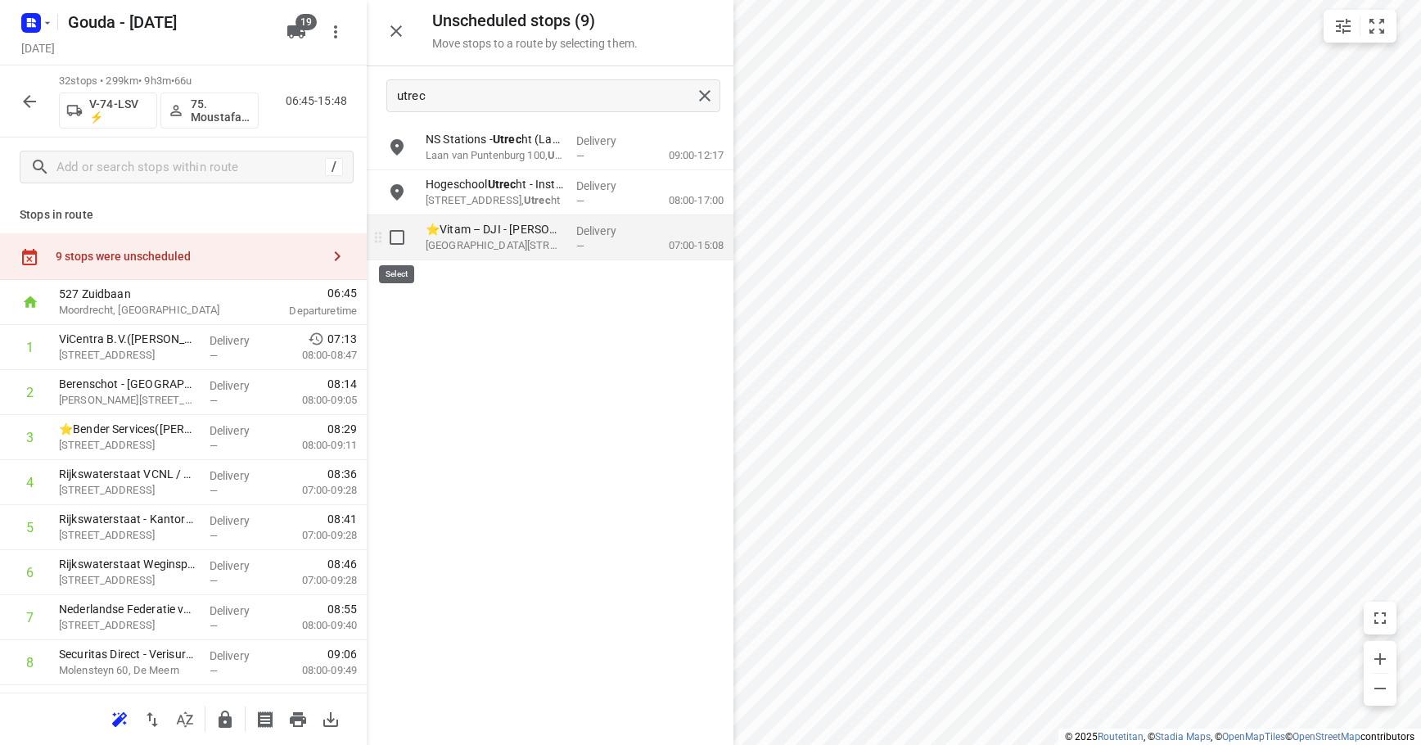
click at [401, 240] on input "grid" at bounding box center [397, 237] width 33 height 33
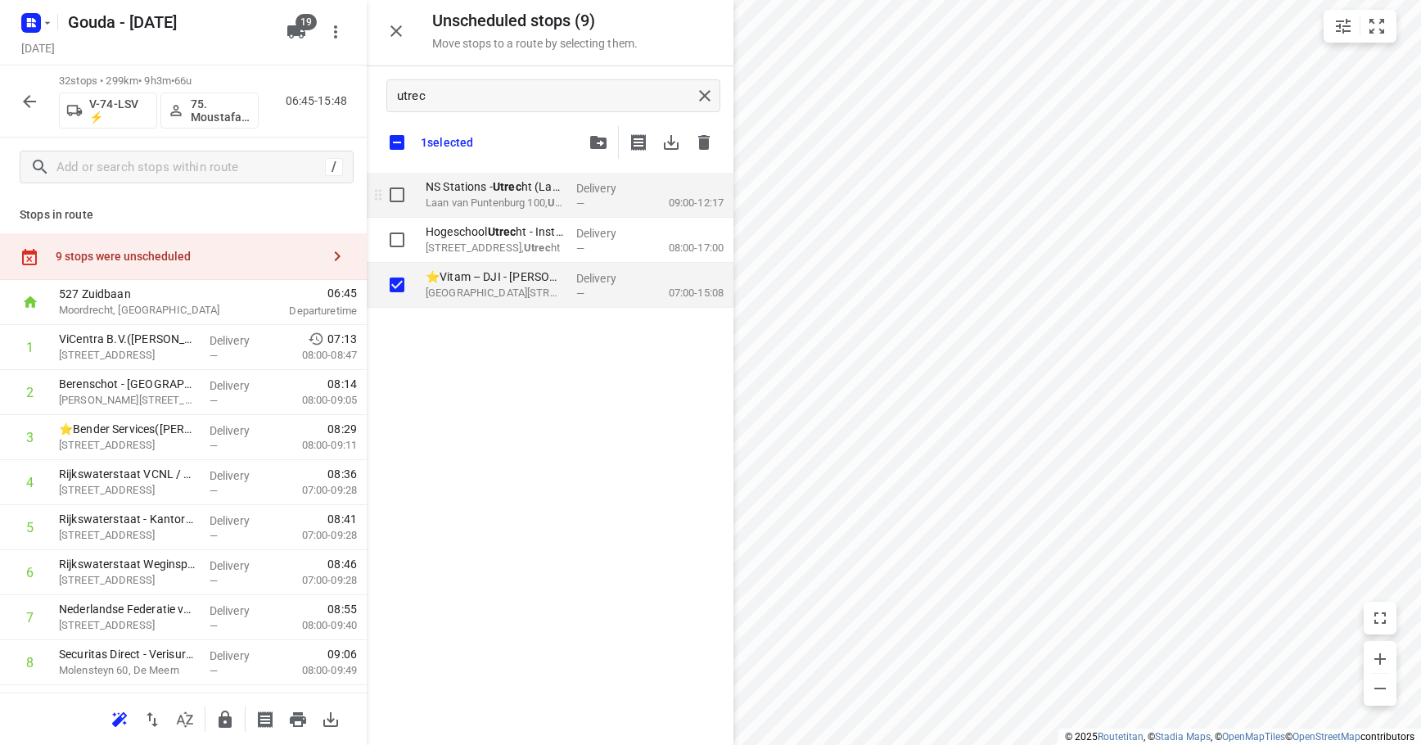
checkbox input "true"
click at [398, 189] on input "grid" at bounding box center [397, 194] width 33 height 33
checkbox input "true"
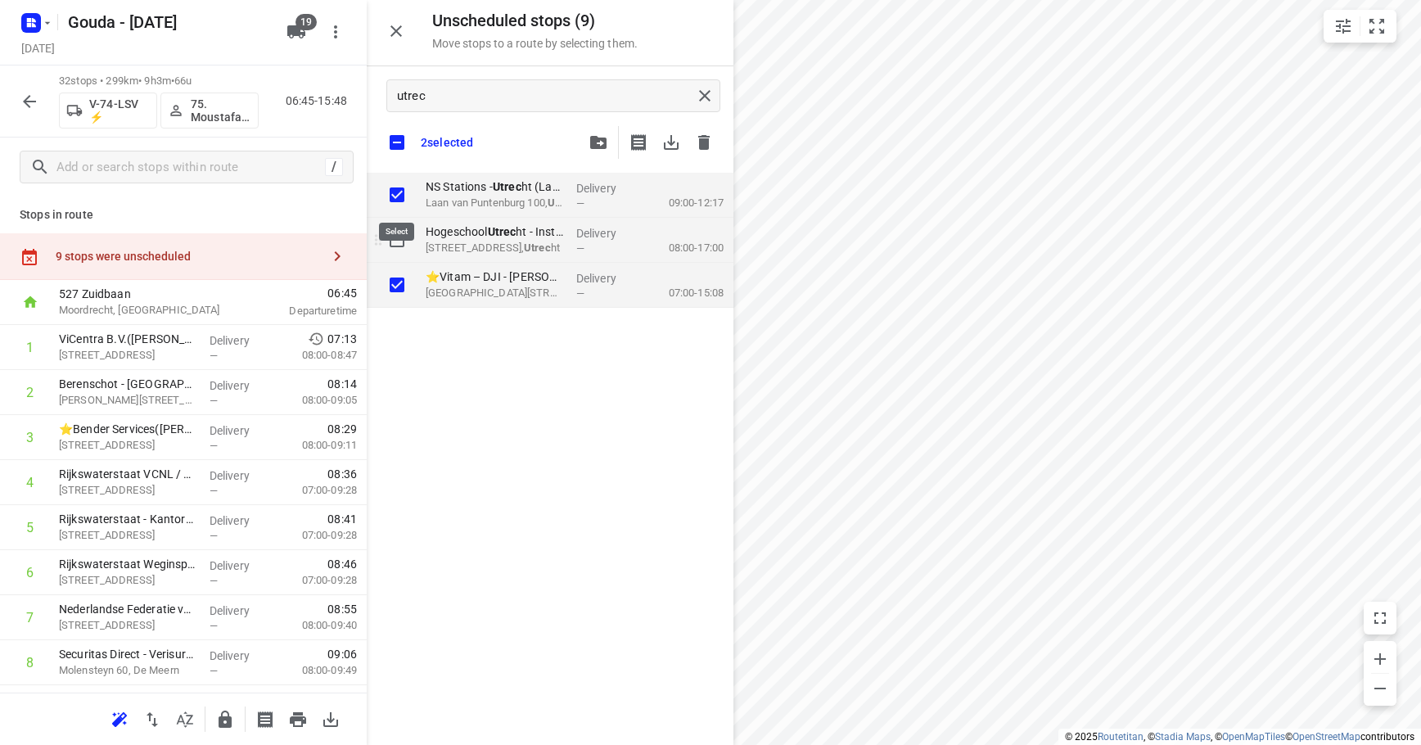
checkbox input "true"
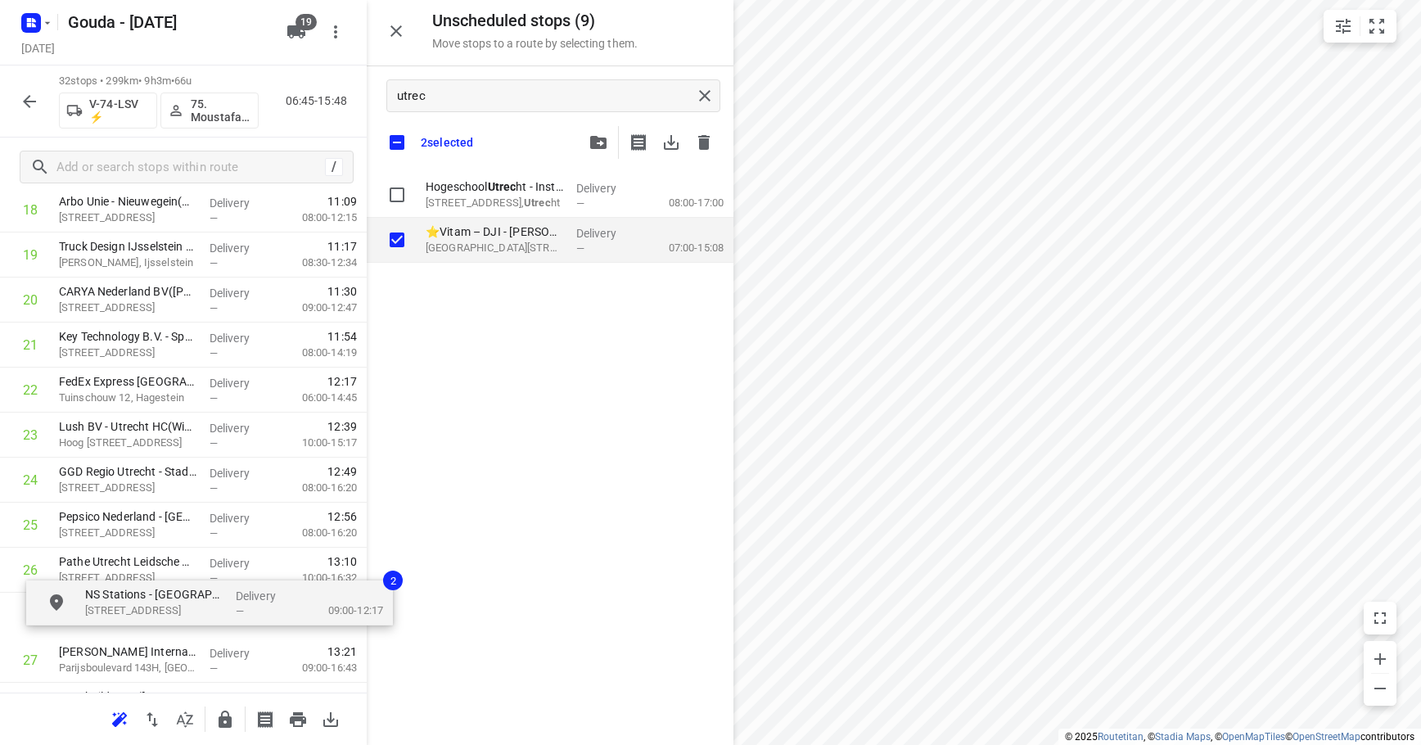
scroll to position [914, 0]
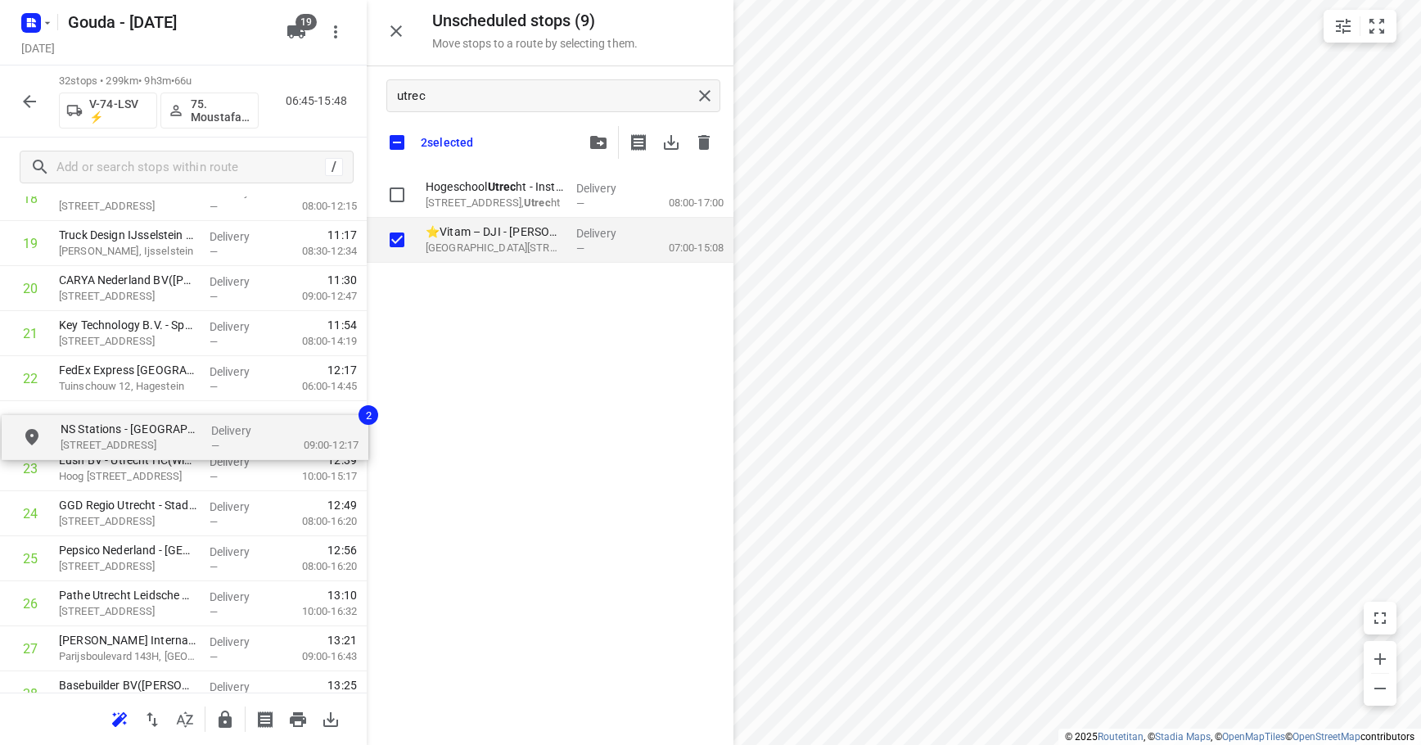
drag, startPoint x: 507, startPoint y: 200, endPoint x: 139, endPoint y: 440, distance: 440.0
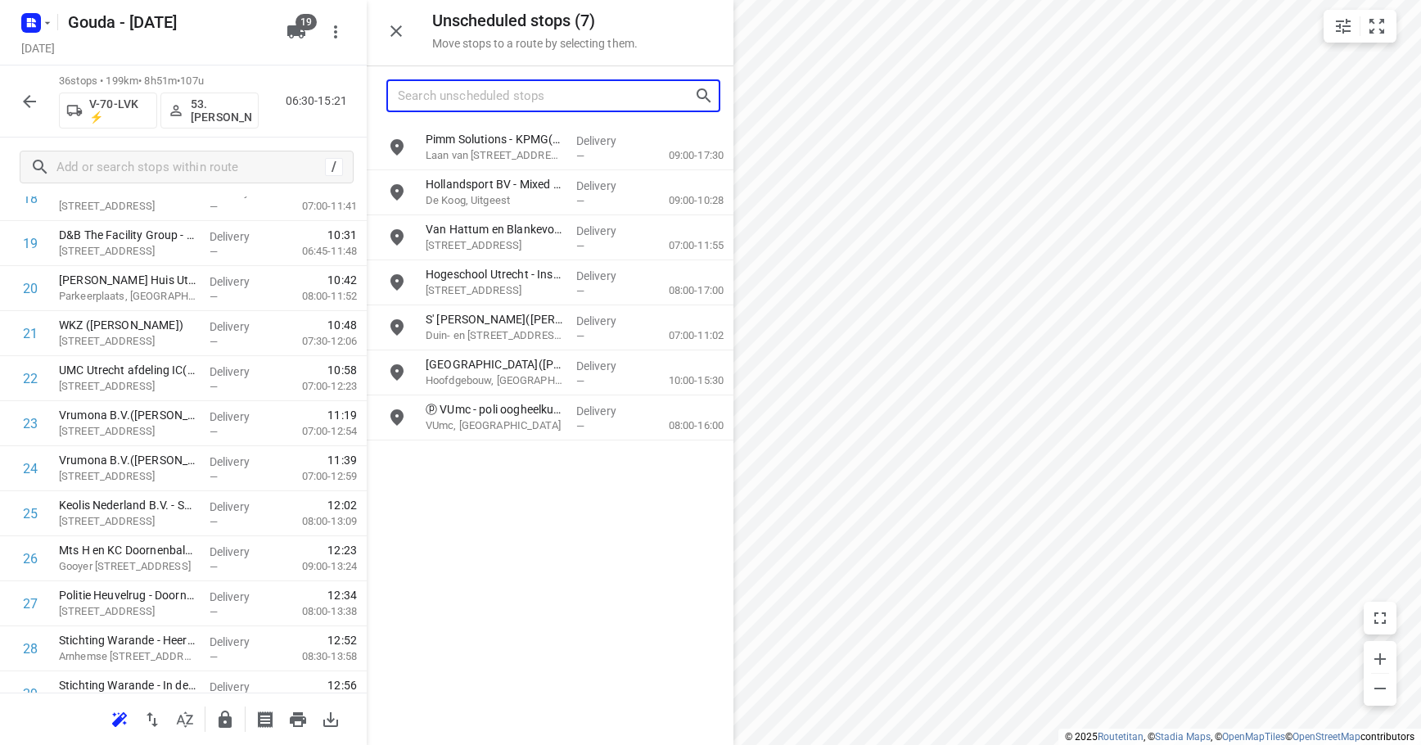
click at [528, 101] on input "Search unscheduled stops" at bounding box center [546, 95] width 296 height 25
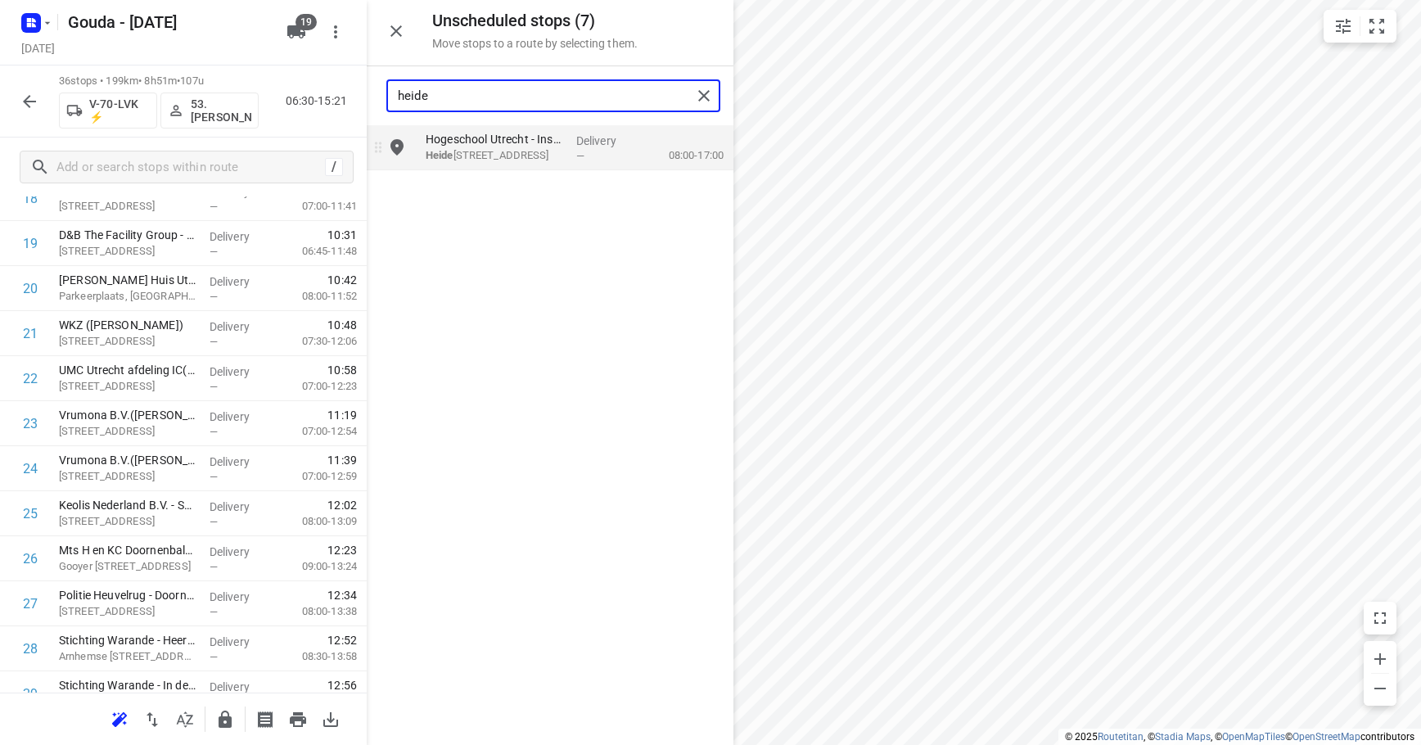
type input "heide"
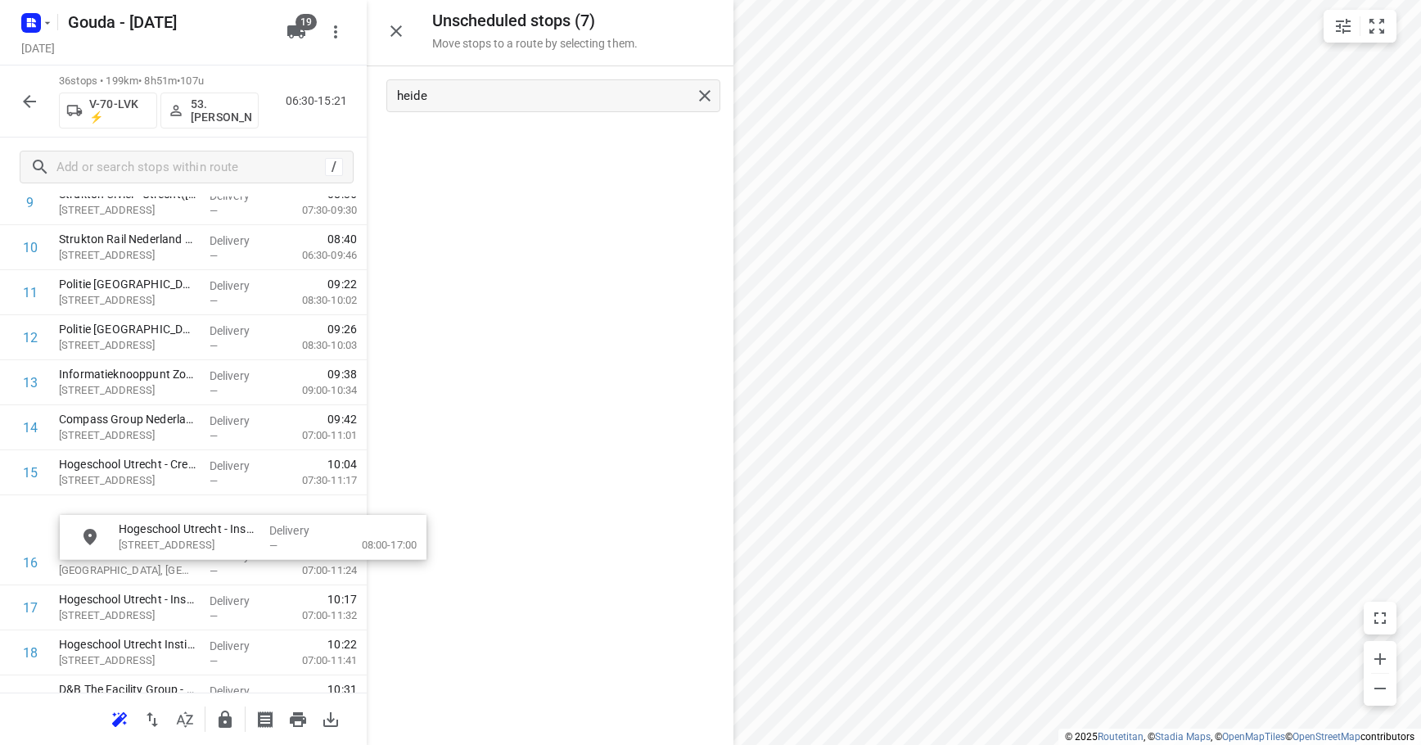
scroll to position [515, 0]
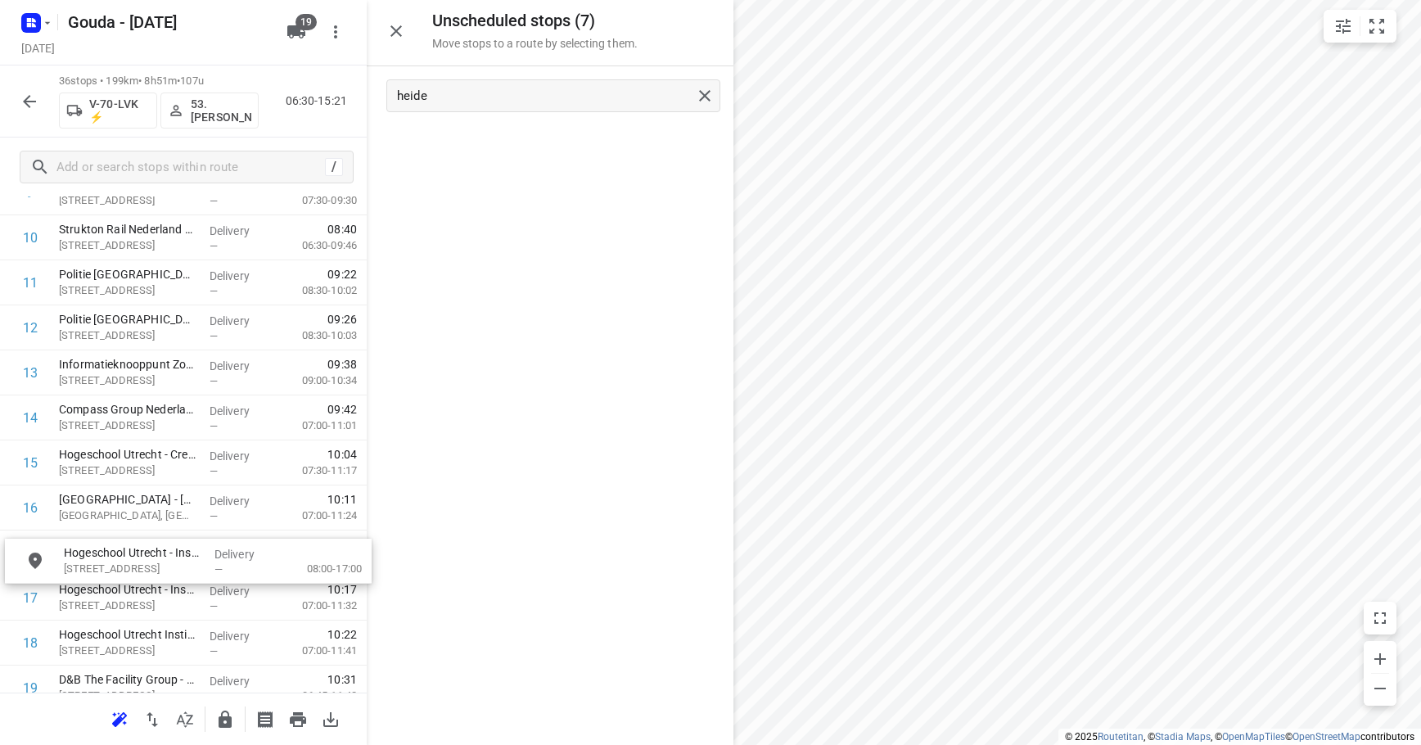
drag, startPoint x: 536, startPoint y: 141, endPoint x: 174, endPoint y: 561, distance: 554.9
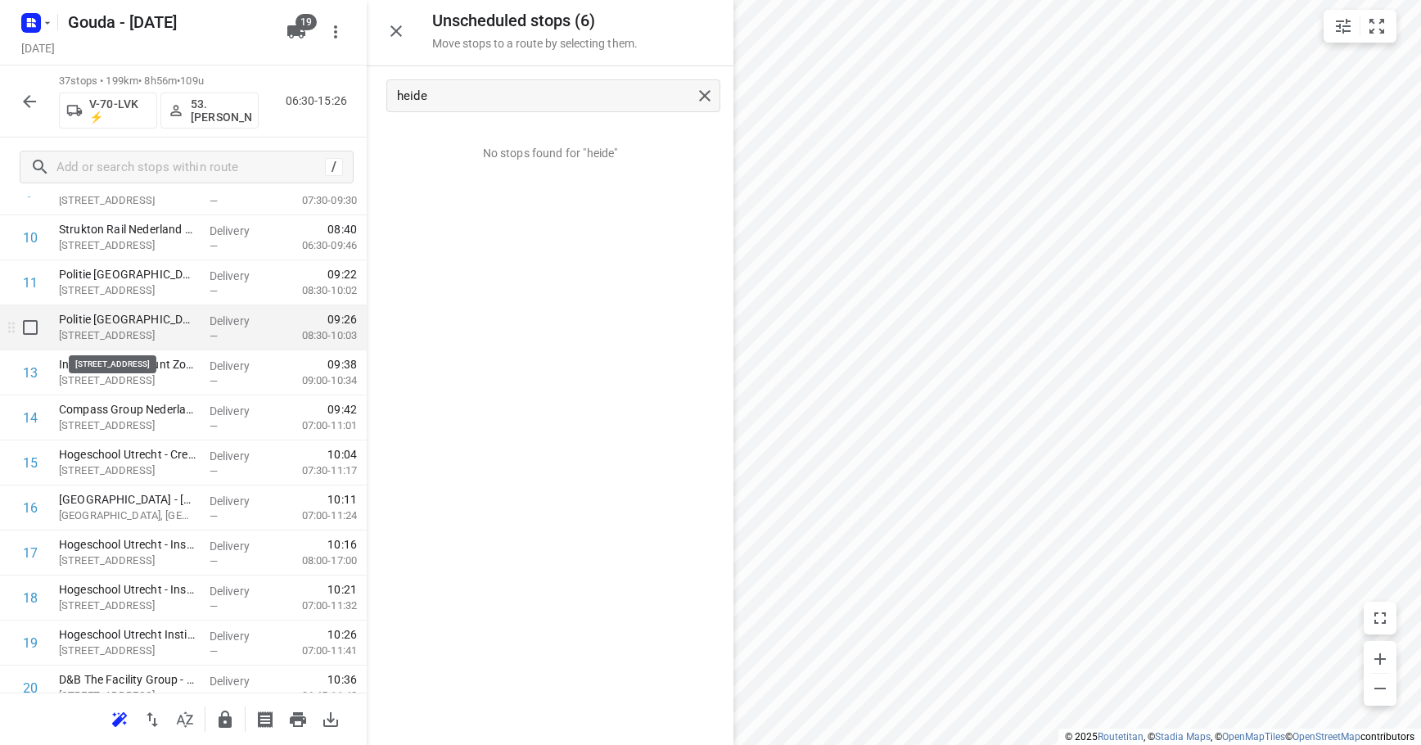
click at [154, 329] on p "Kaap Hoorndreef 3, Utrecht" at bounding box center [128, 335] width 138 height 16
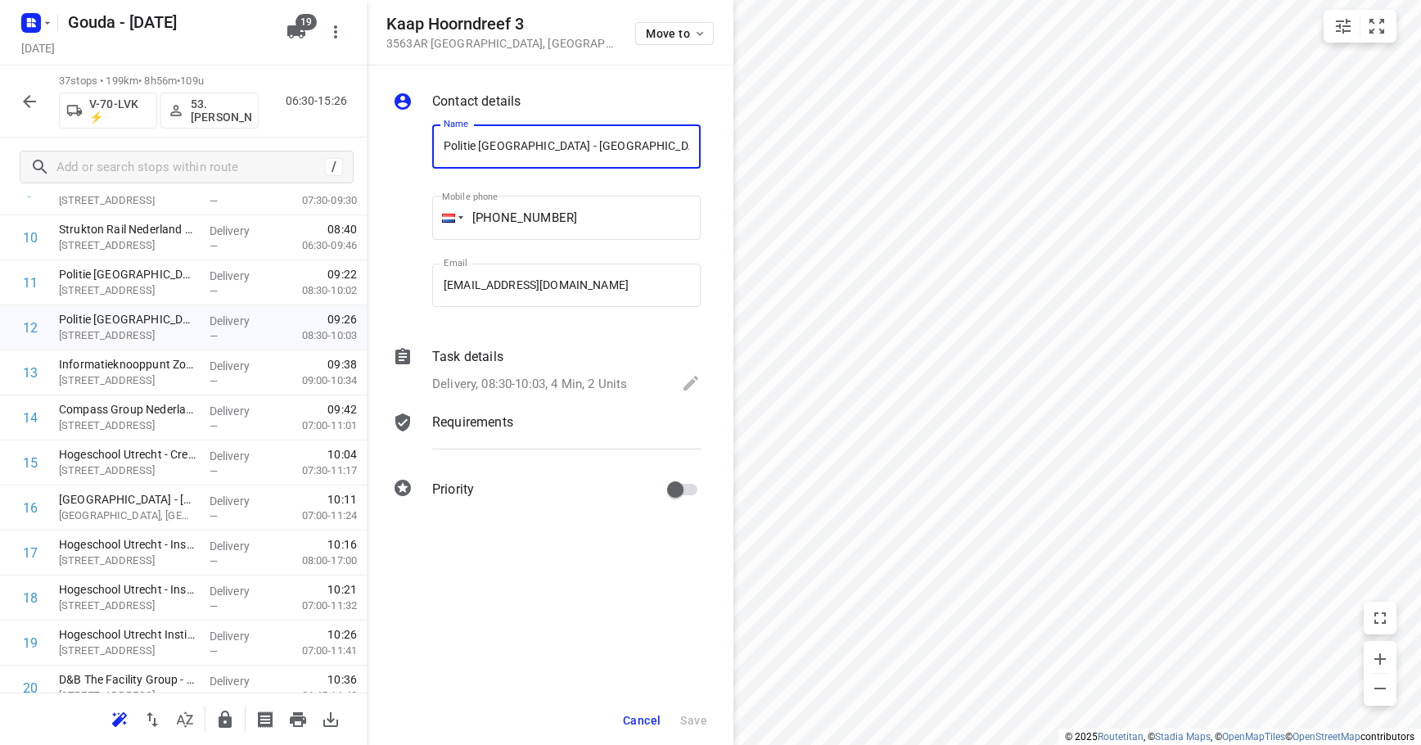
scroll to position [0, 227]
click at [490, 388] on p "Delivery, 08:30-10:03, 4 Min, 2 Units" at bounding box center [529, 384] width 195 height 19
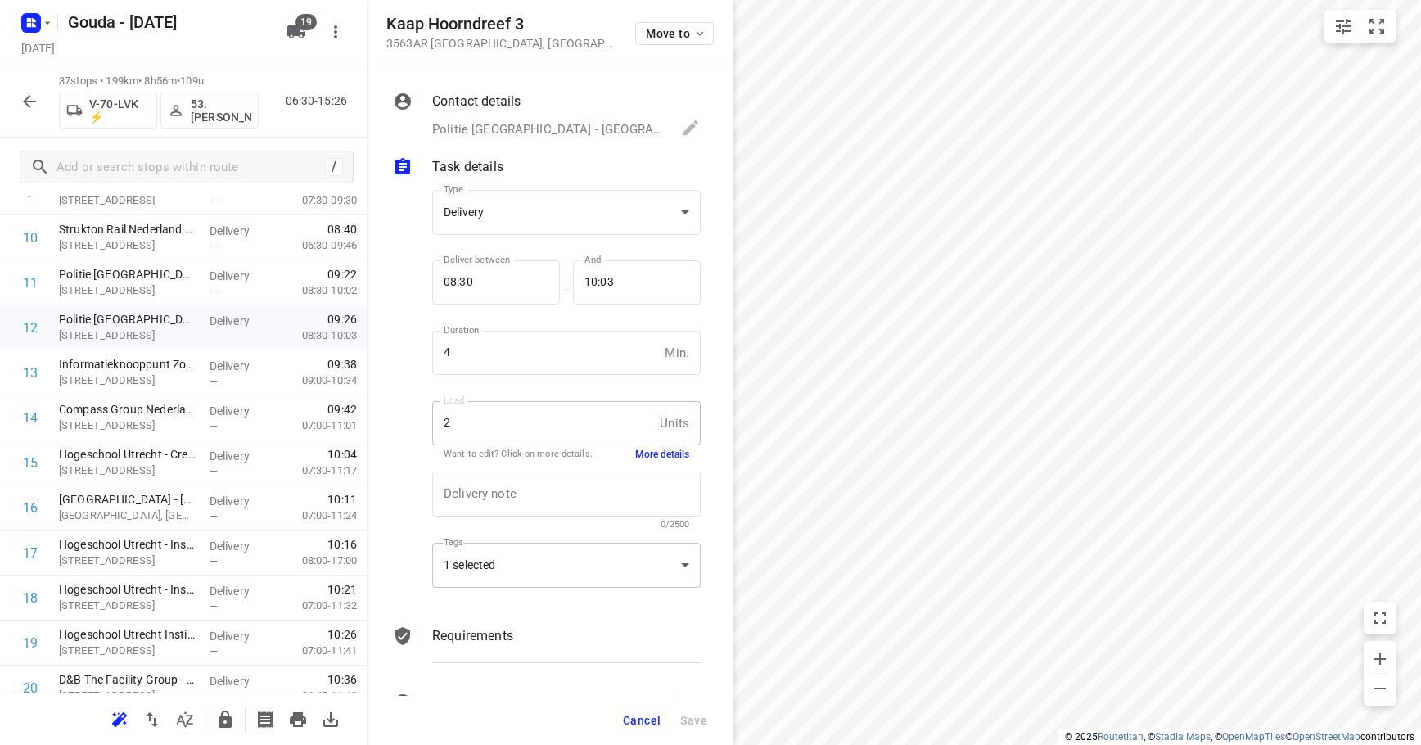
click at [562, 555] on div "1 selected" at bounding box center [566, 565] width 268 height 45
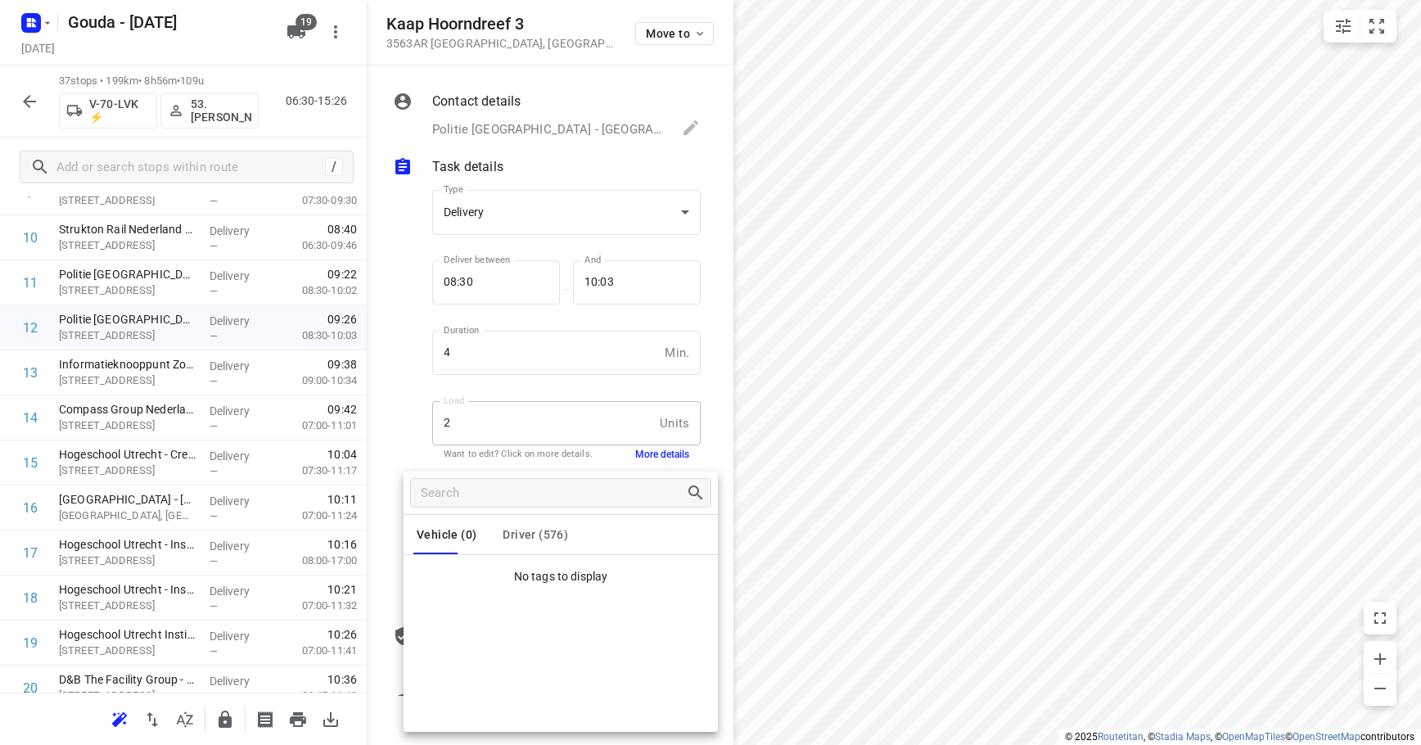
click at [557, 543] on button "Driver (576)" at bounding box center [535, 534] width 65 height 39
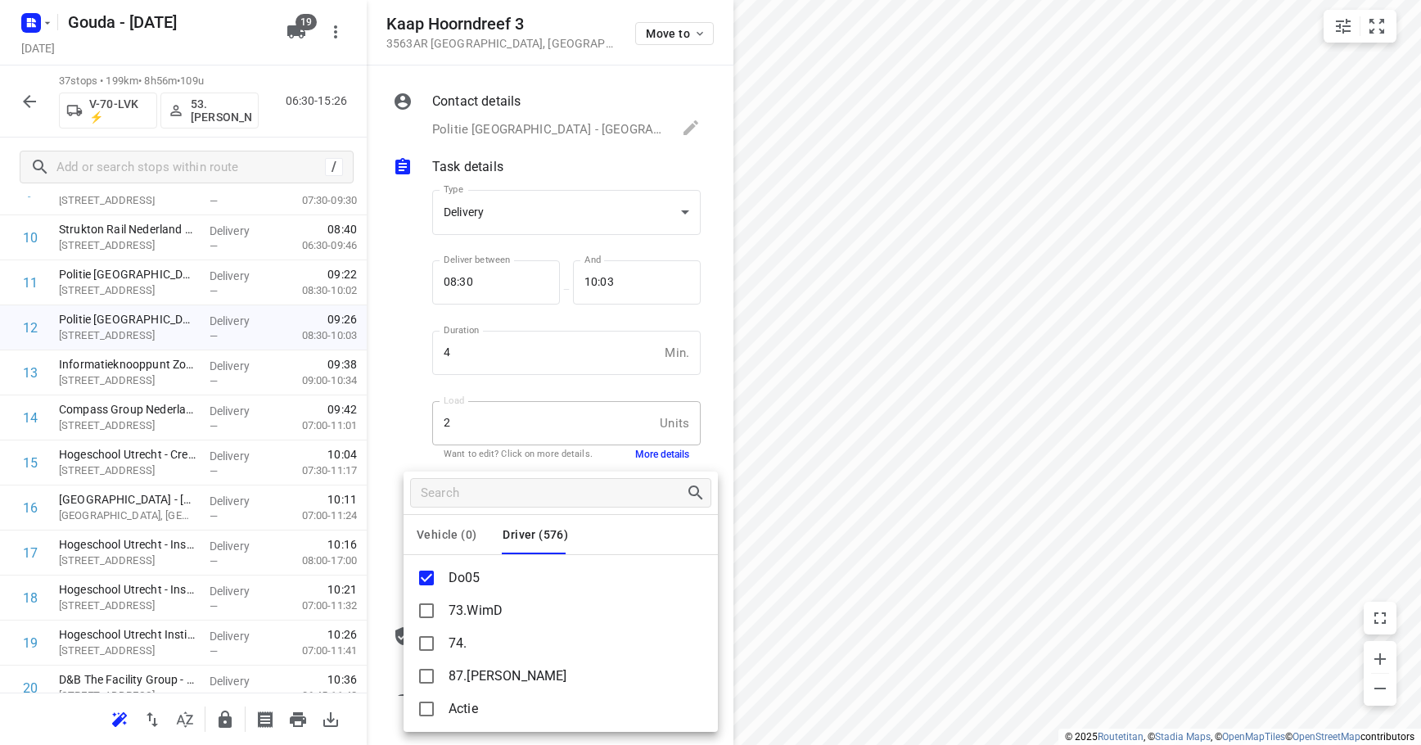
click at [456, 579] on p "Do05" at bounding box center [465, 578] width 32 height 20
copy p "Do05"
click at [395, 387] on div at bounding box center [710, 372] width 1421 height 745
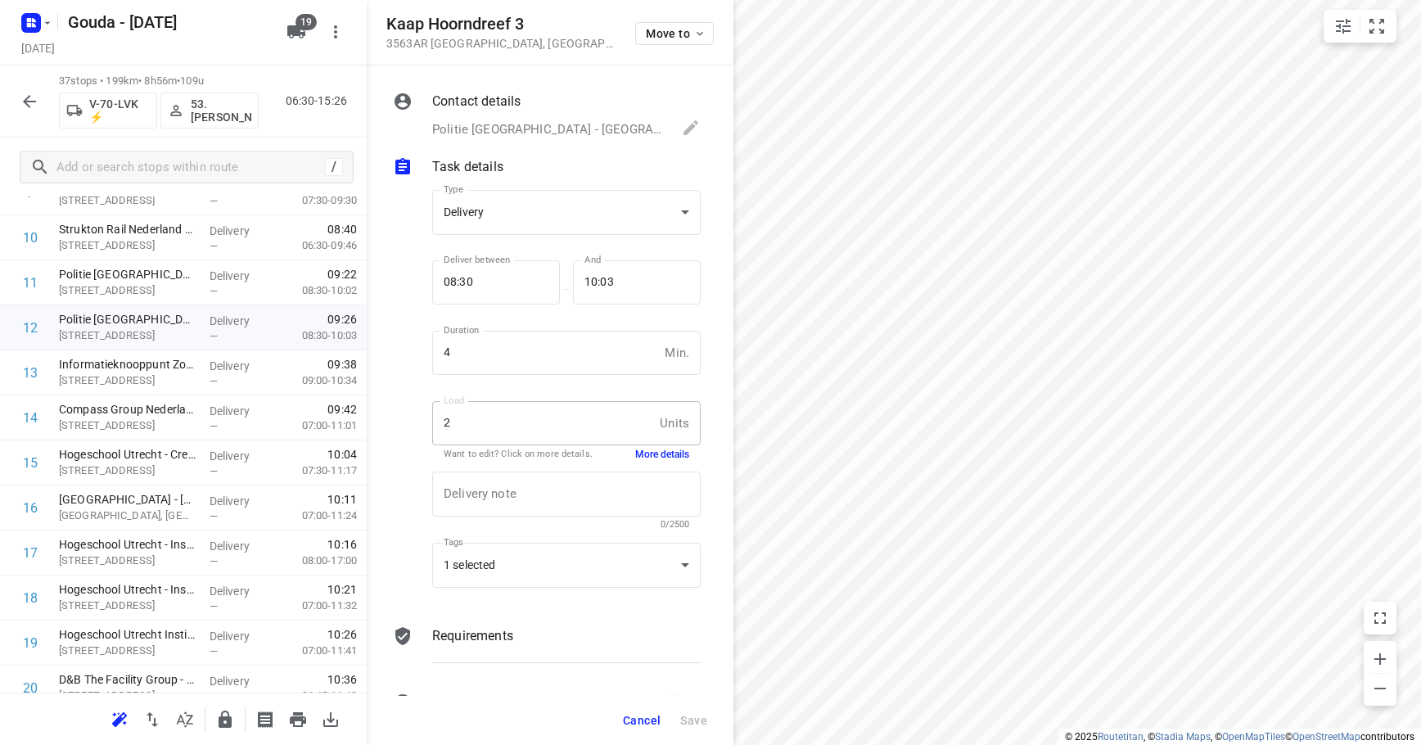
click at [399, 493] on div at bounding box center [409, 392] width 39 height 430
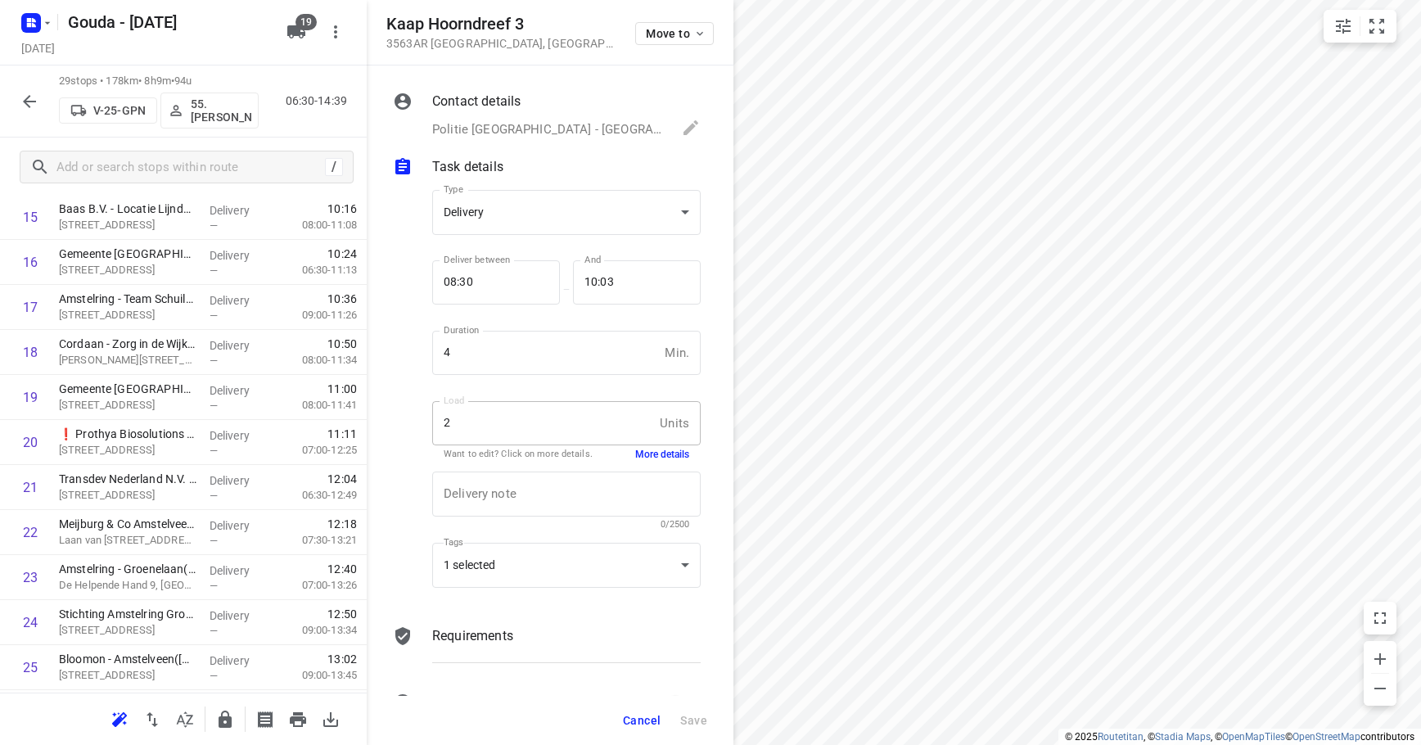
click at [636, 718] on span "Cancel" at bounding box center [642, 720] width 38 height 13
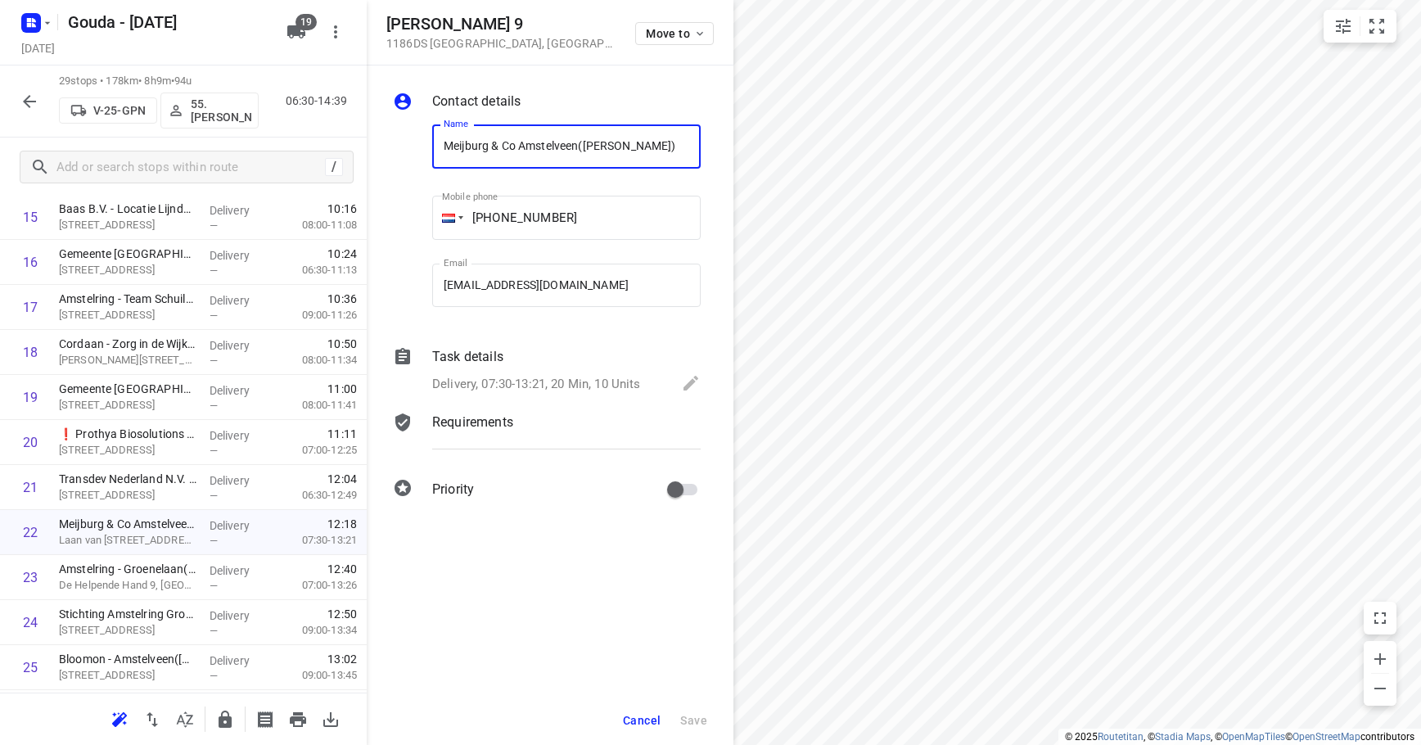
click at [10, 92] on div "29 stops • 178km • 8h9m • 94u V-25-GPN 55. Nico de Groot 06:30-14:39" at bounding box center [183, 101] width 367 height 72
click at [30, 95] on icon "button" at bounding box center [30, 102] width 20 height 20
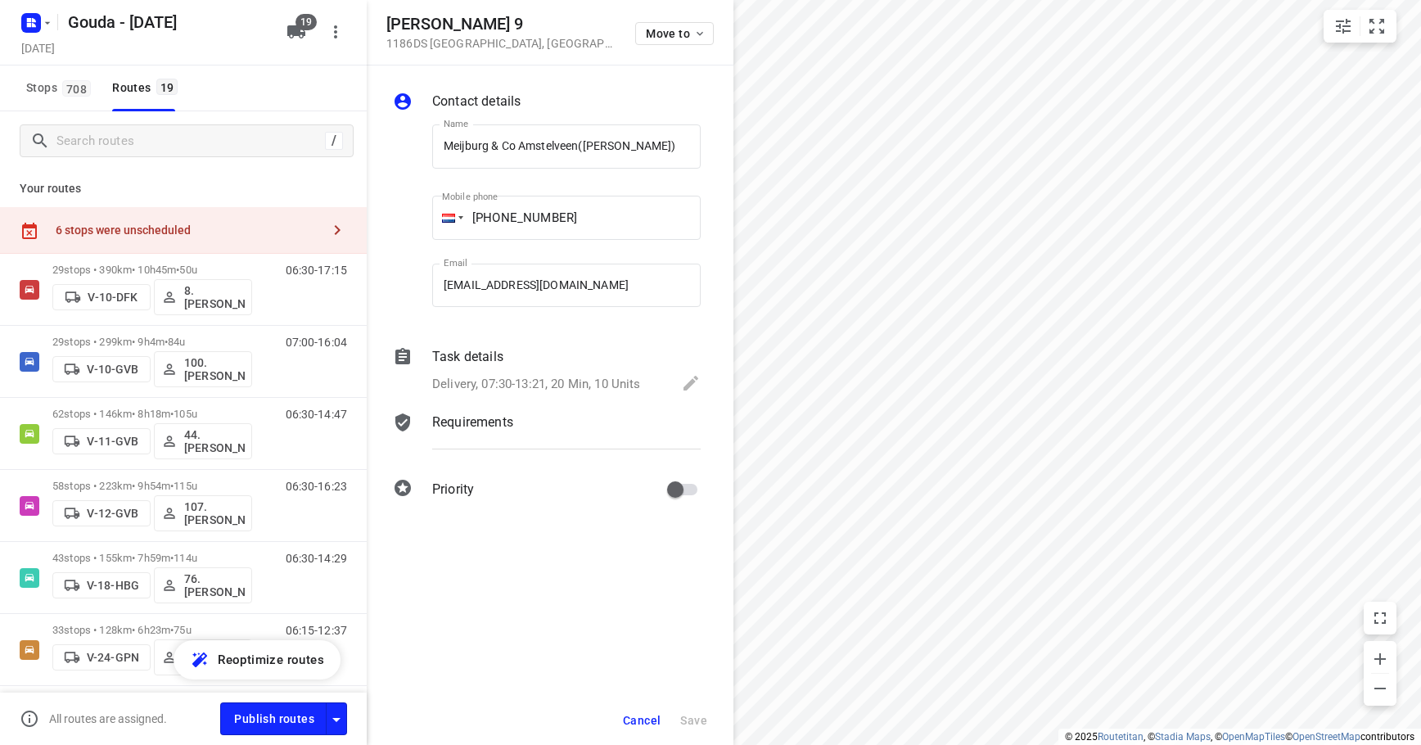
click at [637, 728] on button "Cancel" at bounding box center [641, 720] width 51 height 29
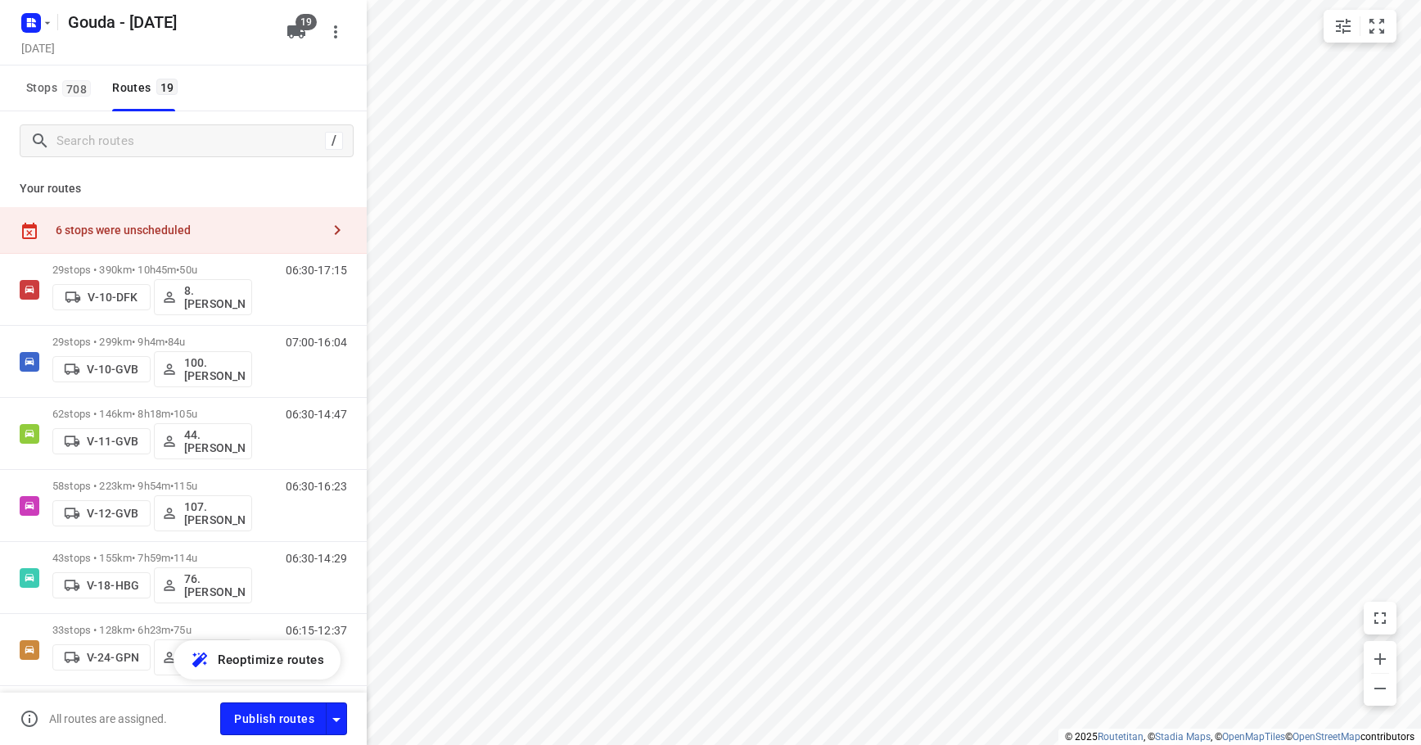
drag, startPoint x: 133, startPoint y: 219, endPoint x: 145, endPoint y: 222, distance: 11.9
click at [135, 223] on div "6 stops were unscheduled" at bounding box center [183, 230] width 367 height 47
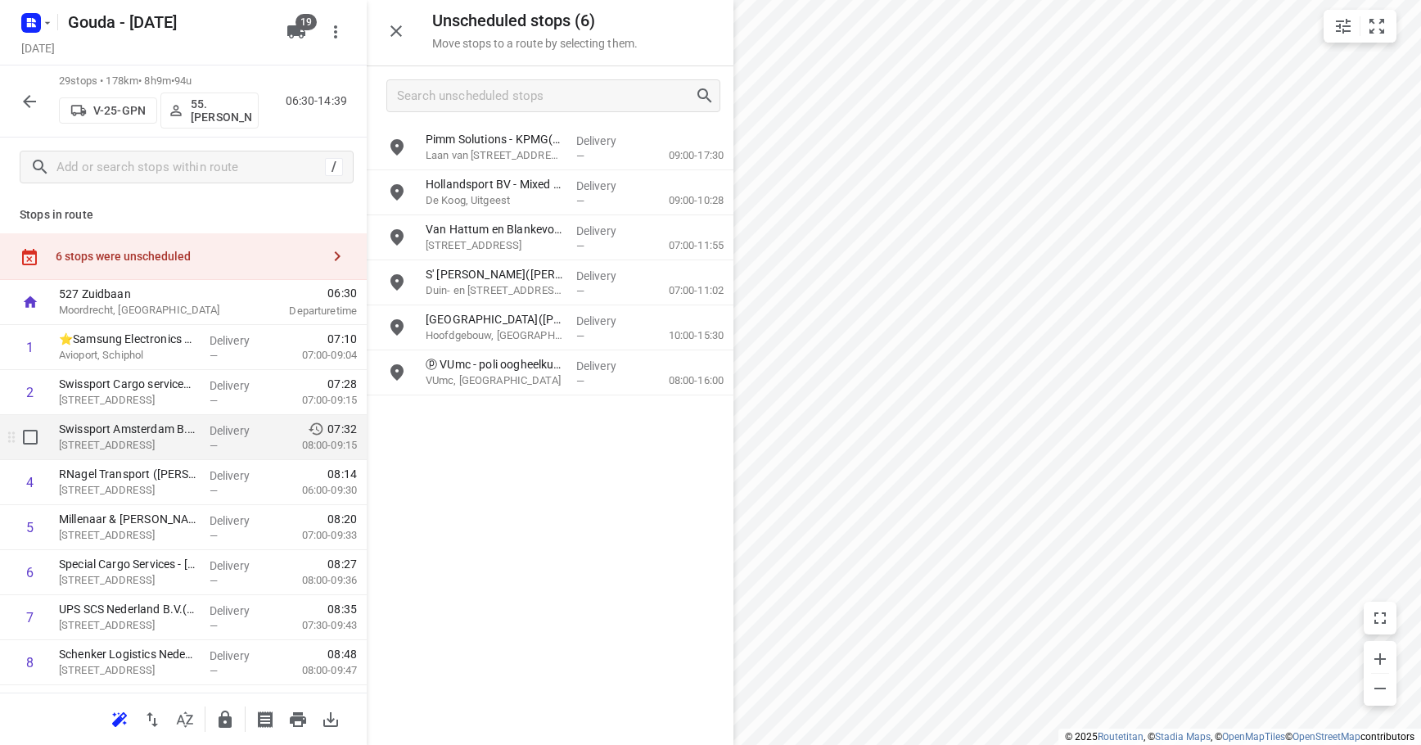
click at [110, 444] on p "Maraboeweg 1, Schiphol" at bounding box center [128, 445] width 138 height 16
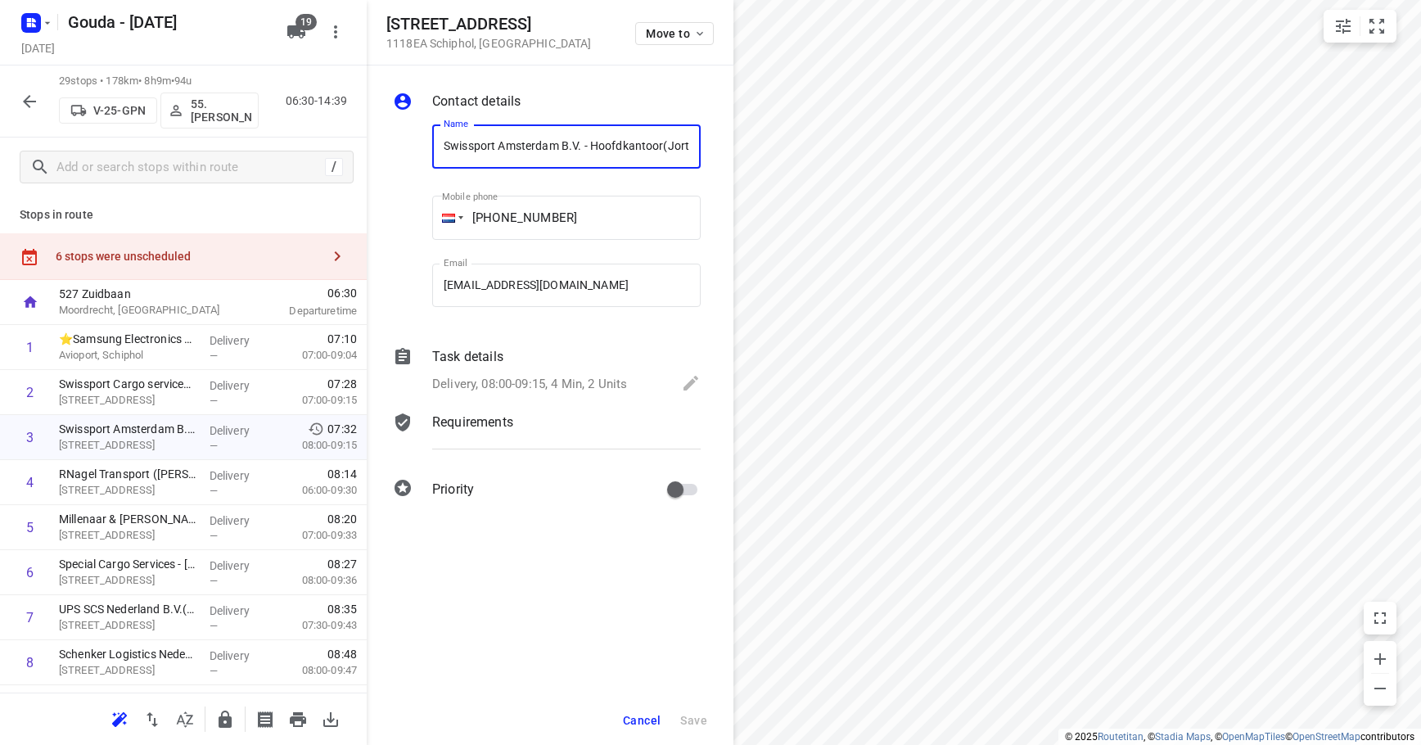
scroll to position [0, 3]
click at [562, 367] on div "Task details Delivery, 08:00-09:15, 4 Min, 2 Units" at bounding box center [566, 372] width 275 height 56
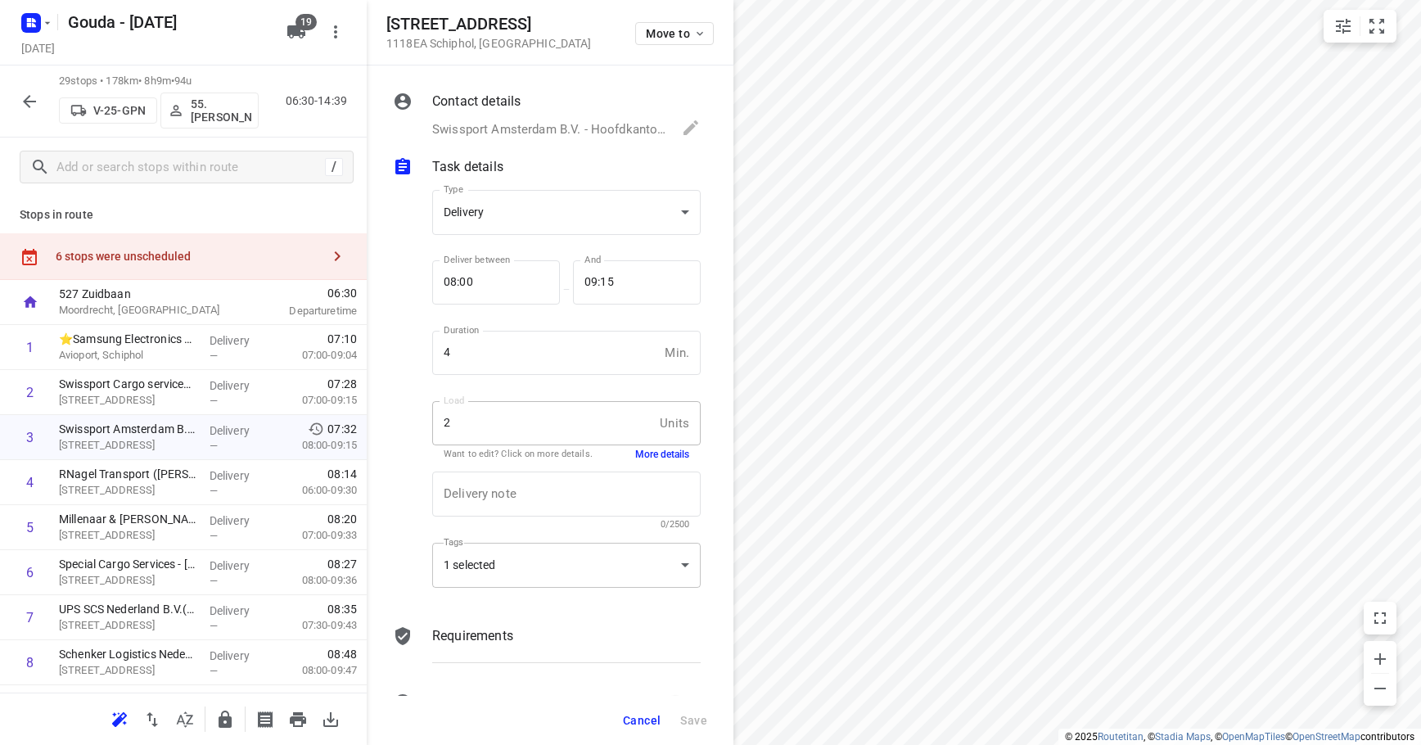
click at [530, 566] on div "1 selected" at bounding box center [566, 565] width 268 height 45
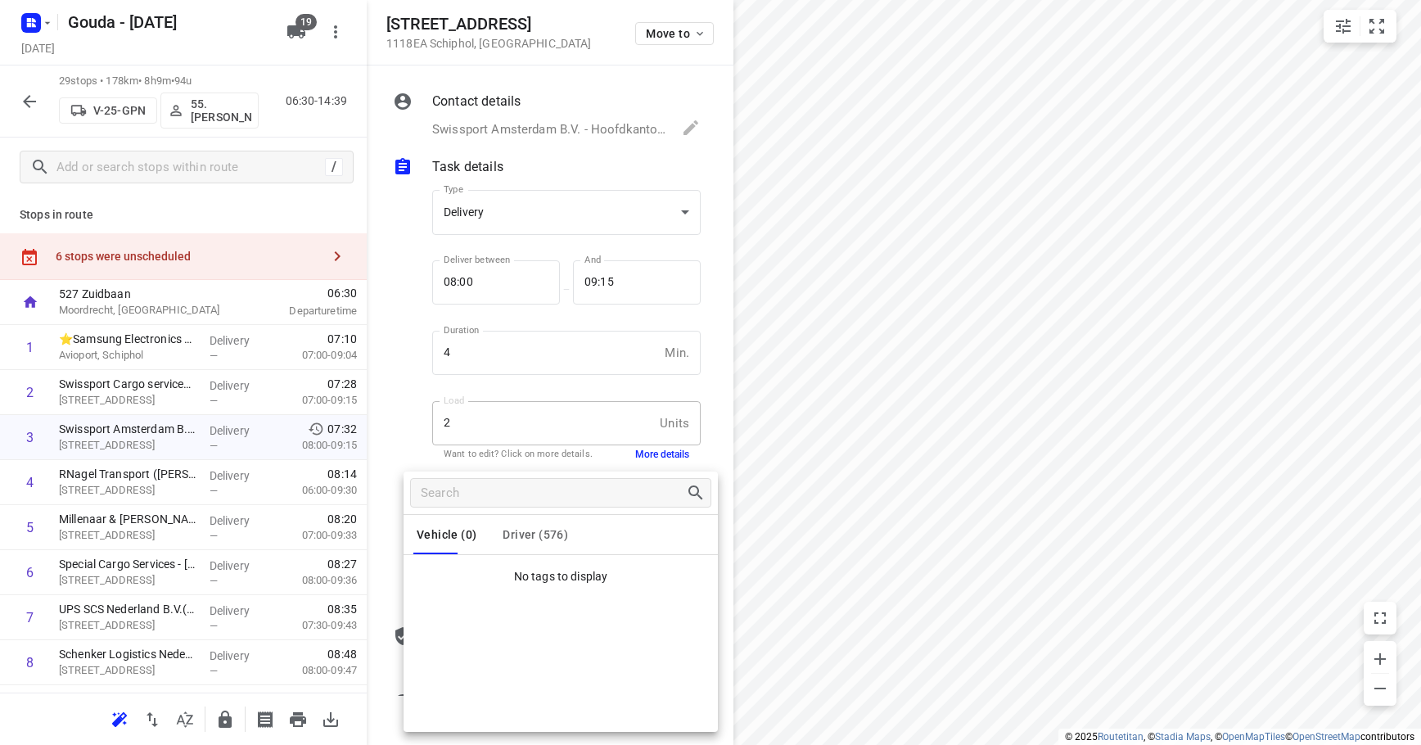
click at [515, 530] on span "Driver (576)" at bounding box center [535, 534] width 65 height 13
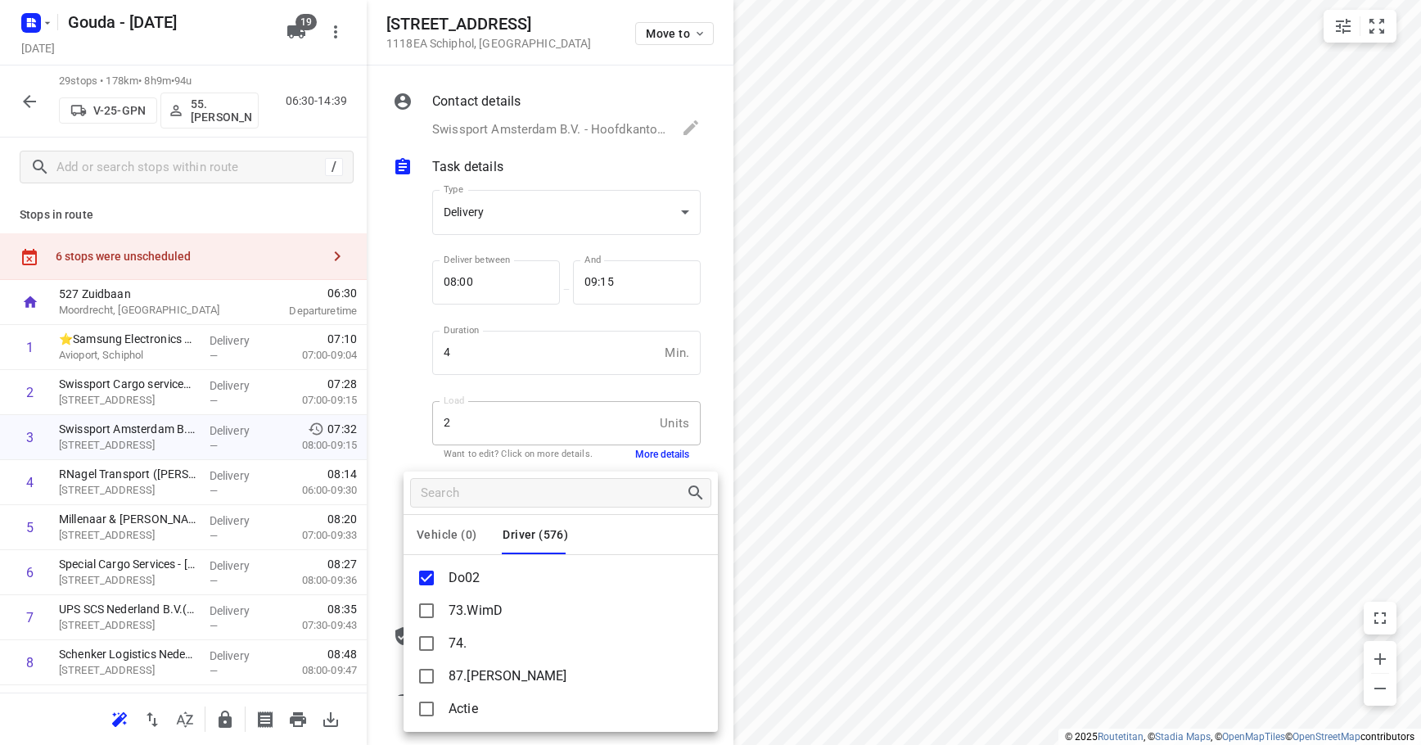
click at [471, 579] on p "Do02" at bounding box center [465, 578] width 32 height 20
copy p "Do02"
drag, startPoint x: 388, startPoint y: 311, endPoint x: 21, endPoint y: 257, distance: 370.6
click at [385, 312] on div at bounding box center [710, 372] width 1421 height 745
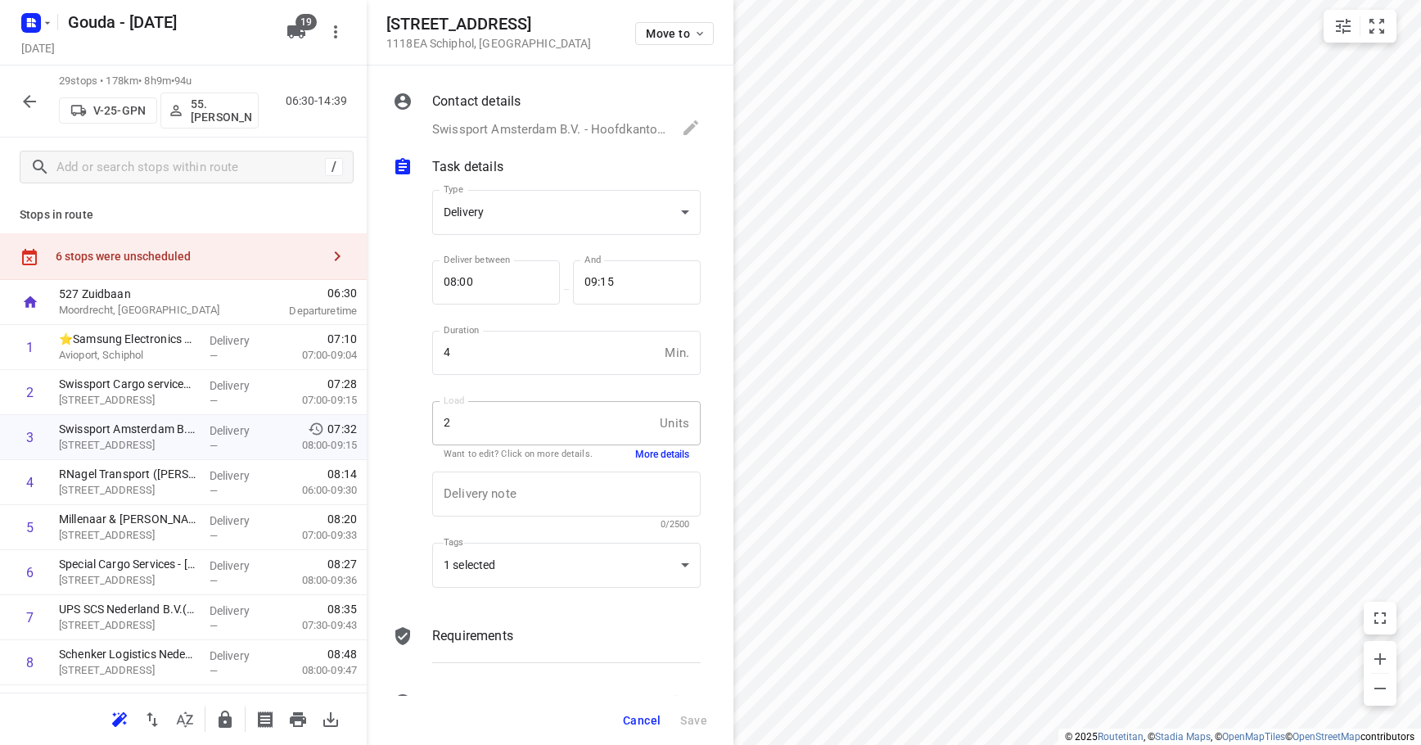
click at [635, 704] on div "Cancel Save" at bounding box center [550, 720] width 367 height 49
click at [655, 719] on span "Cancel" at bounding box center [642, 720] width 38 height 13
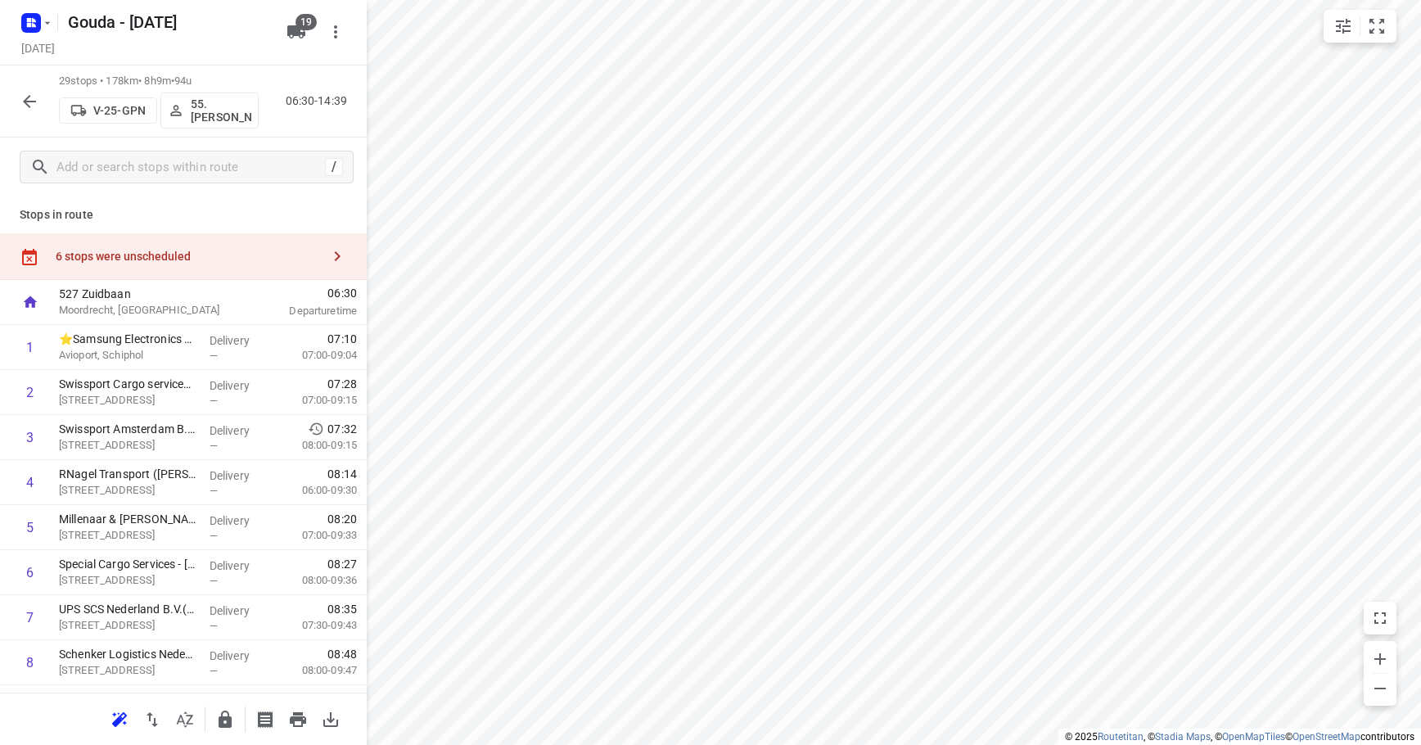
click at [138, 241] on div "6 stops were unscheduled" at bounding box center [183, 256] width 367 height 47
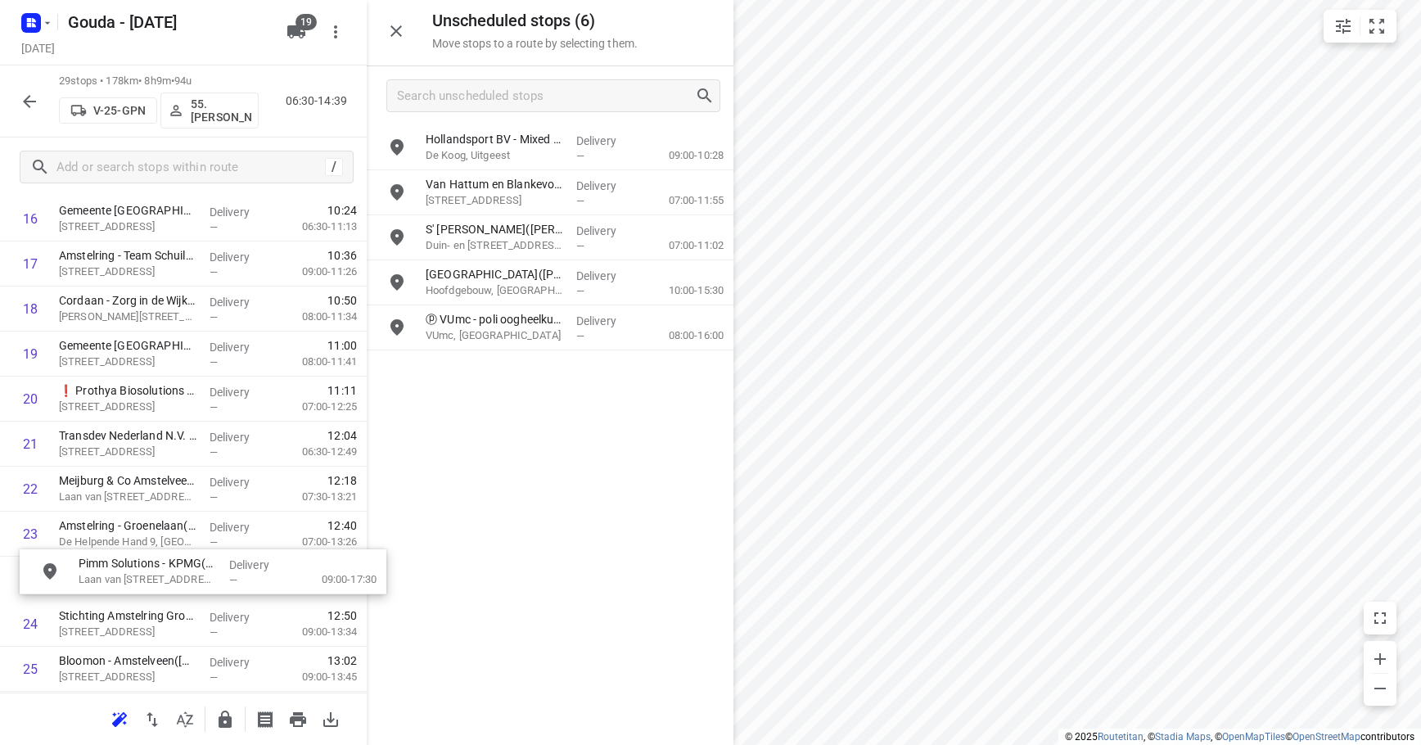
scroll to position [807, 0]
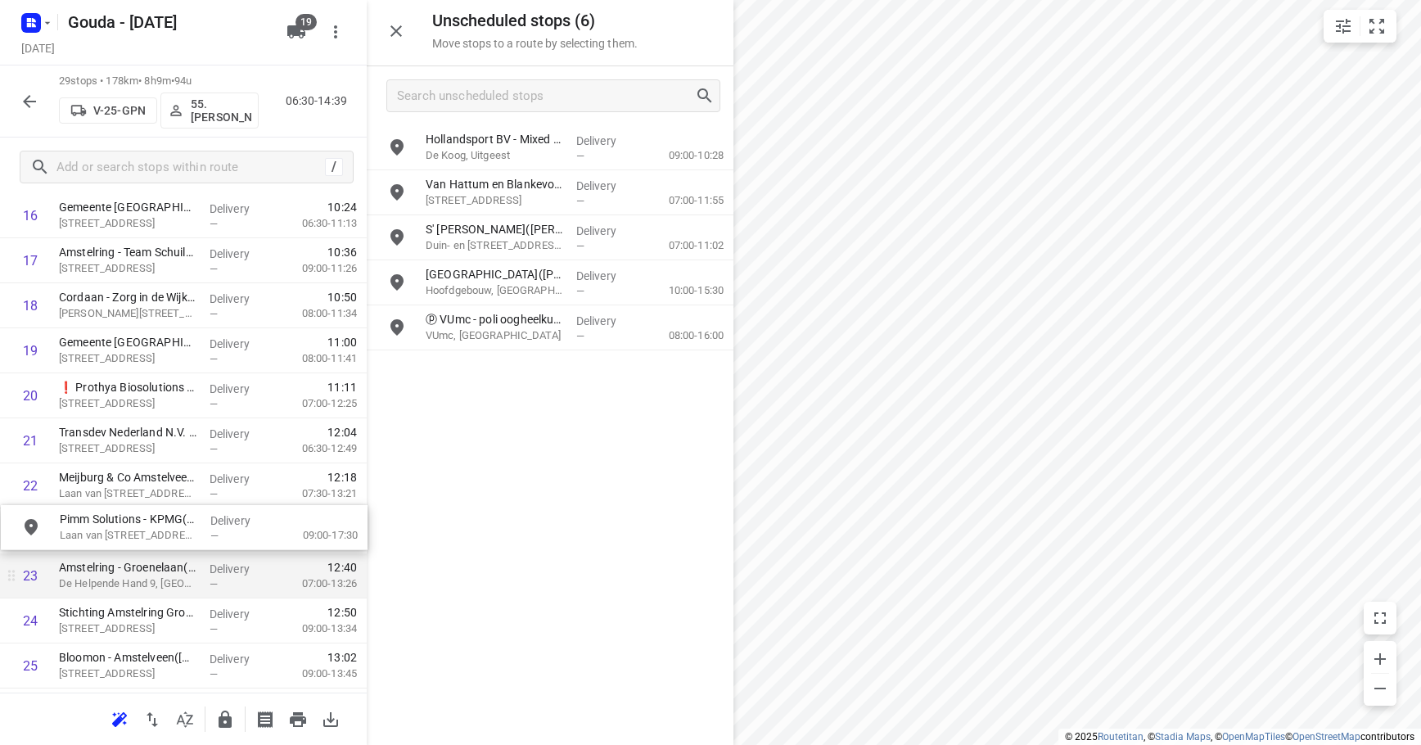
drag, startPoint x: 472, startPoint y: 154, endPoint x: 259, endPoint y: 563, distance: 461.6
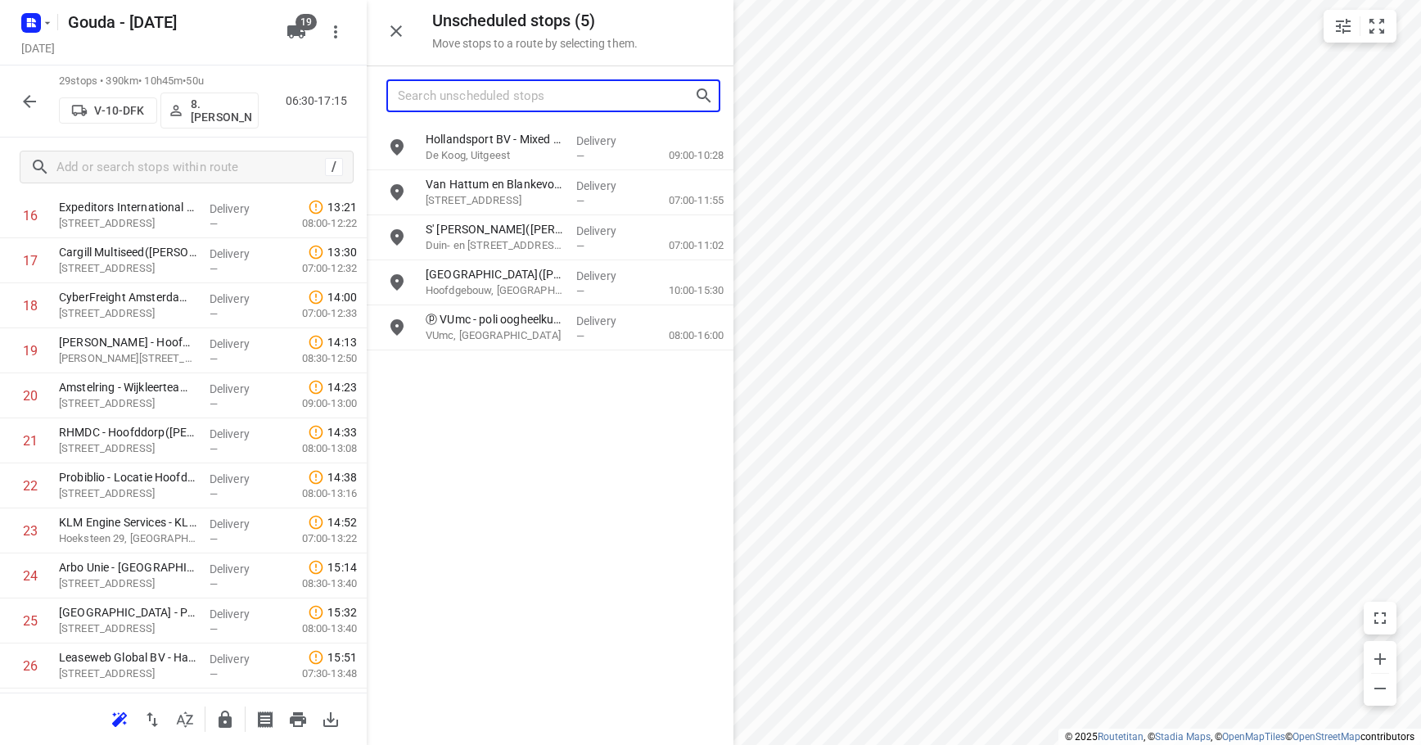
click at [469, 97] on input "Search unscheduled stops" at bounding box center [546, 95] width 296 height 25
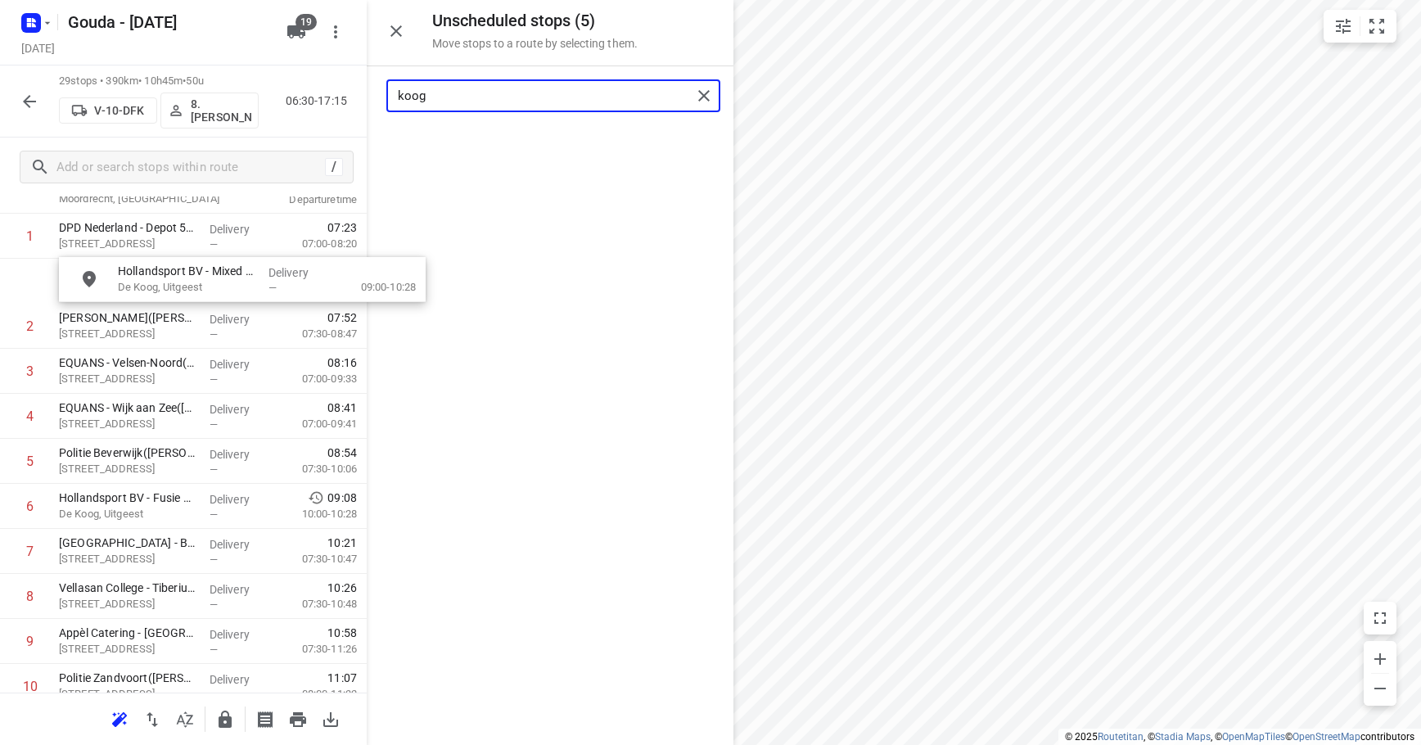
scroll to position [100, 0]
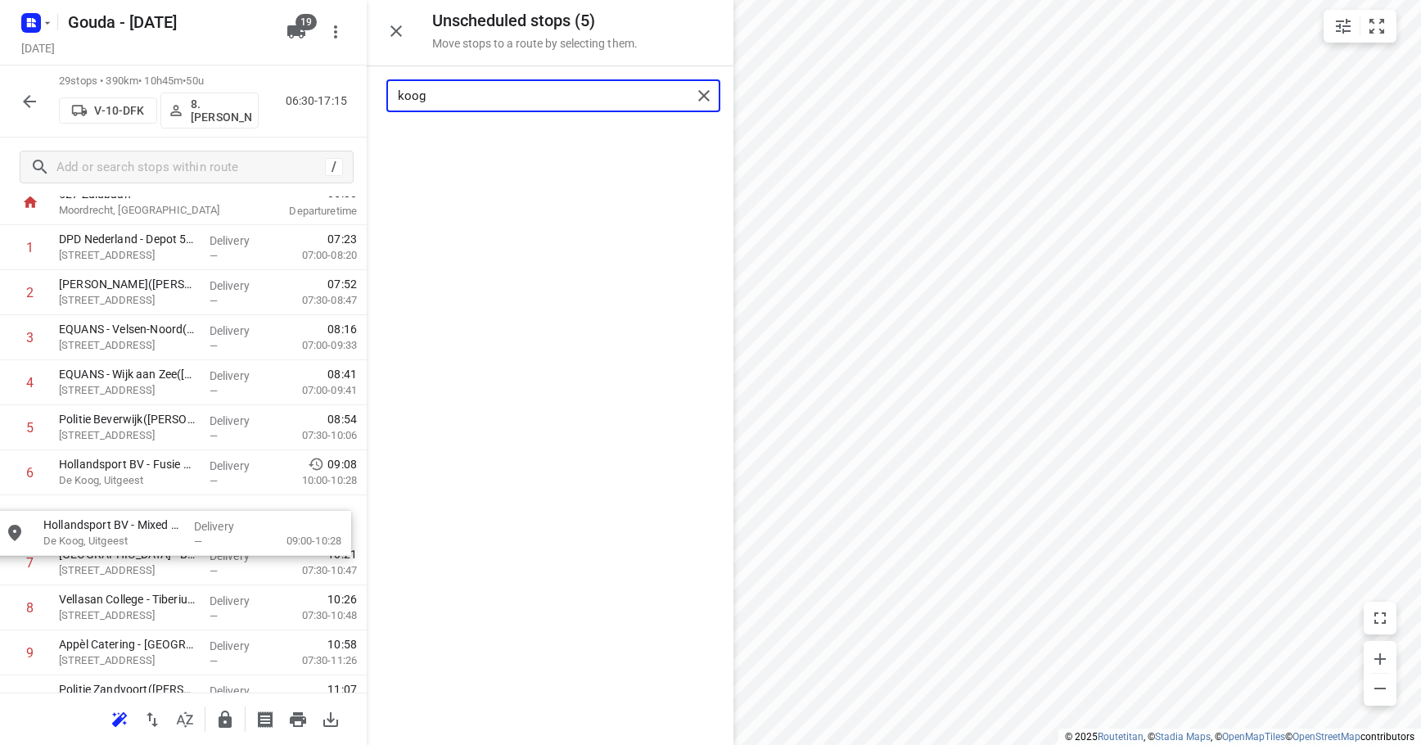
drag, startPoint x: 477, startPoint y: 149, endPoint x: 96, endPoint y: 539, distance: 545.2
drag, startPoint x: 516, startPoint y: 97, endPoint x: -115, endPoint y: 105, distance: 631.1
click at [0, 105] on html "i © 2025 Routetitan , © Stadia Maps , © OpenMapTiles © OpenStreetMap contributo…" at bounding box center [710, 372] width 1421 height 745
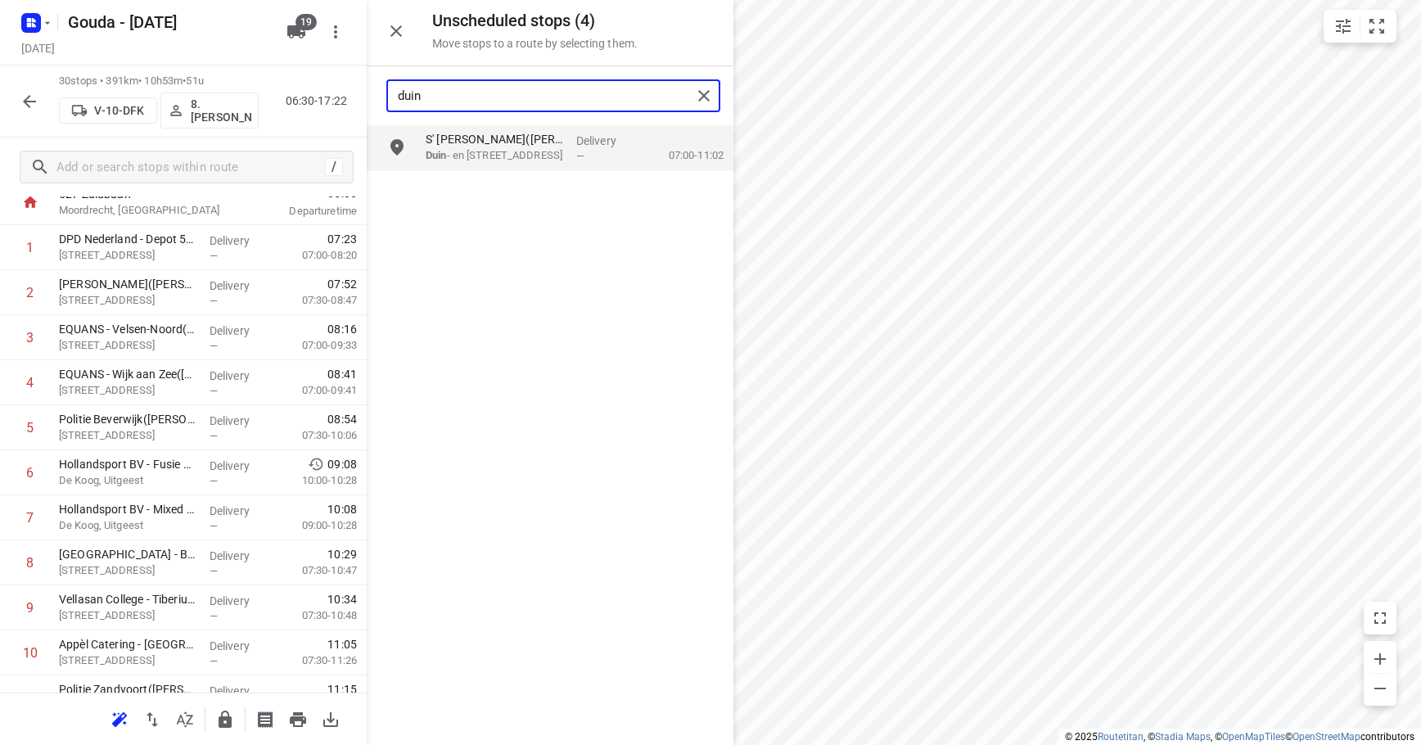
type input "duin"
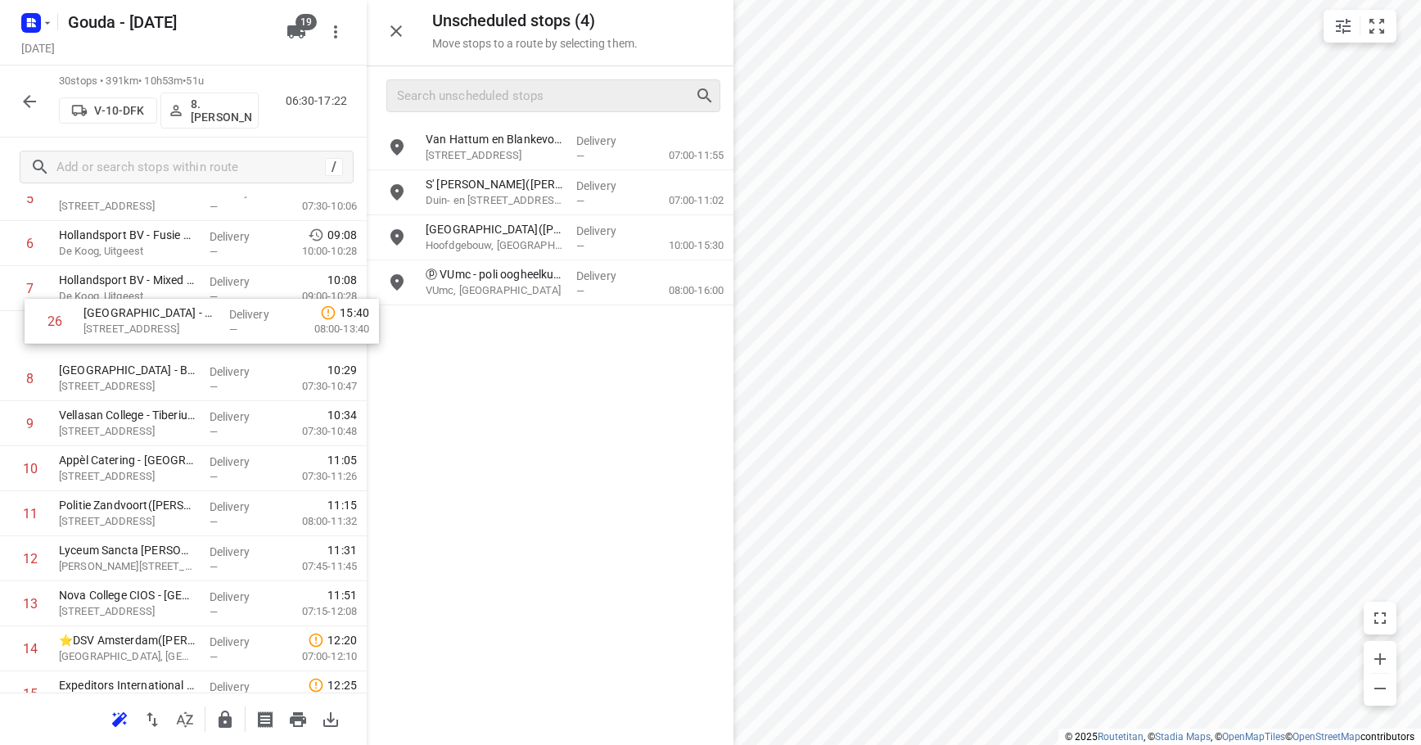
scroll to position [328, 0]
drag, startPoint x: 138, startPoint y: 579, endPoint x: 149, endPoint y: 415, distance: 164.9
click at [149, 415] on div "1 DPD Nederland - Depot 516 Vijfhuizen(Rinse Rodenhuis (wijziging via Laura Tim…" at bounding box center [183, 672] width 367 height 1350
click at [513, 470] on div "Van Hattum en Blankevoort - Heemstede - Hoofdkeet Combinatie Cruquiusbruggen(Je…" at bounding box center [550, 434] width 367 height 618
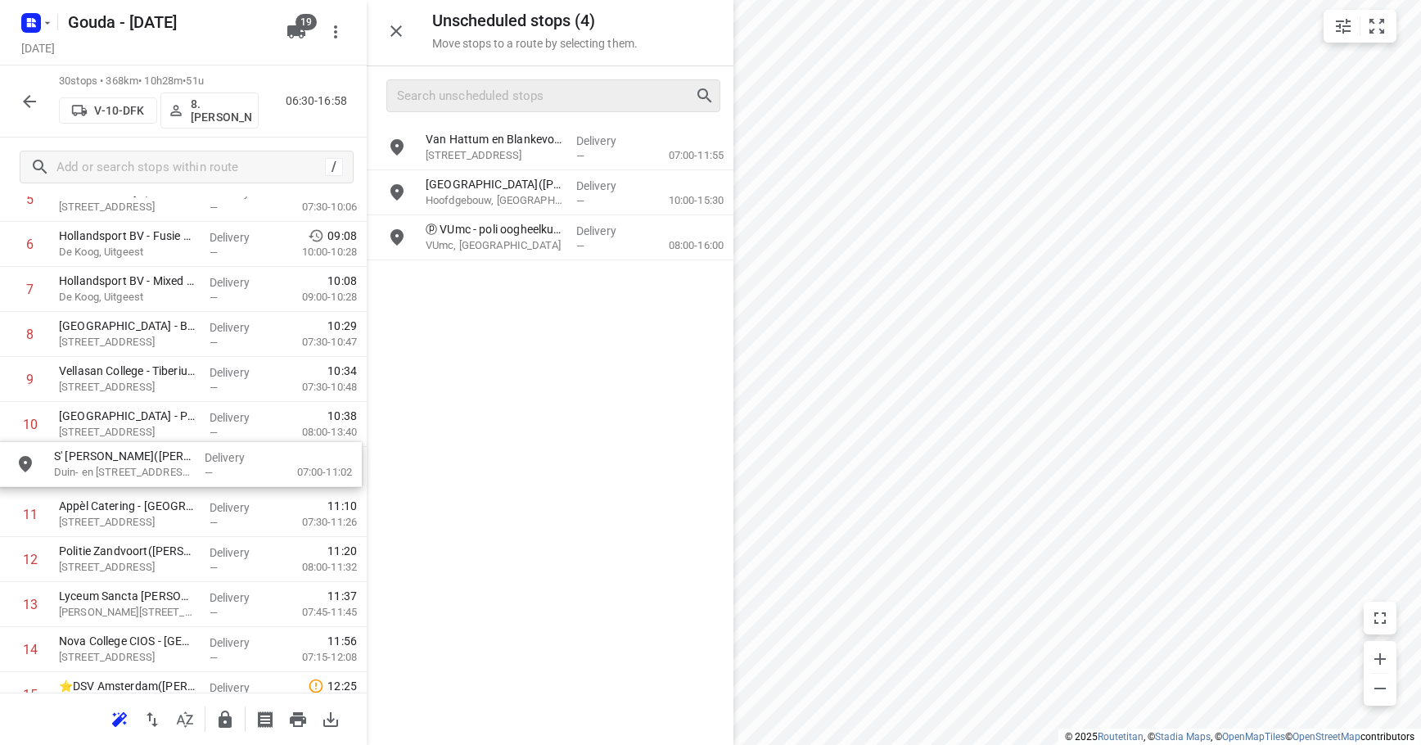
drag, startPoint x: 480, startPoint y: 196, endPoint x: 104, endPoint y: 473, distance: 466.6
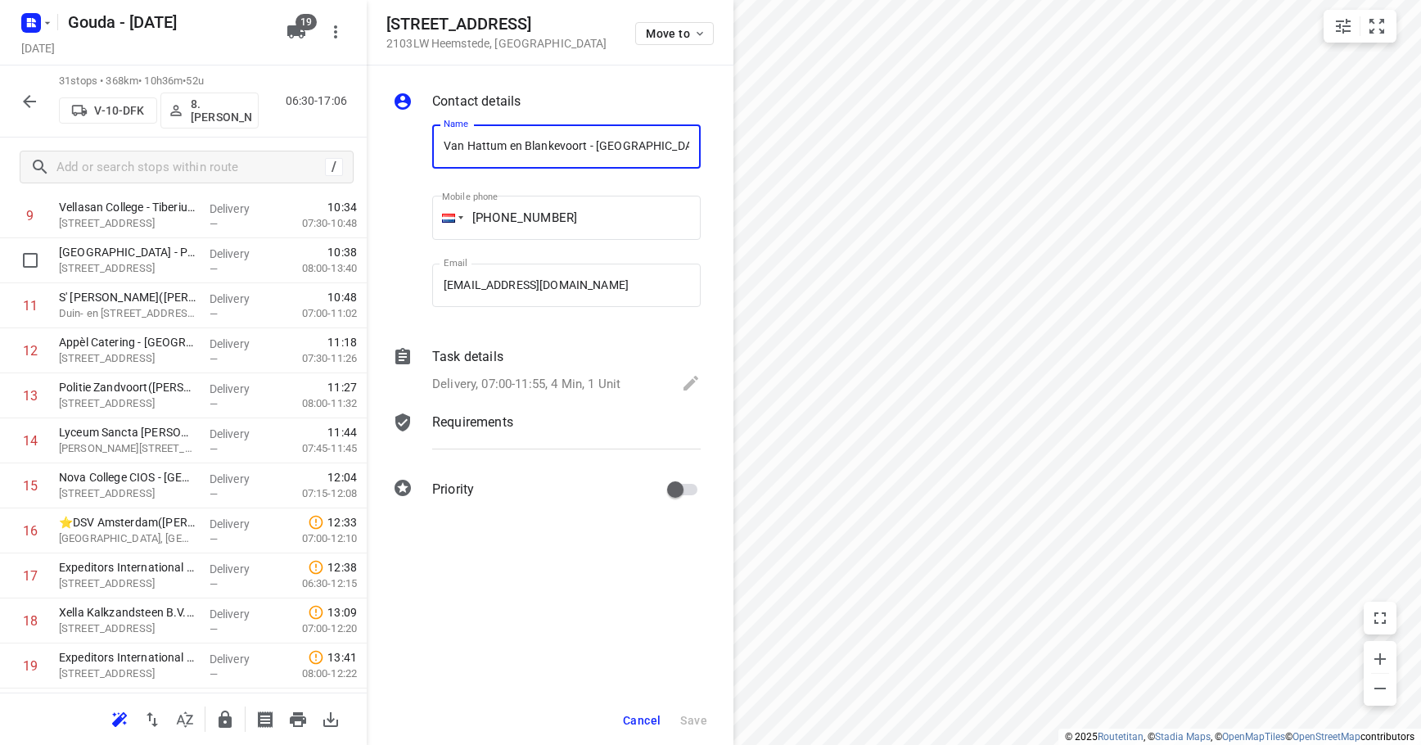
scroll to position [0, 255]
click at [456, 153] on input "Van Hattum en Blankevoort - Heemstede - Hoofdkeet Combinatie Cruquiusbruggen(Je…" at bounding box center [566, 146] width 268 height 44
drag, startPoint x: 470, startPoint y: 150, endPoint x: 438, endPoint y: 148, distance: 32.0
click at [438, 148] on input "Van Hattum en Blankevoort - Heemstede - Hoofdkeet Combinatie Cruquiusbruggen(Je…" at bounding box center [566, 146] width 268 height 44
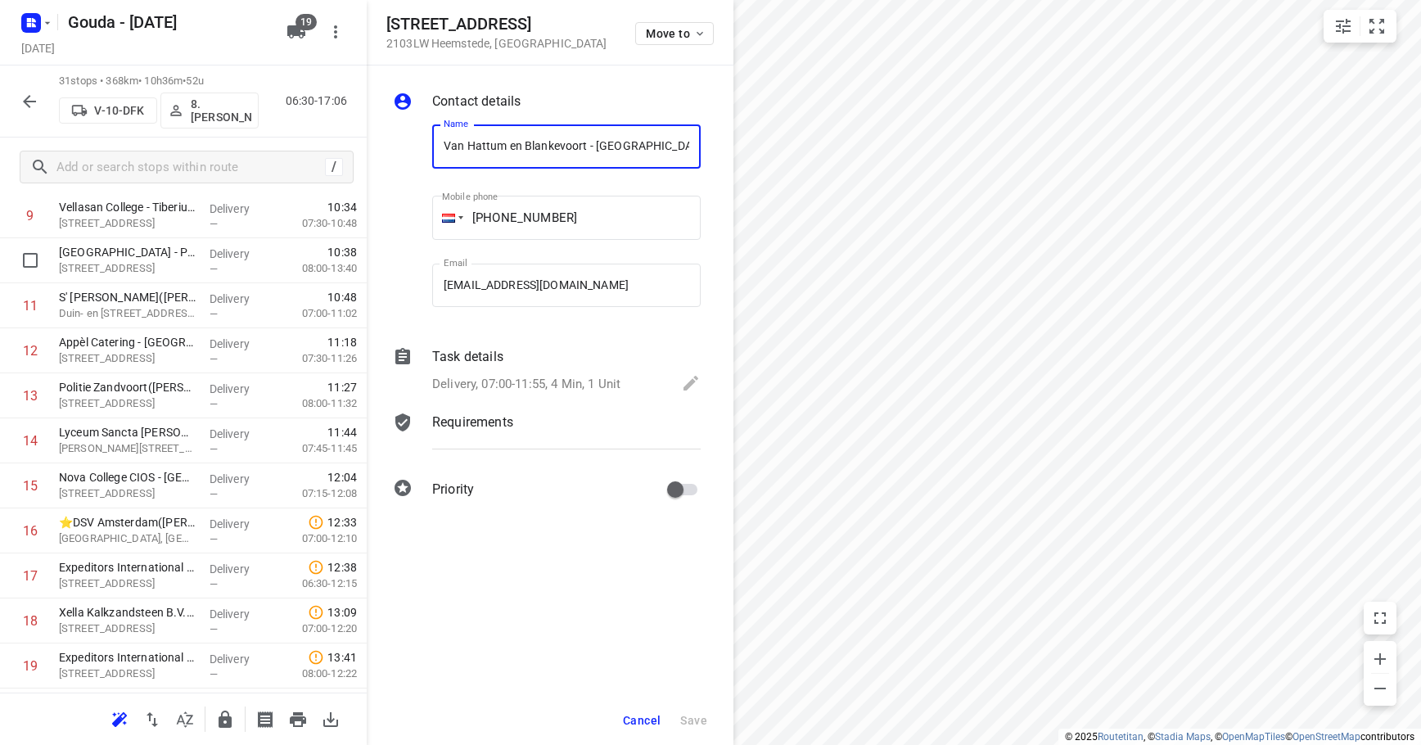
click at [497, 148] on input "Van Hattum en Blankevoort - Heemstede - Hoofdkeet Combinatie Cruquiusbruggen(Je…" at bounding box center [566, 146] width 268 height 44
drag, startPoint x: 445, startPoint y: 146, endPoint x: 503, endPoint y: 145, distance: 57.3
click at [503, 145] on input "Van Hattum en Blankevoort - Heemstede - Hoofdkeet Combinatie Cruquiusbruggen(Je…" at bounding box center [566, 146] width 268 height 44
click at [629, 722] on span "Cancel" at bounding box center [642, 720] width 38 height 13
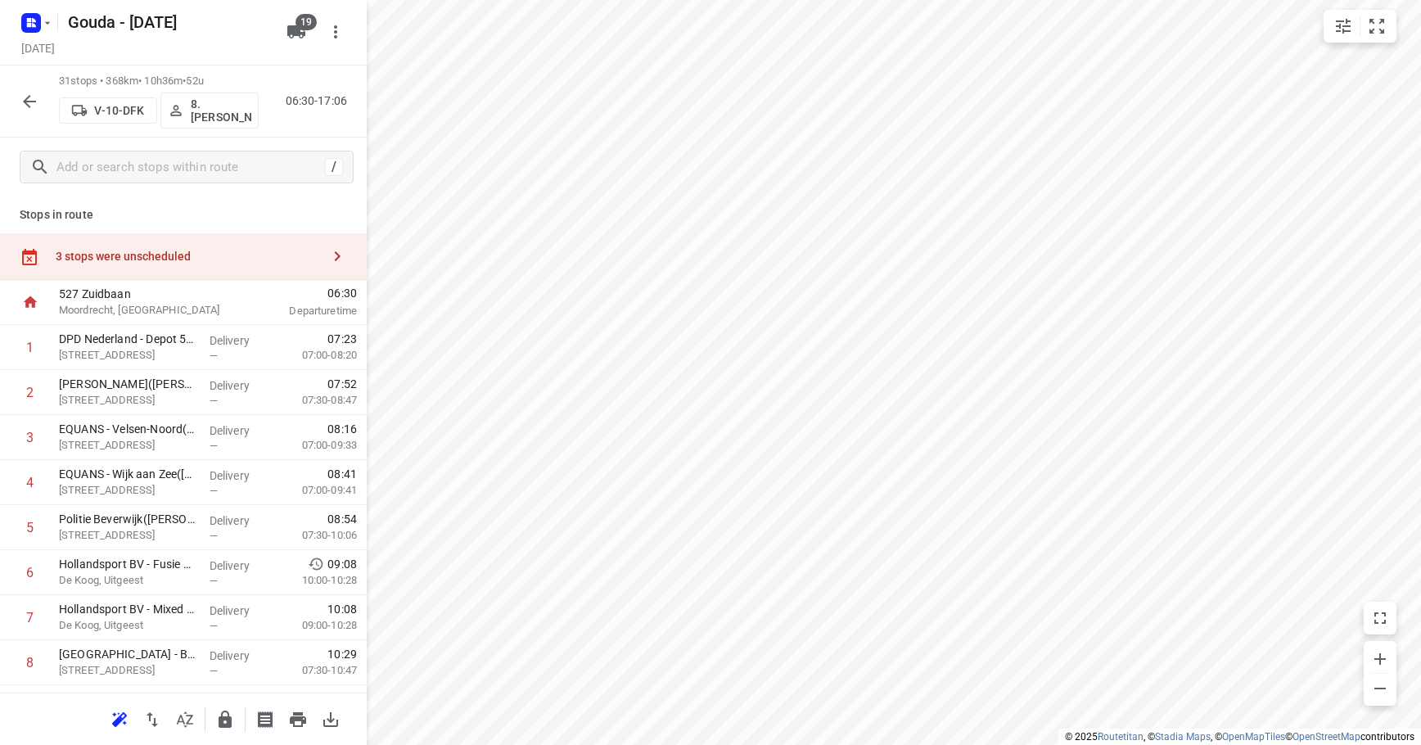
click at [152, 250] on div "3 stops were unscheduled" at bounding box center [188, 256] width 265 height 13
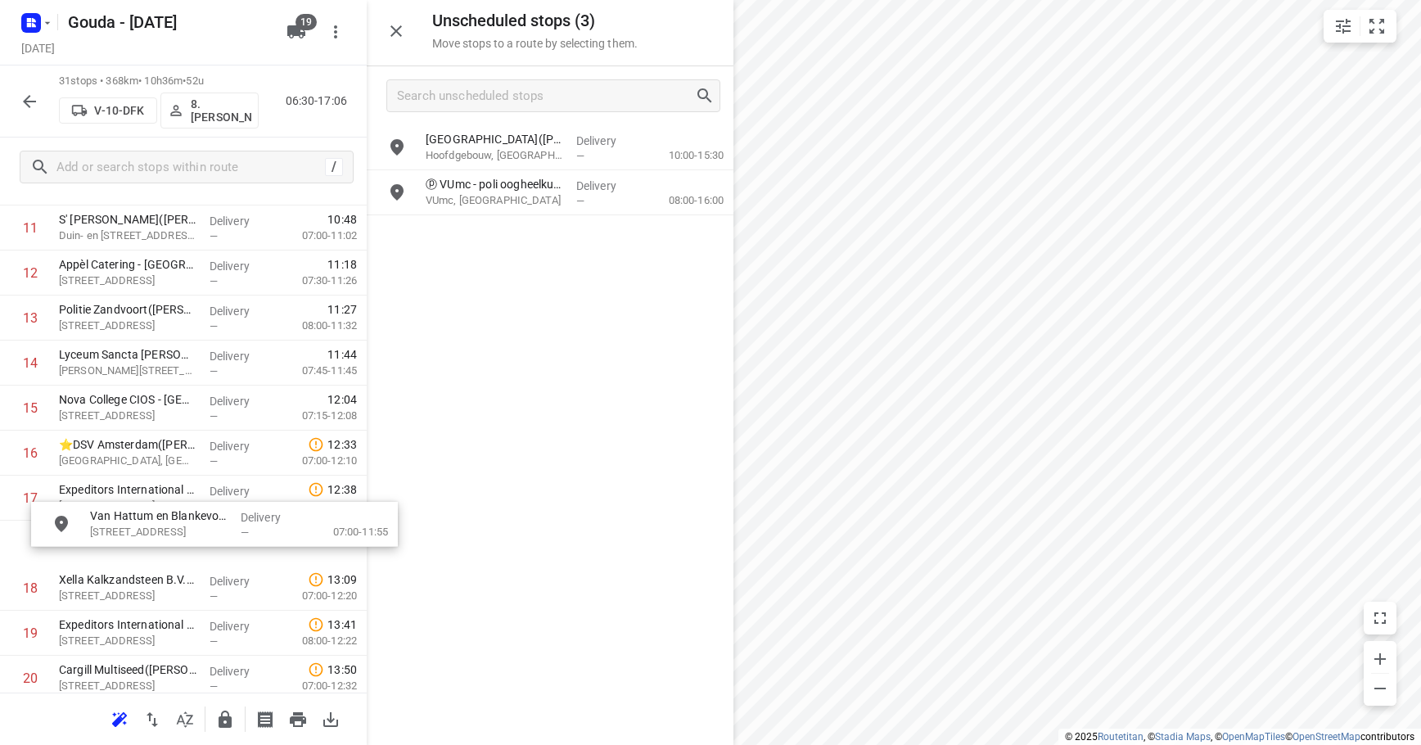
scroll to position [570, 0]
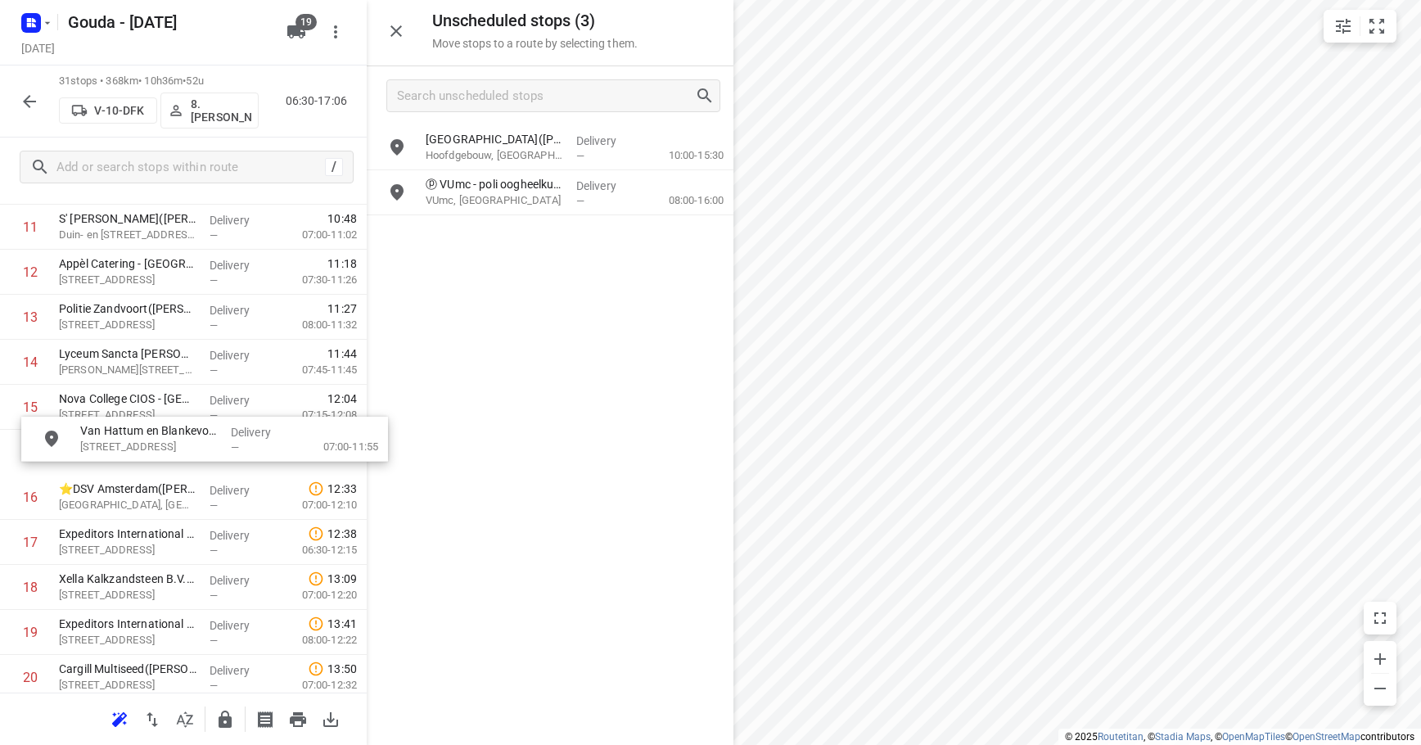
drag, startPoint x: 512, startPoint y: 140, endPoint x: 153, endPoint y: 406, distance: 447.1
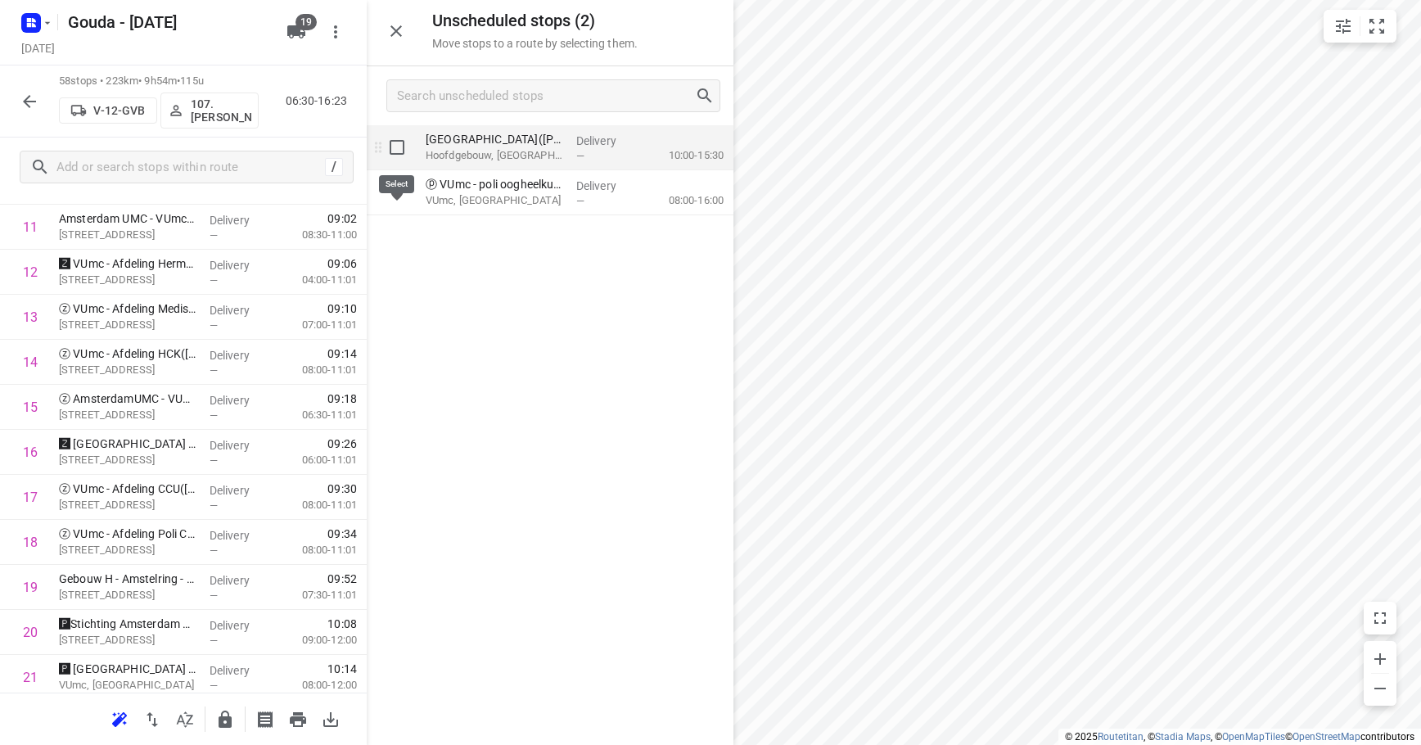
click at [395, 136] on input "grid" at bounding box center [397, 147] width 33 height 33
checkbox input "true"
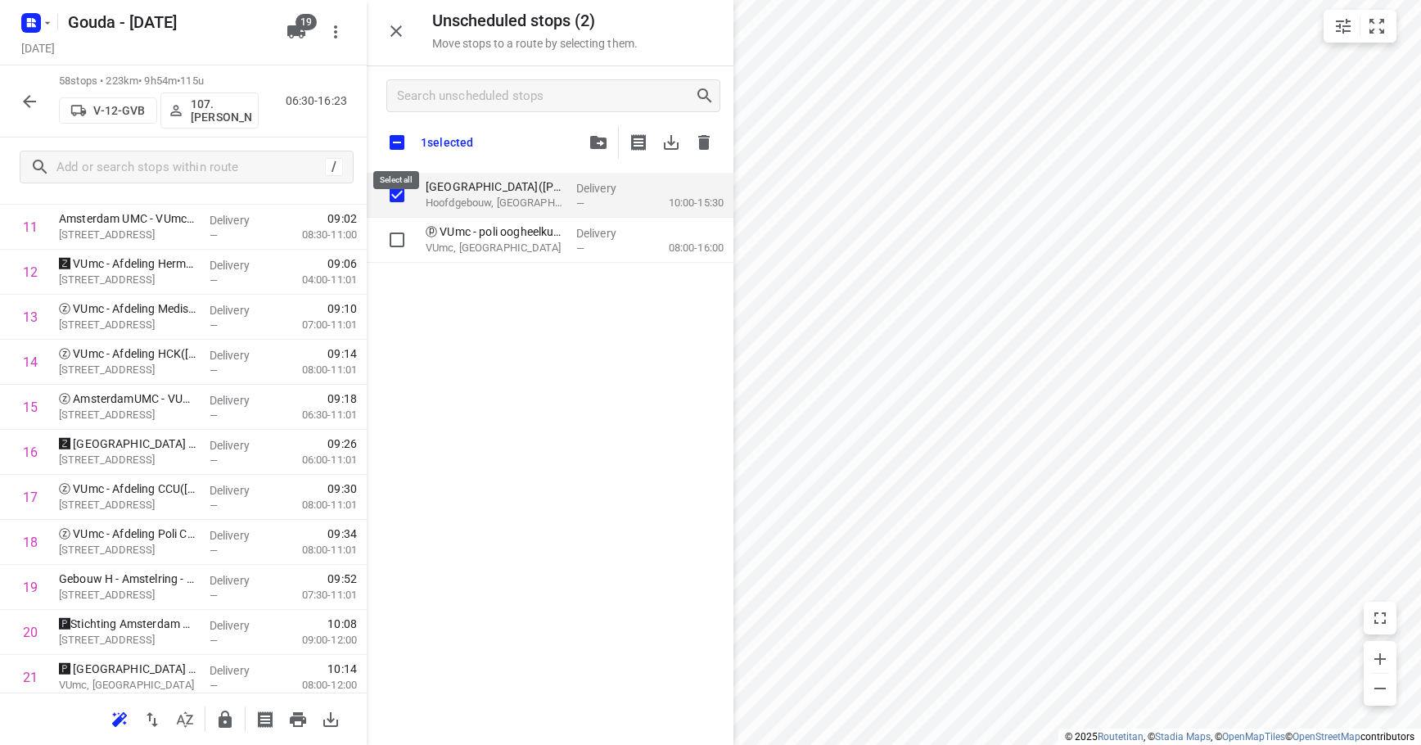
click at [401, 143] on input "checkbox" at bounding box center [397, 142] width 34 height 34
checkbox input "true"
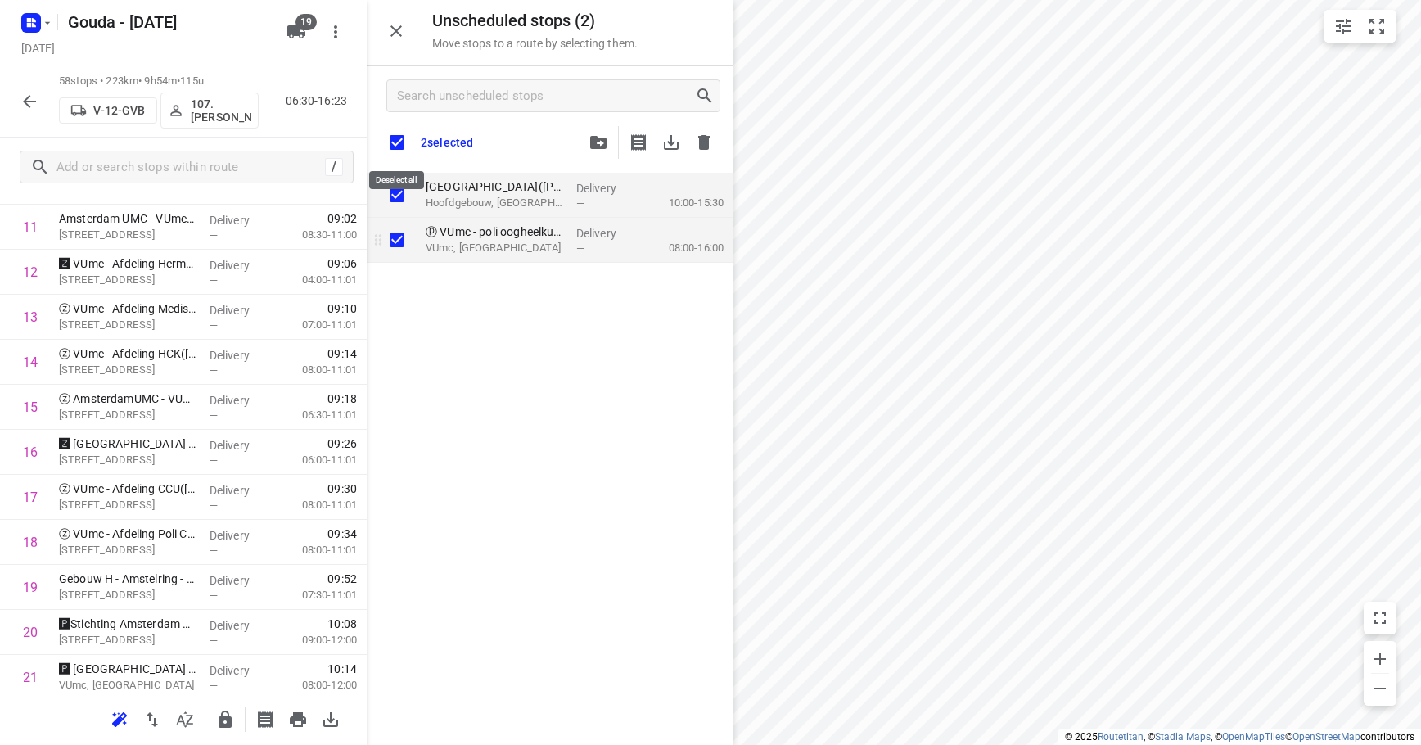
checkbox input "true"
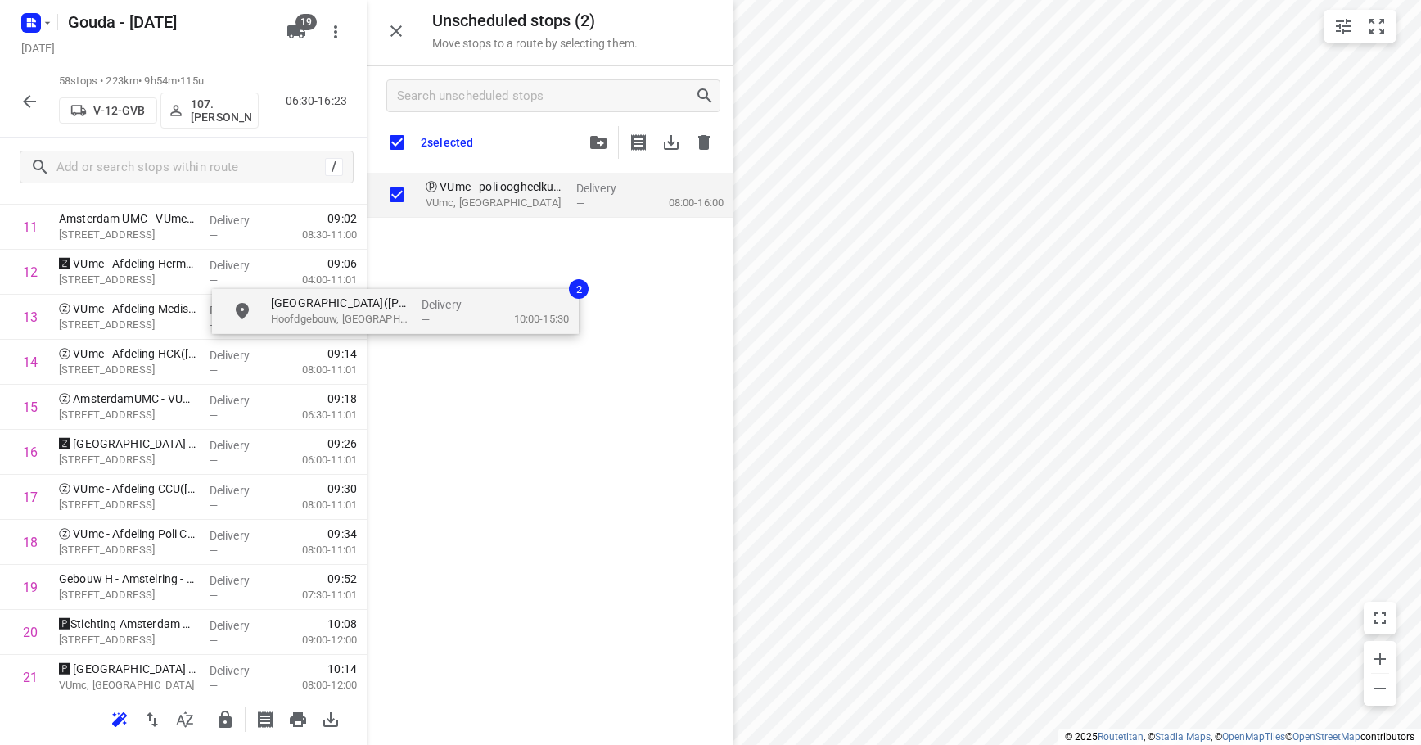
checkbox input "true"
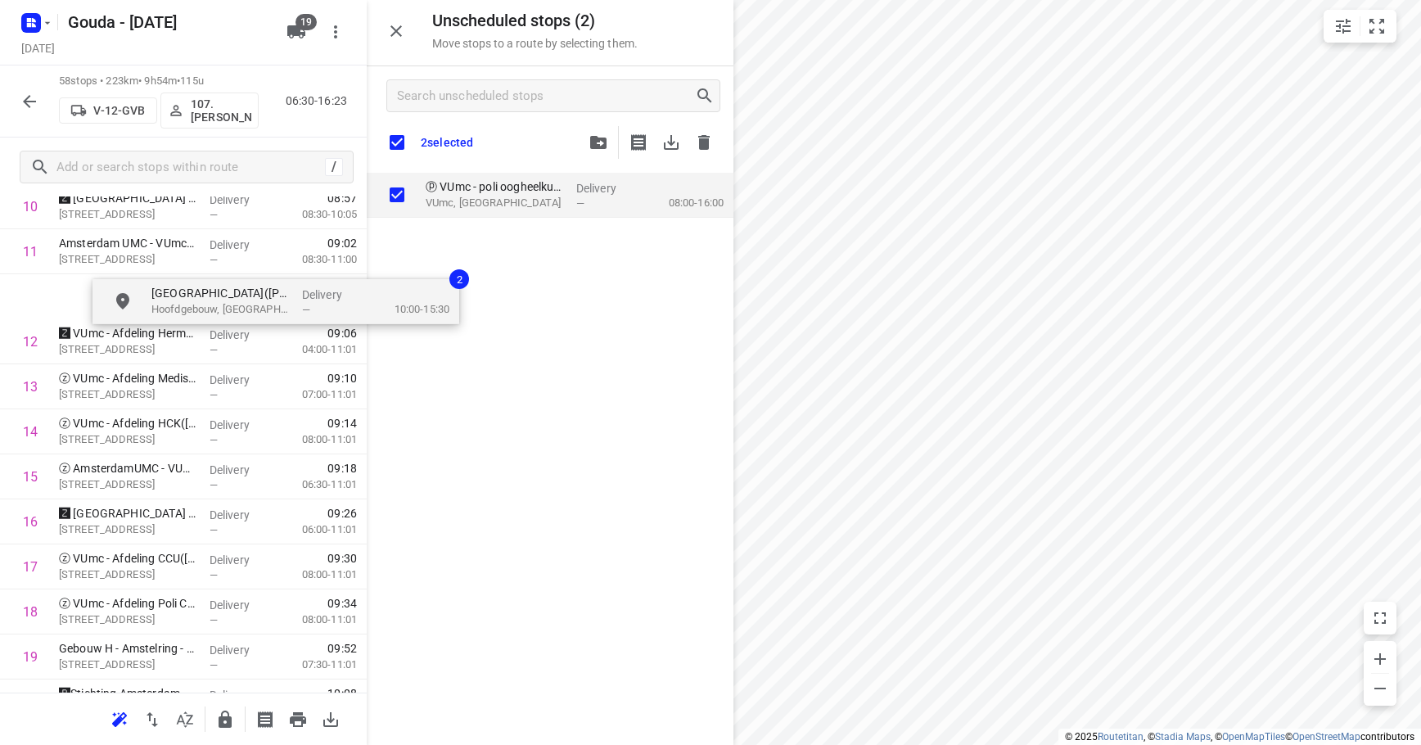
scroll to position [541, 3]
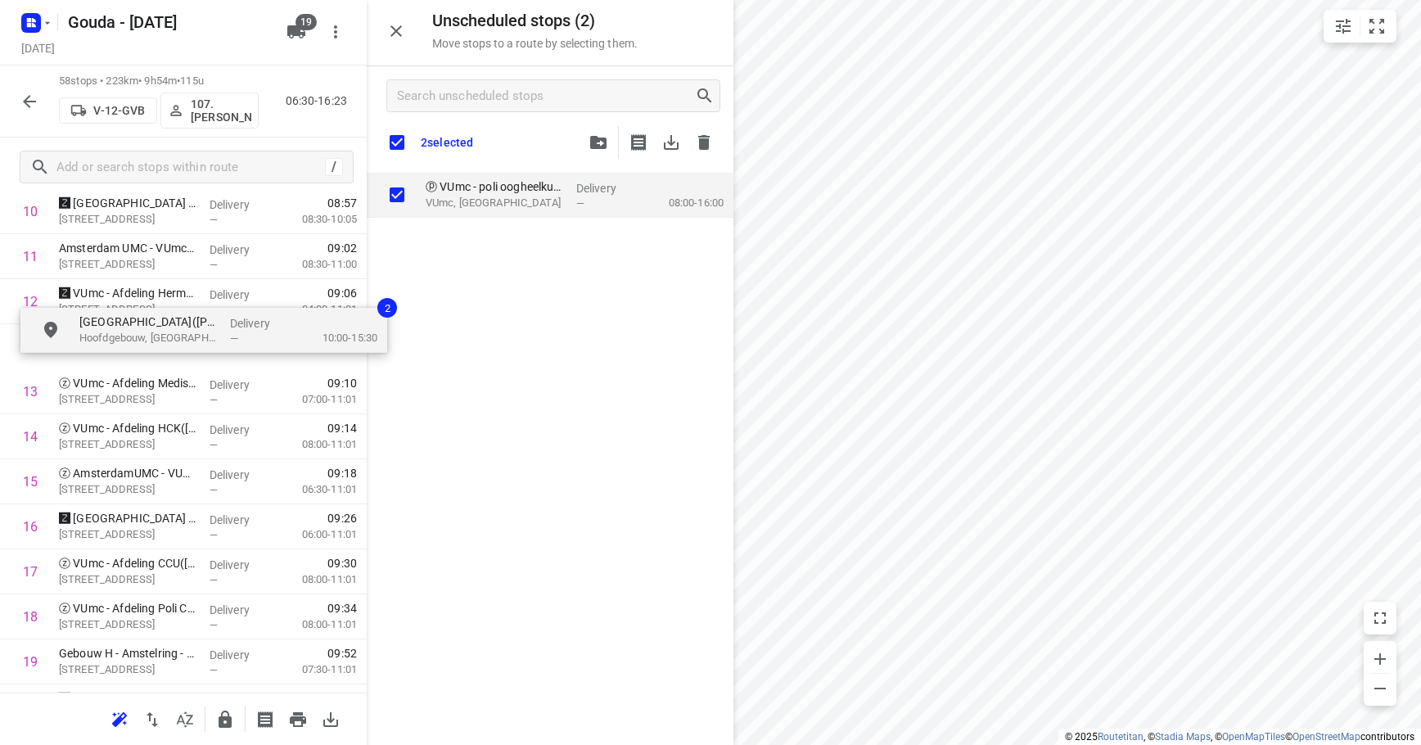
drag, startPoint x: 510, startPoint y: 205, endPoint x: 124, endPoint y: 381, distance: 423.4
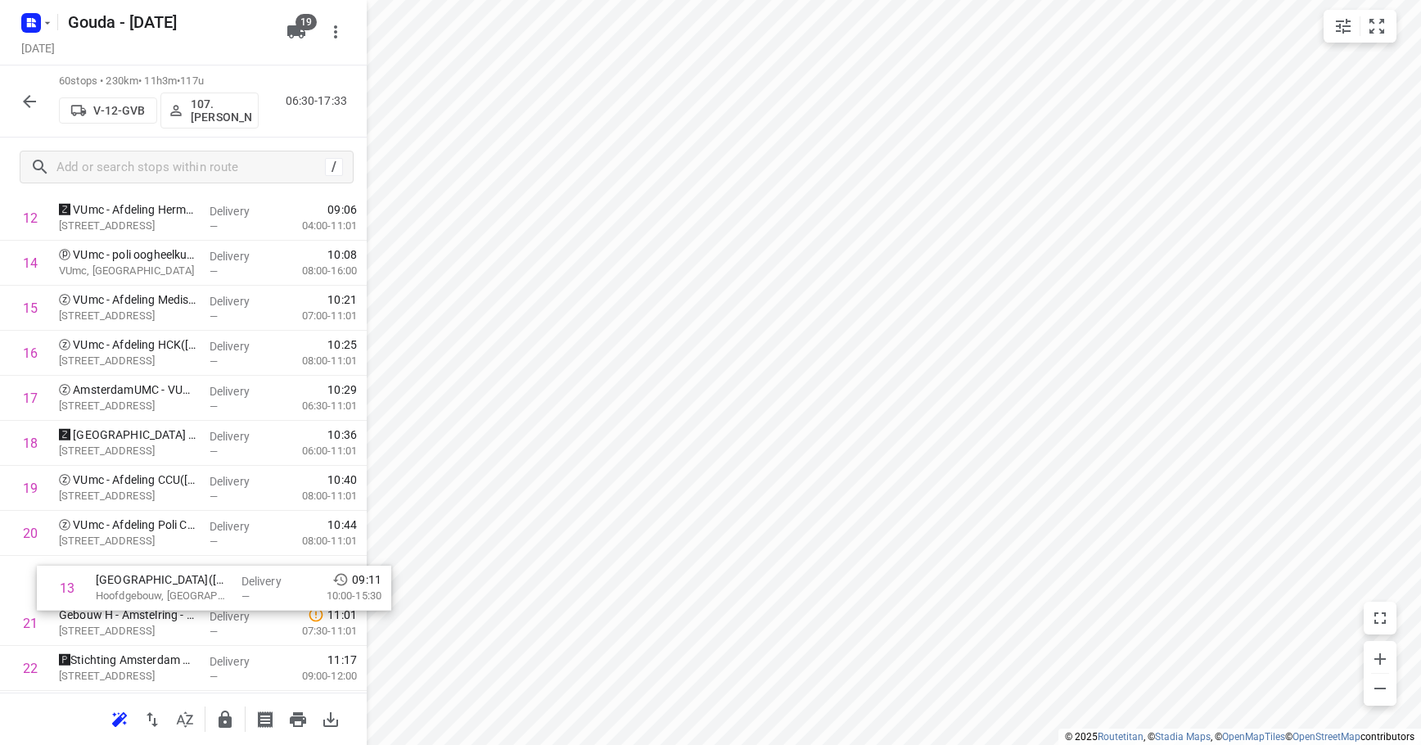
scroll to position [595, 0]
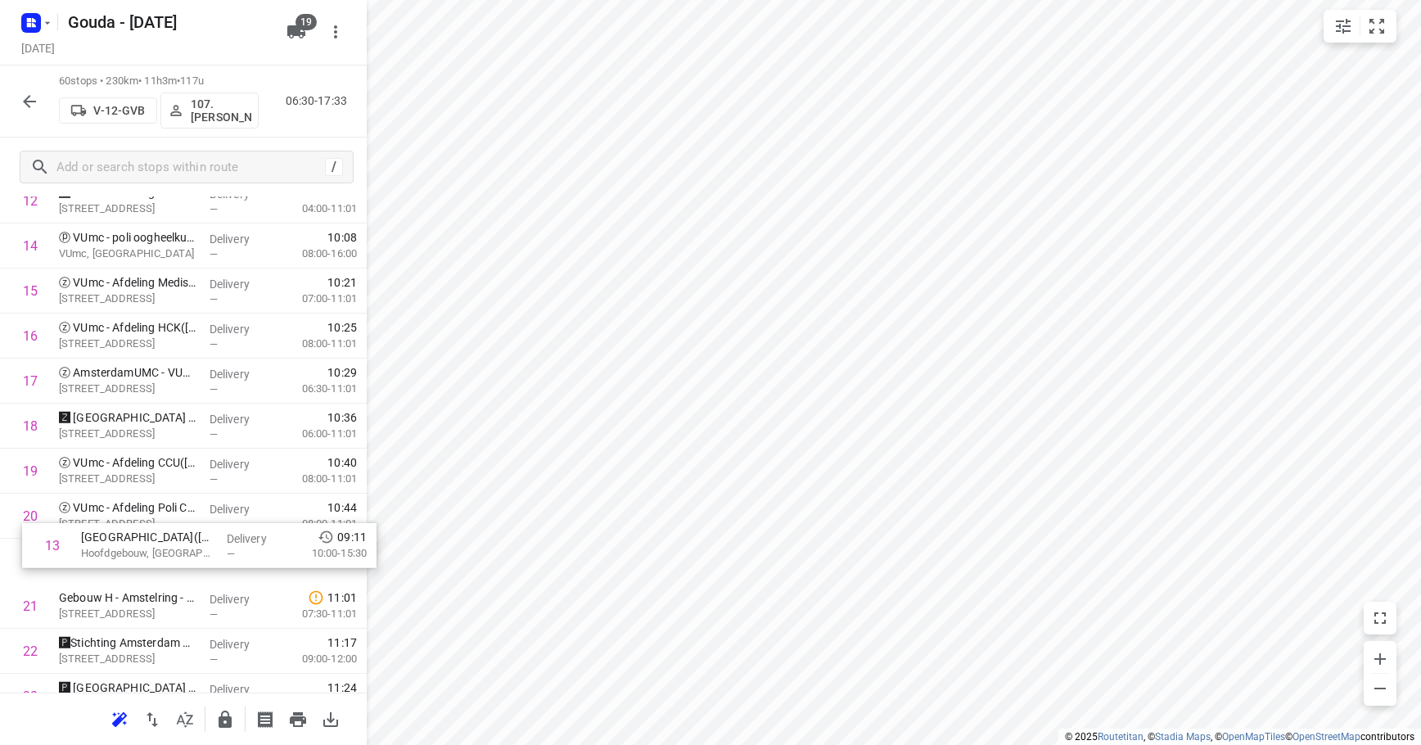
drag, startPoint x: 133, startPoint y: 298, endPoint x: 162, endPoint y: 554, distance: 257.9
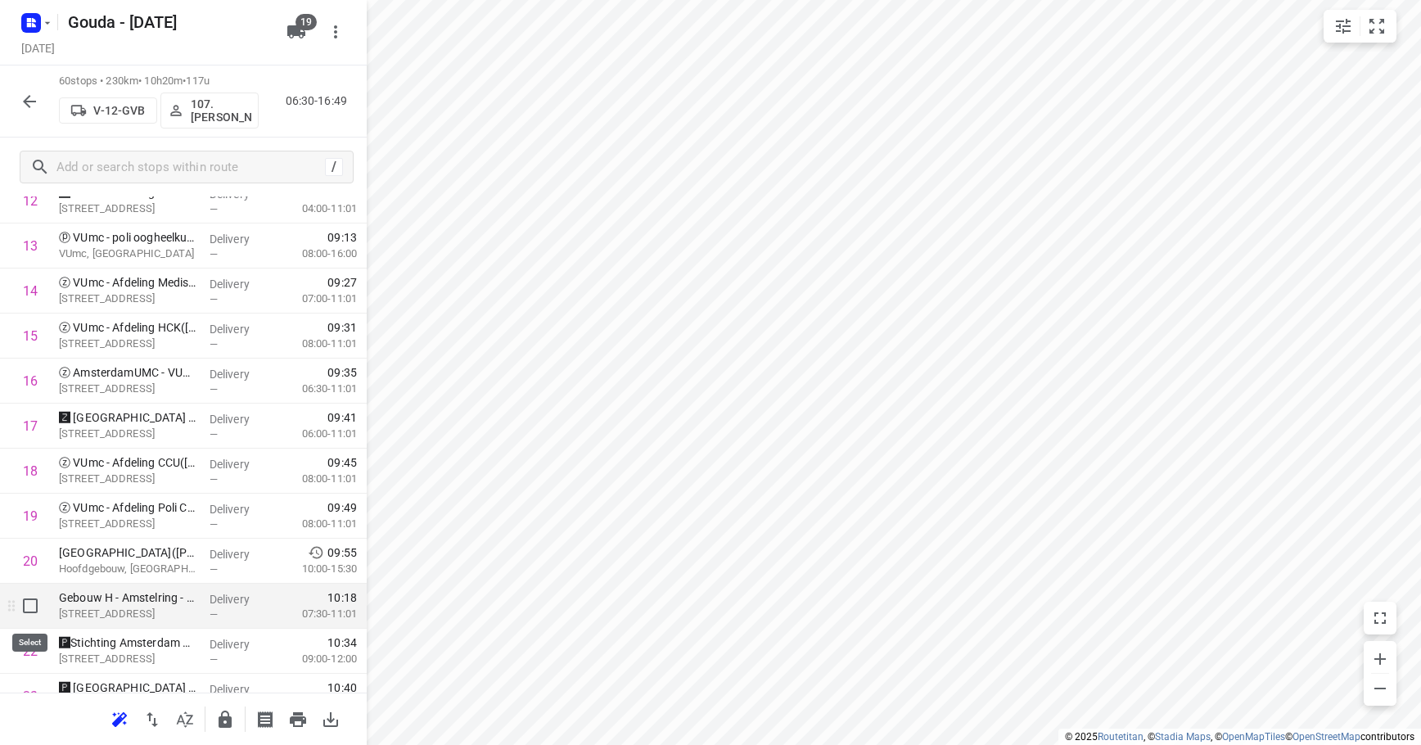
click at [28, 615] on input "checkbox" at bounding box center [30, 605] width 33 height 33
checkbox input "true"
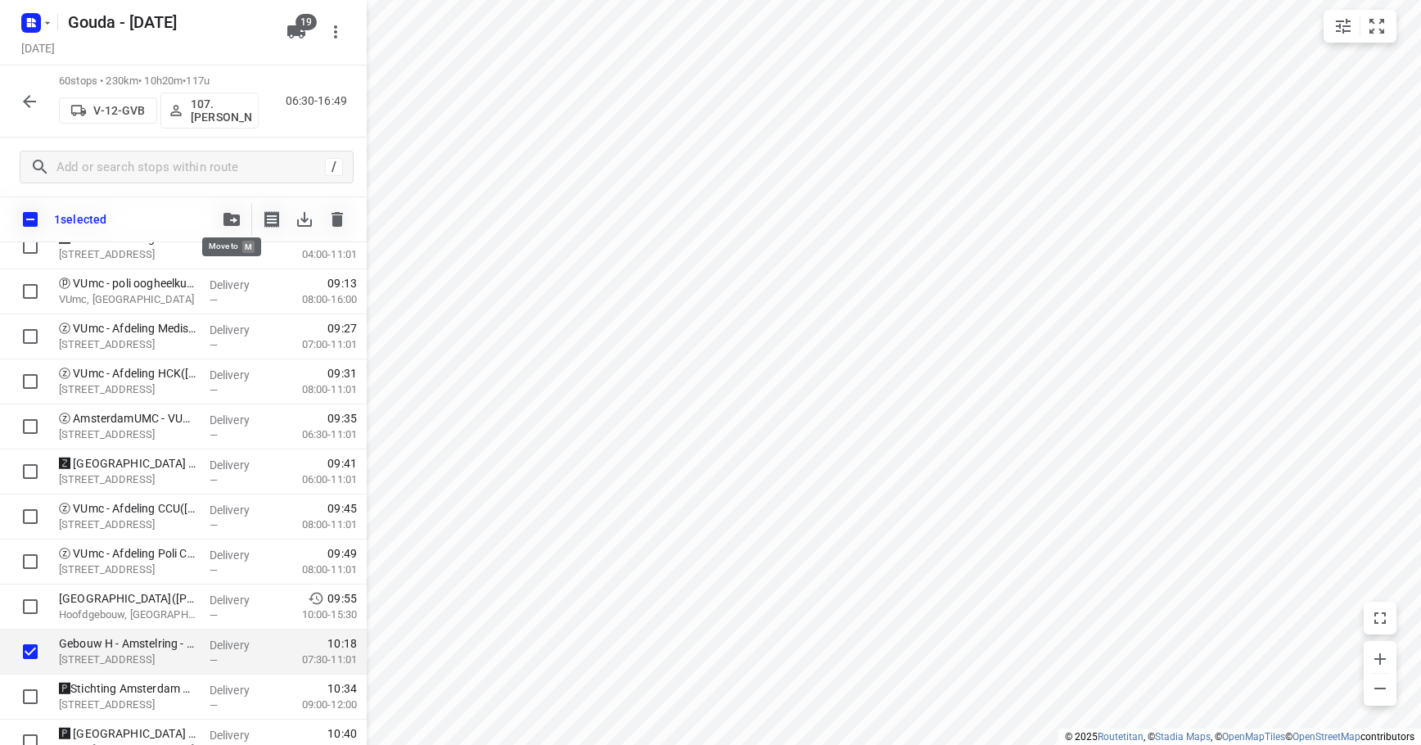
click at [223, 219] on icon "button" at bounding box center [231, 219] width 16 height 13
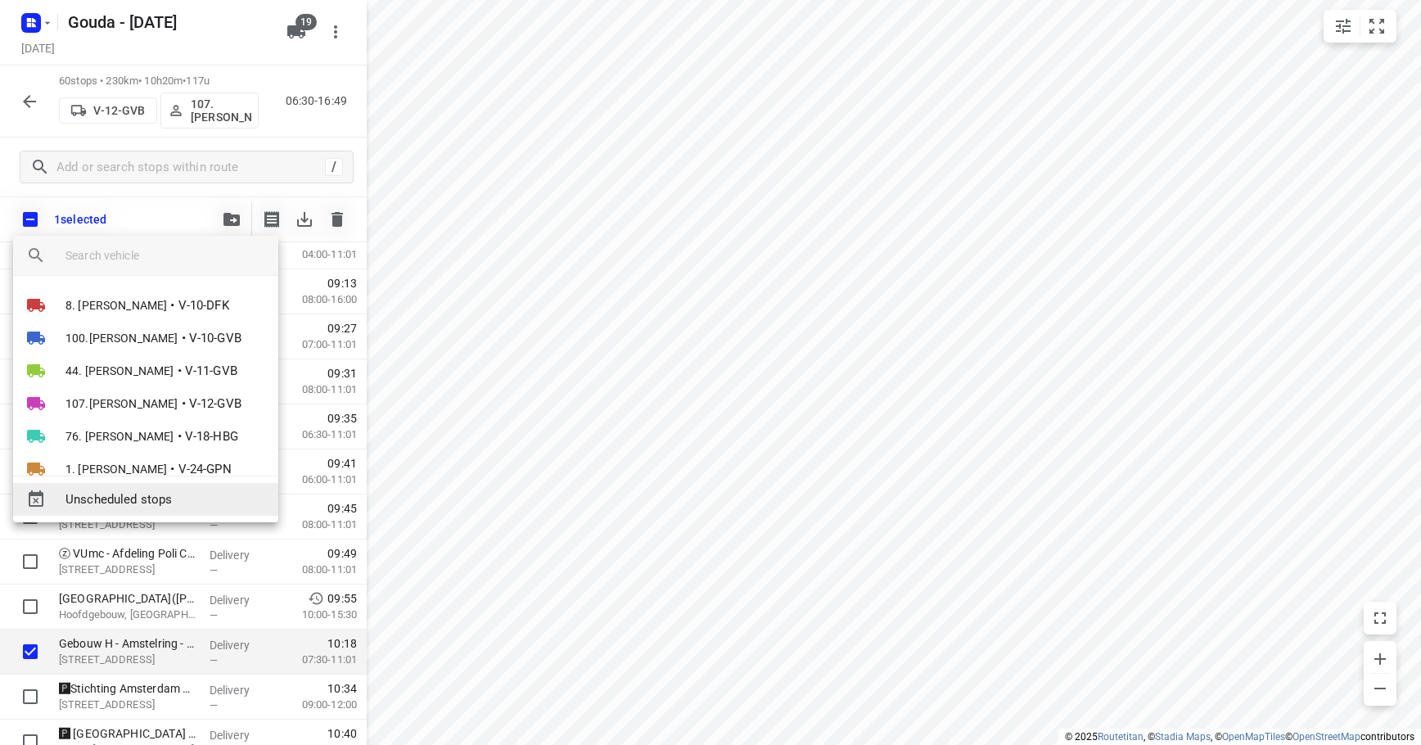
click at [124, 506] on span "Unscheduled stops" at bounding box center [165, 499] width 200 height 19
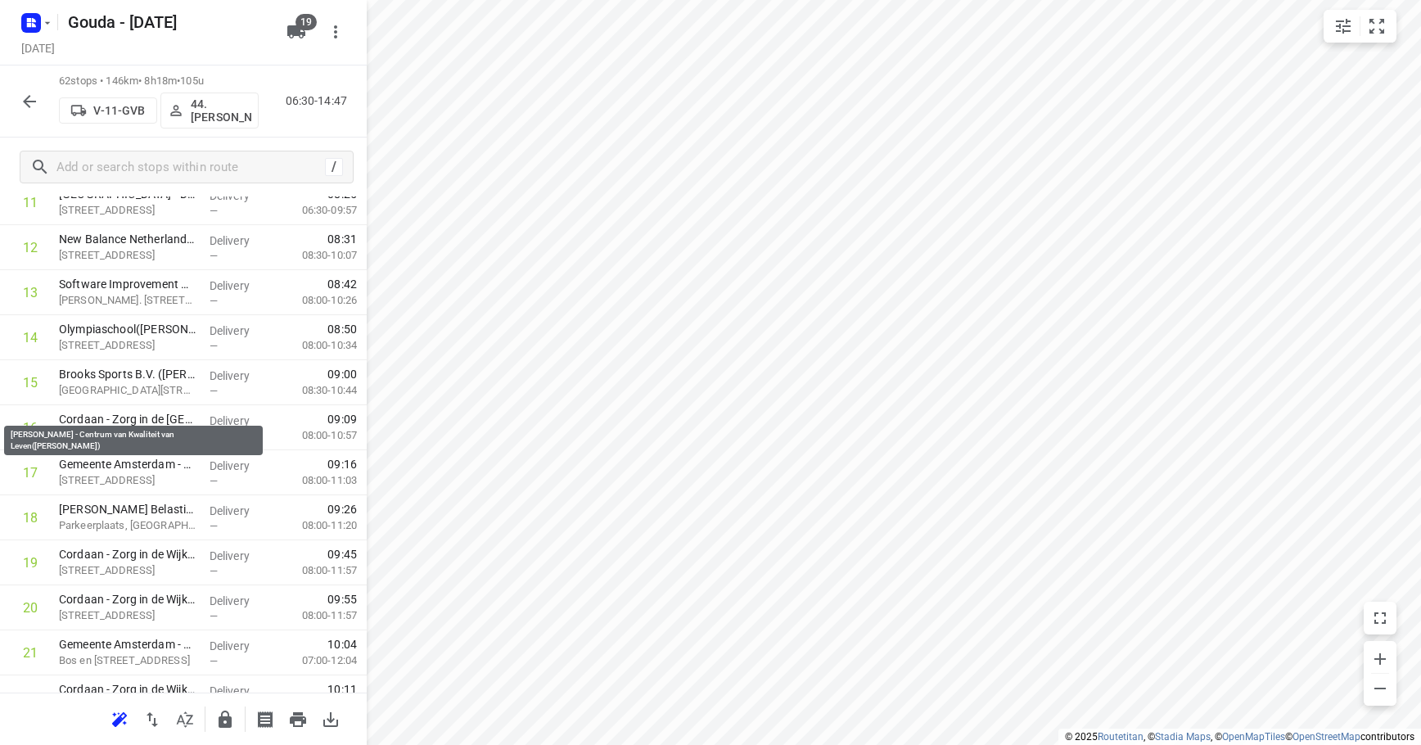
scroll to position [0, 0]
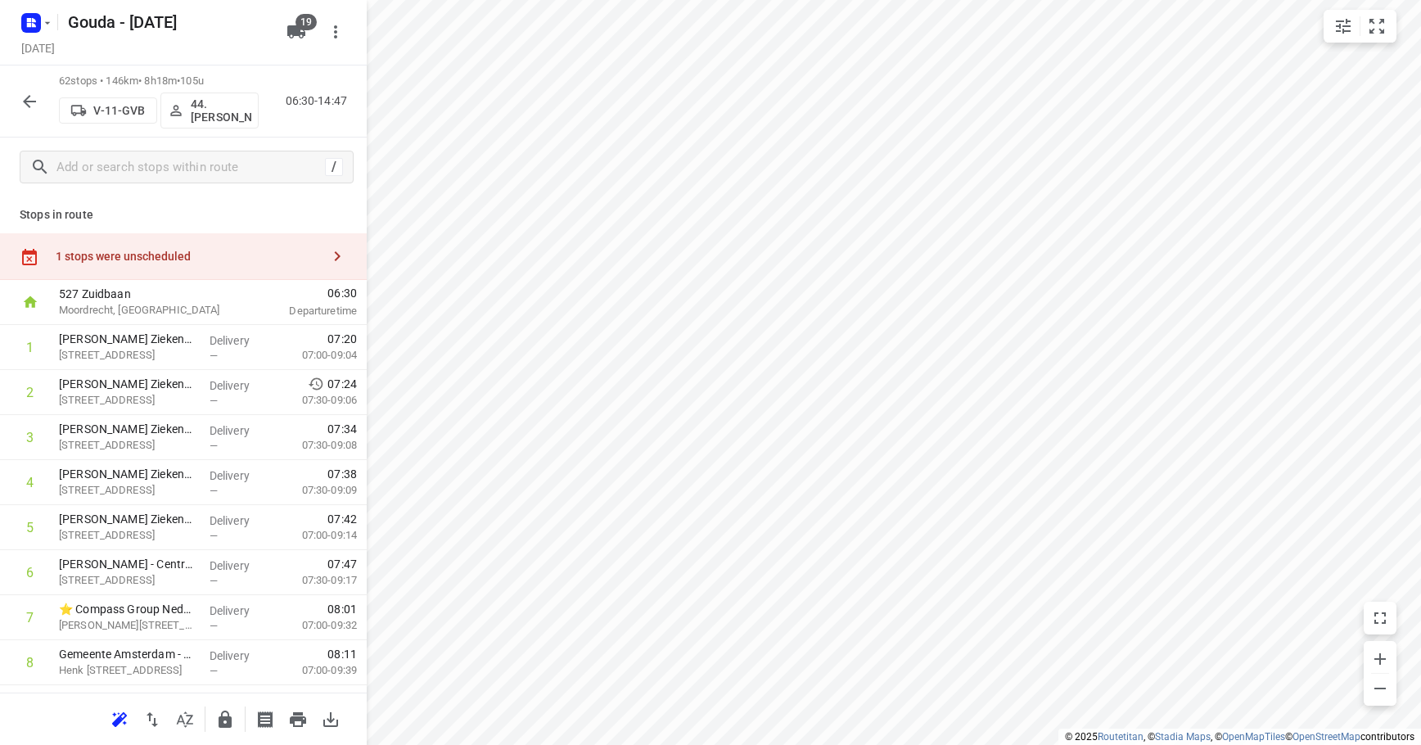
click at [170, 247] on div "1 stops were unscheduled" at bounding box center [183, 256] width 367 height 47
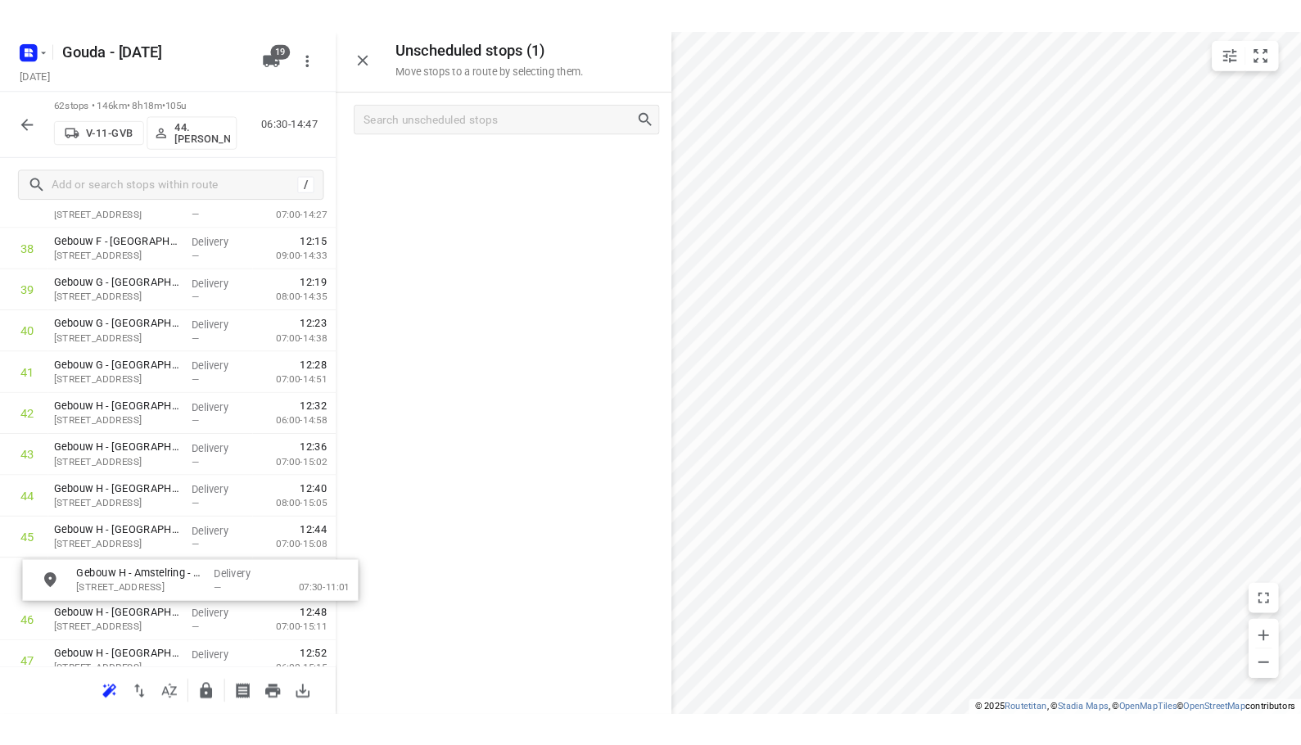
scroll to position [1788, 0]
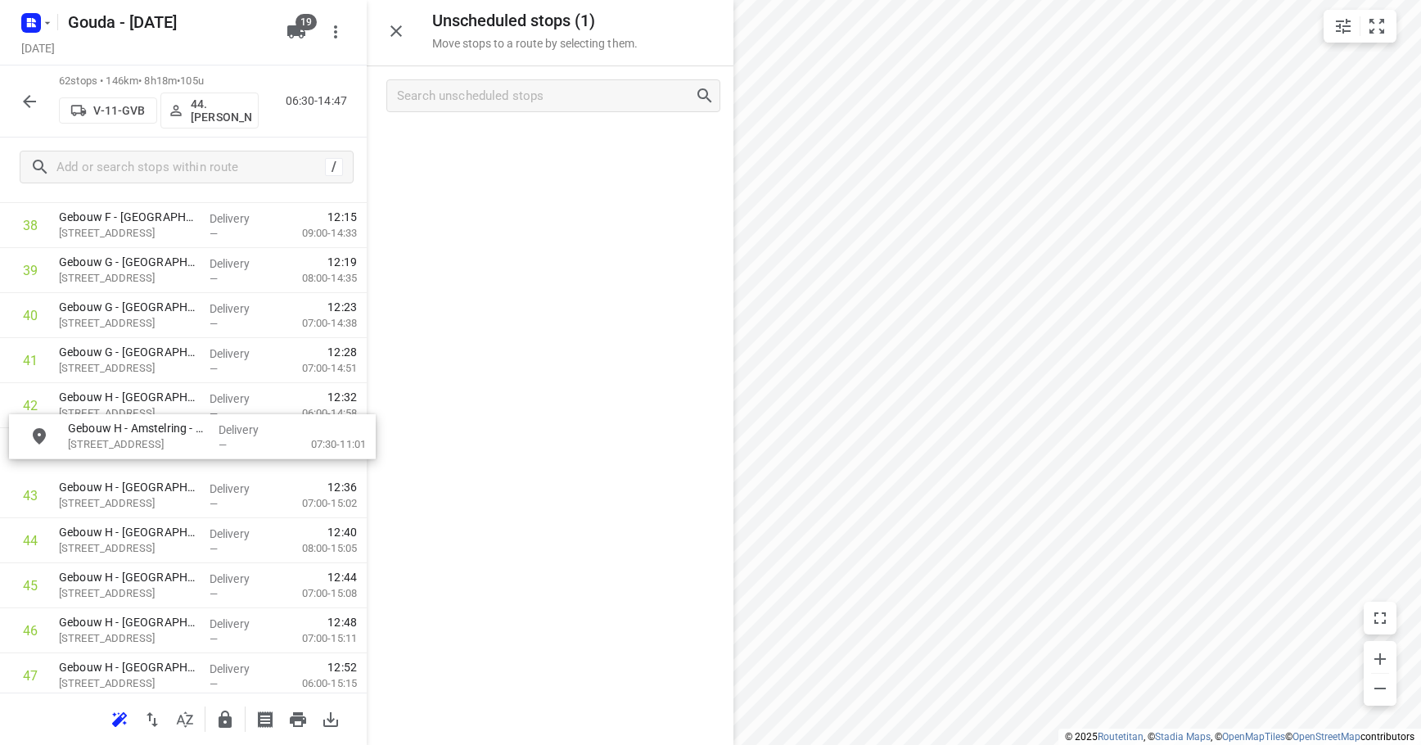
drag, startPoint x: 531, startPoint y: 148, endPoint x: 170, endPoint y: 417, distance: 449.8
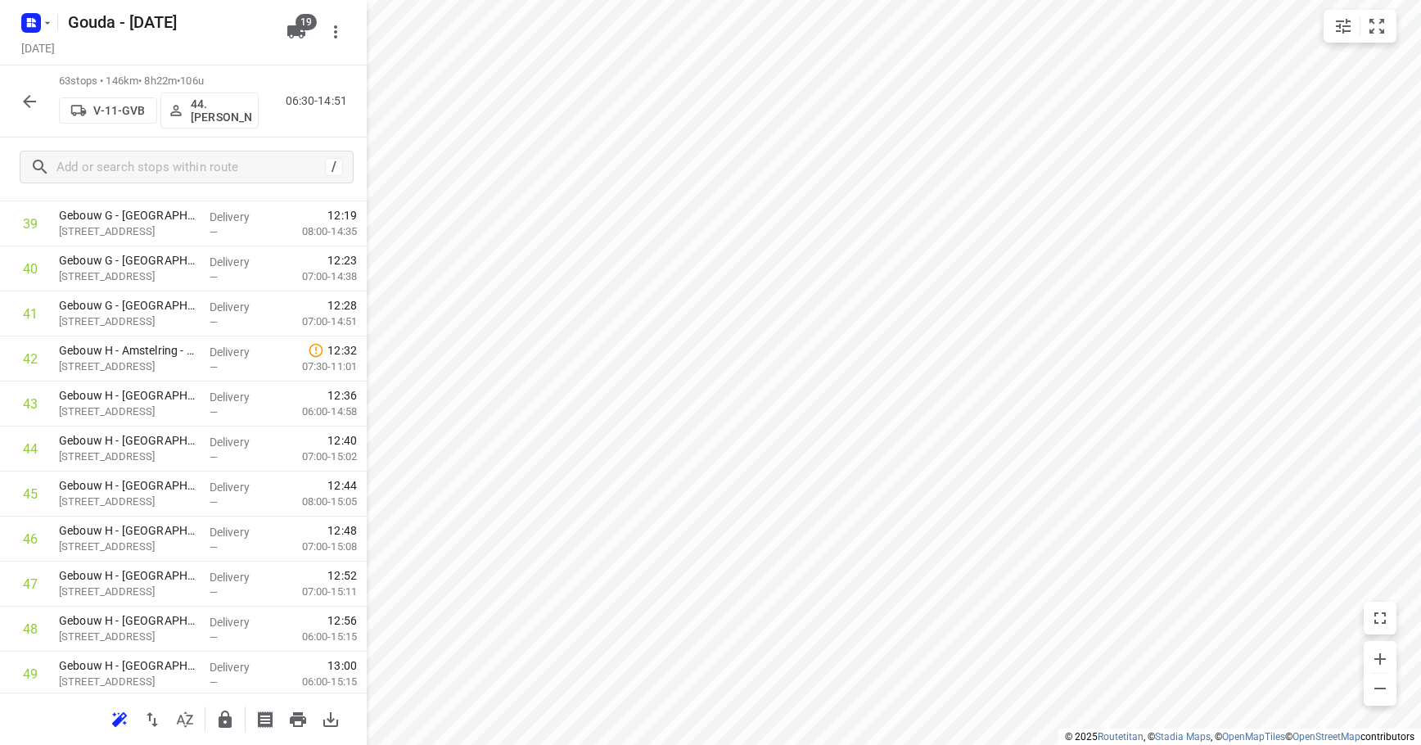
click at [25, 106] on icon "button" at bounding box center [30, 102] width 20 height 20
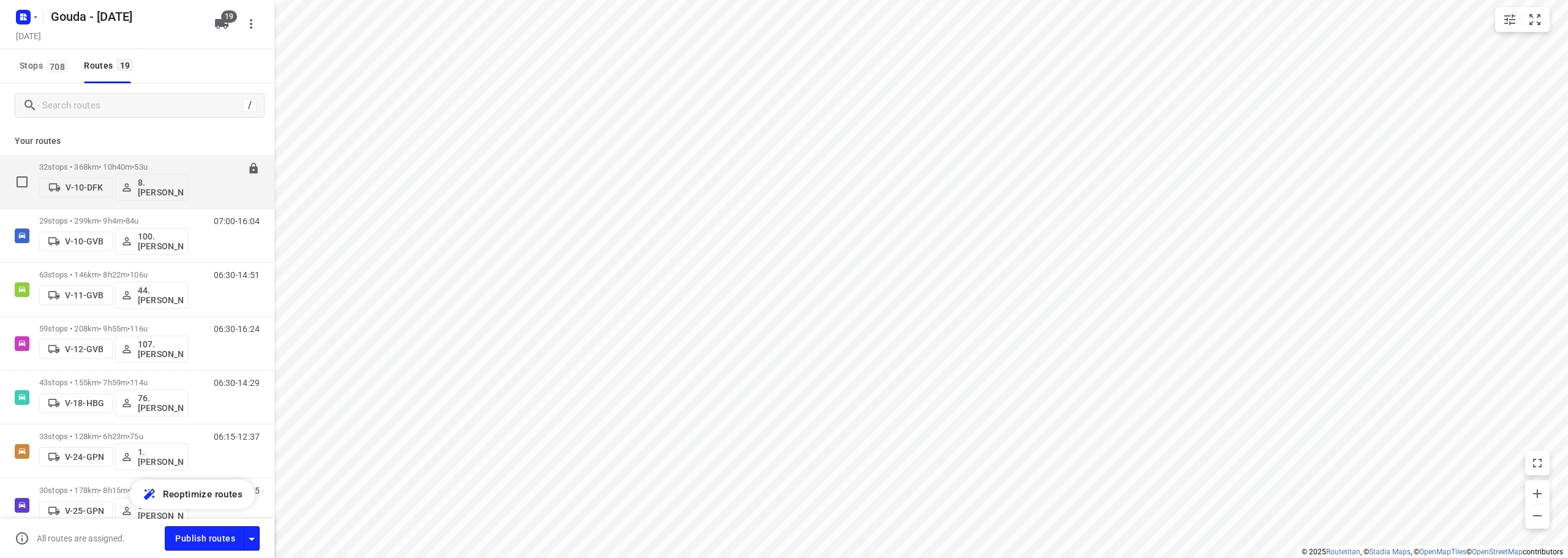
click at [134, 163] on span "•" at bounding box center [132, 167] width 2 height 9
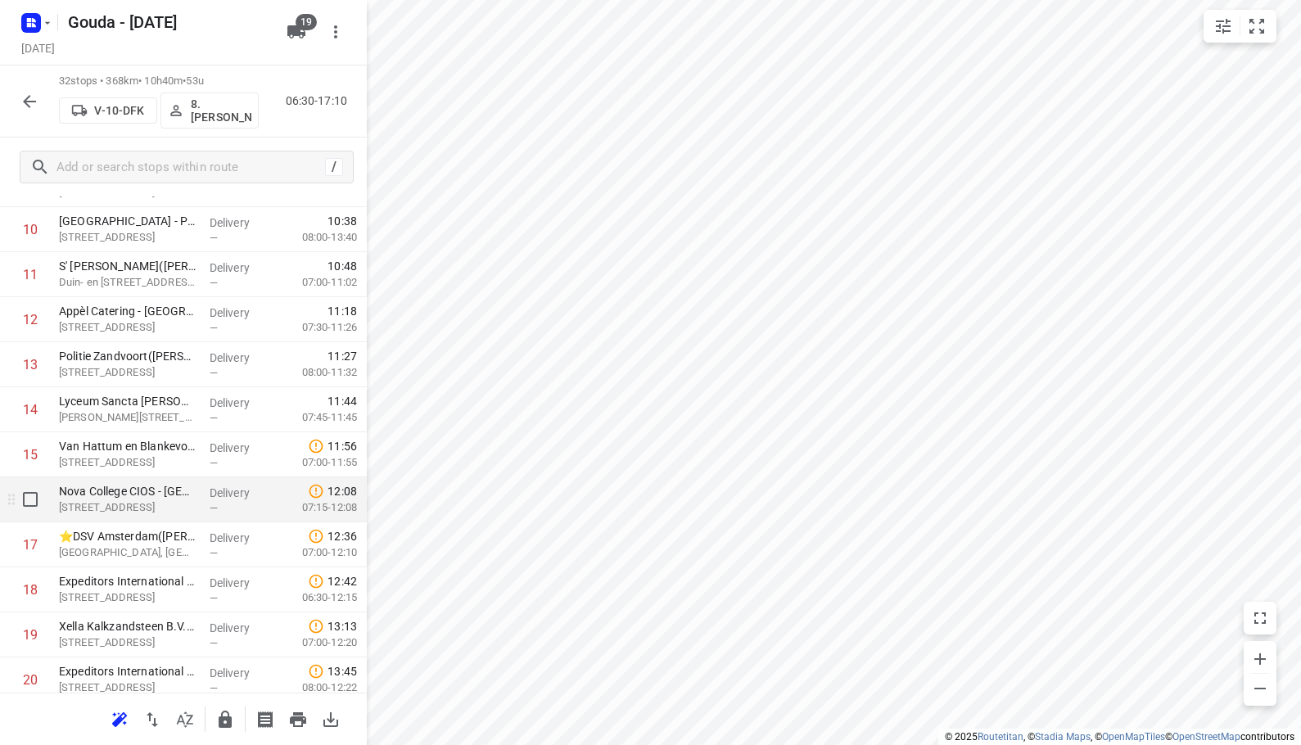
scroll to position [573, 0]
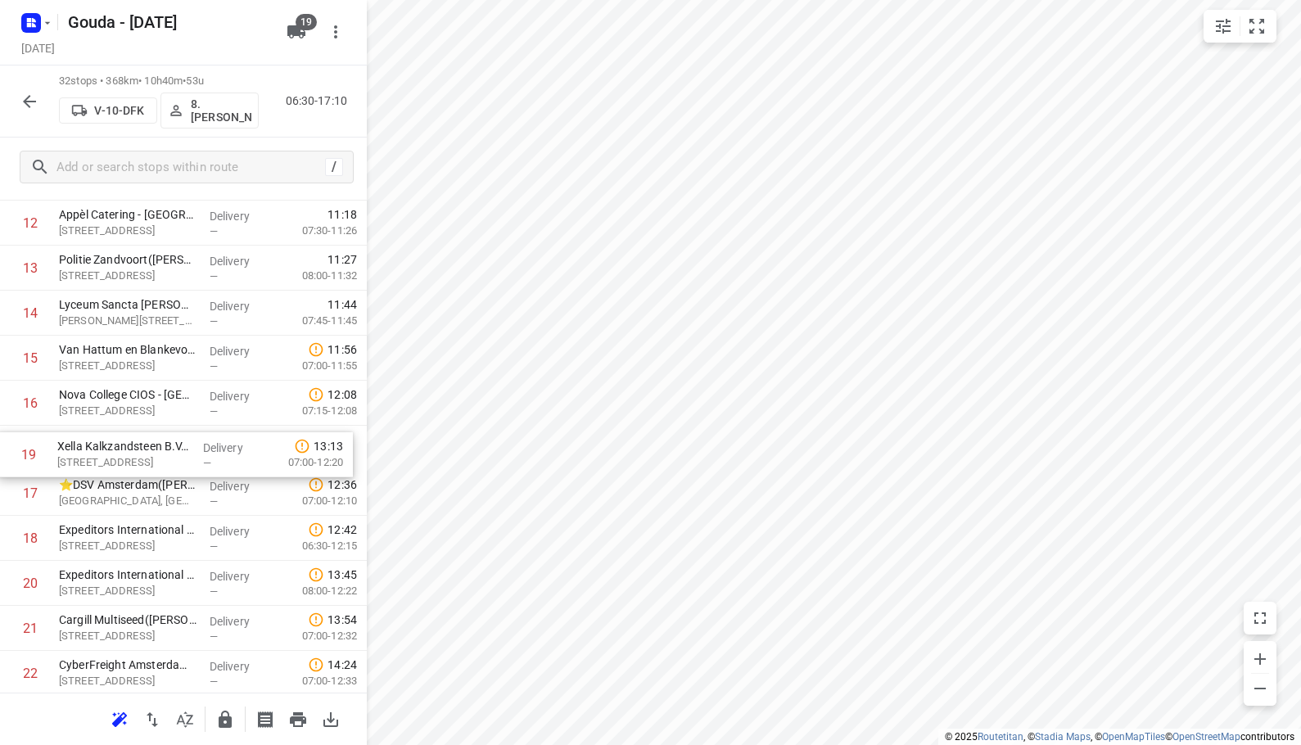
drag, startPoint x: 163, startPoint y: 541, endPoint x: 161, endPoint y: 453, distance: 87.6
click at [161, 453] on div "1 DPD Nederland - Depot 516 Vijfhuizen(Rinse Rodenhuis (wijziging via Laura Tim…" at bounding box center [183, 425] width 367 height 1441
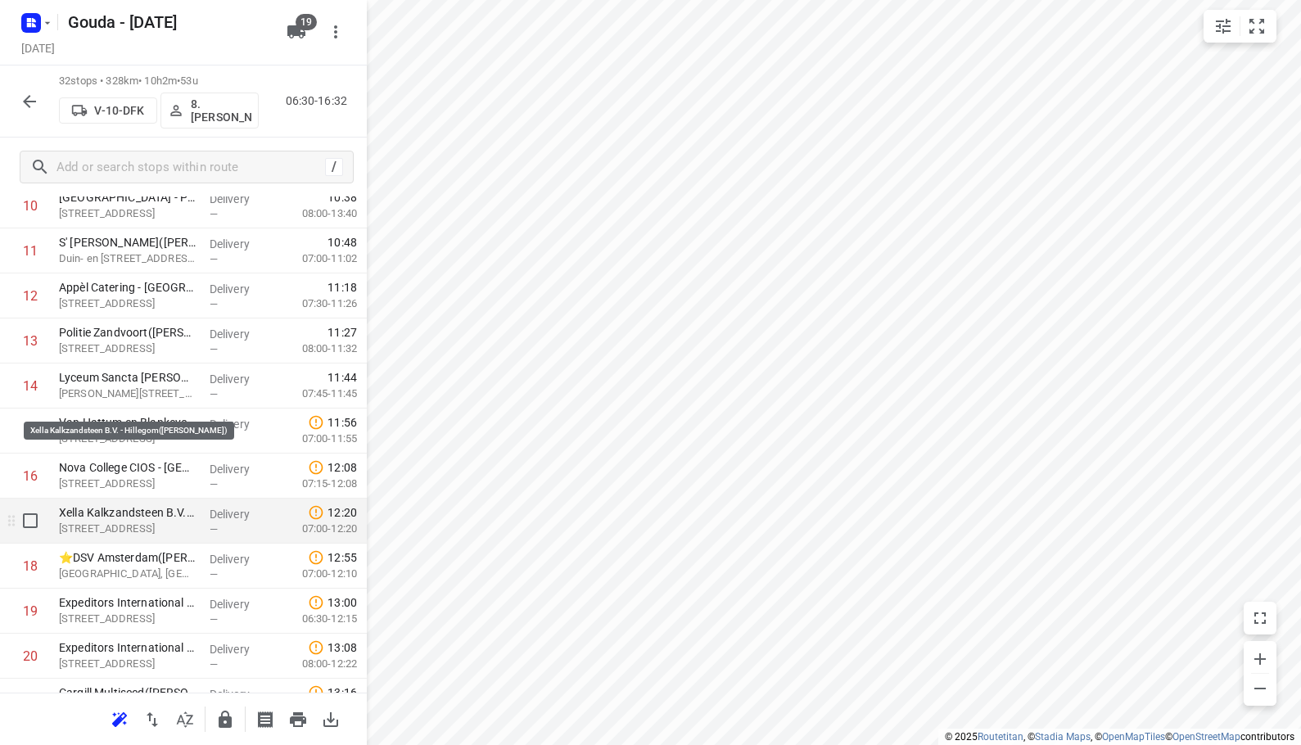
scroll to position [655, 0]
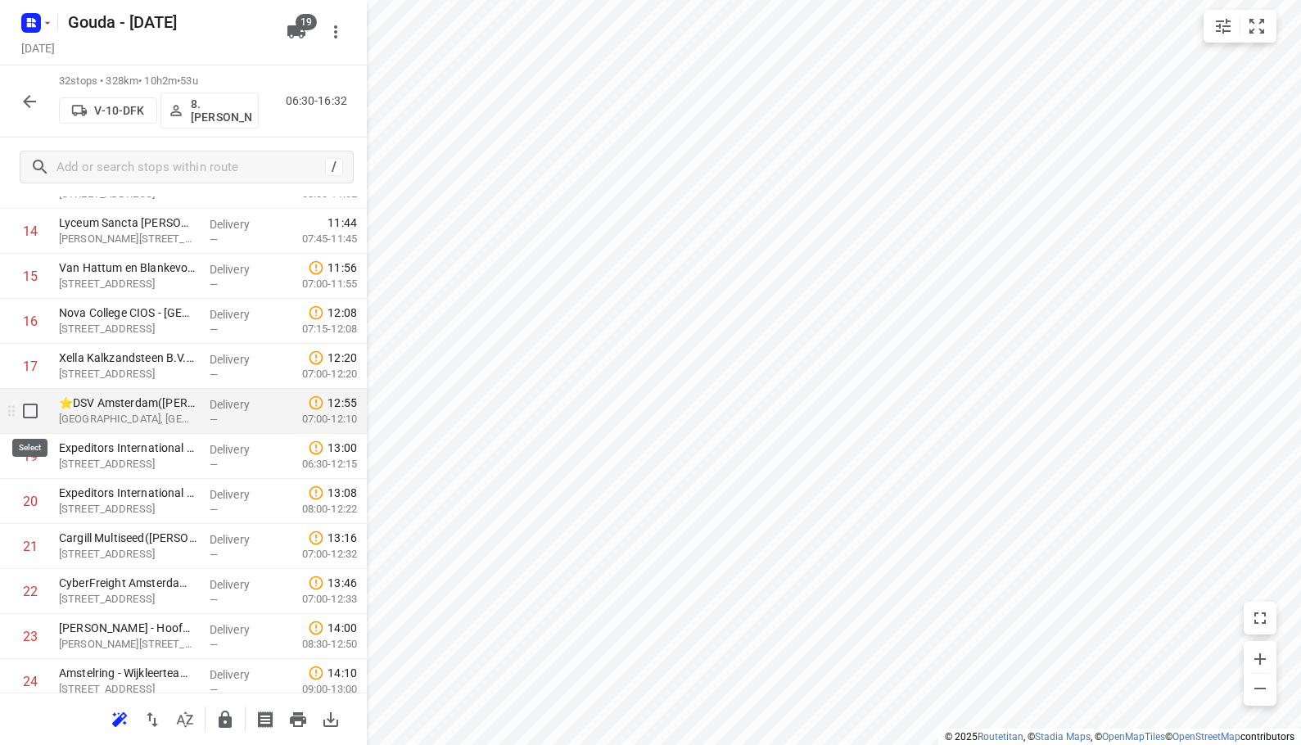
click at [30, 409] on input "checkbox" at bounding box center [30, 411] width 33 height 33
checkbox input "true"
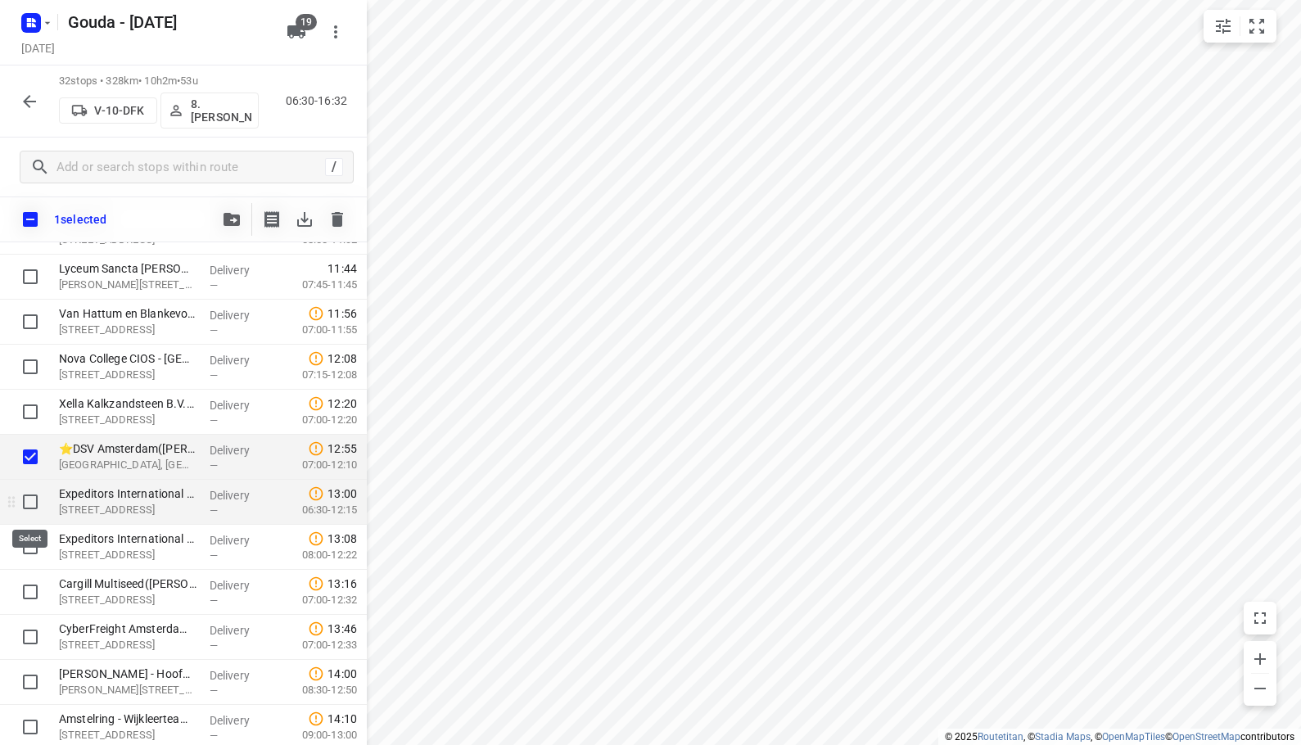
click at [25, 504] on input "checkbox" at bounding box center [30, 501] width 33 height 33
checkbox input "true"
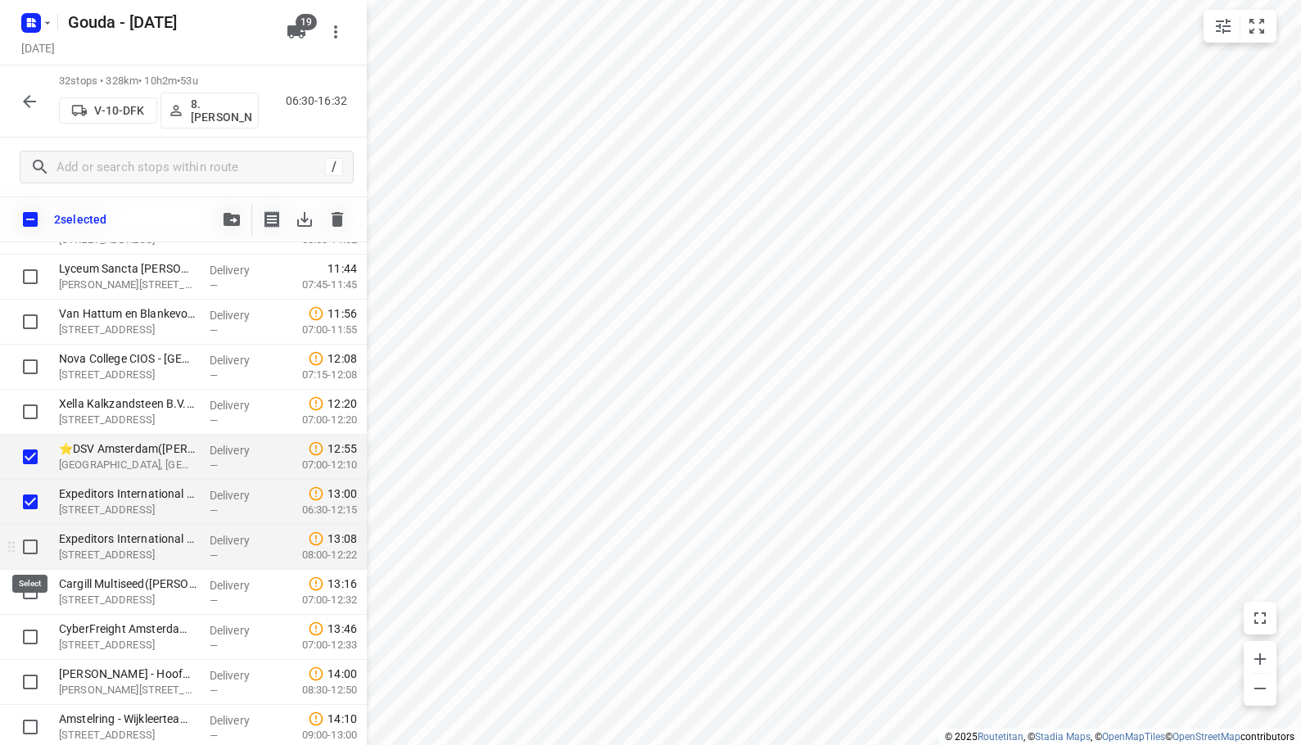
click at [28, 559] on input "checkbox" at bounding box center [30, 546] width 33 height 33
checkbox input "true"
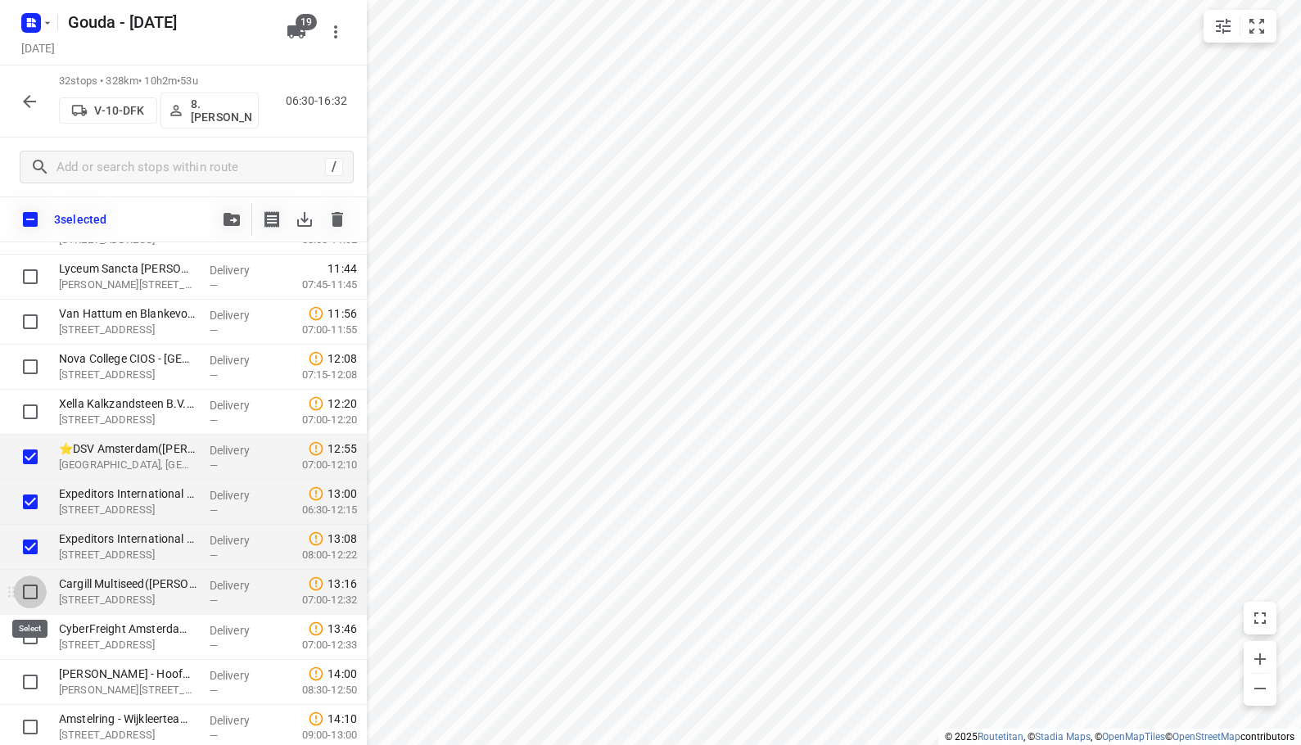
click at [34, 607] on input "checkbox" at bounding box center [30, 591] width 33 height 33
checkbox input "true"
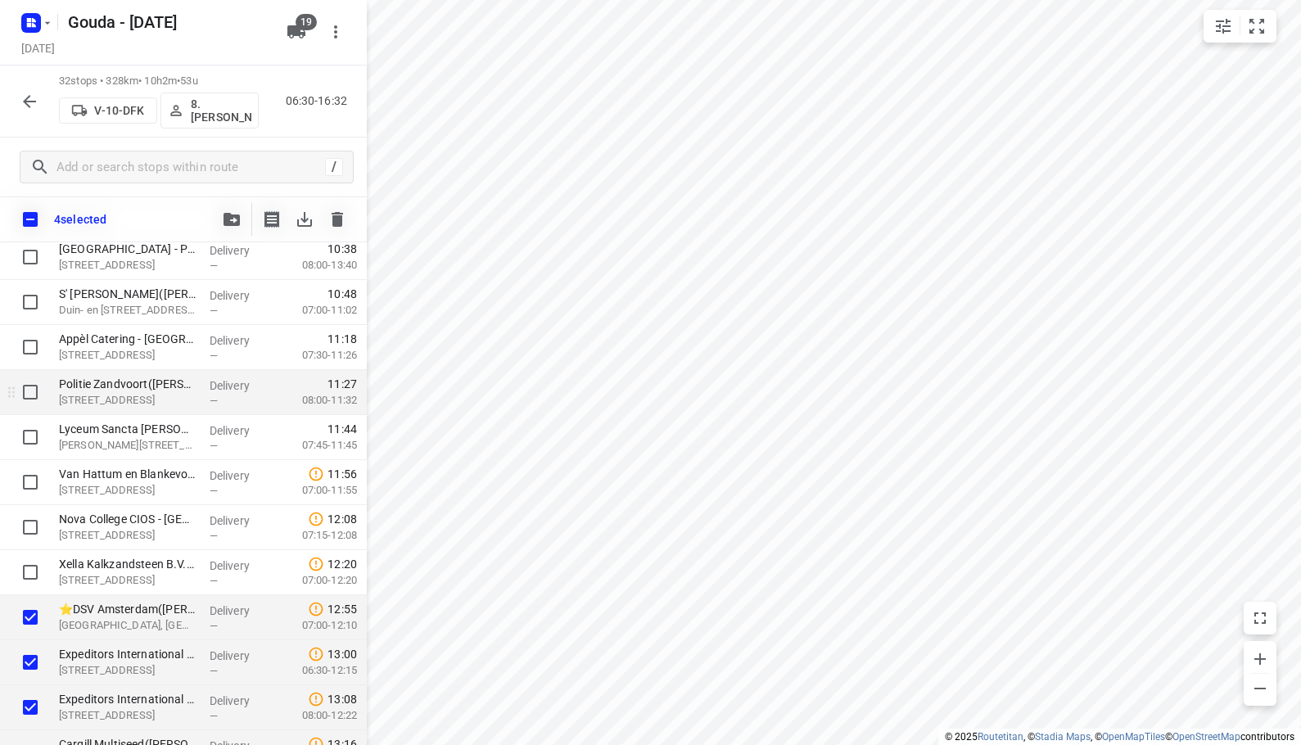
scroll to position [491, 0]
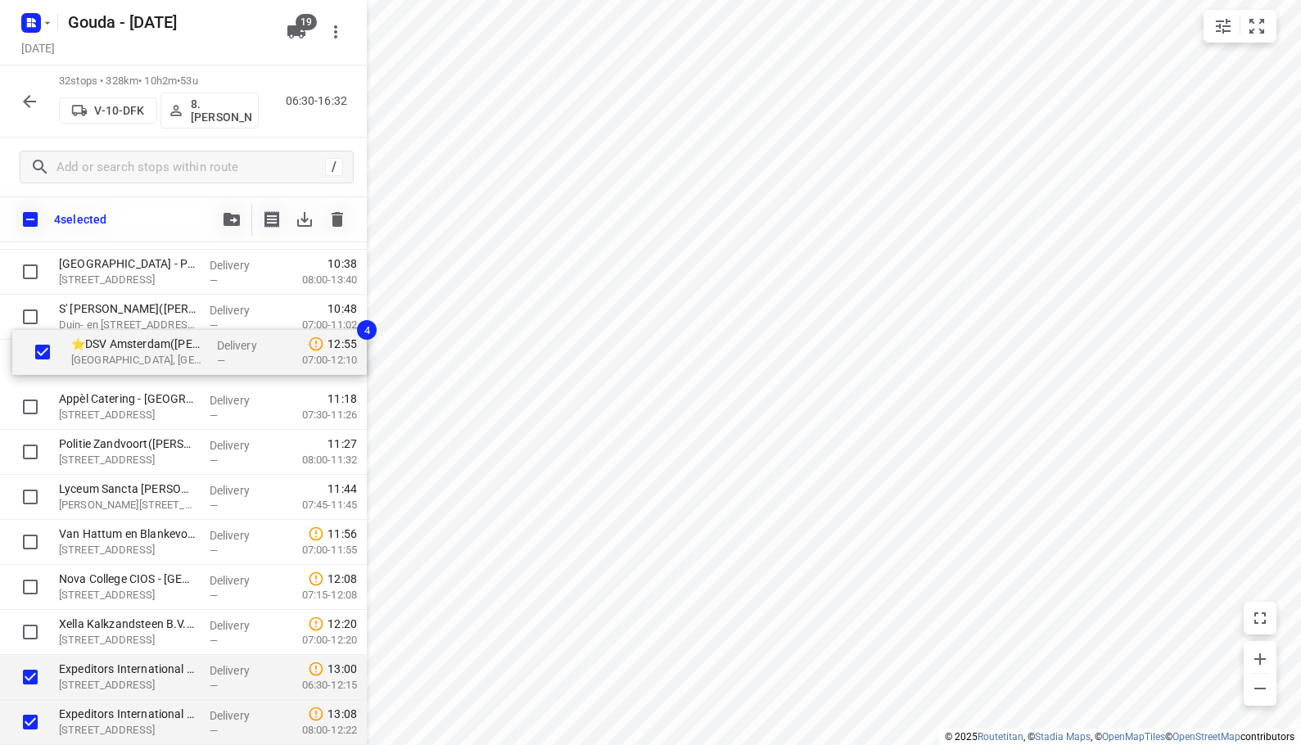
drag, startPoint x: 119, startPoint y: 596, endPoint x: 120, endPoint y: 357, distance: 239.0
click at [120, 357] on div "DPD Nederland - Depot 516 Vijfhuizen(Rinse Rodenhuis (wijziging via Laura Timme…" at bounding box center [183, 564] width 367 height 1441
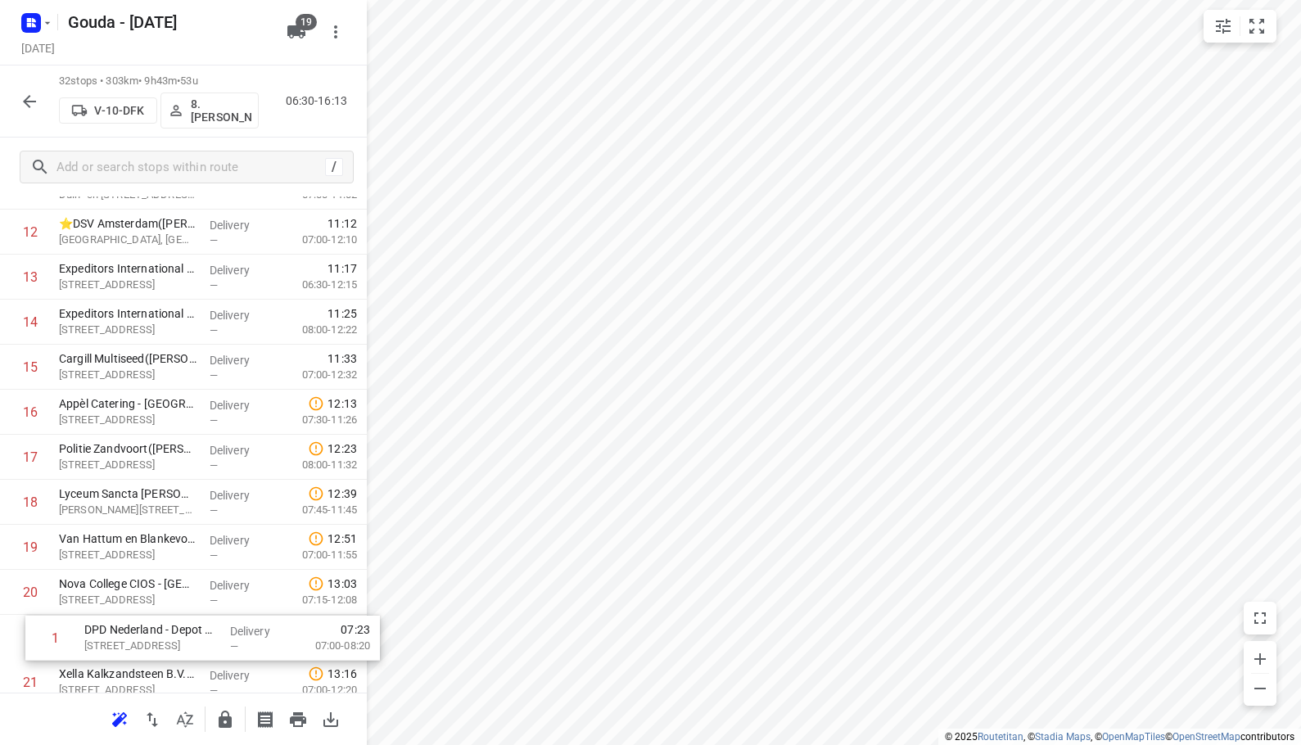
scroll to position [528, 0]
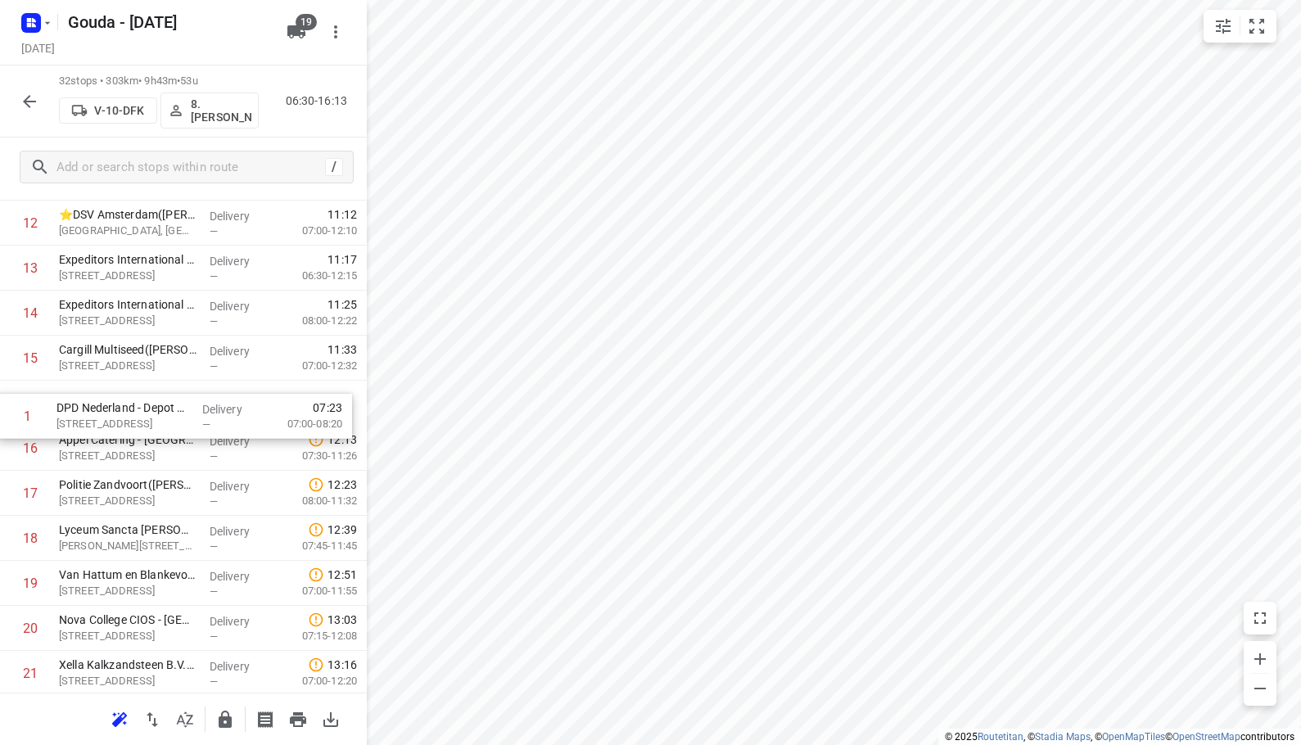
drag, startPoint x: 151, startPoint y: 292, endPoint x: 151, endPoint y: 409, distance: 117.0
click at [149, 410] on div "1 DPD Nederland - Depot 516 Vijfhuizen(Rinse Rodenhuis (wijziging via Laura Tim…" at bounding box center [183, 470] width 367 height 1441
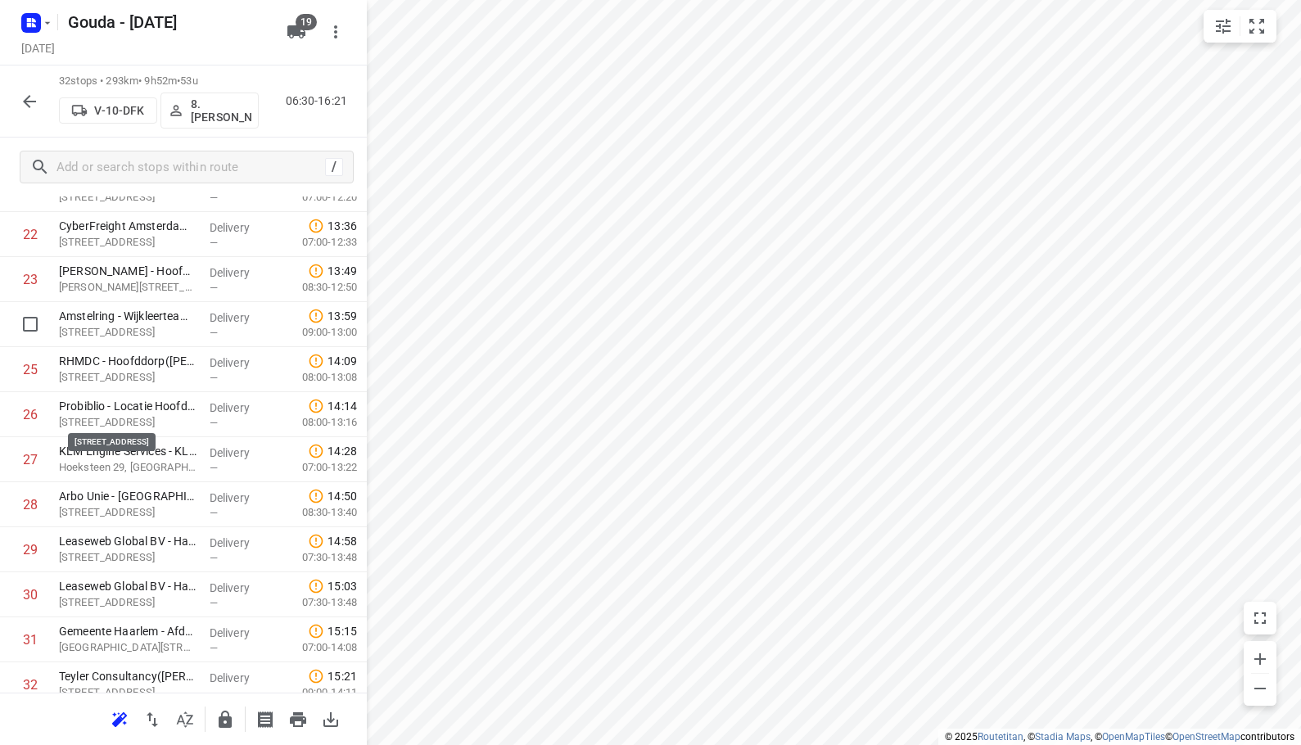
scroll to position [1019, 0]
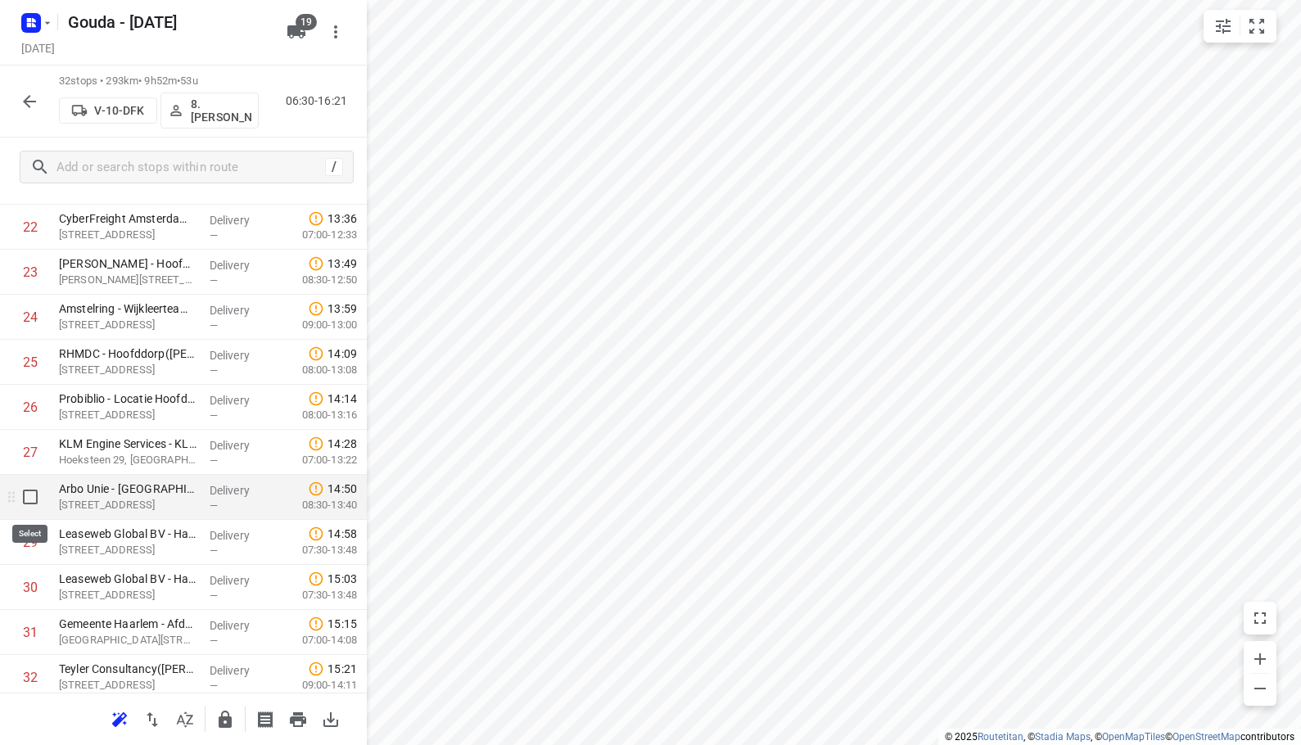
click at [34, 500] on input "checkbox" at bounding box center [30, 496] width 33 height 33
checkbox input "true"
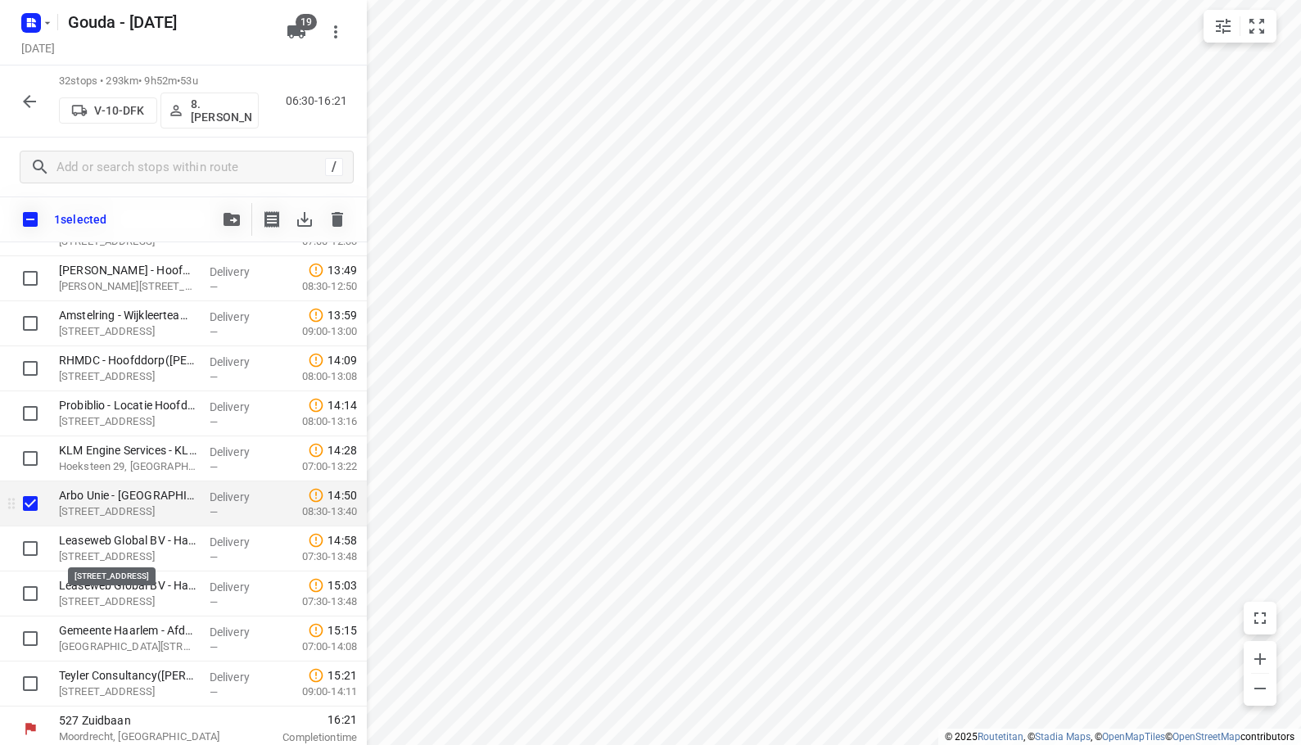
scroll to position [1065, 0]
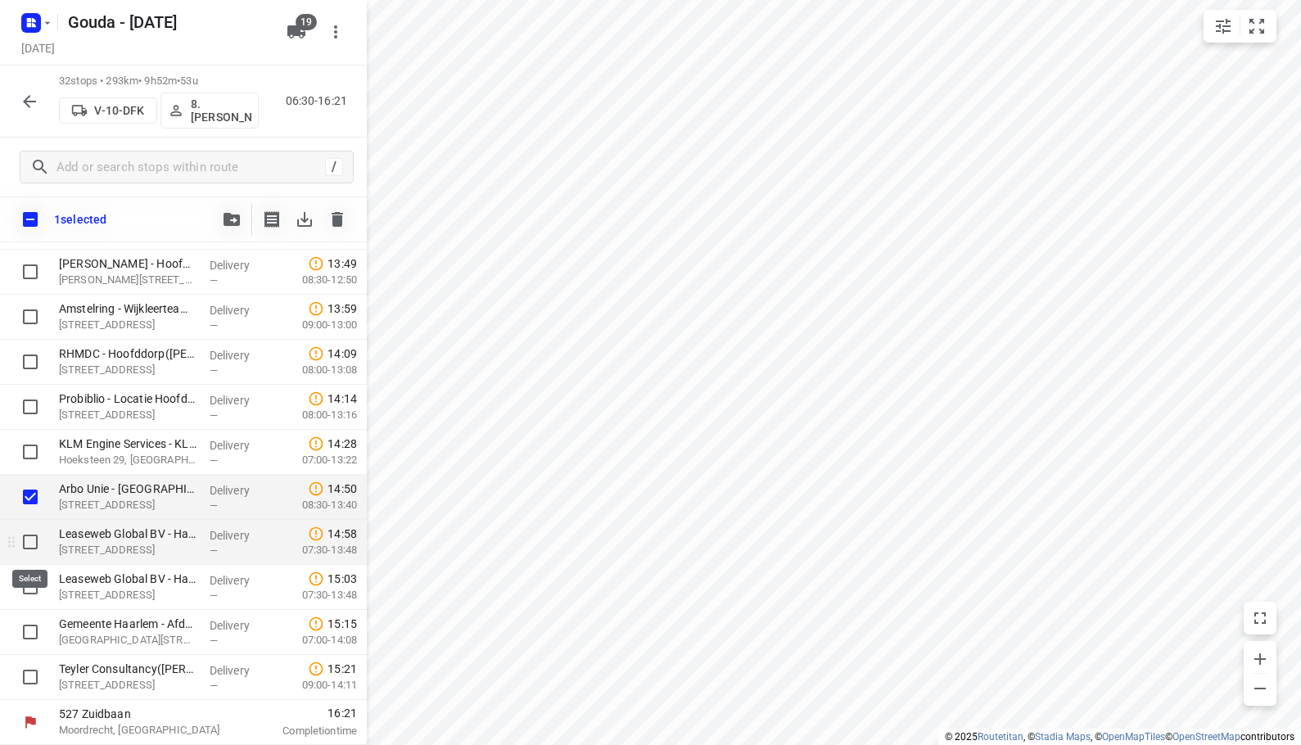
click at [26, 541] on input "checkbox" at bounding box center [30, 541] width 33 height 33
checkbox input "true"
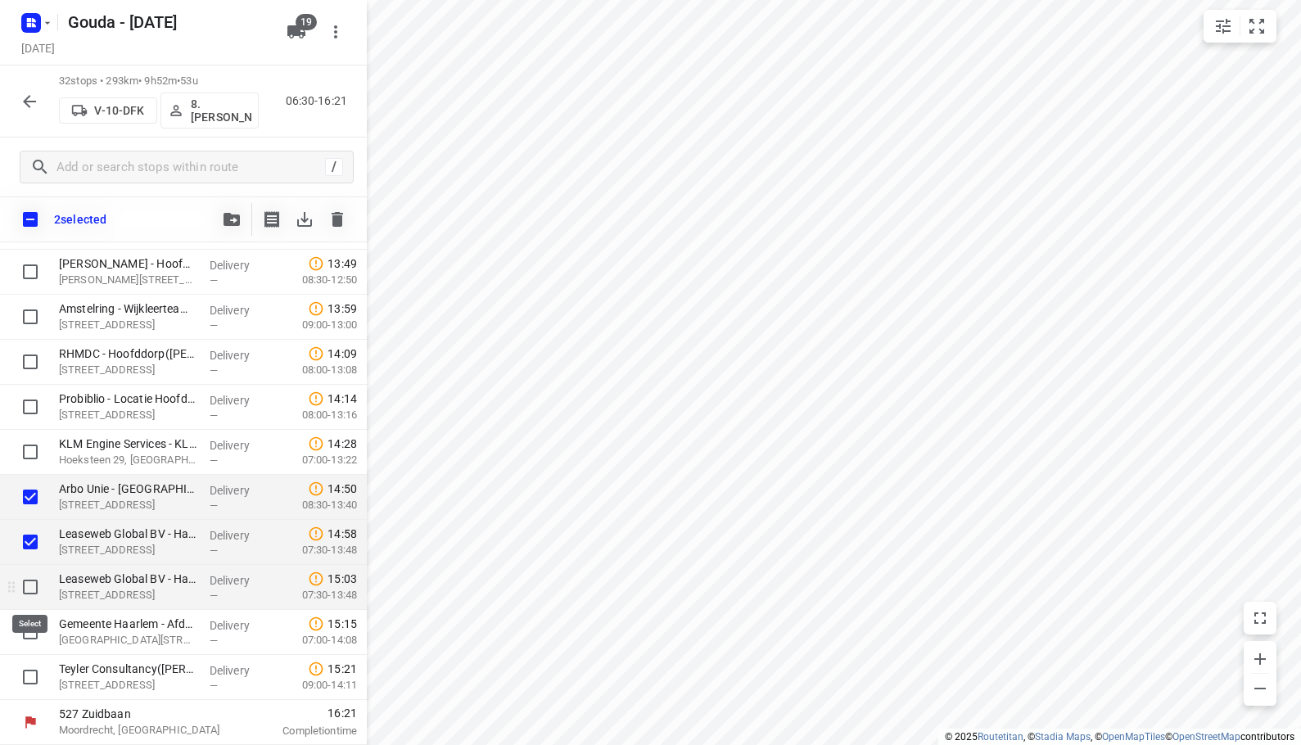
click at [28, 591] on input "checkbox" at bounding box center [30, 586] width 33 height 33
checkbox input "true"
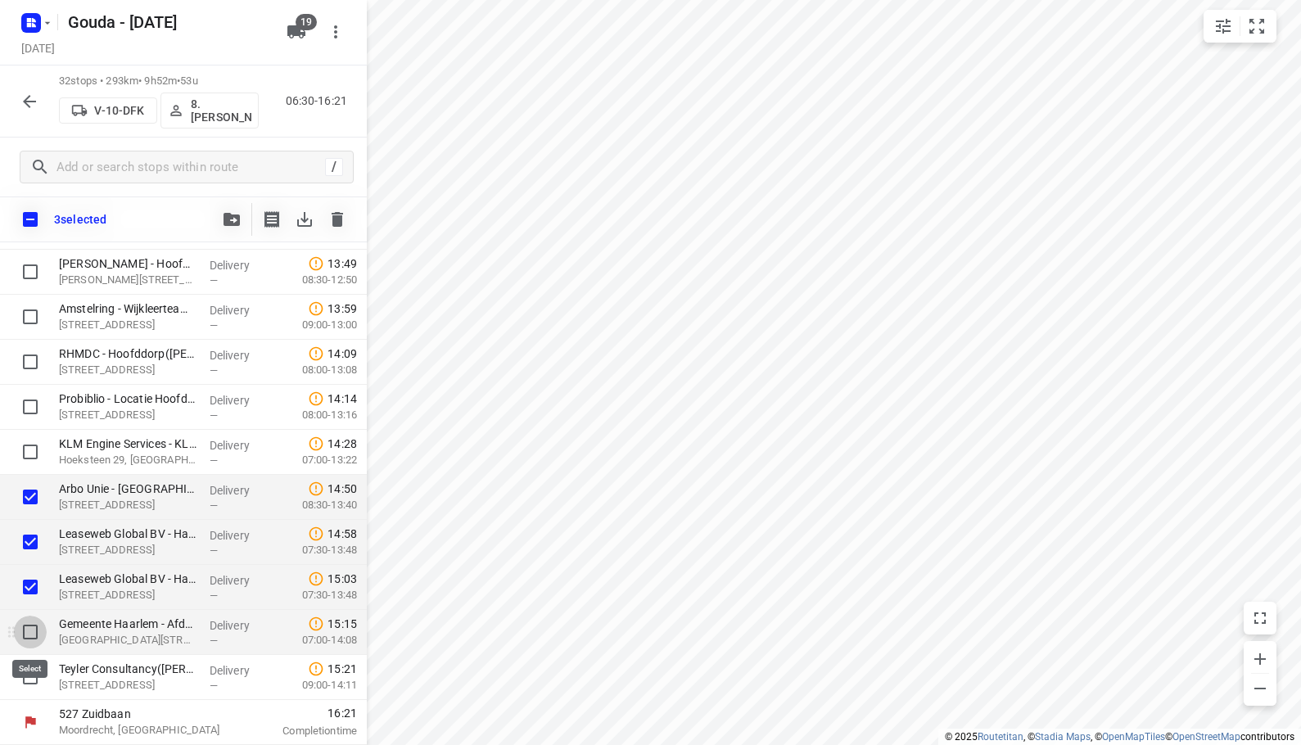
click at [31, 632] on input "checkbox" at bounding box center [30, 631] width 33 height 33
checkbox input "true"
click at [30, 672] on input "checkbox" at bounding box center [30, 677] width 33 height 33
checkbox input "true"
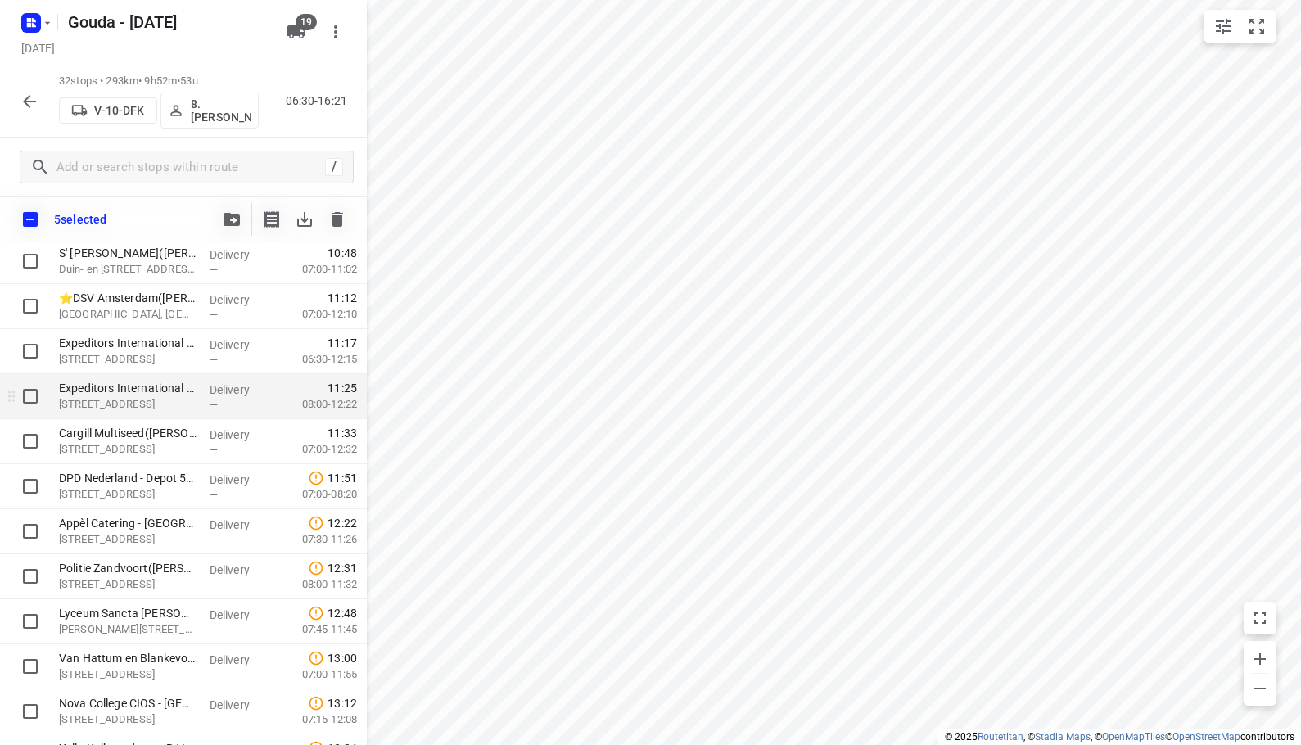
scroll to position [492, 0]
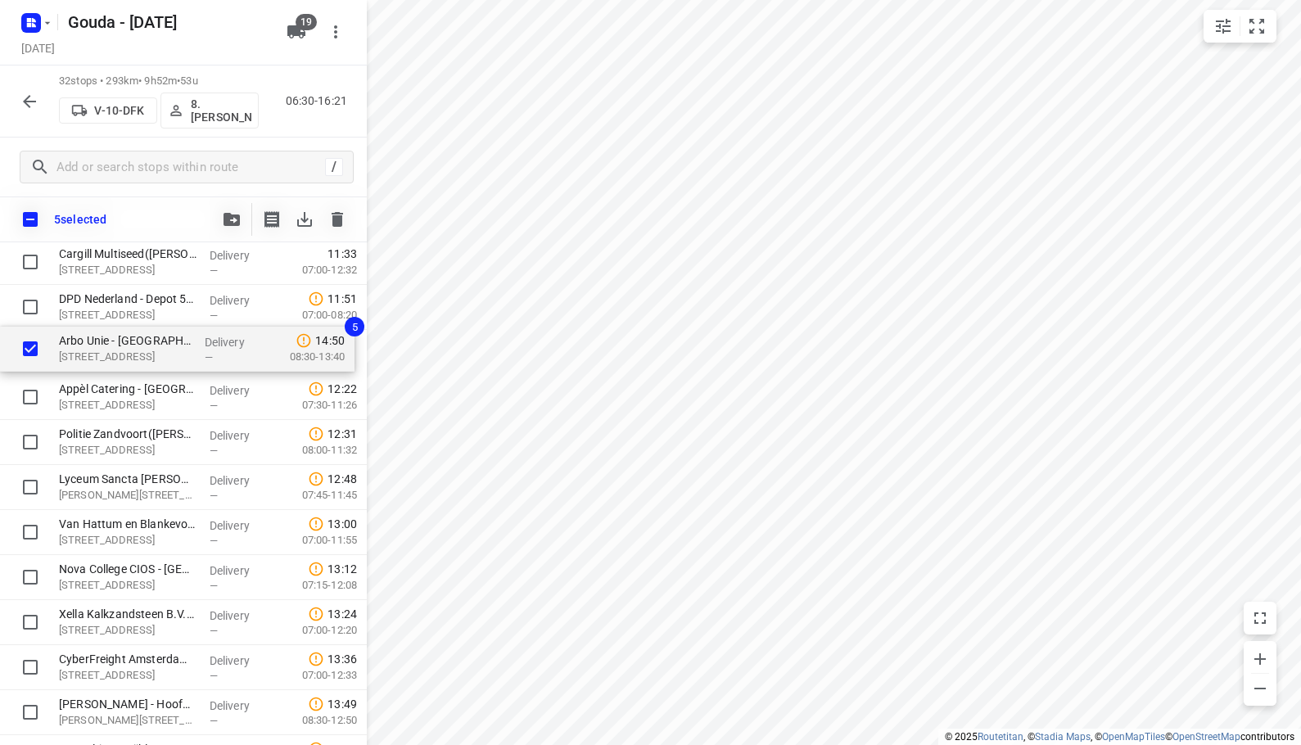
drag, startPoint x: 123, startPoint y: 640, endPoint x: 120, endPoint y: 359, distance: 280.8
click at [120, 359] on div "CEVA - Zaandam(Richard Melchers) Ringweg 334, Zaandam Delivery — 07:33 07:30-08…" at bounding box center [183, 375] width 367 height 1441
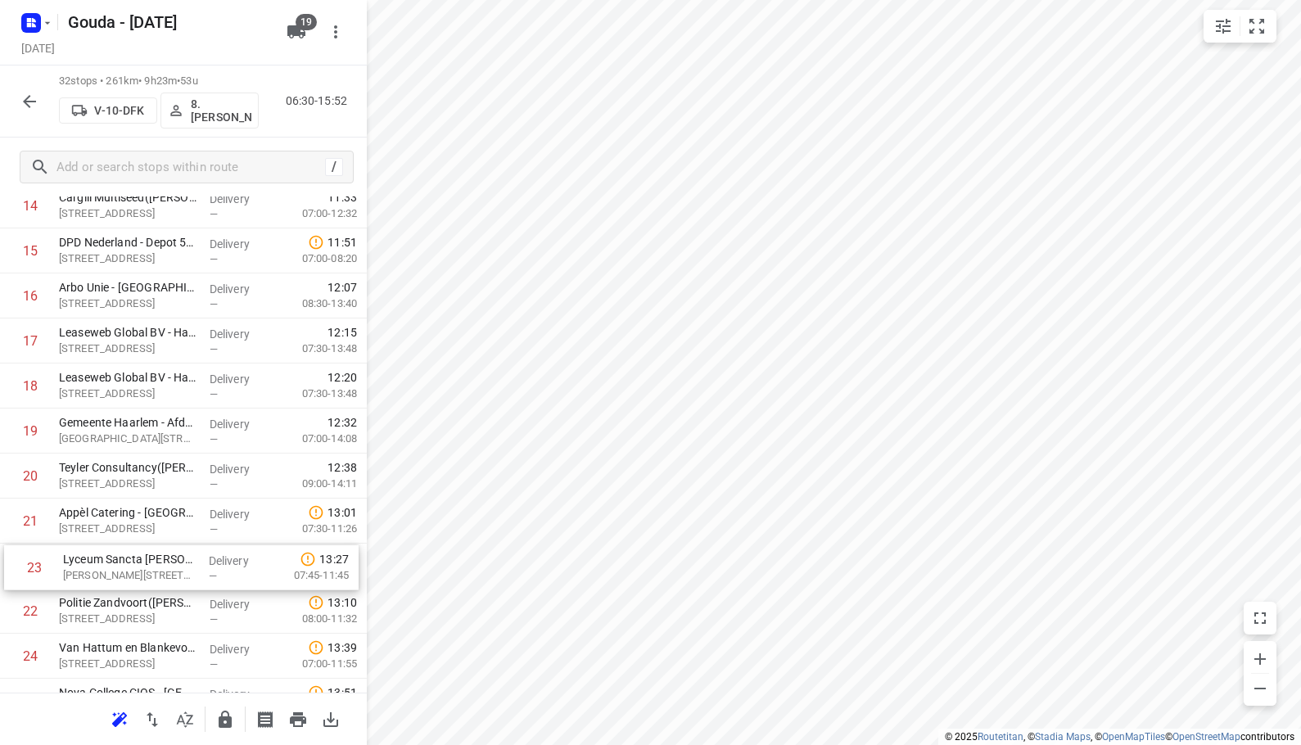
scroll to position [685, 0]
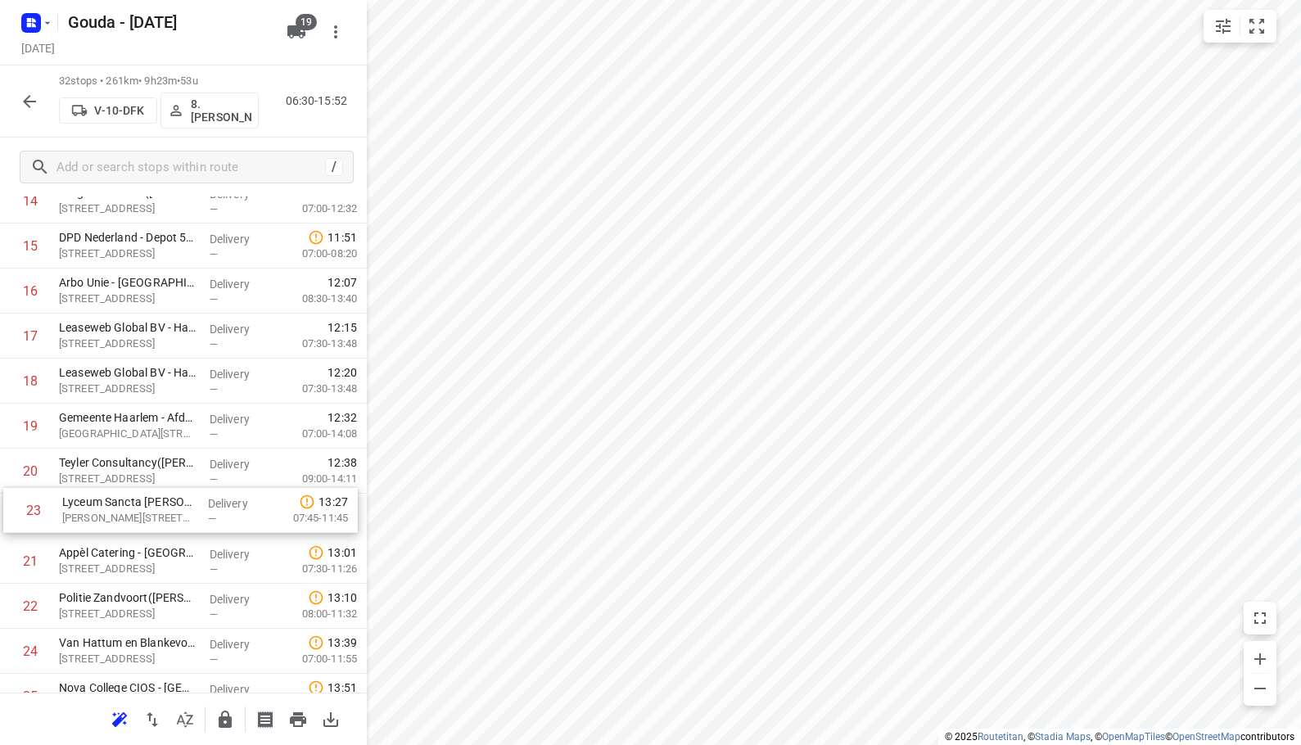
drag, startPoint x: 155, startPoint y: 625, endPoint x: 158, endPoint y: 509, distance: 116.3
click at [158, 509] on div "1 CEVA - Zaandam(Richard Melchers) Ringweg 334, Zaandam Delivery — 07:33 07:30-…" at bounding box center [183, 313] width 367 height 1441
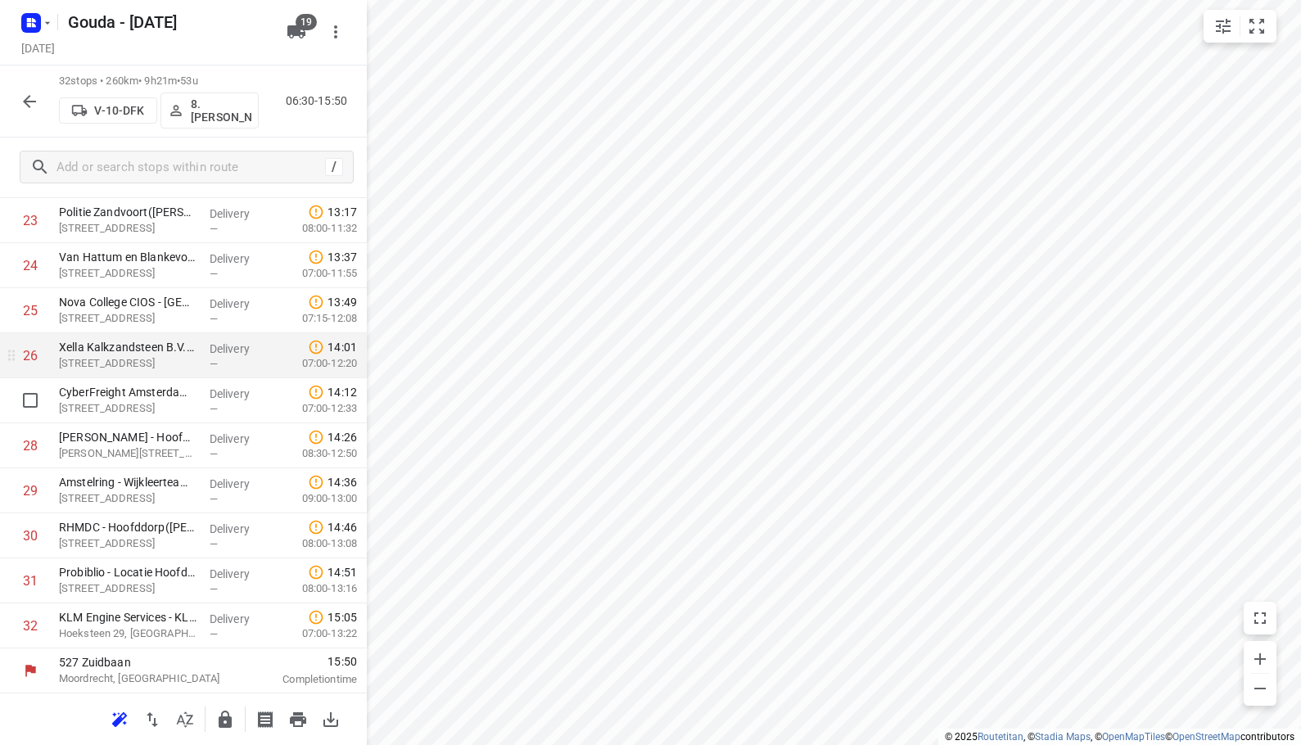
scroll to position [1071, 0]
click at [217, 715] on icon "button" at bounding box center [225, 720] width 20 height 20
click at [25, 100] on icon "button" at bounding box center [29, 101] width 13 height 13
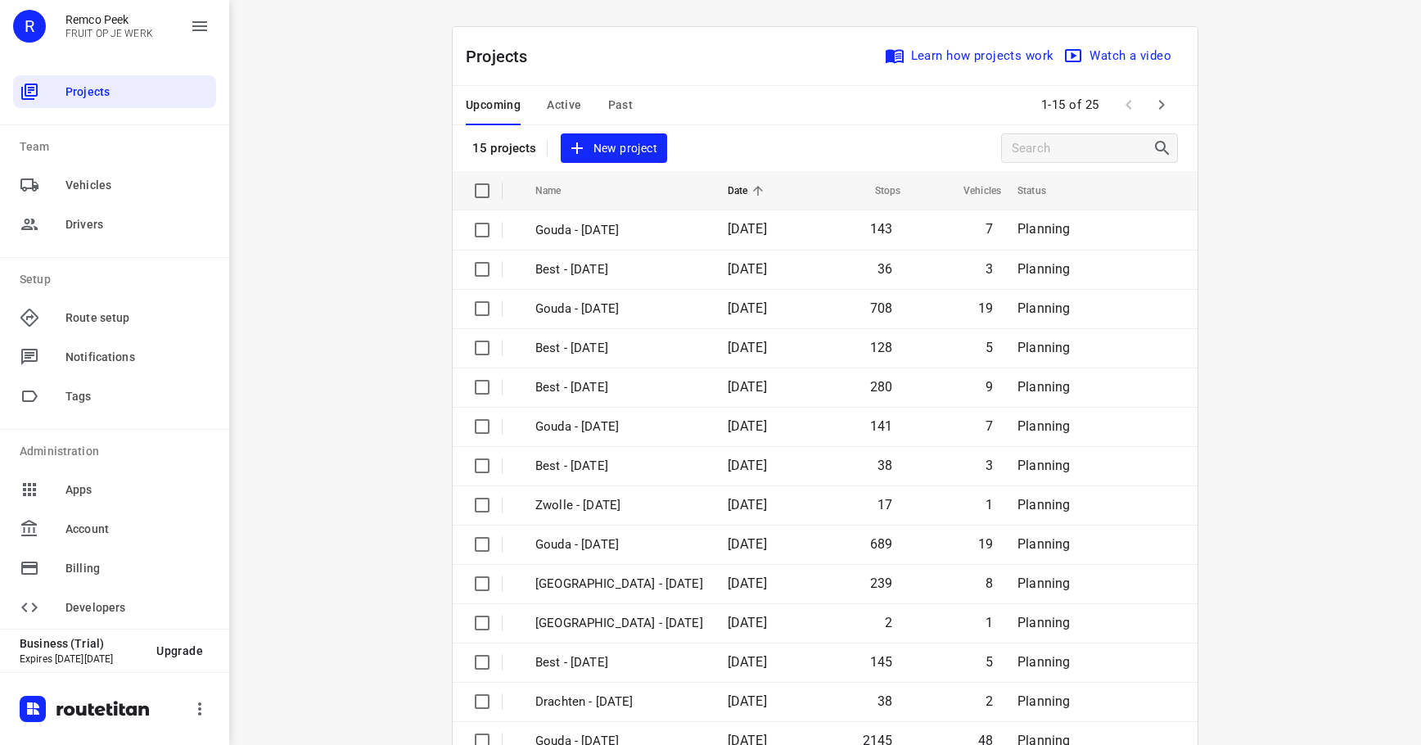
click at [615, 105] on span "Past" at bounding box center [620, 105] width 25 height 20
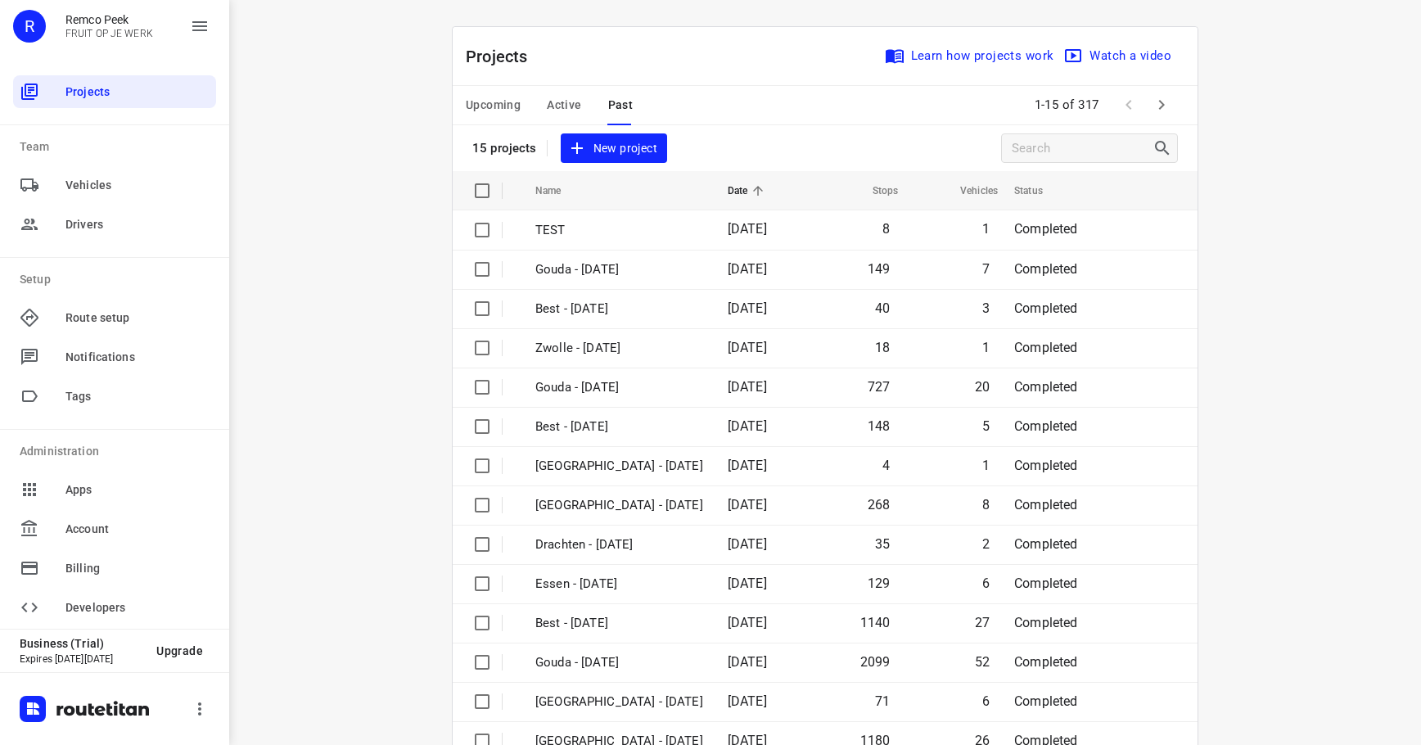
click at [561, 110] on span "Active" at bounding box center [564, 105] width 34 height 20
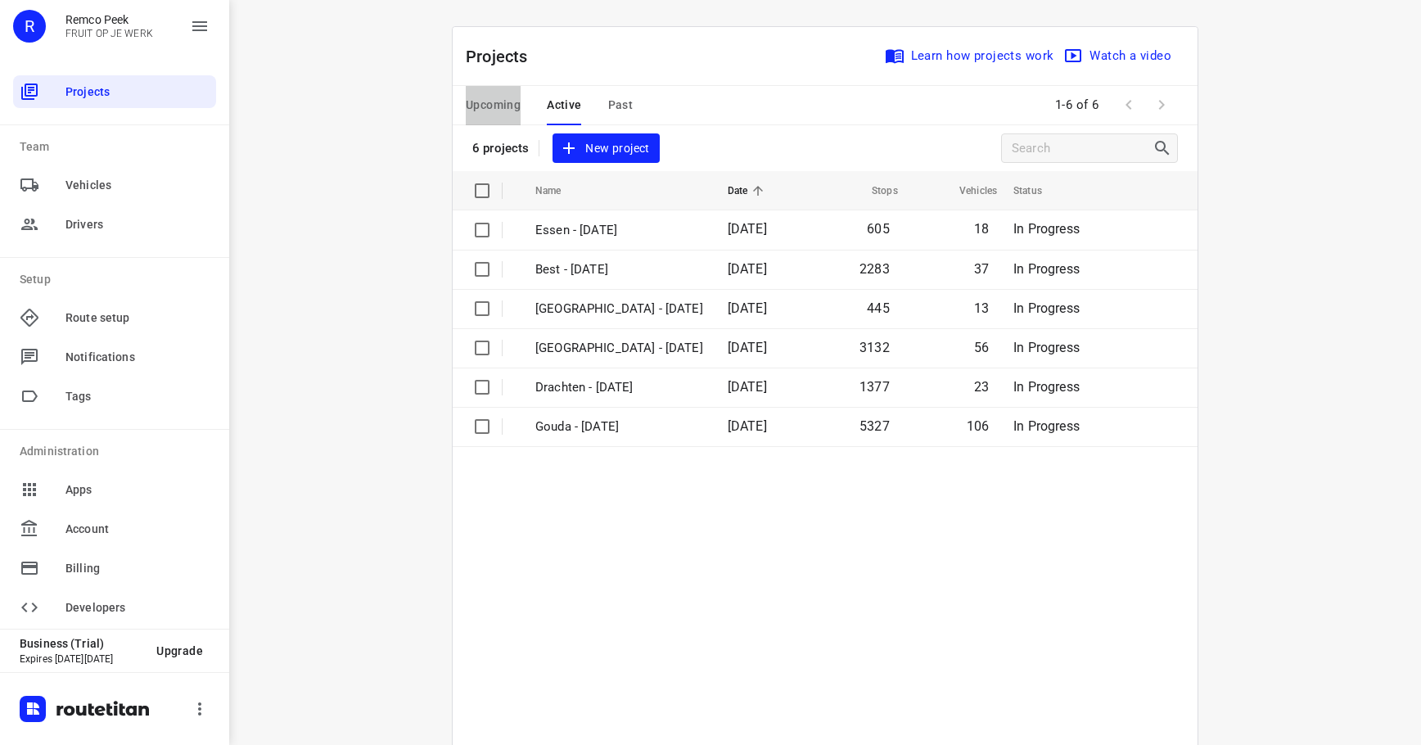
click at [471, 101] on span "Upcoming" at bounding box center [493, 105] width 55 height 20
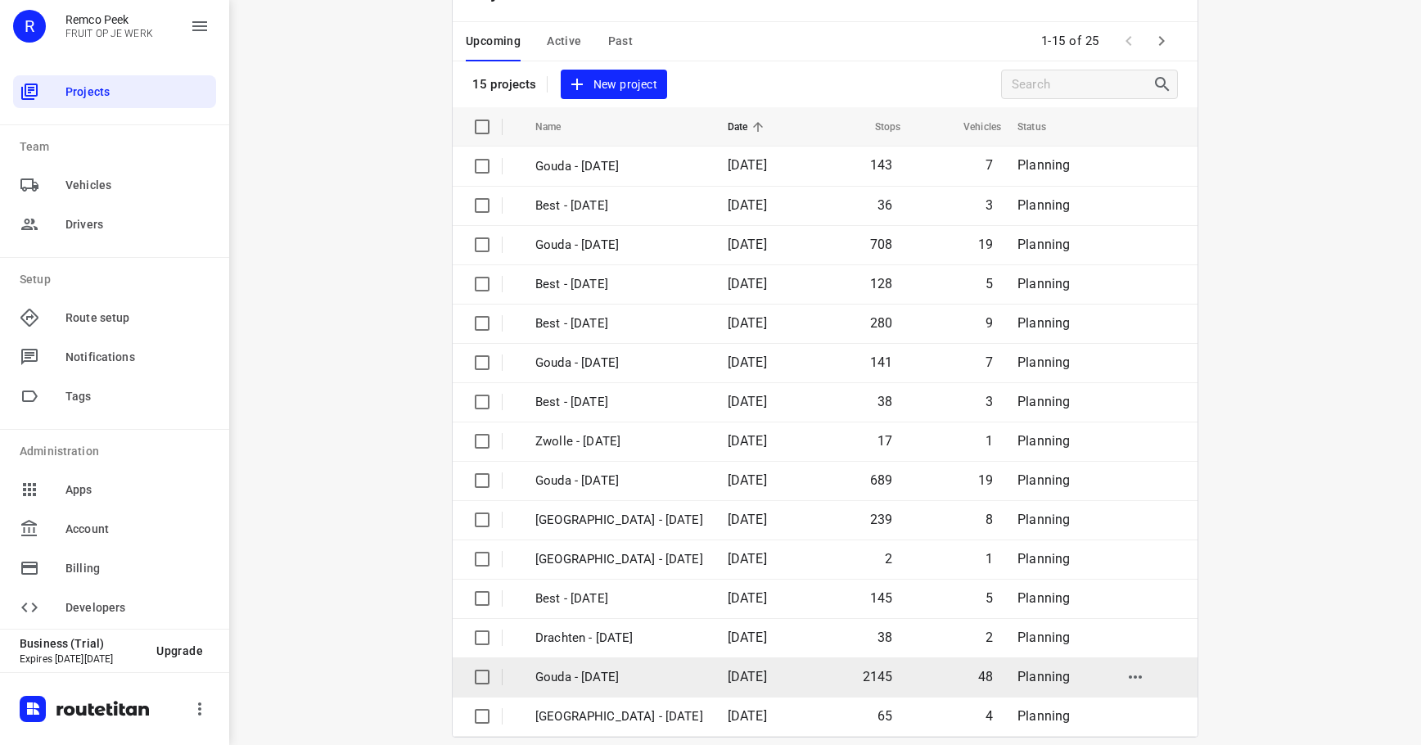
scroll to position [82, 0]
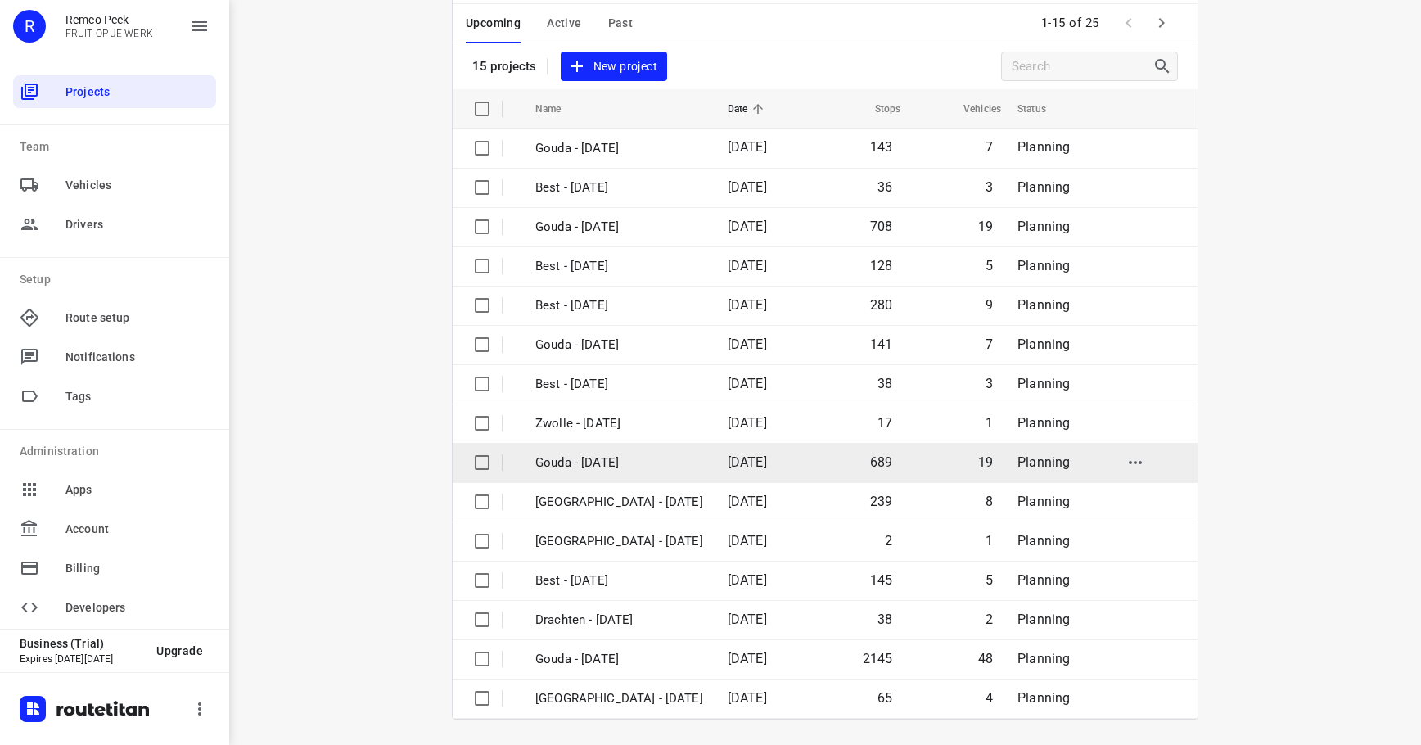
click at [628, 459] on p "Gouda - [DATE]" at bounding box center [619, 462] width 168 height 19
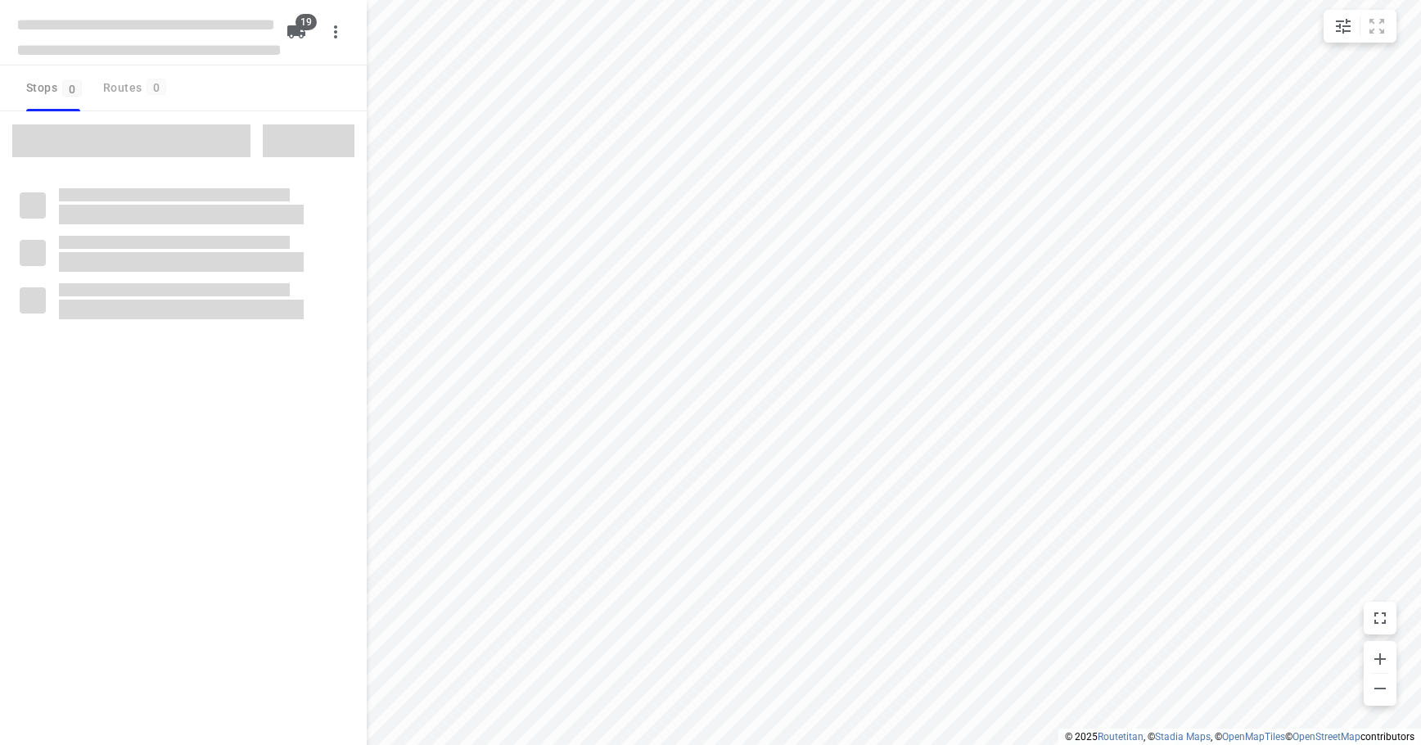
checkbox input "true"
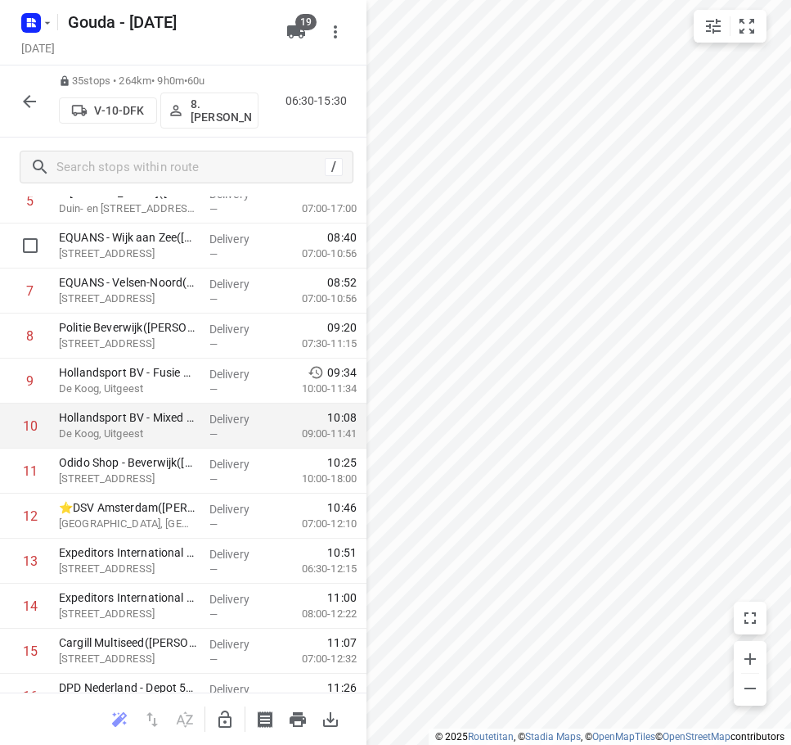
scroll to position [306, 0]
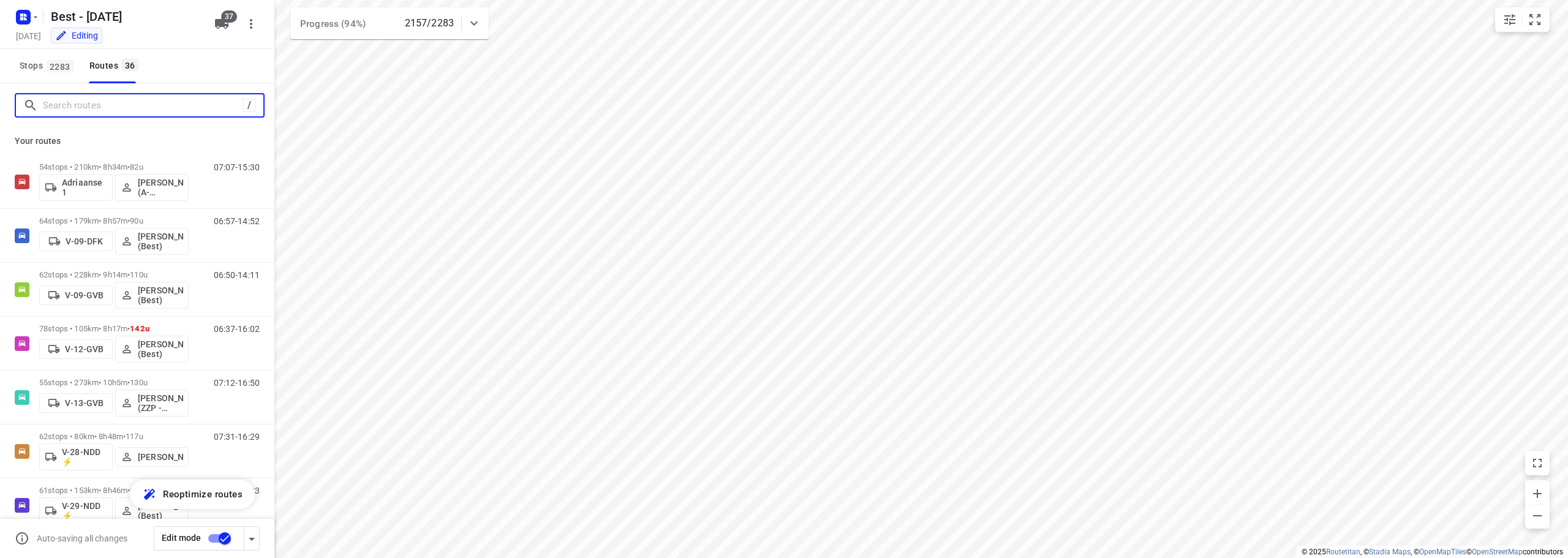
click at [120, 108] on input "Search routes" at bounding box center [142, 105] width 200 height 19
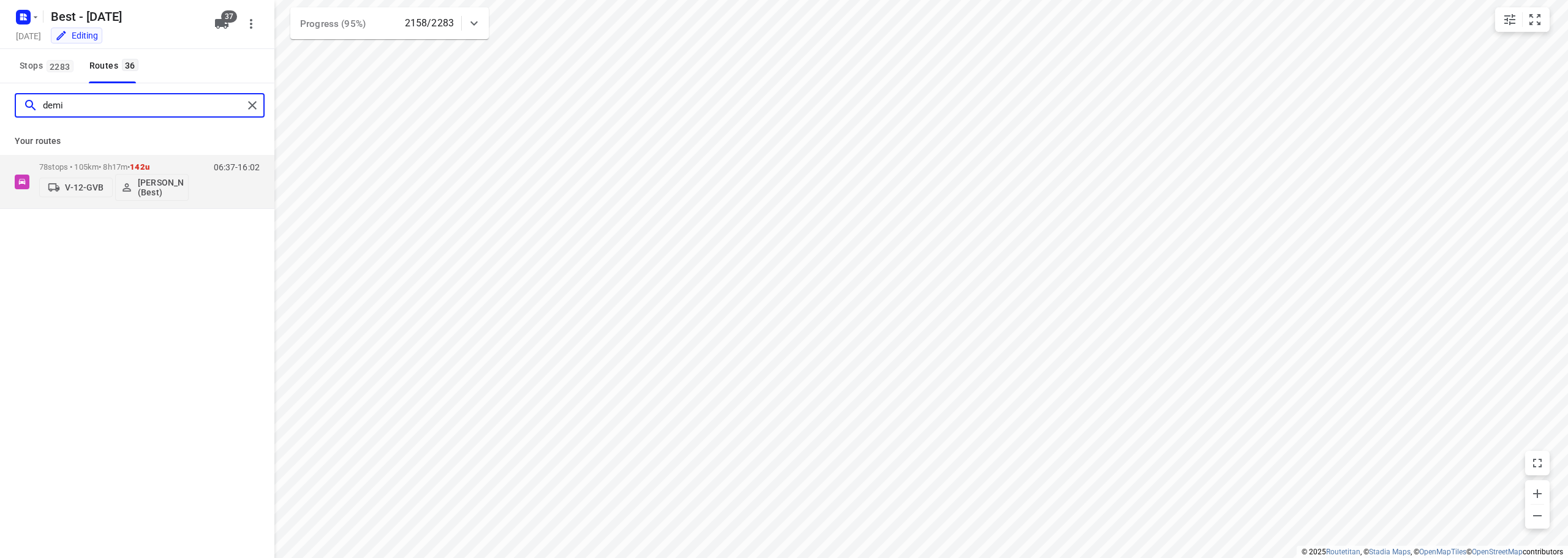
type input "demi"
drag, startPoint x: 138, startPoint y: 150, endPoint x: 139, endPoint y: 162, distance: 12.0
click at [138, 155] on div "Your routes 78 stops • 105km • 8h17m • 142u V-12-GVB [PERSON_NAME] (Best) 06:37…" at bounding box center [137, 168] width 275 height 82
click at [139, 162] on div "78 stops • 105km • 8h17m • 142u V-12-GVB [PERSON_NAME] (Best)" at bounding box center [114, 182] width 150 height 51
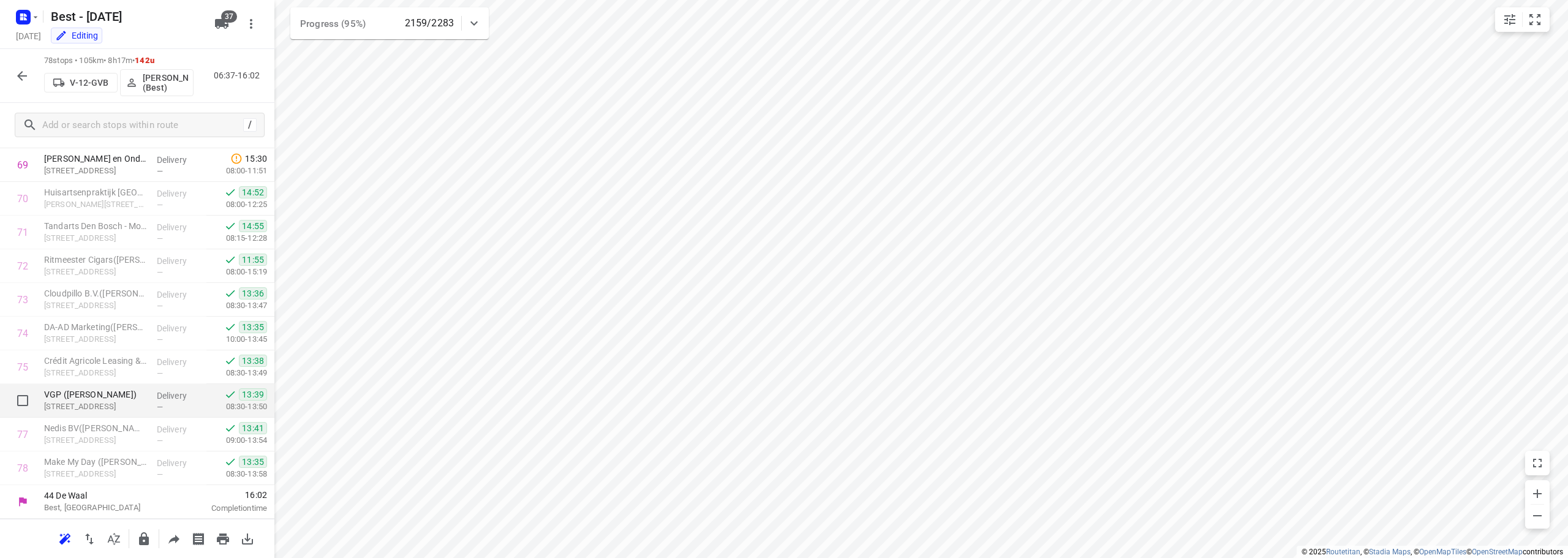
scroll to position [2228, 0]
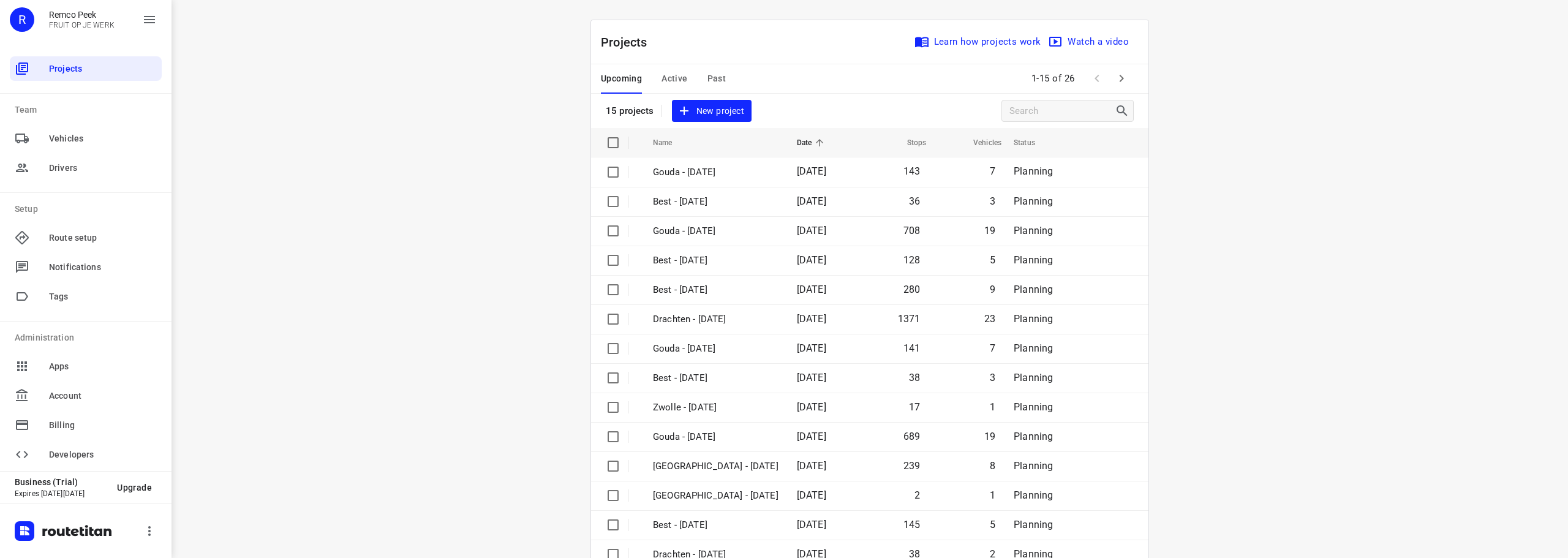
click at [1218, 275] on div "i © 2025 Routetitan , © Stadia Maps , © OpenMapTiles © OpenStreetMap contributo…" at bounding box center [870, 279] width 1397 height 558
click at [1060, 109] on input "Search projects" at bounding box center [1062, 111] width 104 height 19
click at [1065, 107] on input "Search projects" at bounding box center [1062, 111] width 104 height 19
click at [1260, 151] on div "i © 2025 Routetitan , © Stadia Maps , © OpenMapTiles © OpenStreetMap contributo…" at bounding box center [870, 279] width 1397 height 558
click at [1035, 117] on input "Search projects" at bounding box center [1062, 111] width 104 height 19
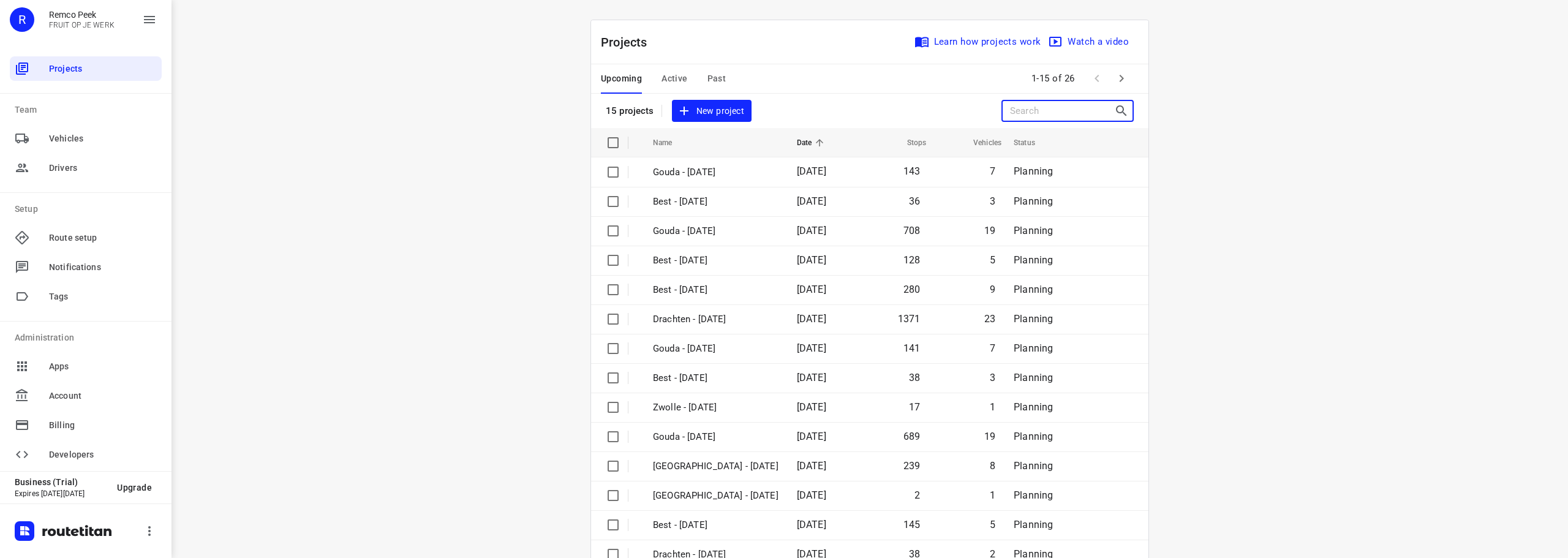
drag, startPoint x: 1108, startPoint y: 111, endPoint x: 1115, endPoint y: 110, distance: 7.1
click at [1115, 110] on div at bounding box center [1067, 110] width 132 height 22
click at [1115, 110] on icon at bounding box center [1123, 111] width 15 height 15
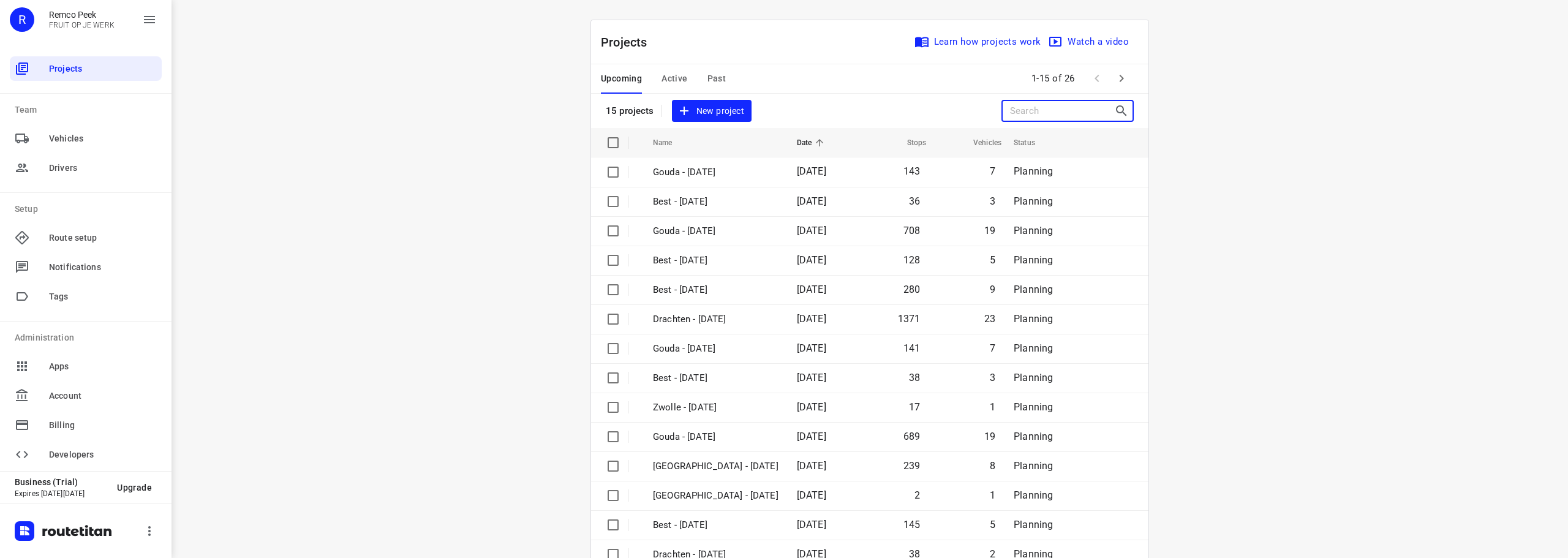
click at [1061, 113] on input "Search projects" at bounding box center [1062, 111] width 104 height 19
click at [820, 114] on div "Projects Learn how projects work Watch a video 15 projects New project" at bounding box center [870, 74] width 558 height 108
click at [496, 183] on div "i © 2025 Routetitan , © Stadia Maps , © OpenMapTiles © OpenStreetMap contributo…" at bounding box center [870, 279] width 1397 height 558
click at [1244, 198] on div "i © 2025 Routetitan , © Stadia Maps , © OpenMapTiles © OpenStreetMap contributo…" at bounding box center [870, 279] width 1397 height 558
click at [1314, 275] on div "i © 2025 Routetitan , © Stadia Maps , © OpenMapTiles © OpenStreetMap contributo…" at bounding box center [870, 279] width 1397 height 558
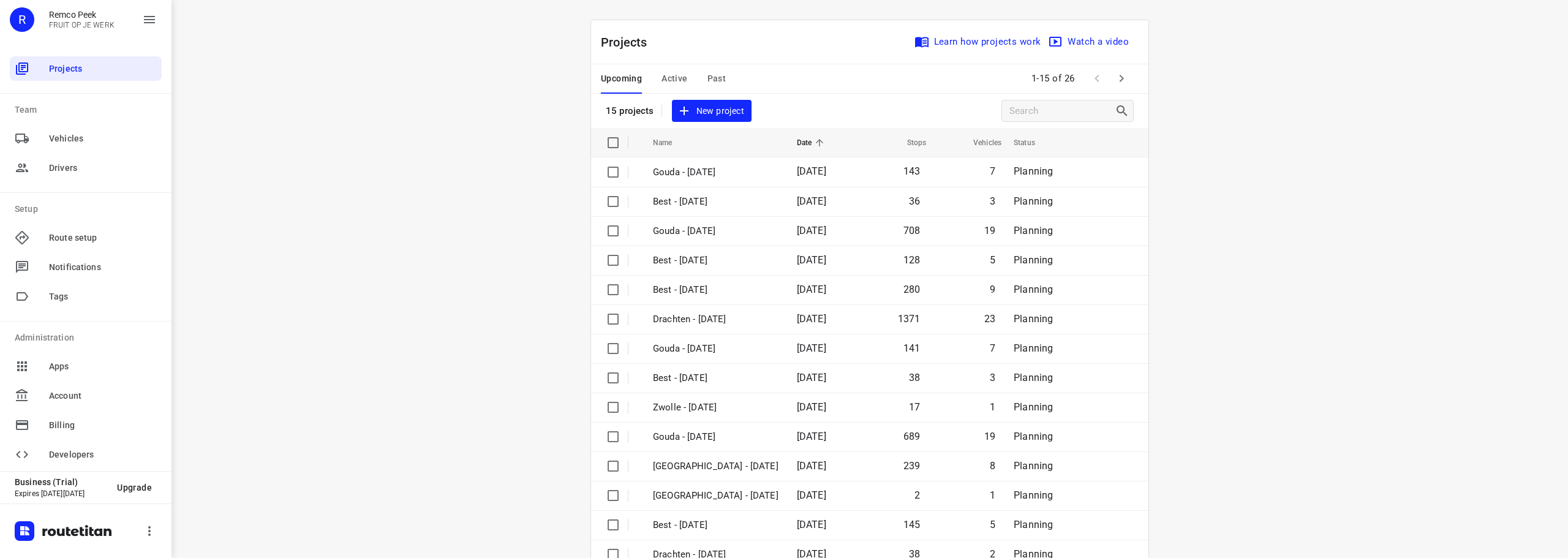
click at [1314, 266] on div "i © 2025 Routetitan , © Stadia Maps , © OpenMapTiles © OpenStreetMap contributo…" at bounding box center [870, 279] width 1397 height 558
click at [1314, 262] on div "i © 2025 Routetitan , © Stadia Maps , © OpenMapTiles © OpenStreetMap contributo…" at bounding box center [870, 279] width 1397 height 558
click at [1297, 367] on div "i © 2025 Routetitan , © Stadia Maps , © OpenMapTiles © OpenStreetMap contributo…" at bounding box center [870, 279] width 1397 height 558
click at [1285, 370] on div "i © 2025 Routetitan , © Stadia Maps , © OpenMapTiles © OpenStreetMap contributo…" at bounding box center [870, 279] width 1397 height 558
click at [1237, 347] on div "i © 2025 Routetitan , © Stadia Maps , © OpenMapTiles © OpenStreetMap contributo…" at bounding box center [870, 279] width 1397 height 558
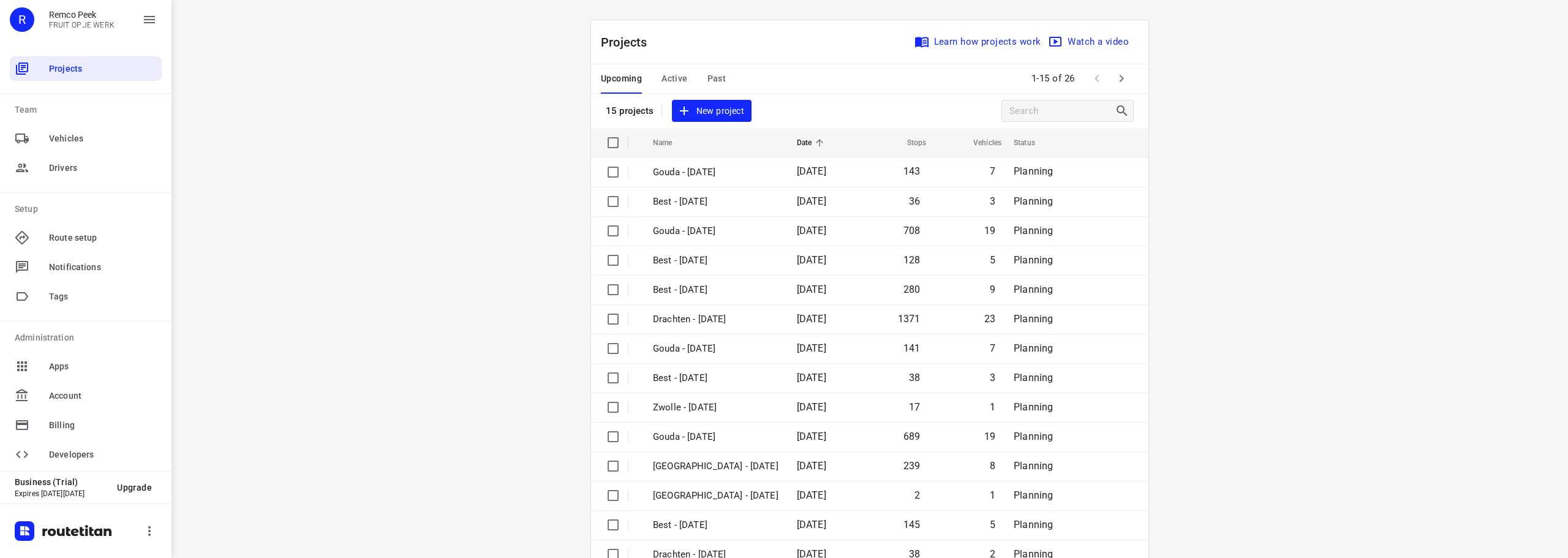
click at [1237, 347] on div "i © 2025 Routetitan , © Stadia Maps , © OpenMapTiles © OpenStreetMap contributo…" at bounding box center [870, 279] width 1397 height 558
click at [1237, 339] on div "i © 2025 Routetitan , © Stadia Maps , © OpenMapTiles © OpenStreetMap contributo…" at bounding box center [870, 279] width 1397 height 558
click at [1242, 337] on div "i © 2025 Routetitan , © Stadia Maps , © OpenMapTiles © OpenStreetMap contributo…" at bounding box center [870, 279] width 1397 height 558
click at [1437, 297] on div "i © 2025 Routetitan , © Stadia Maps , © OpenMapTiles © OpenStreetMap contributo…" at bounding box center [870, 279] width 1397 height 558
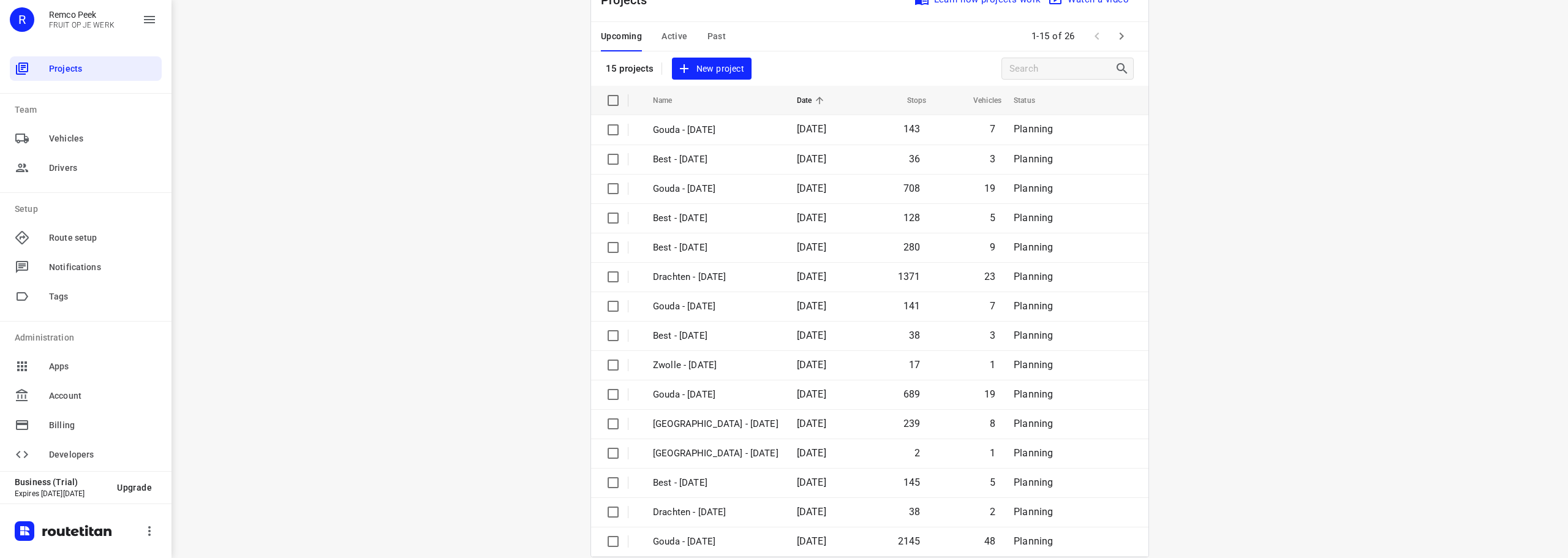
scroll to position [61, 0]
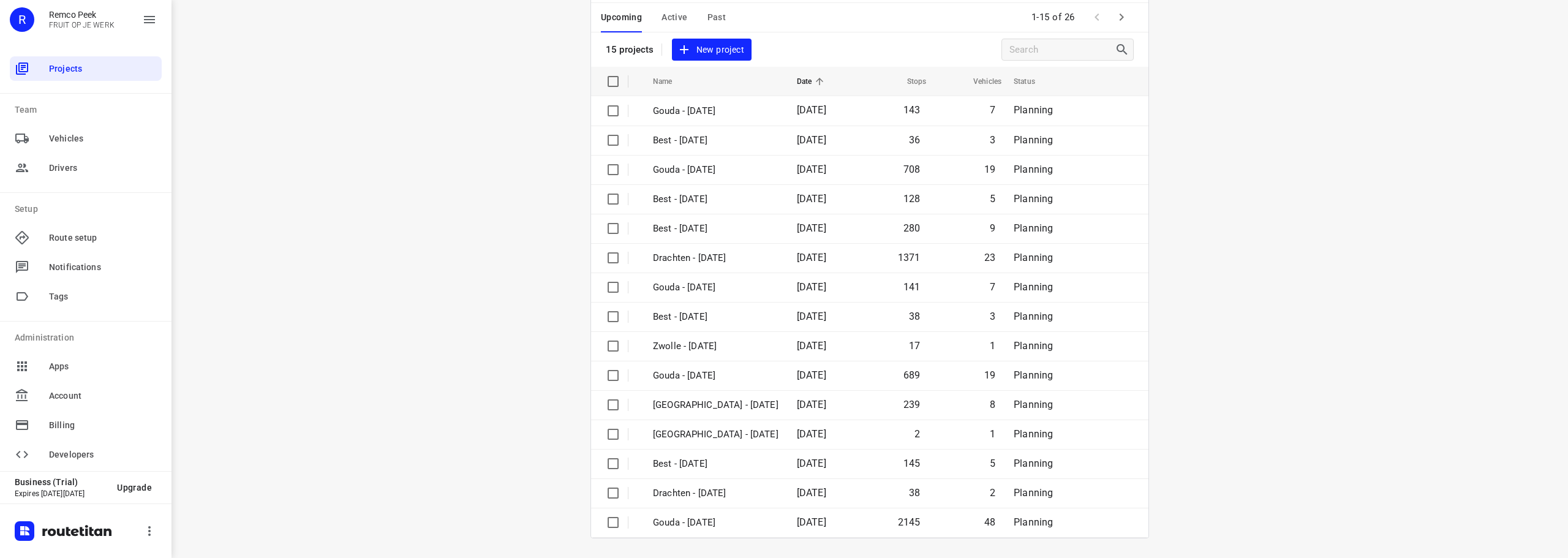
click at [1411, 361] on div "i © 2025 Routetitan , © Stadia Maps , © OpenMapTiles © OpenStreetMap contributo…" at bounding box center [870, 279] width 1397 height 558
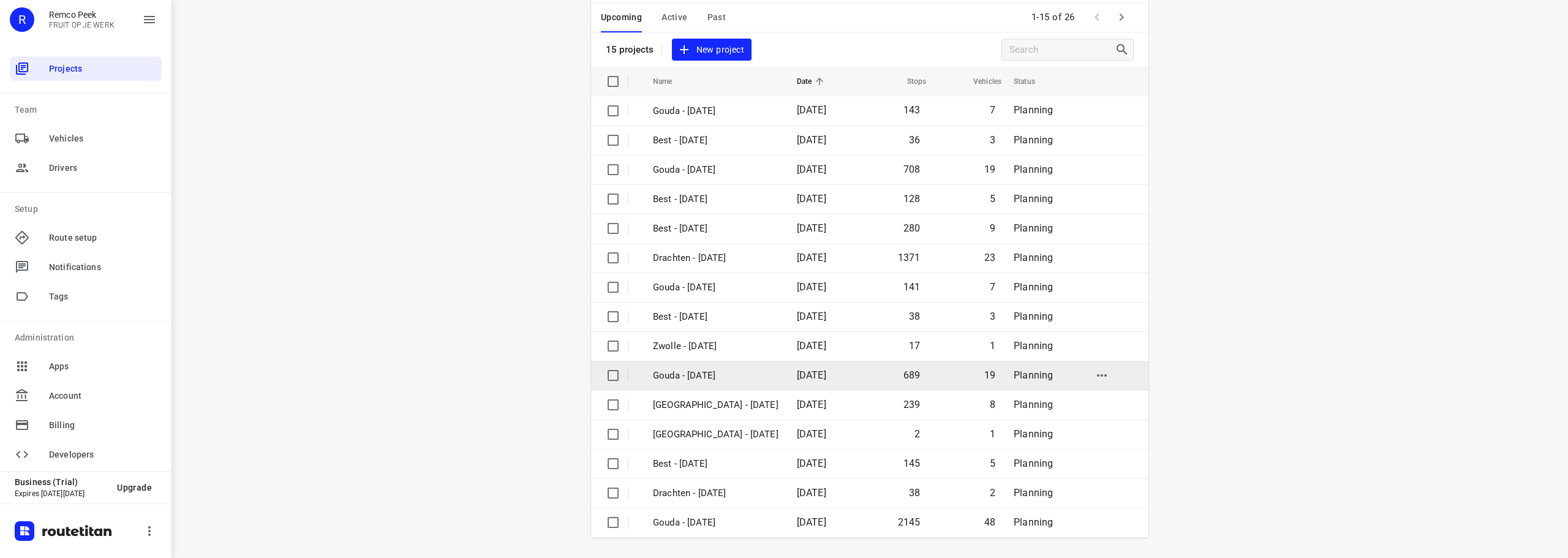
scroll to position [0, 0]
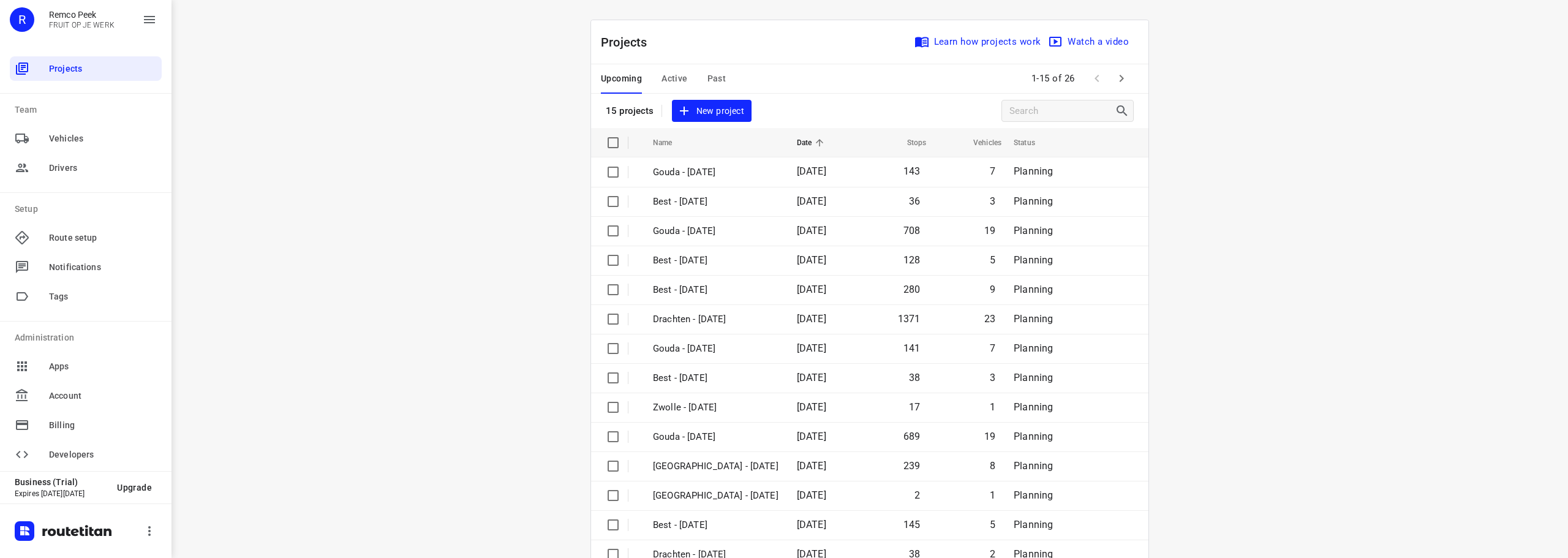
drag, startPoint x: 439, startPoint y: 280, endPoint x: 456, endPoint y: 263, distance: 24.0
click at [456, 266] on div "i © 2025 Routetitan , © Stadia Maps , © OpenMapTiles © OpenStreetMap contributo…" at bounding box center [870, 279] width 1397 height 558
